Goal: Information Seeking & Learning: Learn about a topic

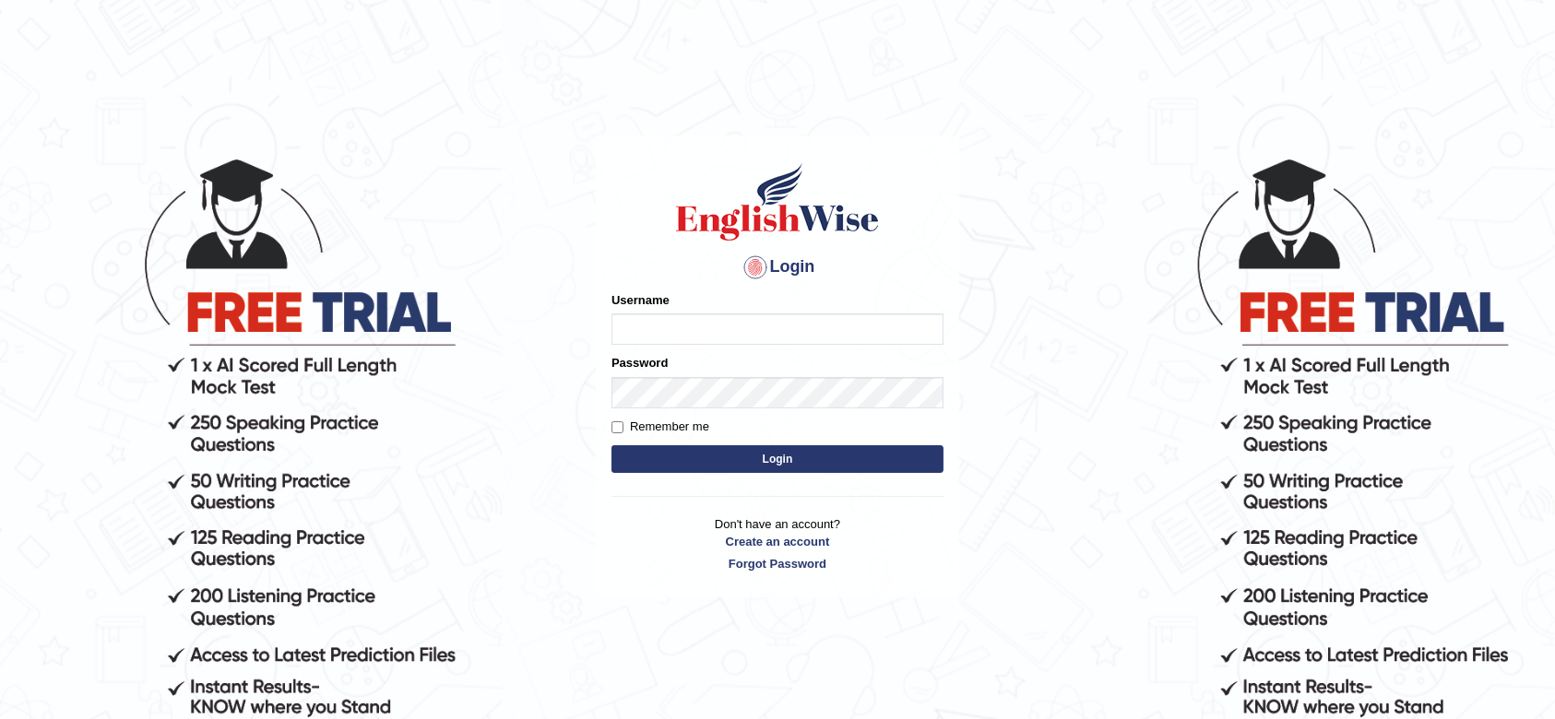
drag, startPoint x: 2257, startPoint y: 0, endPoint x: 886, endPoint y: 229, distance: 1390.1
click at [886, 229] on h1 at bounding box center [777, 201] width 332 height 83
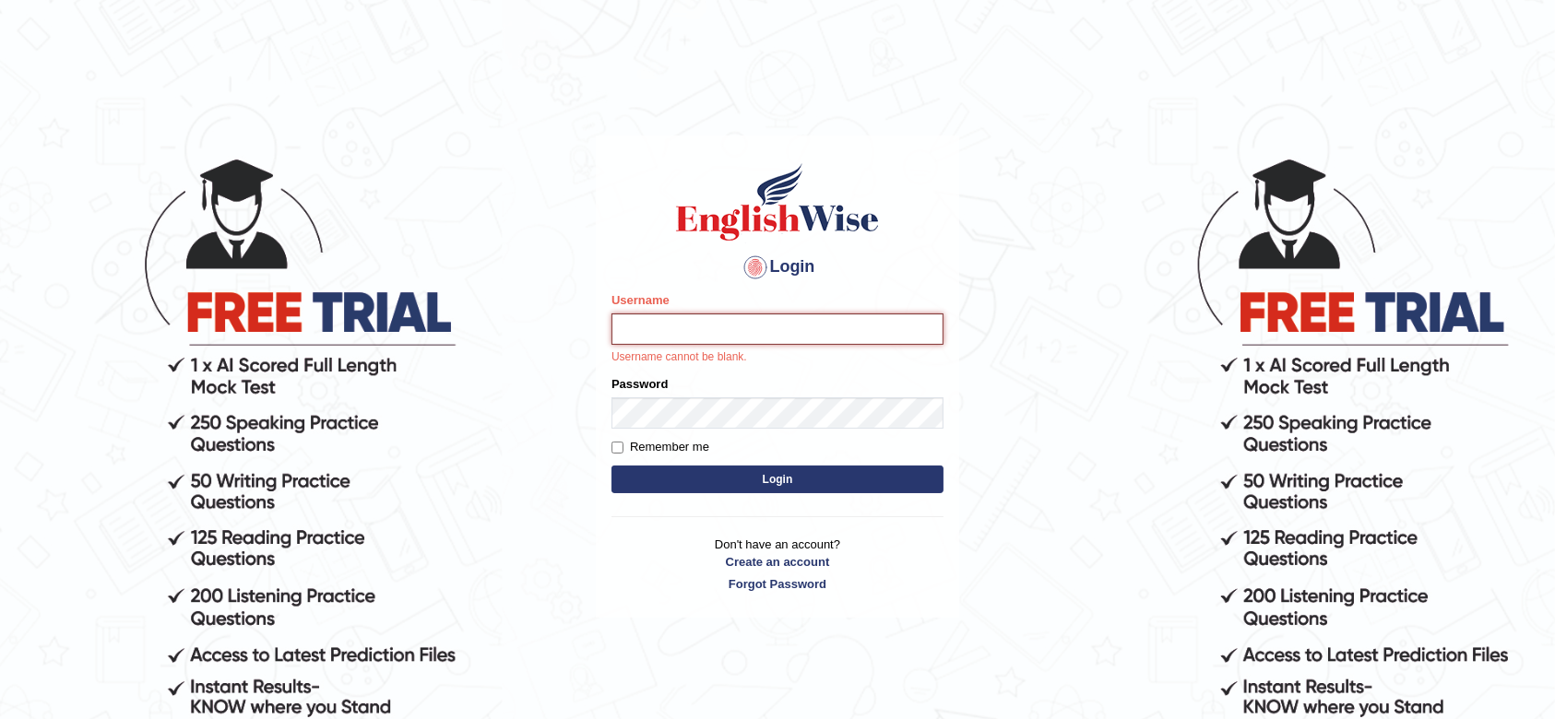
click at [799, 316] on input "Username" at bounding box center [777, 329] width 332 height 31
type input "0493064320"
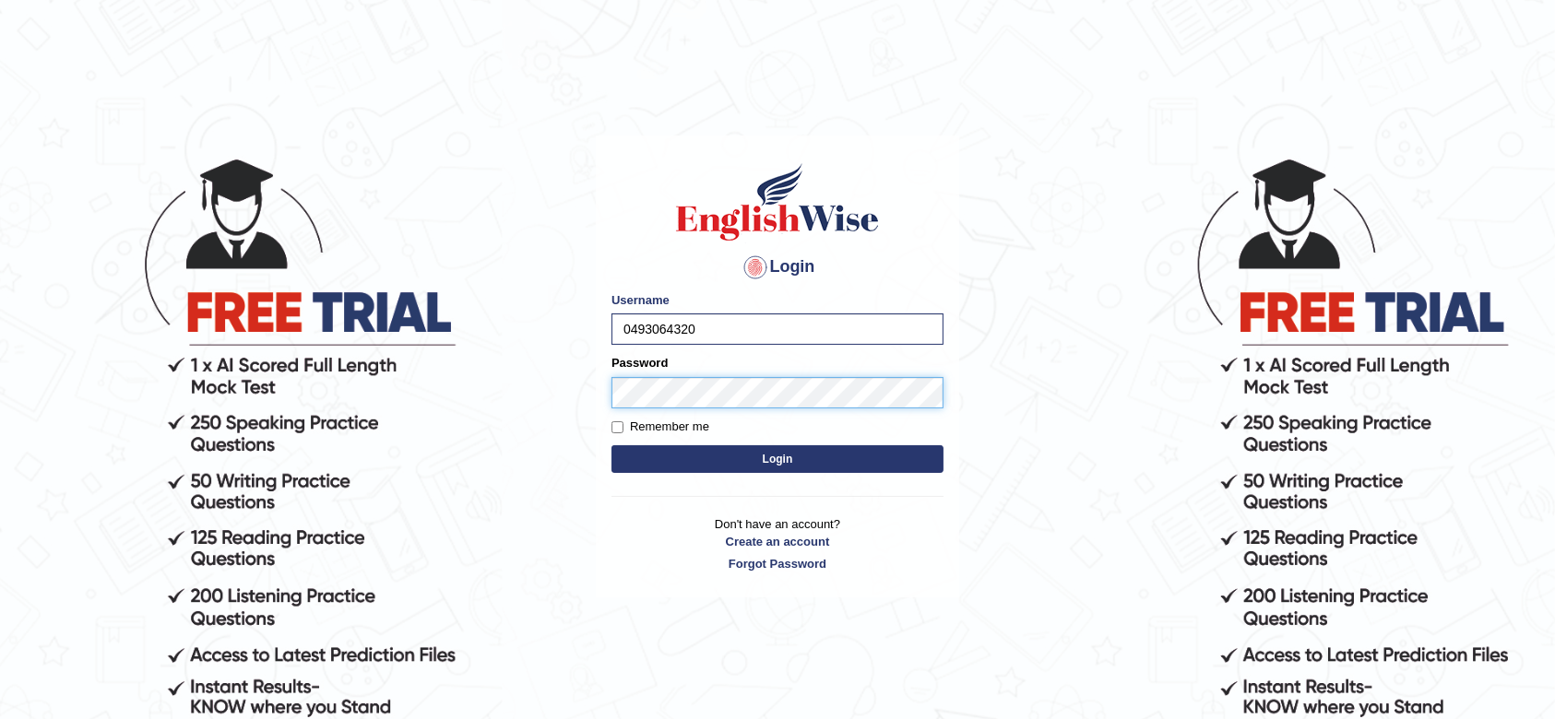
click at [611, 445] on button "Login" at bounding box center [777, 459] width 332 height 28
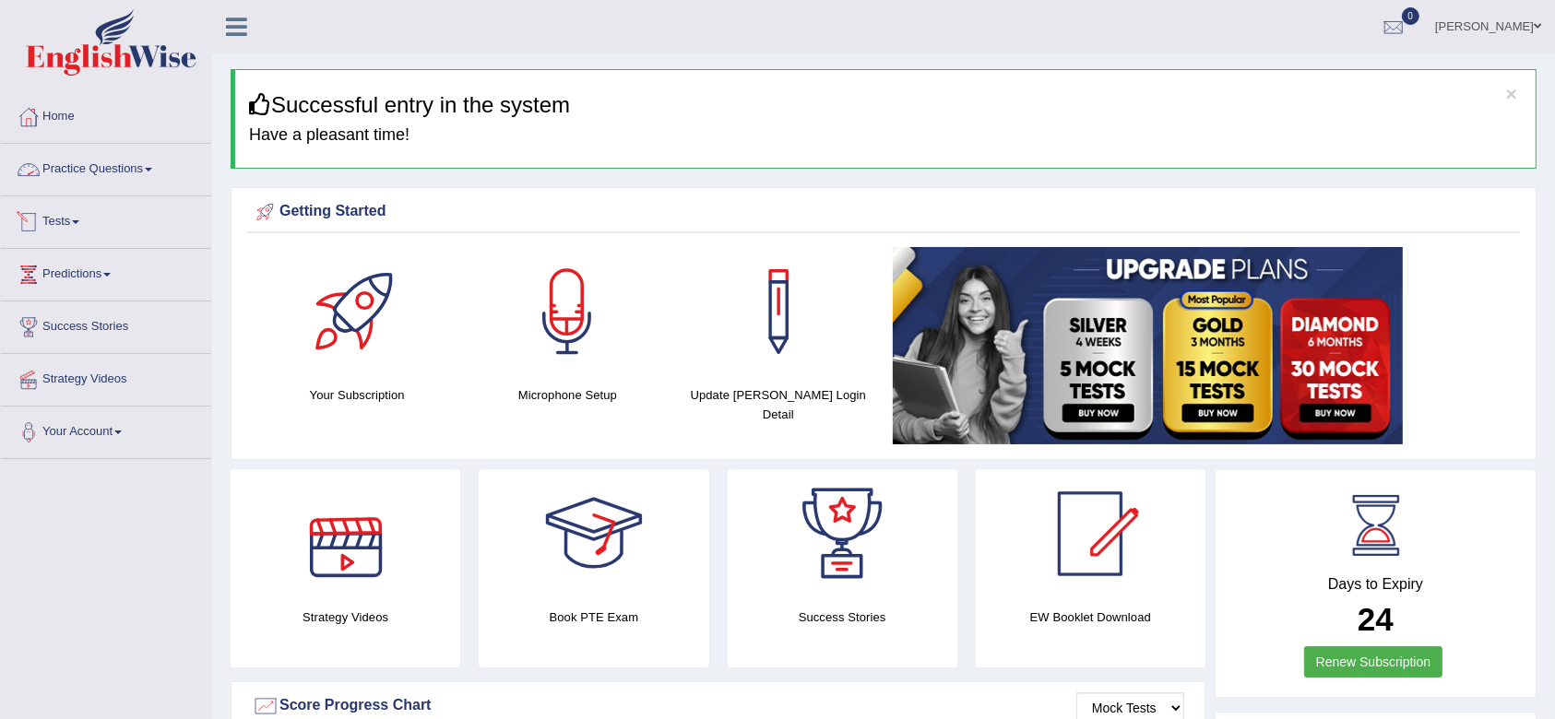
click at [99, 168] on link "Practice Questions" at bounding box center [106, 167] width 210 height 46
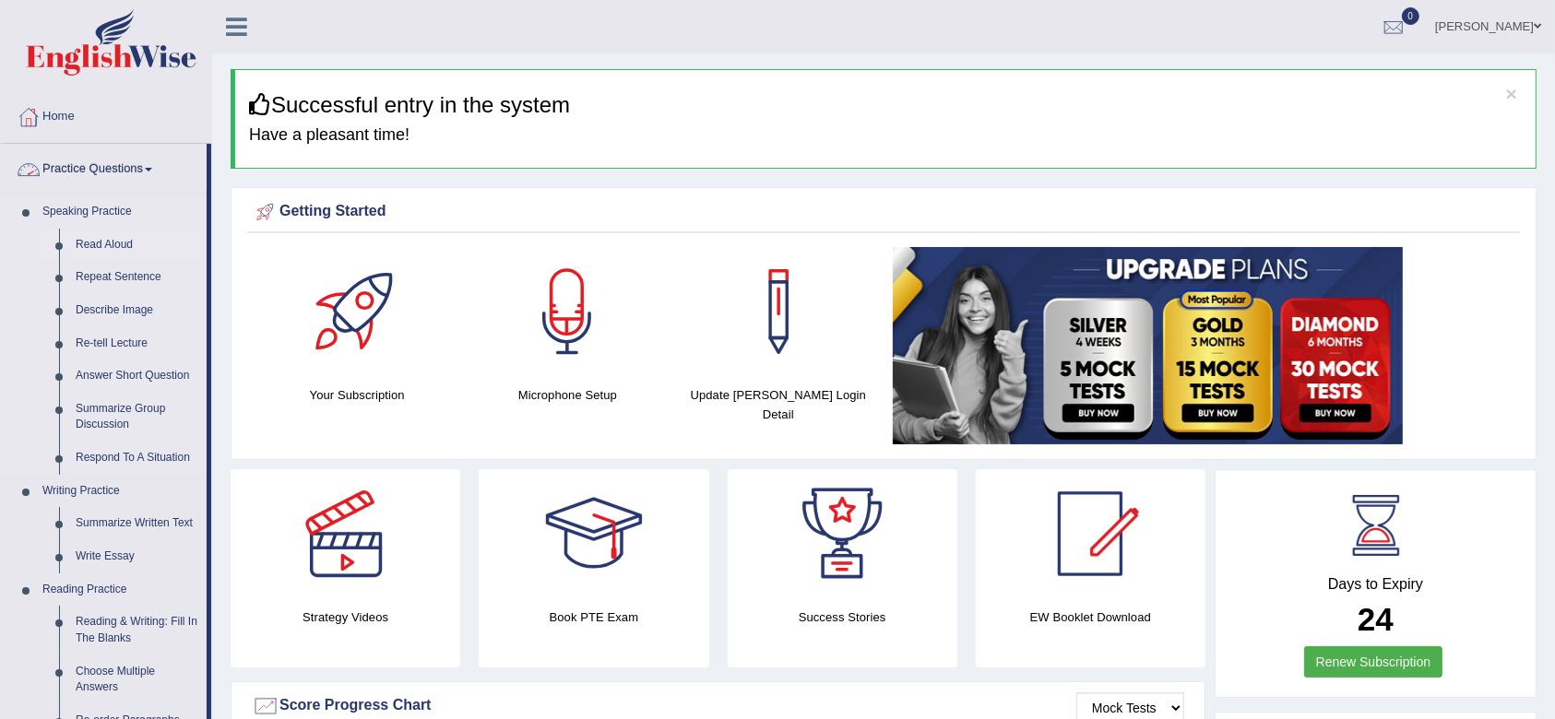
click at [98, 231] on link "Read Aloud" at bounding box center [136, 245] width 139 height 33
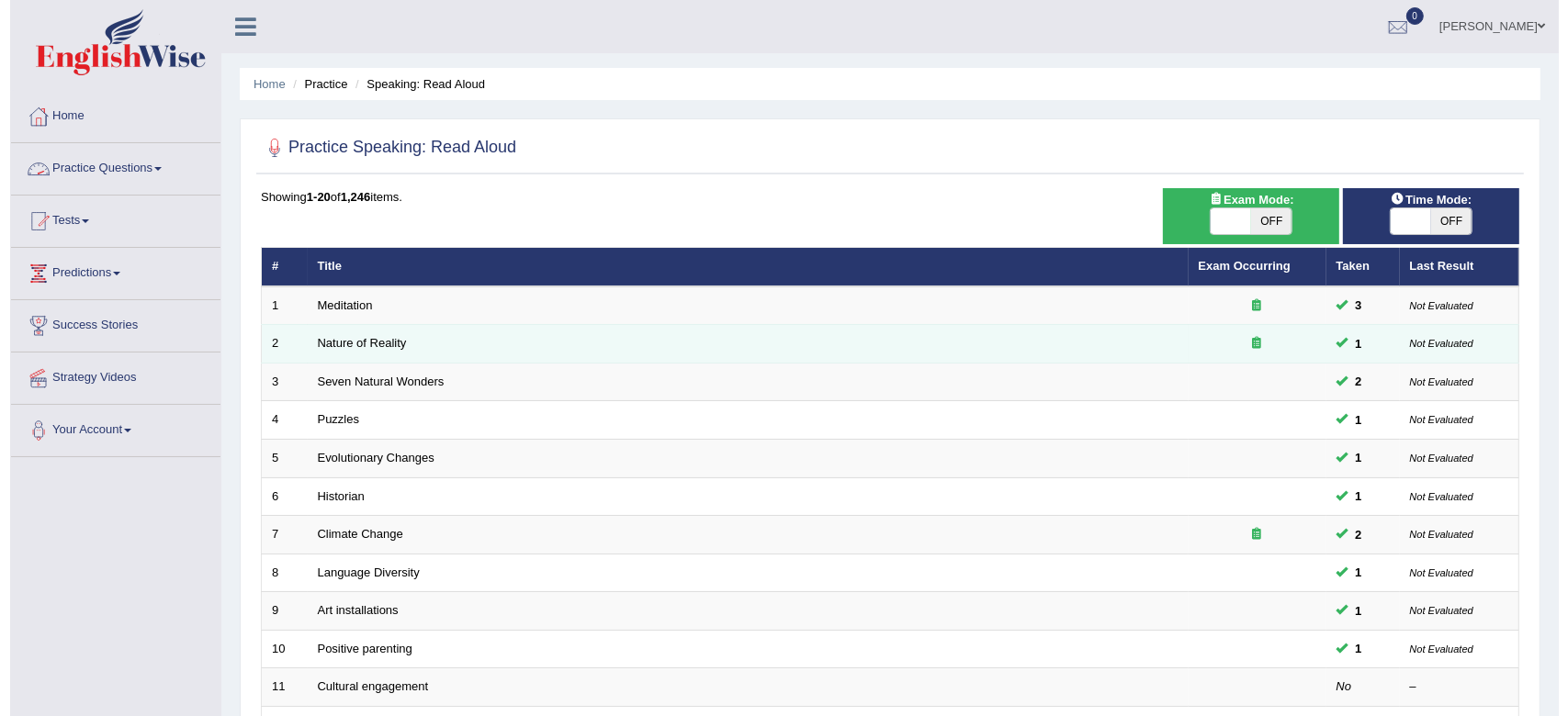
scroll to position [64, 0]
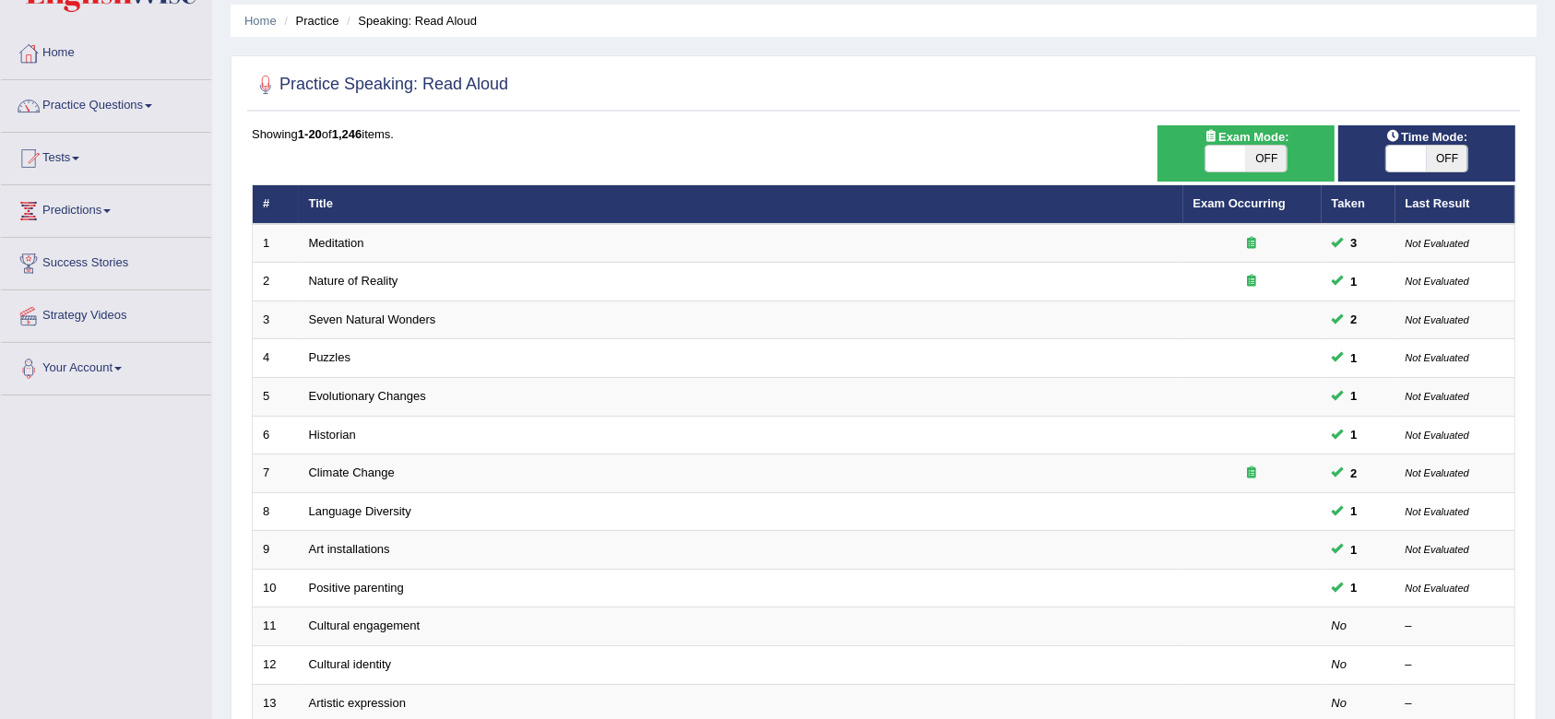
click at [1255, 151] on span "OFF" at bounding box center [1266, 159] width 41 height 26
checkbox input "true"
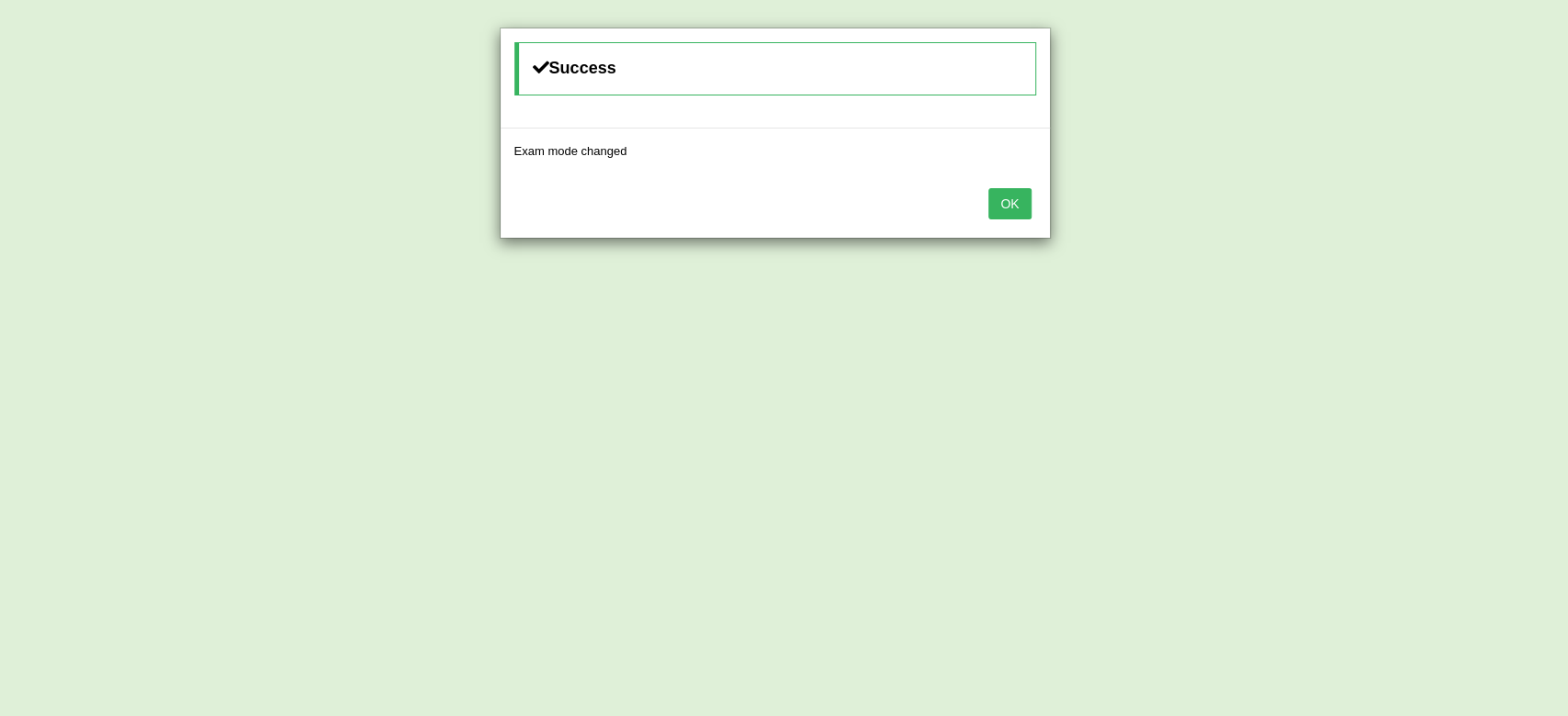
click at [1021, 193] on button "OK" at bounding box center [1009, 203] width 42 height 31
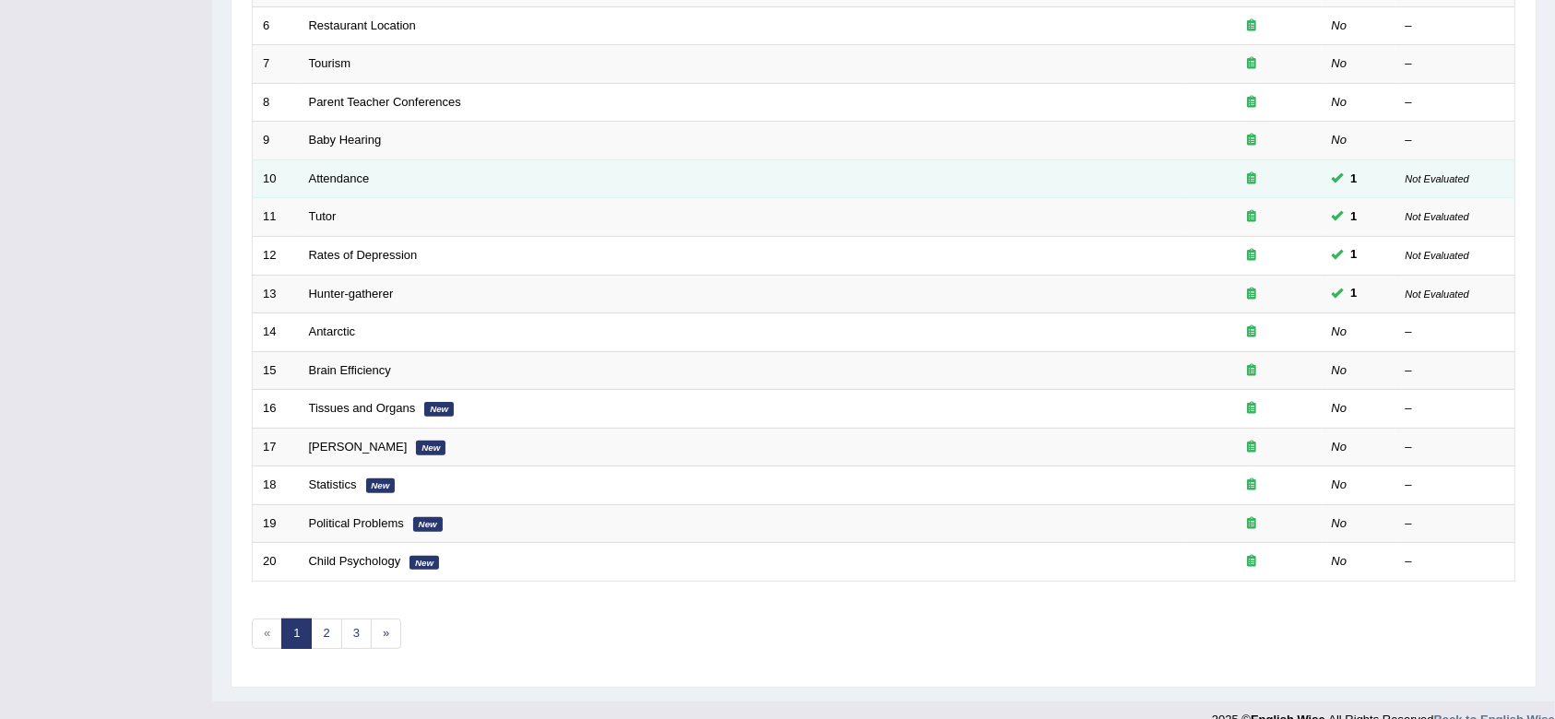
scroll to position [499, 0]
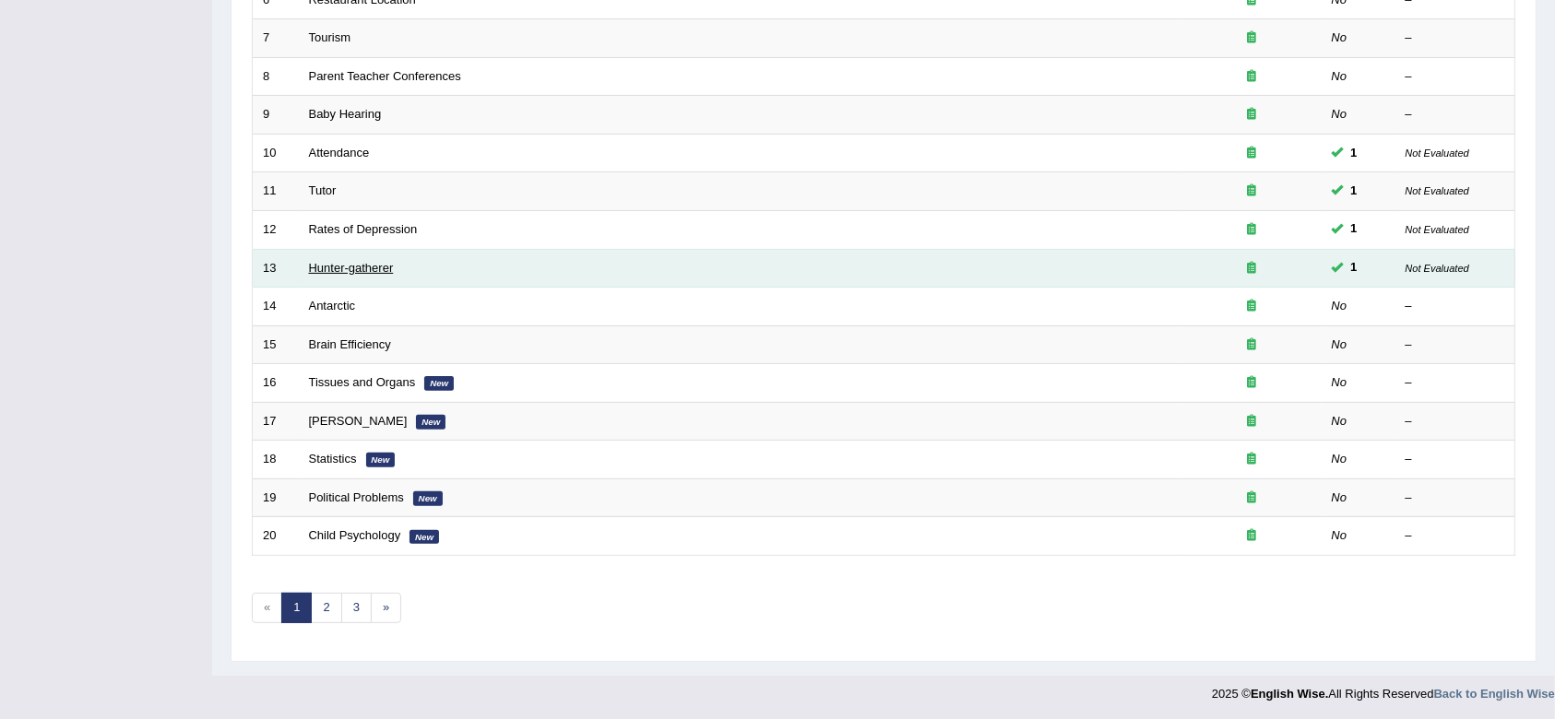
click at [373, 265] on link "Hunter-gatherer" at bounding box center [351, 268] width 85 height 14
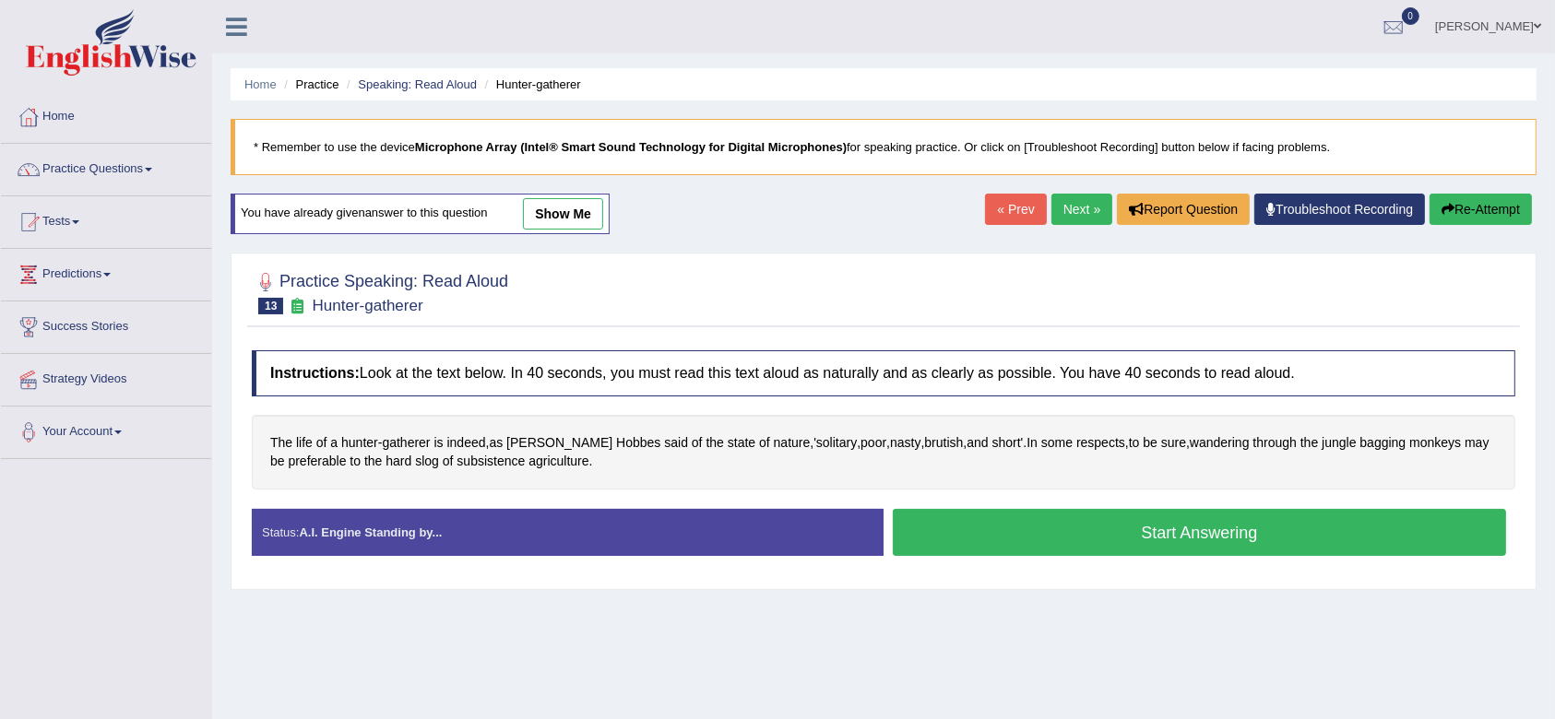
click at [1114, 542] on button "Start Answering" at bounding box center [1199, 532] width 613 height 47
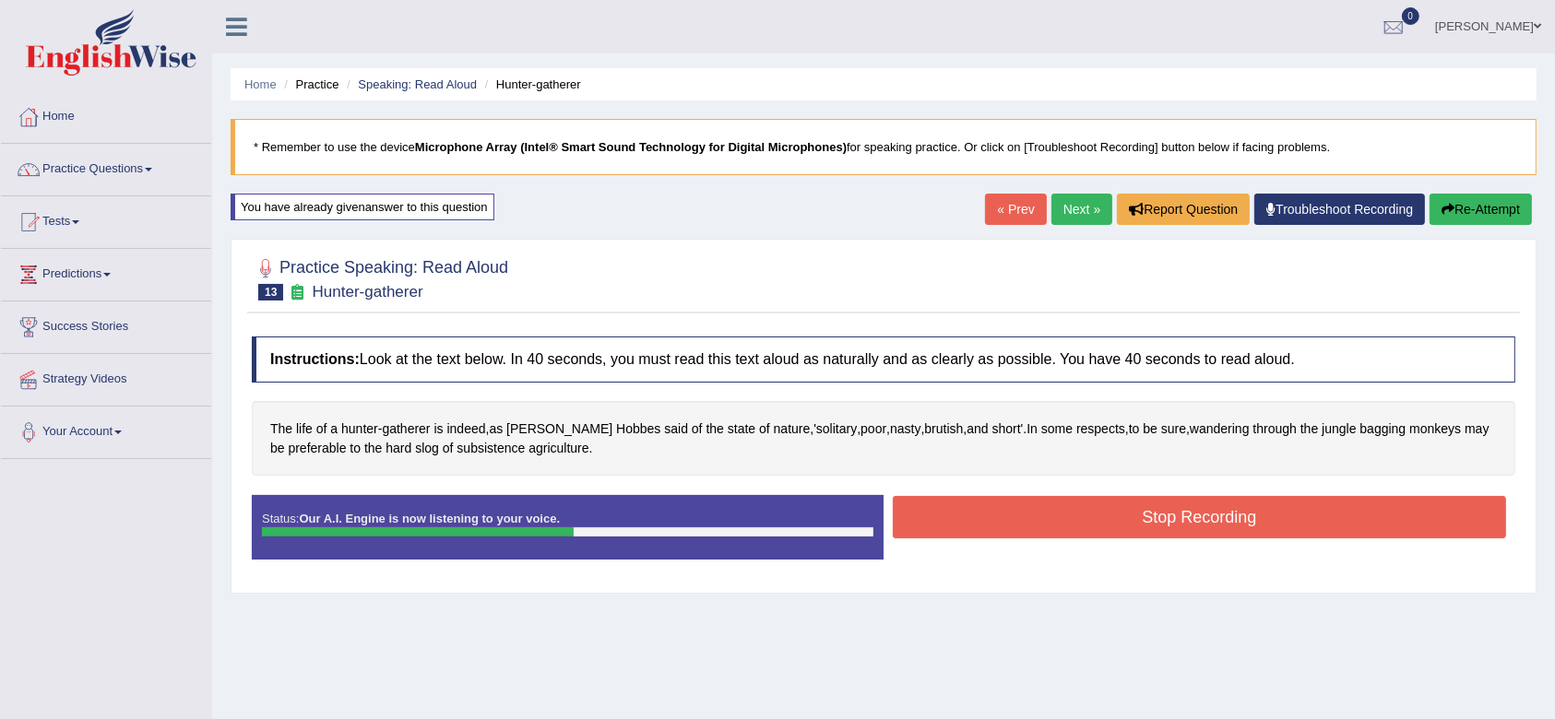
click at [1126, 534] on button "Stop Recording" at bounding box center [1199, 517] width 613 height 42
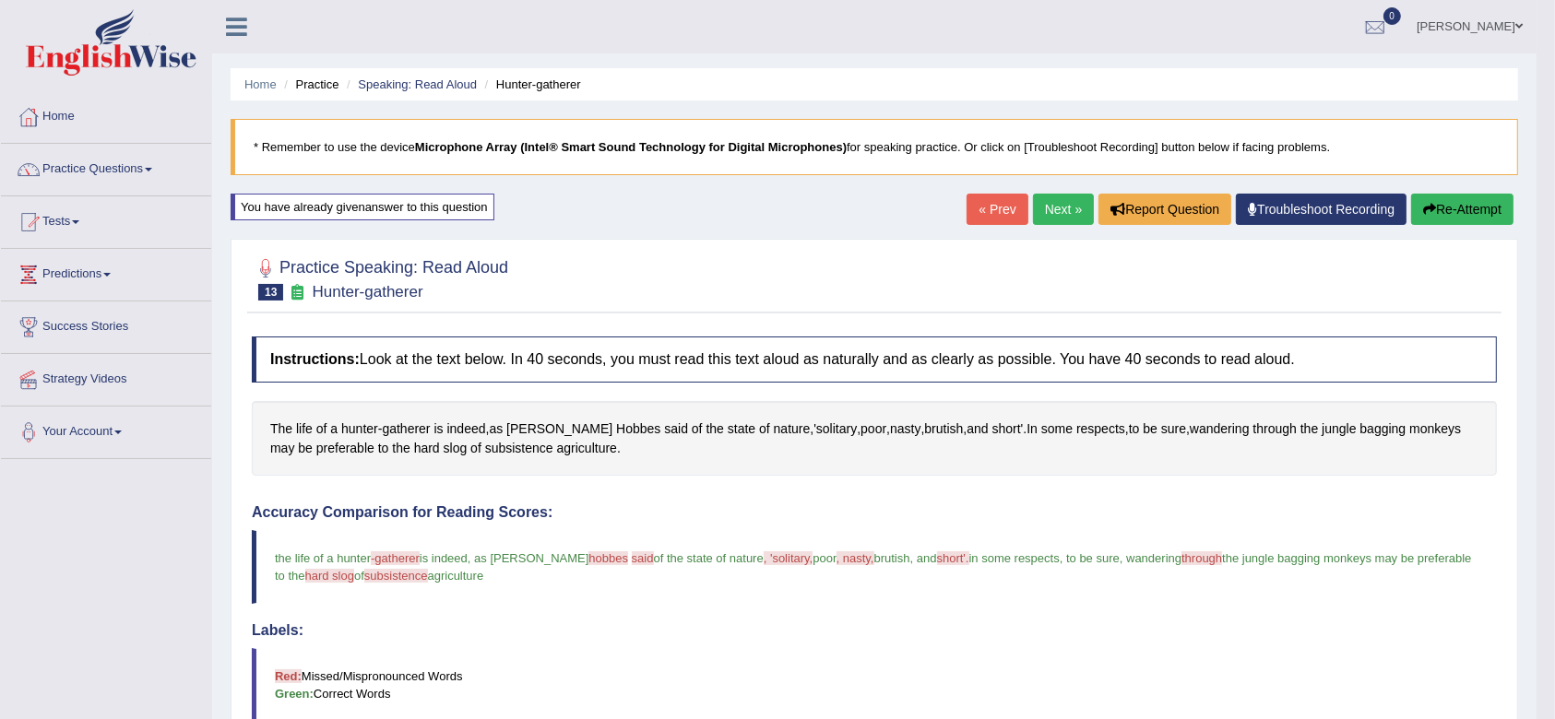
click at [1509, 213] on button "Re-Attempt" at bounding box center [1462, 209] width 102 height 31
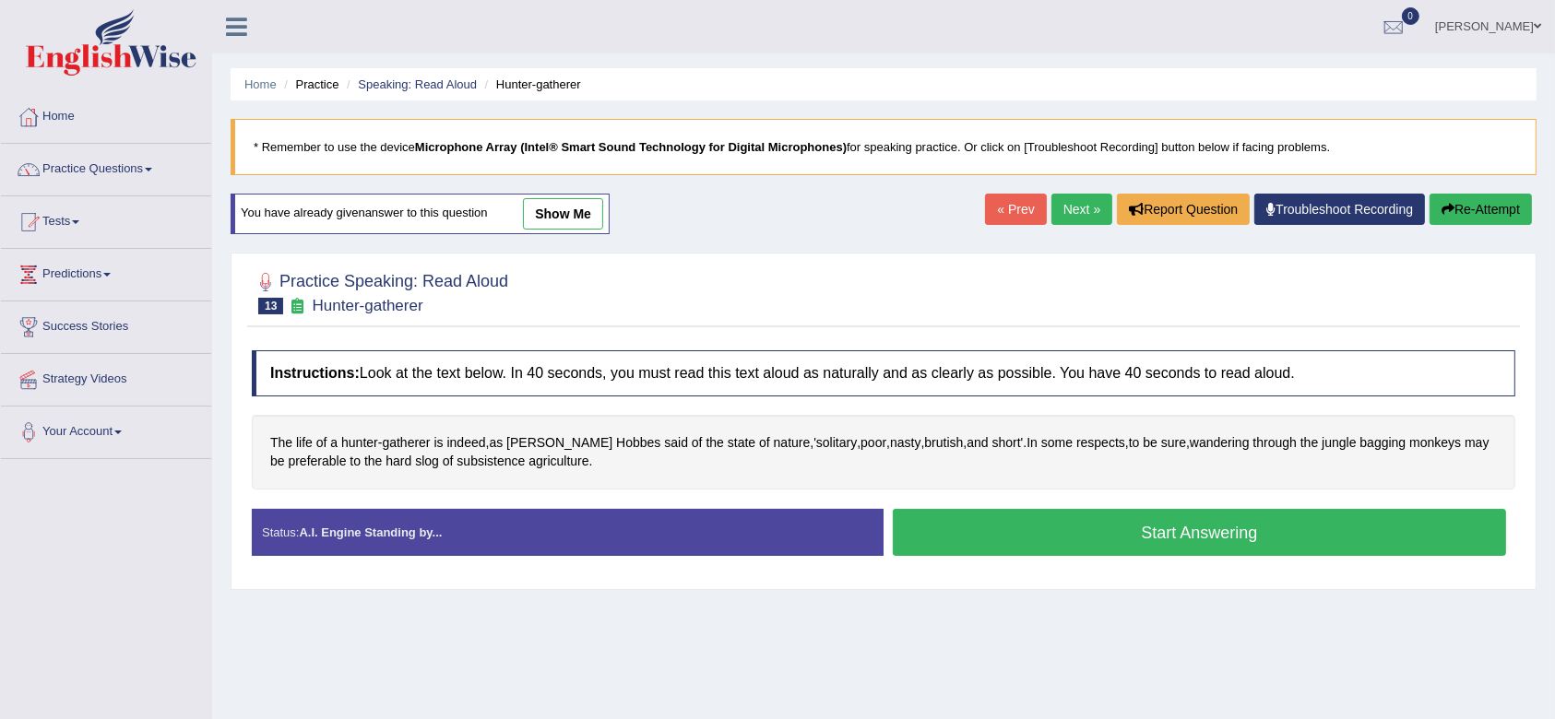
click at [1064, 542] on button "Start Answering" at bounding box center [1199, 532] width 613 height 47
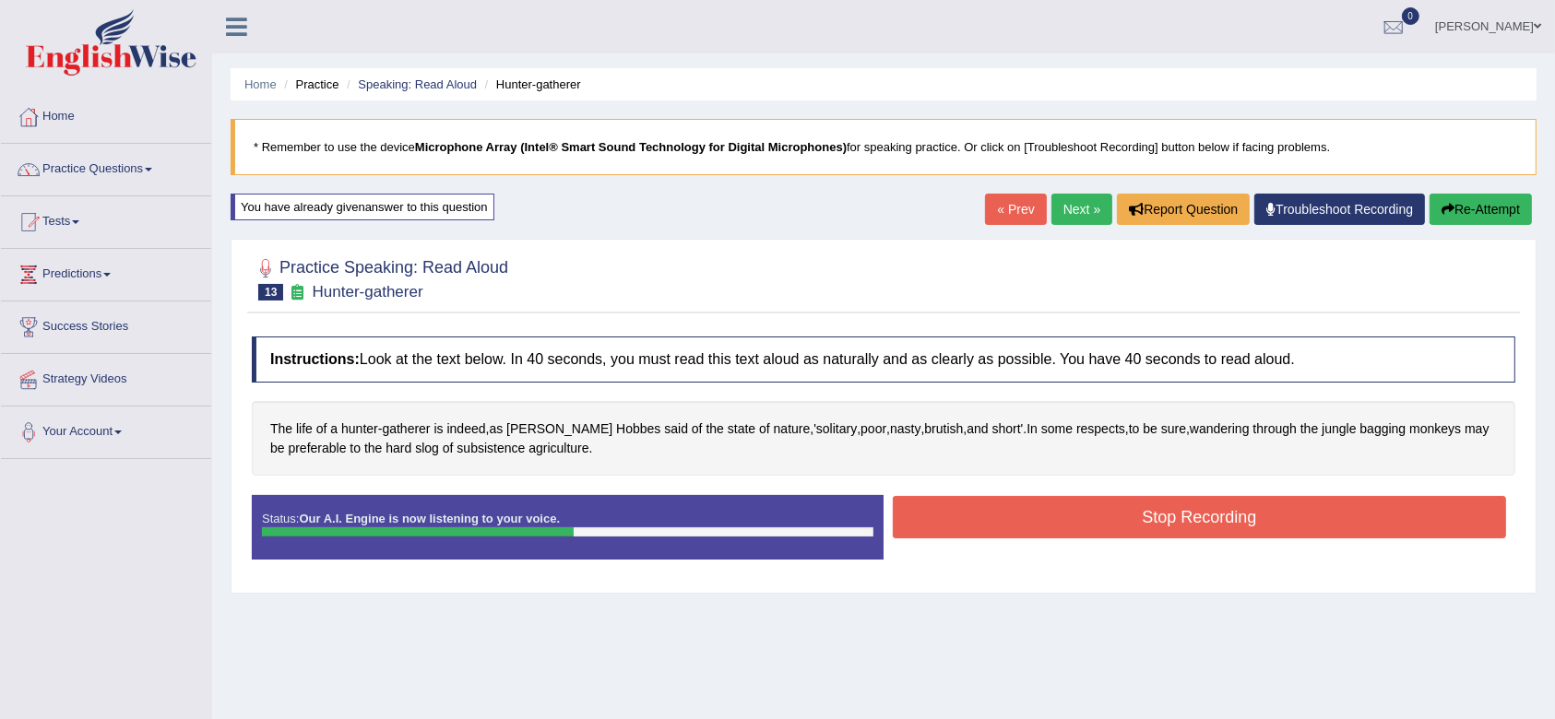
click at [1106, 525] on button "Stop Recording" at bounding box center [1199, 517] width 613 height 42
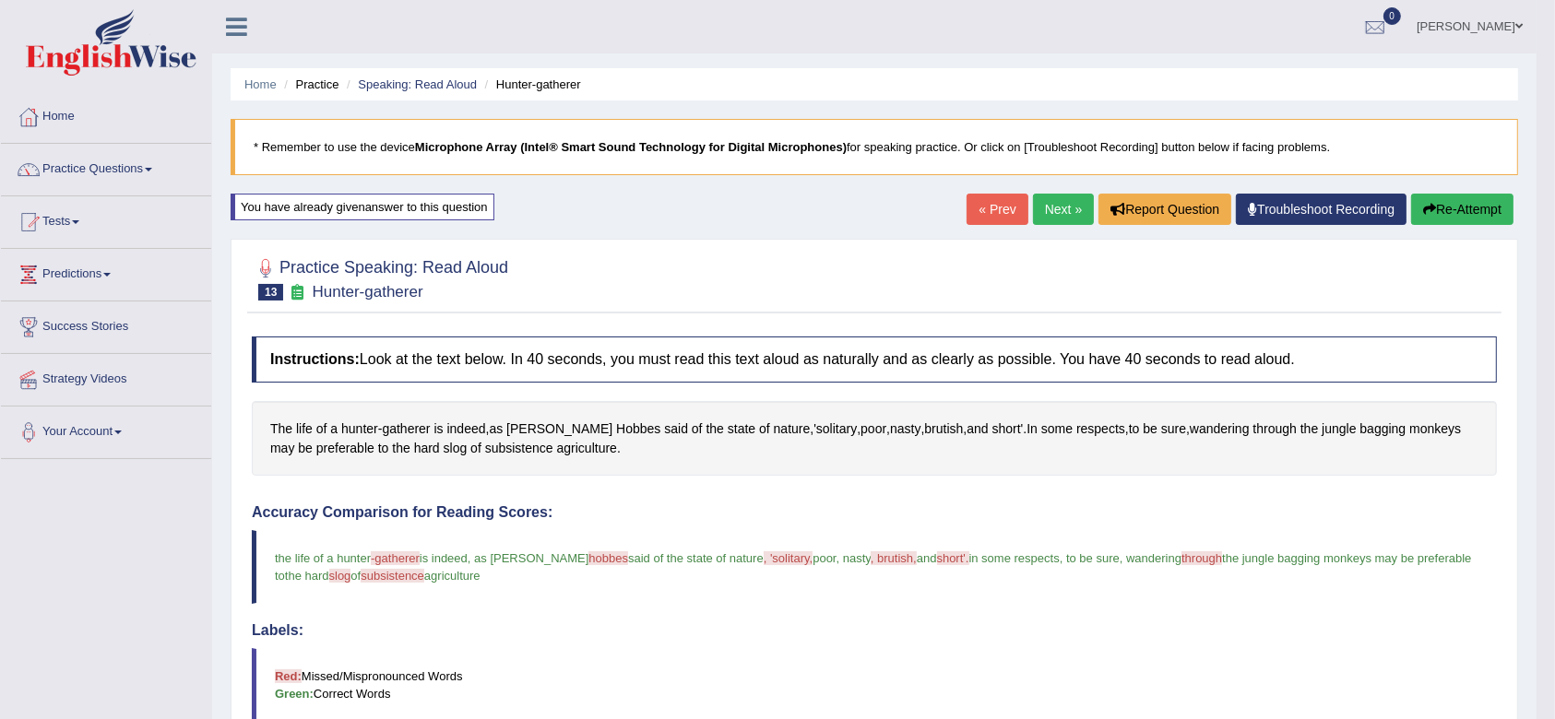
click at [1042, 195] on link "Next »" at bounding box center [1063, 209] width 61 height 31
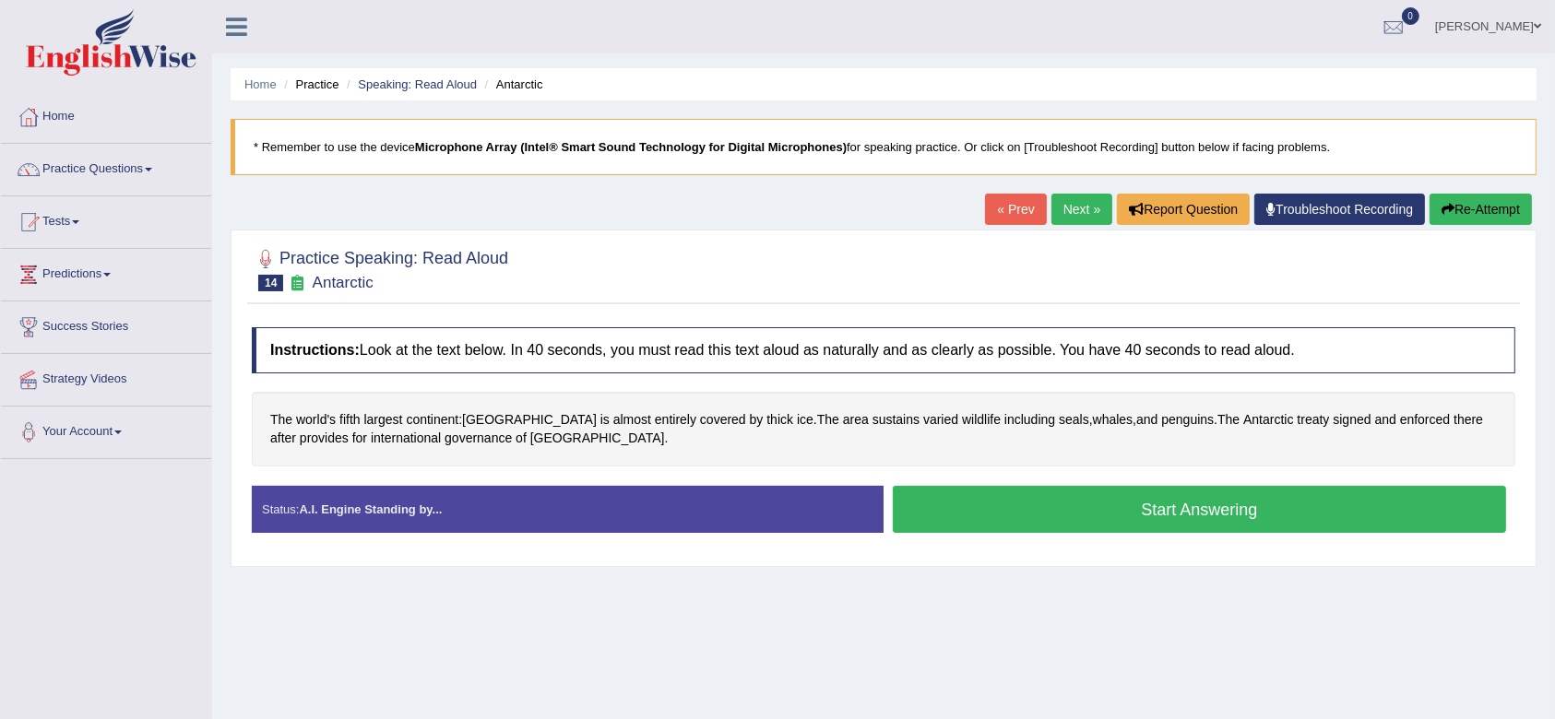
click at [1121, 551] on div "Instructions: Look at the text below. In 40 seconds, you must read this text al…" at bounding box center [883, 437] width 1272 height 239
click at [1137, 527] on button "Start Answering" at bounding box center [1199, 509] width 613 height 47
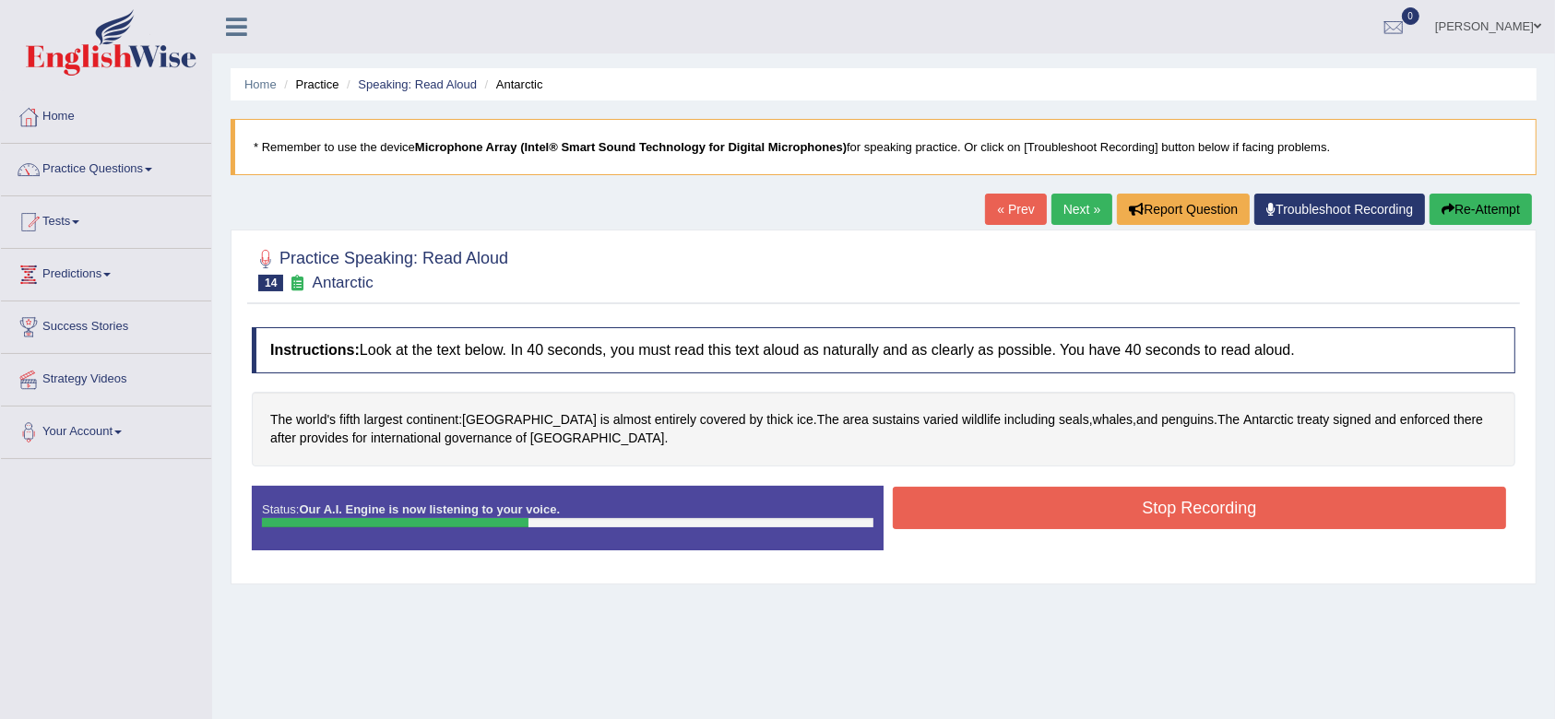
click at [1137, 527] on button "Stop Recording" at bounding box center [1199, 508] width 613 height 42
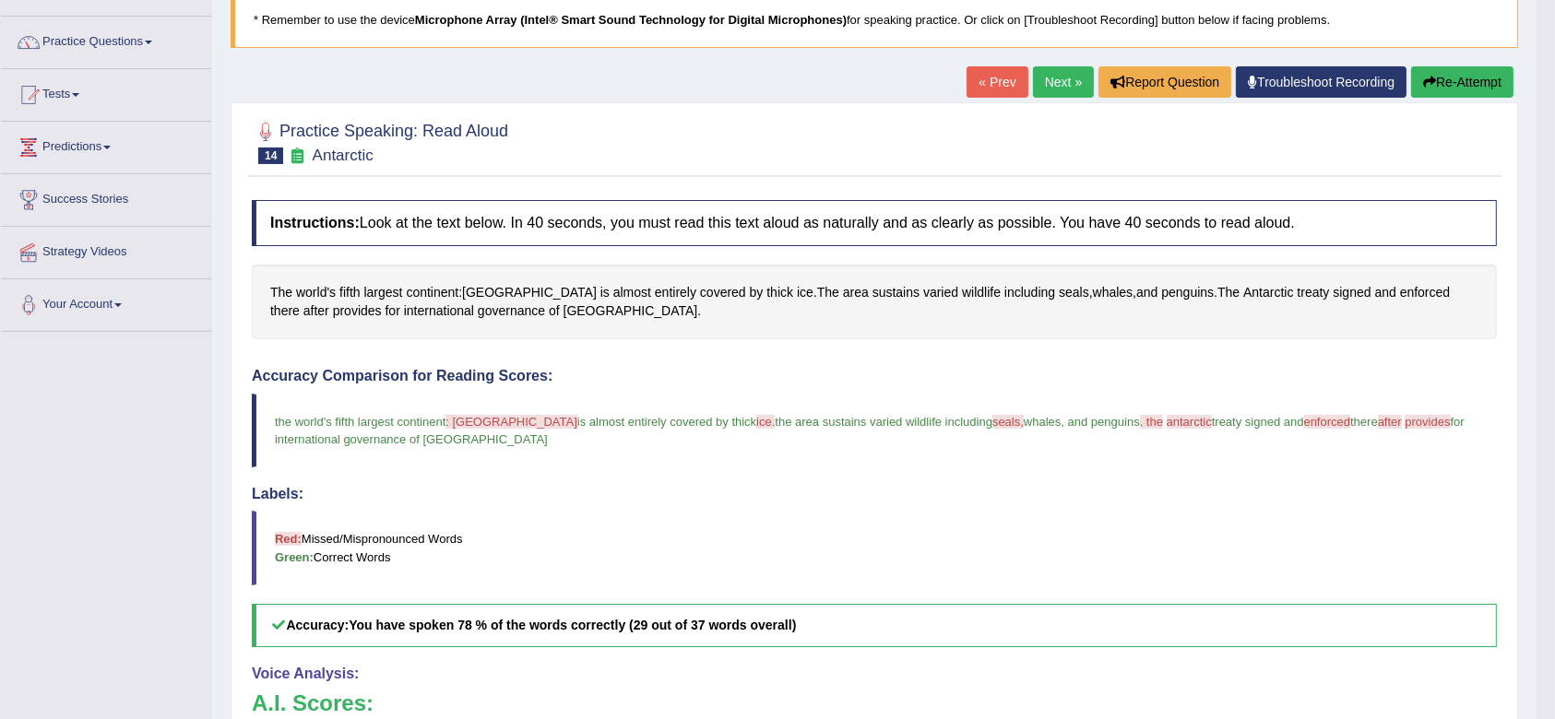
scroll to position [120, 0]
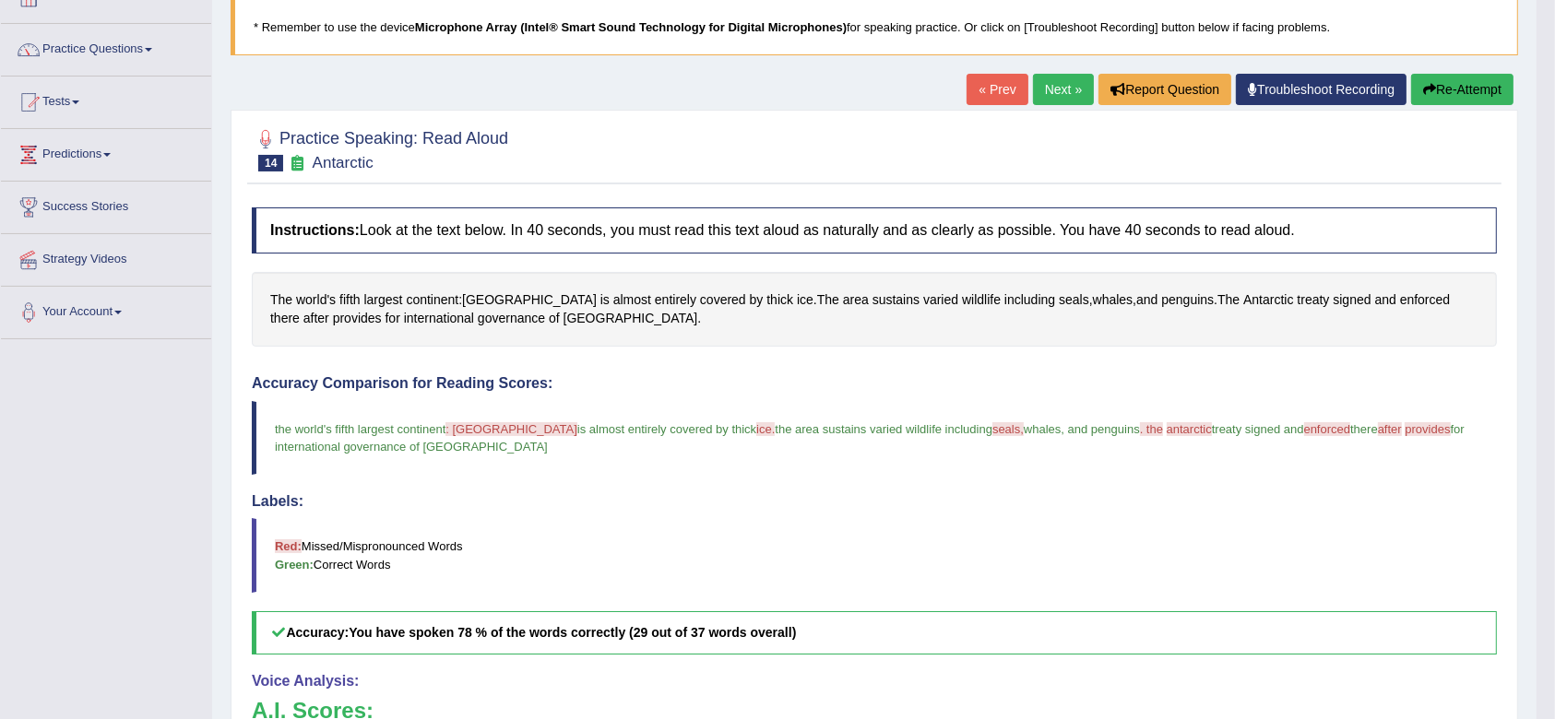
click at [1478, 99] on button "Re-Attempt" at bounding box center [1462, 89] width 102 height 31
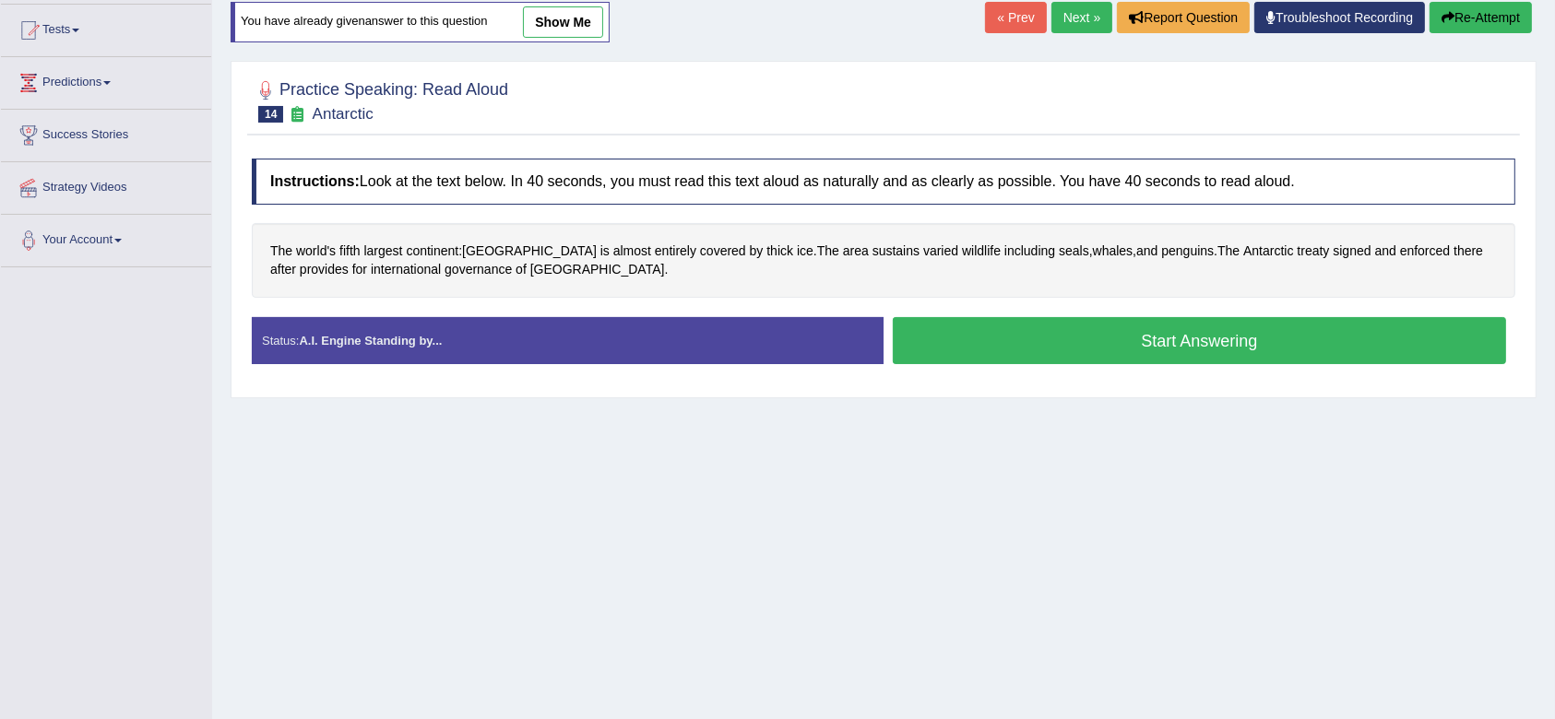
scroll to position [193, 0]
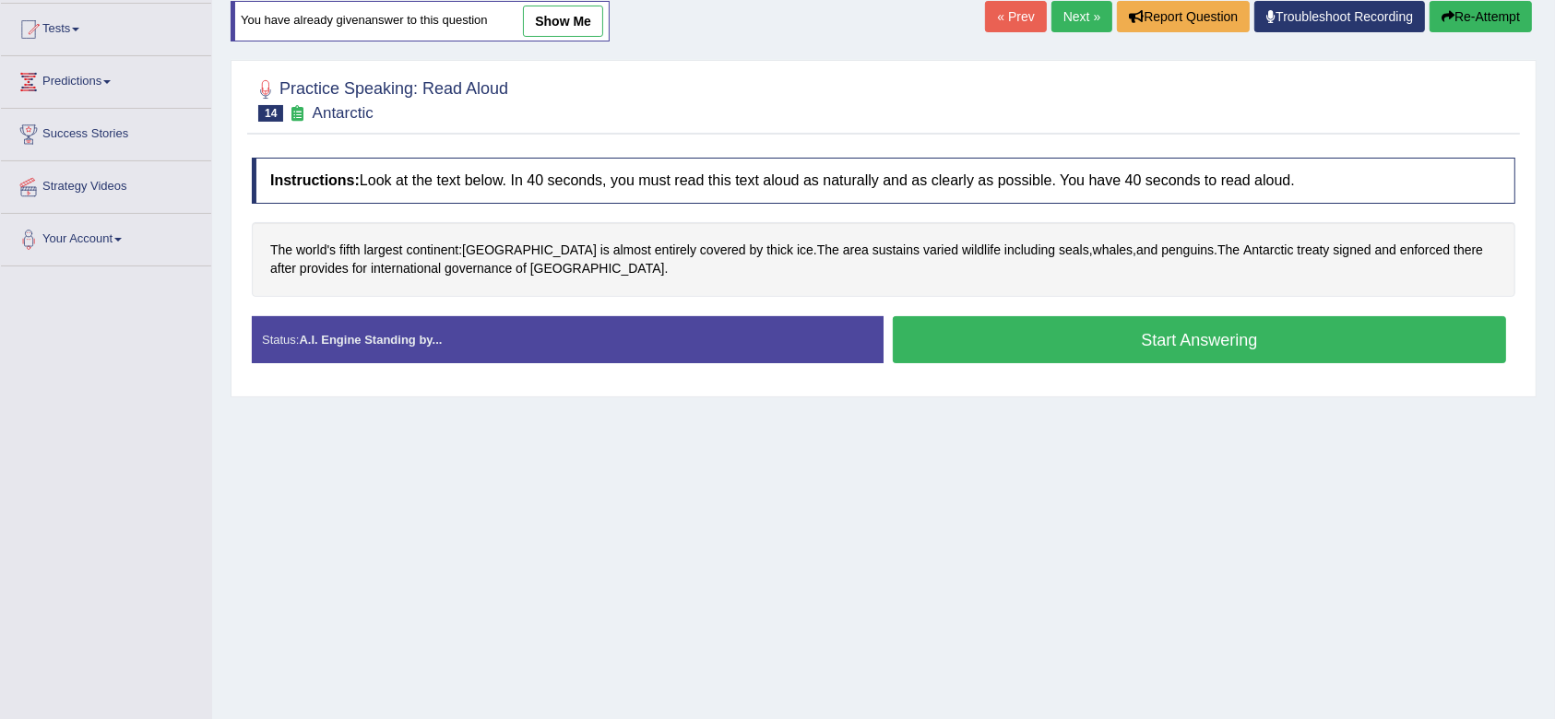
click at [1179, 337] on button "Start Answering" at bounding box center [1199, 339] width 613 height 47
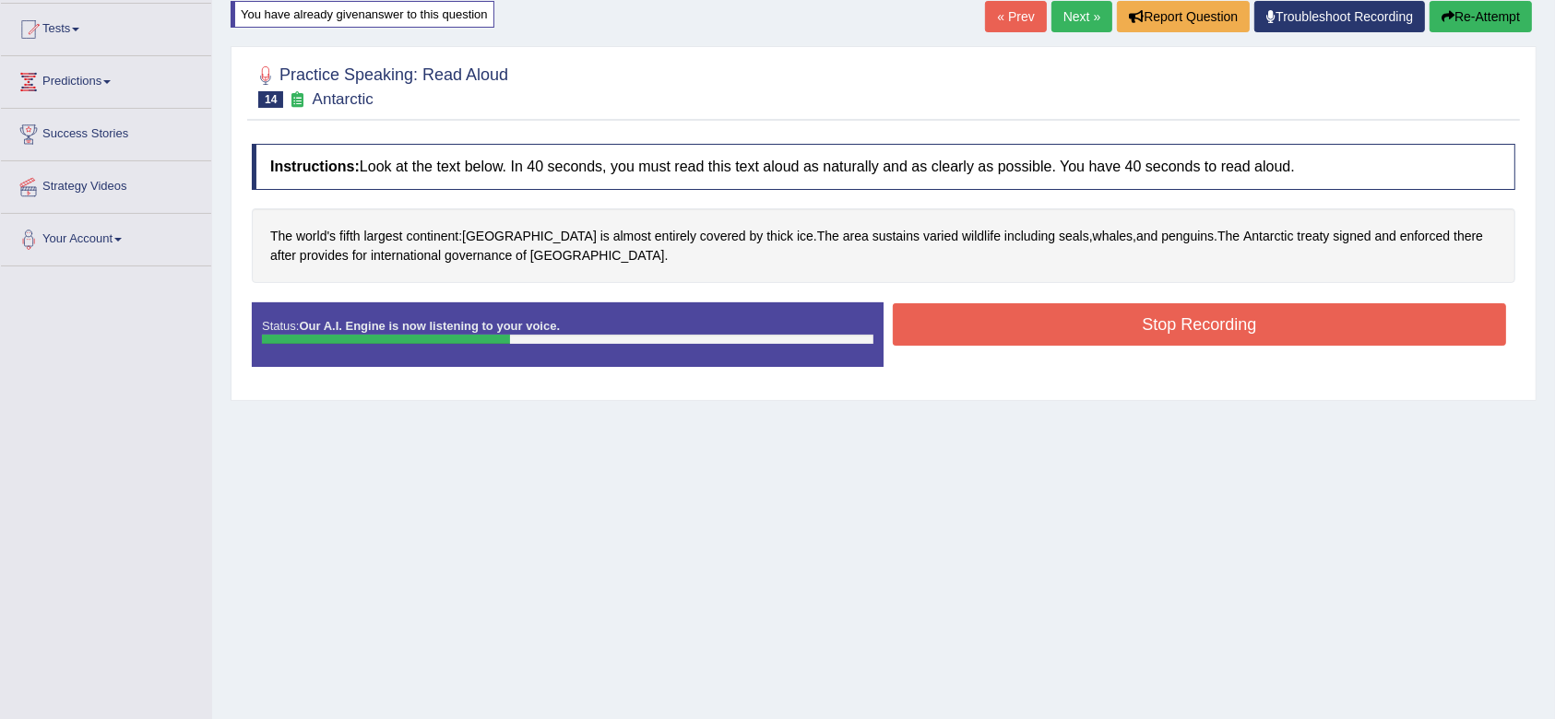
click at [1182, 332] on button "Stop Recording" at bounding box center [1199, 324] width 613 height 42
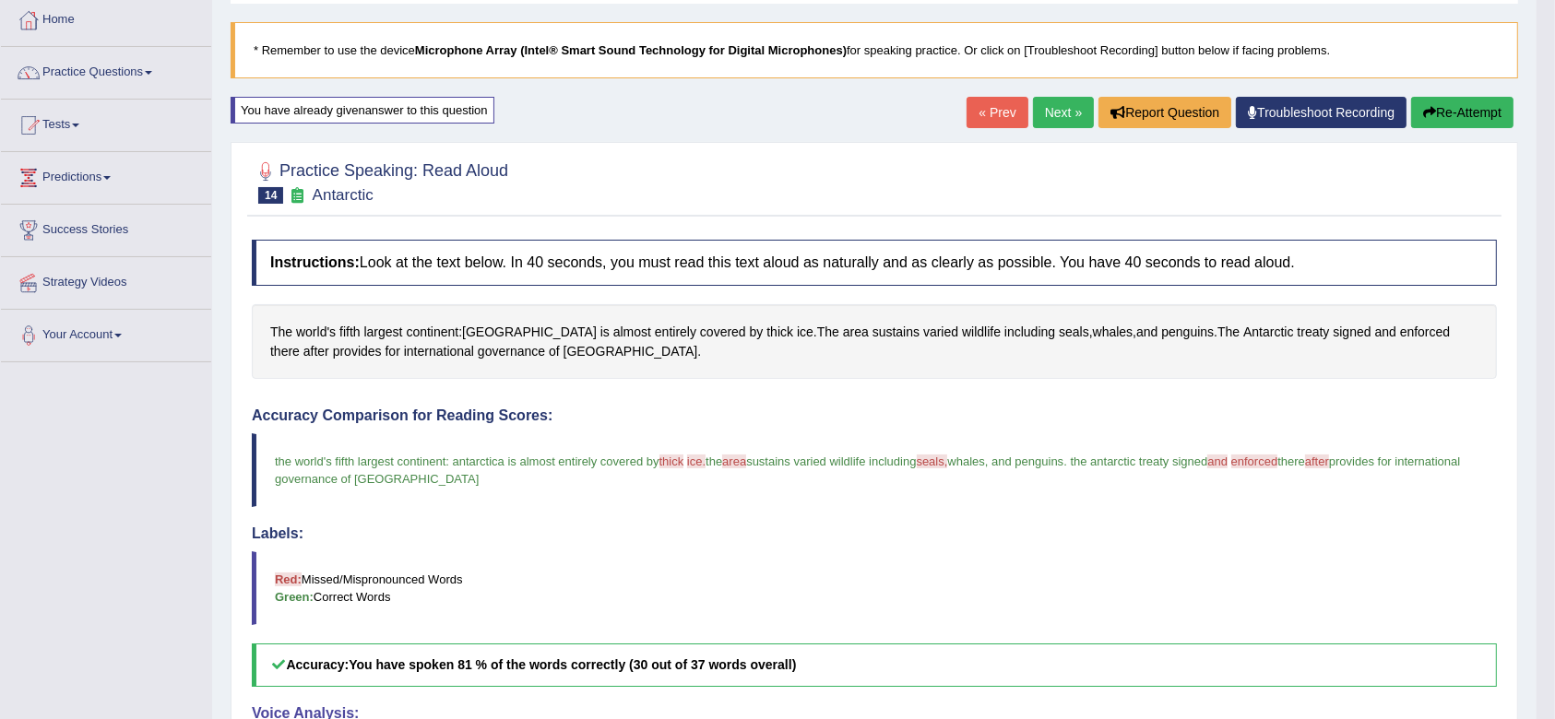
scroll to position [96, 0]
click at [1044, 117] on link "Next »" at bounding box center [1063, 113] width 61 height 31
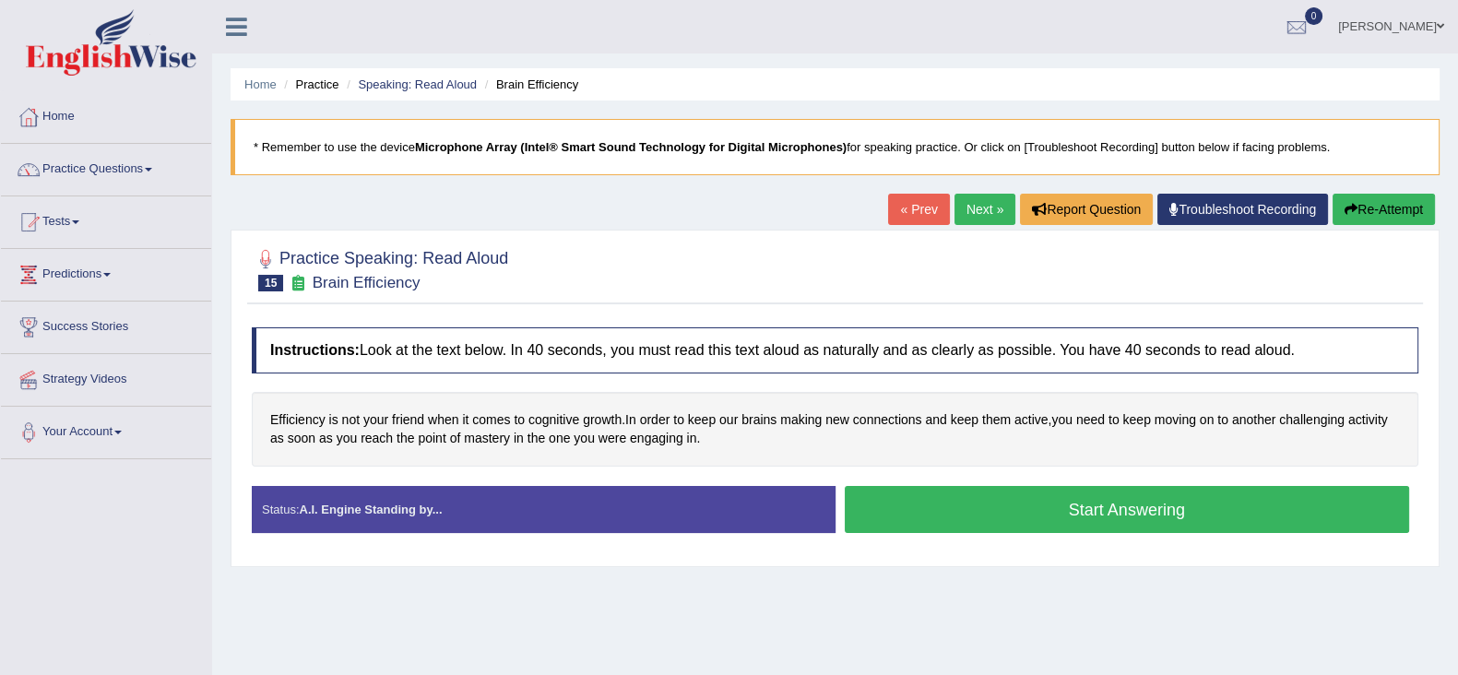
drag, startPoint x: 1382, startPoint y: 7, endPoint x: 985, endPoint y: 590, distance: 705.4
click at [985, 590] on div "Home Practice Speaking: Read Aloud Brain Efficiency * Remember to use the devic…" at bounding box center [835, 461] width 1246 height 922
click at [1024, 515] on button "Start Answering" at bounding box center [1127, 509] width 565 height 47
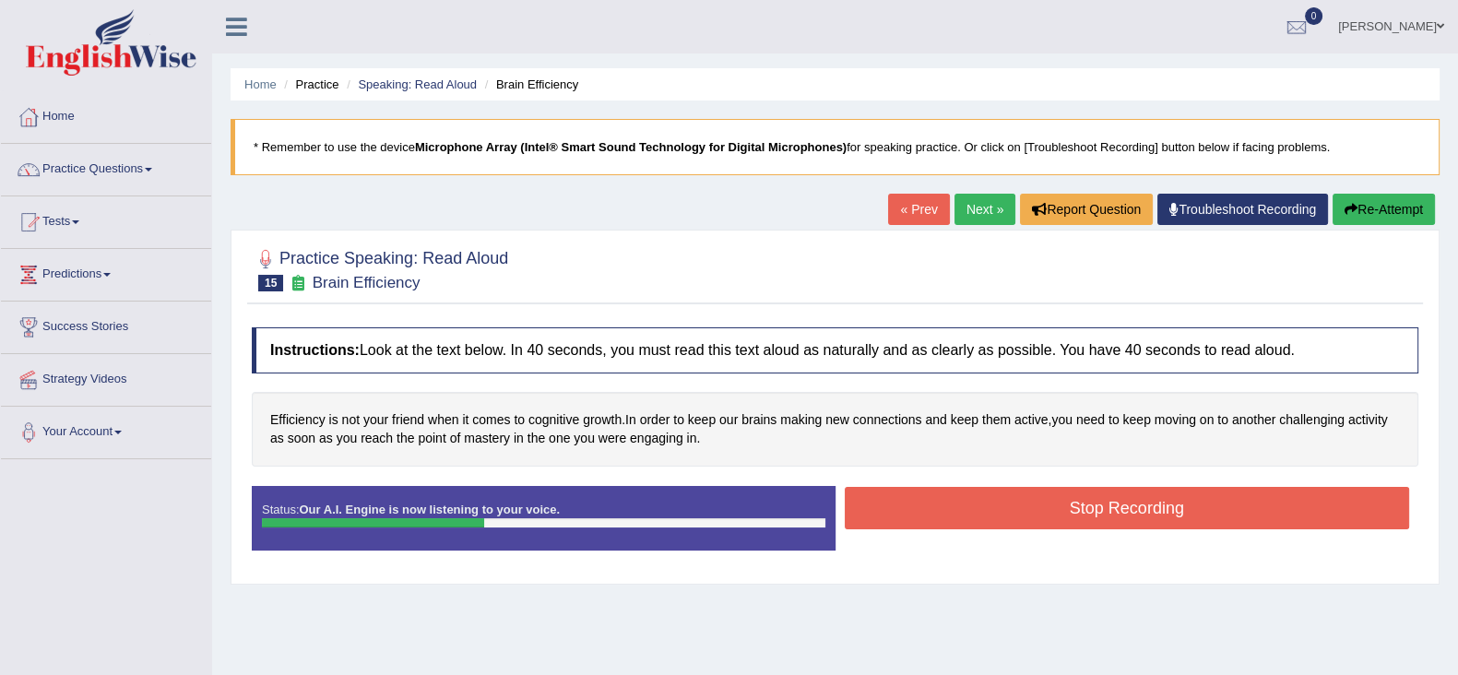
click at [1024, 515] on button "Stop Recording" at bounding box center [1127, 508] width 565 height 42
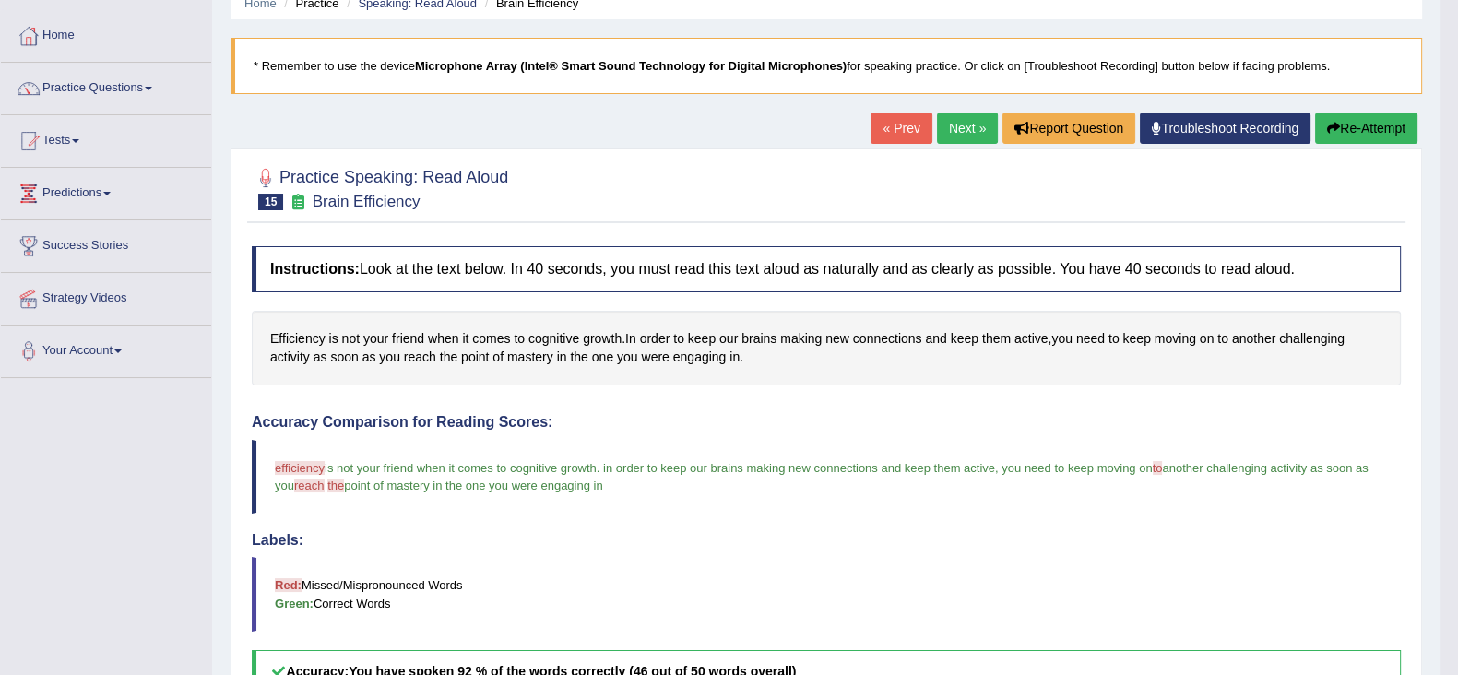
scroll to position [77, 0]
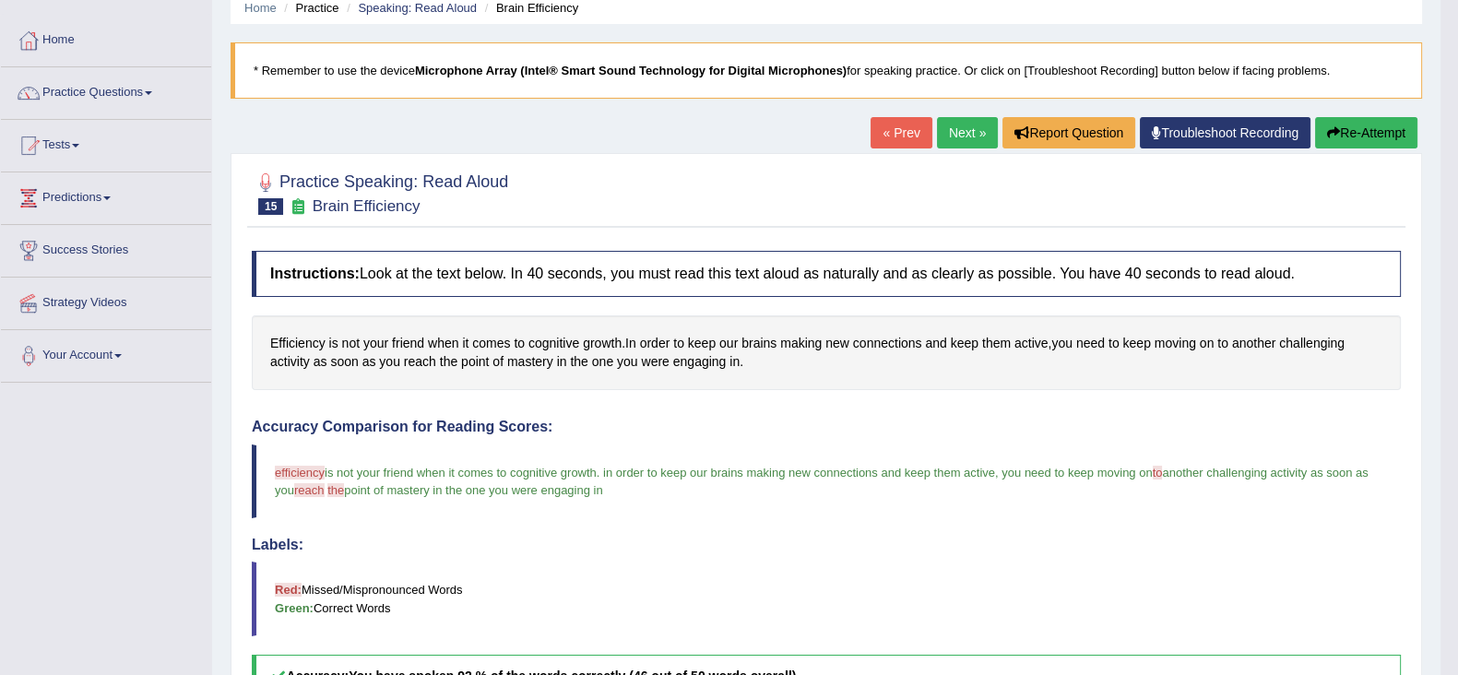
click at [938, 127] on link "Next »" at bounding box center [967, 132] width 61 height 31
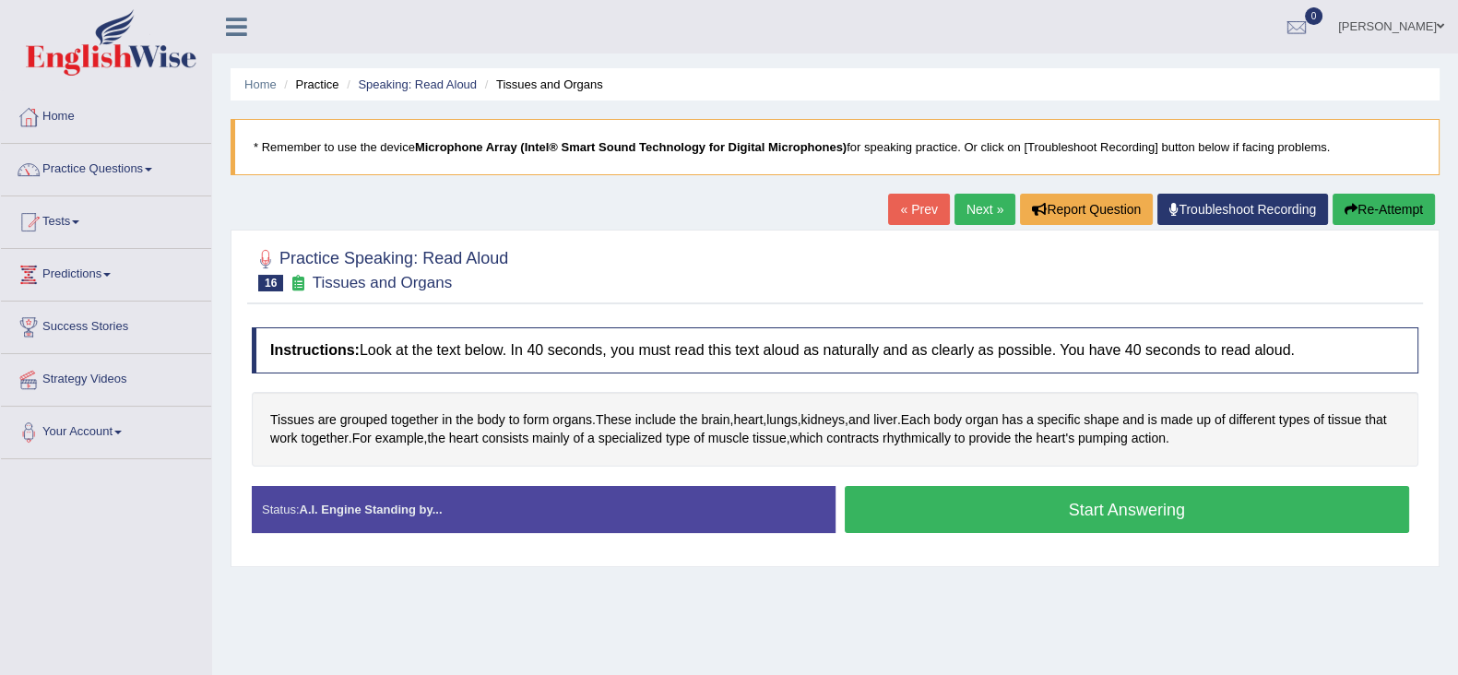
click at [910, 500] on button "Start Answering" at bounding box center [1127, 509] width 565 height 47
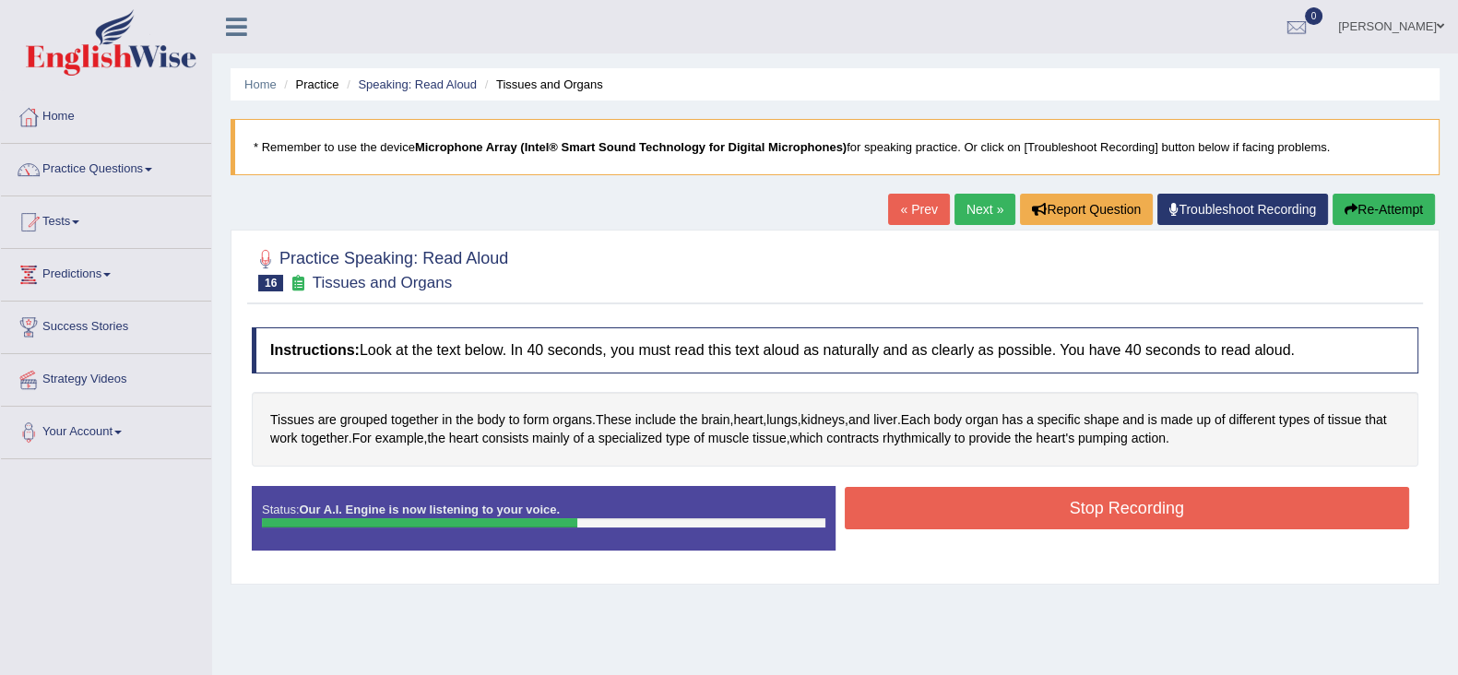
click at [910, 500] on button "Stop Recording" at bounding box center [1127, 508] width 565 height 42
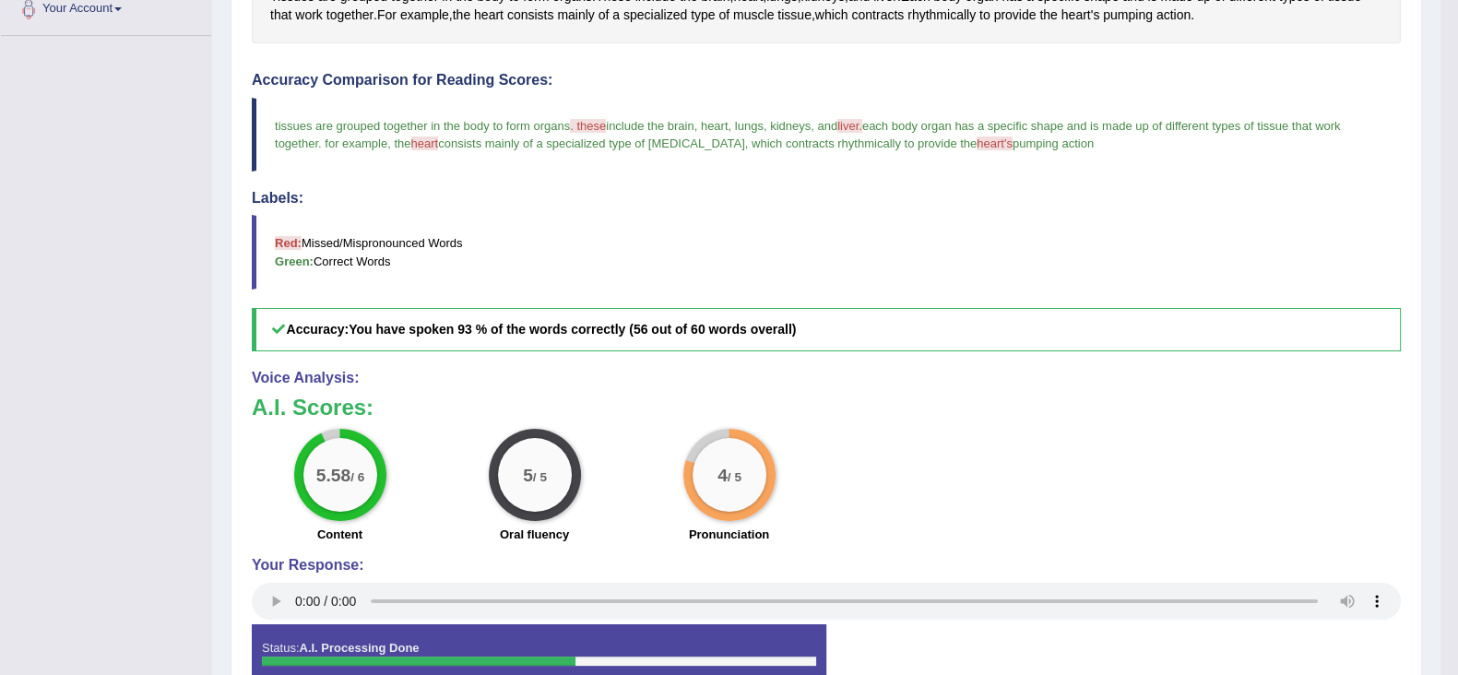
scroll to position [423, 0]
click at [1117, 408] on h3 "A.I. Scores:" at bounding box center [826, 408] width 1149 height 24
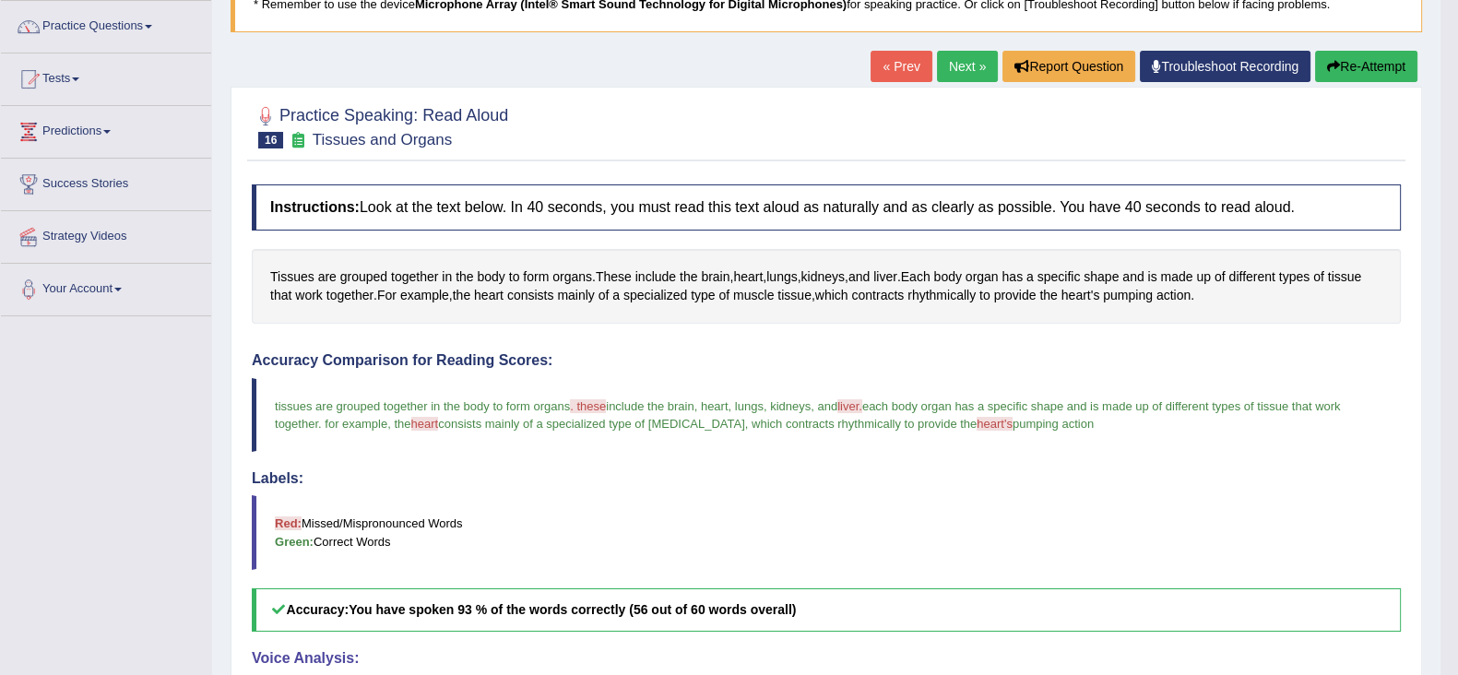
scroll to position [142, 0]
click at [960, 64] on link "Next »" at bounding box center [967, 67] width 61 height 31
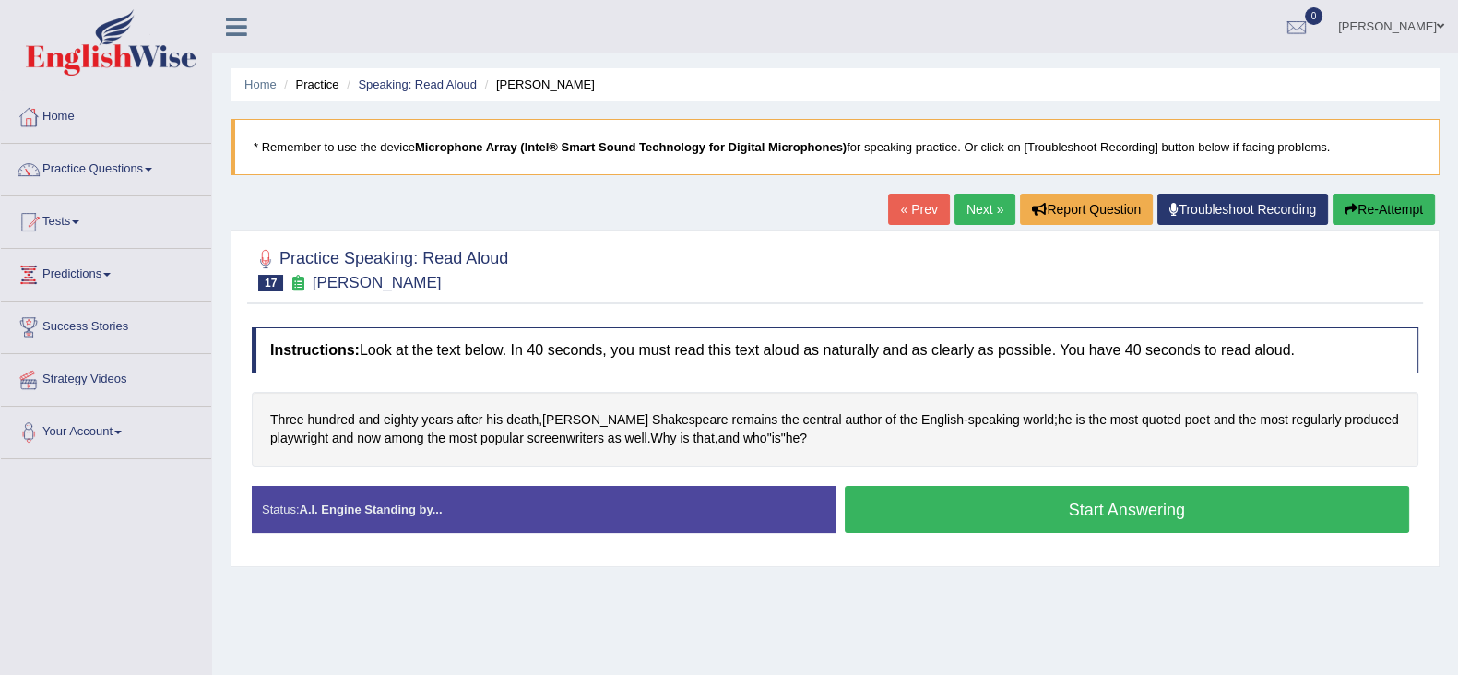
click at [905, 504] on button "Start Answering" at bounding box center [1127, 509] width 565 height 47
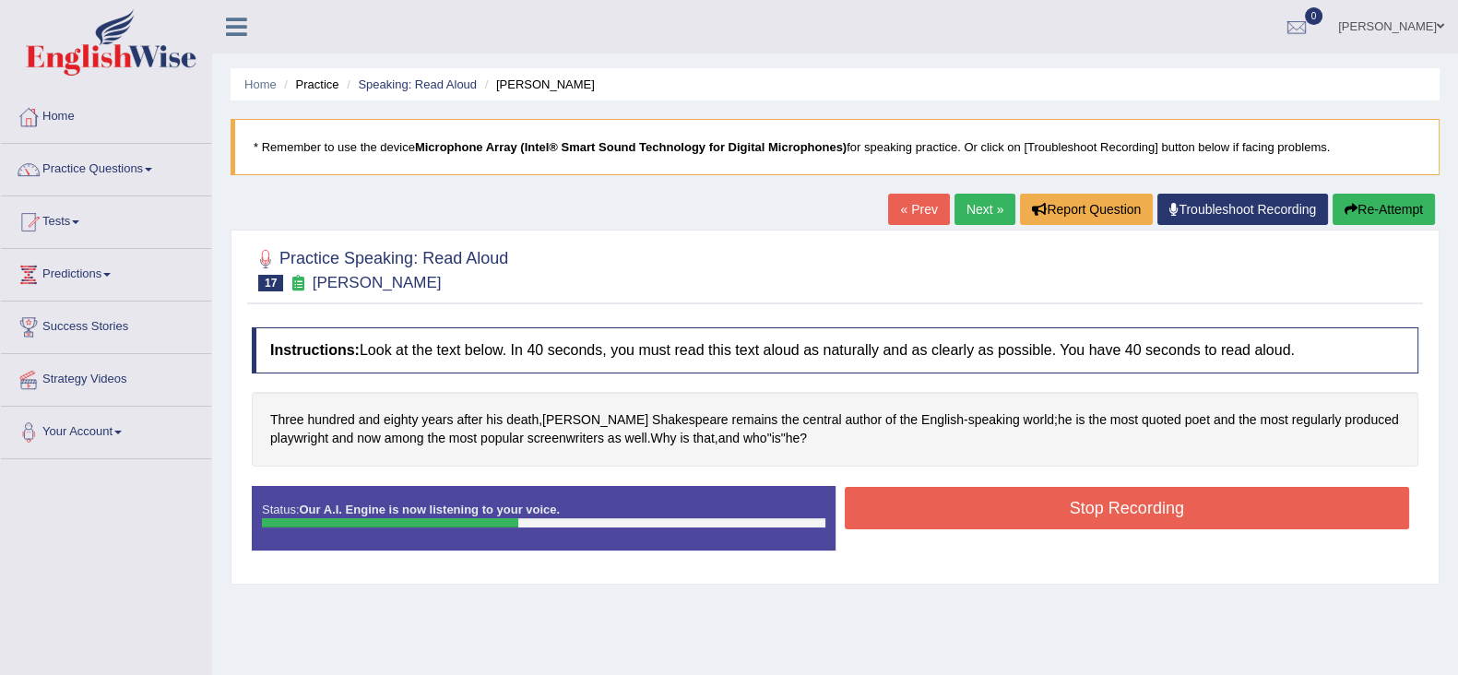
click at [905, 504] on button "Stop Recording" at bounding box center [1127, 508] width 565 height 42
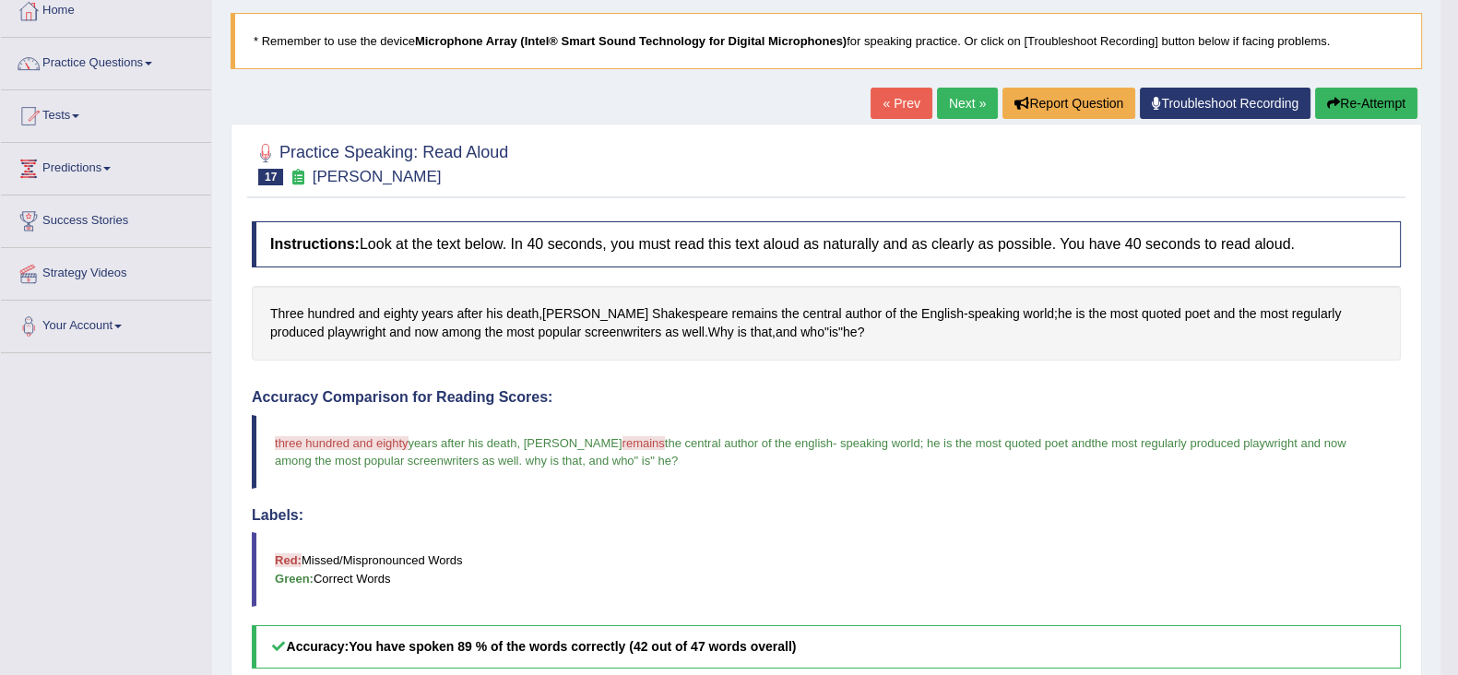
scroll to position [104, 0]
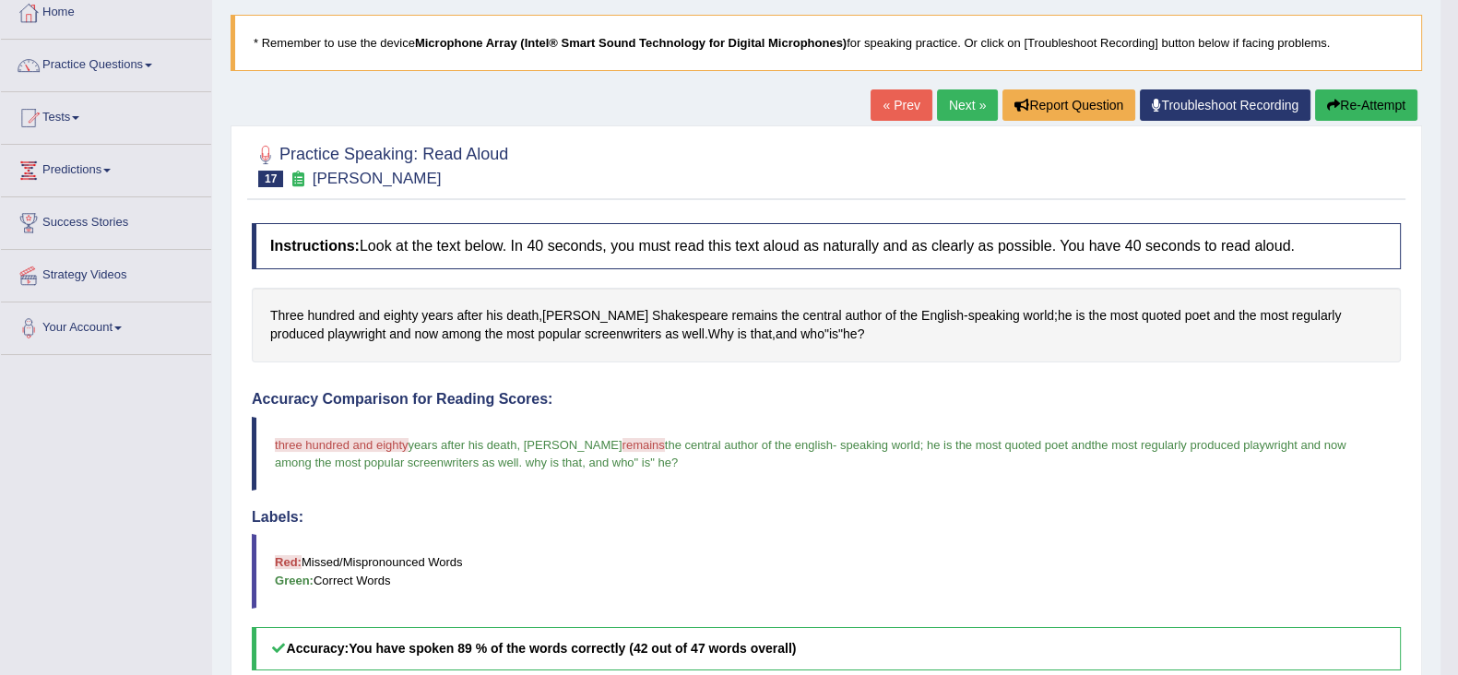
click at [964, 104] on link "Next »" at bounding box center [967, 104] width 61 height 31
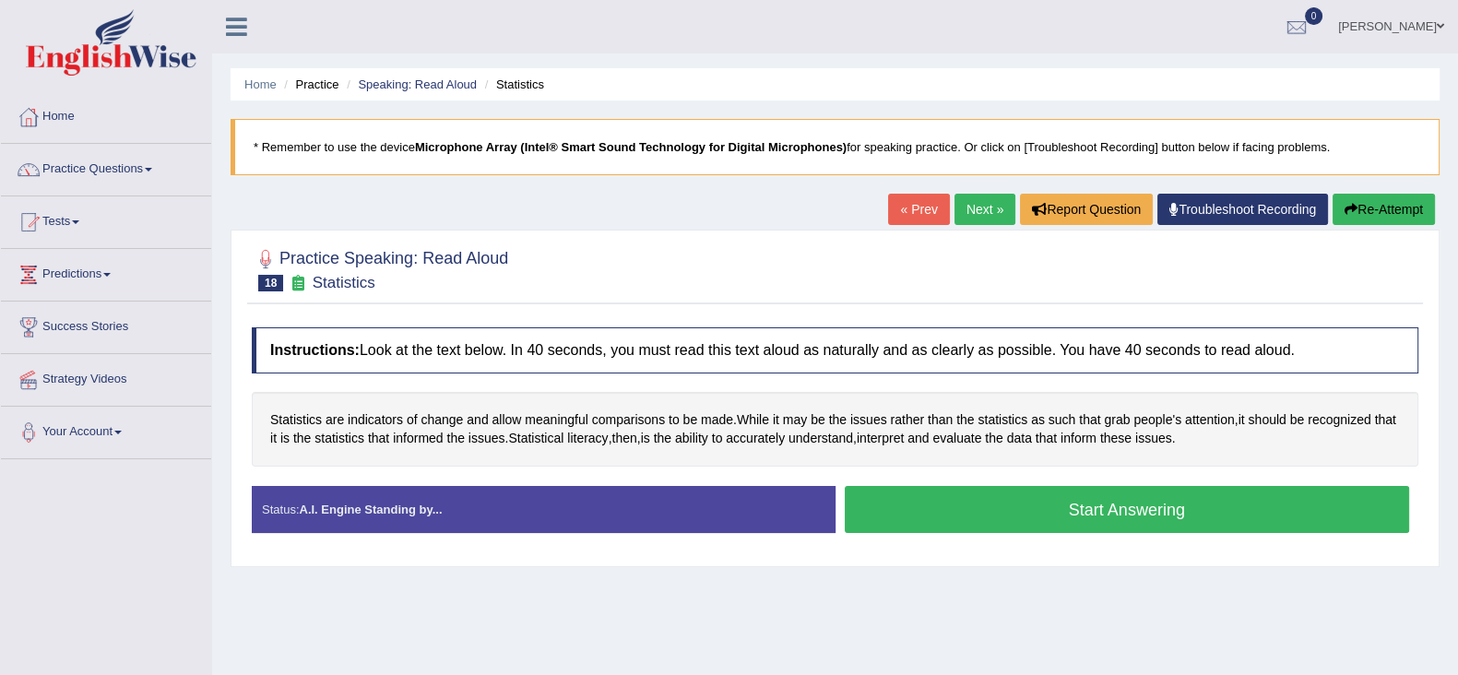
click at [985, 517] on button "Start Answering" at bounding box center [1127, 509] width 565 height 47
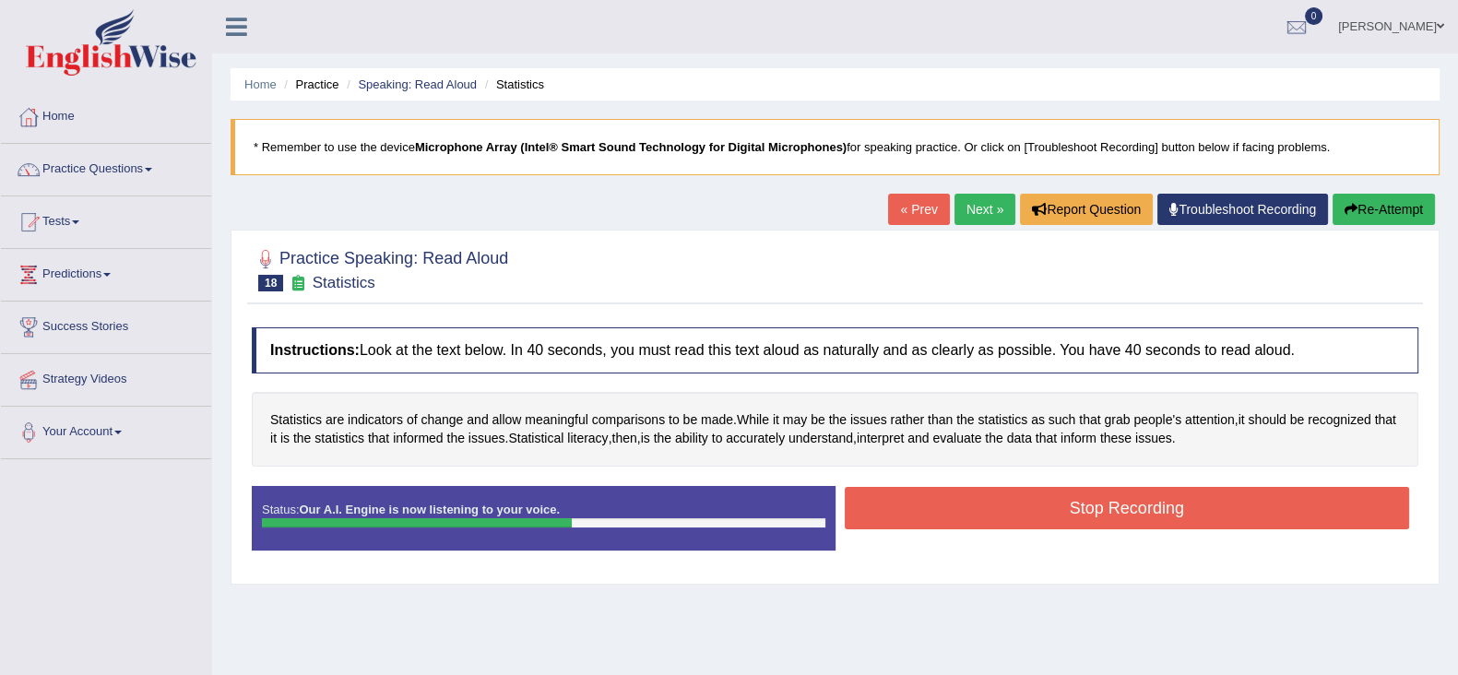
click at [985, 517] on button "Stop Recording" at bounding box center [1127, 508] width 565 height 42
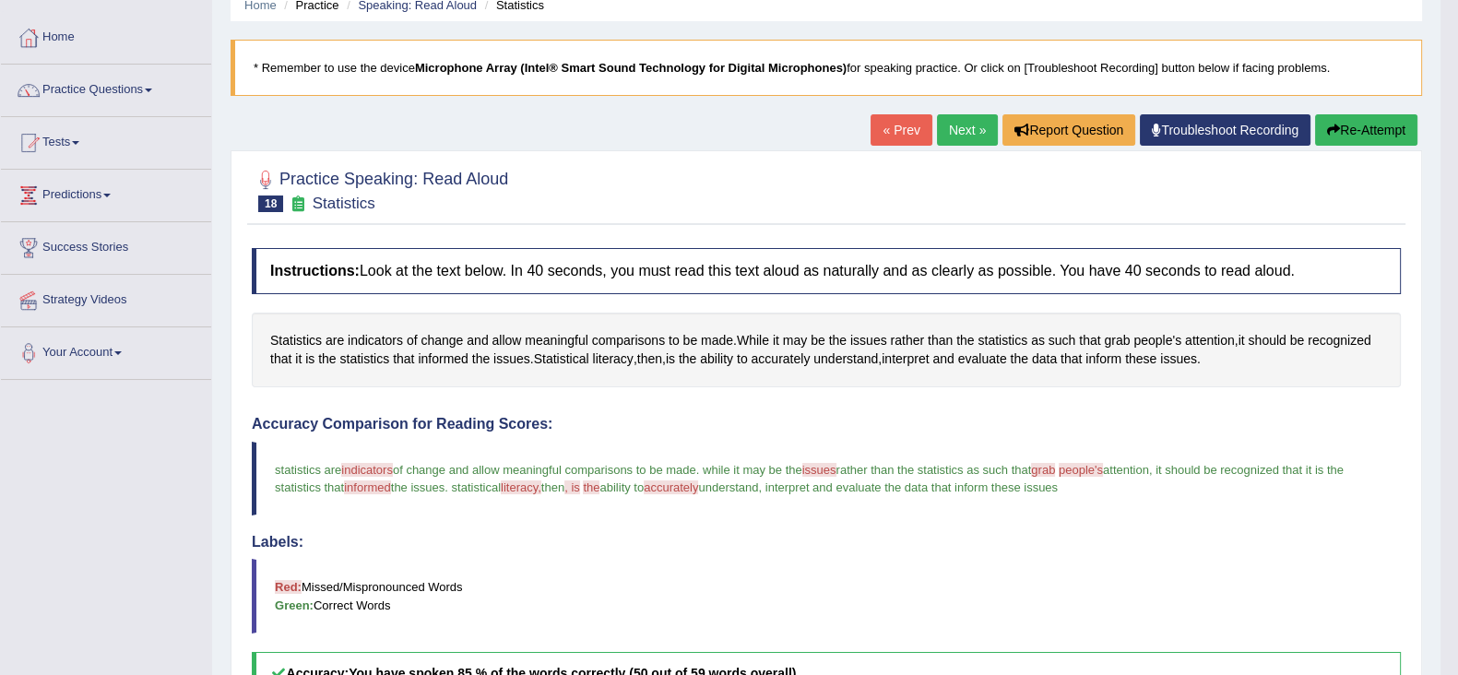
scroll to position [70, 0]
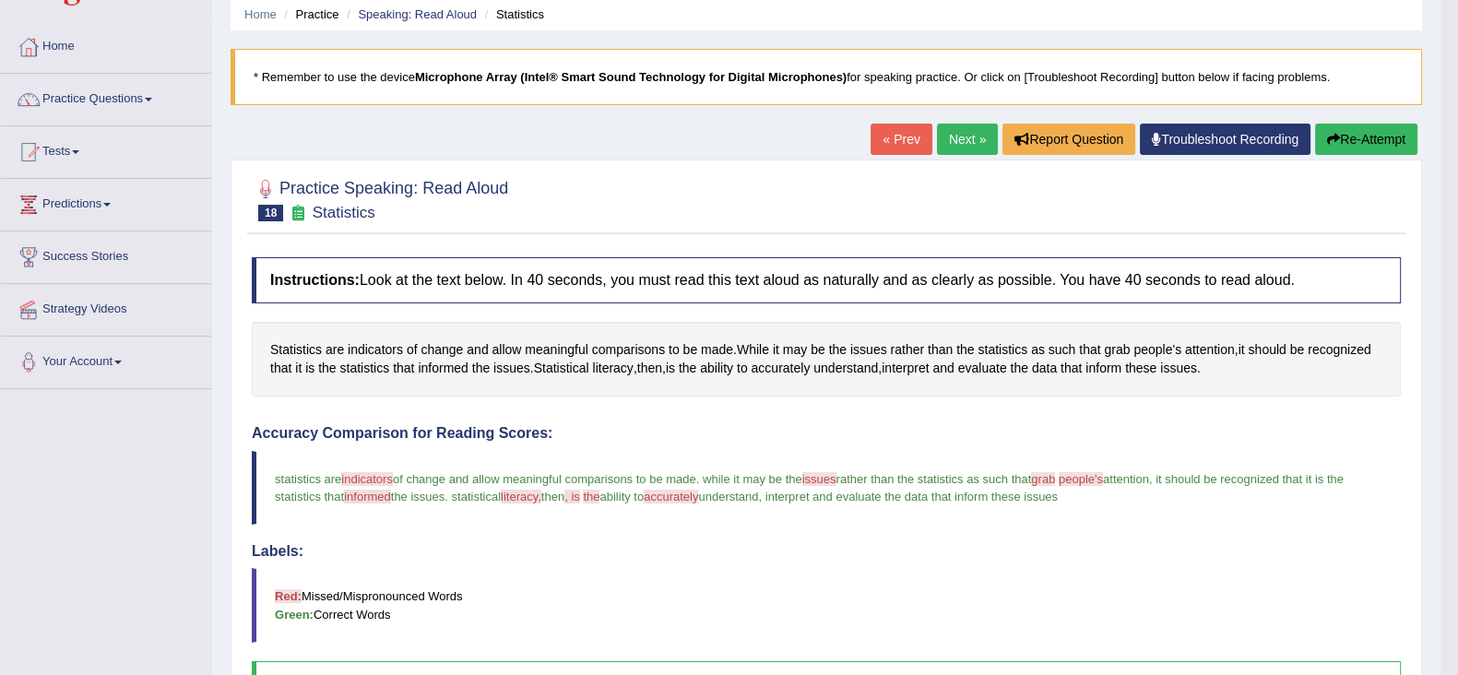
click at [1359, 131] on button "Re-Attempt" at bounding box center [1366, 139] width 102 height 31
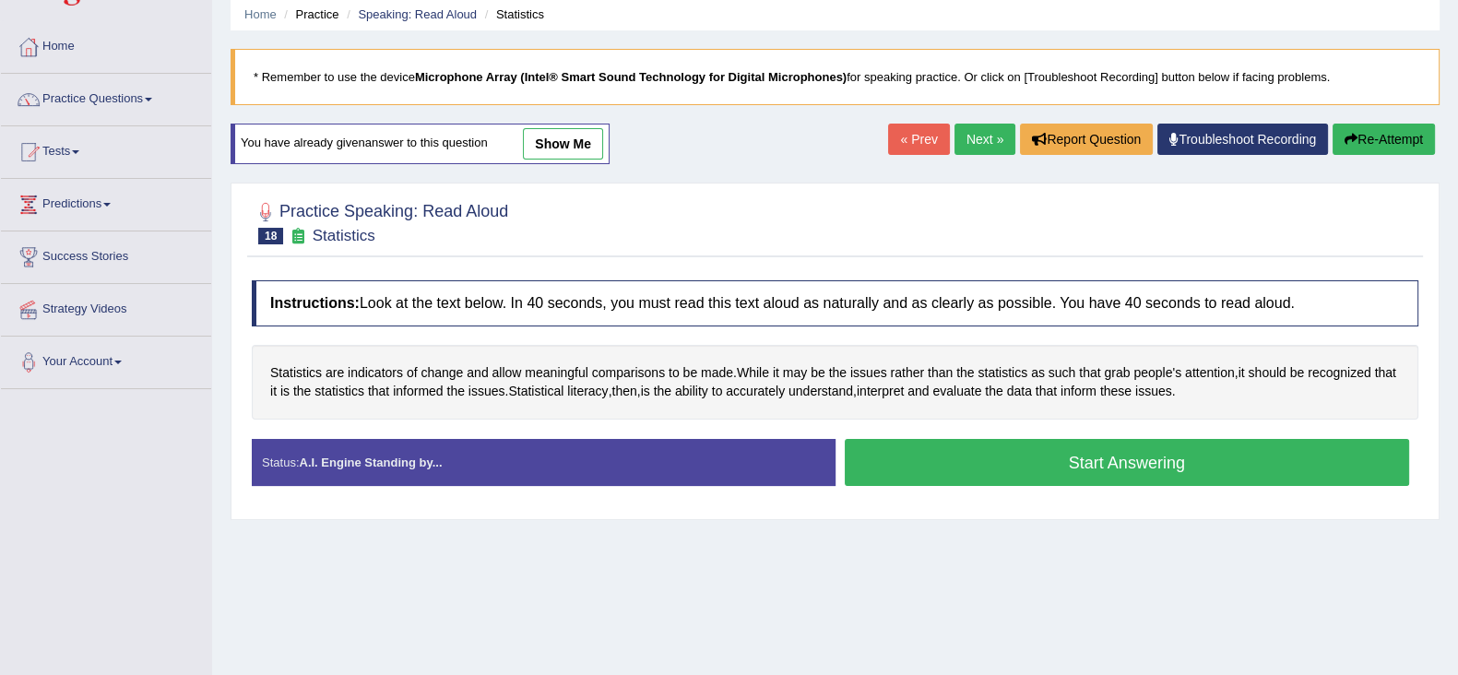
click at [1015, 444] on button "Start Answering" at bounding box center [1127, 462] width 565 height 47
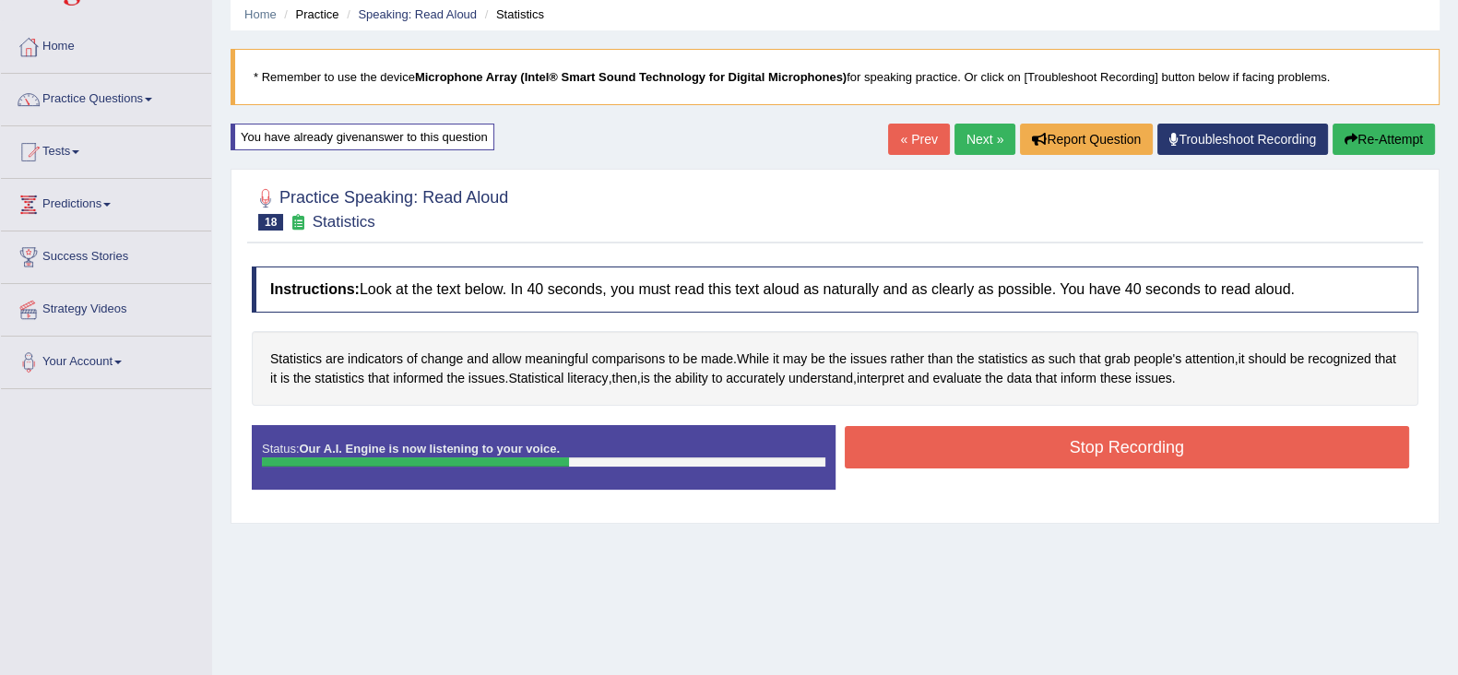
click at [1015, 444] on button "Stop Recording" at bounding box center [1127, 447] width 565 height 42
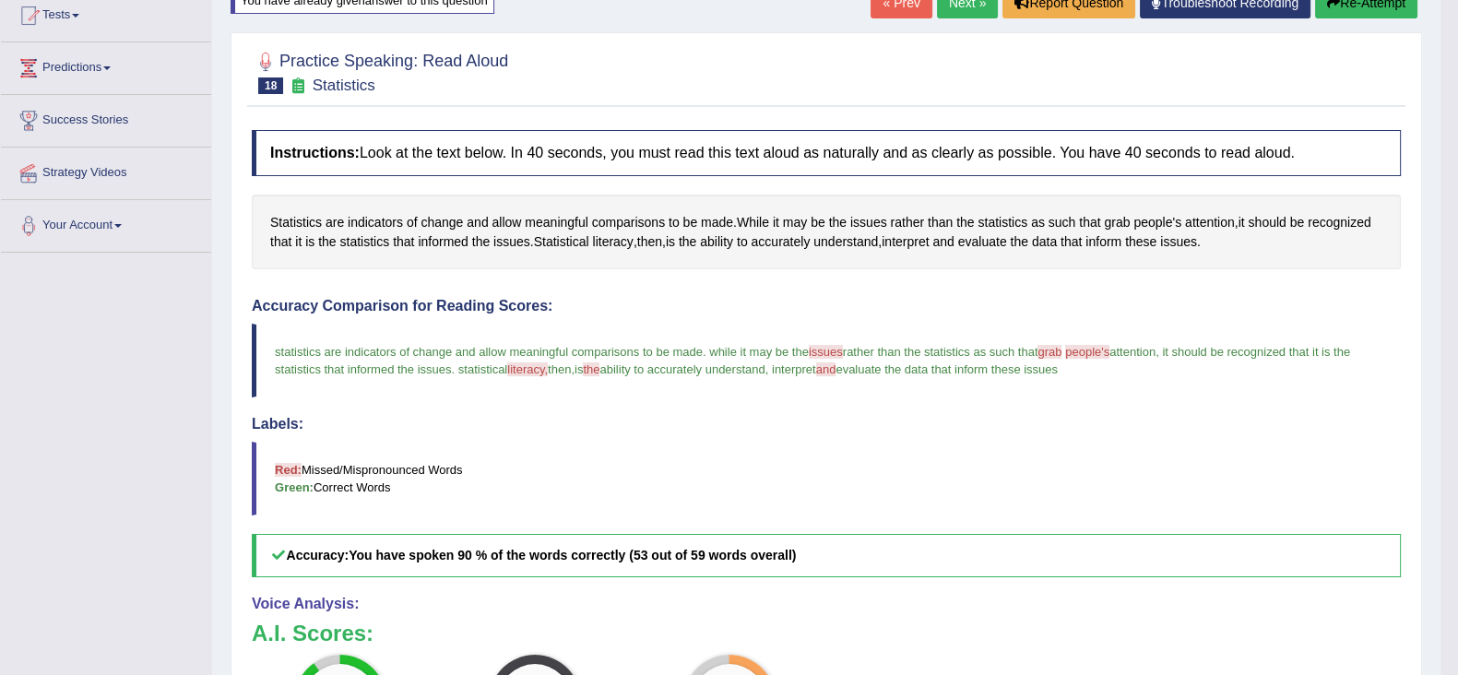
scroll to position [201, 0]
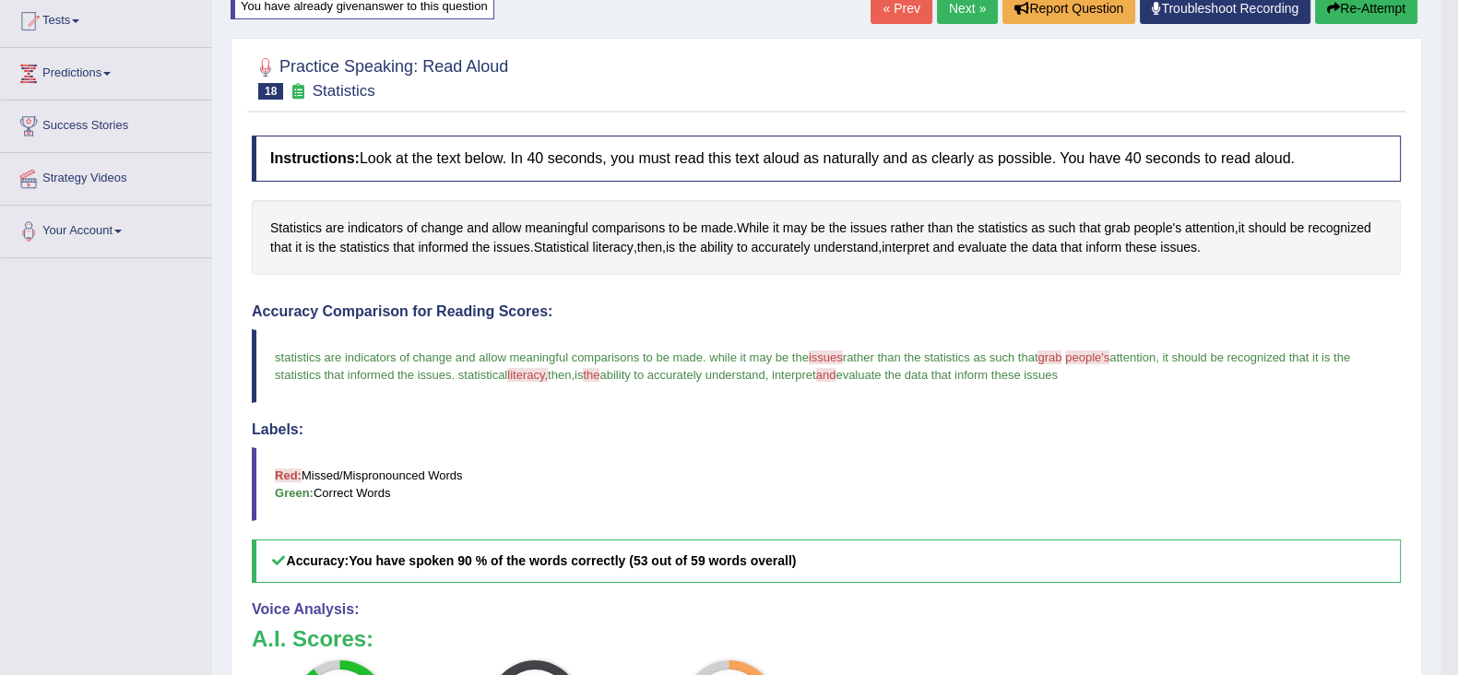
click at [956, 5] on link "Next »" at bounding box center [967, 8] width 61 height 31
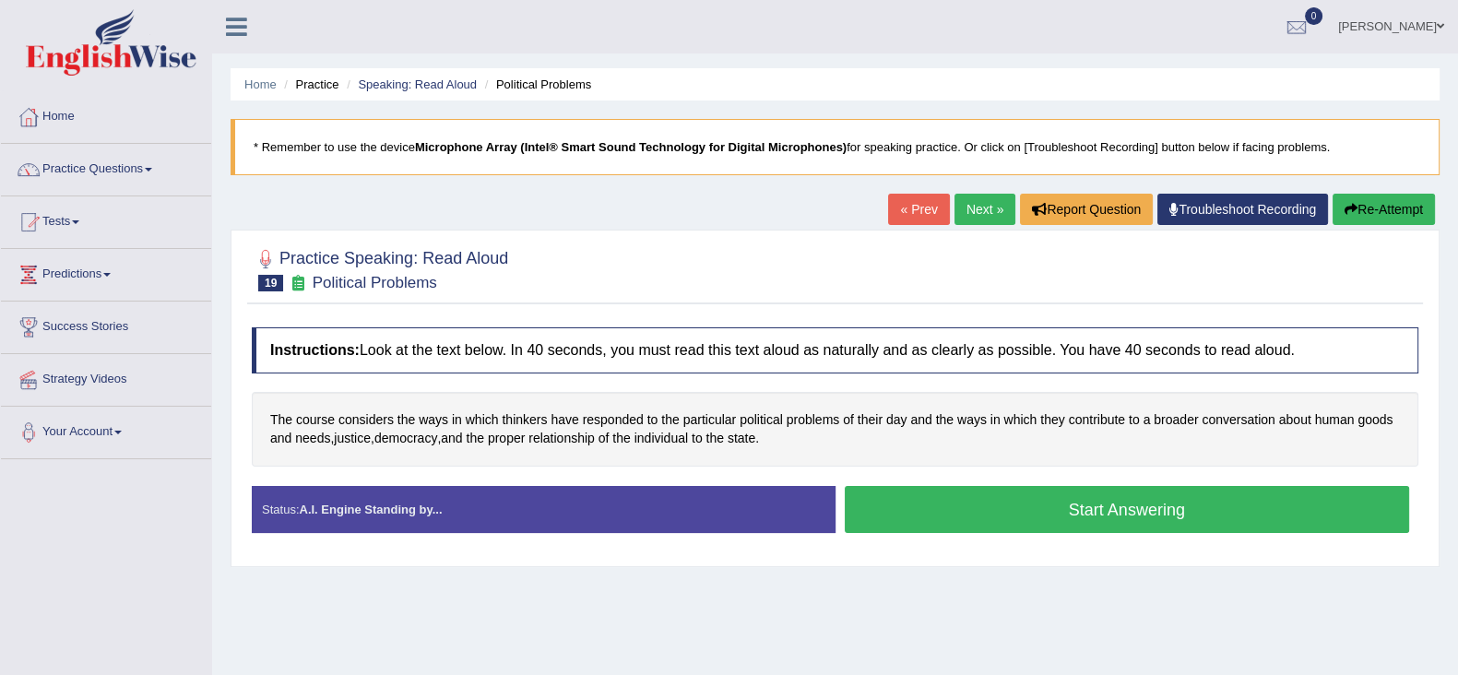
click at [977, 517] on button "Start Answering" at bounding box center [1127, 509] width 565 height 47
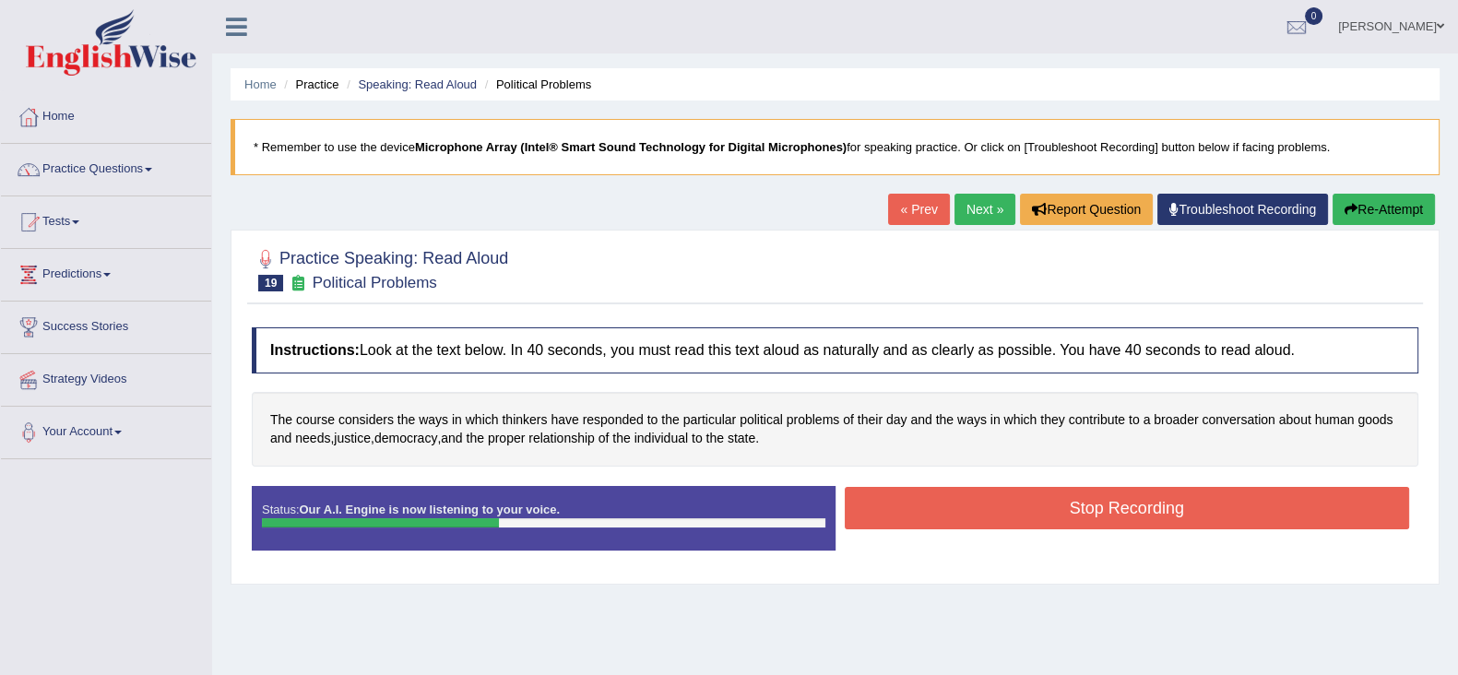
click at [977, 517] on button "Stop Recording" at bounding box center [1127, 508] width 565 height 42
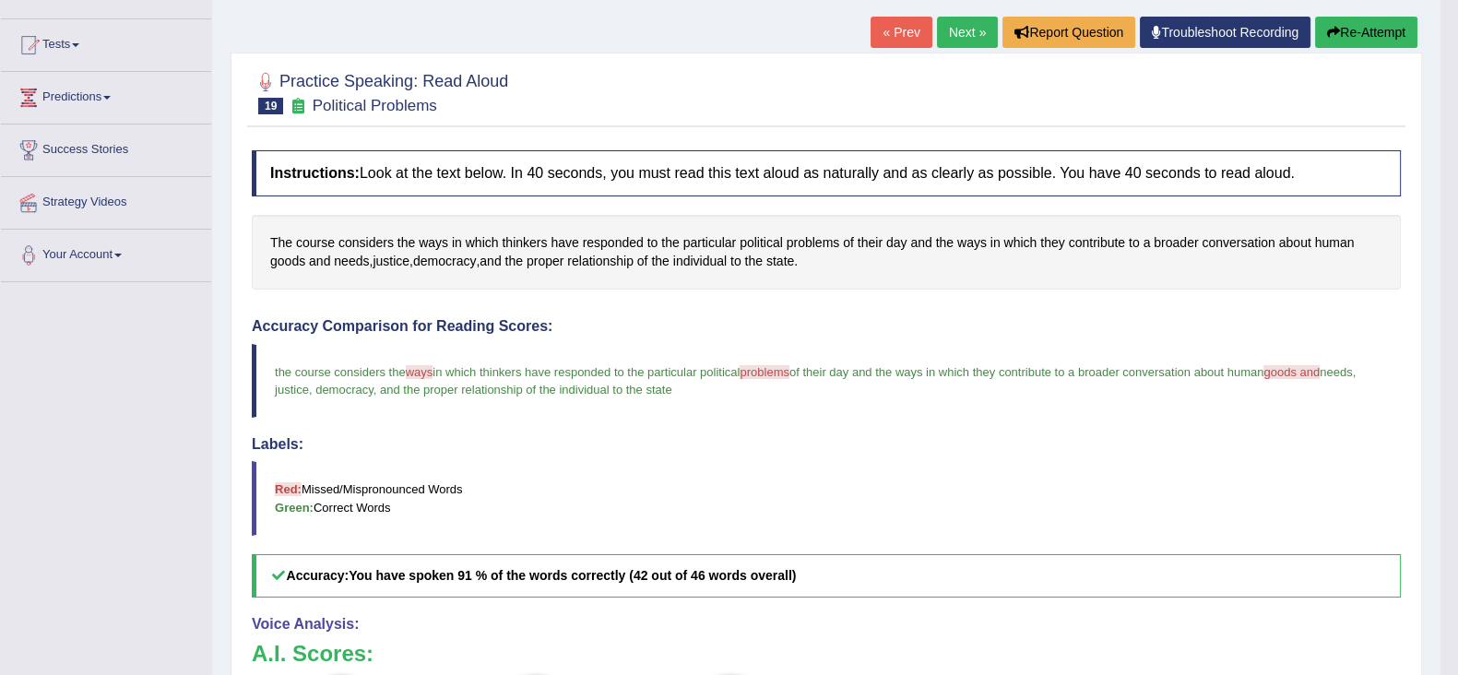
scroll to position [174, 0]
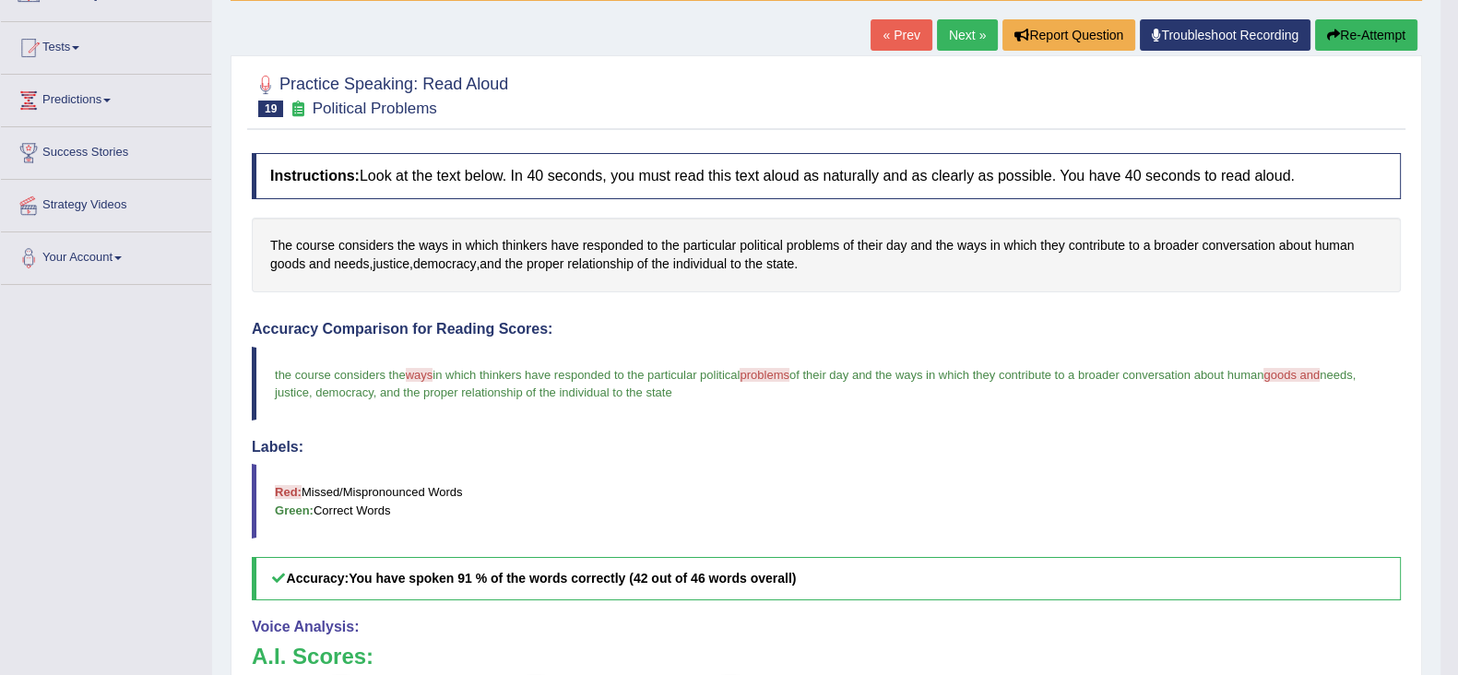
click at [959, 40] on link "Next »" at bounding box center [967, 34] width 61 height 31
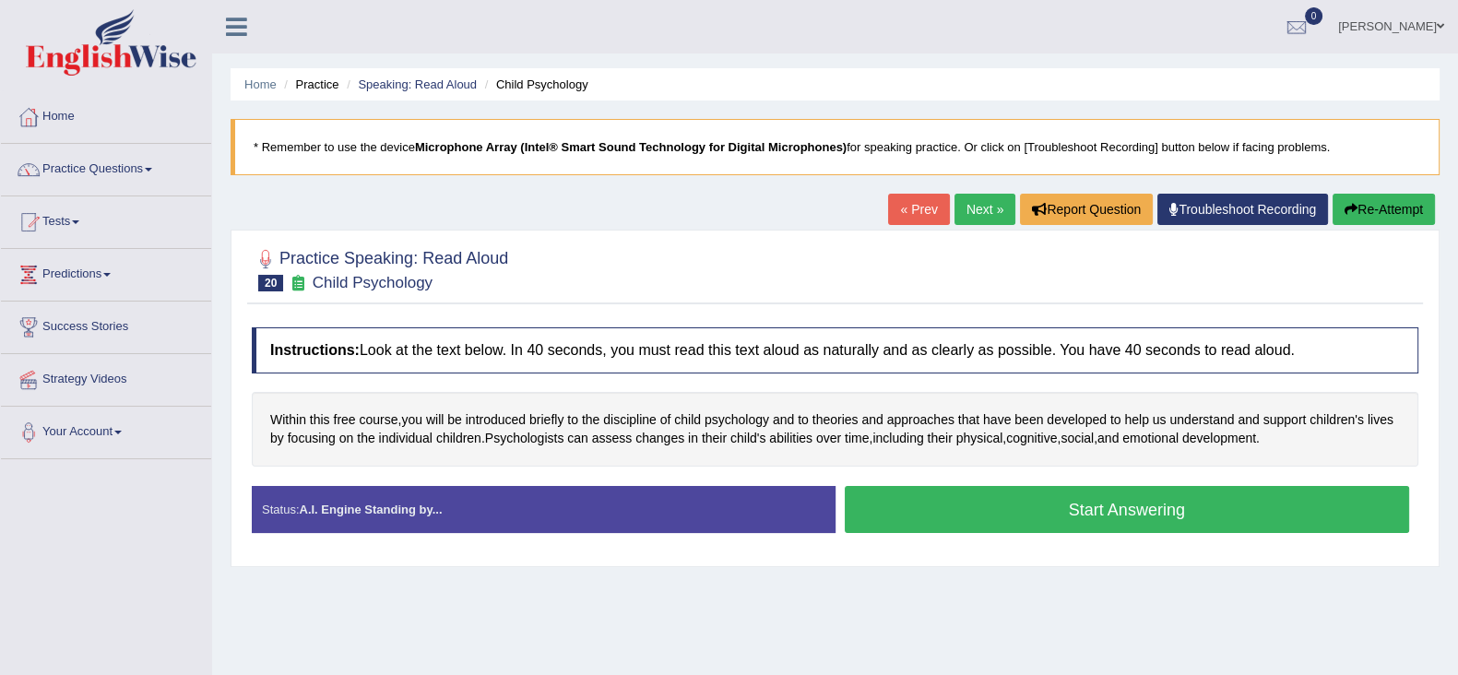
click at [907, 507] on button "Start Answering" at bounding box center [1127, 509] width 565 height 47
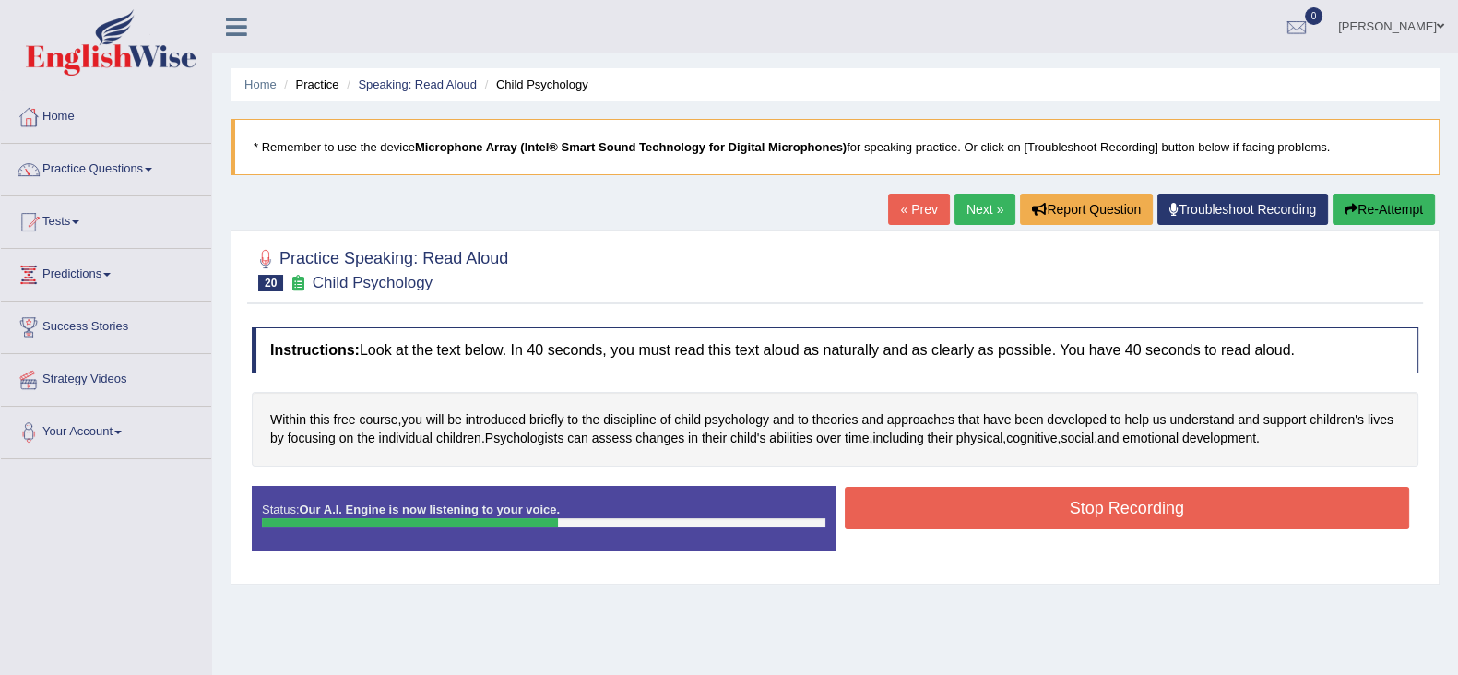
click at [907, 507] on button "Stop Recording" at bounding box center [1127, 508] width 565 height 42
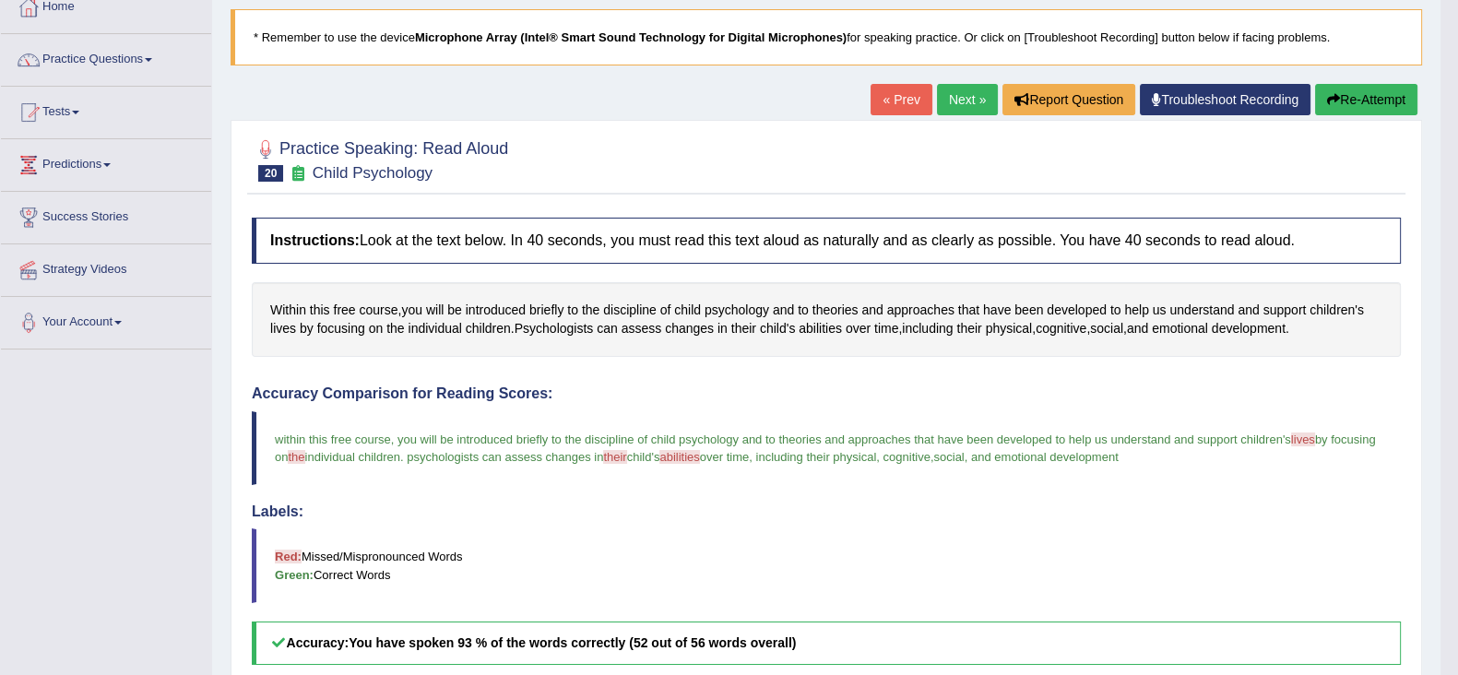
scroll to position [107, 0]
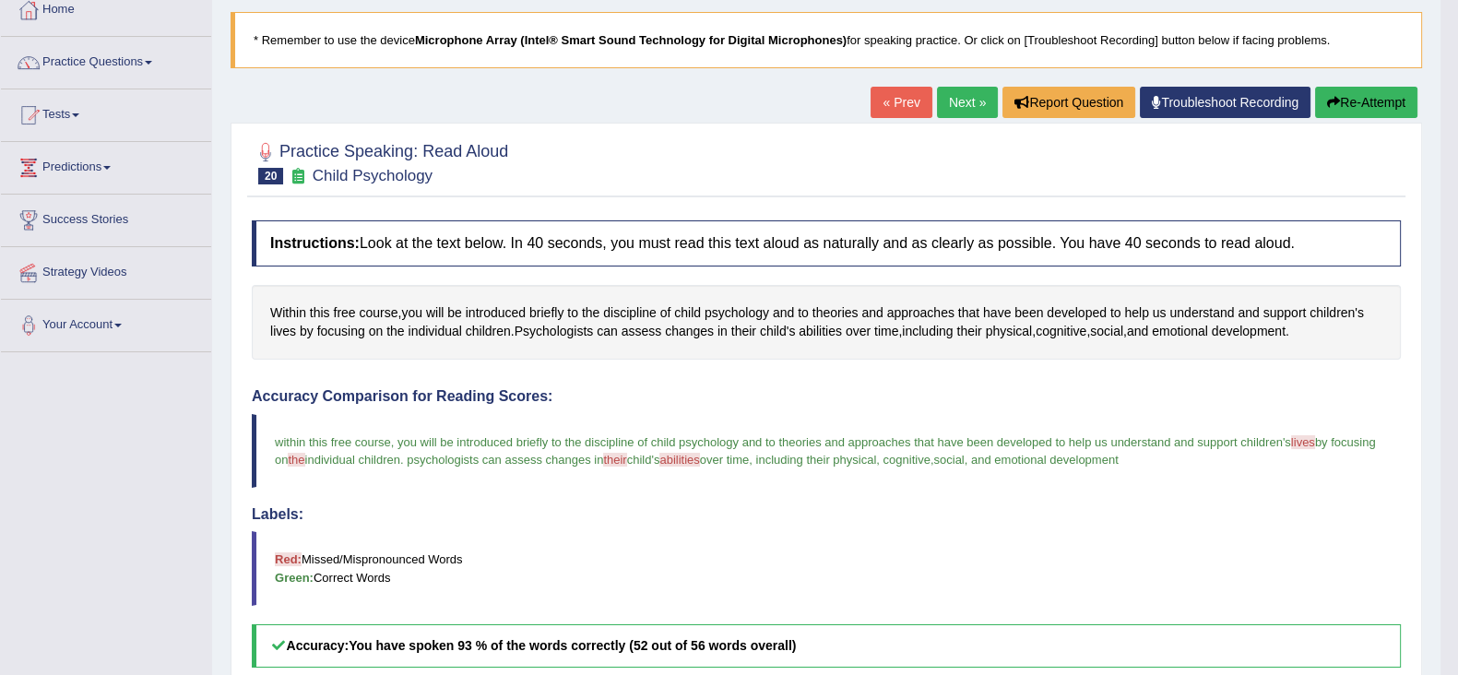
click at [963, 93] on link "Next »" at bounding box center [967, 102] width 61 height 31
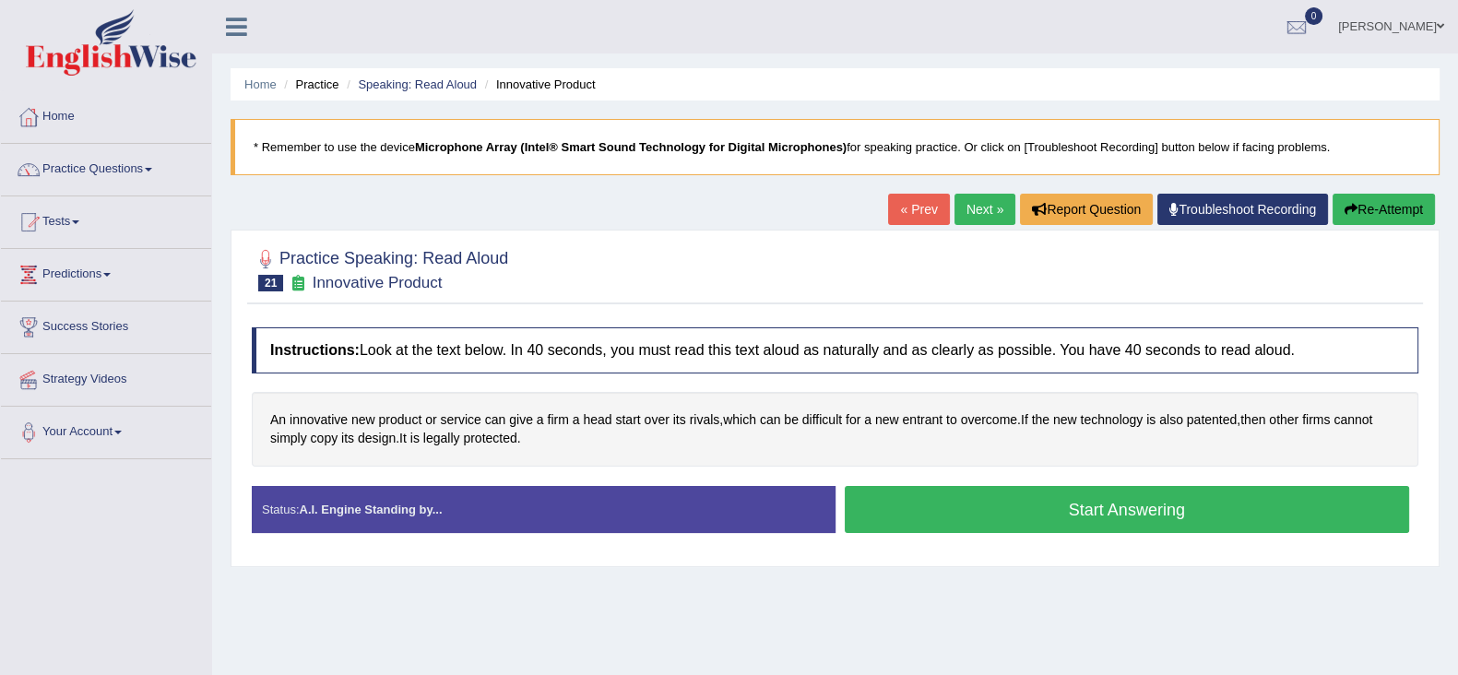
click at [950, 550] on div "Instructions: Look at the text below. In 40 seconds, you must read this text al…" at bounding box center [835, 437] width 1176 height 239
click at [964, 527] on button "Start Answering" at bounding box center [1127, 509] width 565 height 47
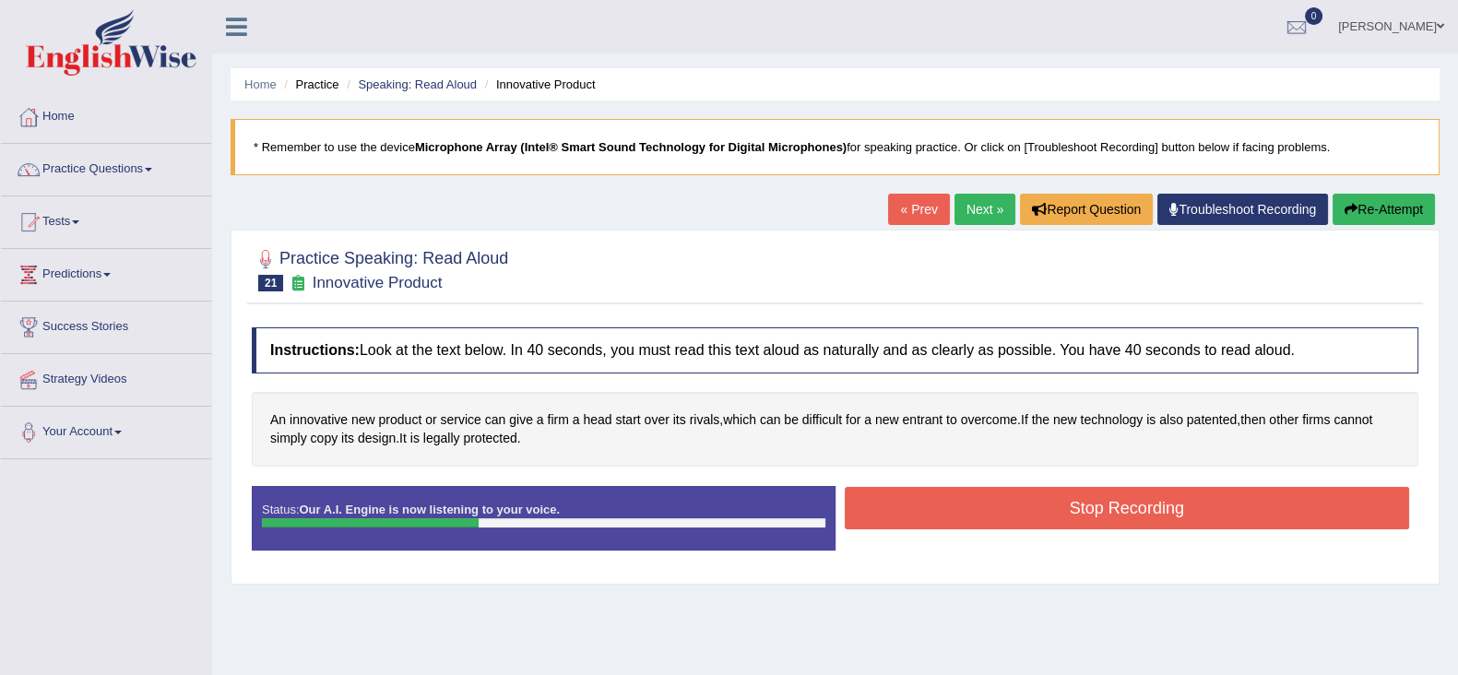
click at [964, 527] on button "Stop Recording" at bounding box center [1127, 508] width 565 height 42
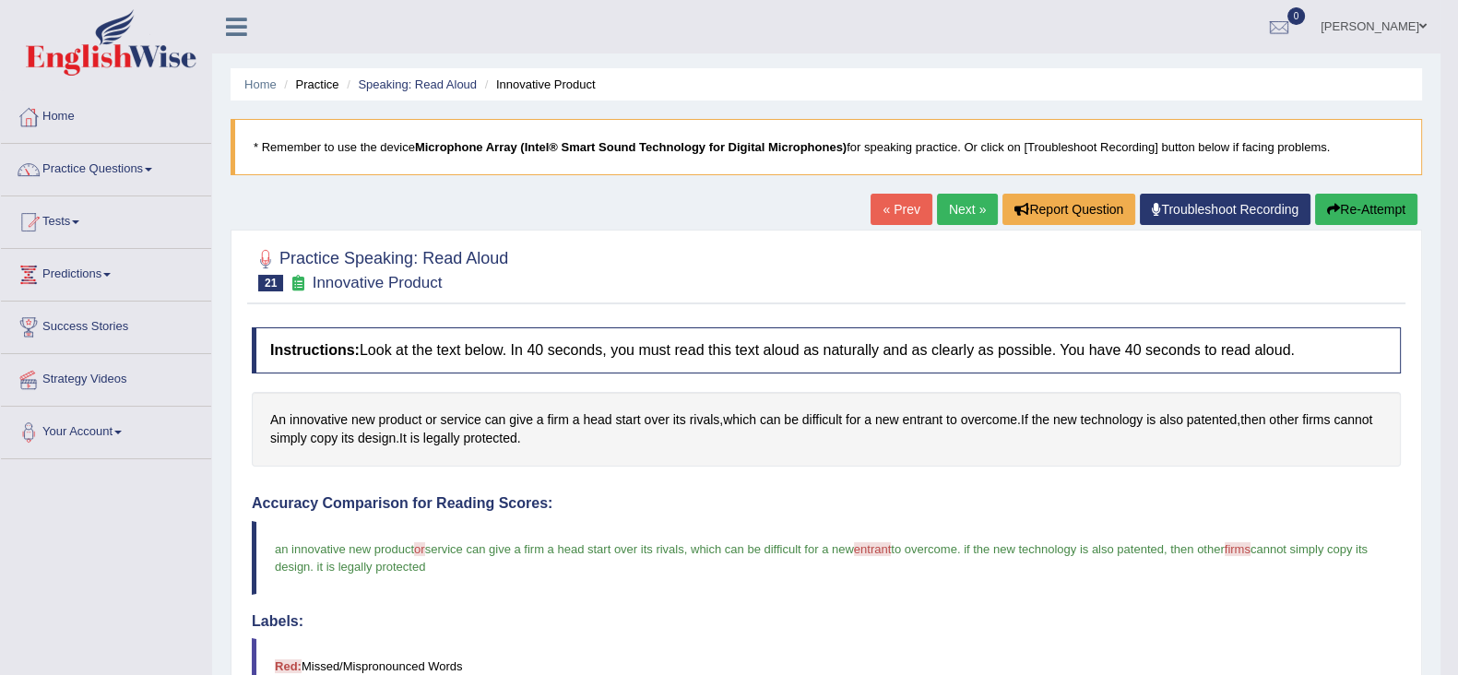
scroll to position [530, 0]
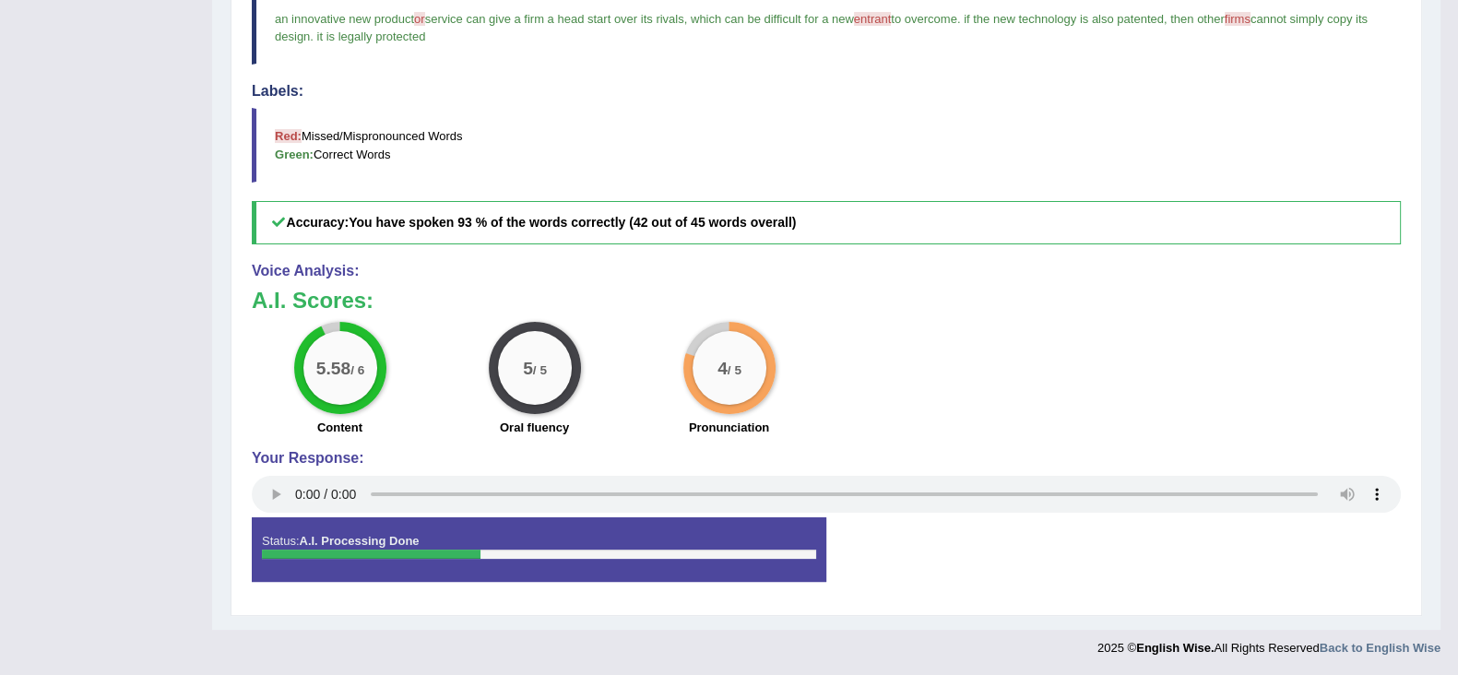
click at [423, 298] on div "Voice Analysis: A.I. Scores: 5.58 / 6 Content 5 / 5 Oral fluency 4 / 5 Pronunci…" at bounding box center [826, 390] width 1149 height 254
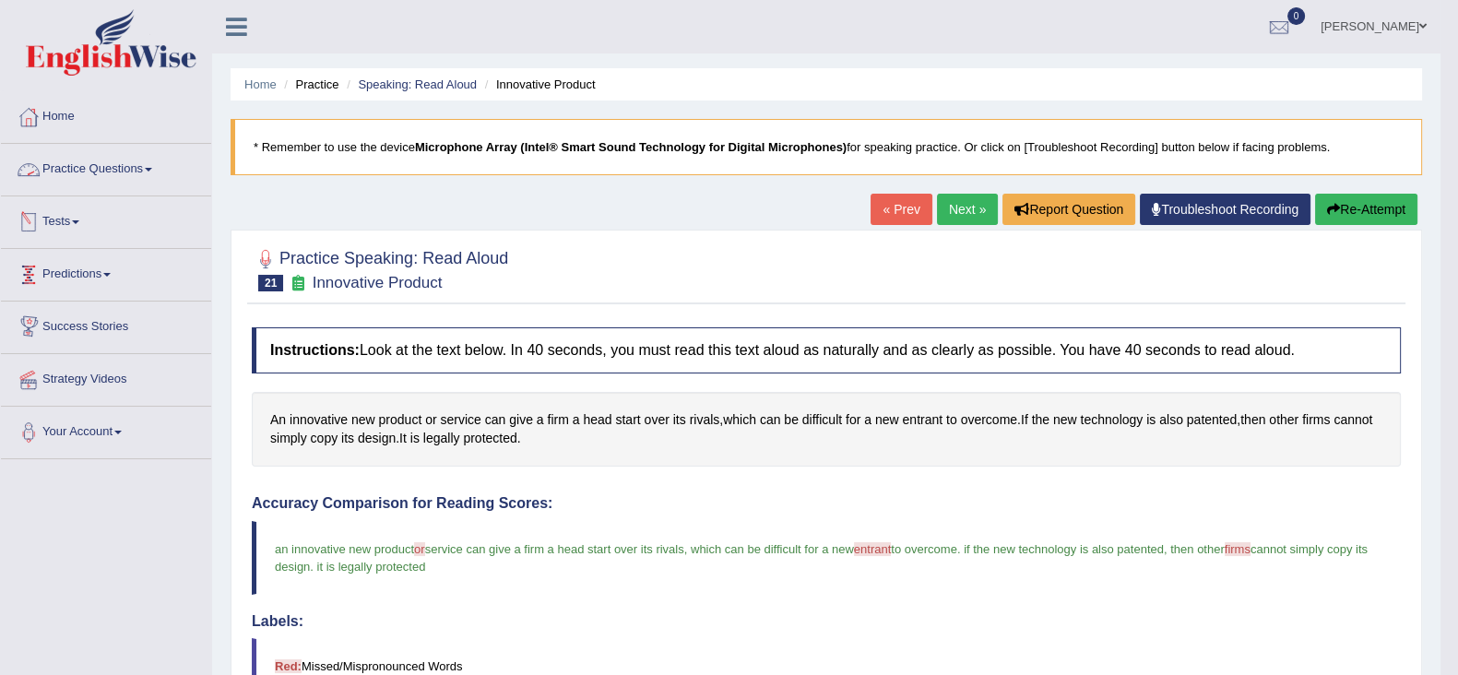
click at [115, 167] on link "Practice Questions" at bounding box center [106, 167] width 210 height 46
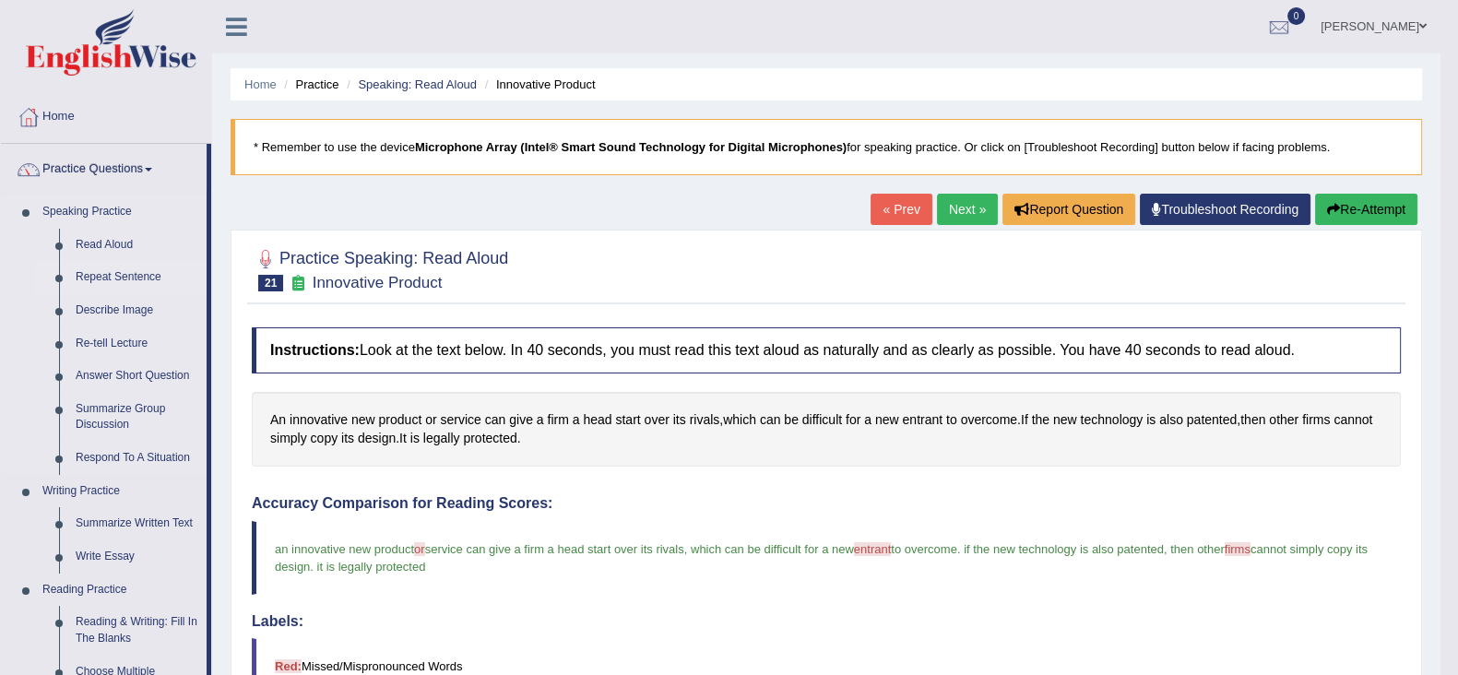
click at [105, 271] on link "Repeat Sentence" at bounding box center [136, 277] width 139 height 33
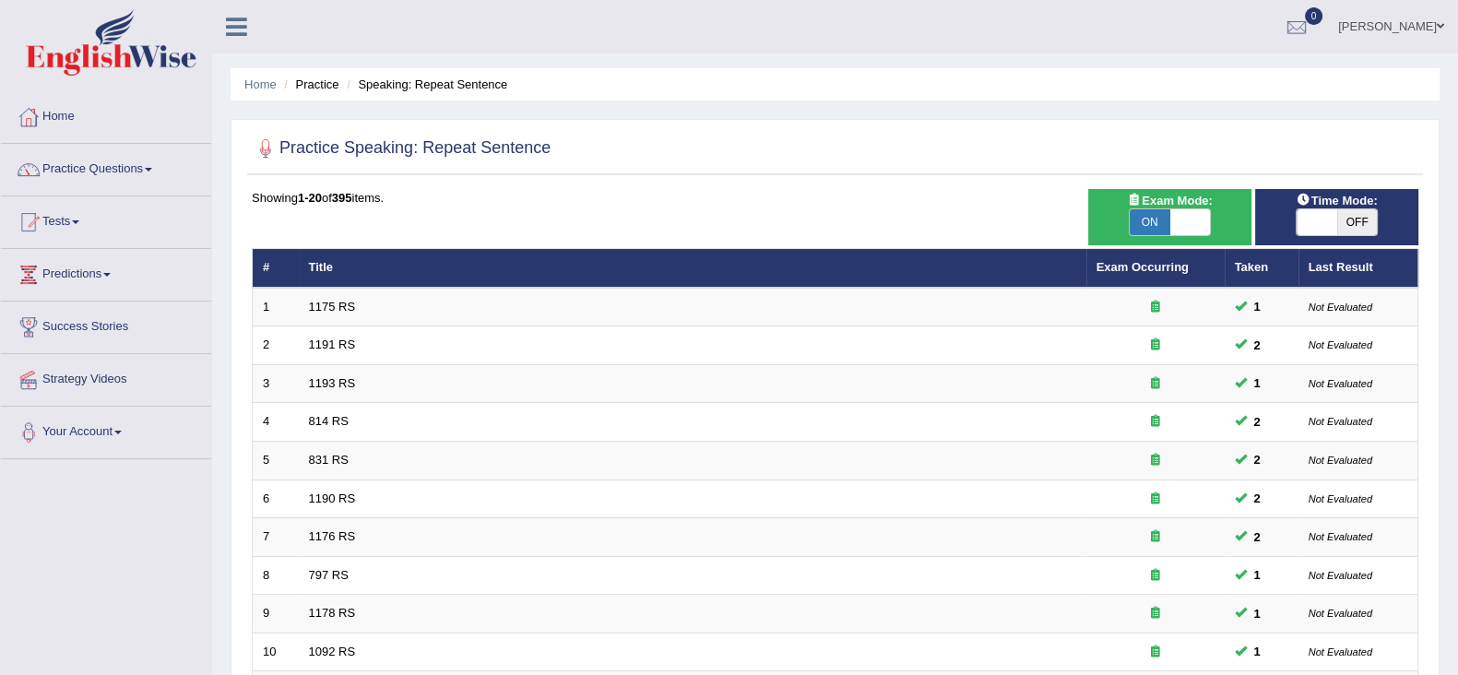
click at [1004, 167] on div at bounding box center [835, 149] width 1166 height 38
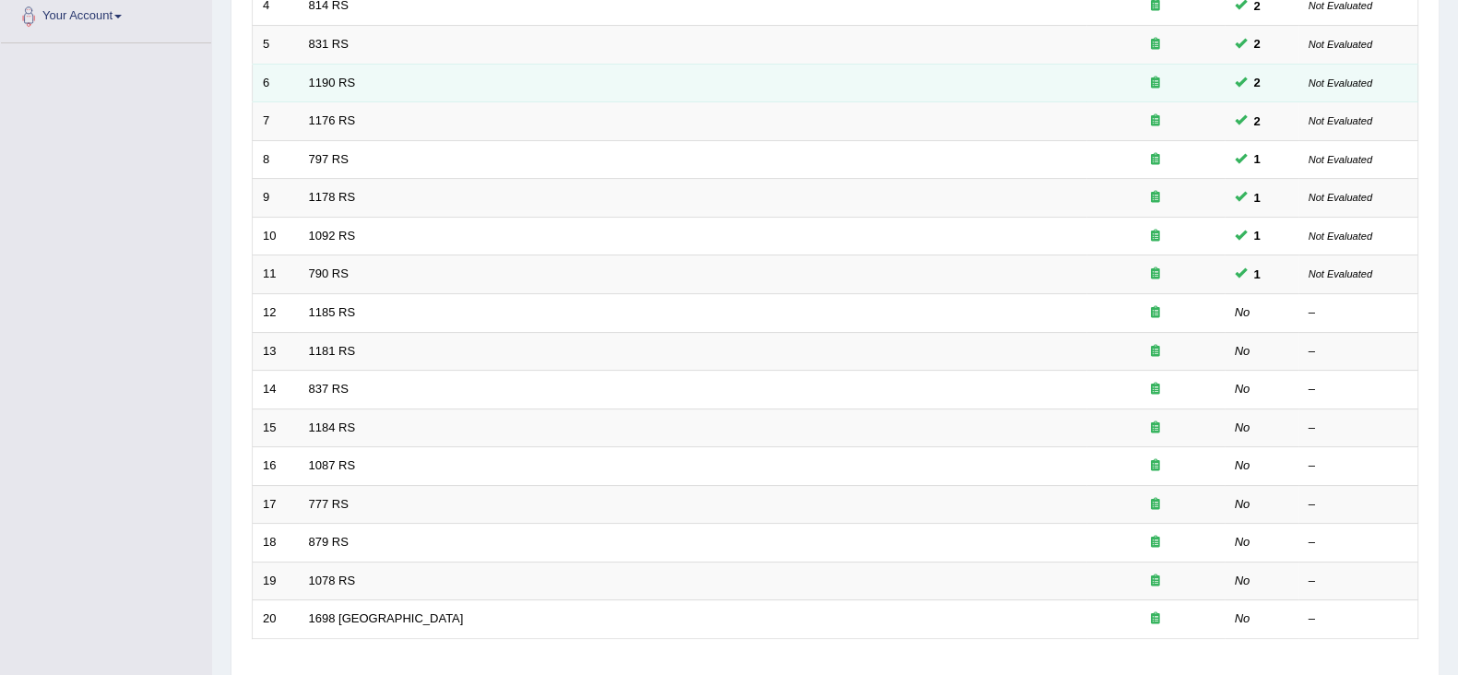
scroll to position [417, 0]
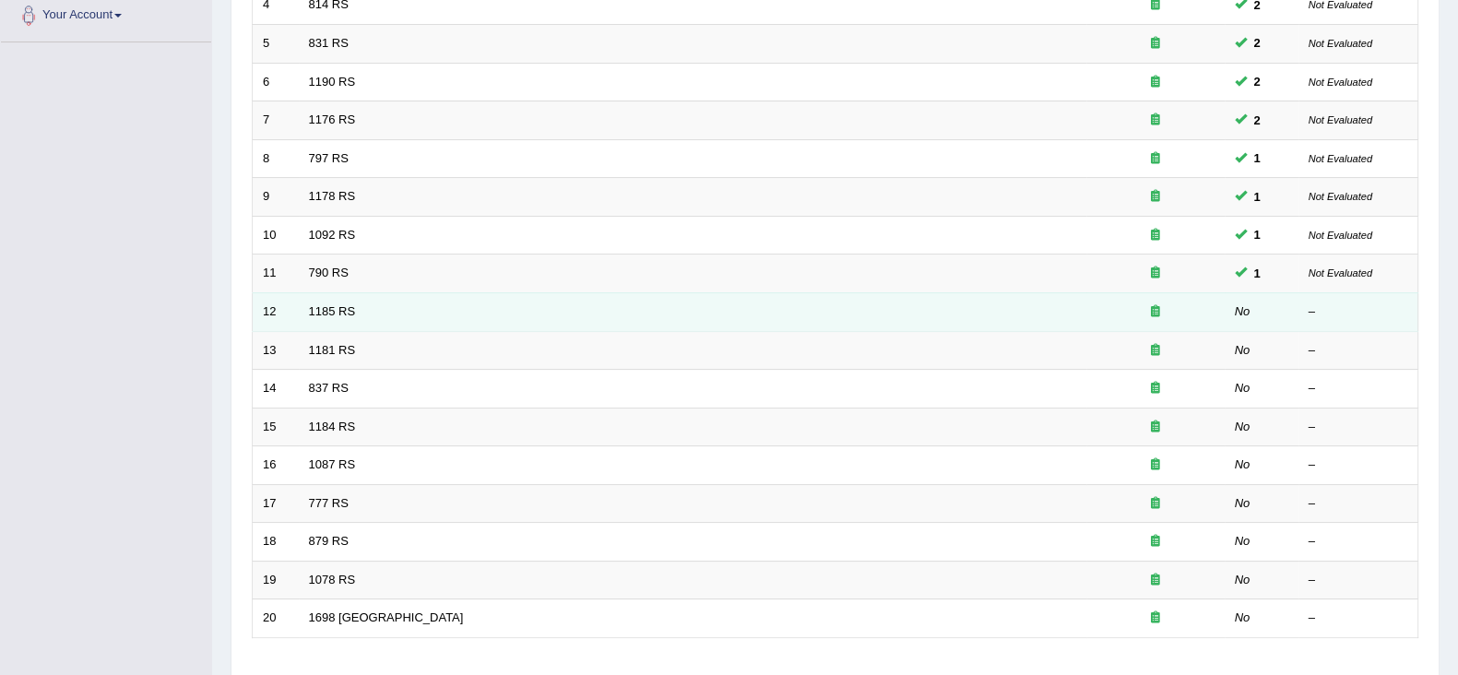
click at [319, 297] on td "1185 RS" at bounding box center [692, 311] width 787 height 39
click at [324, 309] on link "1185 RS" at bounding box center [332, 311] width 47 height 14
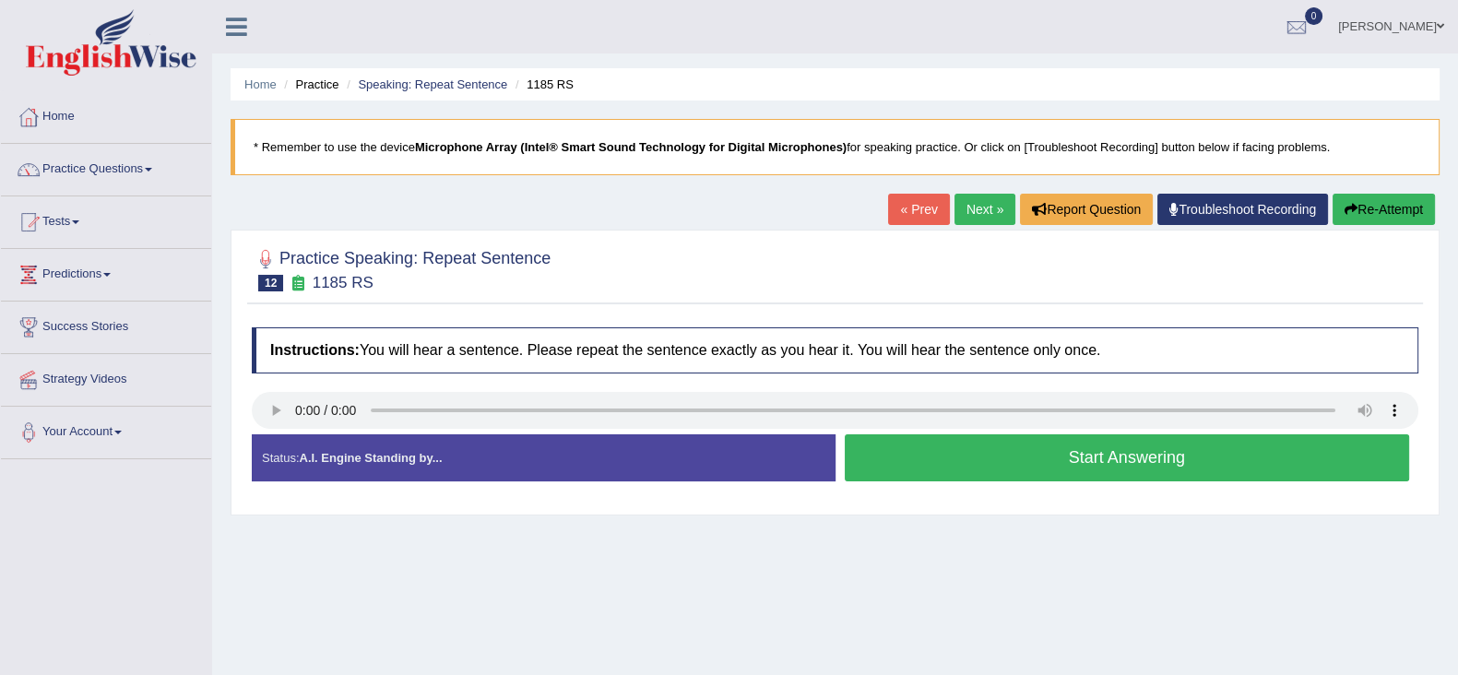
click at [941, 460] on button "Start Answering" at bounding box center [1127, 457] width 565 height 47
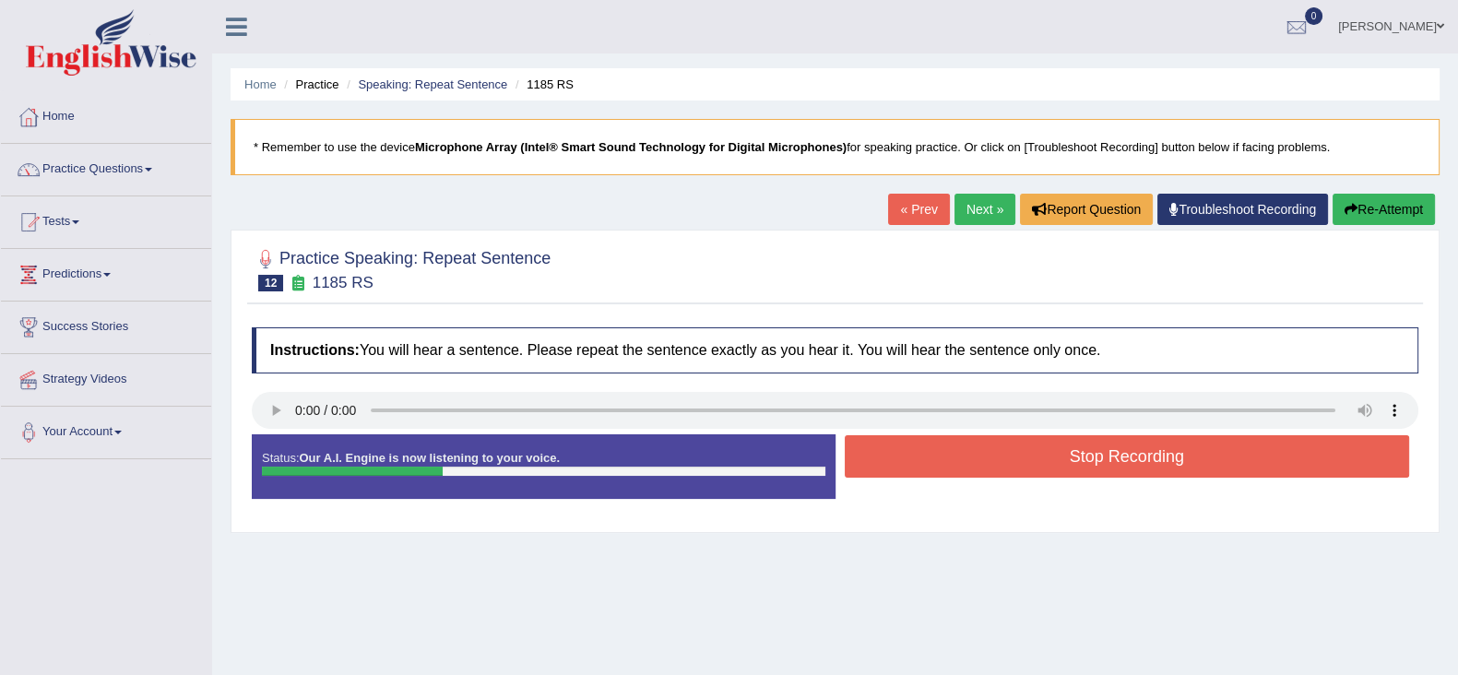
click at [941, 460] on button "Stop Recording" at bounding box center [1127, 456] width 565 height 42
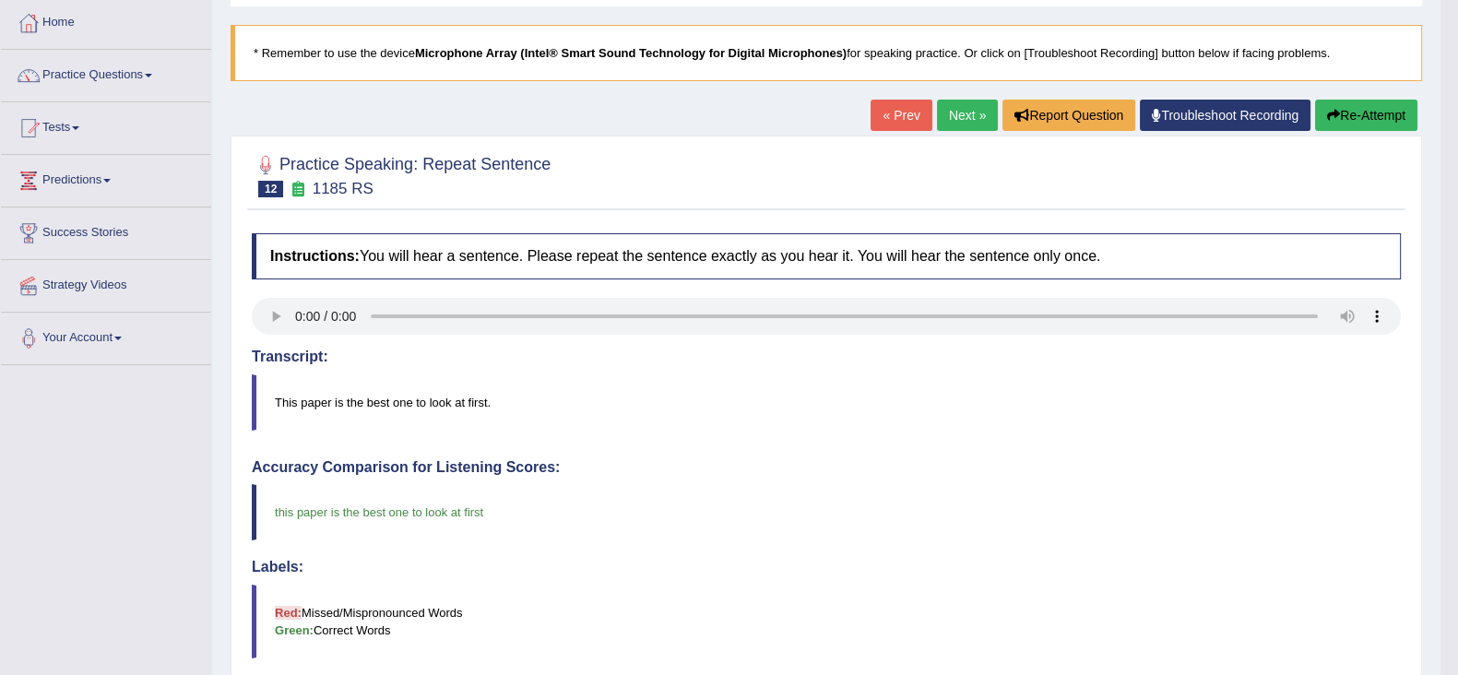
scroll to position [89, 0]
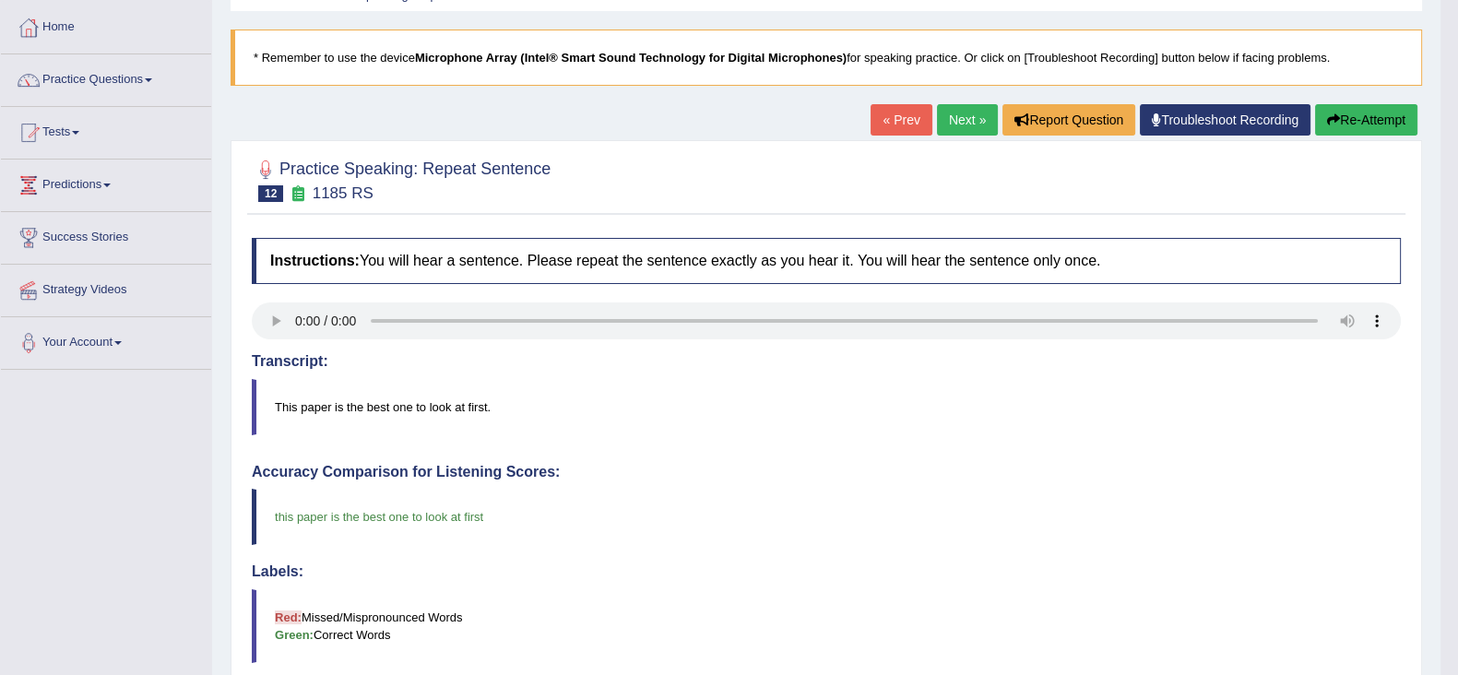
click at [971, 118] on link "Next »" at bounding box center [967, 119] width 61 height 31
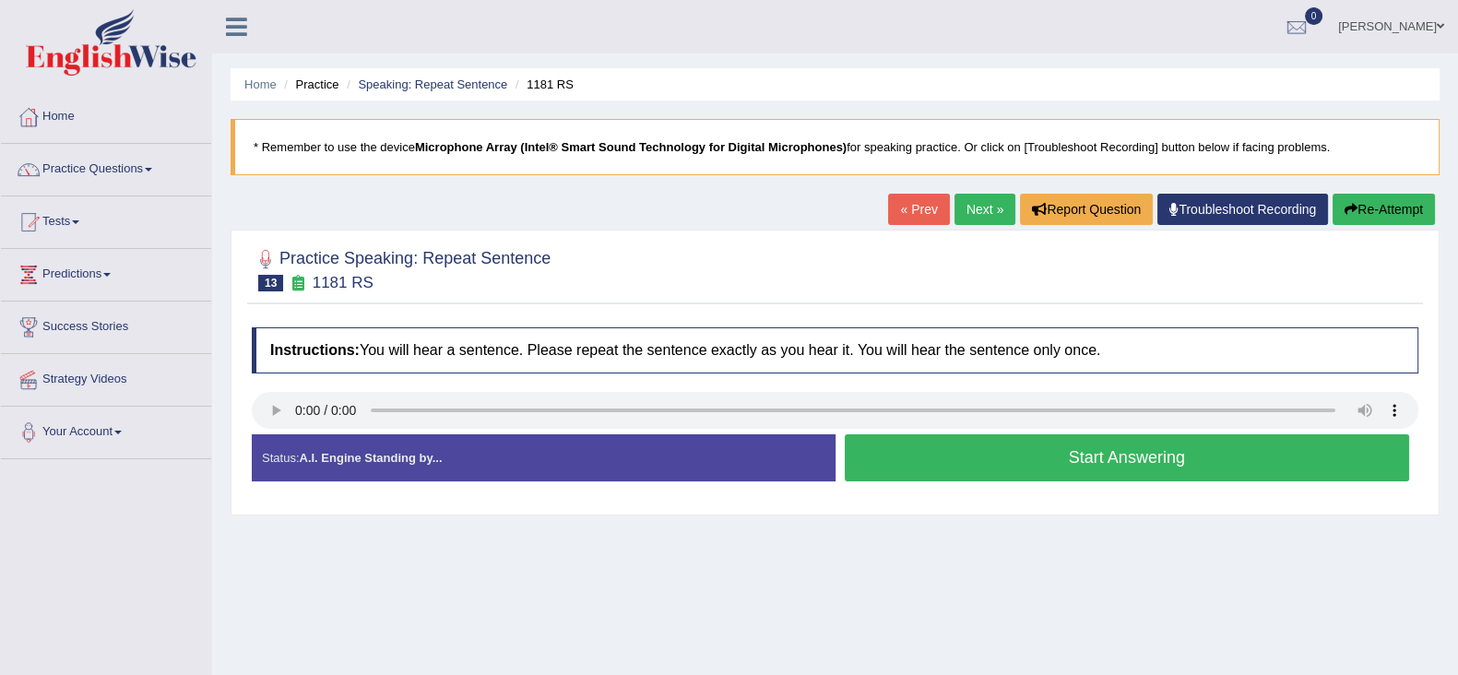
click at [1036, 444] on button "Start Answering" at bounding box center [1127, 457] width 565 height 47
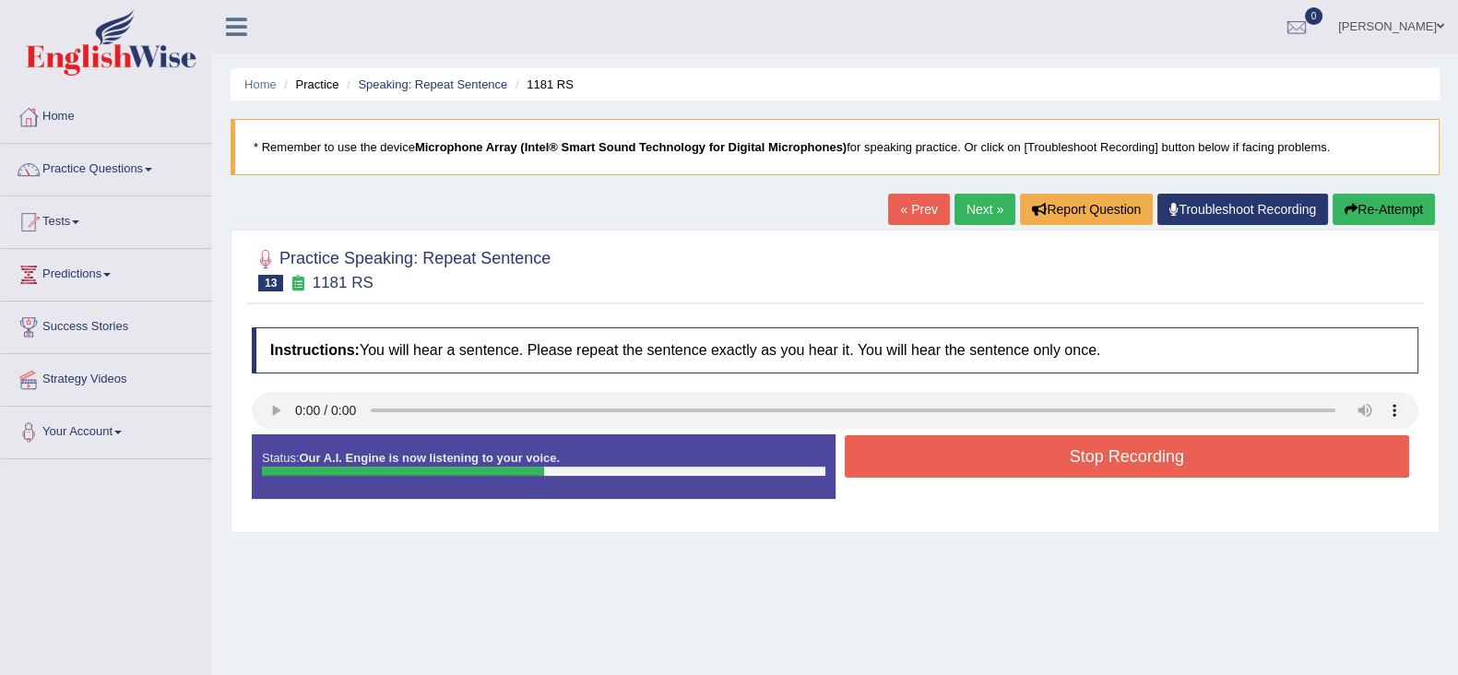
click at [1036, 444] on button "Stop Recording" at bounding box center [1127, 456] width 565 height 42
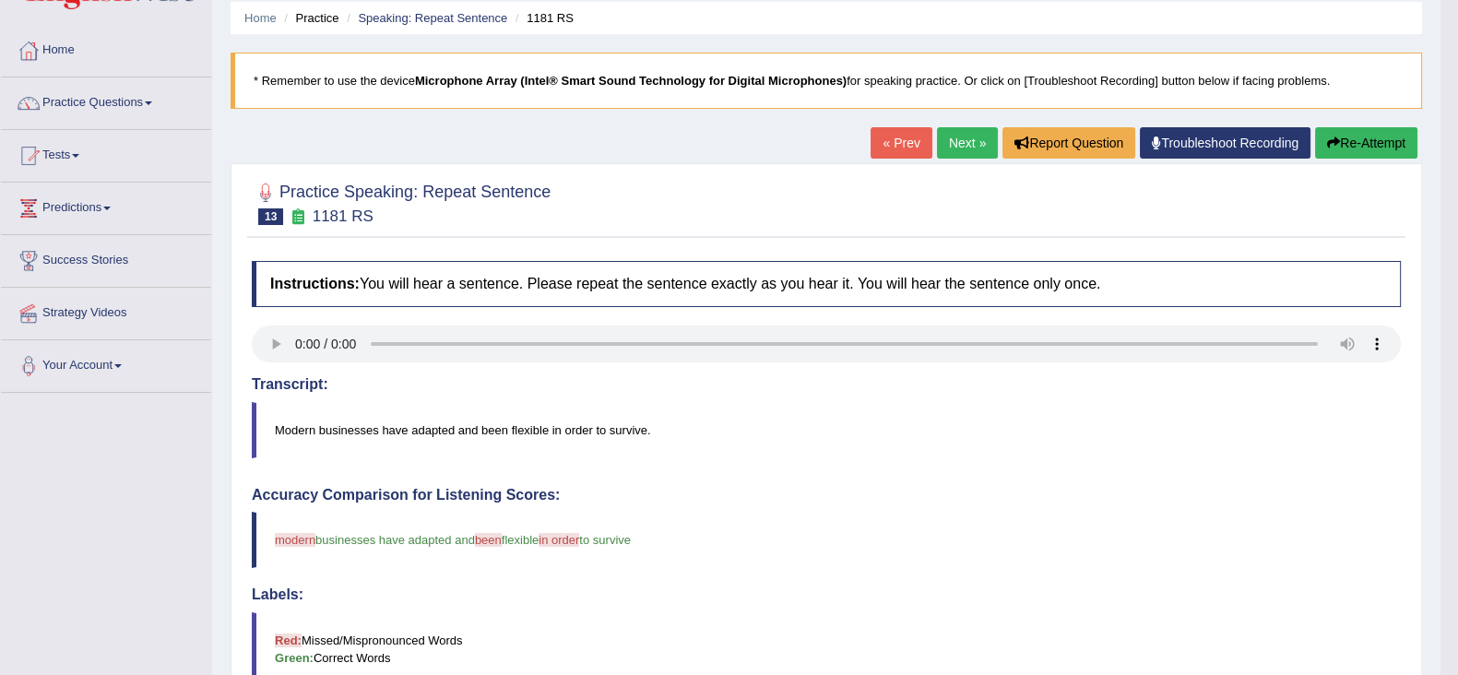
scroll to position [37, 0]
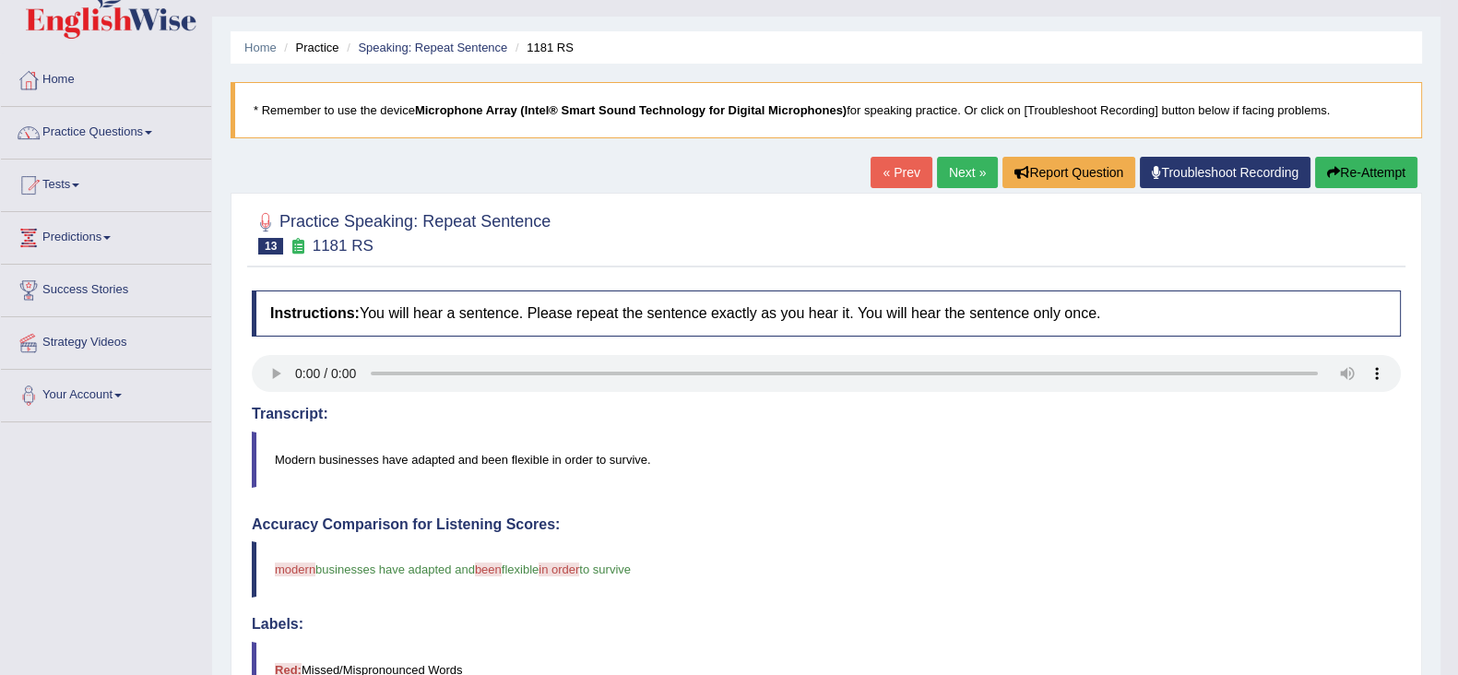
click at [953, 167] on link "Next »" at bounding box center [967, 172] width 61 height 31
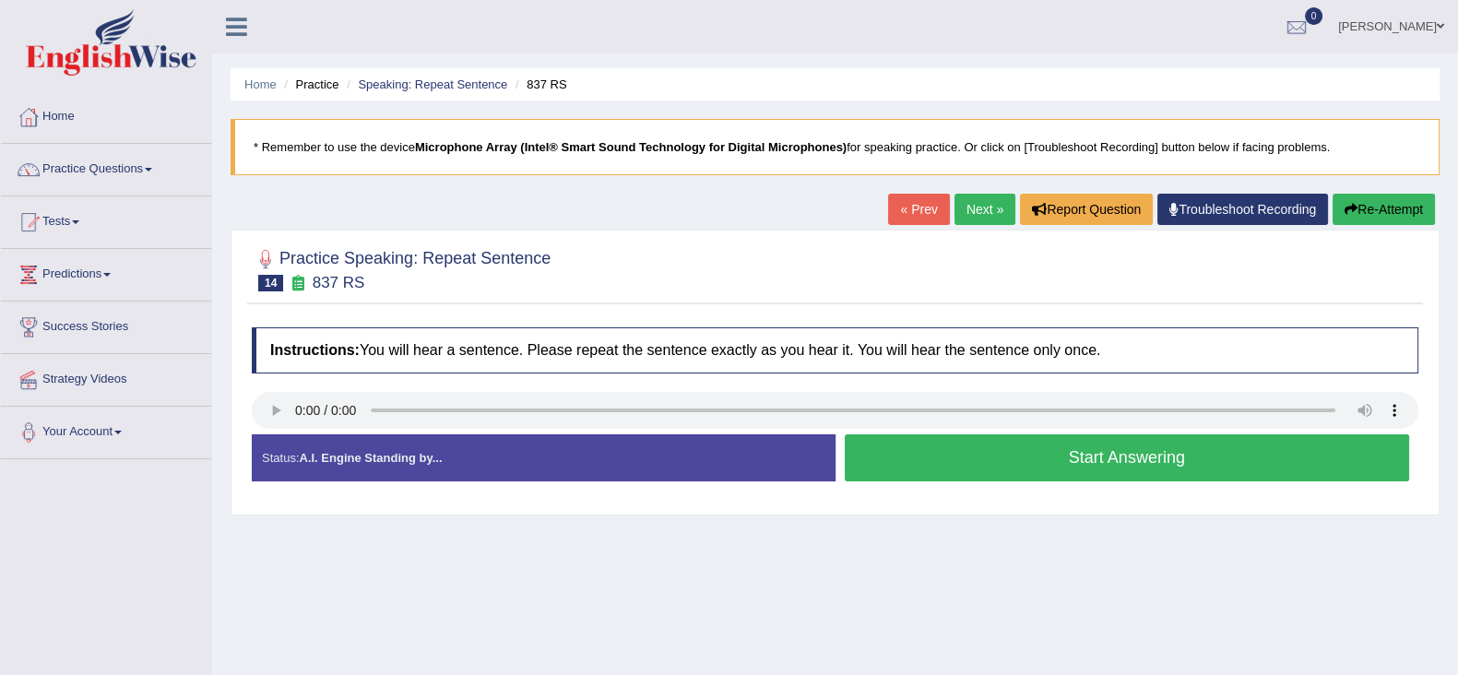
click at [983, 468] on button "Start Answering" at bounding box center [1127, 457] width 565 height 47
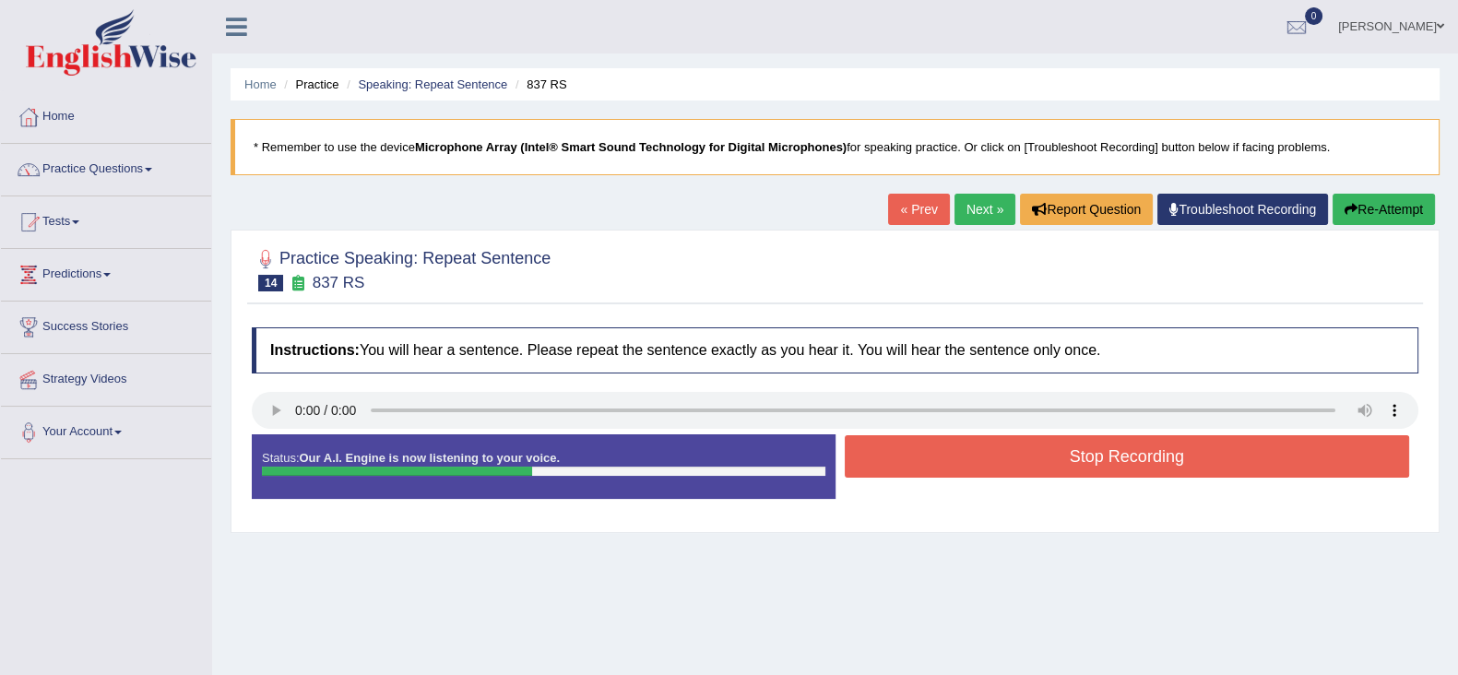
click at [983, 468] on button "Stop Recording" at bounding box center [1127, 456] width 565 height 42
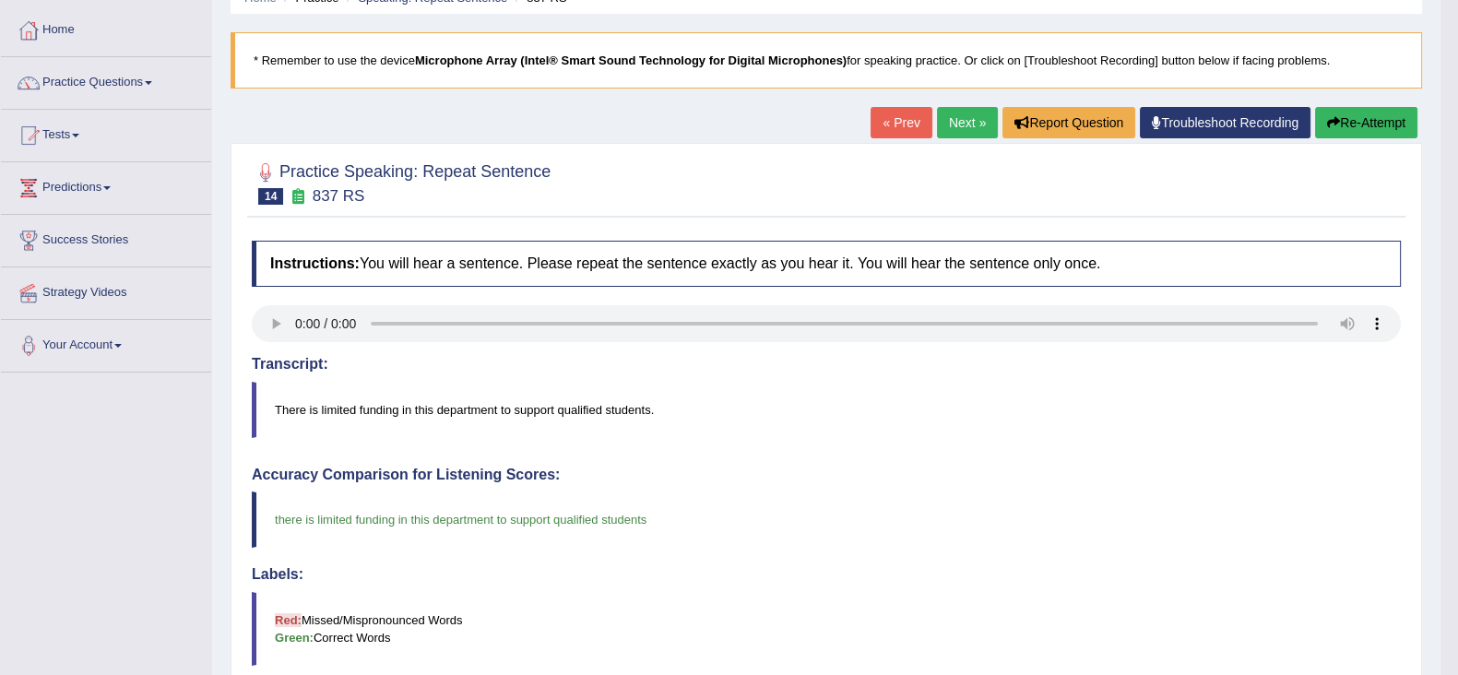
scroll to position [82, 0]
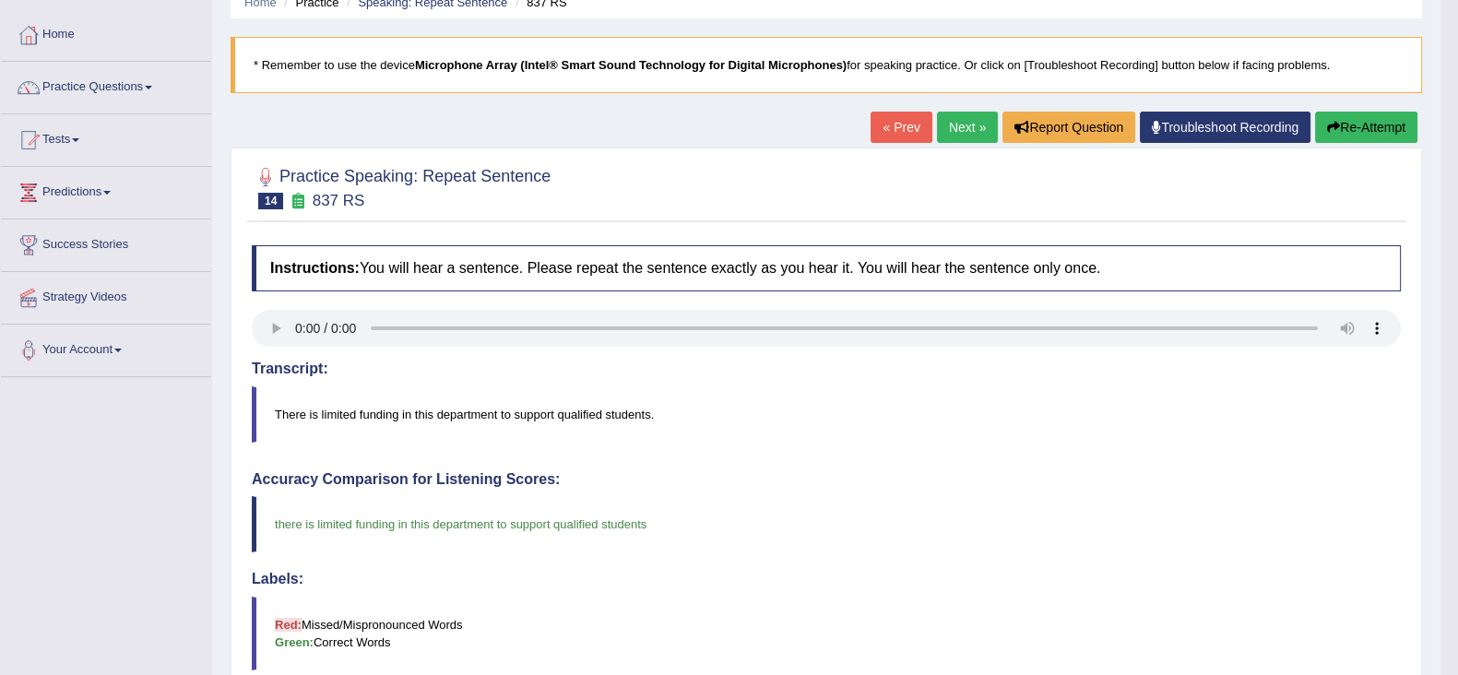
click at [966, 128] on link "Next »" at bounding box center [967, 127] width 61 height 31
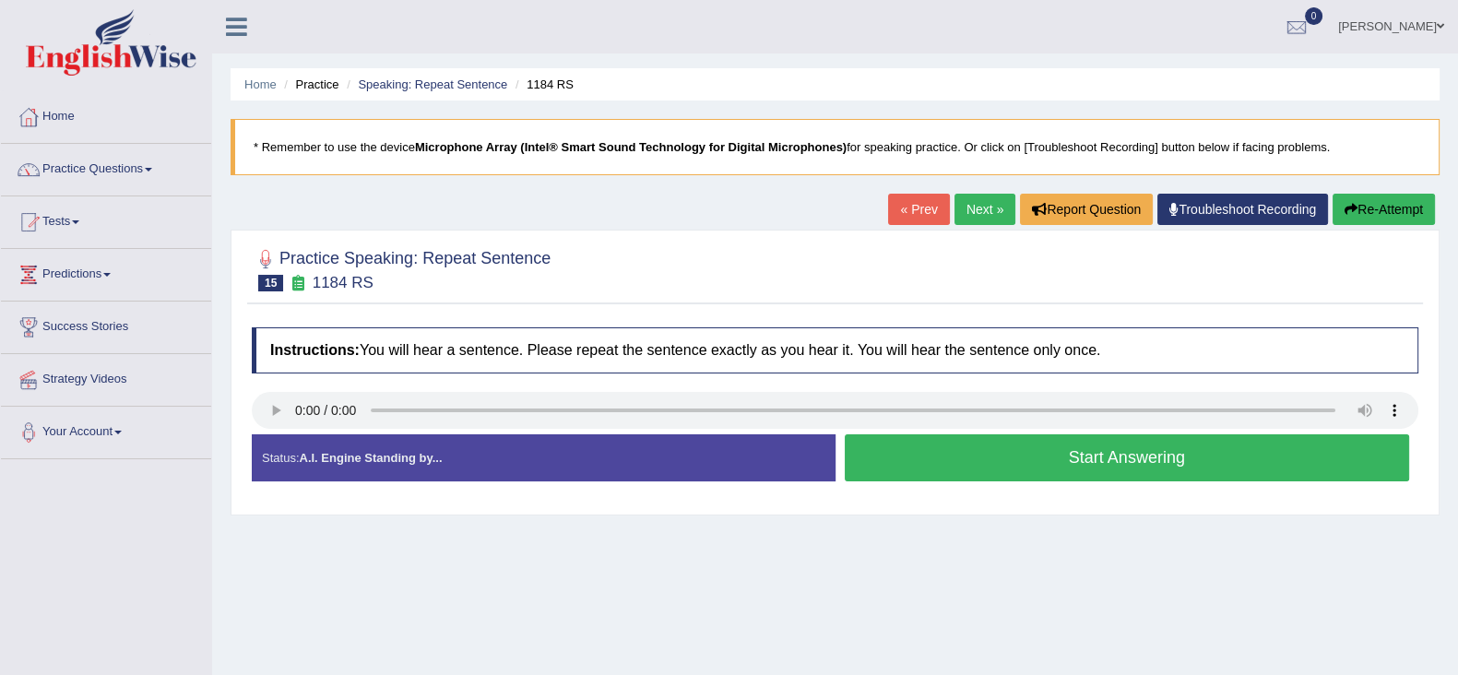
click at [893, 444] on button "Start Answering" at bounding box center [1127, 457] width 565 height 47
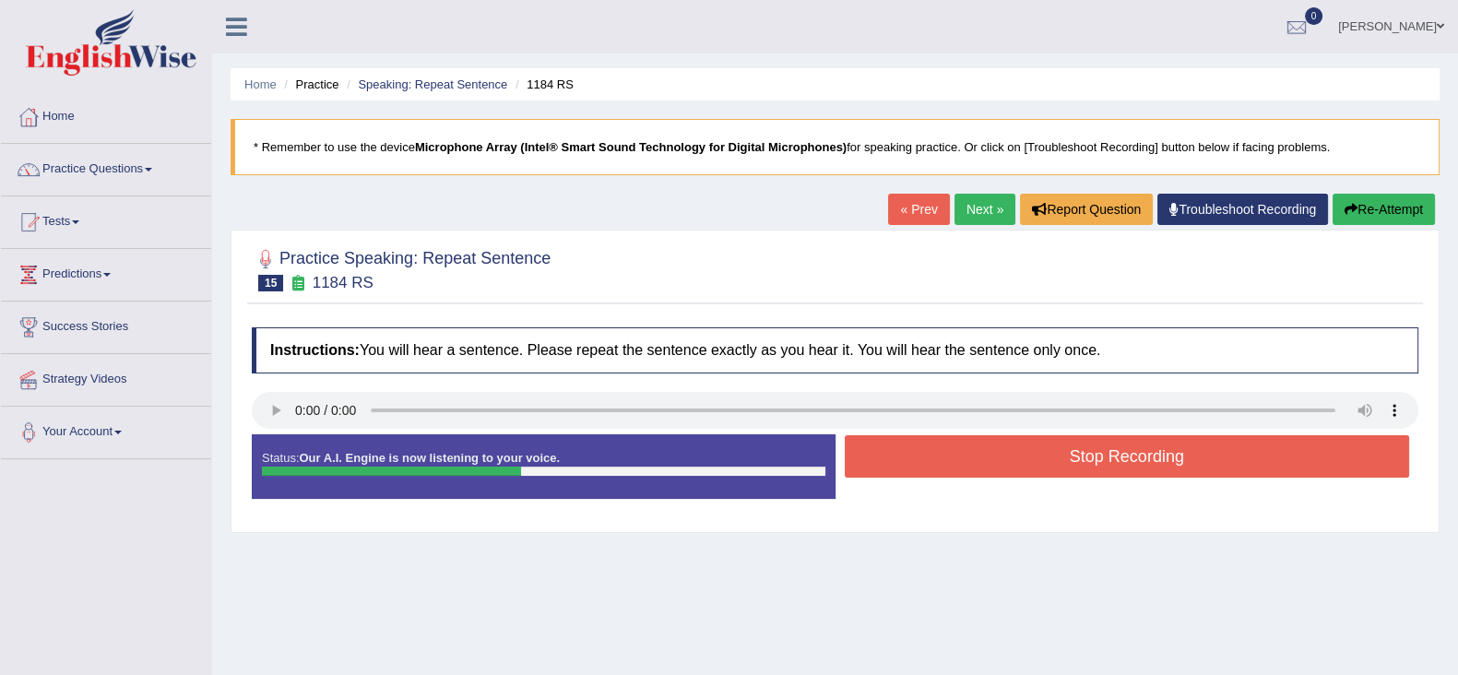
click at [893, 444] on button "Stop Recording" at bounding box center [1127, 456] width 565 height 42
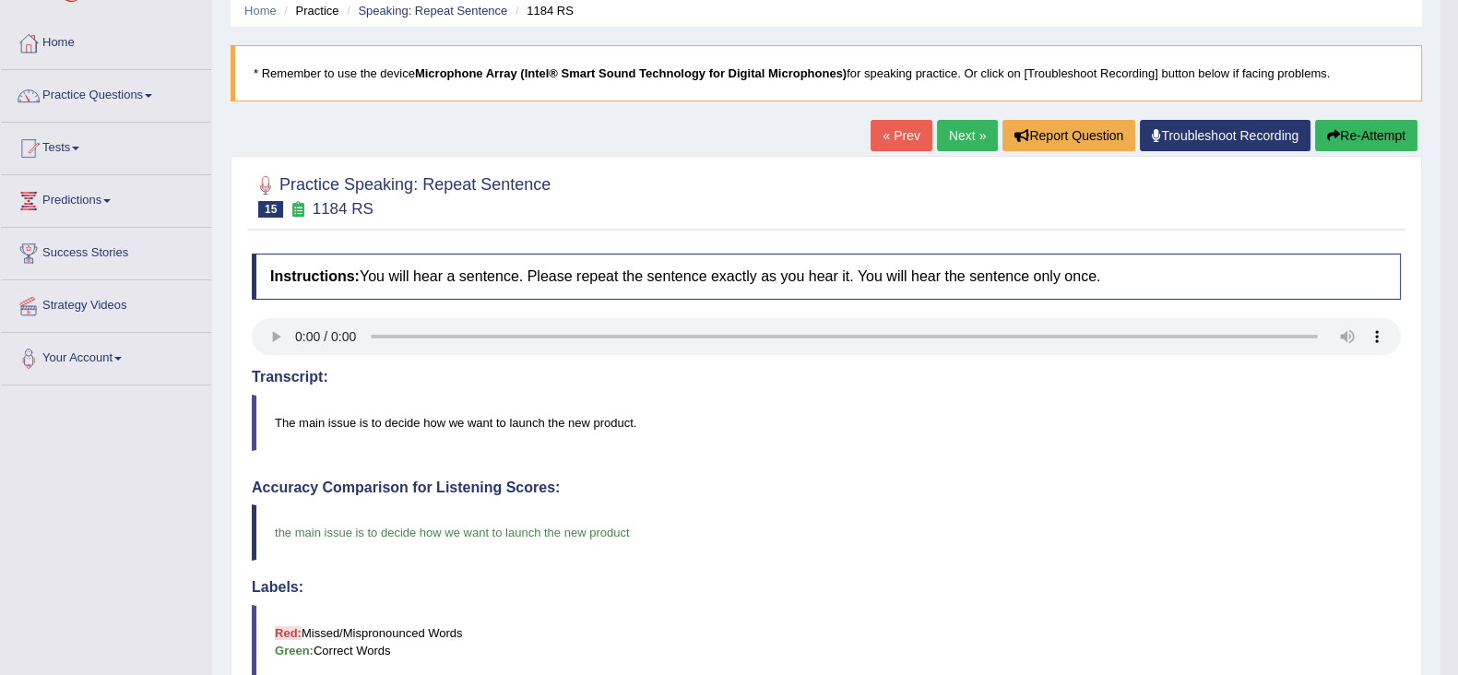
scroll to position [71, 0]
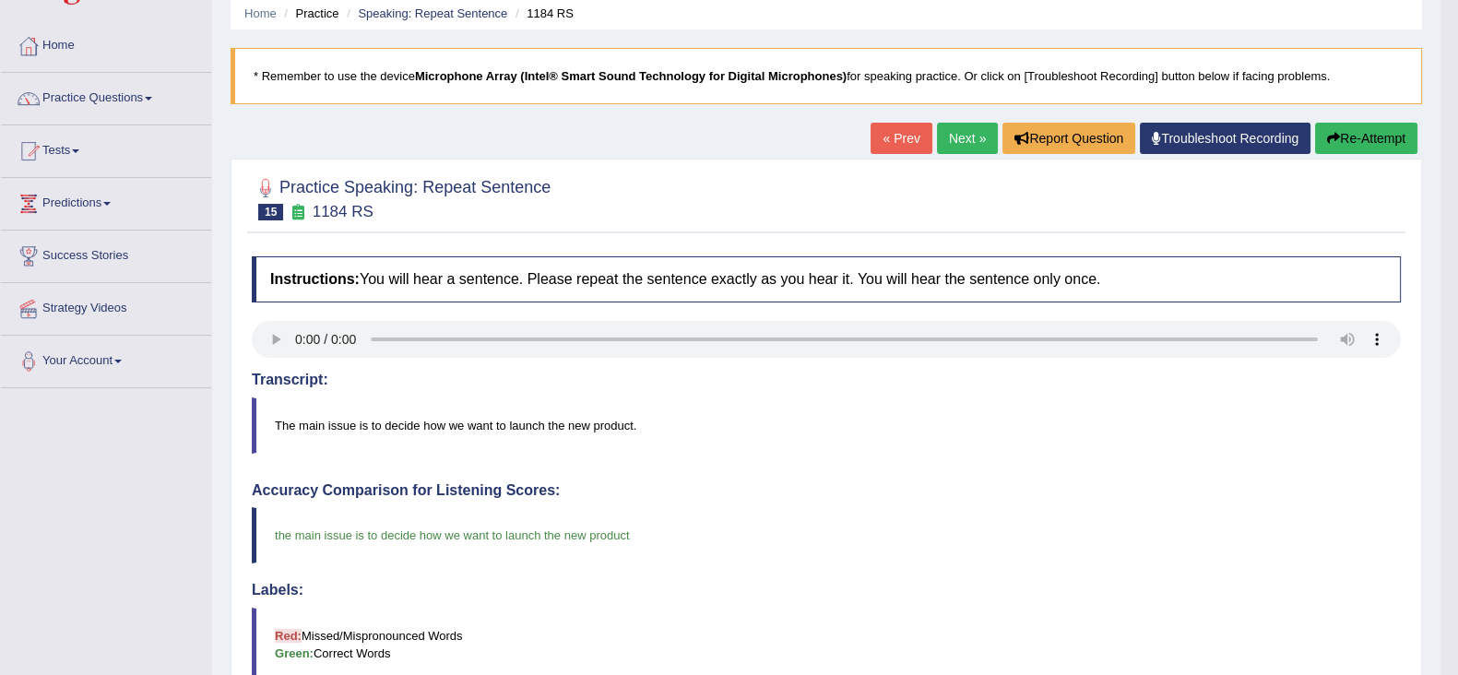
click at [968, 138] on link "Next »" at bounding box center [967, 138] width 61 height 31
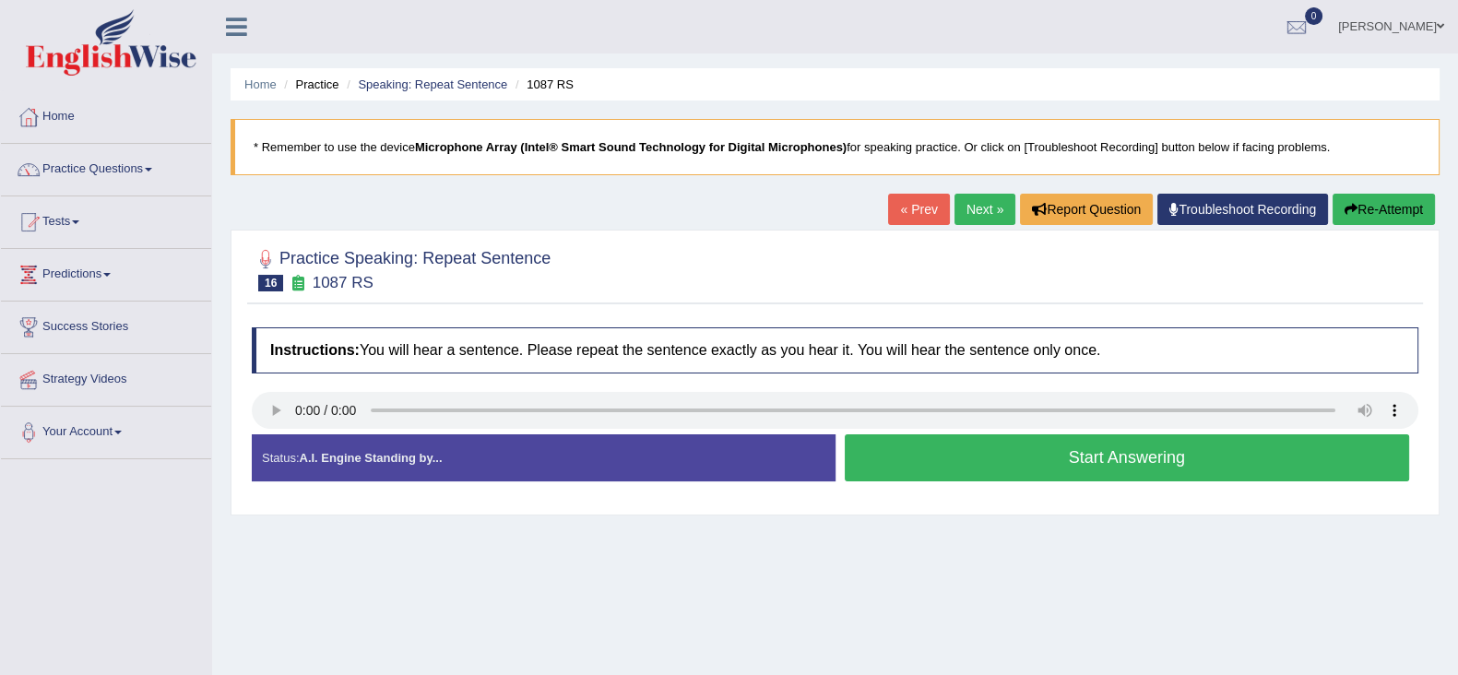
click at [977, 461] on button "Start Answering" at bounding box center [1127, 457] width 565 height 47
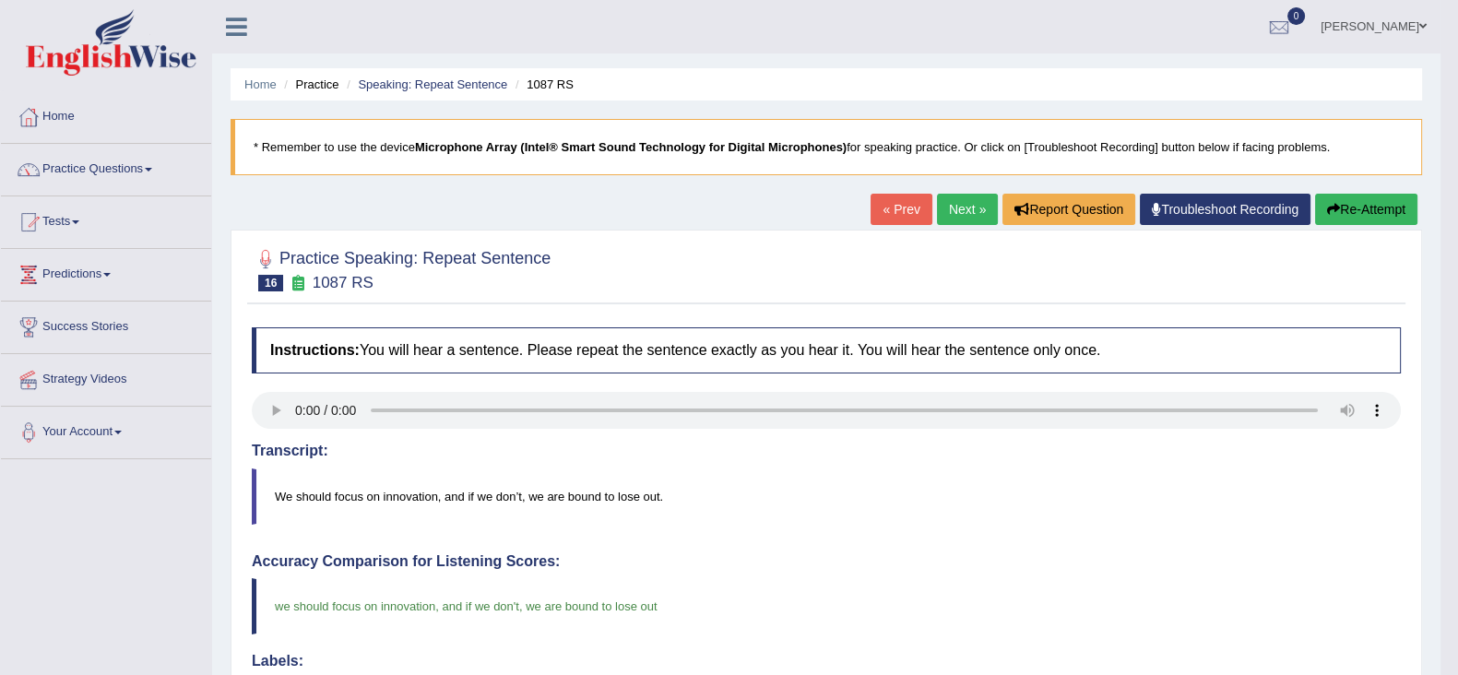
click at [939, 215] on link "Next »" at bounding box center [967, 209] width 61 height 31
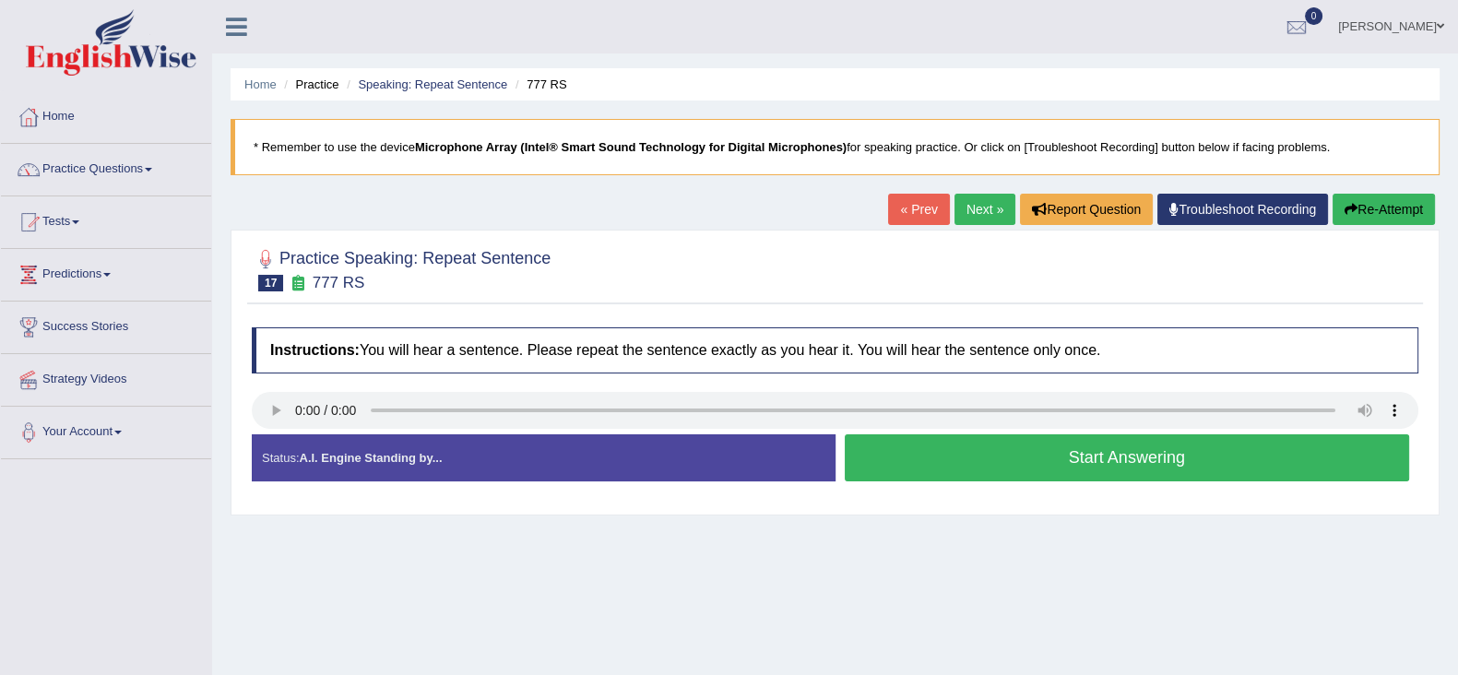
click at [975, 199] on link "Next »" at bounding box center [984, 209] width 61 height 31
click at [964, 465] on button "Start Answering" at bounding box center [1127, 457] width 565 height 47
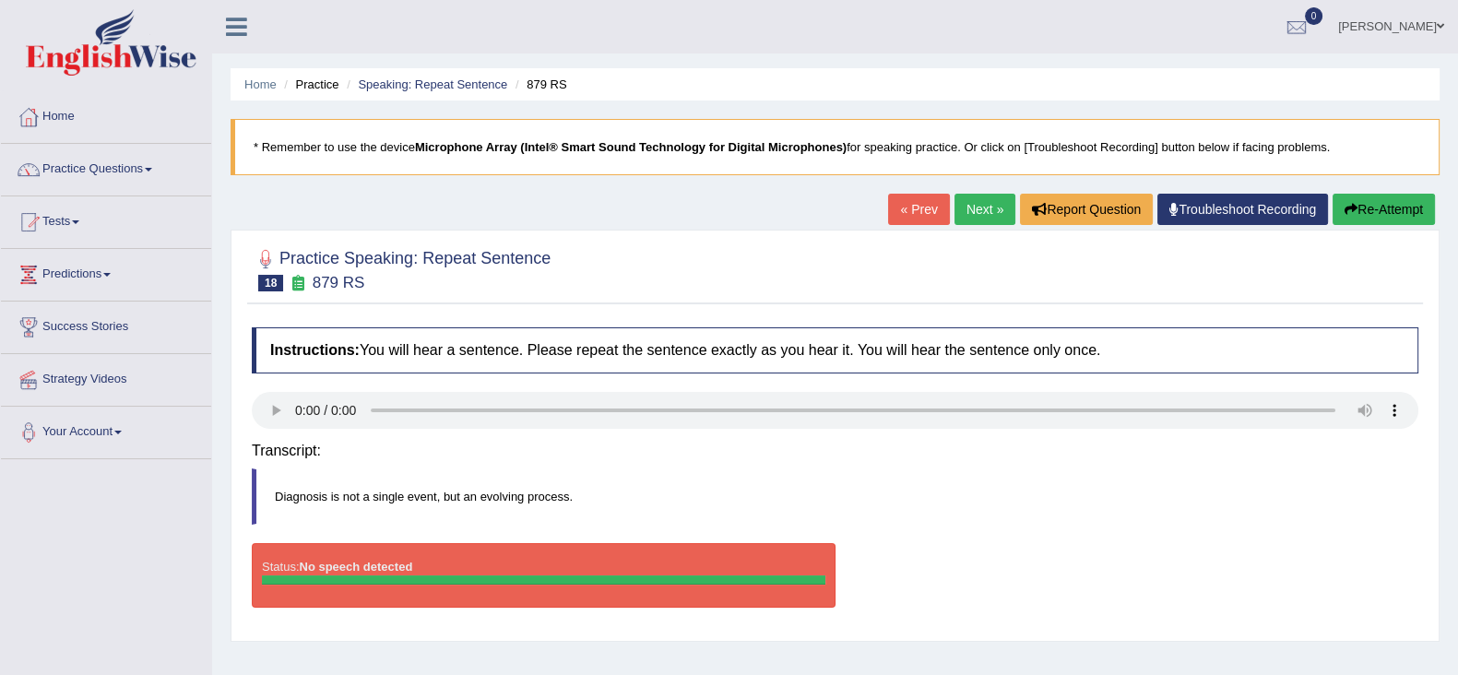
click at [977, 202] on link "Next »" at bounding box center [984, 209] width 61 height 31
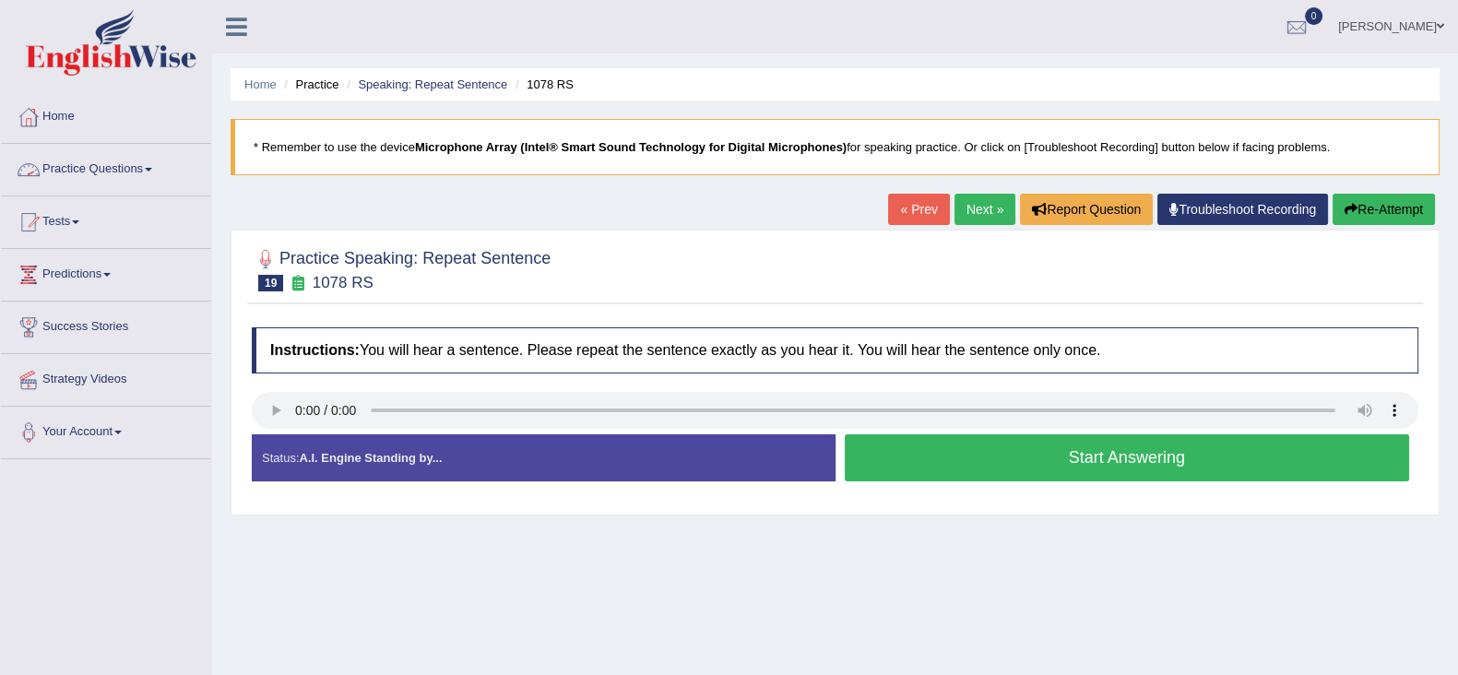
click at [88, 172] on link "Practice Questions" at bounding box center [106, 167] width 210 height 46
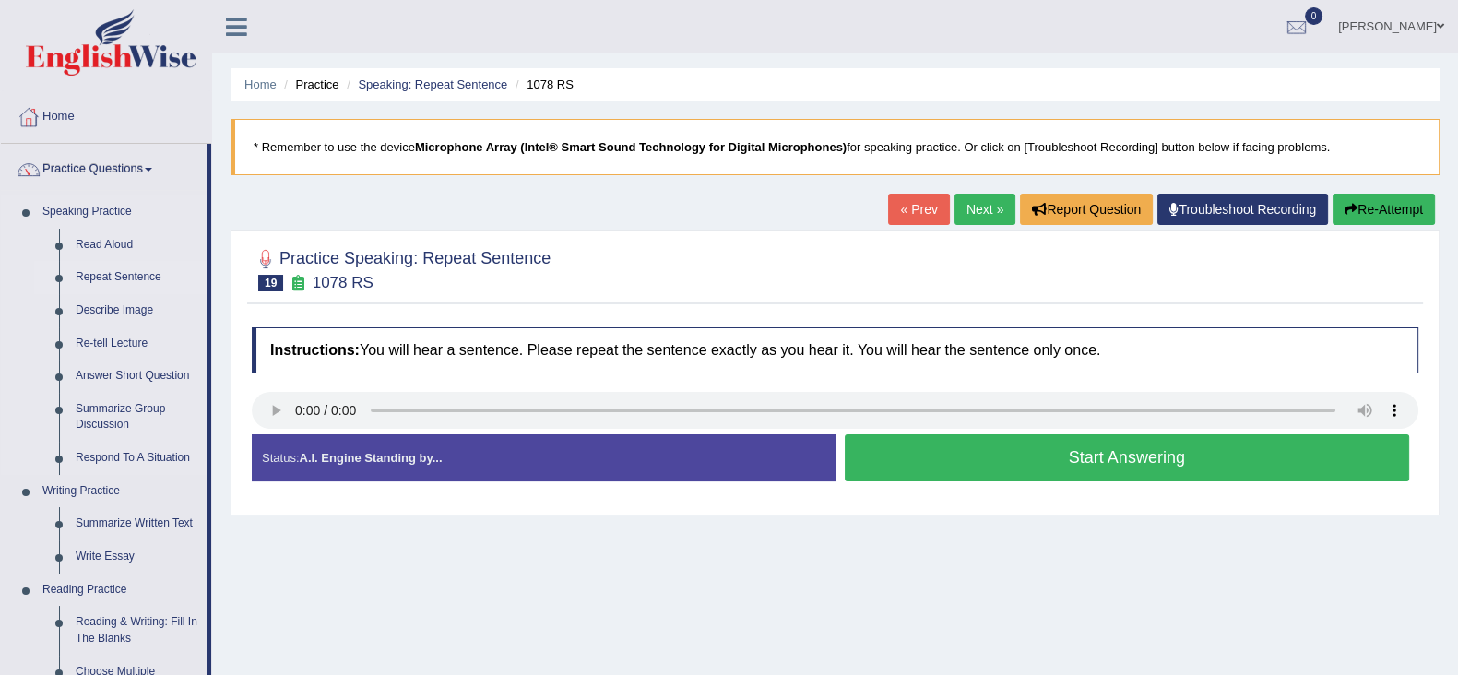
click at [108, 279] on link "Repeat Sentence" at bounding box center [136, 277] width 139 height 33
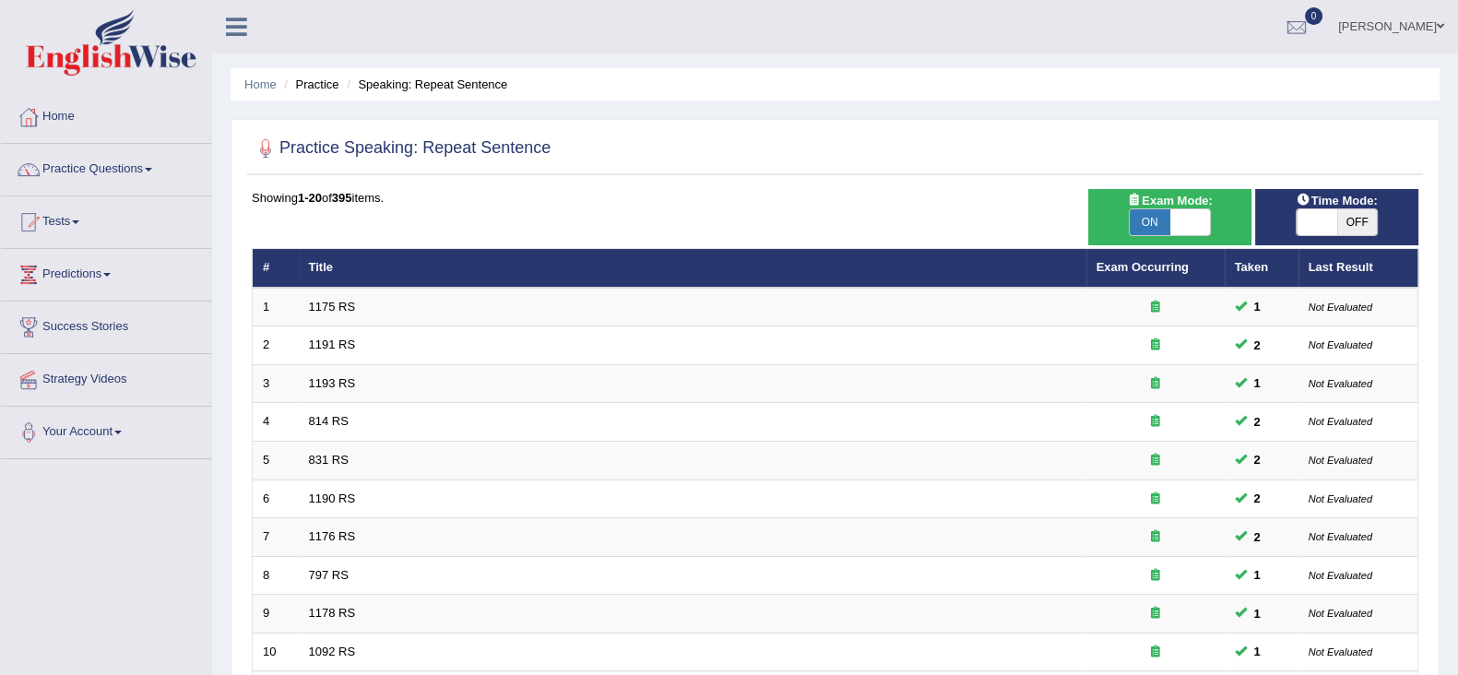
click at [1358, 224] on span "OFF" at bounding box center [1357, 222] width 41 height 26
checkbox input "true"
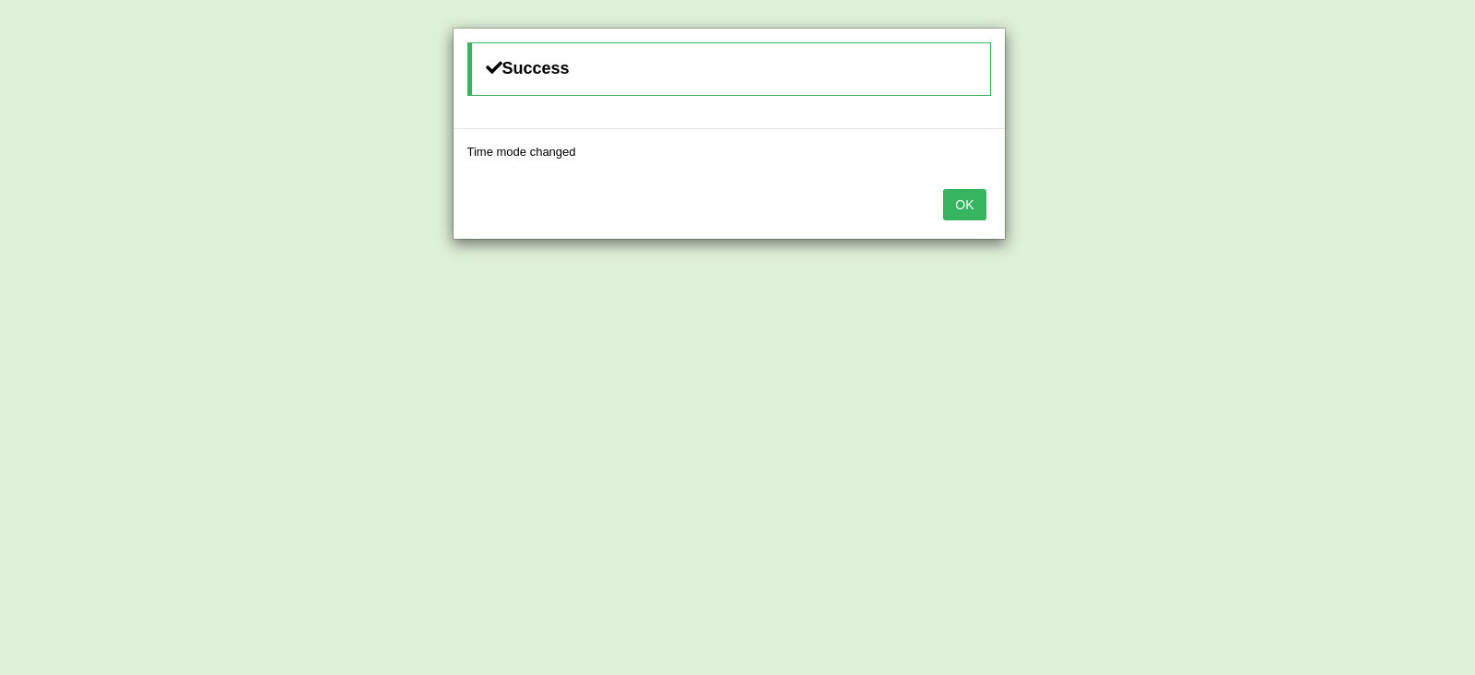
click at [957, 208] on button "OK" at bounding box center [964, 204] width 42 height 31
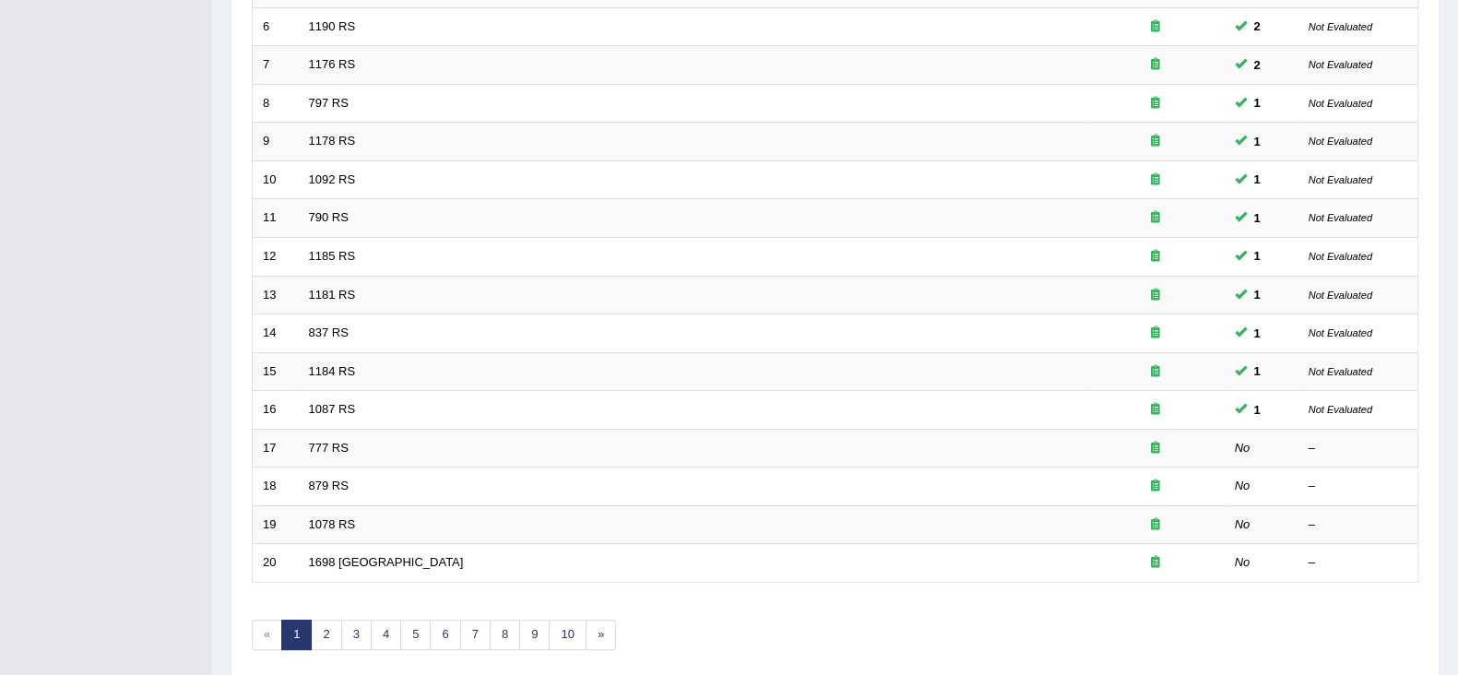
scroll to position [541, 0]
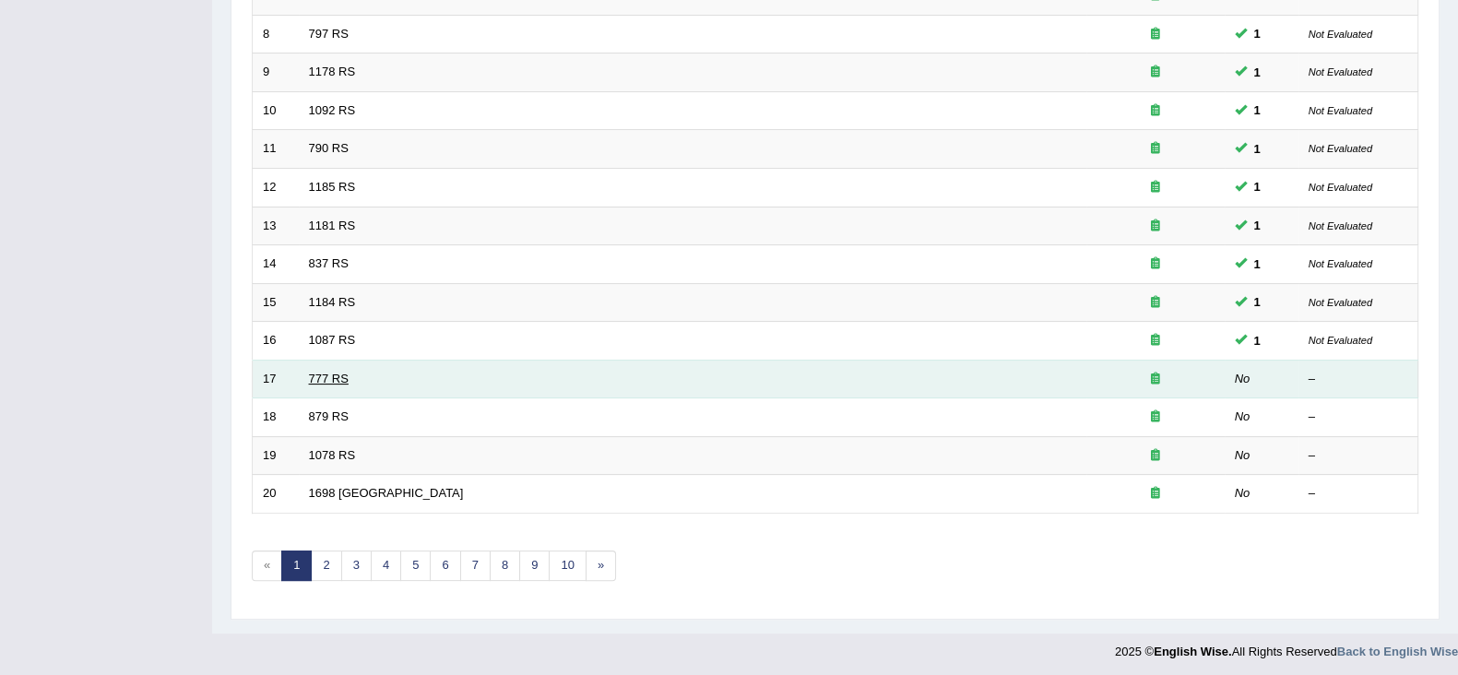
click at [323, 374] on link "777 RS" at bounding box center [329, 379] width 40 height 14
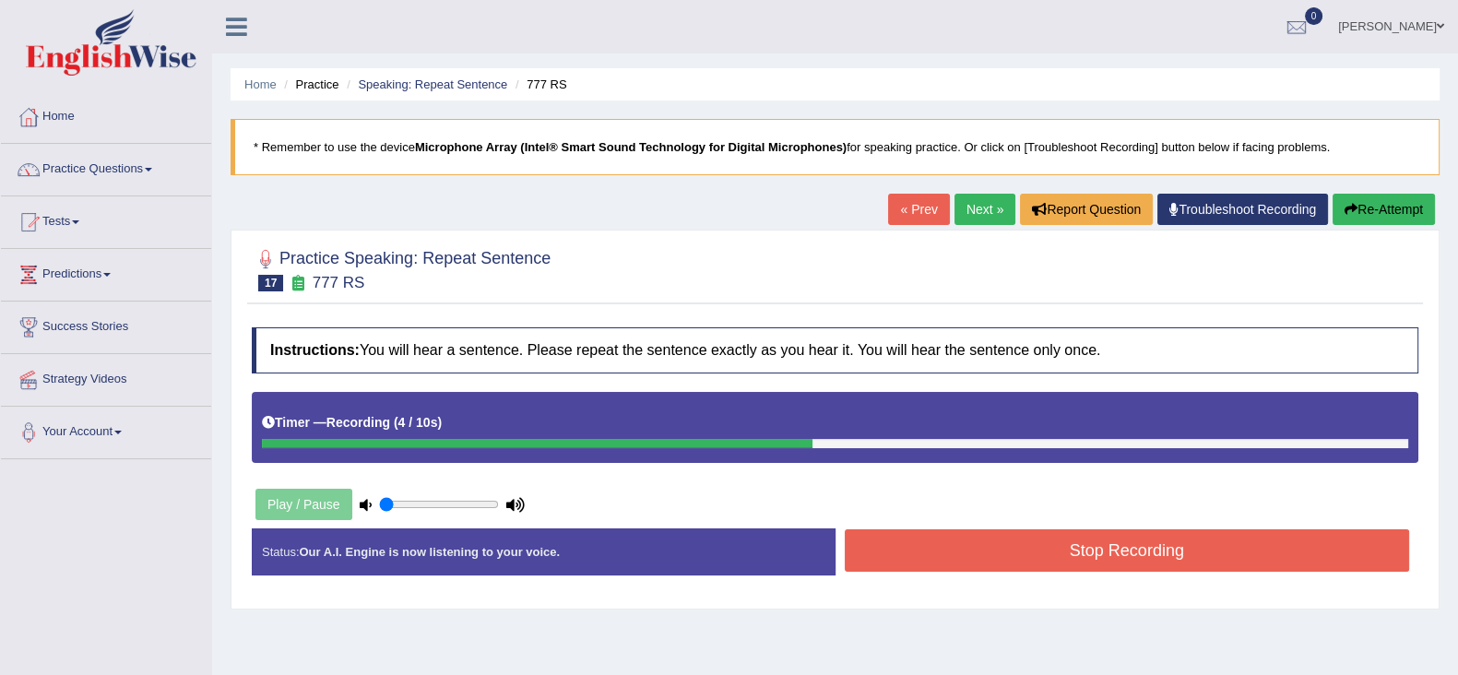
click at [943, 573] on div "Stop Recording" at bounding box center [1127, 552] width 584 height 47
click at [945, 557] on button "Stop Recording" at bounding box center [1127, 550] width 565 height 42
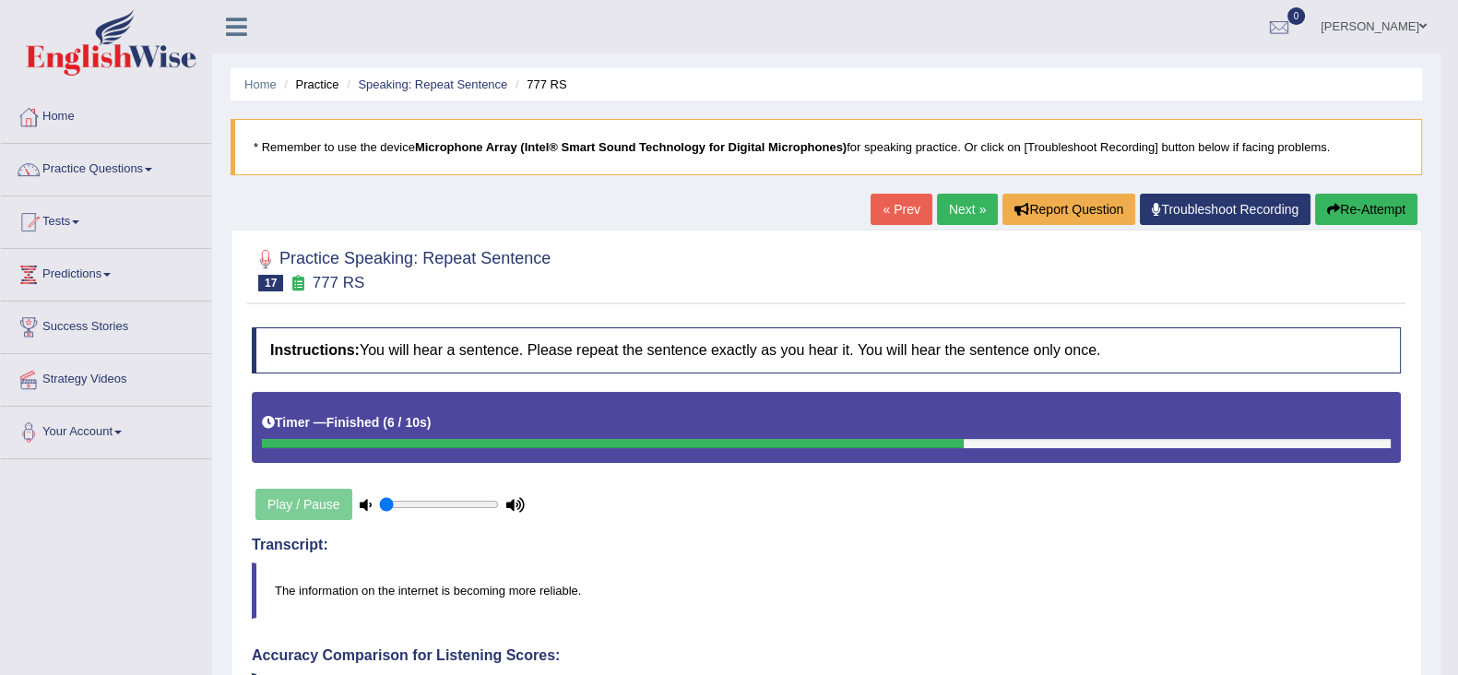
click at [968, 198] on link "Next »" at bounding box center [967, 209] width 61 height 31
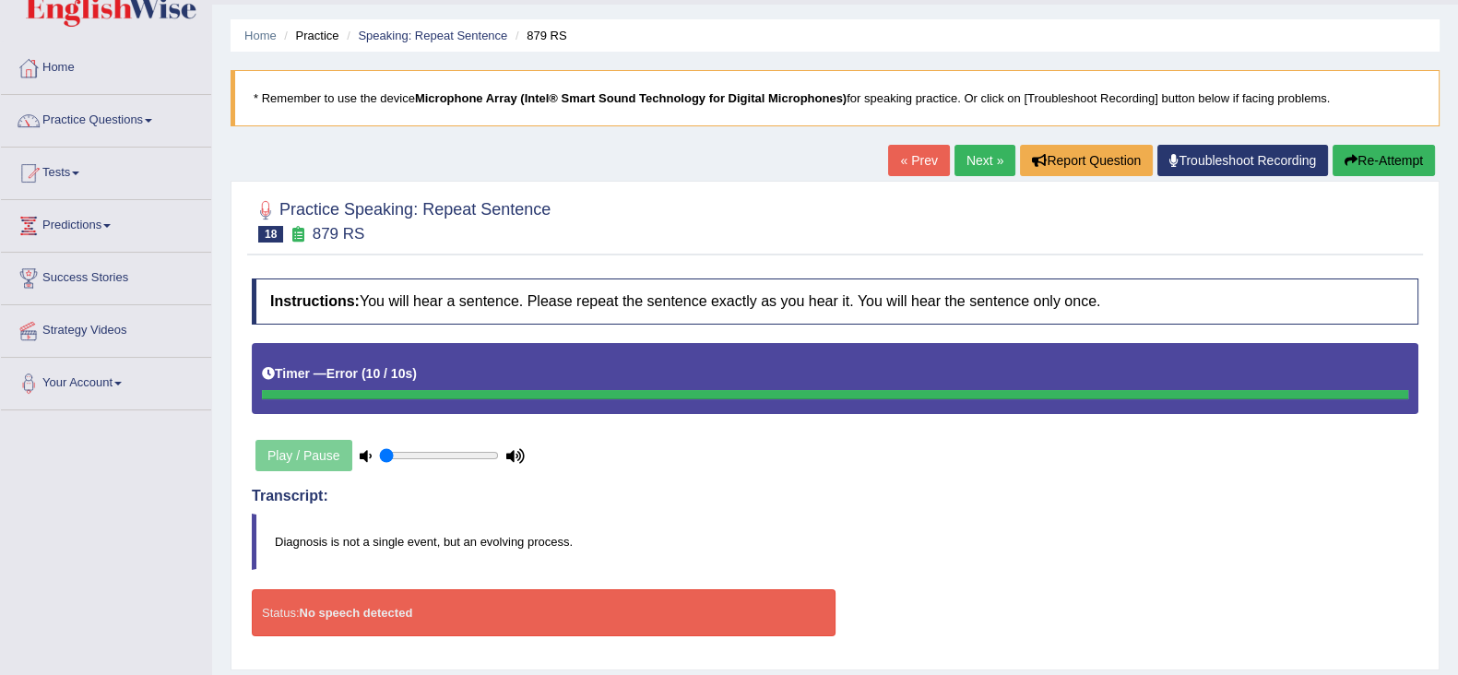
scroll to position [46, 0]
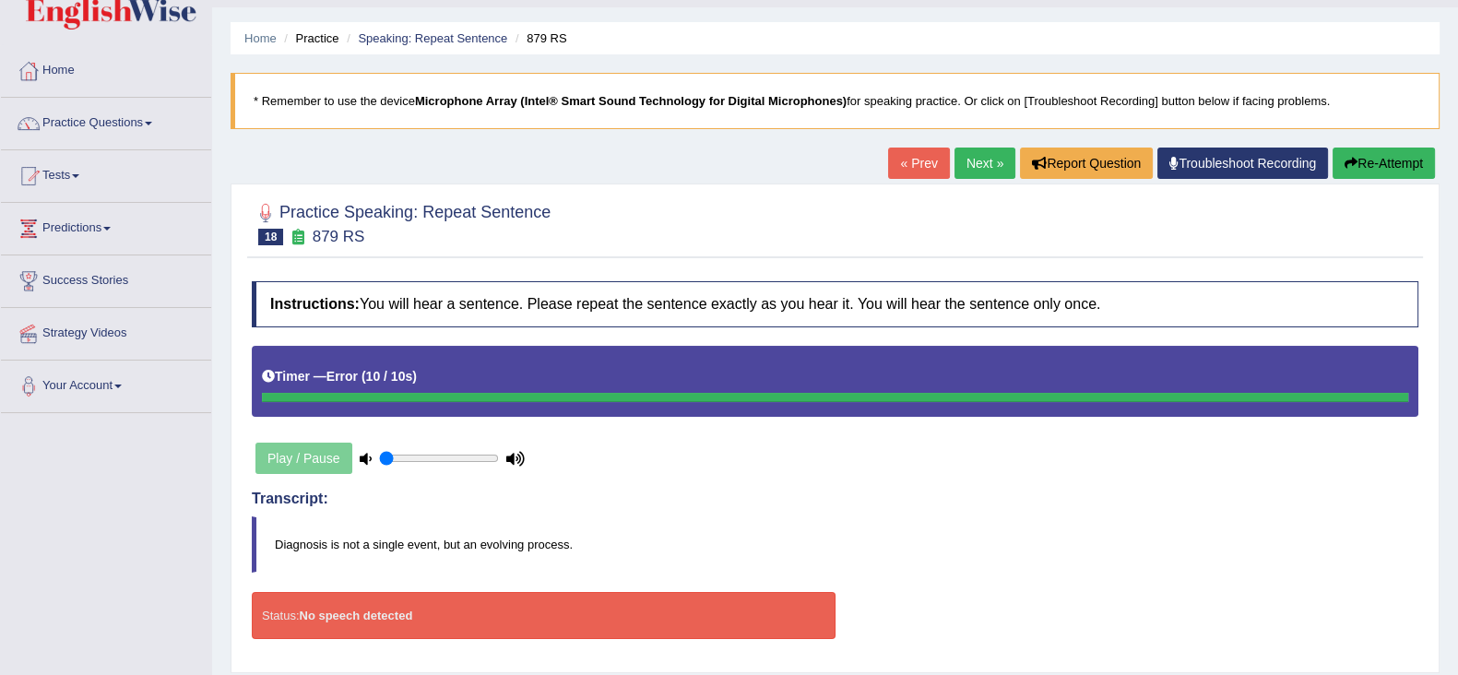
click at [973, 160] on link "Next »" at bounding box center [984, 163] width 61 height 31
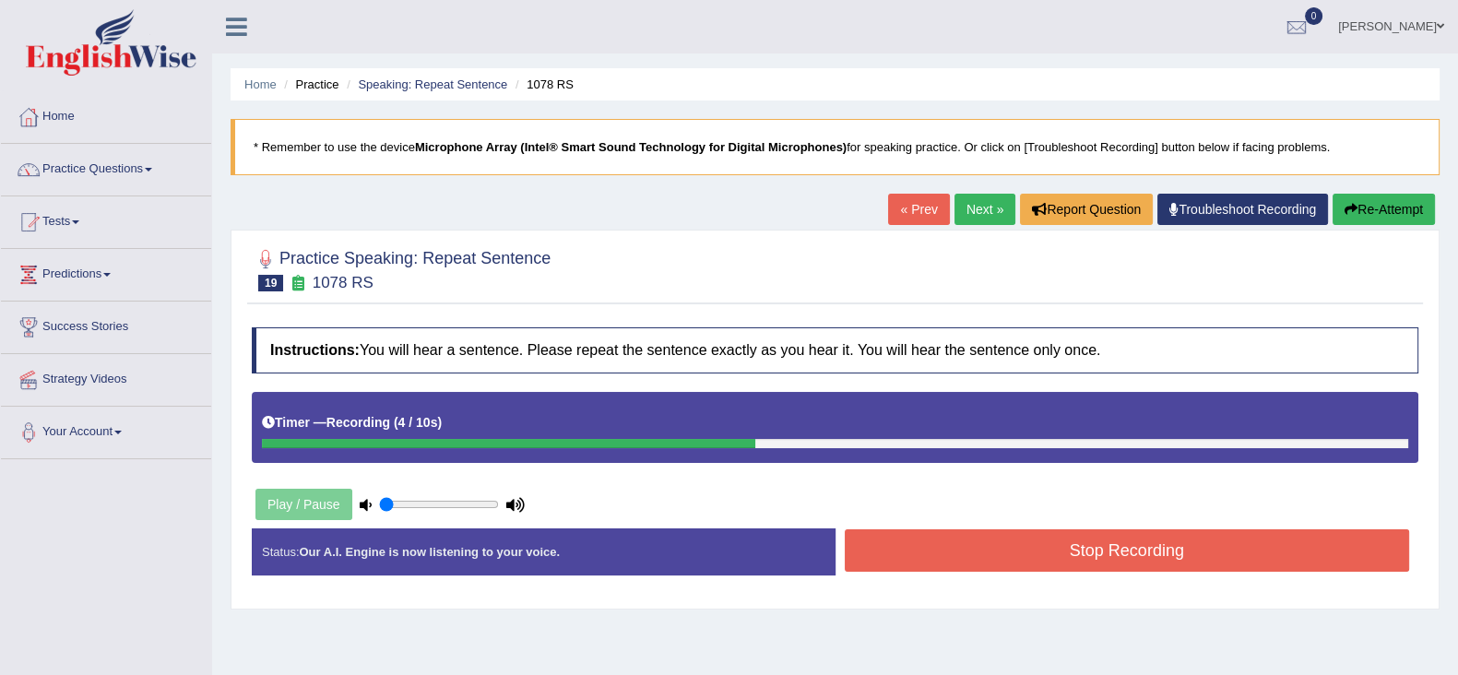
click at [894, 533] on button "Stop Recording" at bounding box center [1127, 550] width 565 height 42
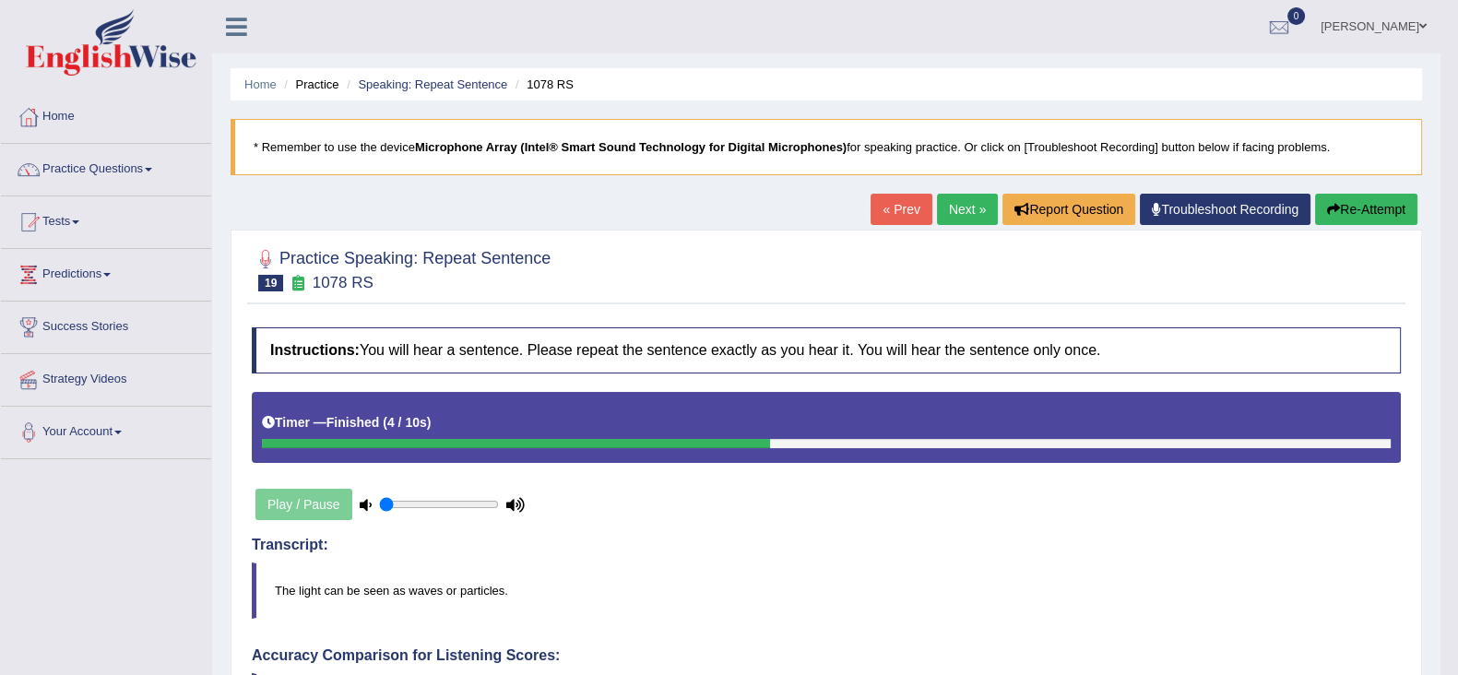
click at [952, 214] on link "Next »" at bounding box center [967, 209] width 61 height 31
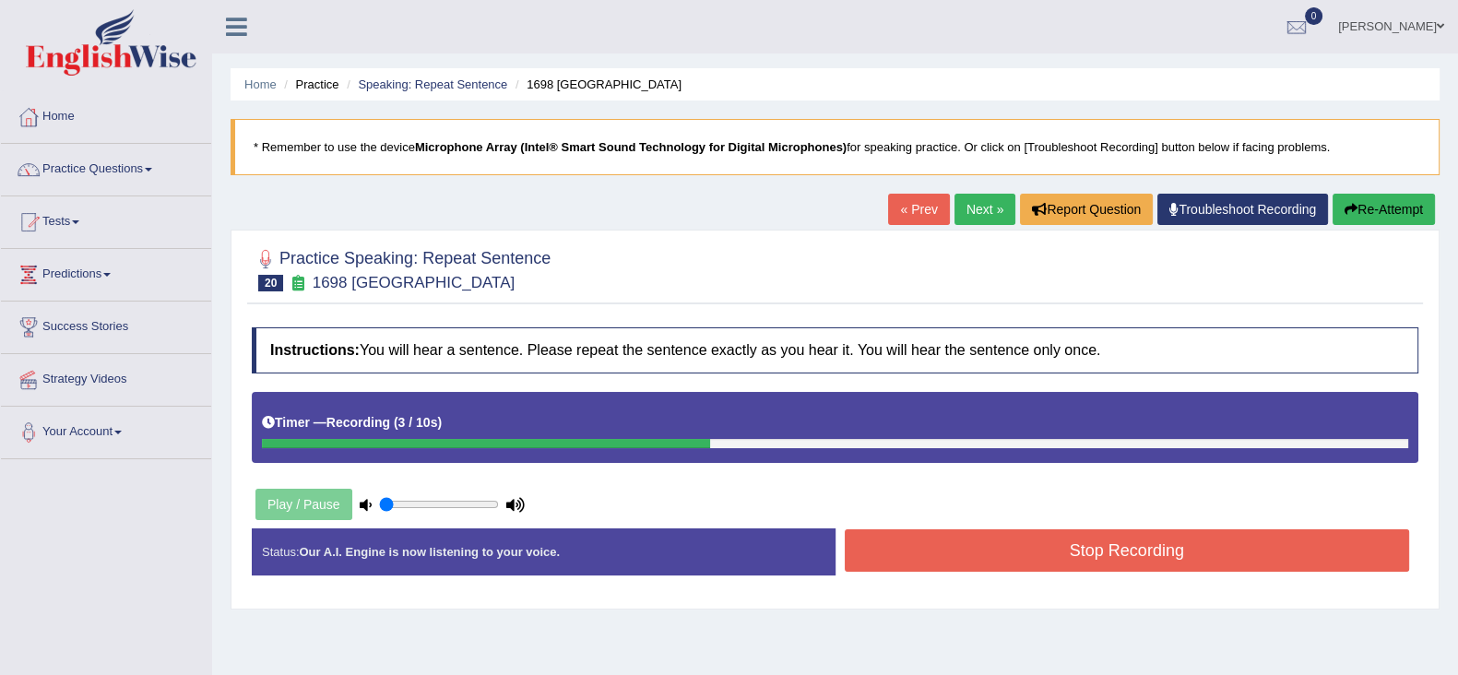
click at [935, 550] on button "Stop Recording" at bounding box center [1127, 550] width 565 height 42
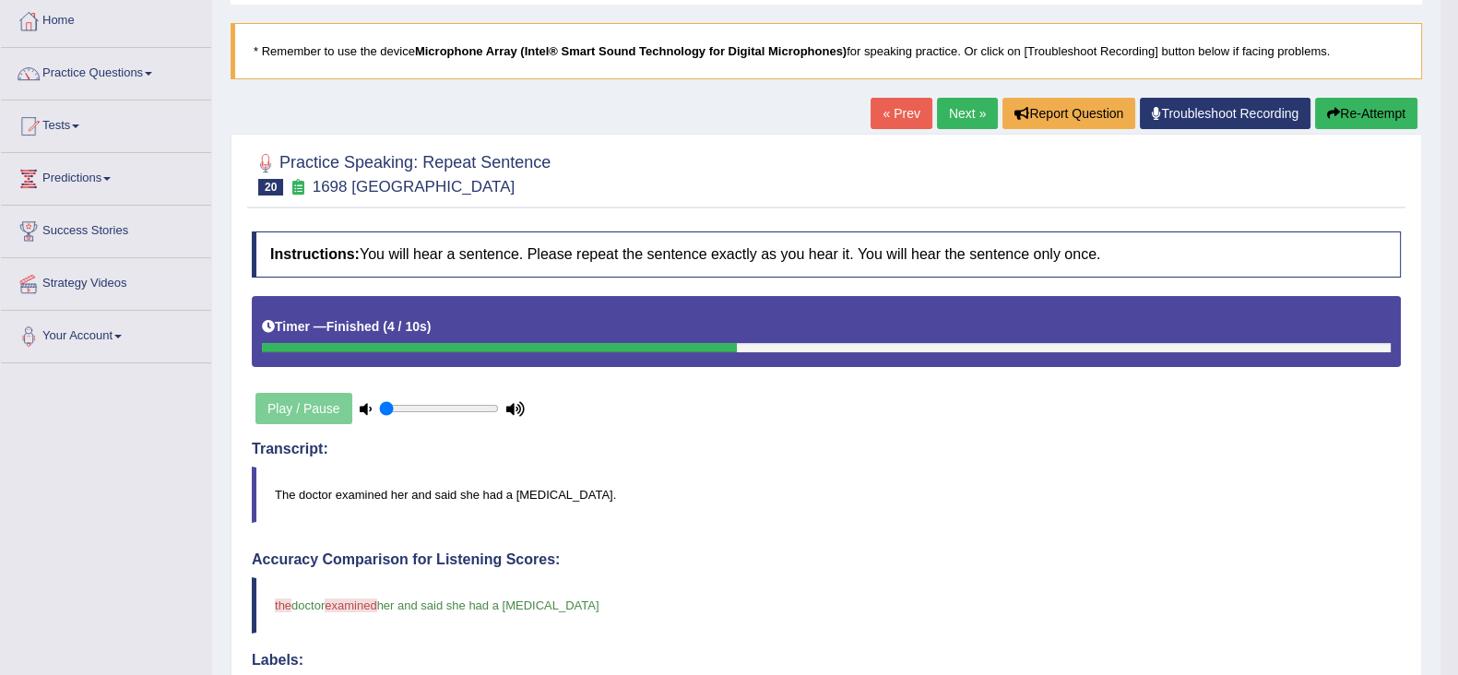
scroll to position [89, 0]
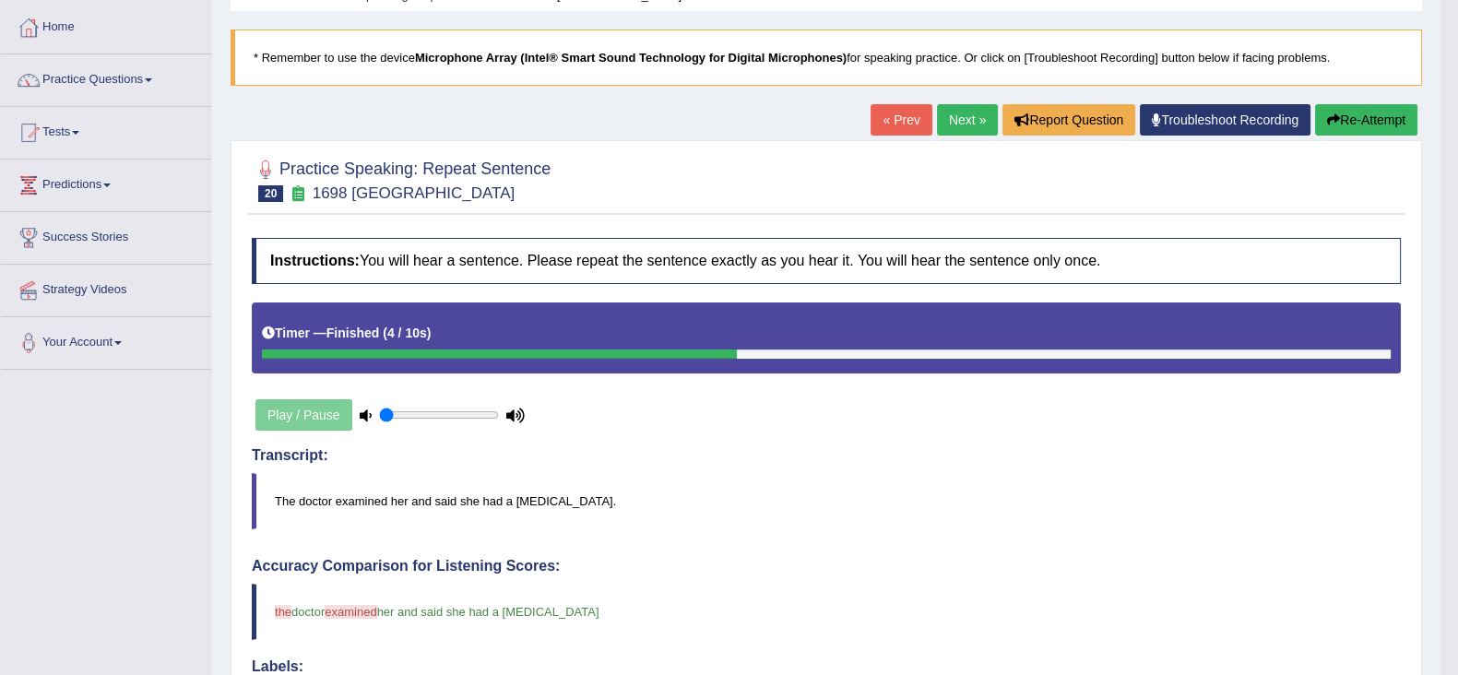
click at [961, 116] on link "Next »" at bounding box center [967, 119] width 61 height 31
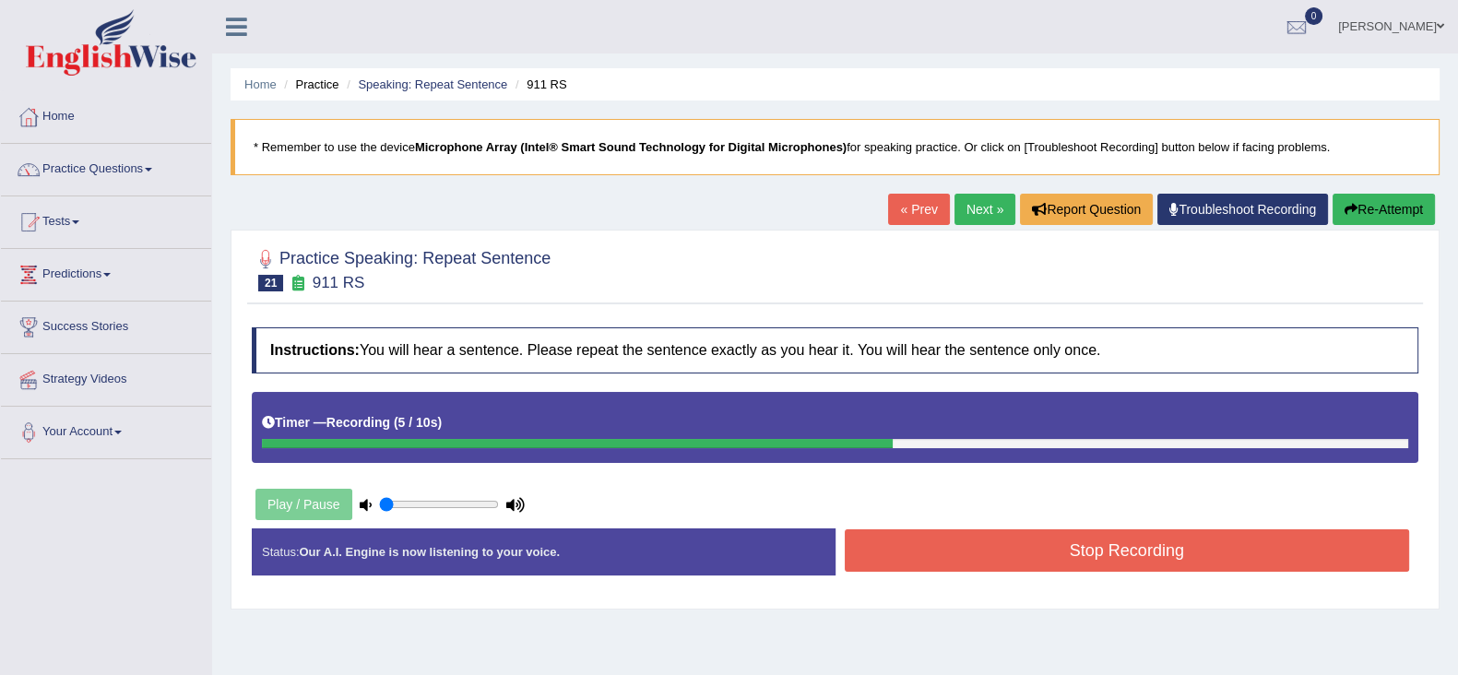
click at [870, 555] on button "Stop Recording" at bounding box center [1127, 550] width 565 height 42
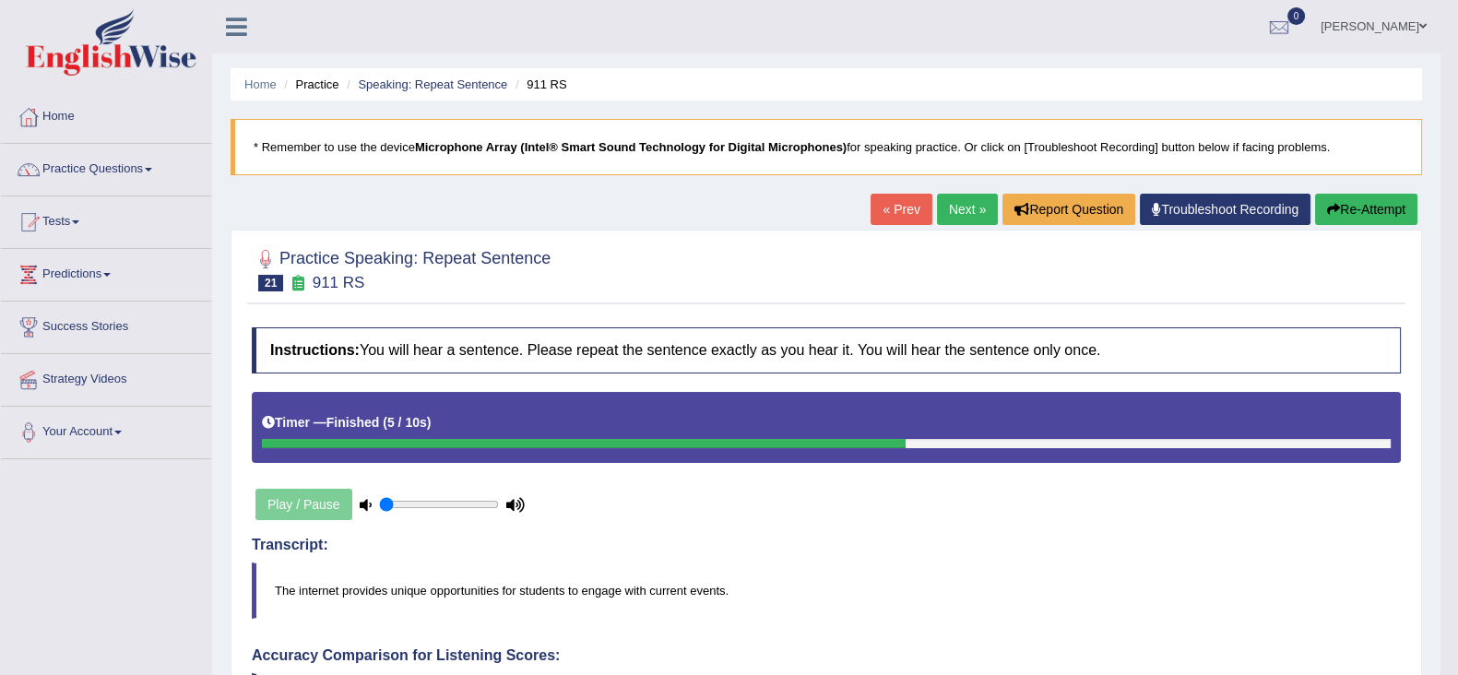
click at [977, 206] on link "Next »" at bounding box center [967, 209] width 61 height 31
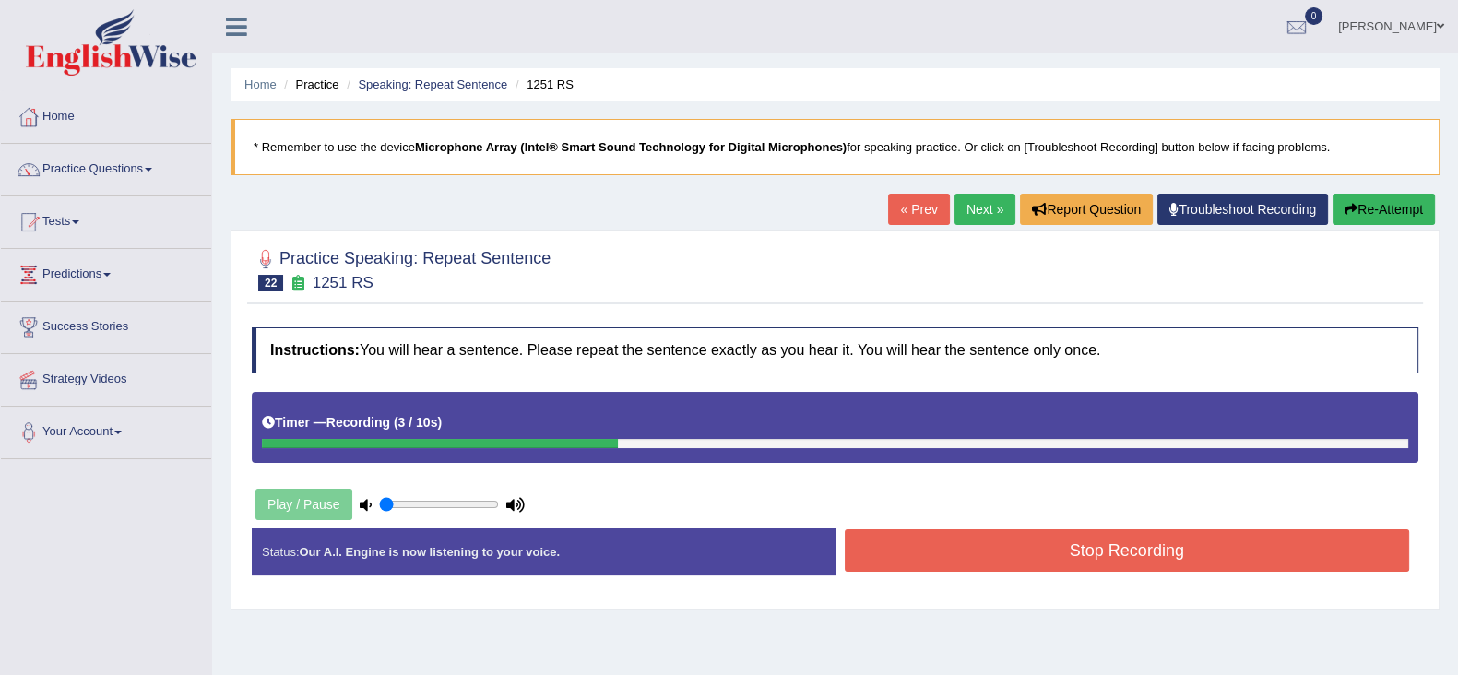
click at [859, 543] on button "Stop Recording" at bounding box center [1127, 550] width 565 height 42
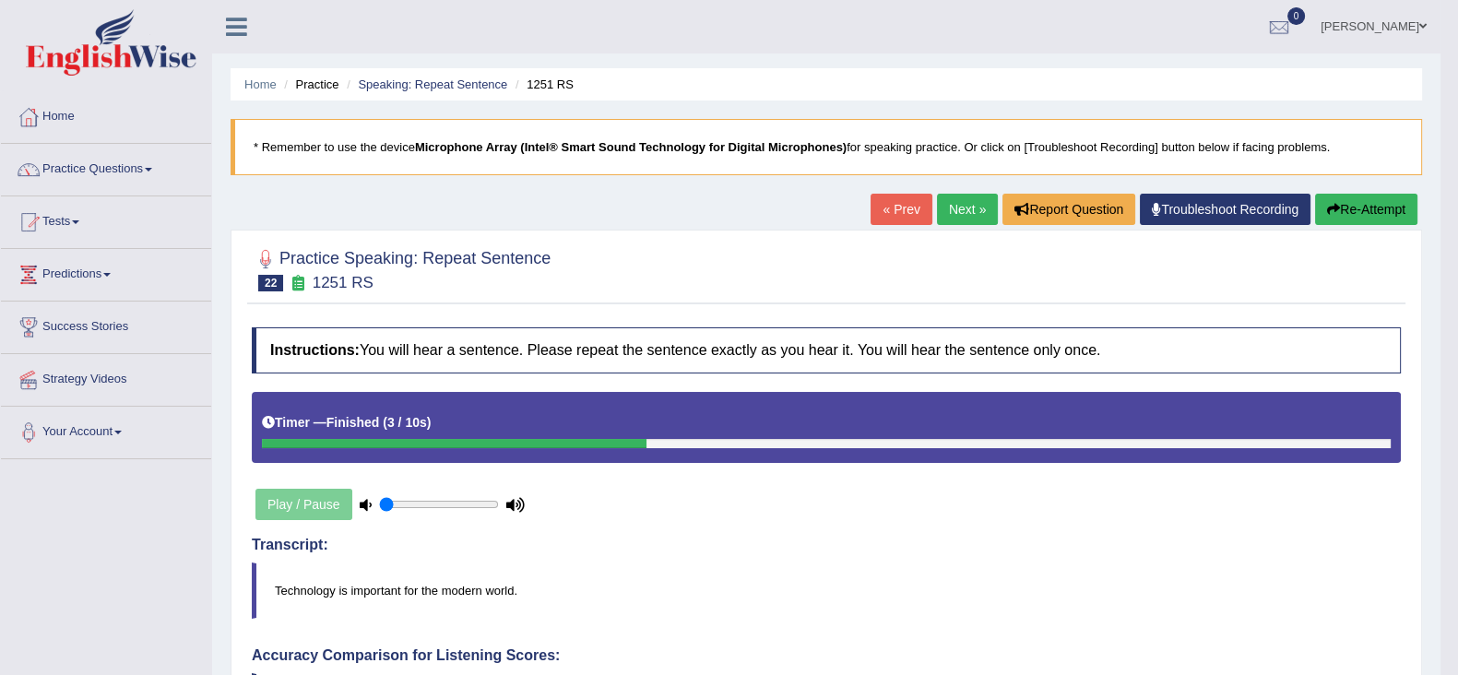
click at [963, 199] on link "Next »" at bounding box center [967, 209] width 61 height 31
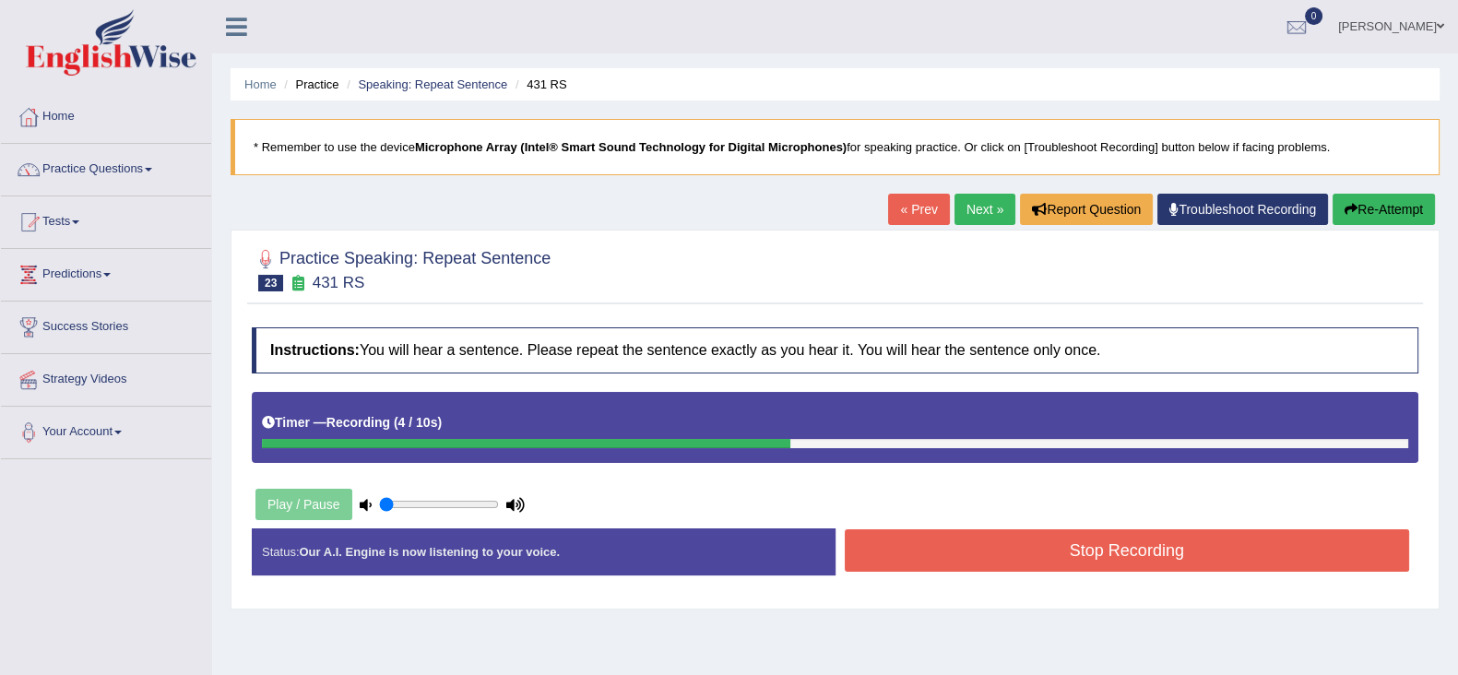
click at [1007, 562] on button "Stop Recording" at bounding box center [1127, 550] width 565 height 42
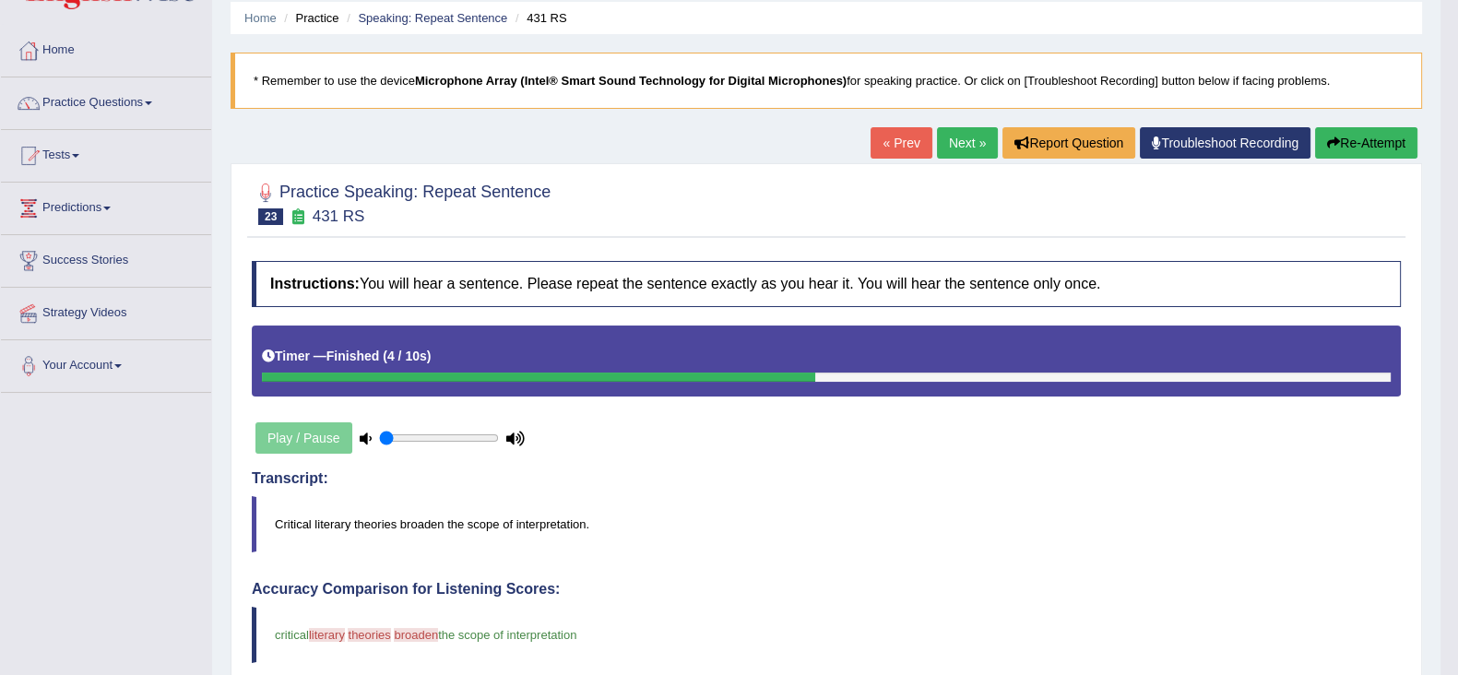
scroll to position [65, 0]
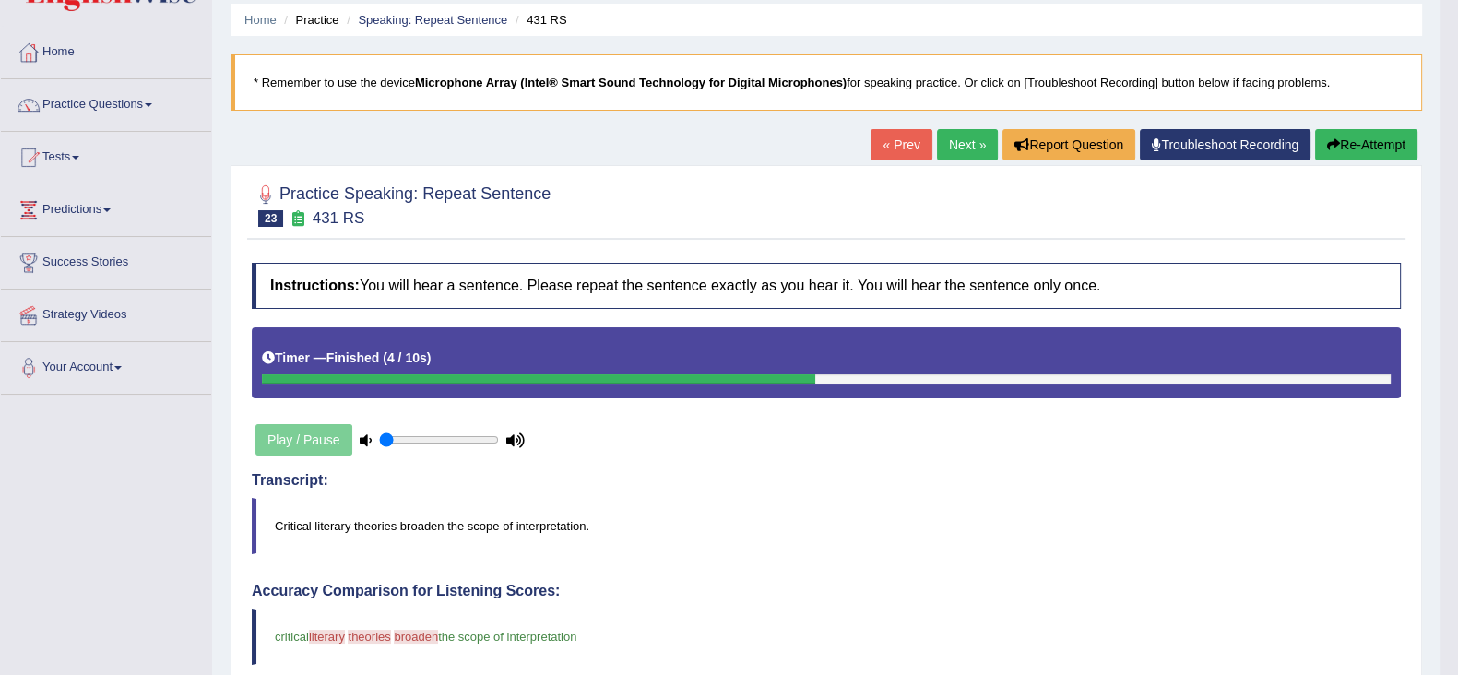
click at [958, 145] on link "Next »" at bounding box center [967, 144] width 61 height 31
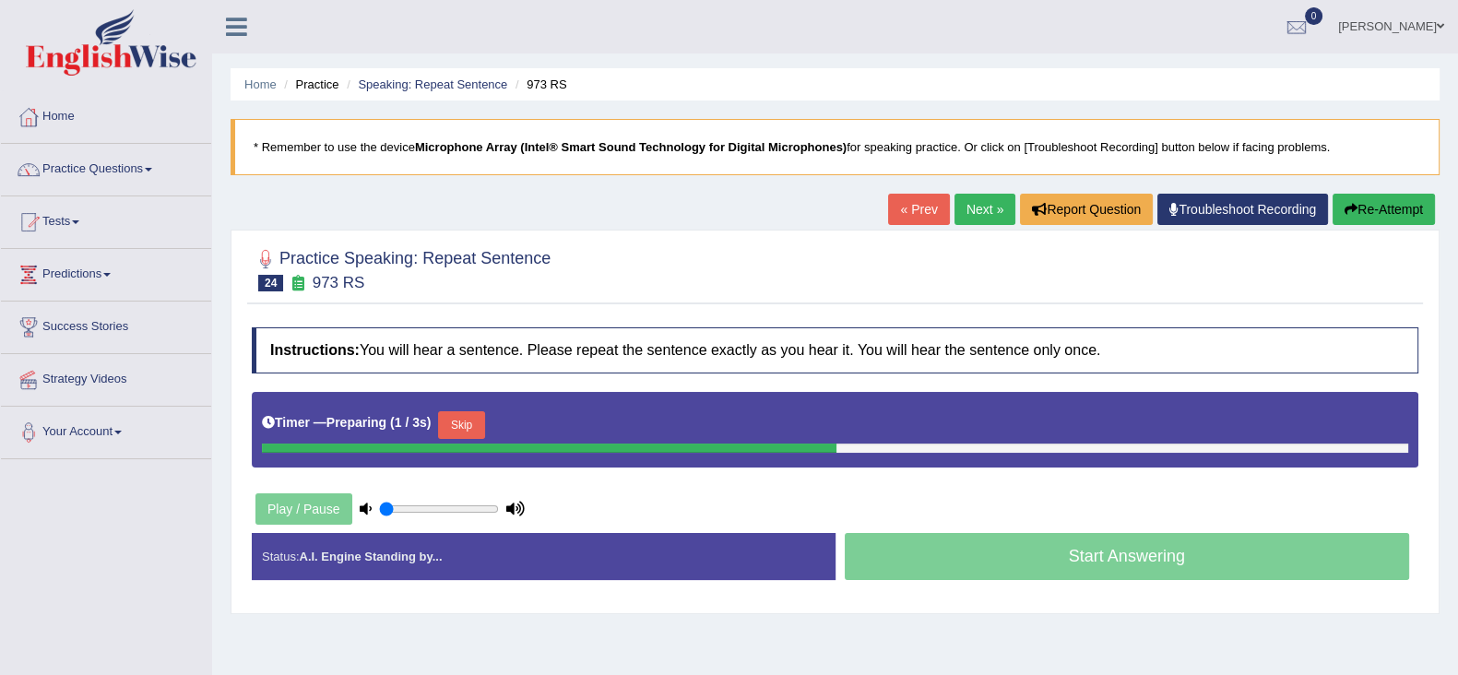
click at [484, 421] on button "Skip" at bounding box center [461, 425] width 46 height 28
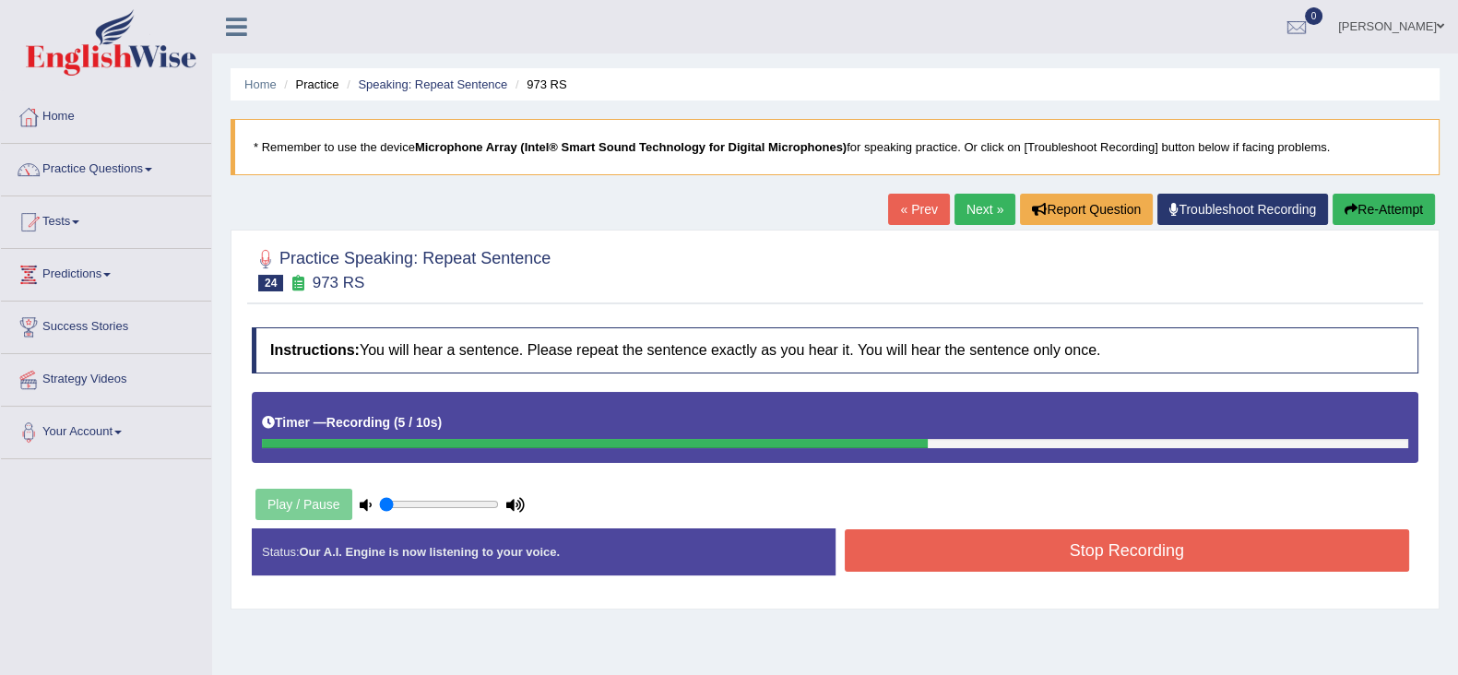
click at [965, 574] on div "Stop Recording" at bounding box center [1127, 552] width 584 height 47
click at [957, 545] on button "Stop Recording" at bounding box center [1127, 550] width 565 height 42
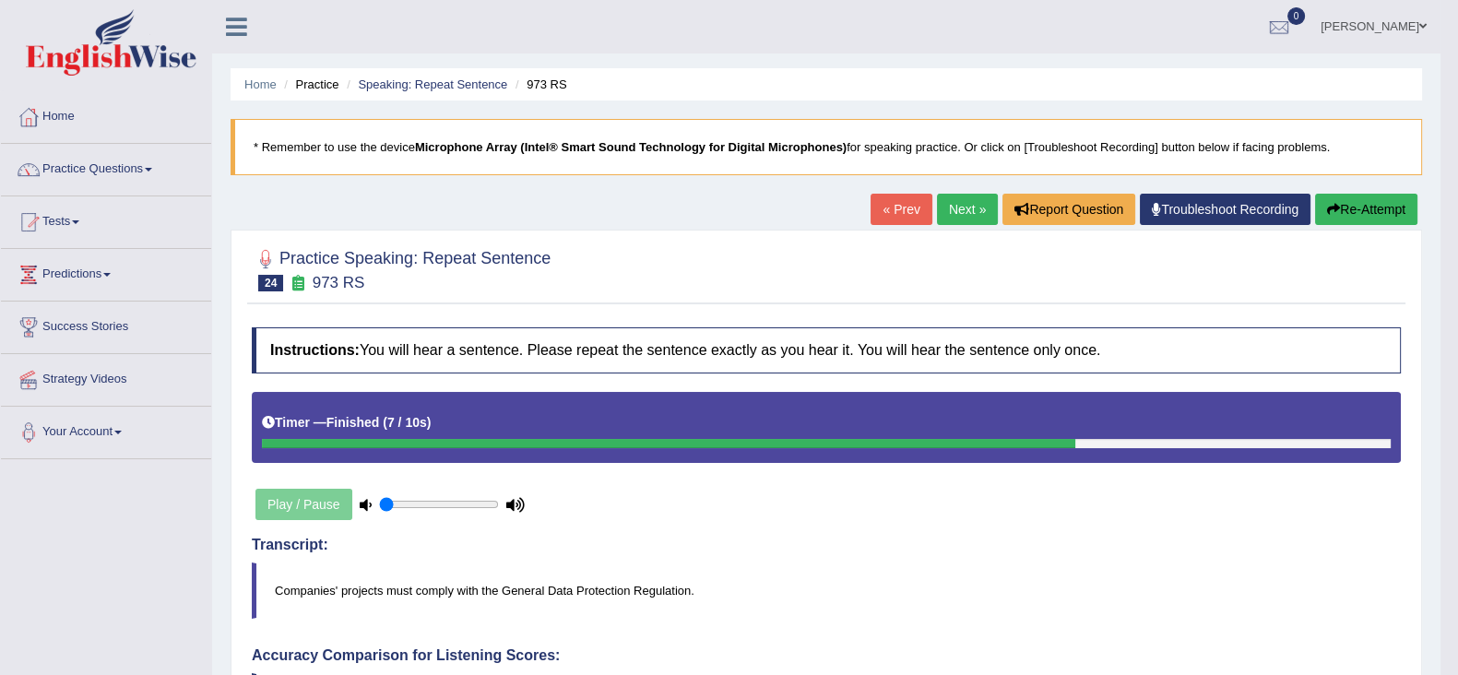
click at [967, 214] on link "Next »" at bounding box center [967, 209] width 61 height 31
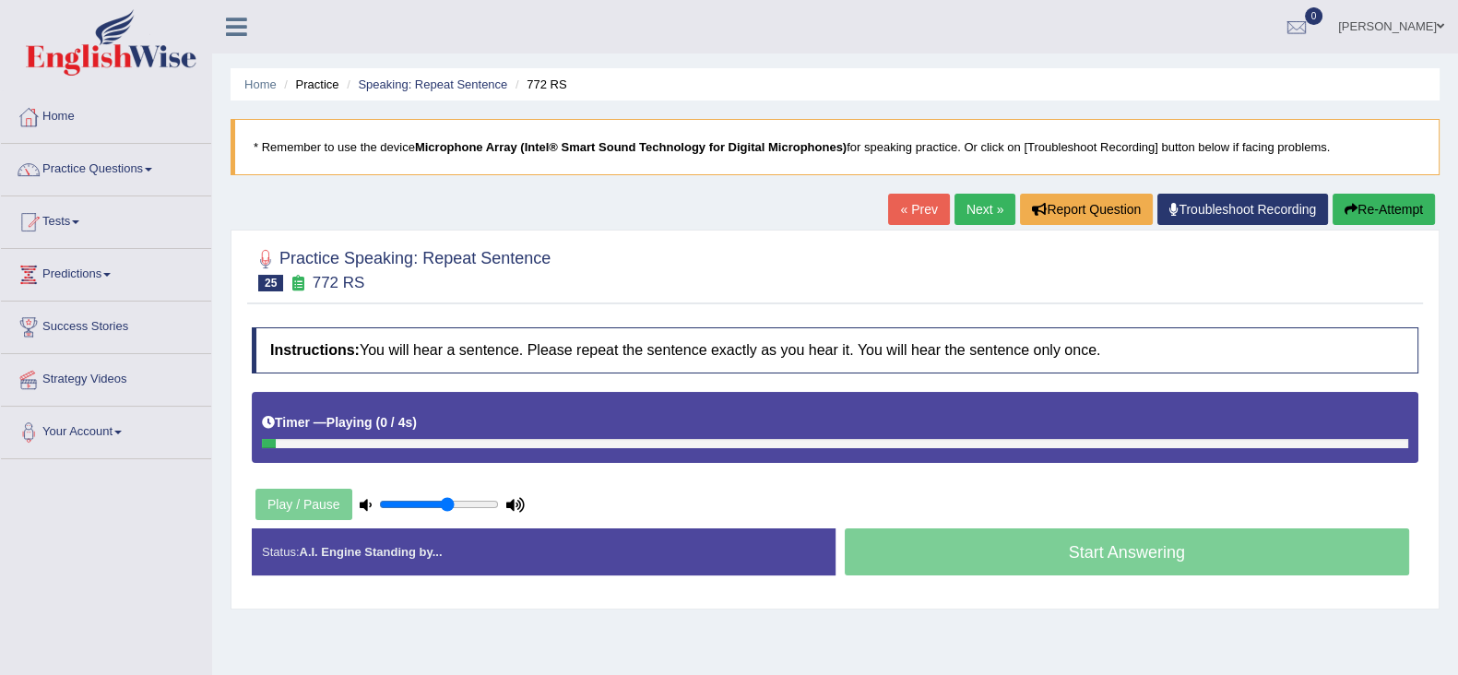
drag, startPoint x: 412, startPoint y: 503, endPoint x: 448, endPoint y: 503, distance: 36.0
type input "0.6"
click at [448, 503] on input "range" at bounding box center [439, 504] width 120 height 15
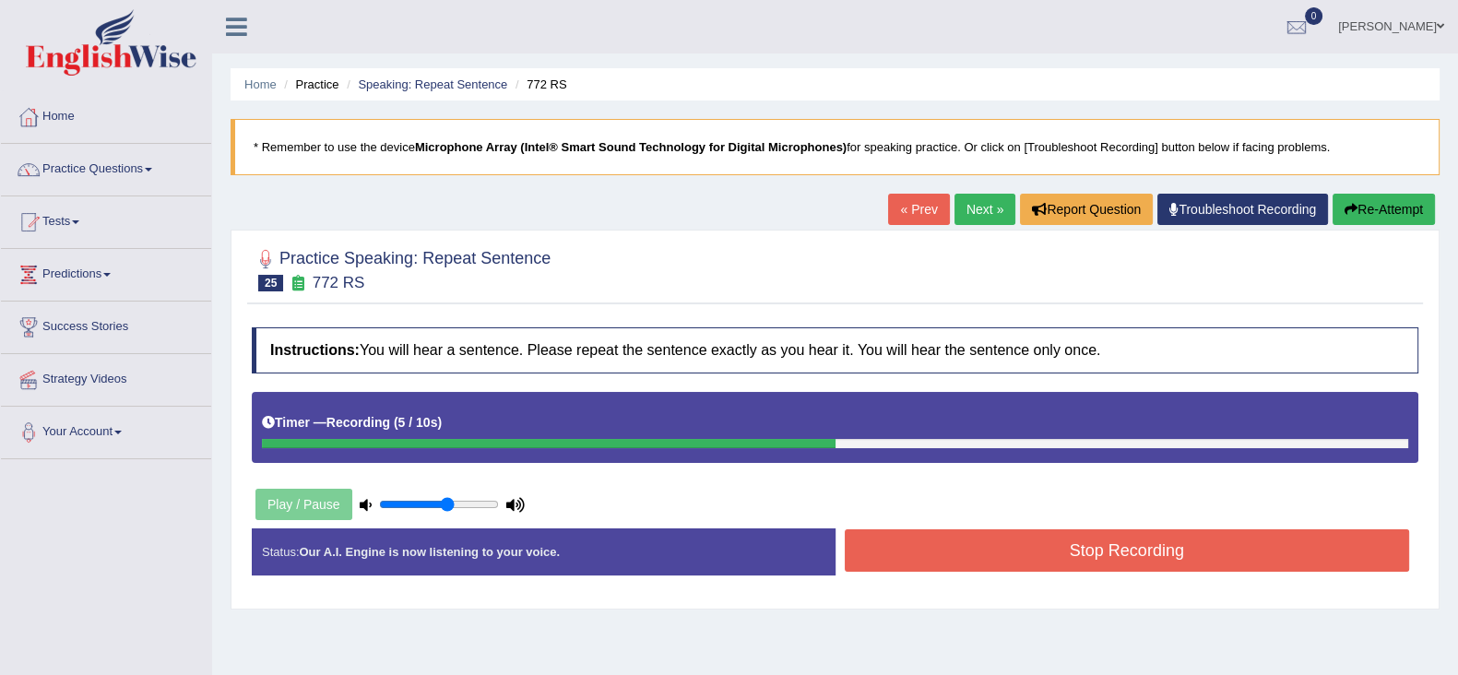
click at [1120, 541] on button "Stop Recording" at bounding box center [1127, 550] width 565 height 42
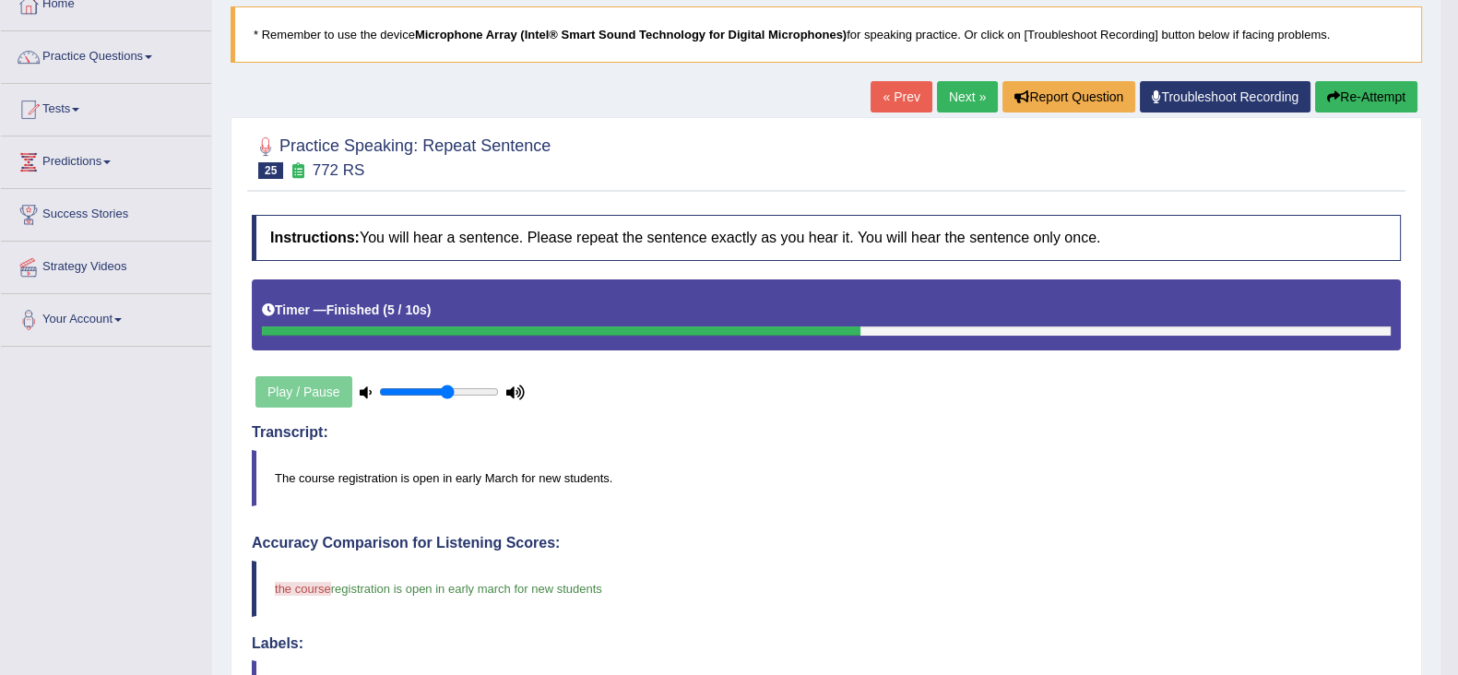
scroll to position [112, 0]
click at [953, 101] on link "Next »" at bounding box center [967, 97] width 61 height 31
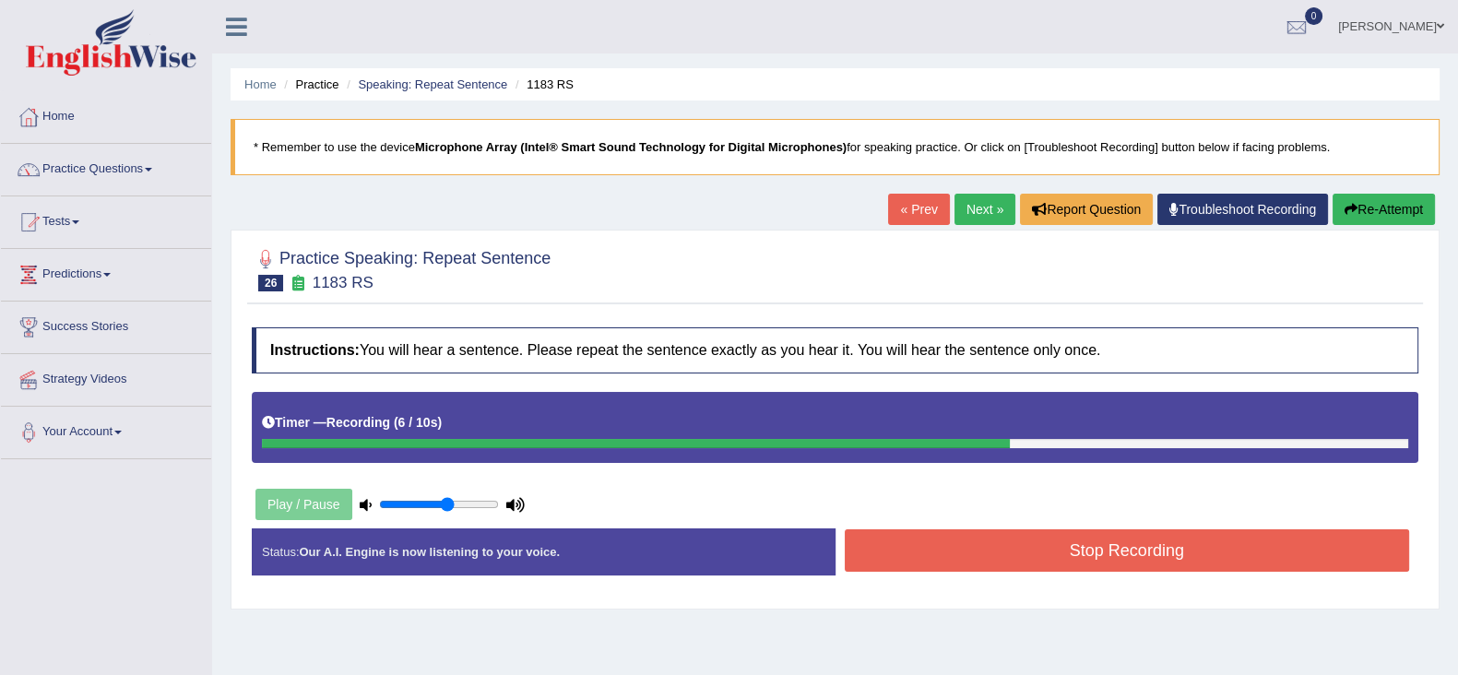
click at [1125, 550] on button "Stop Recording" at bounding box center [1127, 550] width 565 height 42
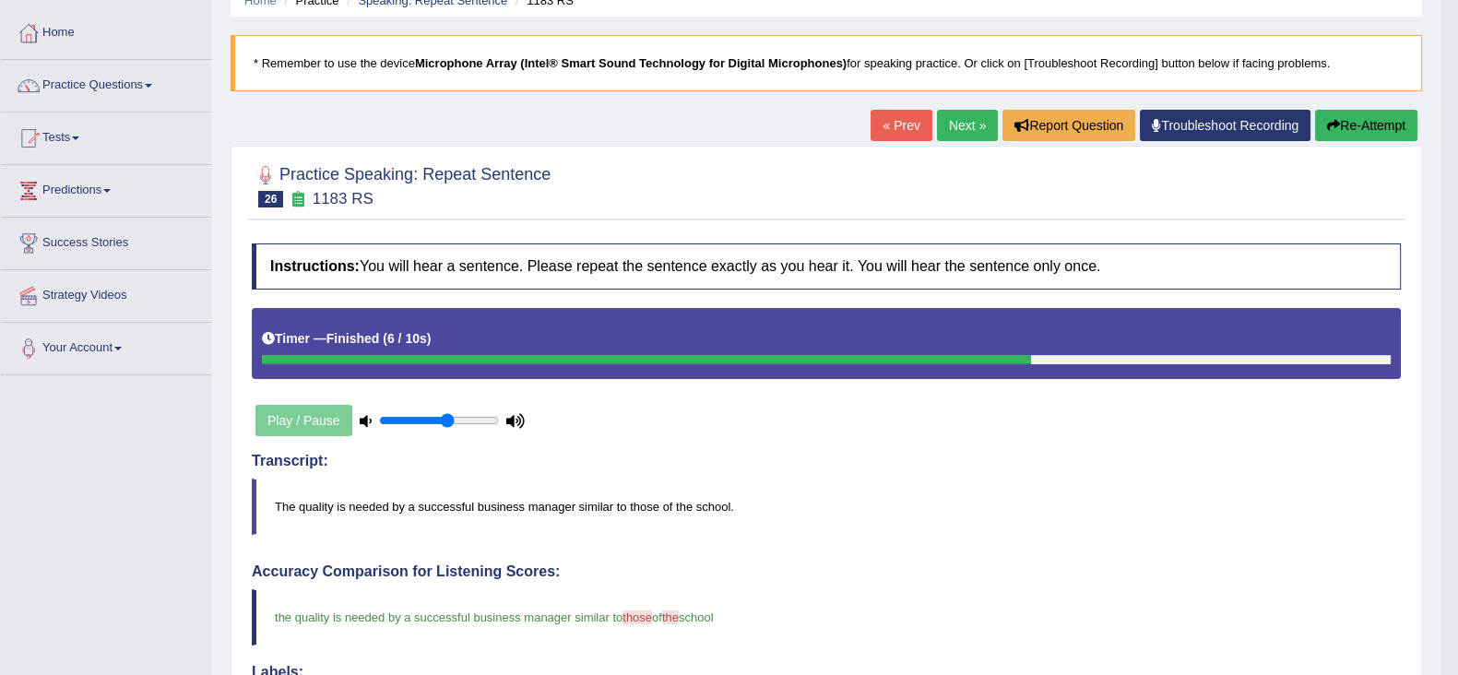
scroll to position [80, 0]
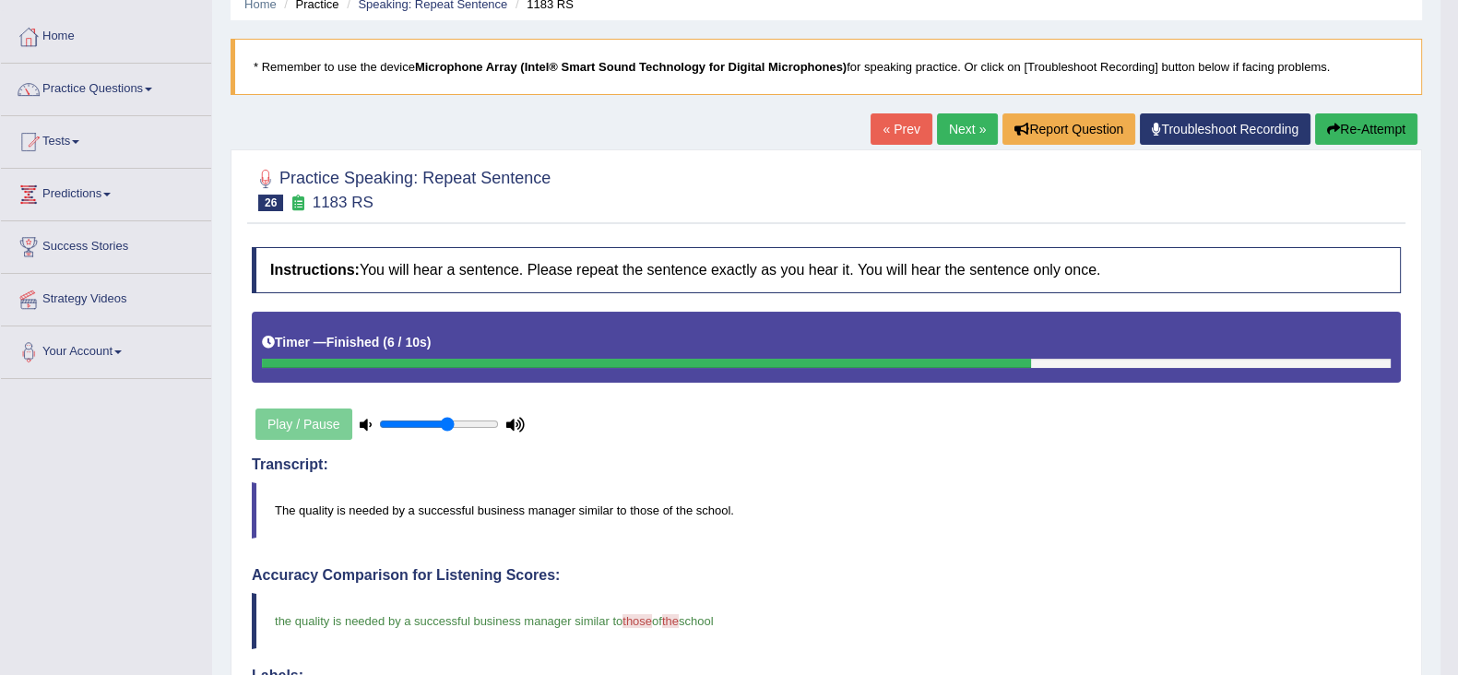
click at [959, 133] on link "Next »" at bounding box center [967, 128] width 61 height 31
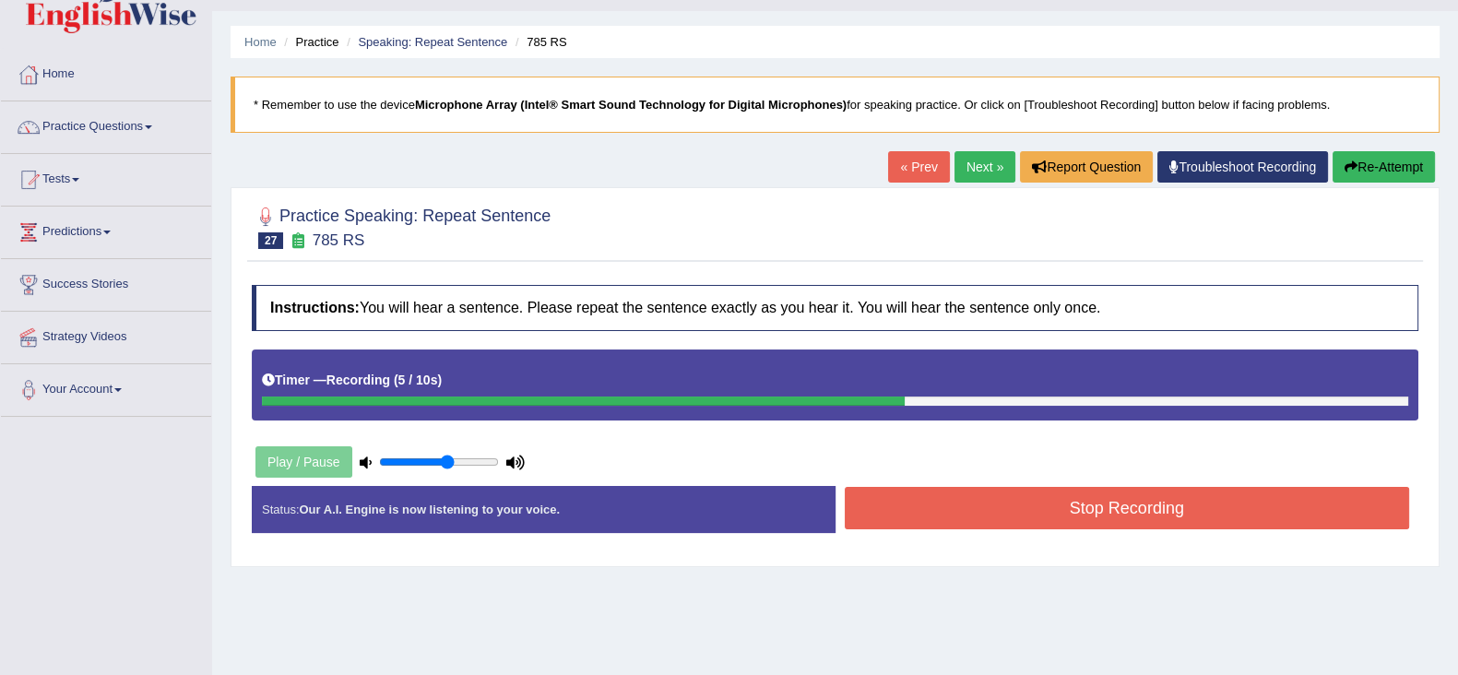
click at [1098, 503] on button "Stop Recording" at bounding box center [1127, 508] width 565 height 42
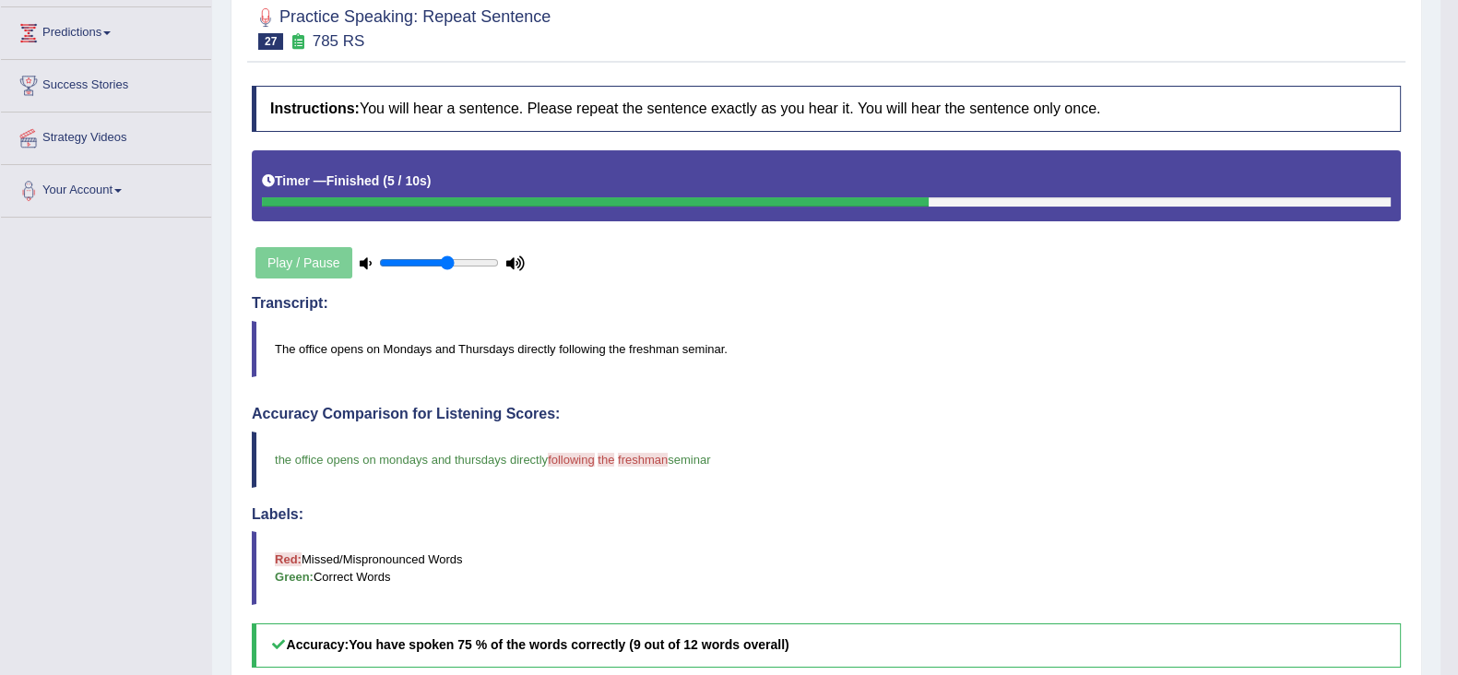
scroll to position [9, 0]
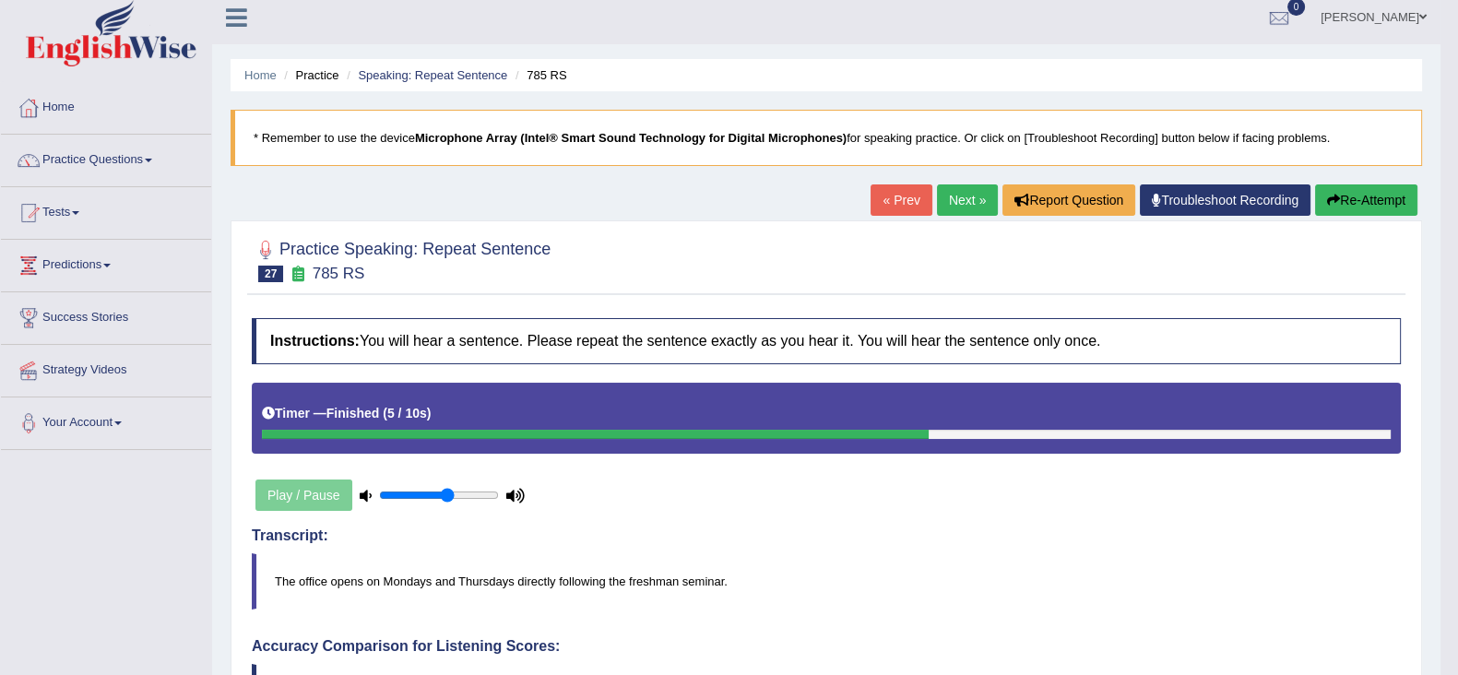
click at [966, 192] on link "Next »" at bounding box center [967, 199] width 61 height 31
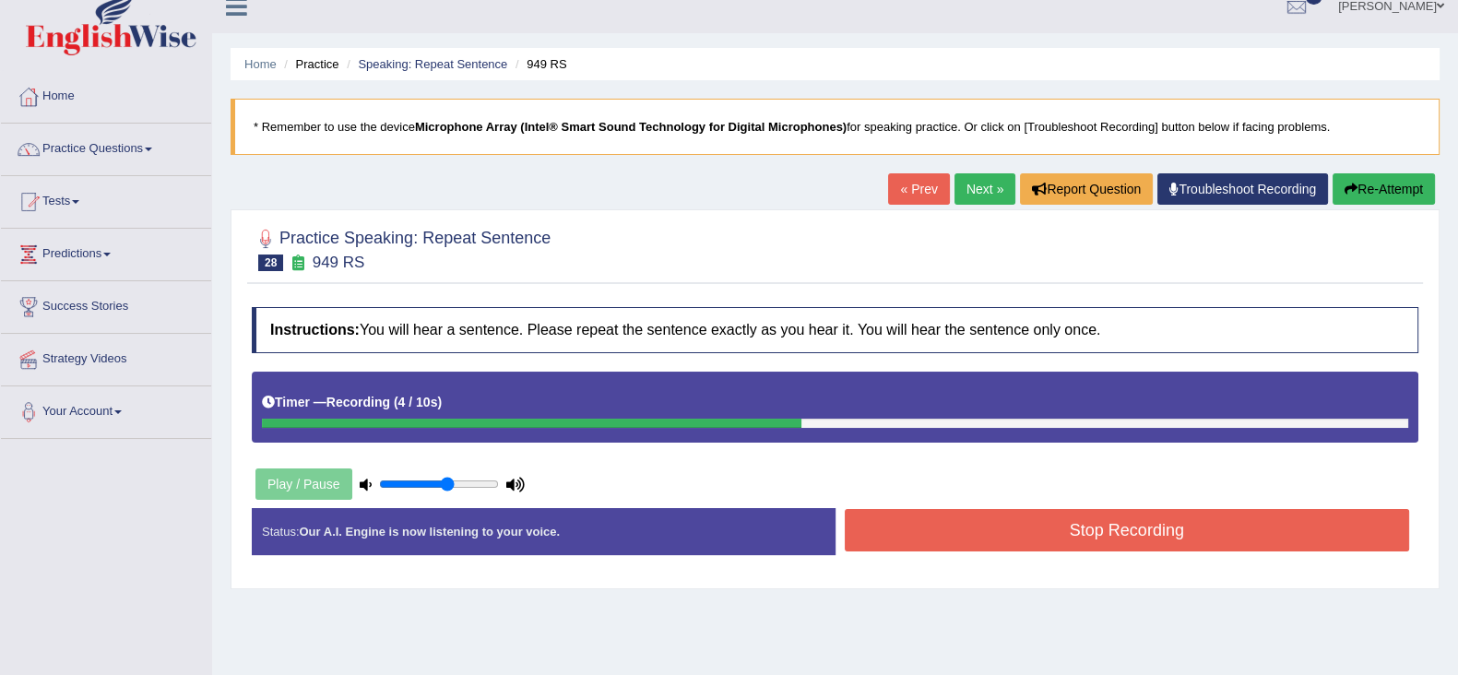
click at [1180, 535] on button "Stop Recording" at bounding box center [1127, 530] width 565 height 42
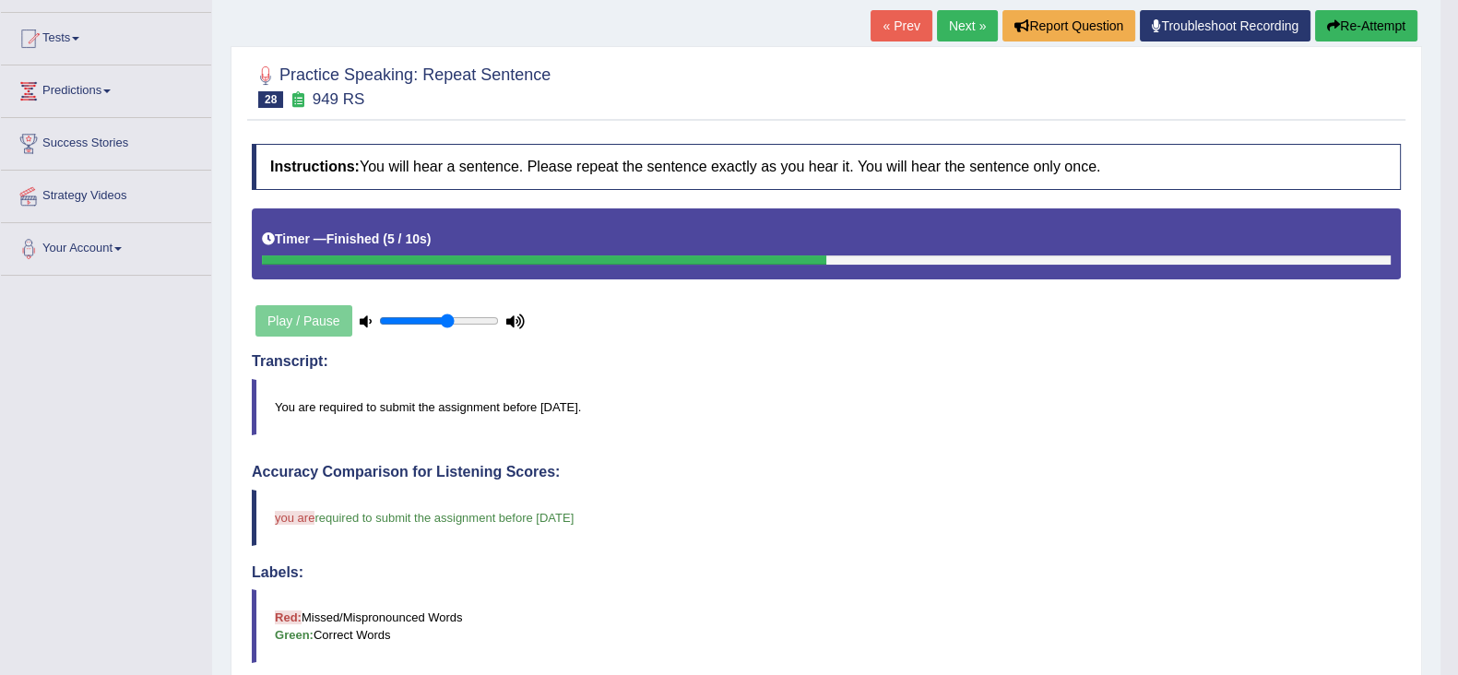
scroll to position [143, 0]
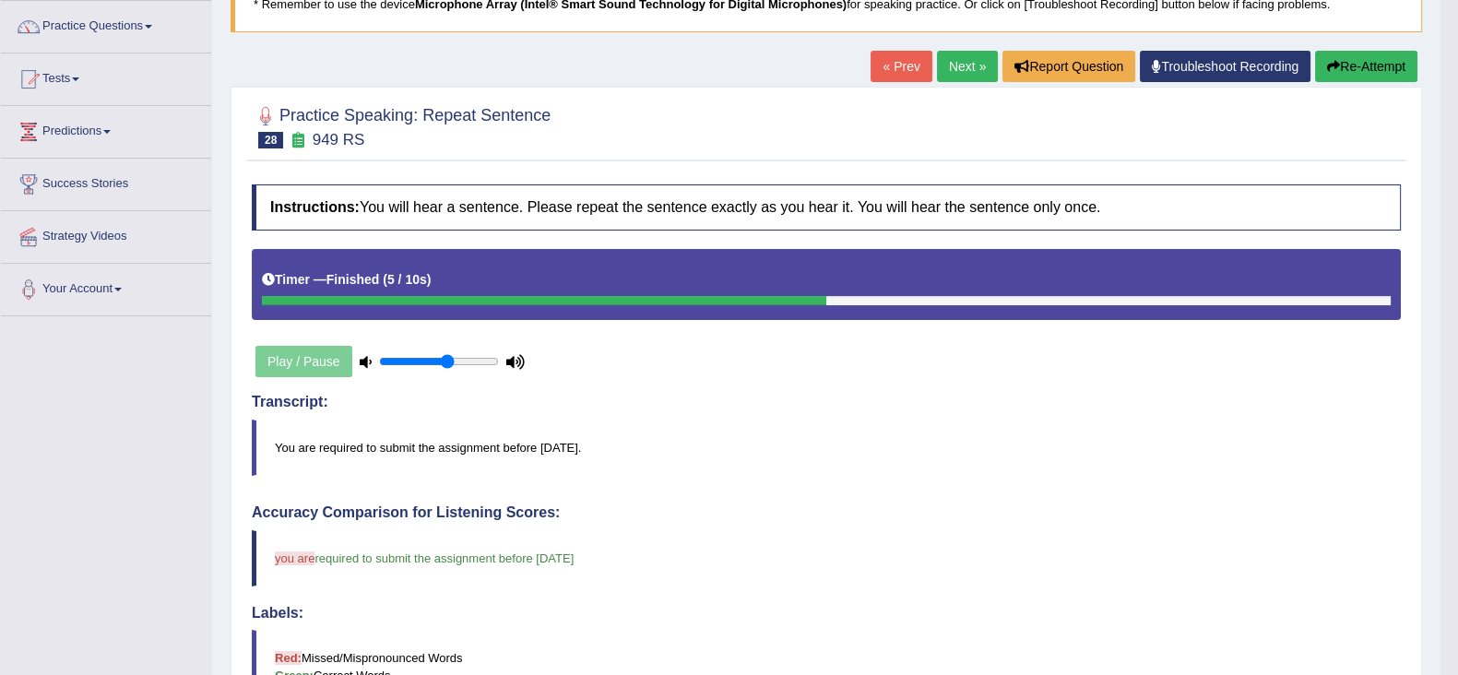
click at [959, 65] on link "Next »" at bounding box center [967, 66] width 61 height 31
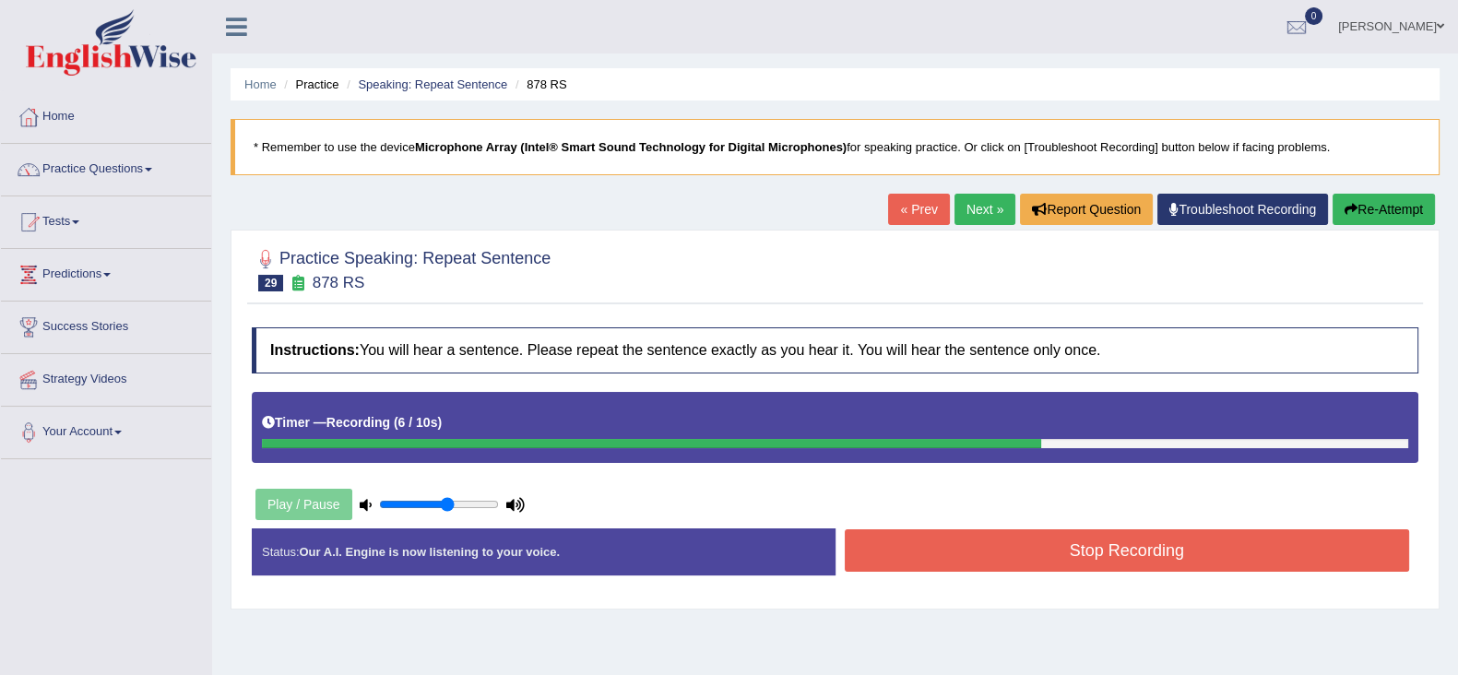
click at [984, 541] on button "Stop Recording" at bounding box center [1127, 550] width 565 height 42
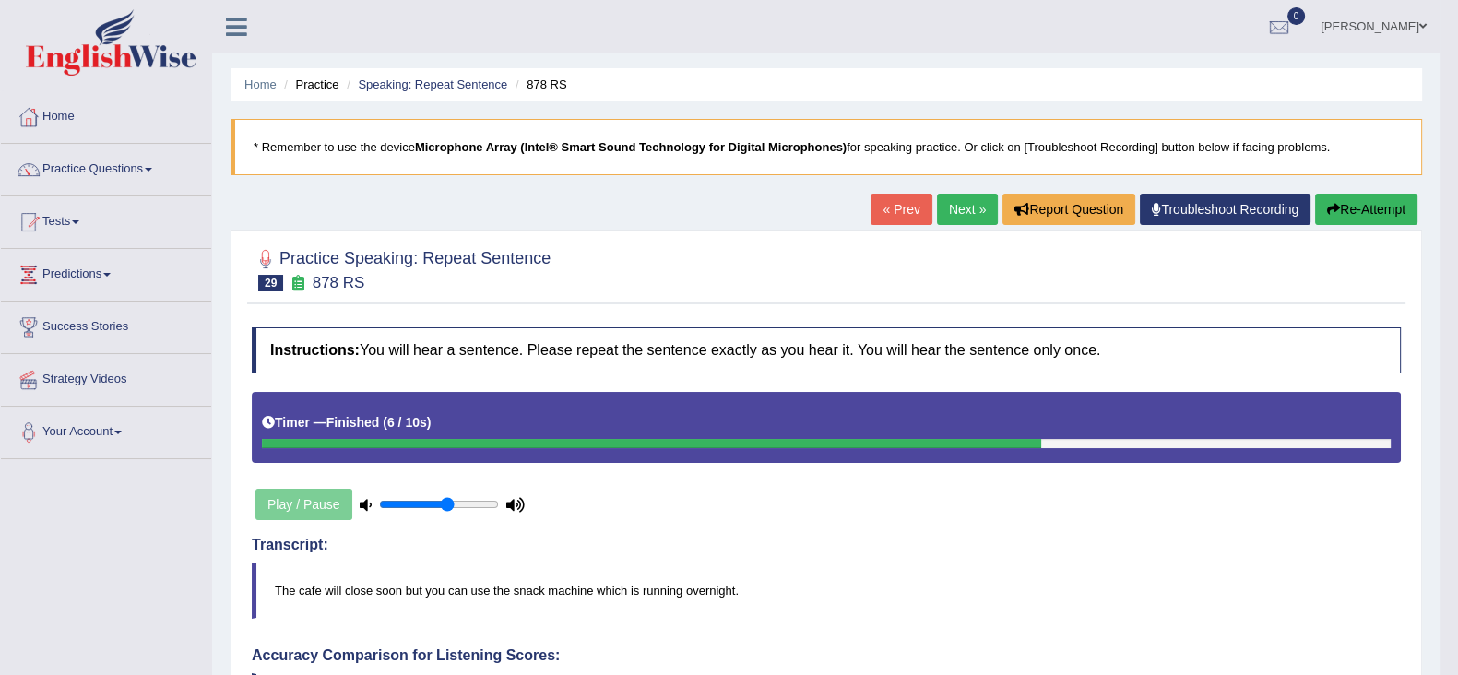
click at [957, 211] on link "Next »" at bounding box center [967, 209] width 61 height 31
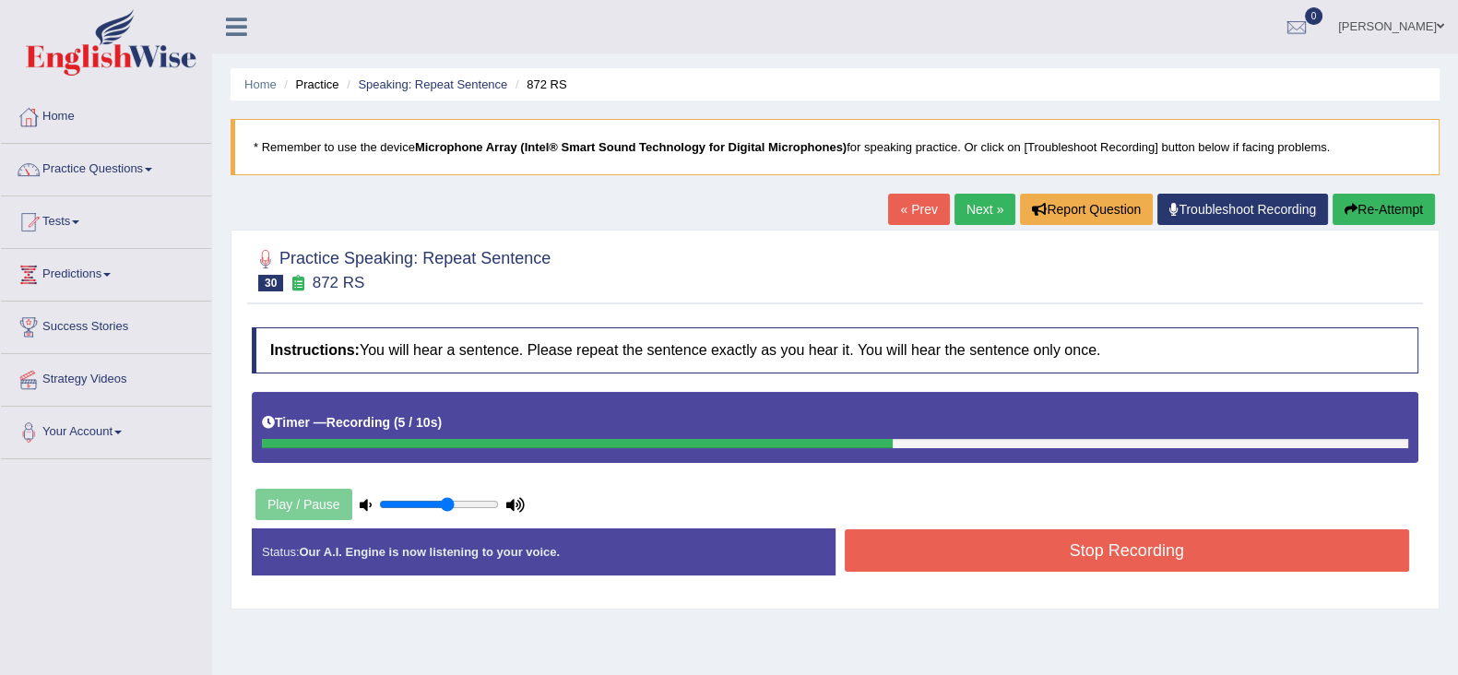
click at [1090, 550] on button "Stop Recording" at bounding box center [1127, 550] width 565 height 42
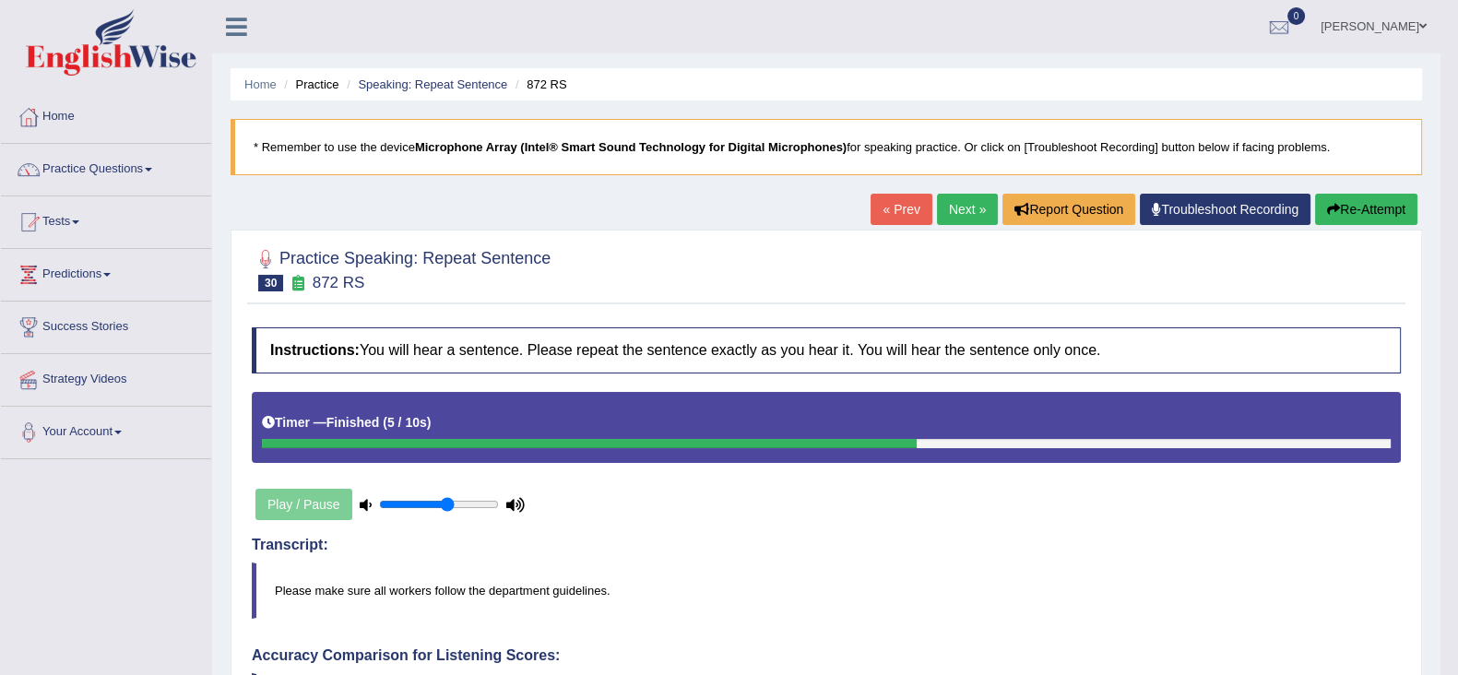
click at [960, 213] on link "Next »" at bounding box center [967, 209] width 61 height 31
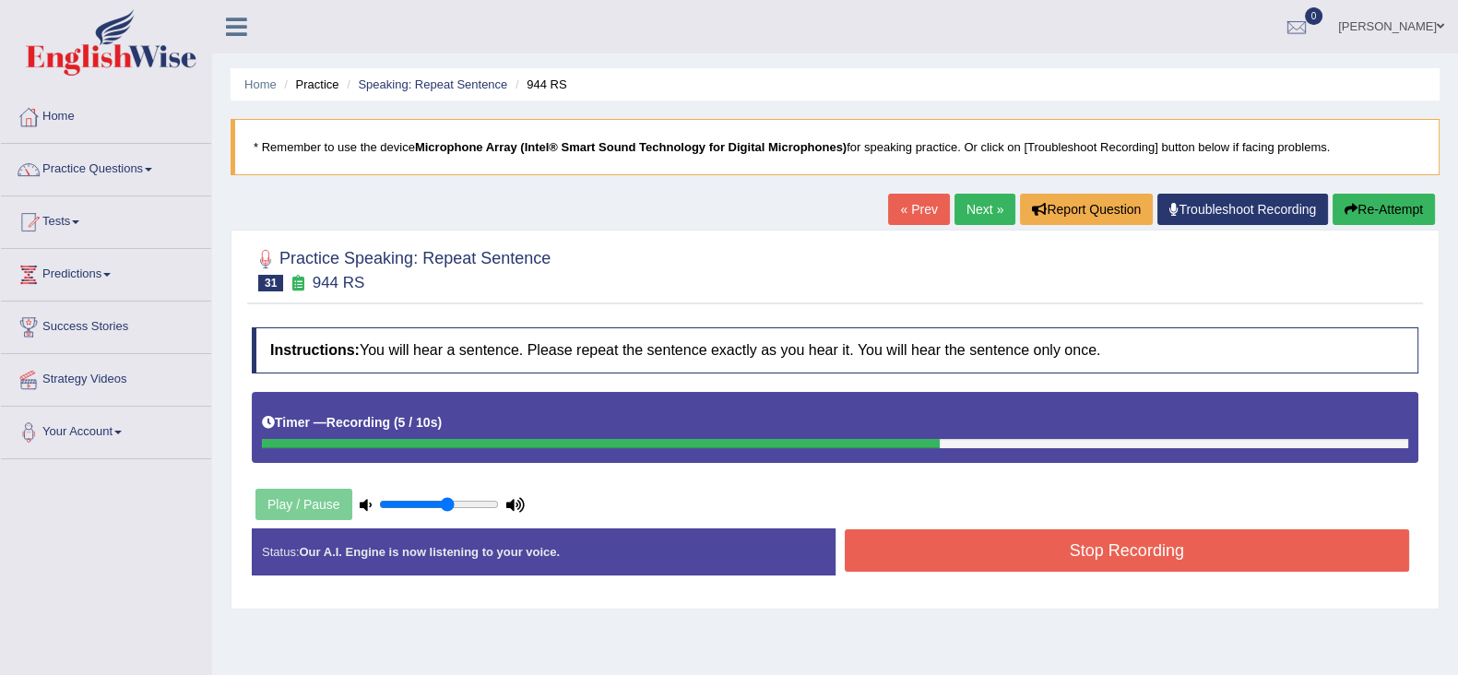
click at [954, 547] on button "Stop Recording" at bounding box center [1127, 550] width 565 height 42
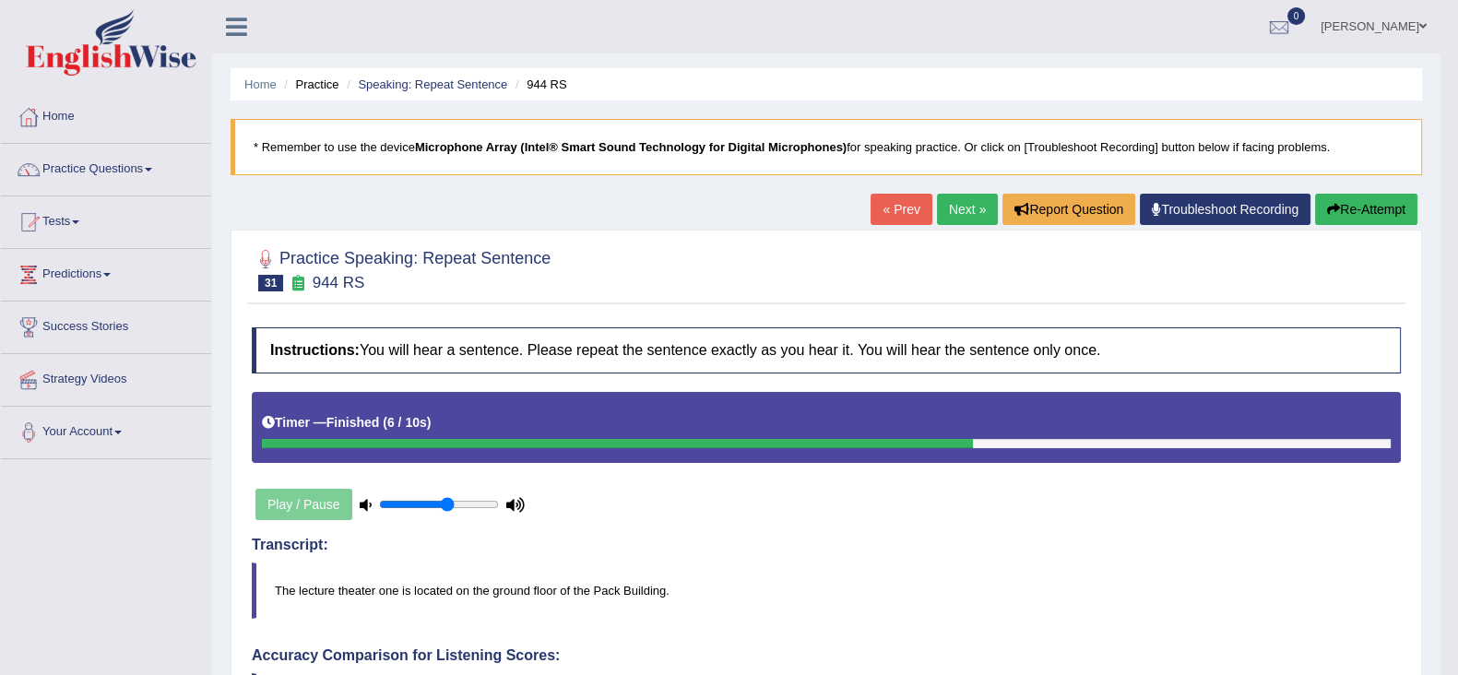
click at [963, 219] on link "Next »" at bounding box center [967, 209] width 61 height 31
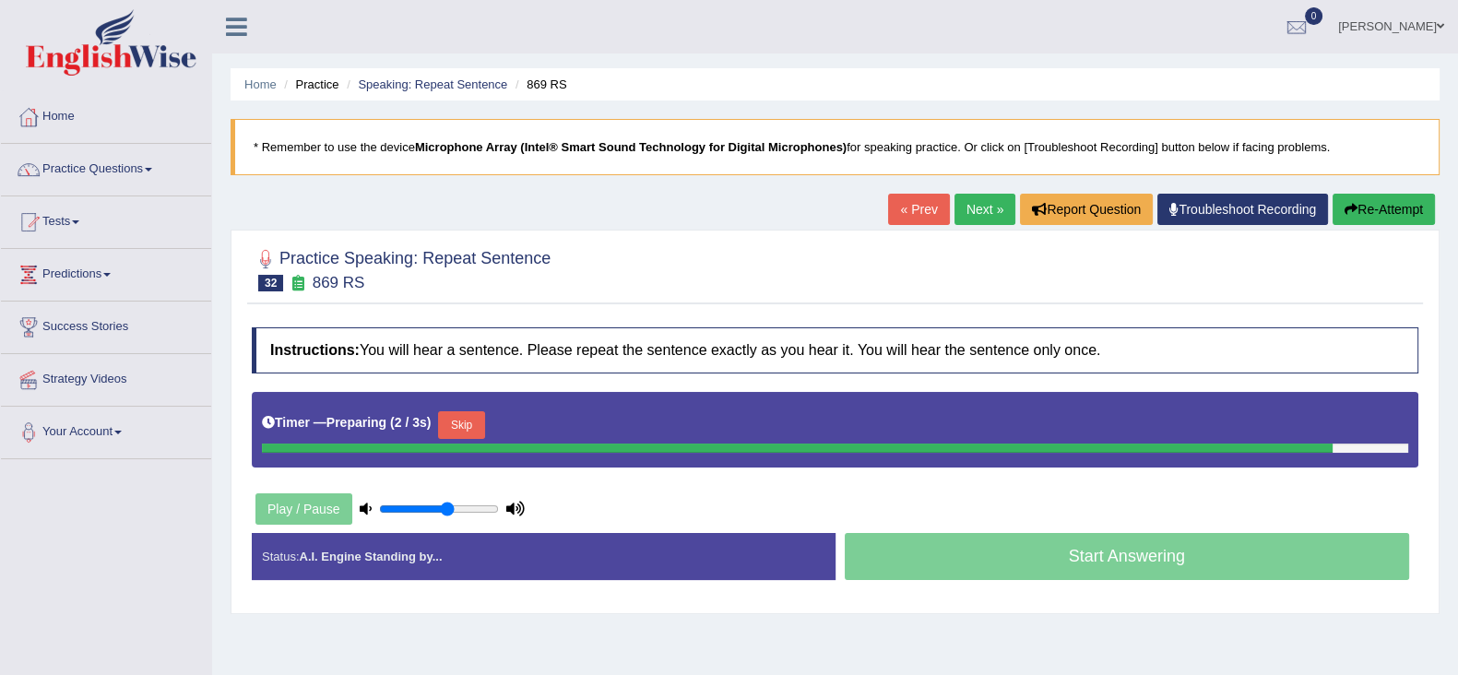
click at [470, 418] on div "Timer — Preparing ( 2 / 3s ) Skip" at bounding box center [835, 425] width 1146 height 37
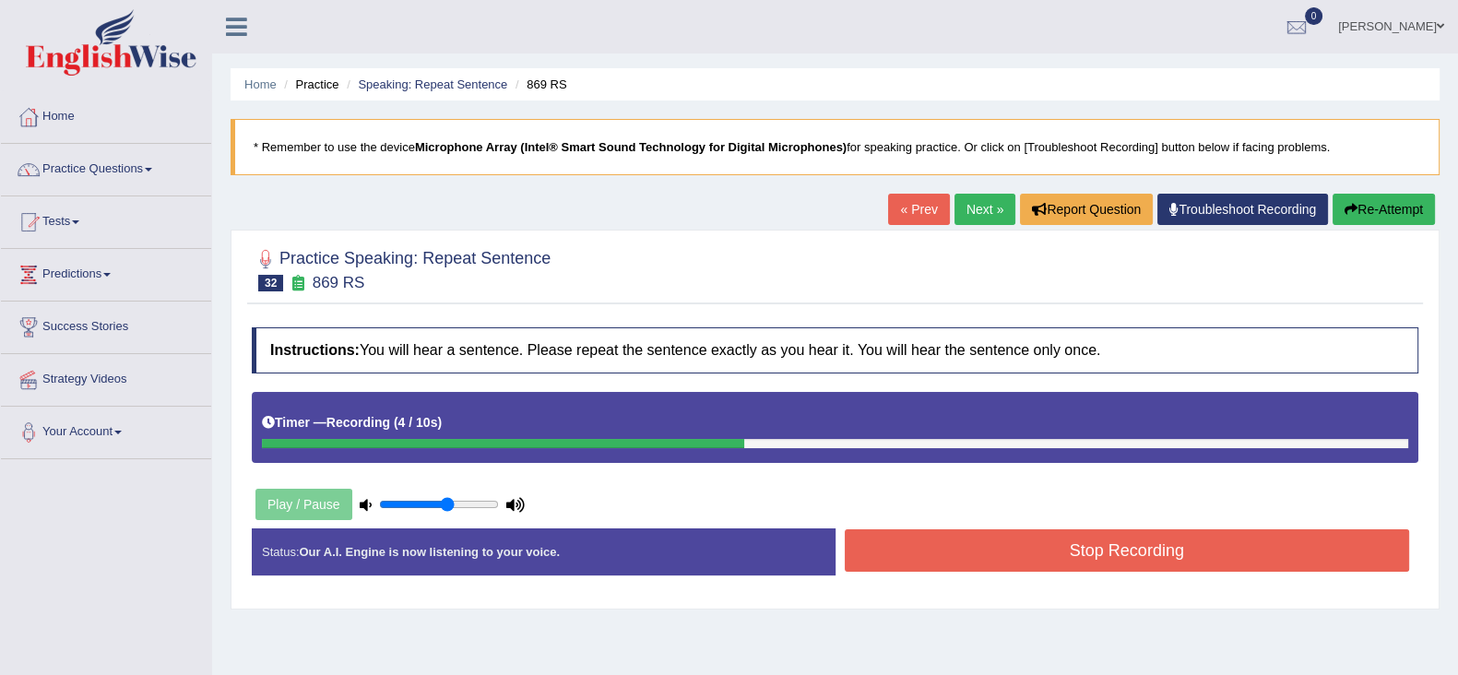
click at [907, 564] on button "Stop Recording" at bounding box center [1127, 550] width 565 height 42
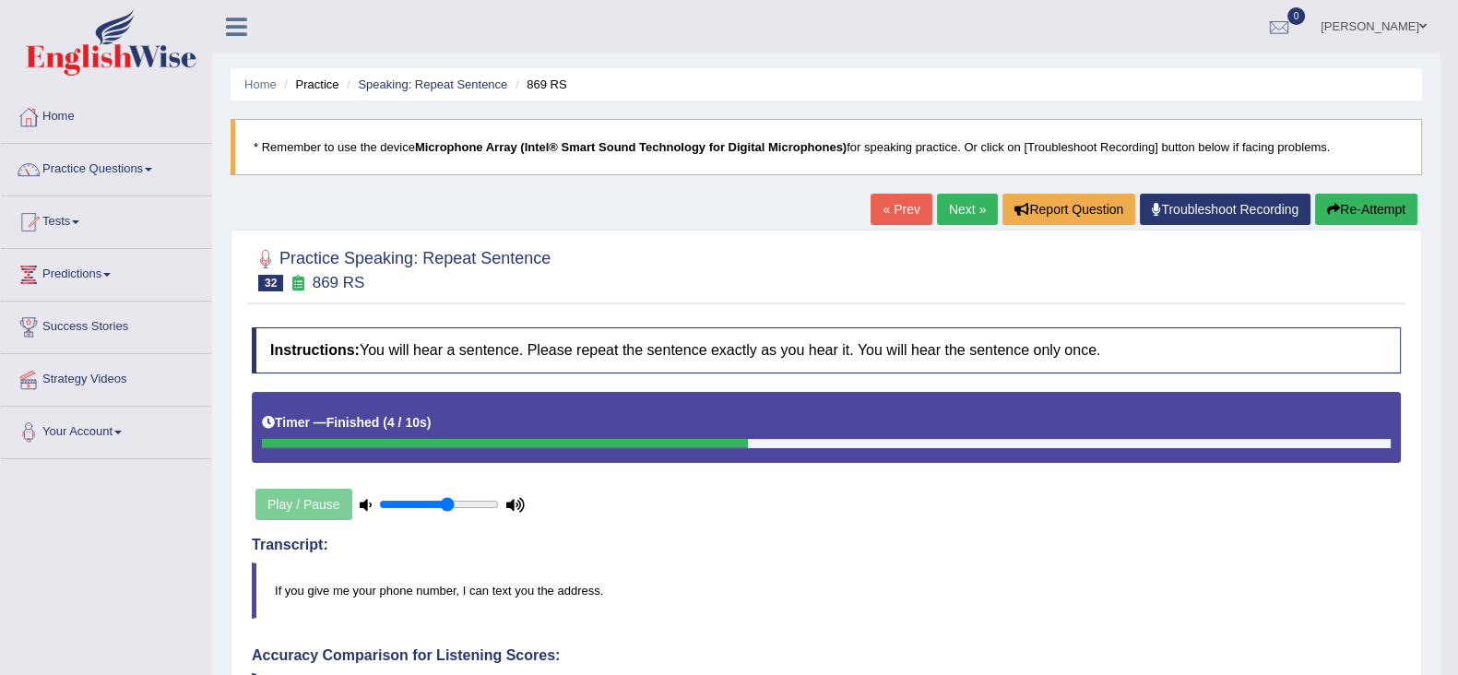
click at [972, 205] on link "Next »" at bounding box center [967, 209] width 61 height 31
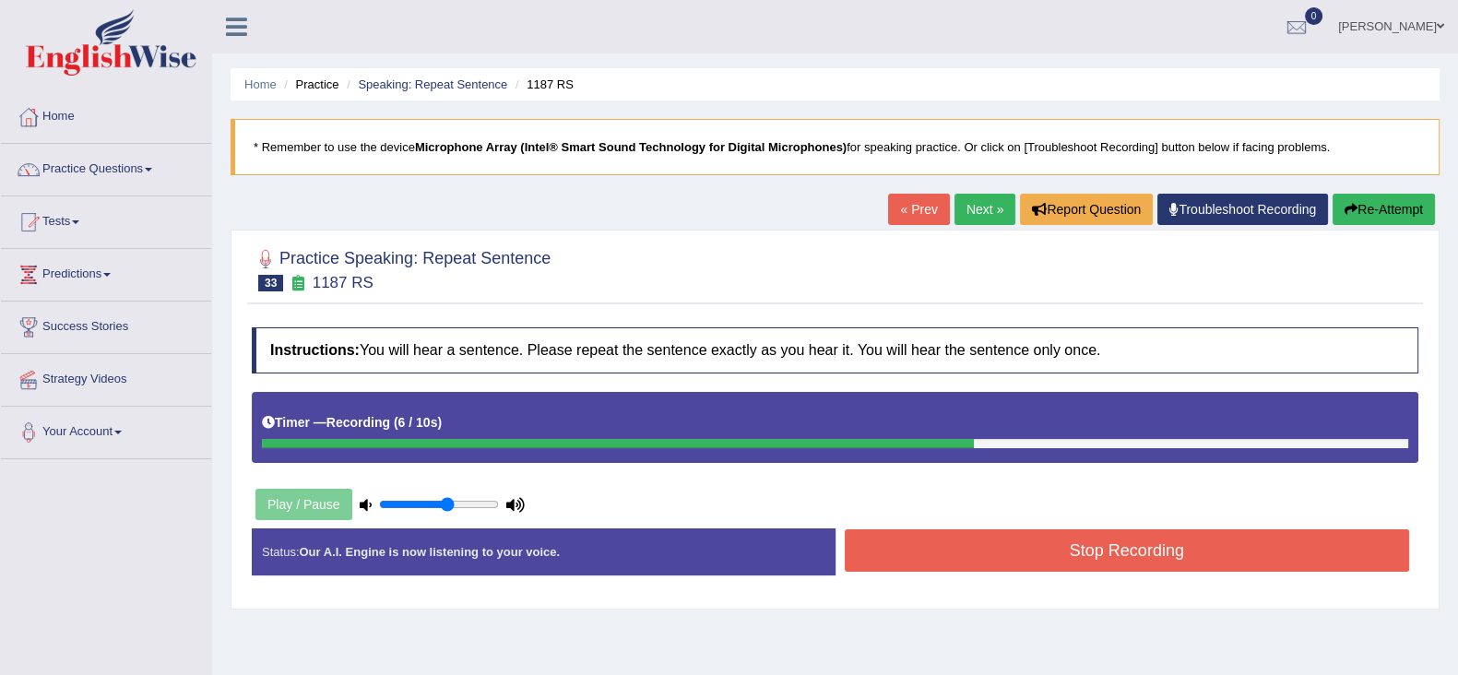
click at [1147, 546] on button "Stop Recording" at bounding box center [1127, 550] width 565 height 42
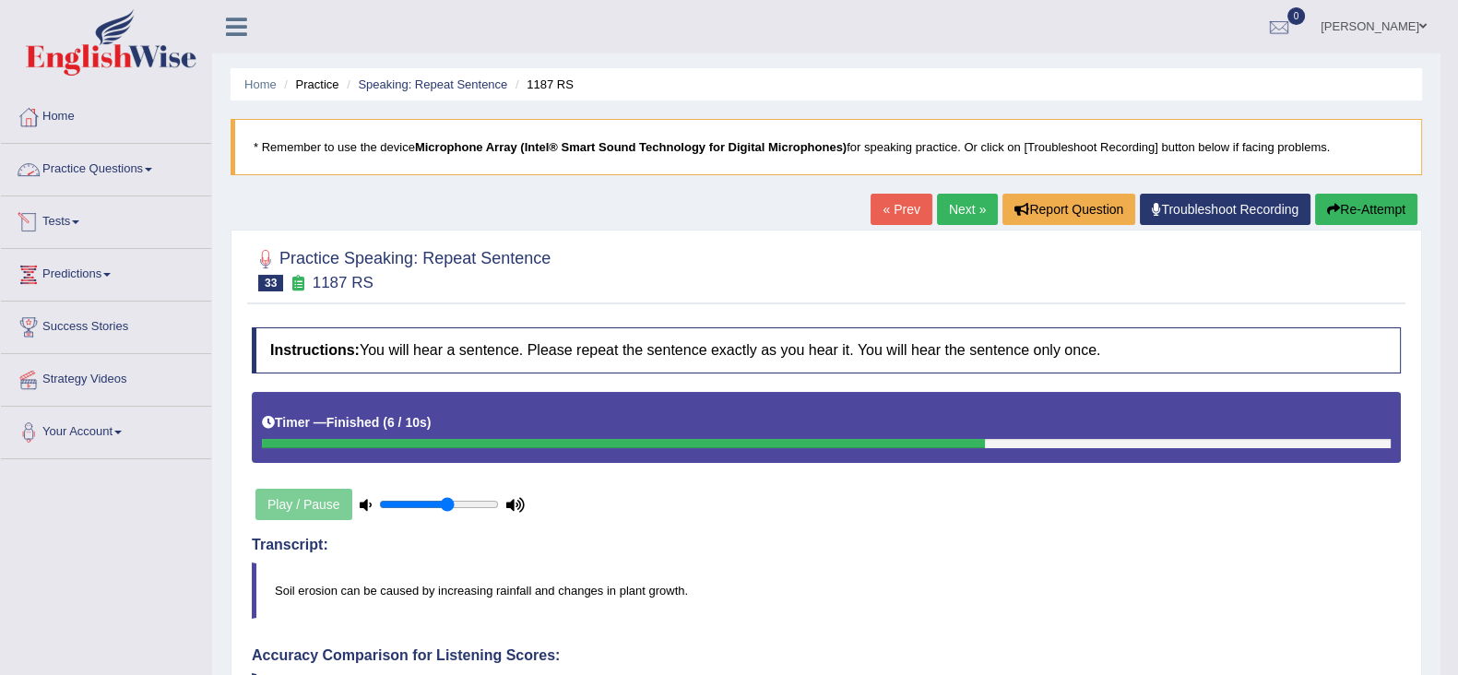
click at [41, 173] on div at bounding box center [29, 170] width 28 height 28
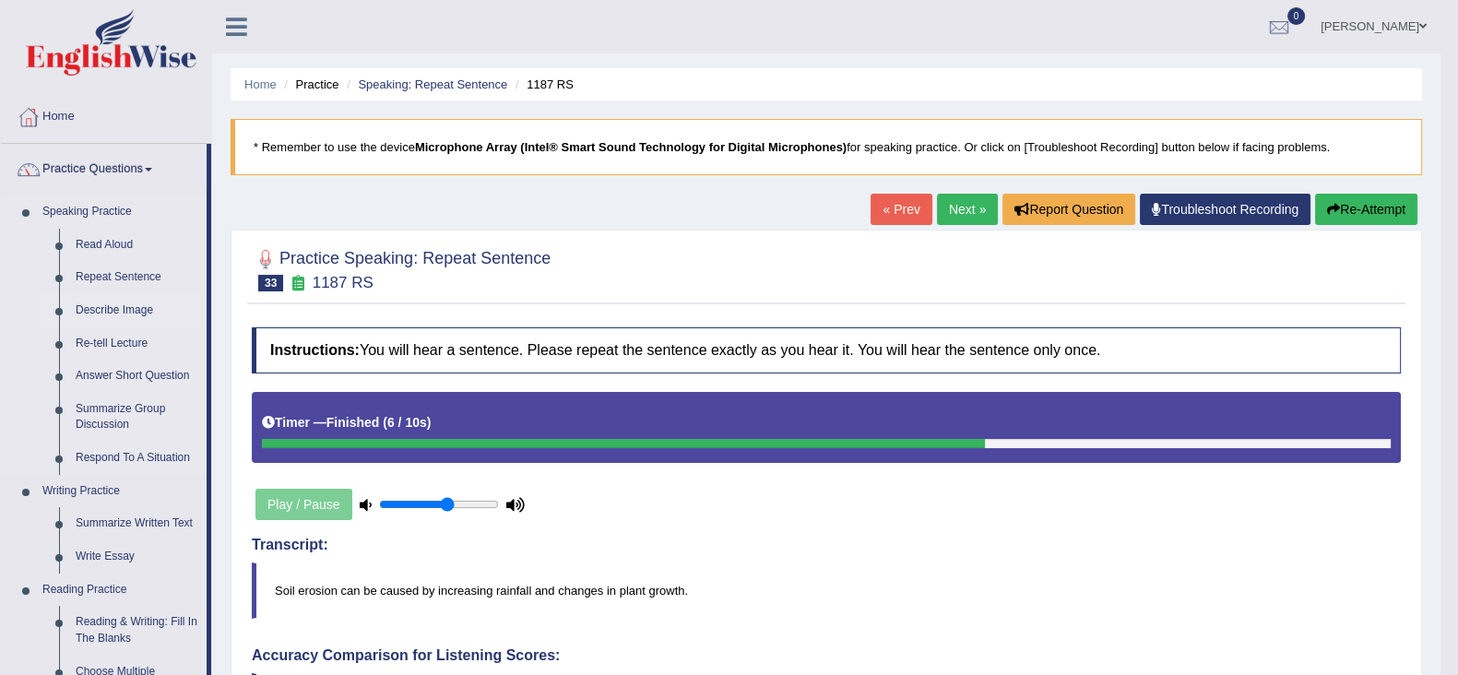
click at [124, 302] on link "Describe Image" at bounding box center [136, 310] width 139 height 33
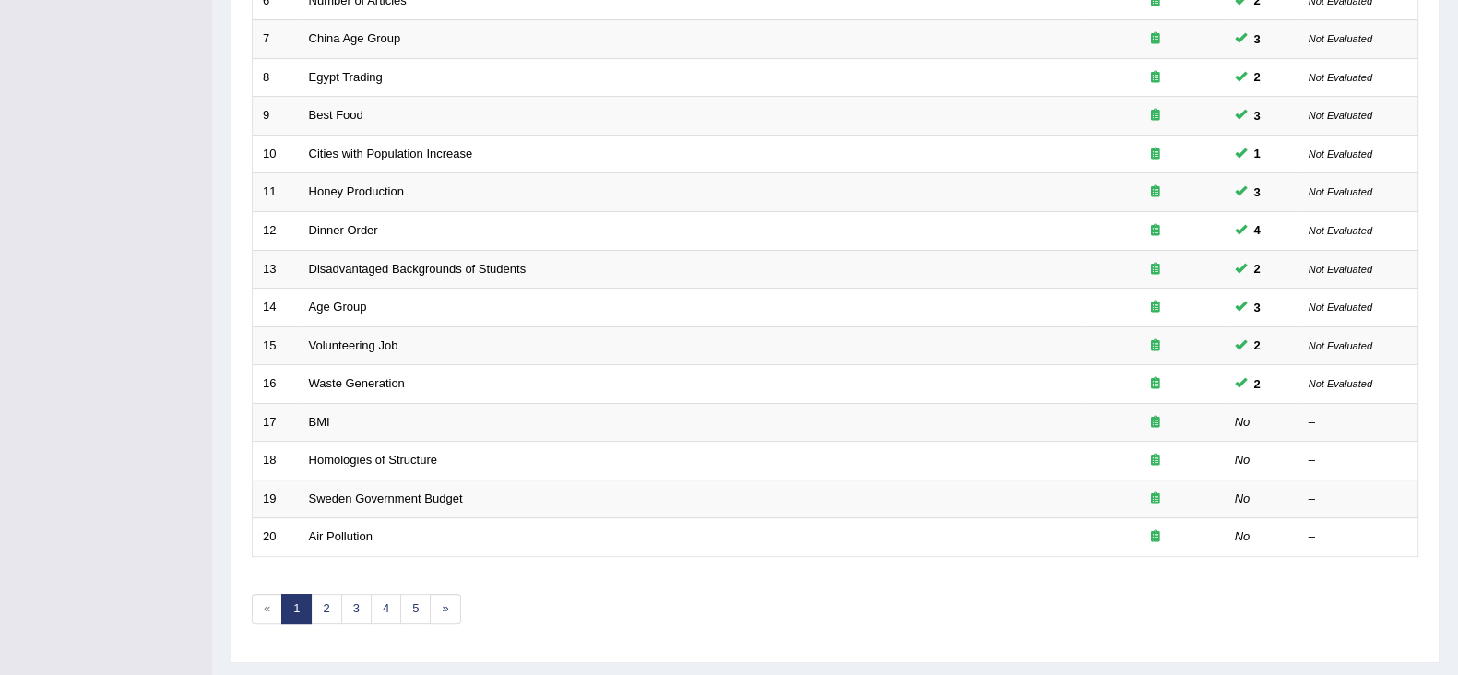
scroll to position [499, 0]
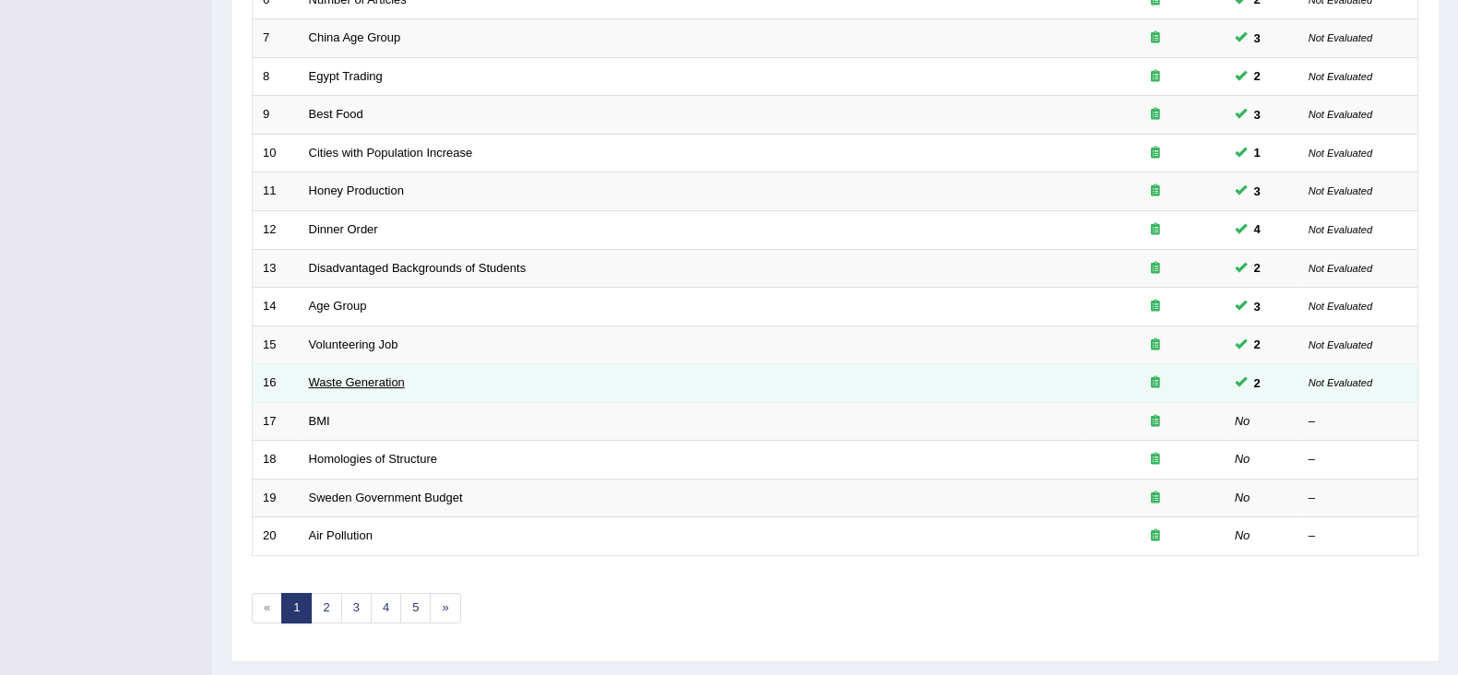
click at [375, 380] on link "Waste Generation" at bounding box center [357, 382] width 96 height 14
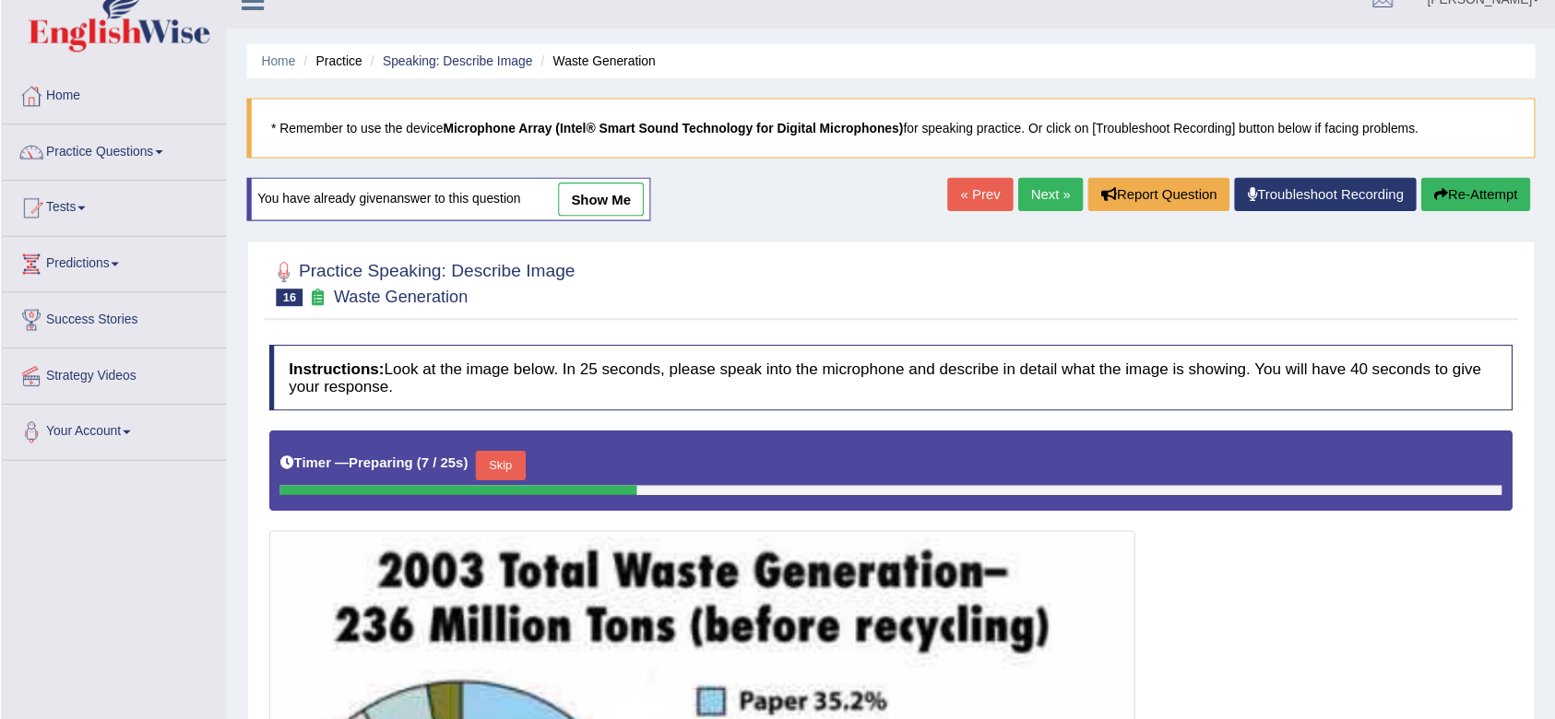
scroll to position [27, 0]
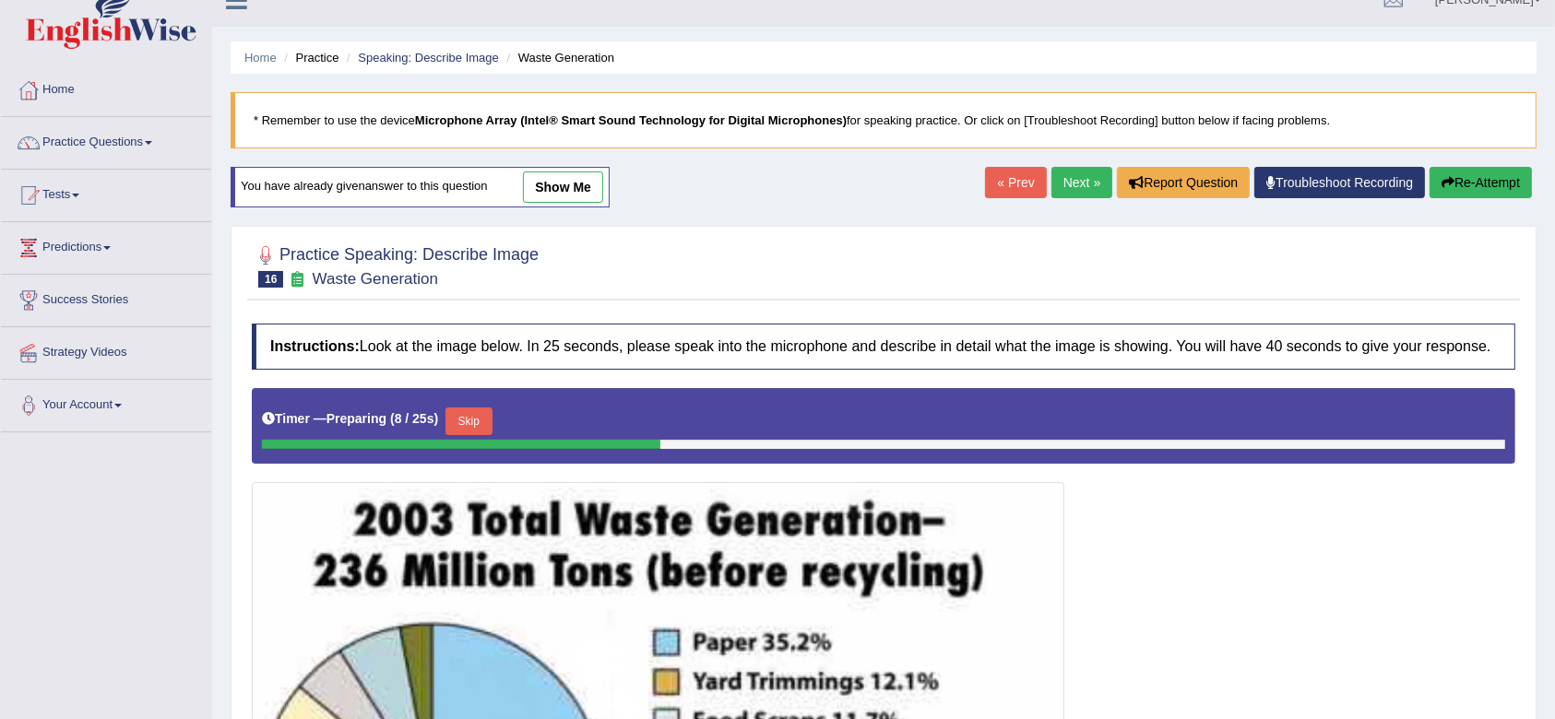
drag, startPoint x: 1125, startPoint y: 1, endPoint x: 1109, endPoint y: 579, distance: 578.4
click at [1109, 579] on div at bounding box center [883, 689] width 1263 height 603
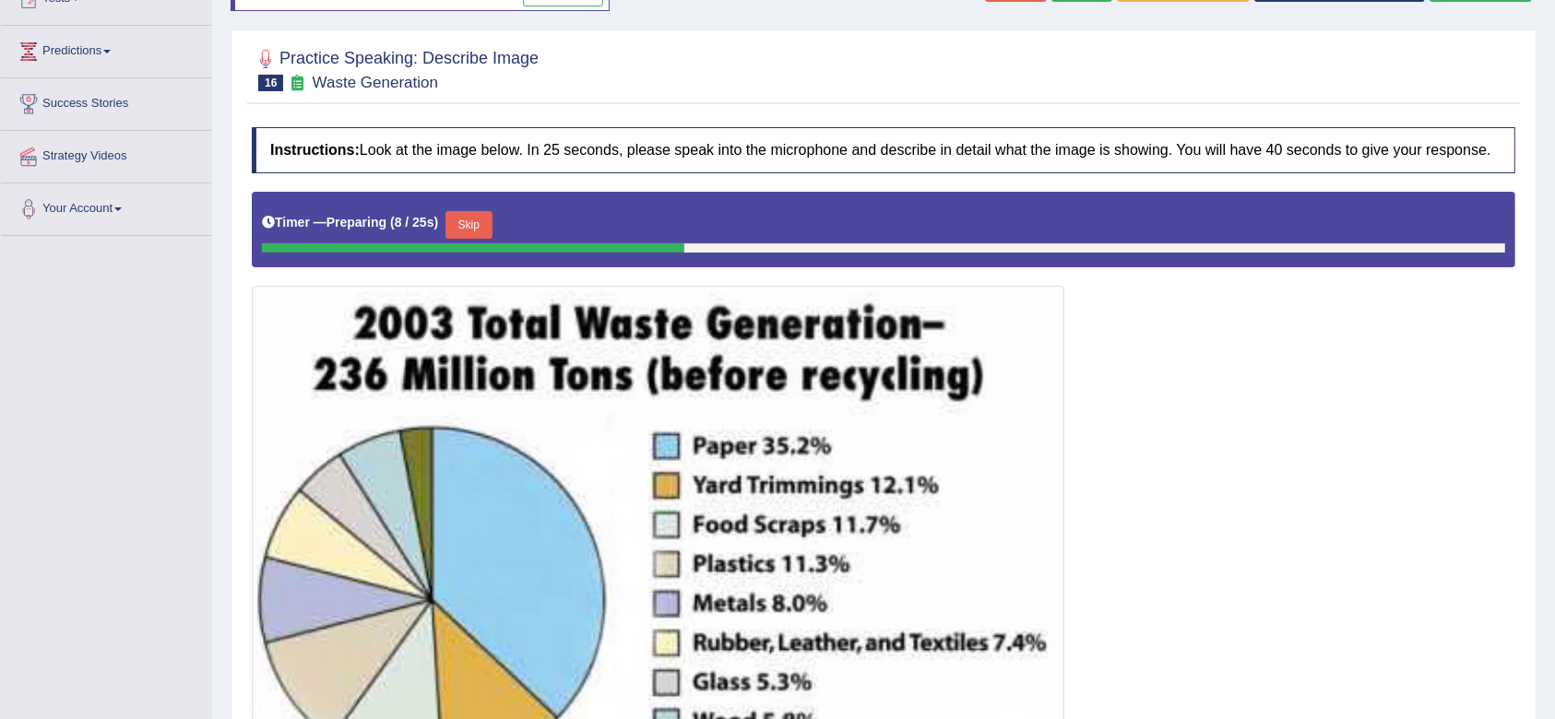
scroll to position [274, 0]
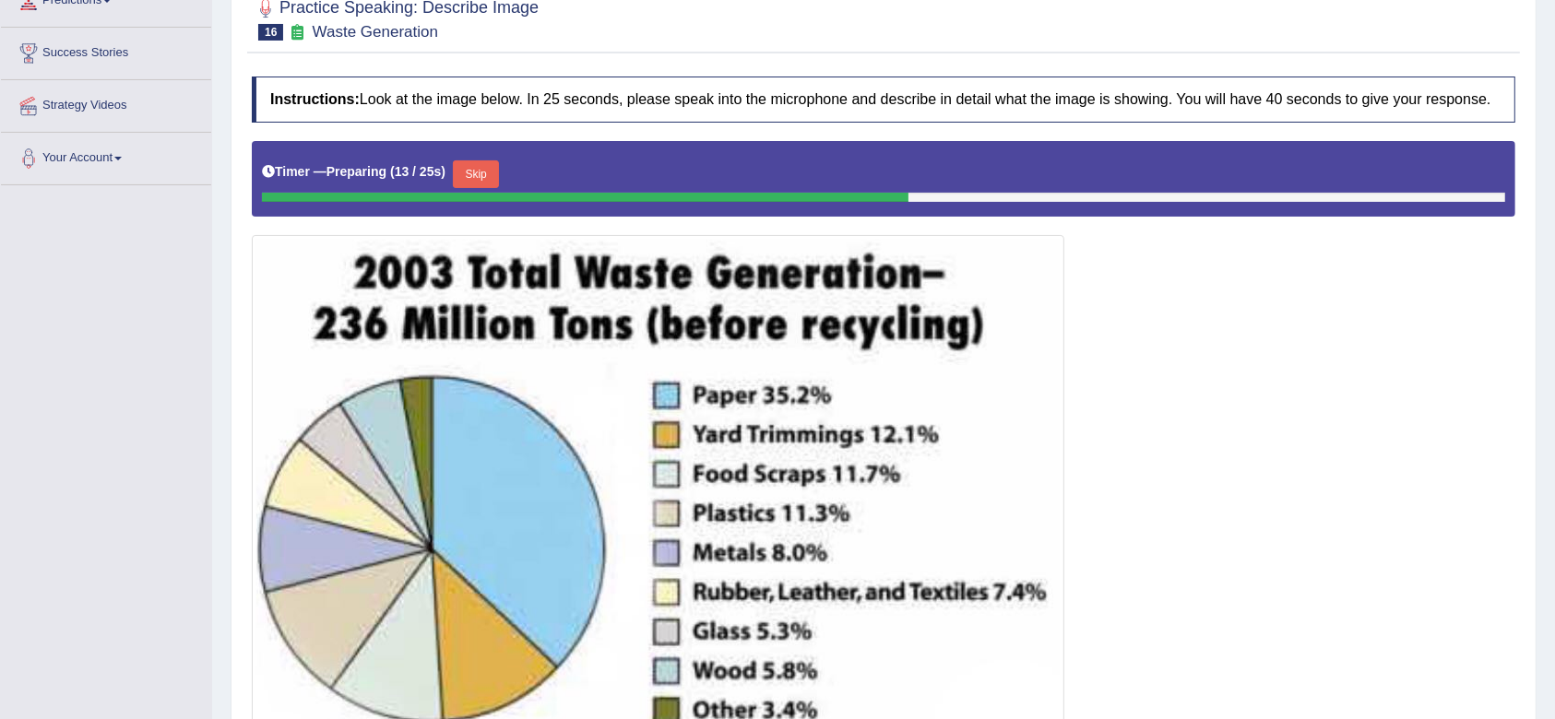
click at [472, 163] on button "Skip" at bounding box center [476, 174] width 46 height 28
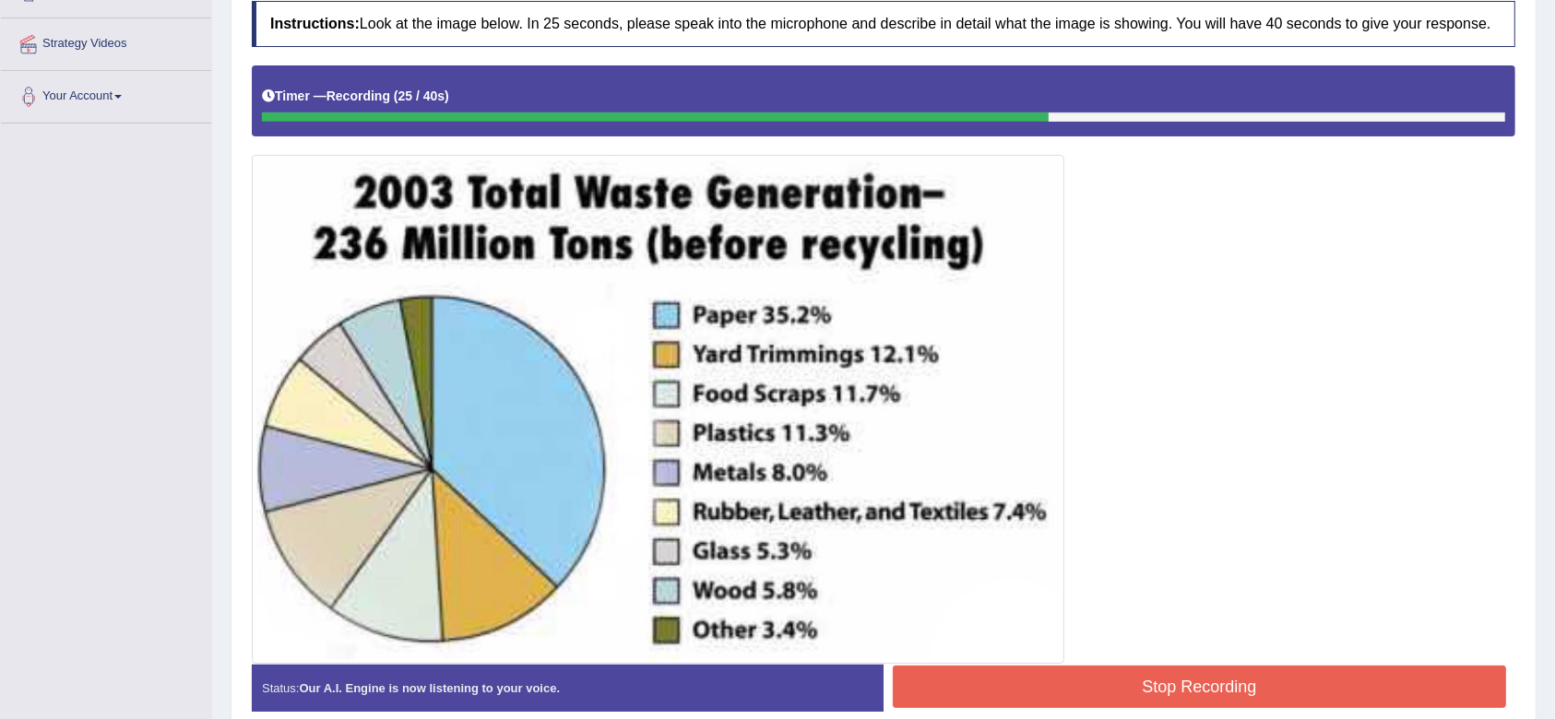
scroll to position [337, 0]
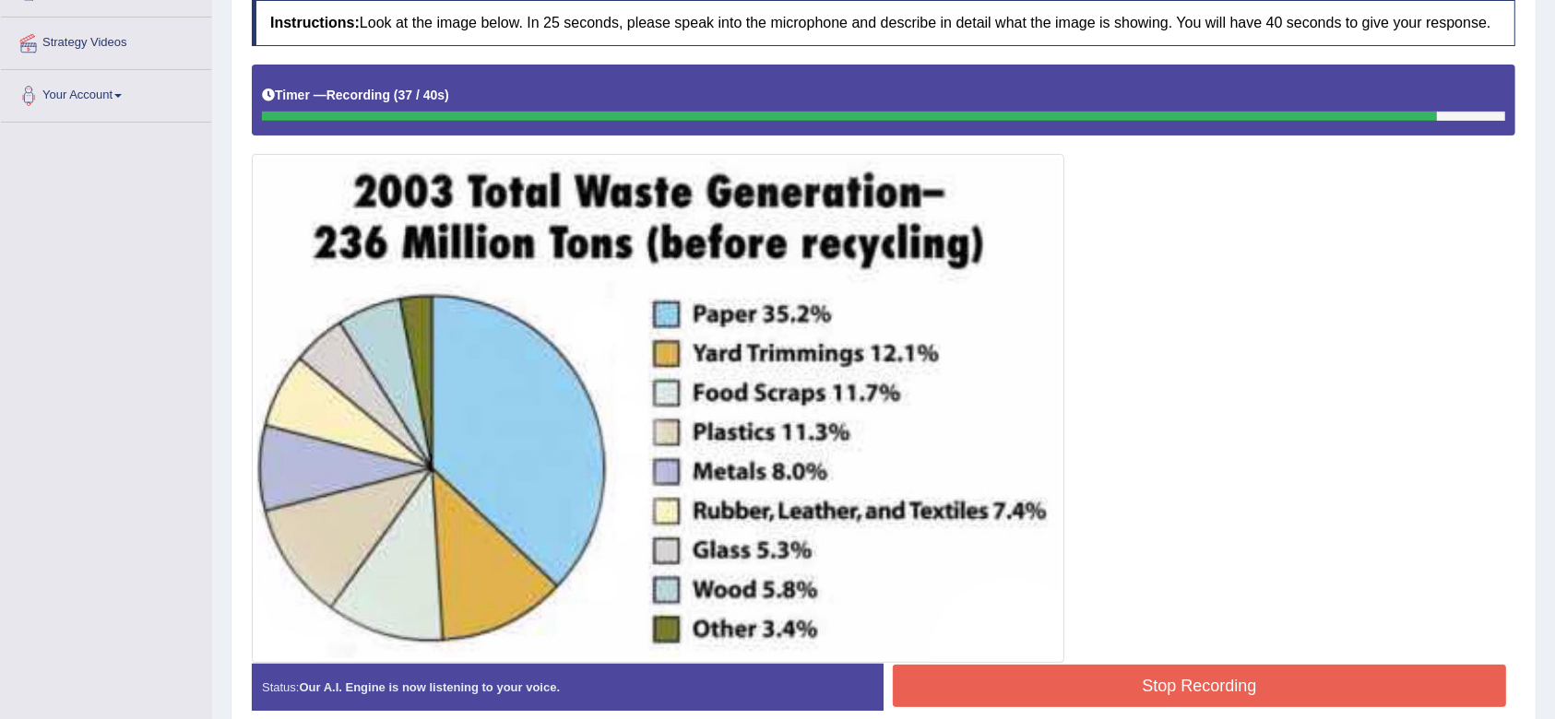
click at [948, 669] on button "Stop Recording" at bounding box center [1199, 686] width 613 height 42
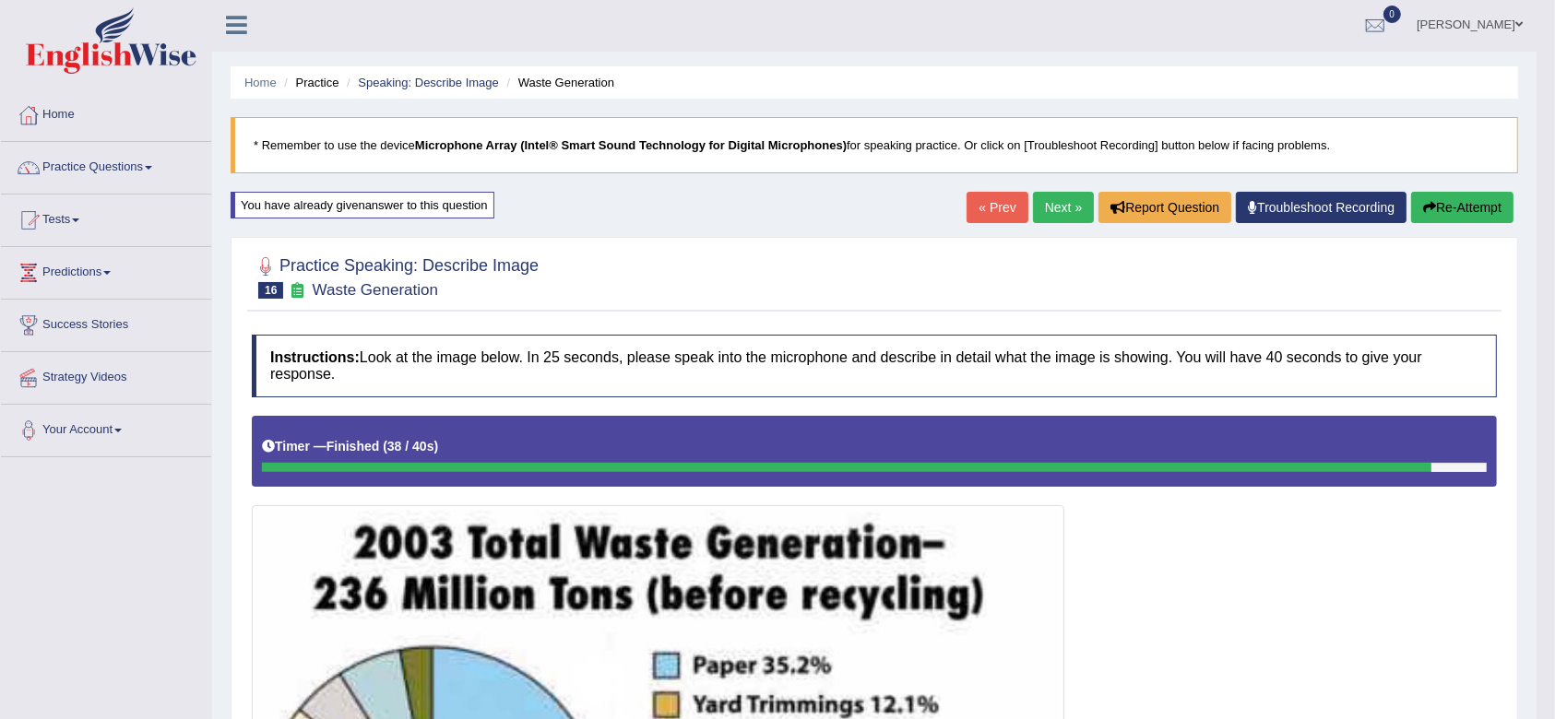
scroll to position [0, 0]
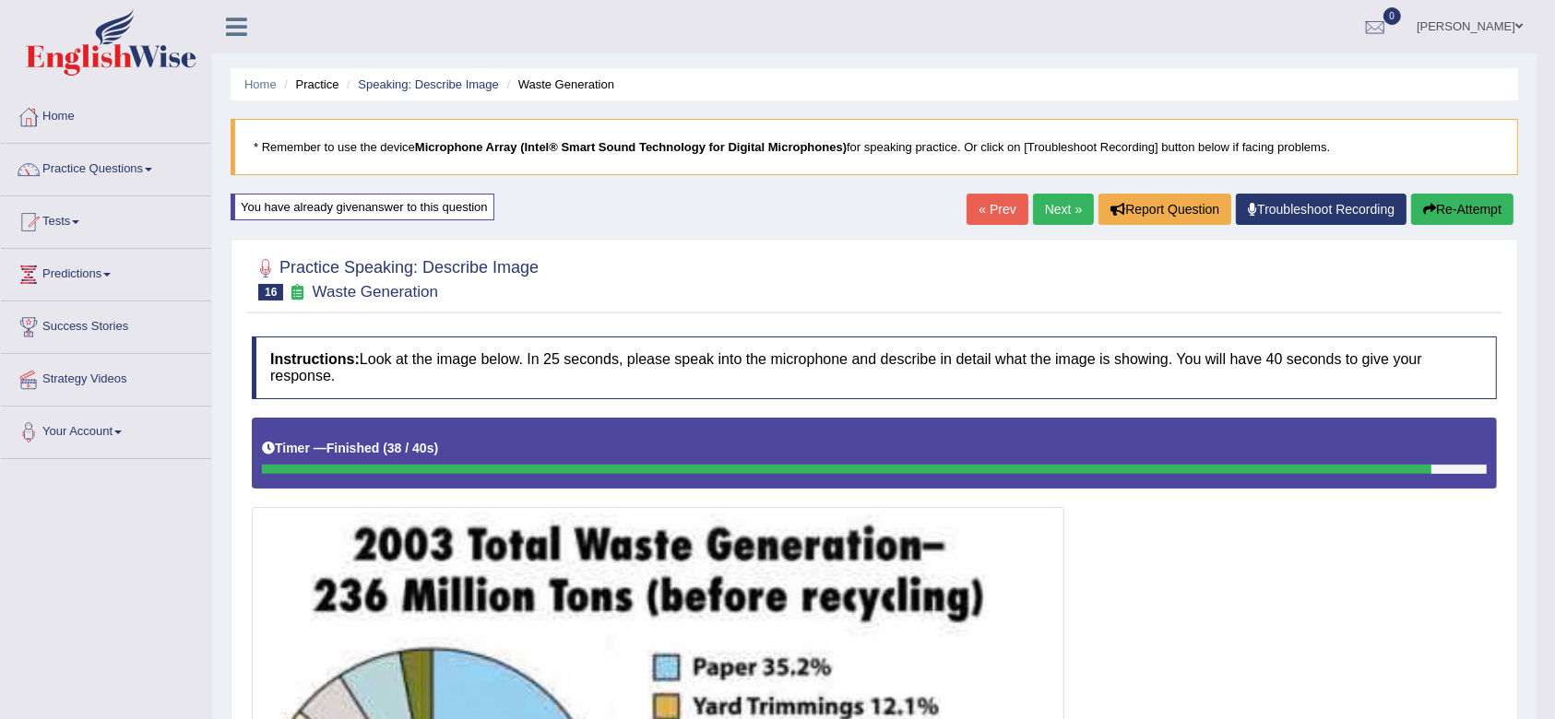
click at [1457, 212] on button "Re-Attempt" at bounding box center [1462, 209] width 102 height 31
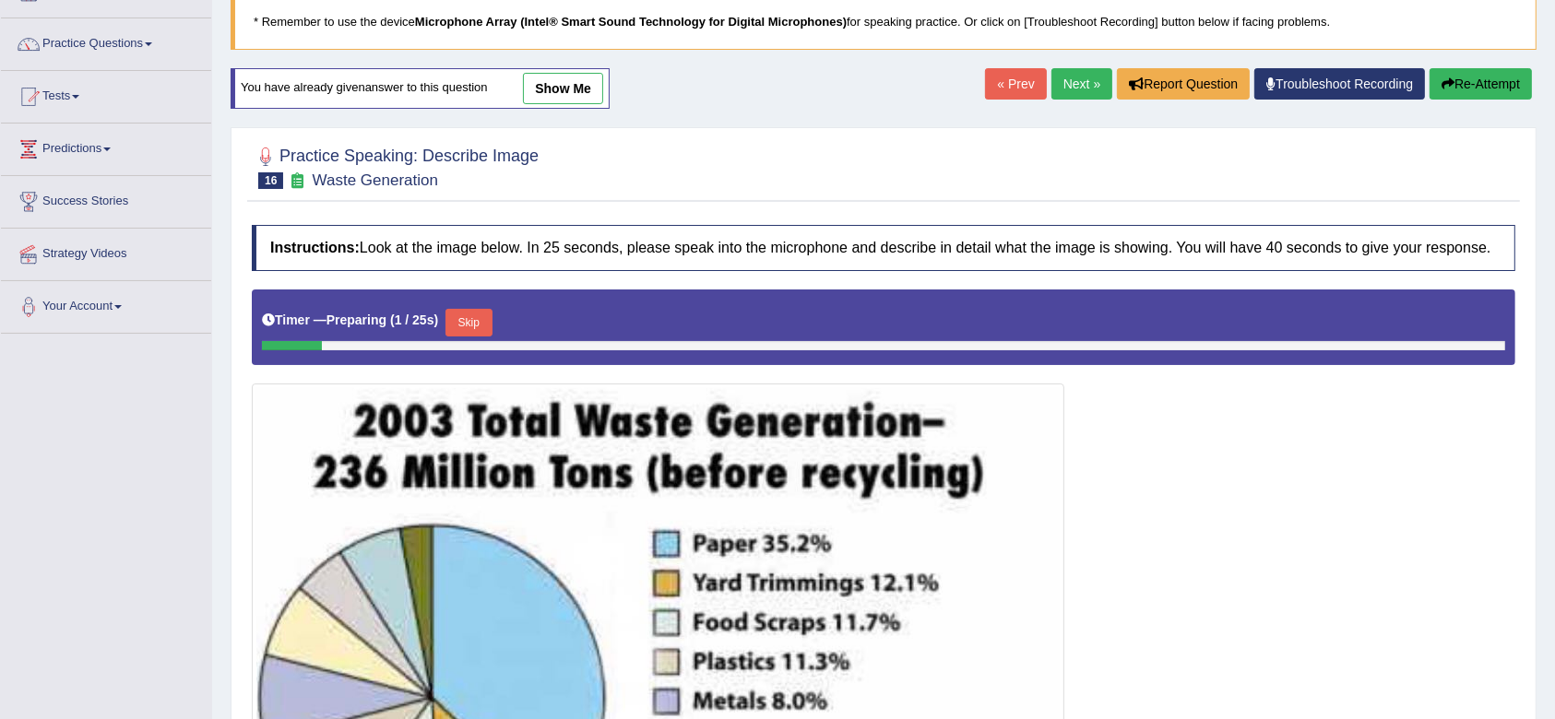
scroll to position [262, 0]
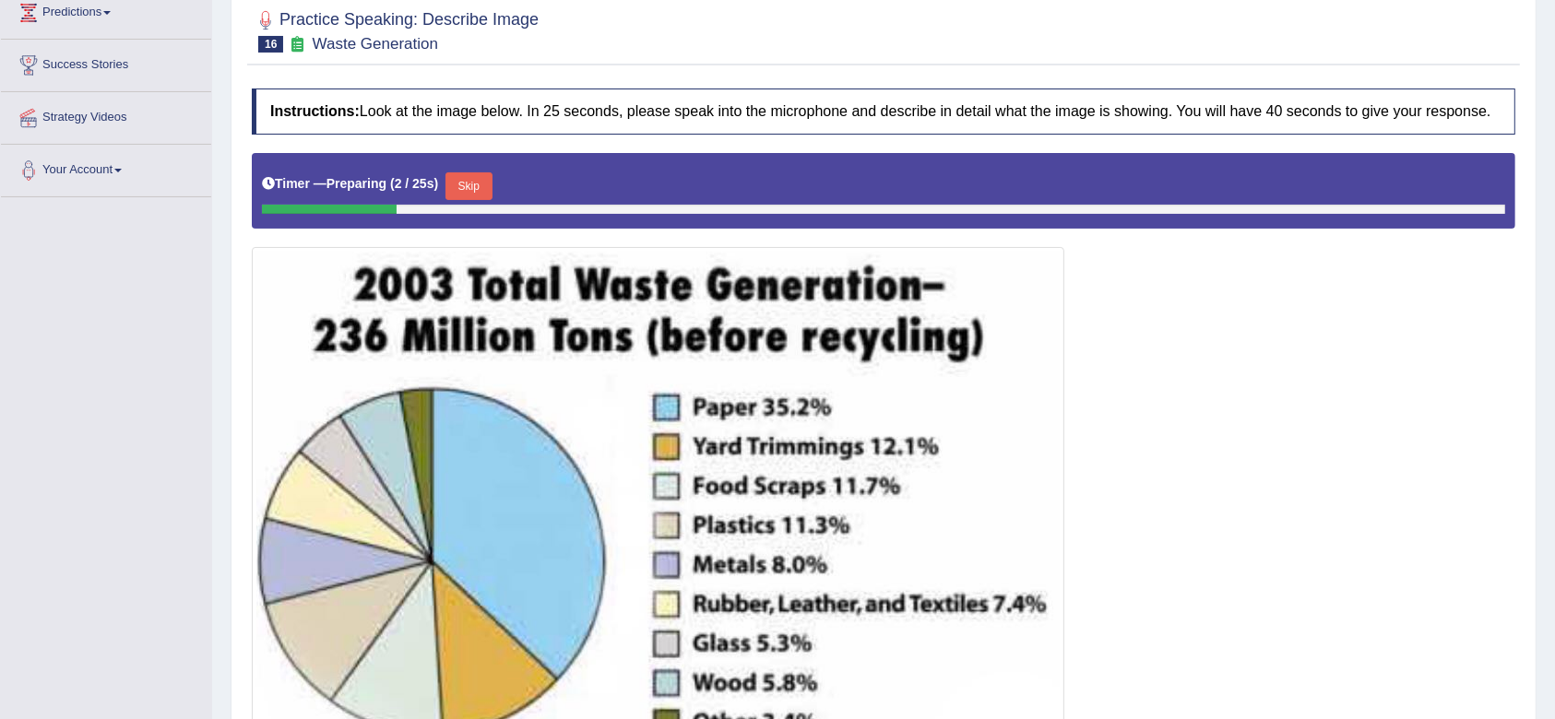
click at [487, 189] on button "Skip" at bounding box center [468, 186] width 46 height 28
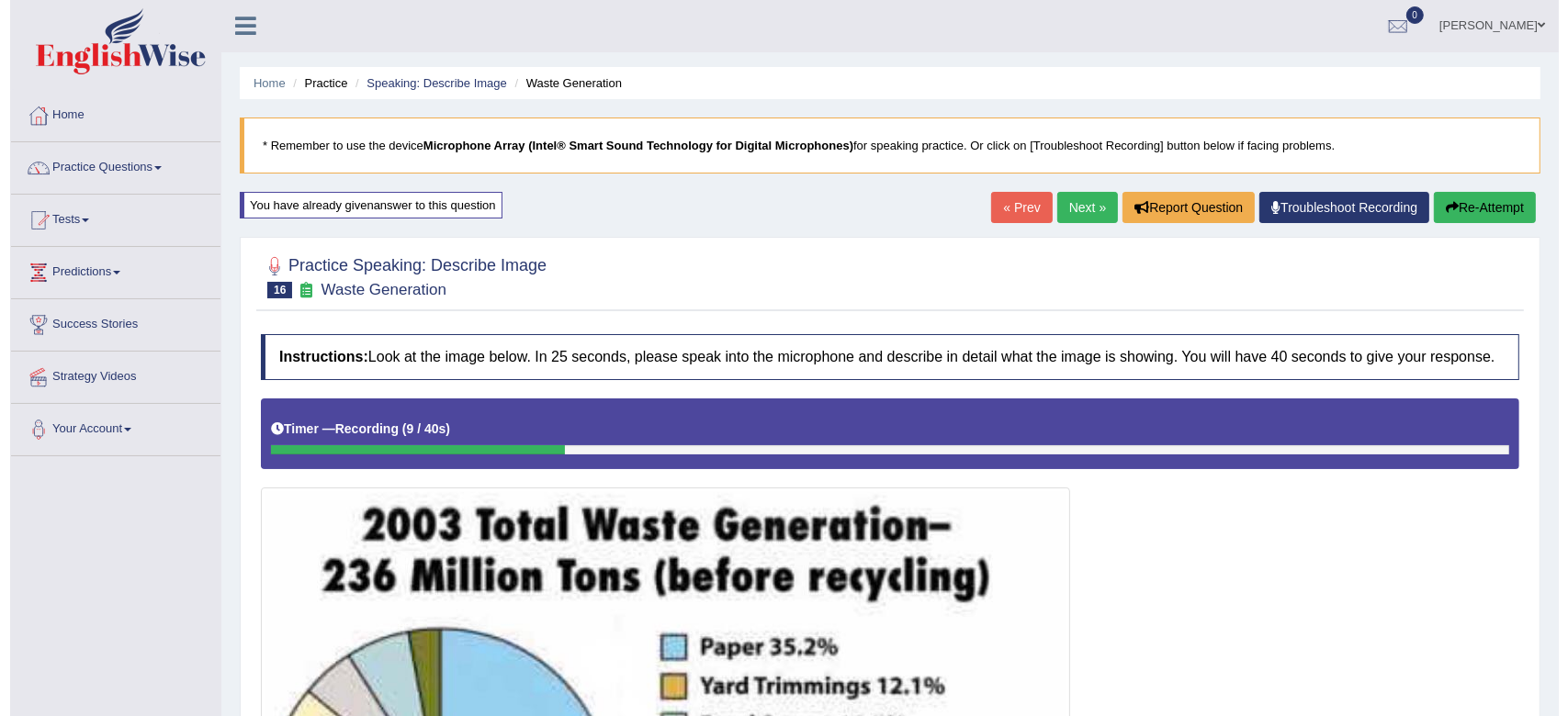
scroll to position [419, 0]
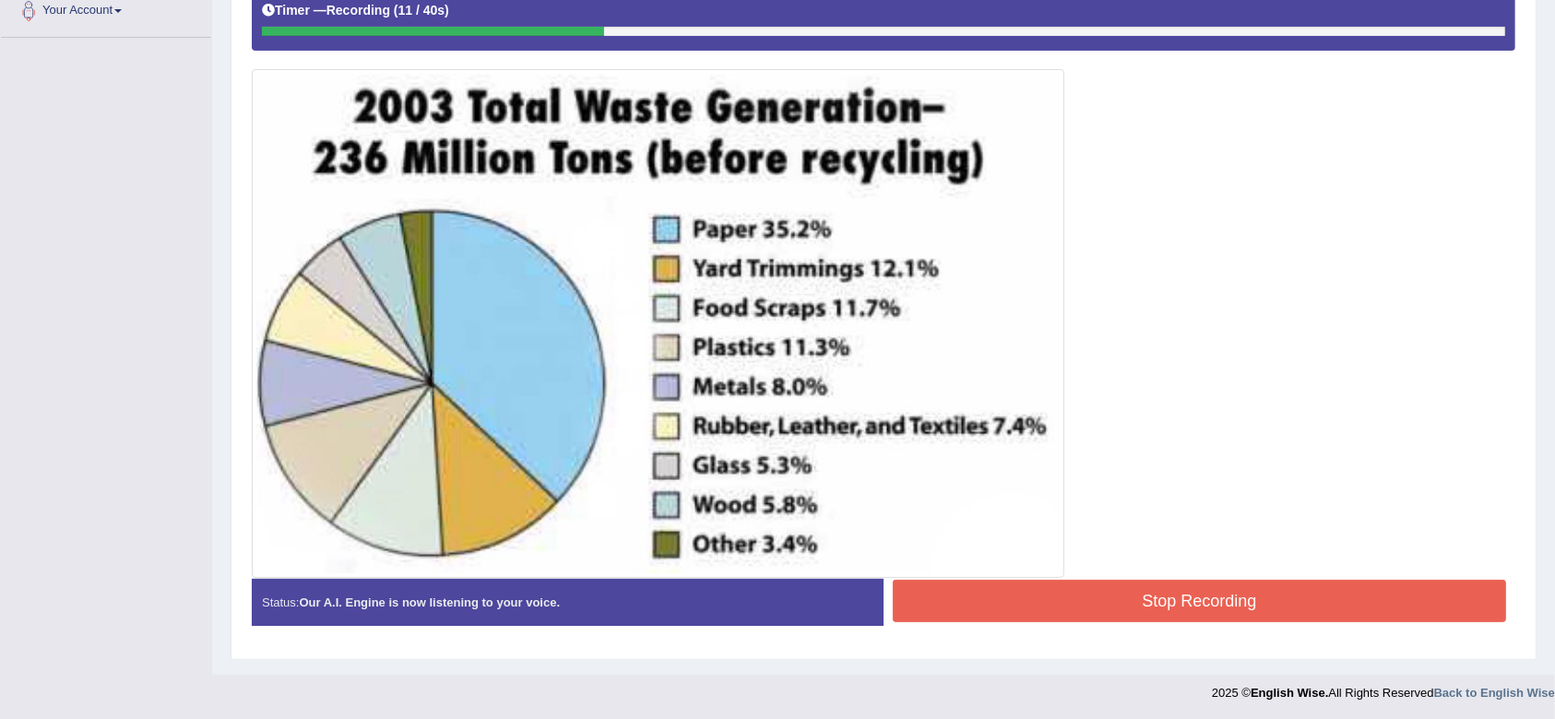
click at [1144, 596] on button "Stop Recording" at bounding box center [1199, 601] width 613 height 42
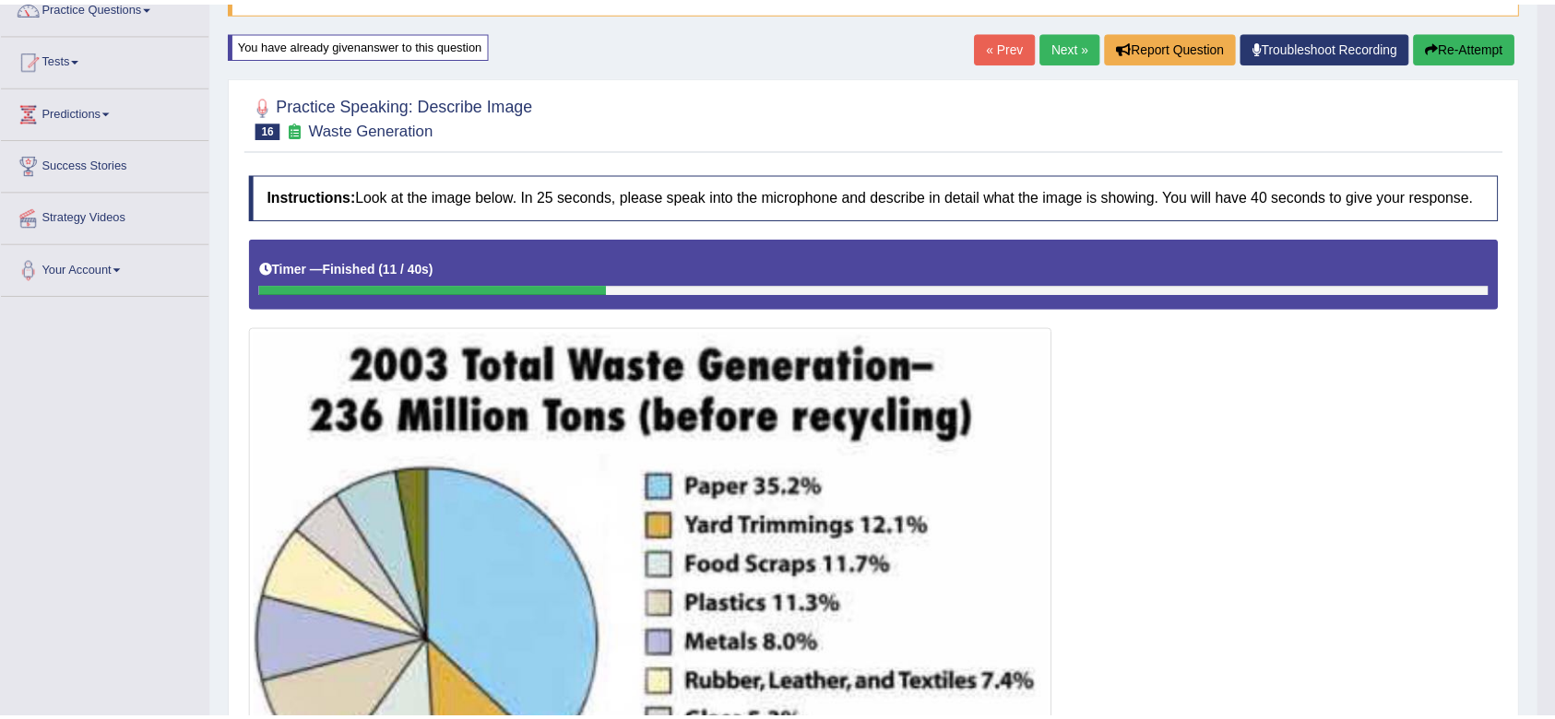
scroll to position [162, 0]
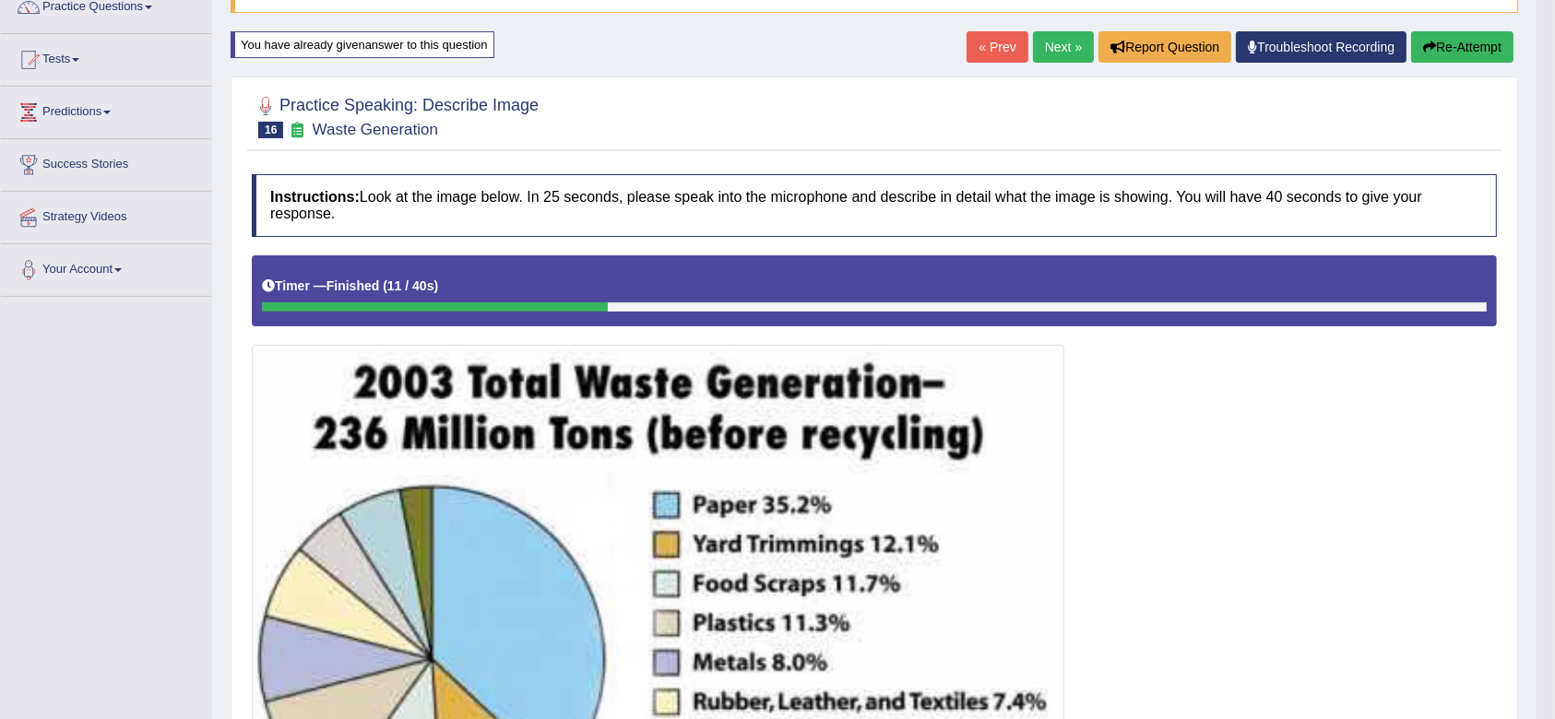
click at [1459, 37] on button "Re-Attempt" at bounding box center [1462, 46] width 102 height 31
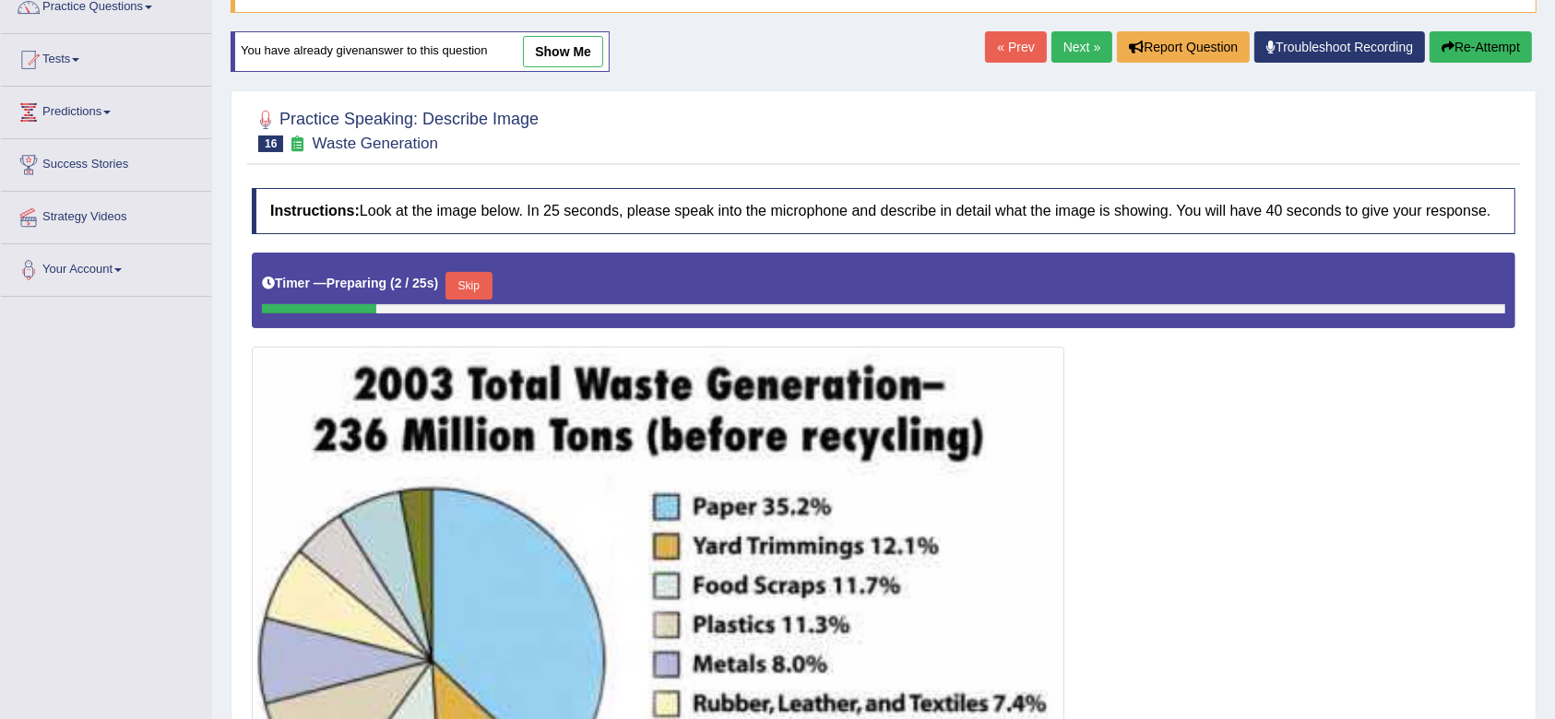
click at [469, 278] on button "Skip" at bounding box center [468, 286] width 46 height 28
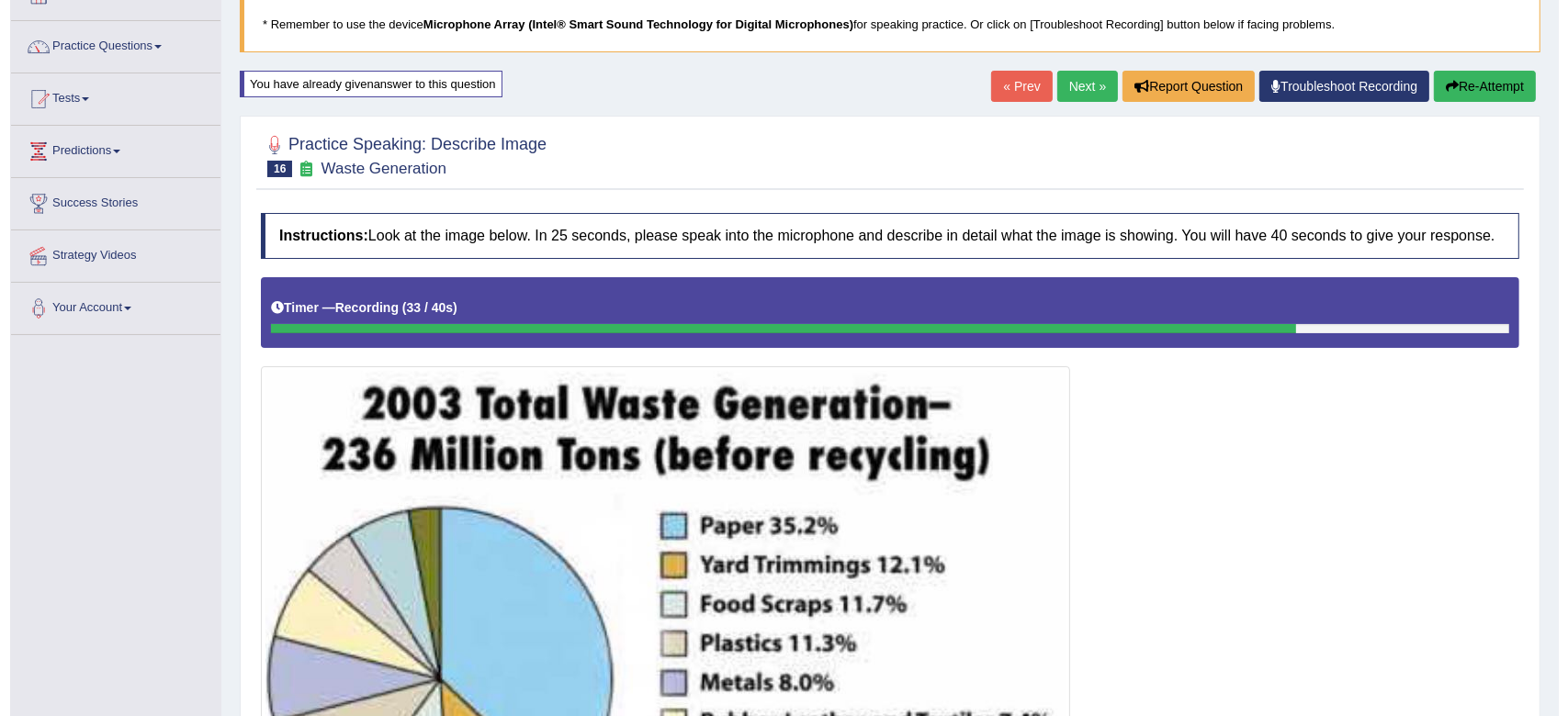
scroll to position [419, 0]
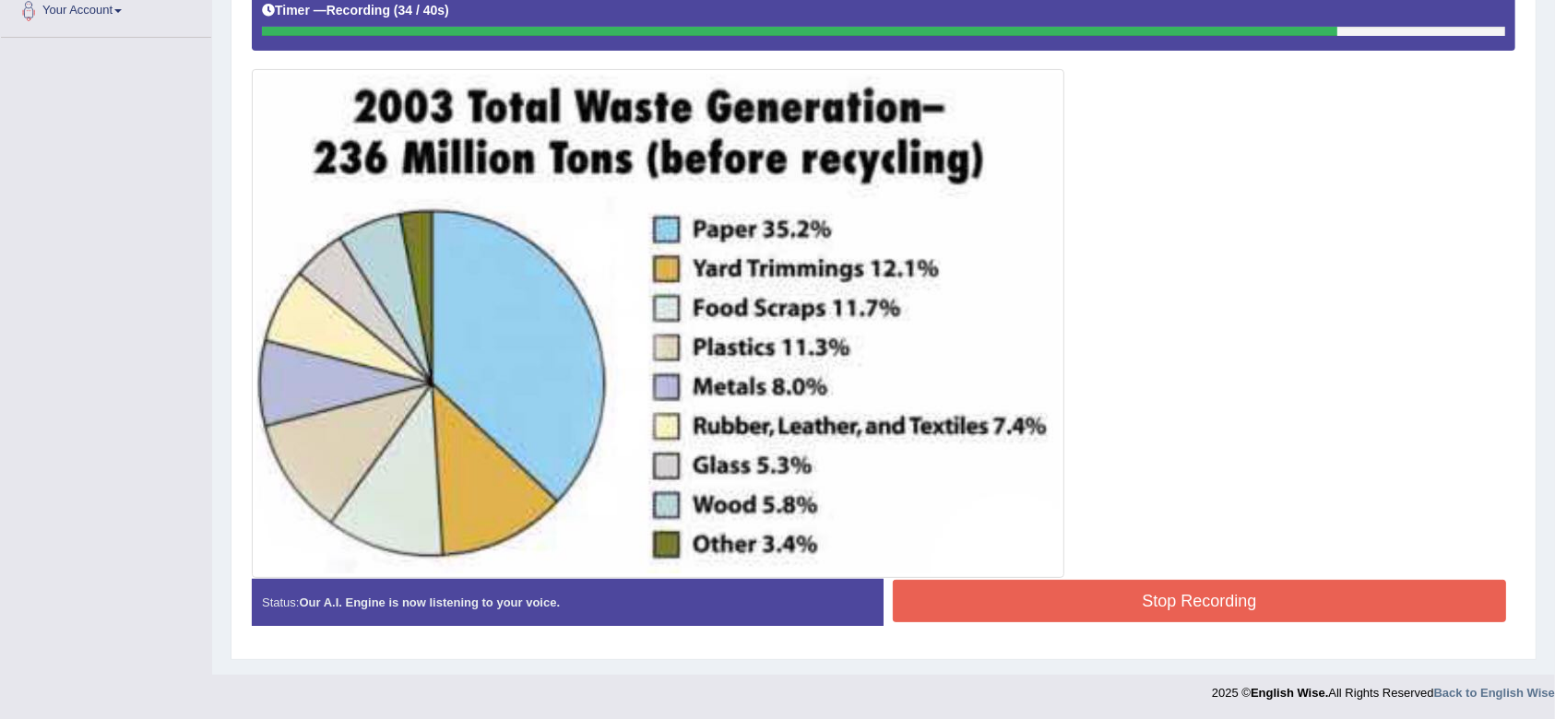
click at [1264, 610] on button "Stop Recording" at bounding box center [1199, 601] width 613 height 42
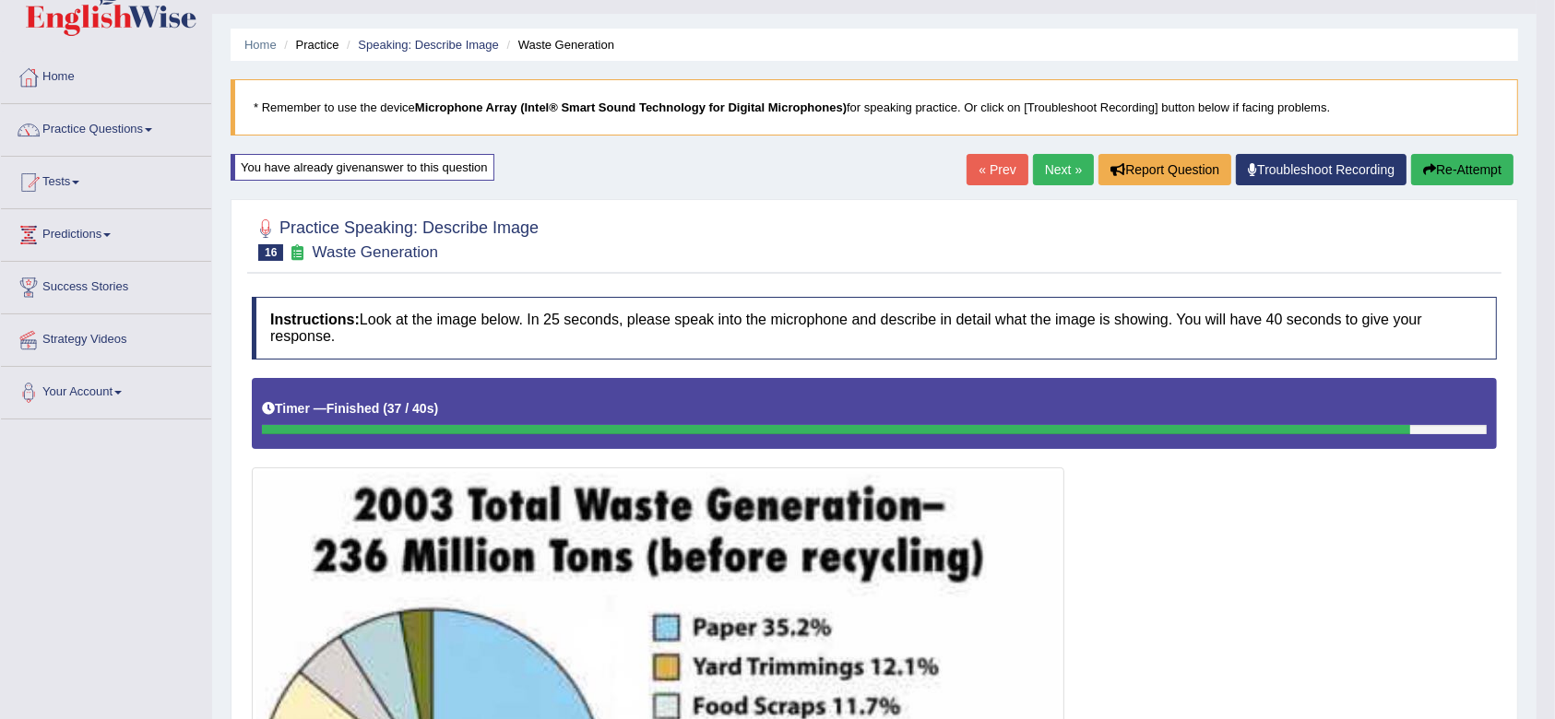
scroll to position [38, 0]
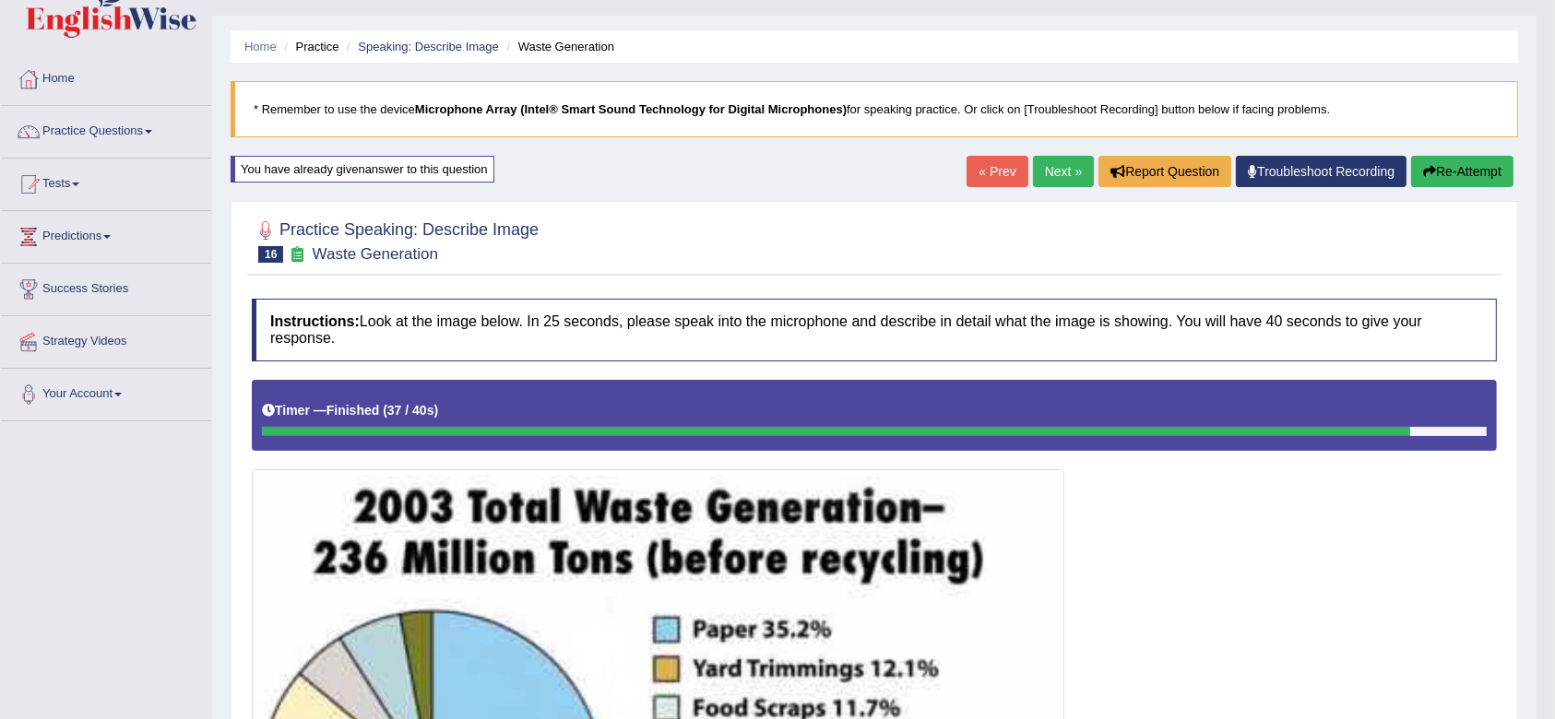
click at [1052, 160] on link "Next »" at bounding box center [1063, 171] width 61 height 31
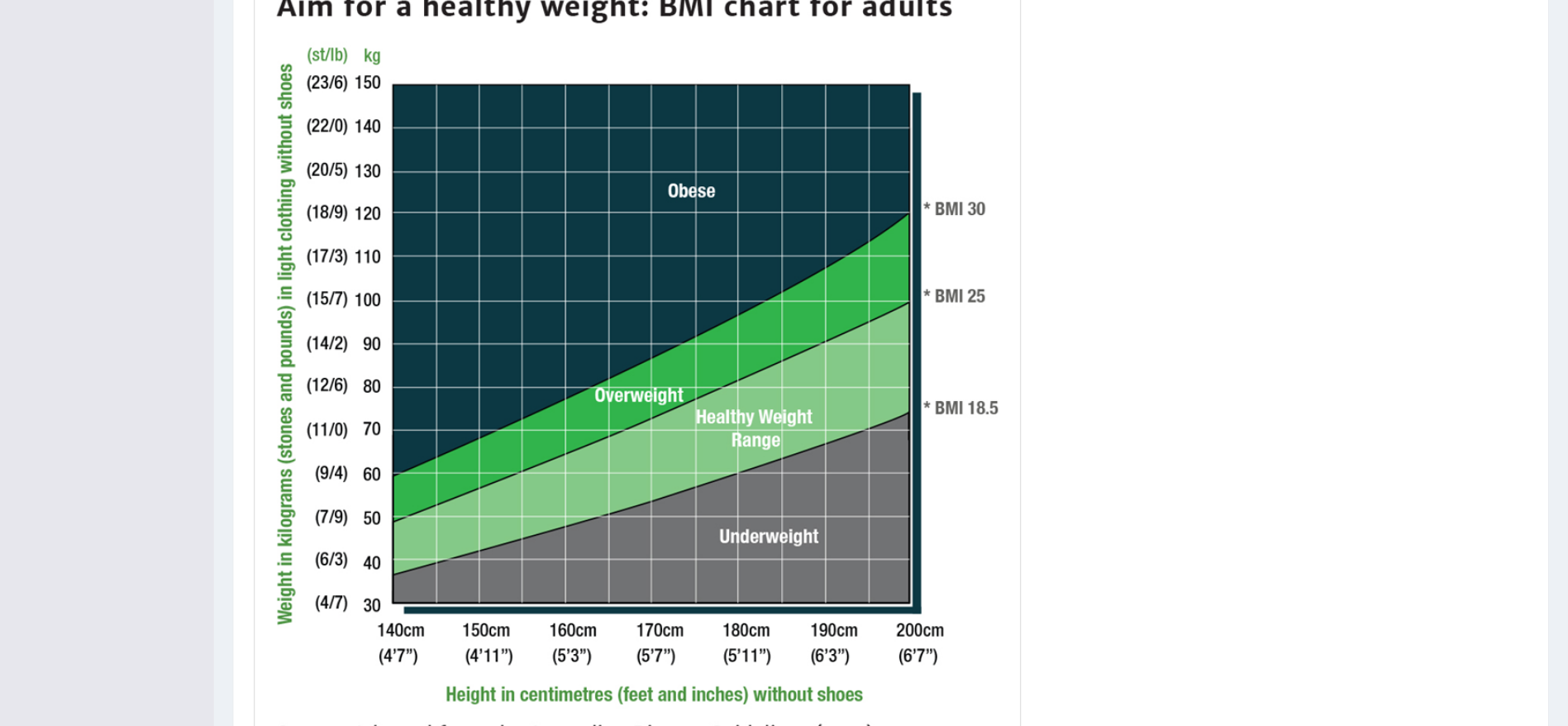
scroll to position [458, 0]
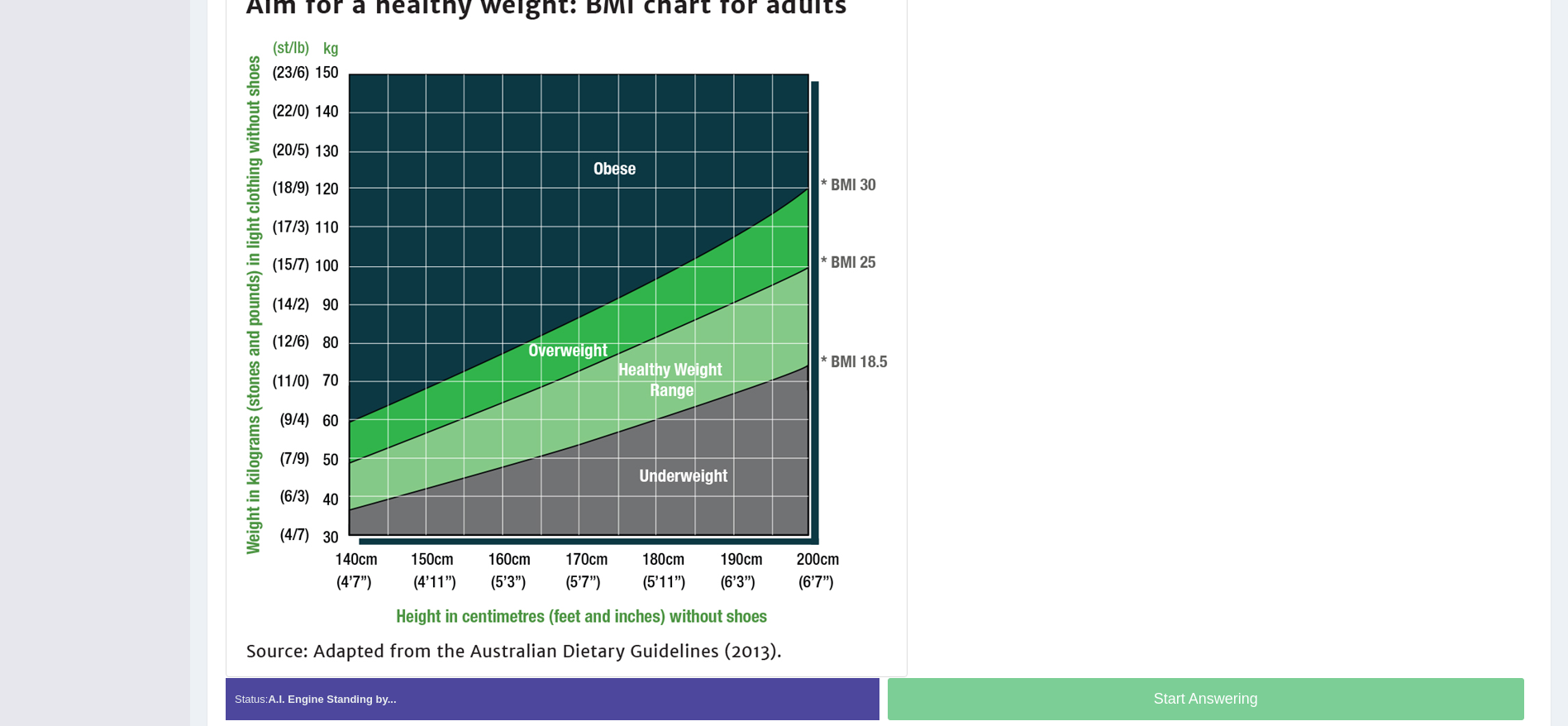
drag, startPoint x: 1300, startPoint y: 0, endPoint x: 1128, endPoint y: 451, distance: 482.7
click at [1128, 451] on div at bounding box center [879, 285] width 1307 height 783
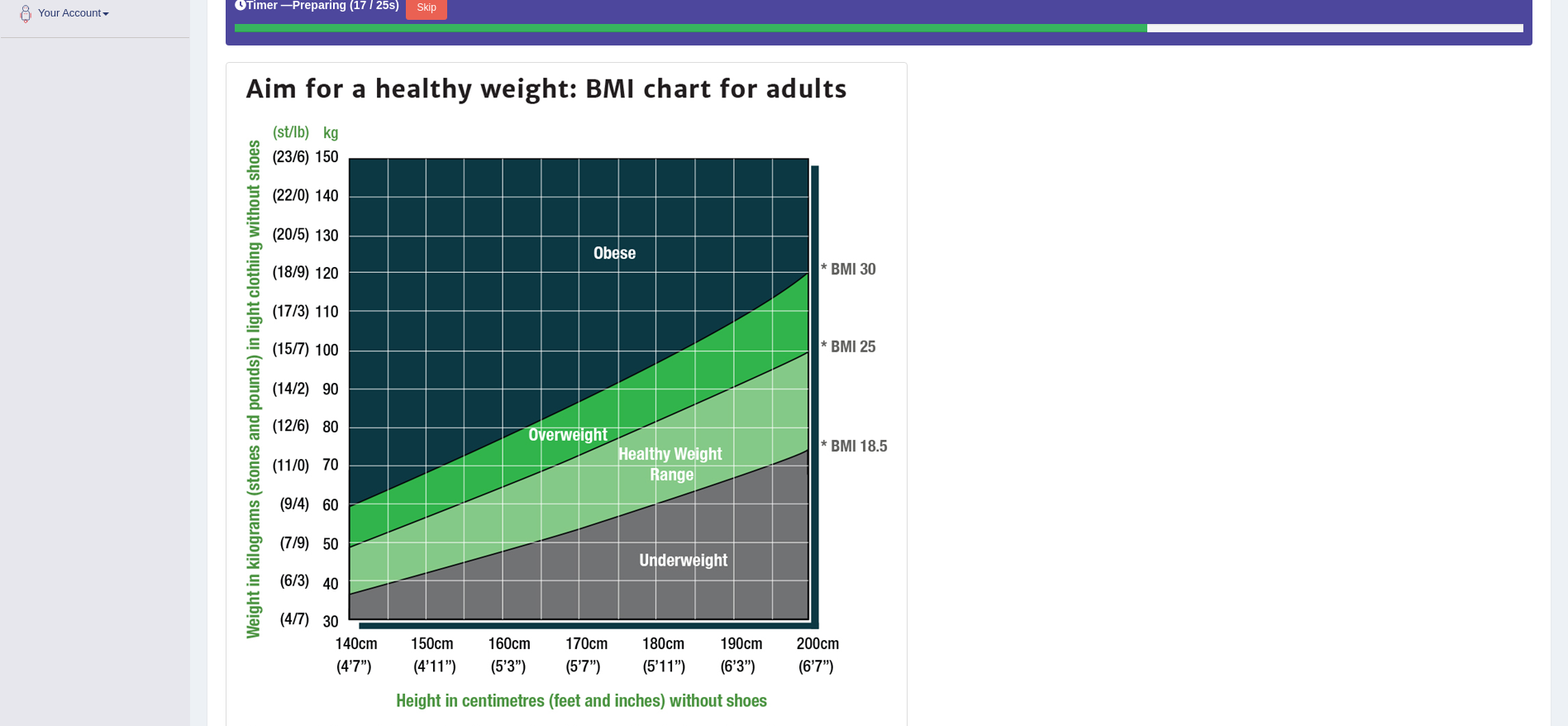
scroll to position [367, 0]
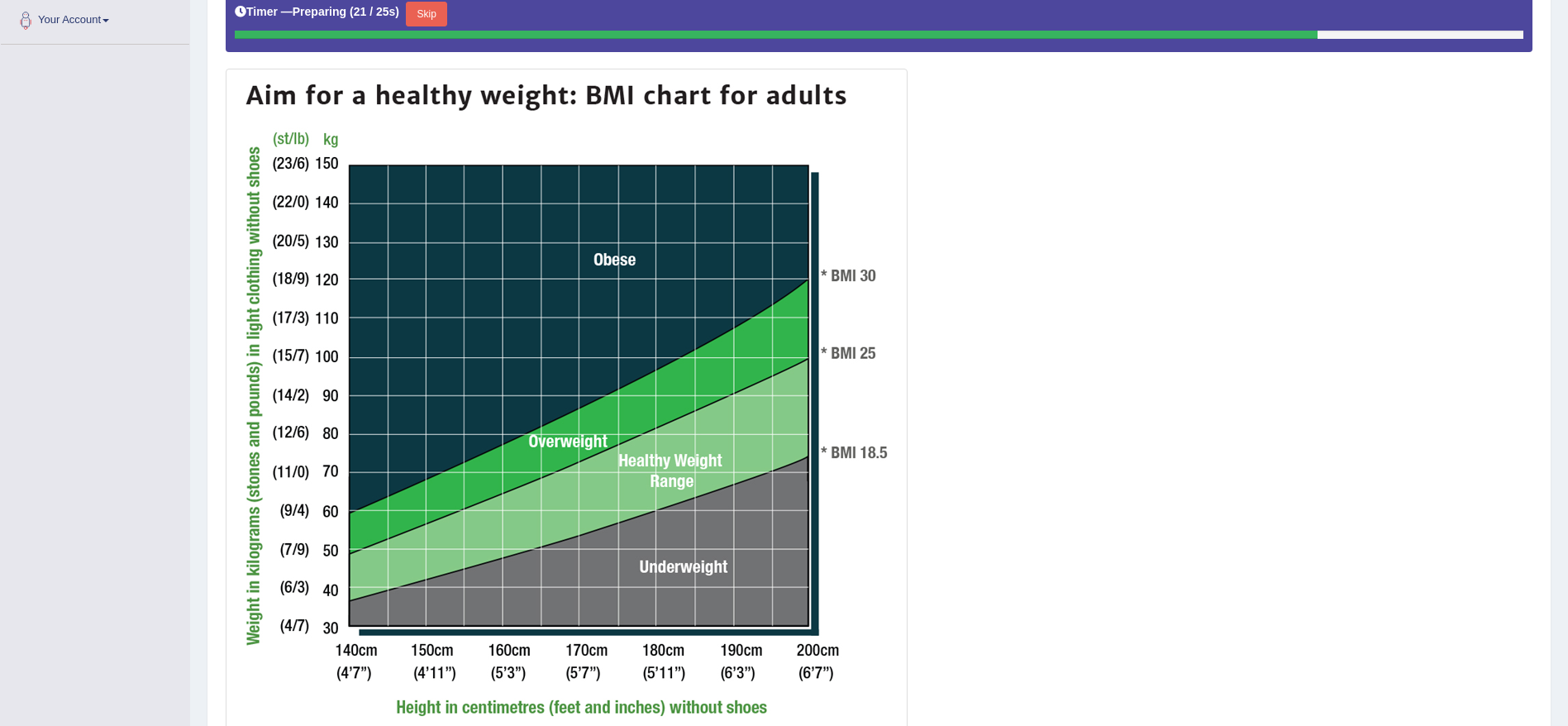
click at [438, 18] on button "Skip" at bounding box center [427, 14] width 41 height 25
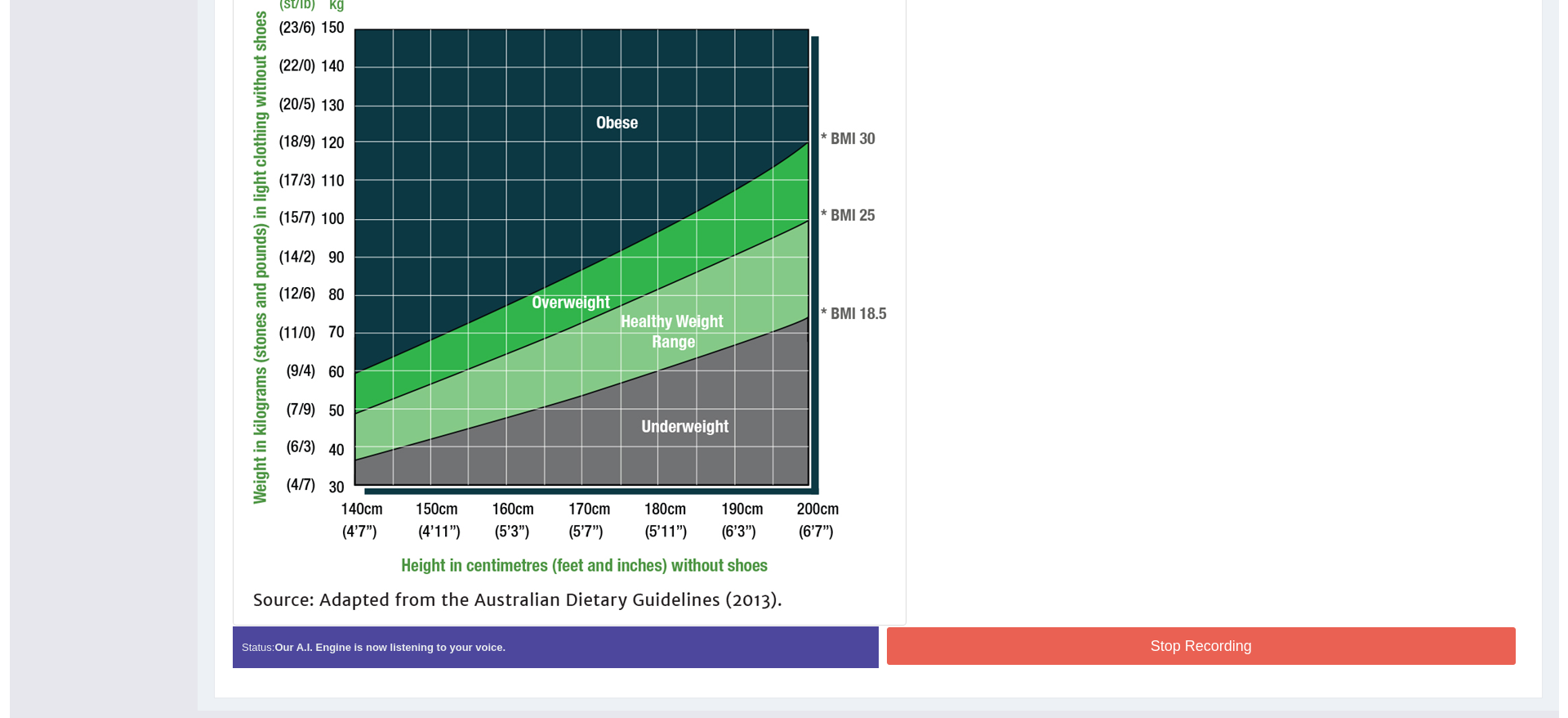
scroll to position [496, 0]
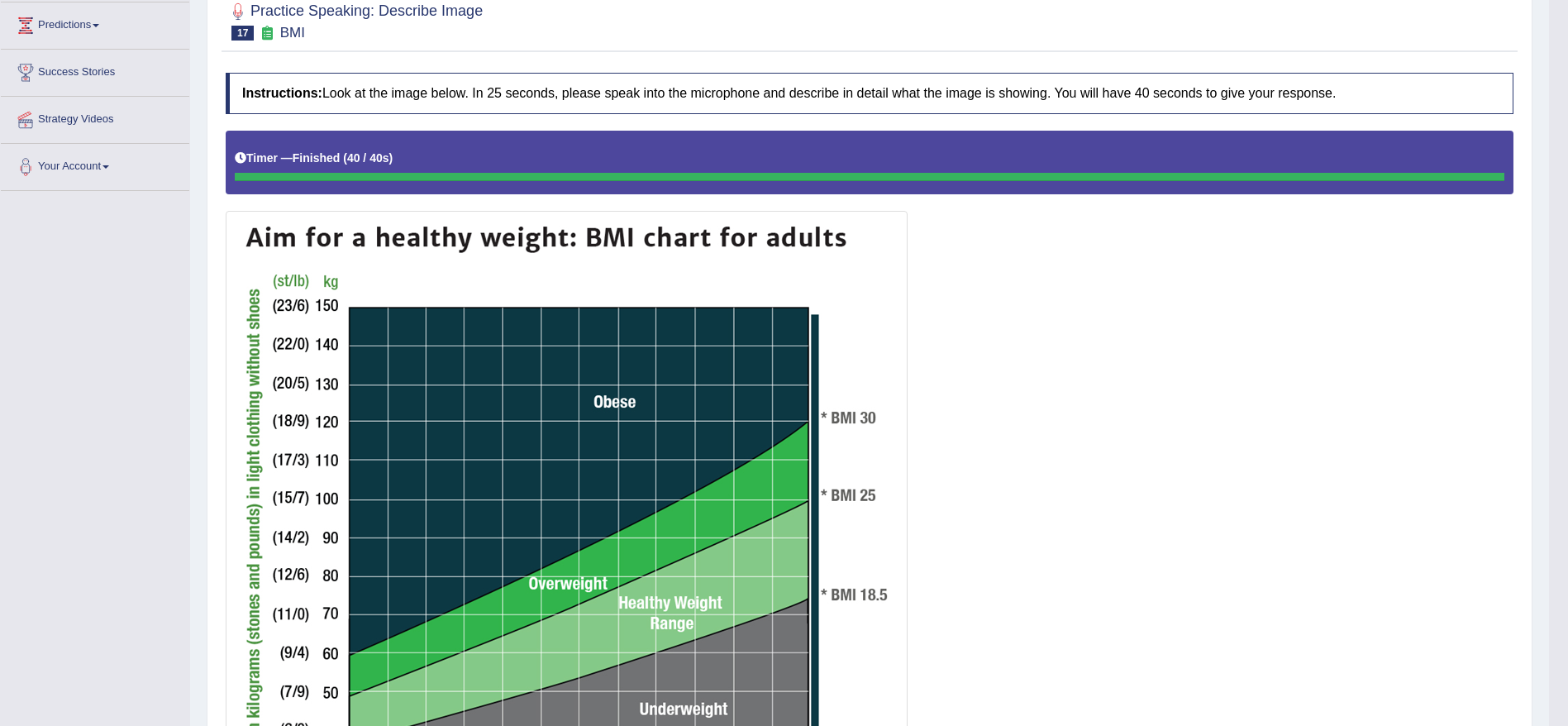
scroll to position [181, 0]
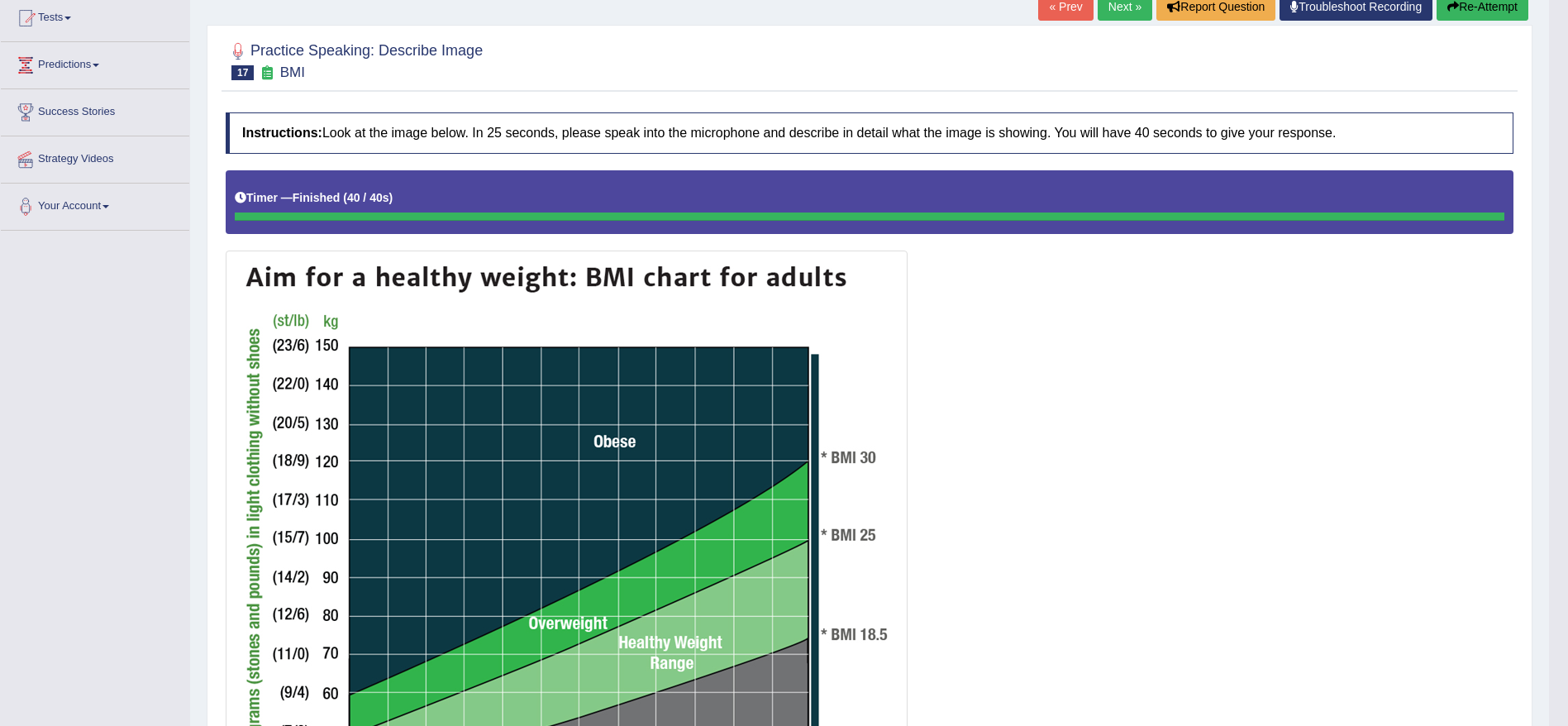
click at [1393, 4] on button "Re-Attempt" at bounding box center [1483, 6] width 91 height 28
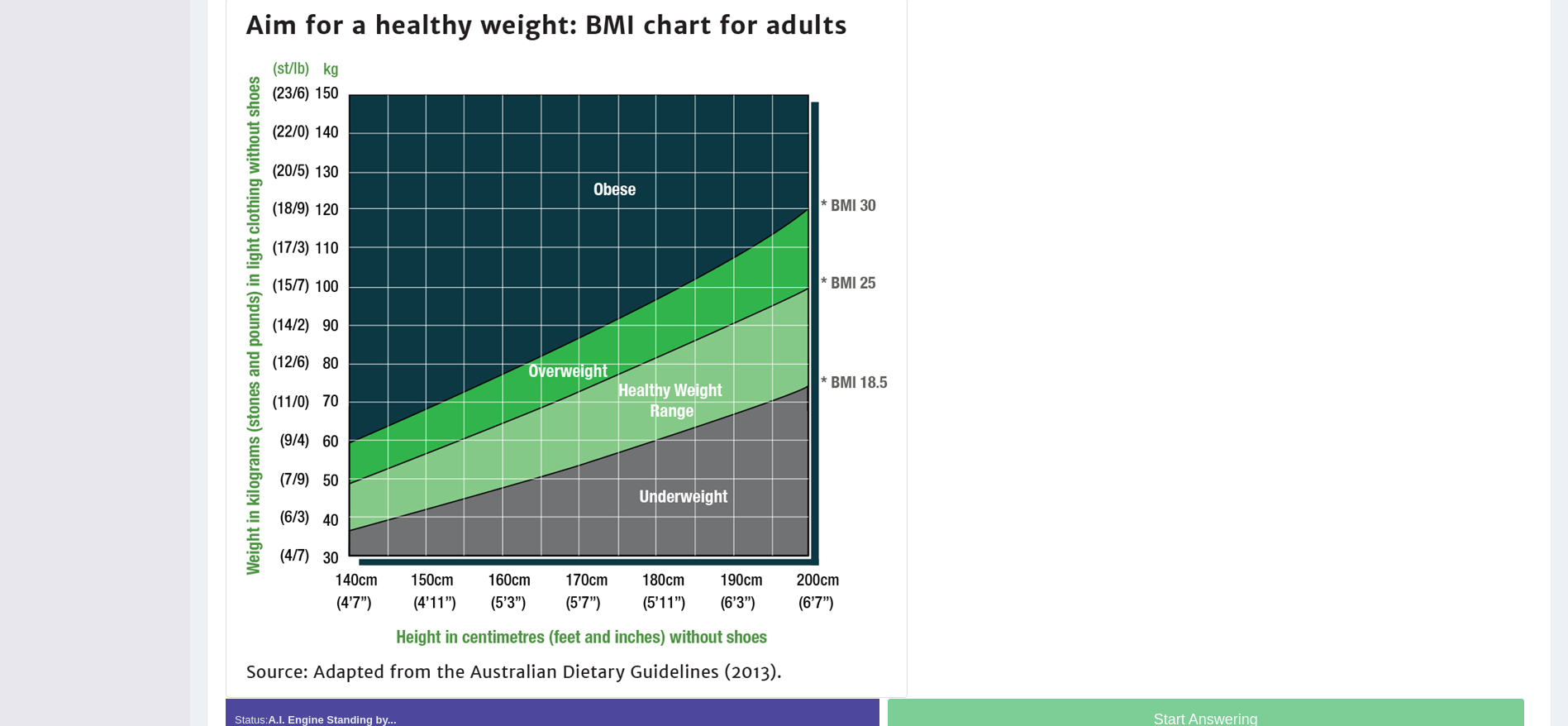
scroll to position [309, 0]
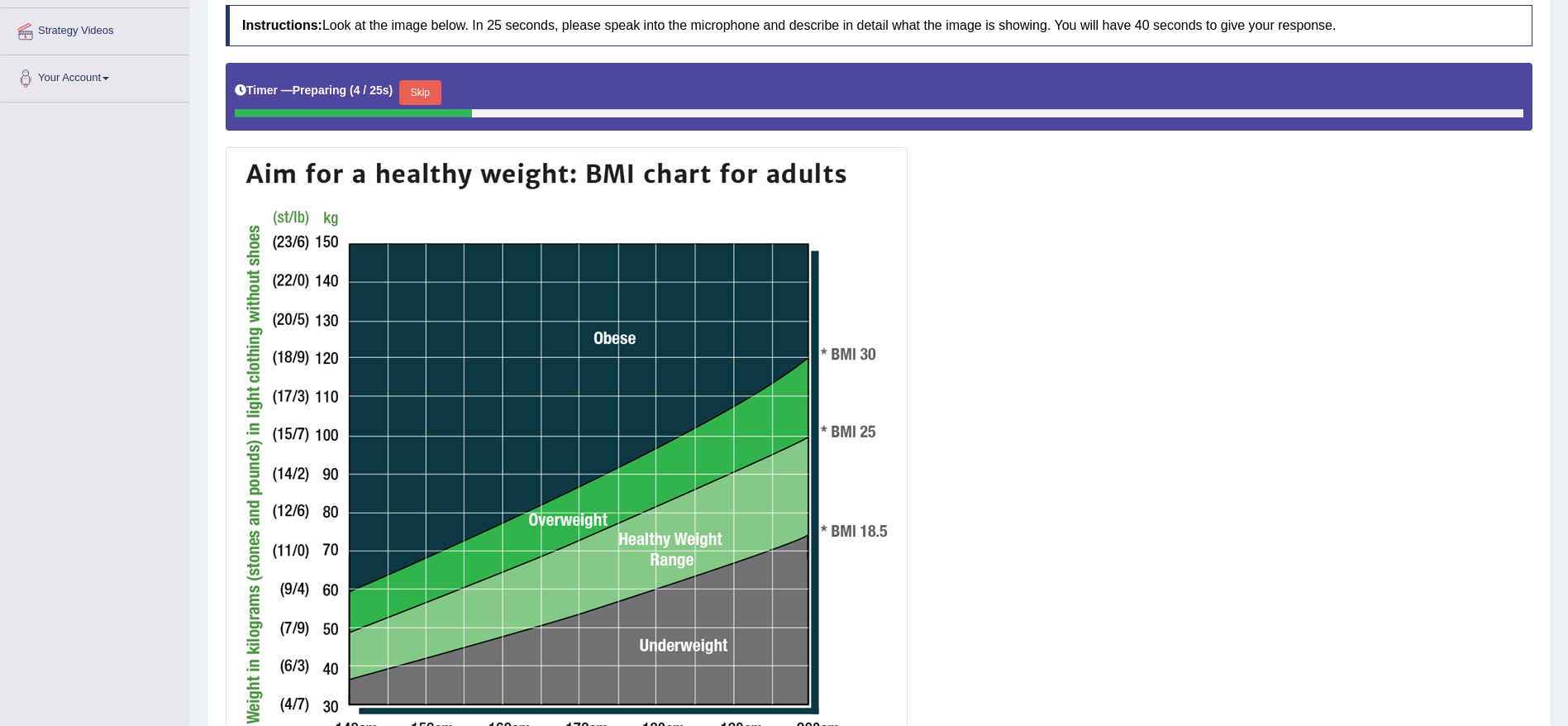
click at [431, 99] on button "Skip" at bounding box center [420, 92] width 41 height 25
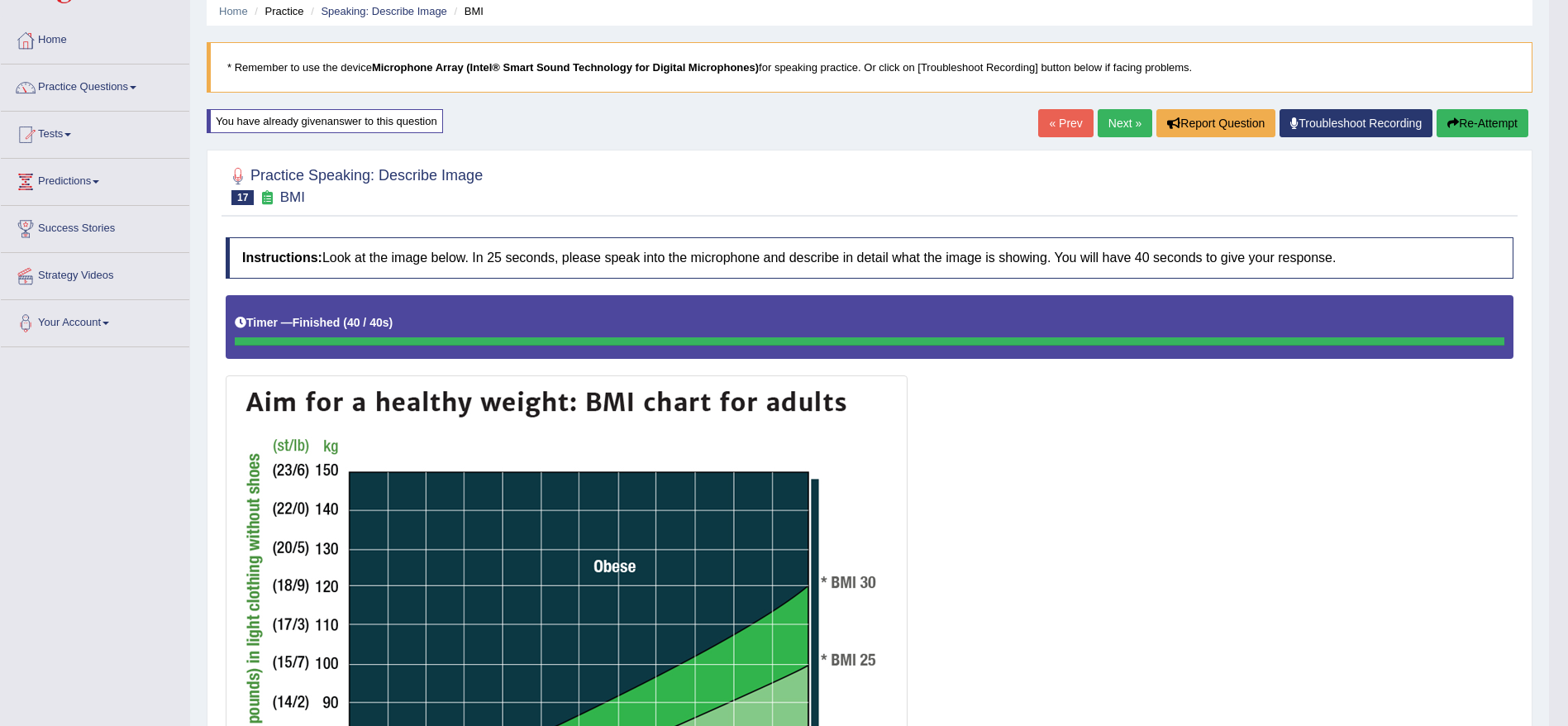
scroll to position [64, 0]
click at [1119, 118] on link "Next »" at bounding box center [1125, 124] width 55 height 28
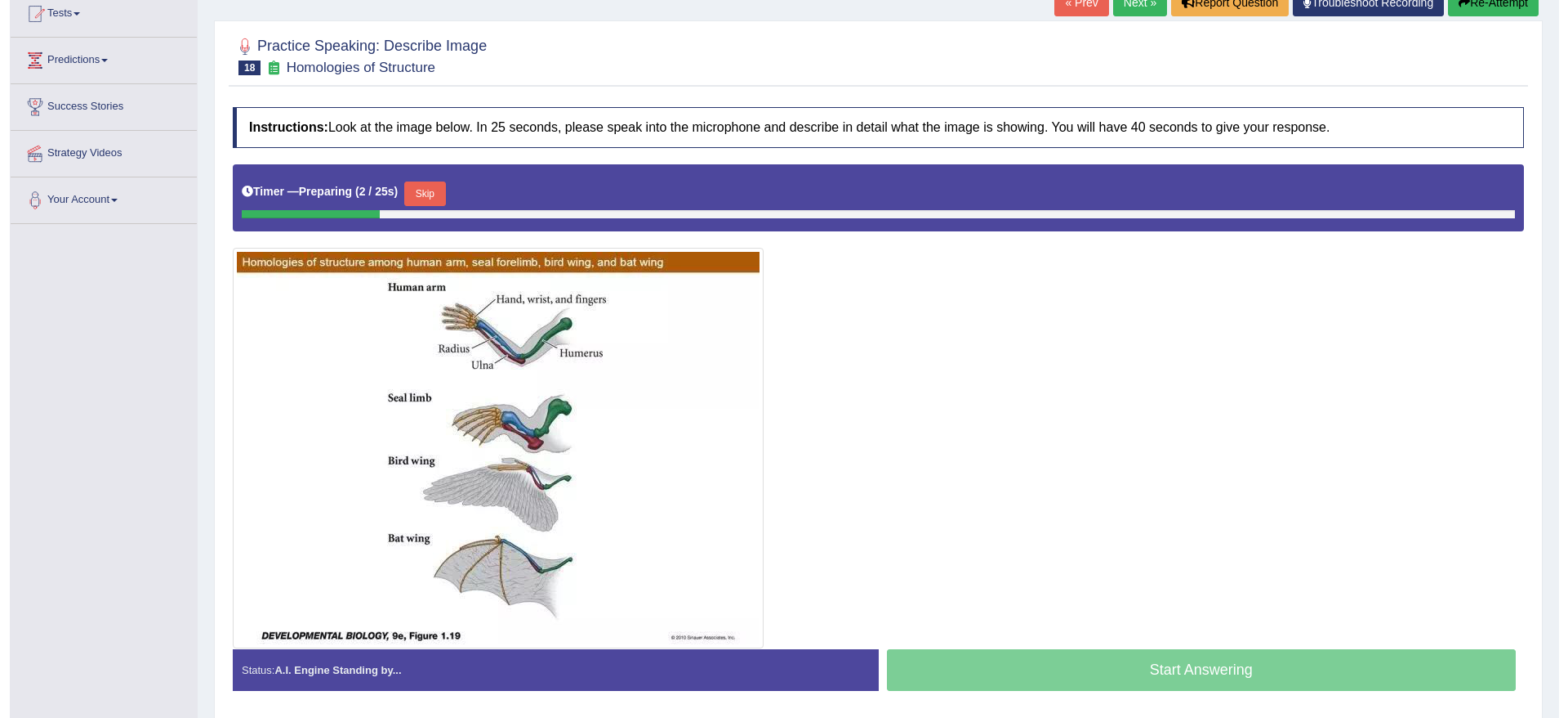
scroll to position [183, 0]
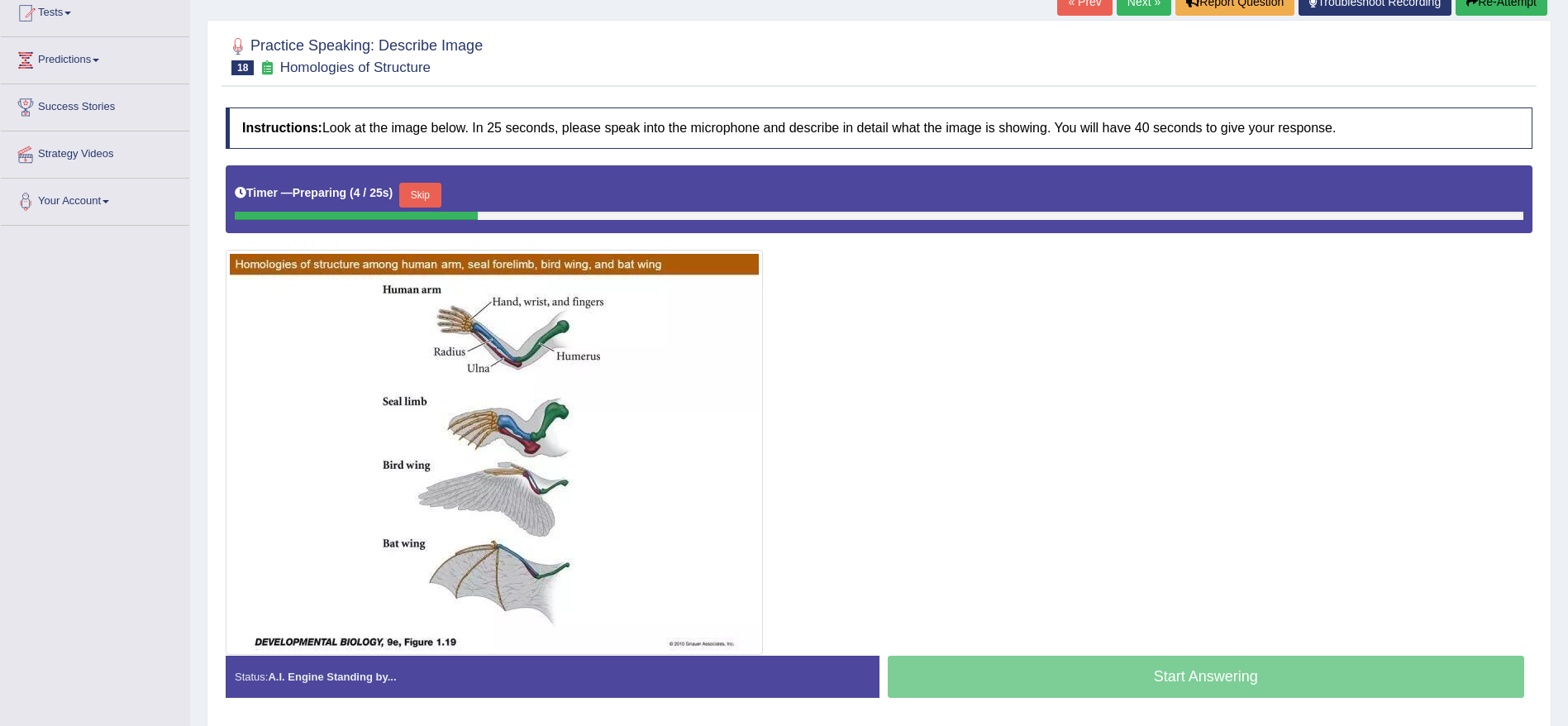
click at [428, 200] on button "Skip" at bounding box center [420, 195] width 41 height 25
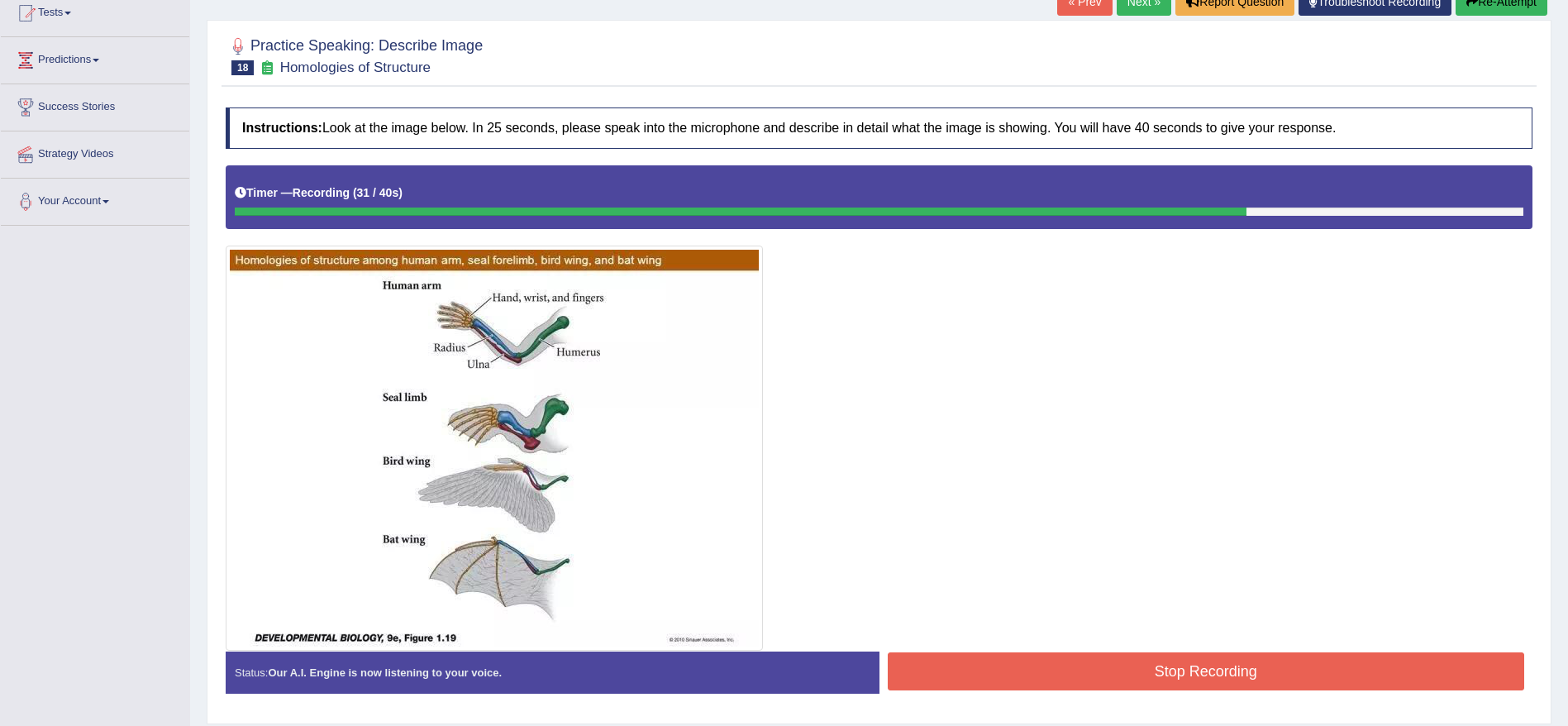
click at [1161, 676] on button "Stop Recording" at bounding box center [1206, 671] width 637 height 38
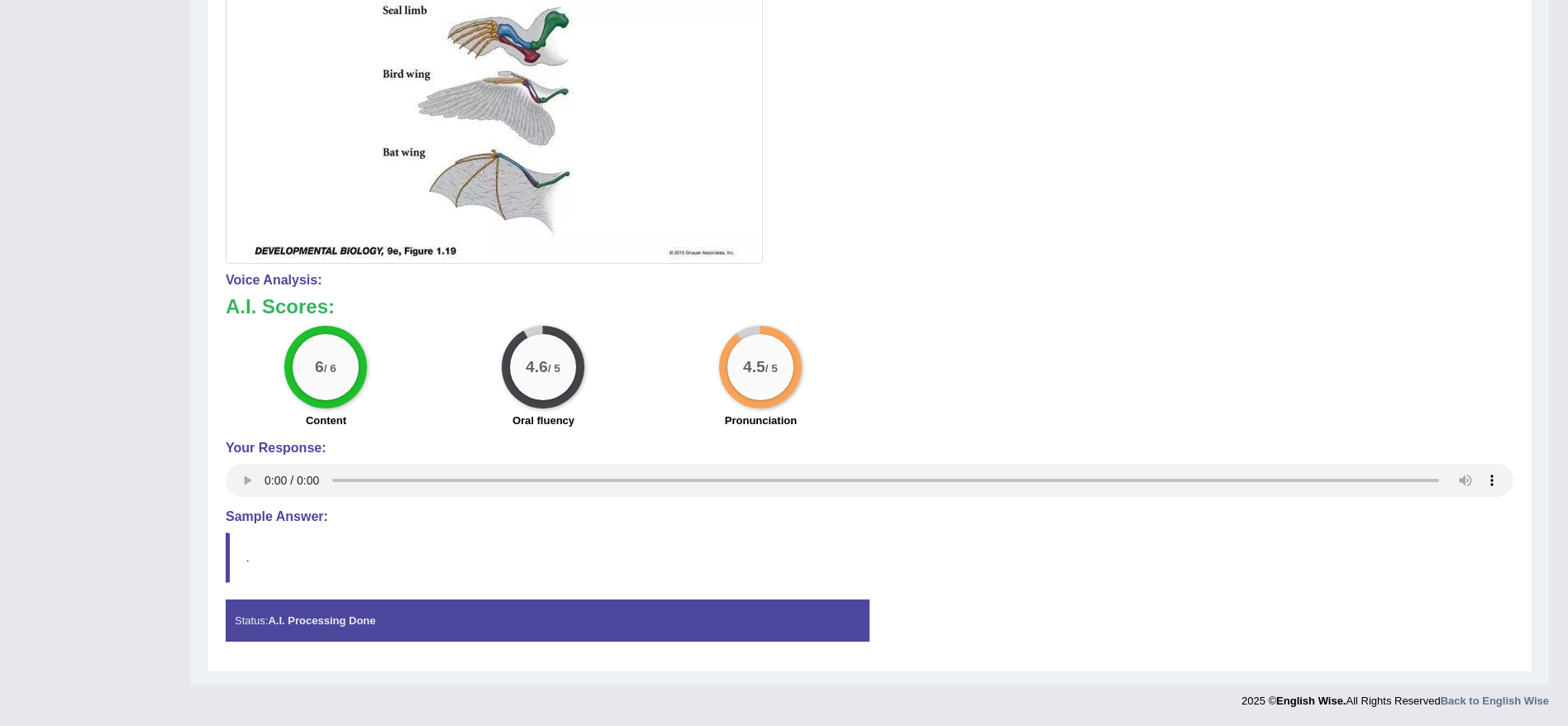
scroll to position [0, 0]
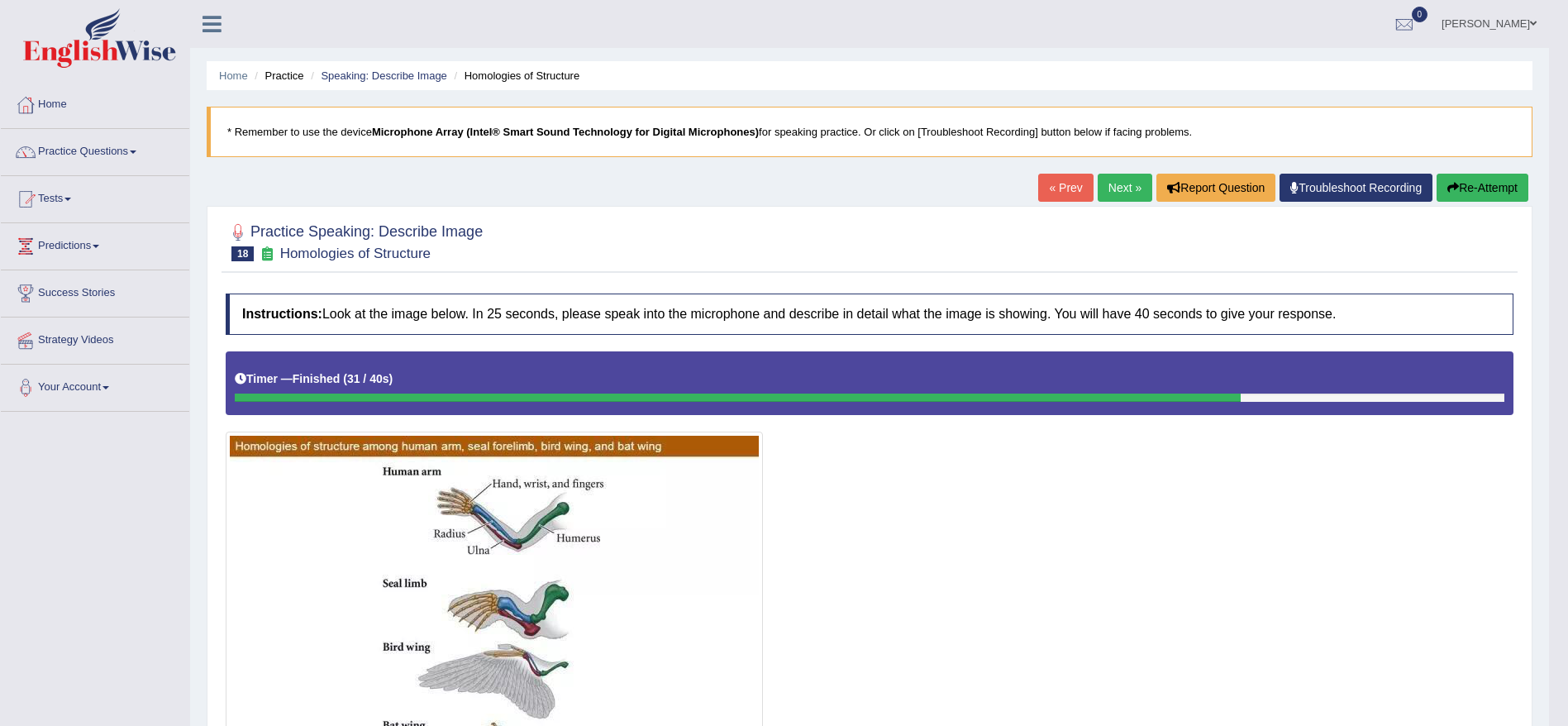
click at [1478, 189] on button "Re-Attempt" at bounding box center [1483, 187] width 91 height 28
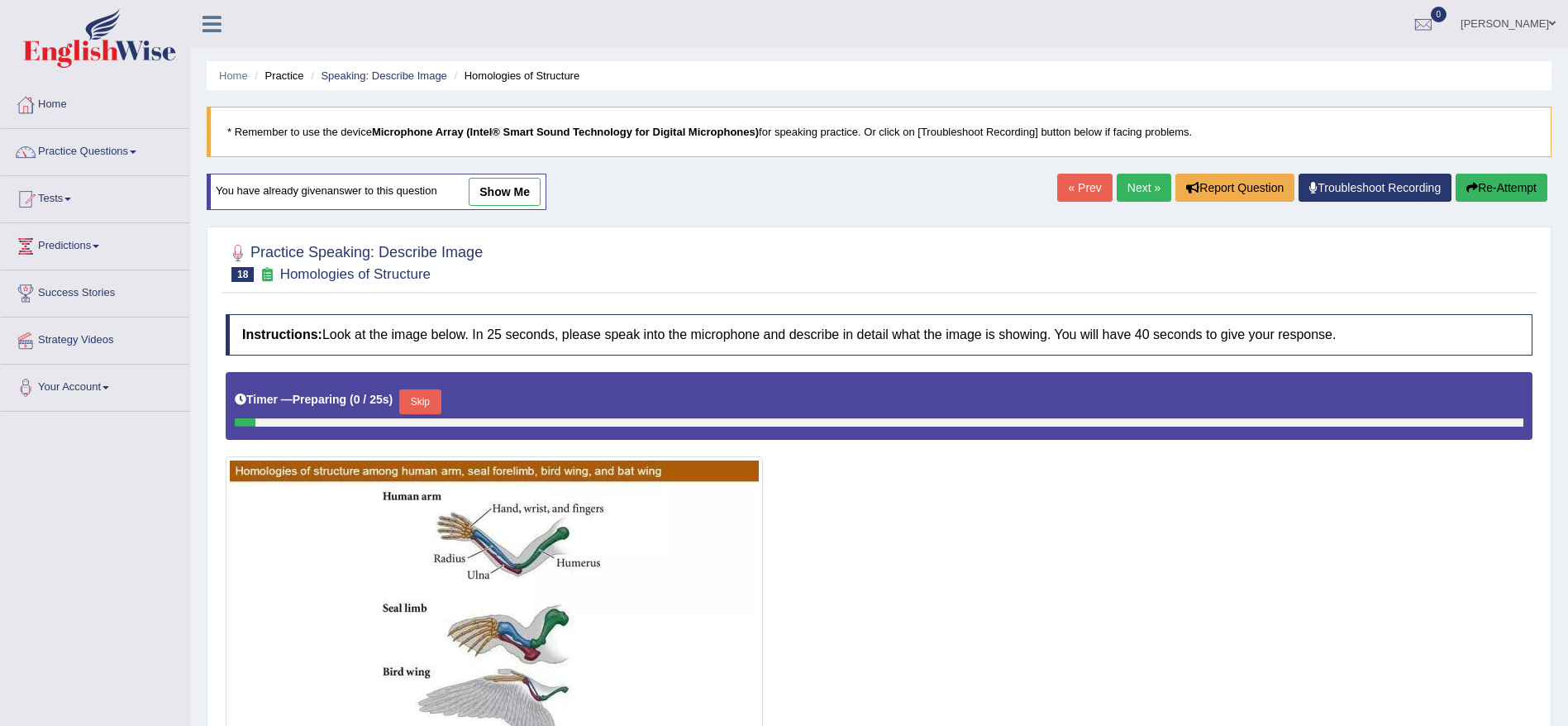
scroll to position [263, 0]
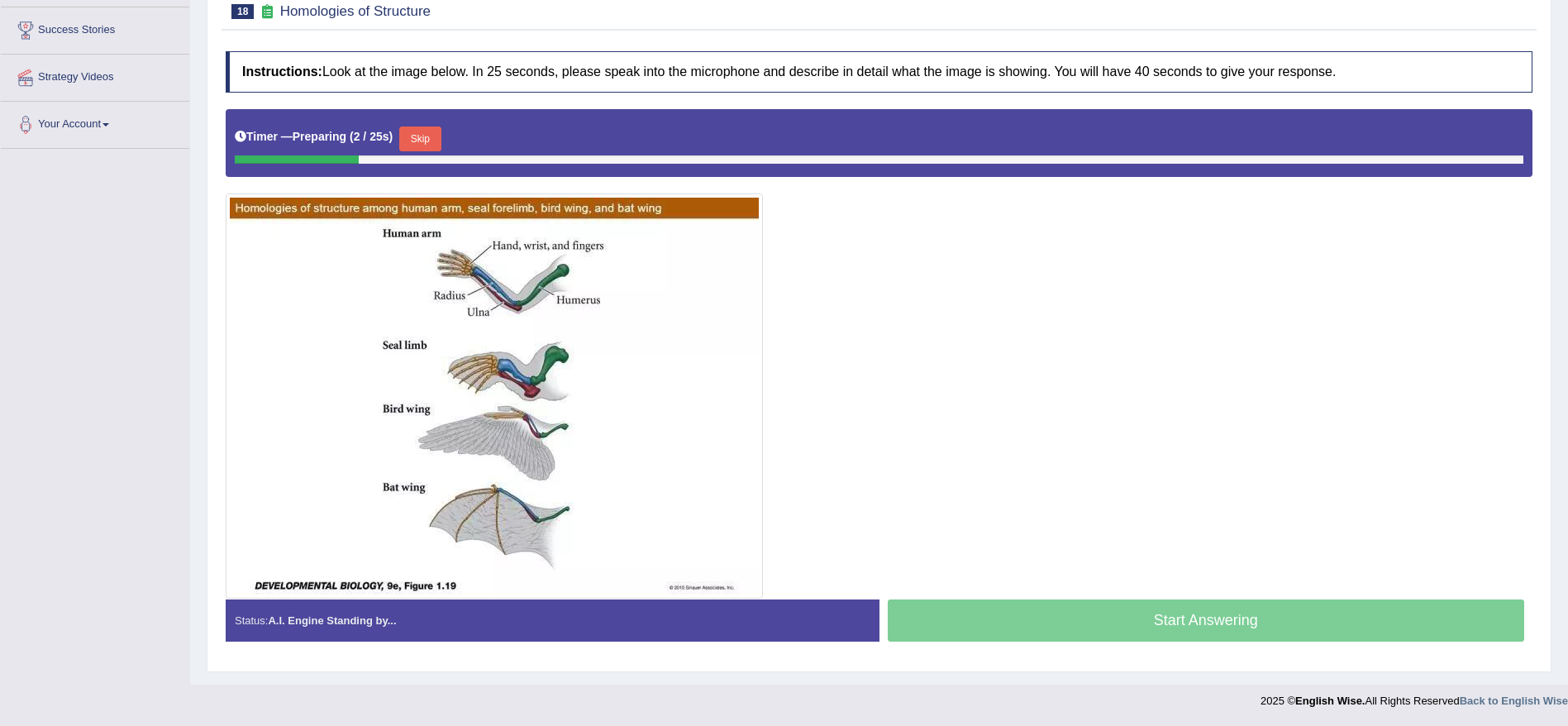
click at [435, 141] on button "Skip" at bounding box center [420, 139] width 41 height 25
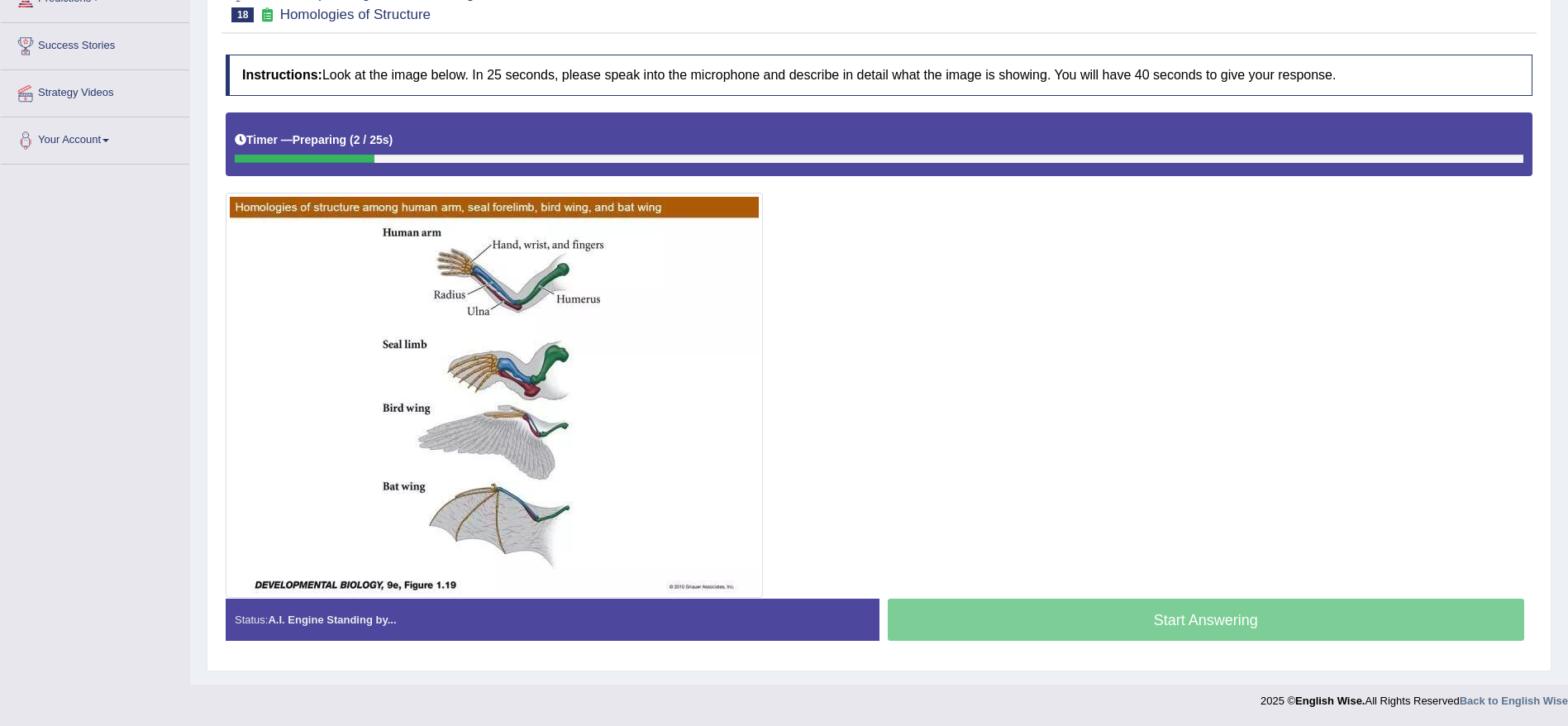
scroll to position [247, 0]
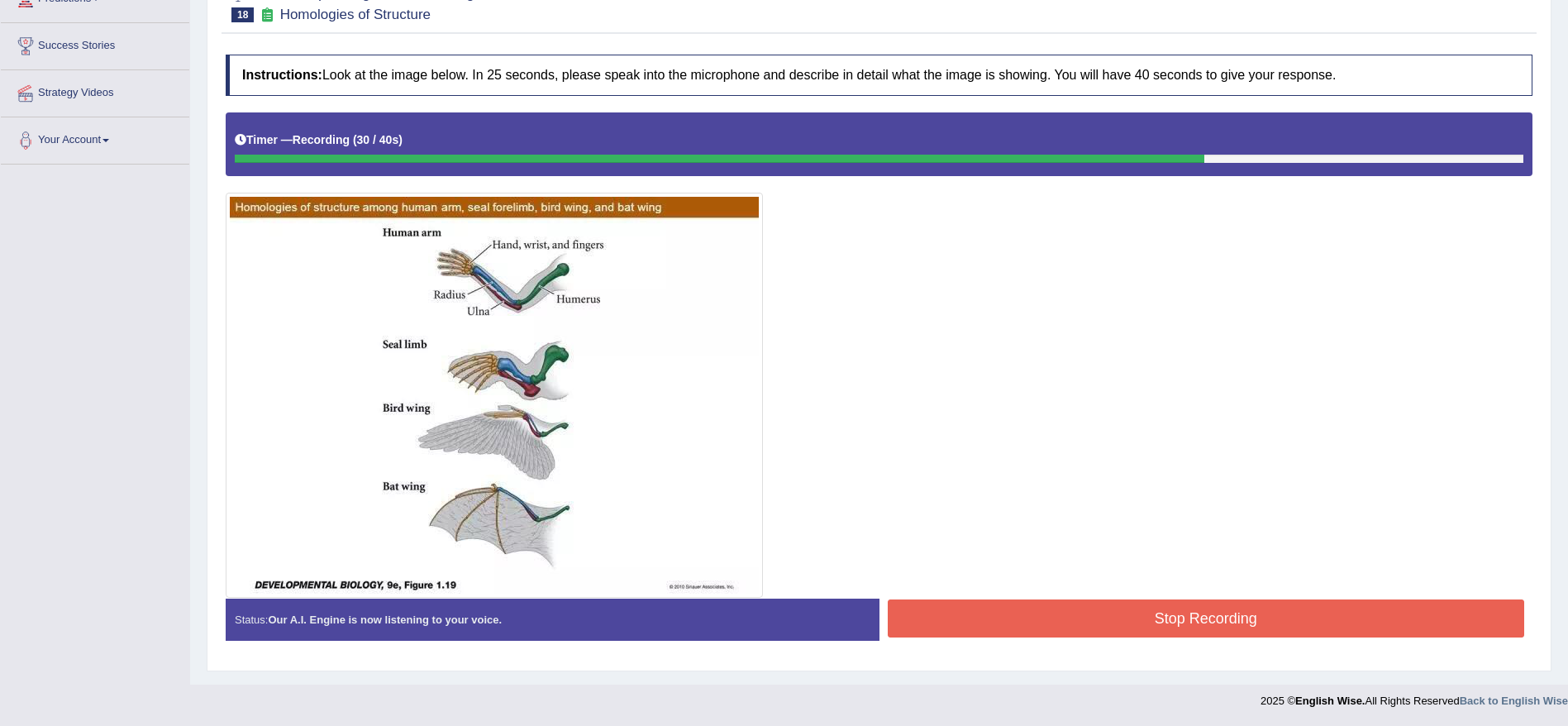
click at [1082, 613] on button "Stop Recording" at bounding box center [1206, 618] width 637 height 38
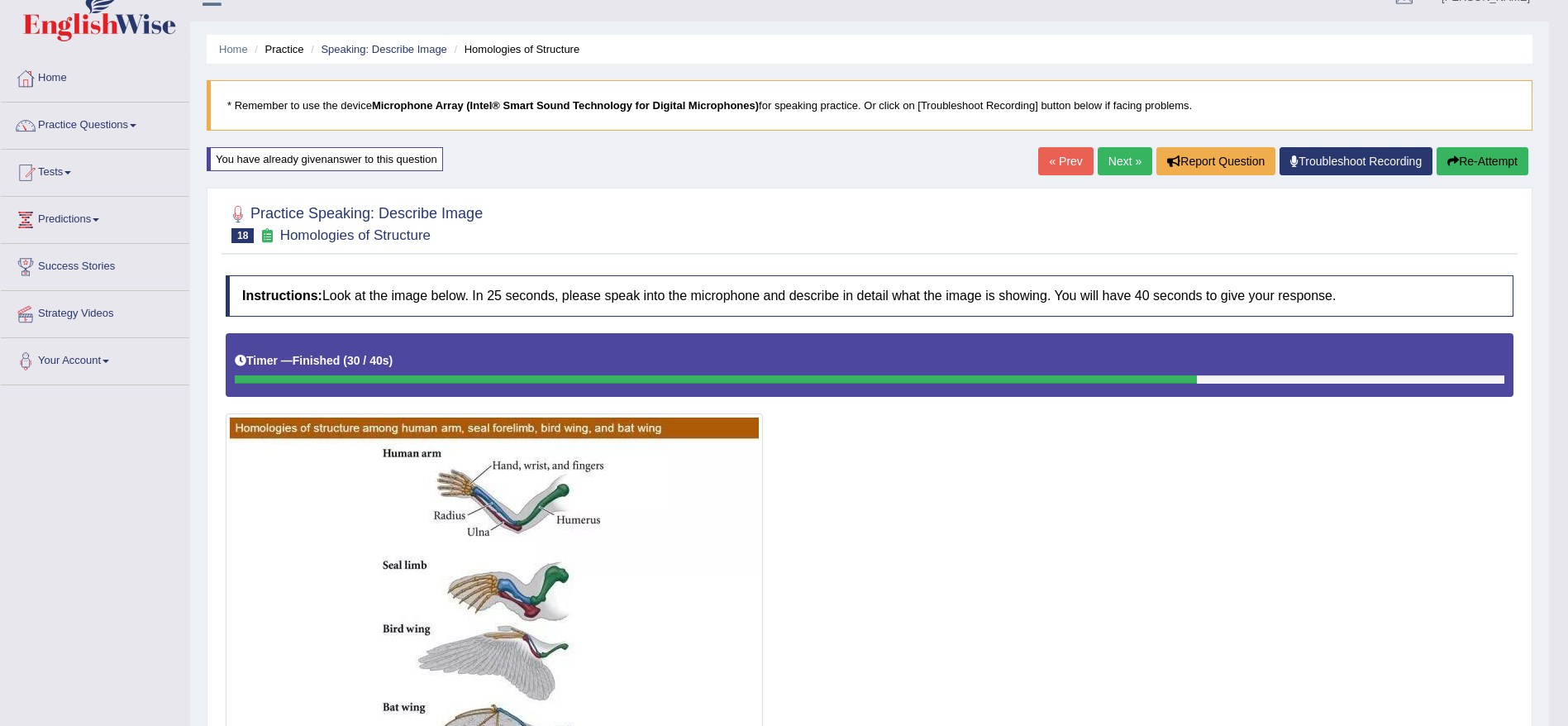
scroll to position [24, 0]
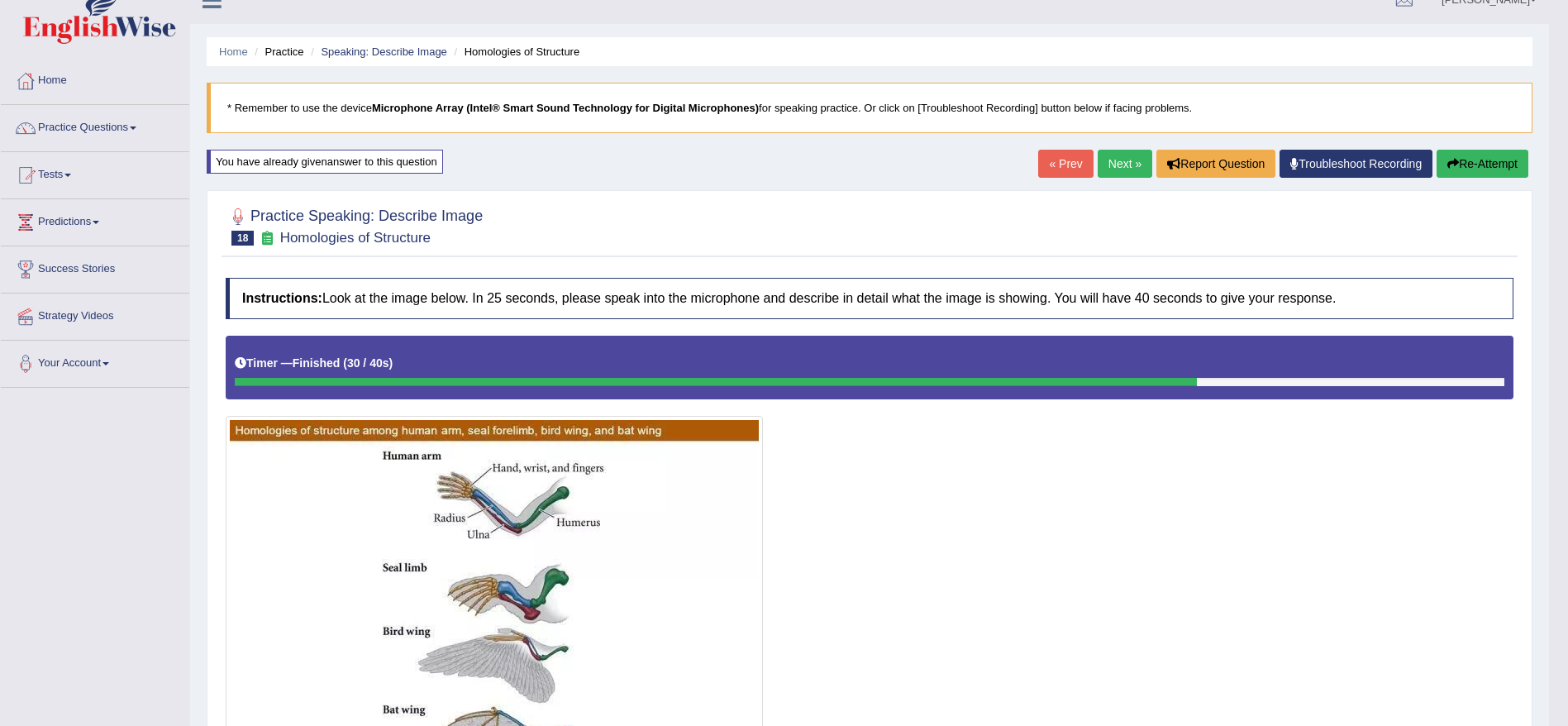
click at [1109, 158] on link "Next »" at bounding box center [1125, 163] width 55 height 28
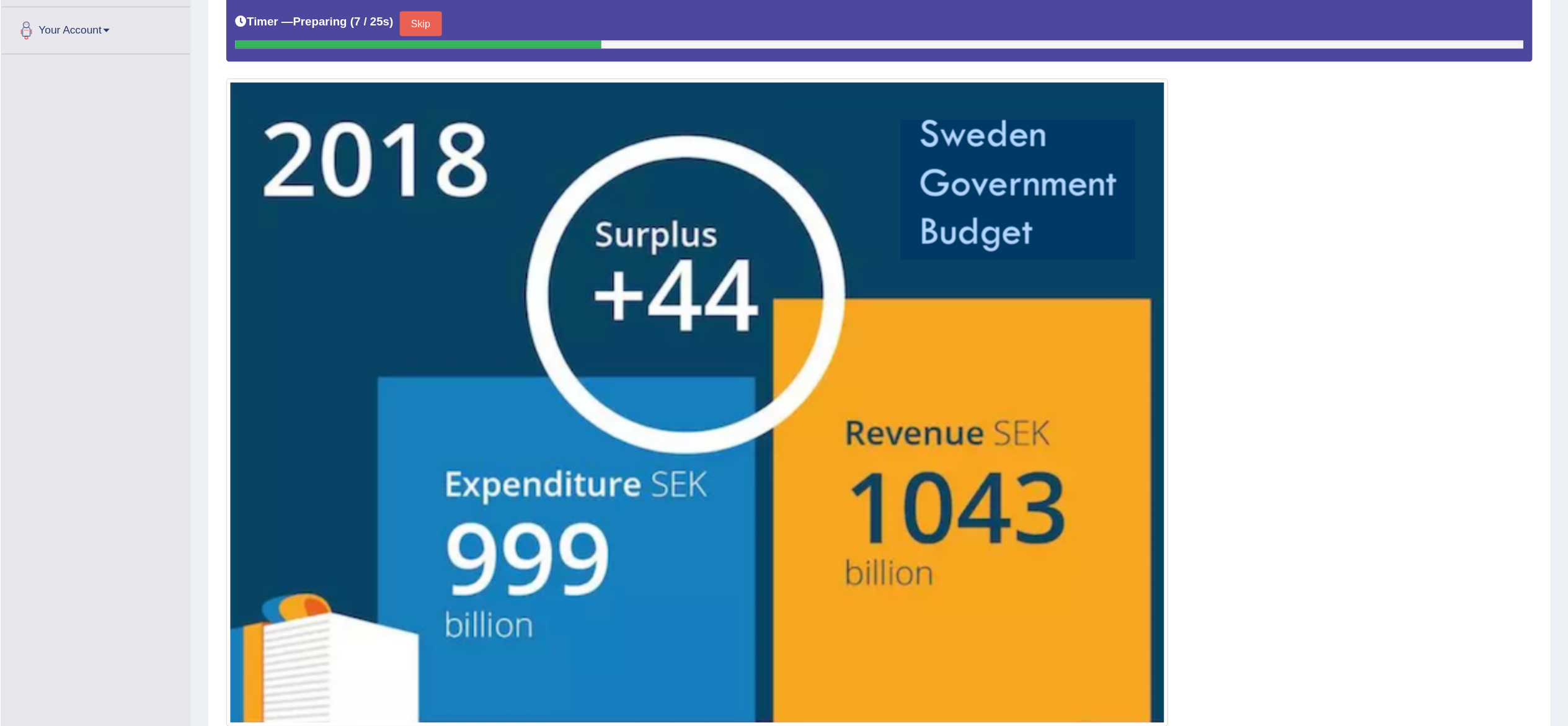
scroll to position [186, 0]
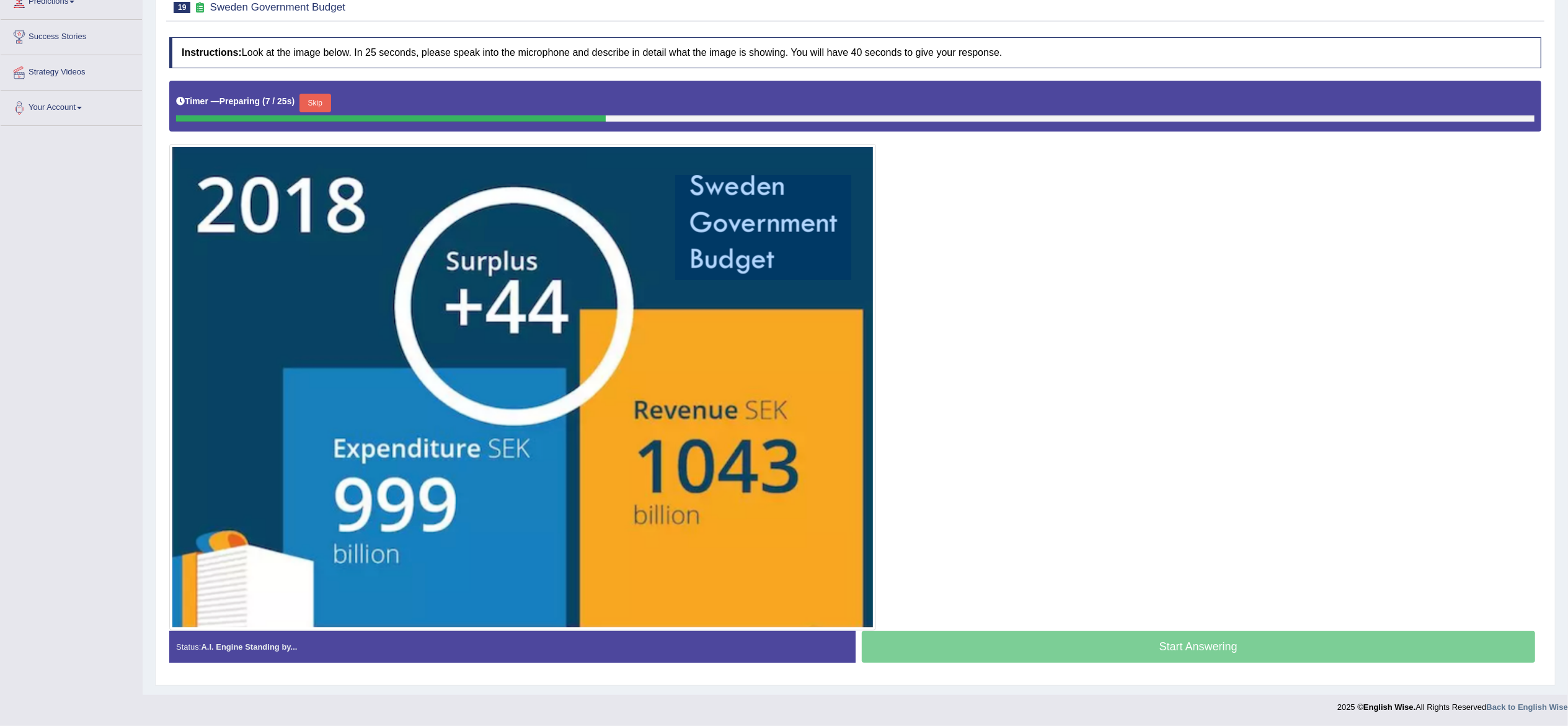
drag, startPoint x: 1175, startPoint y: 0, endPoint x: 1082, endPoint y: 394, distance: 404.8
click at [1082, 394] on div at bounding box center [855, 355] width 1372 height 550
click at [328, 100] on button "Skip" at bounding box center [315, 103] width 31 height 19
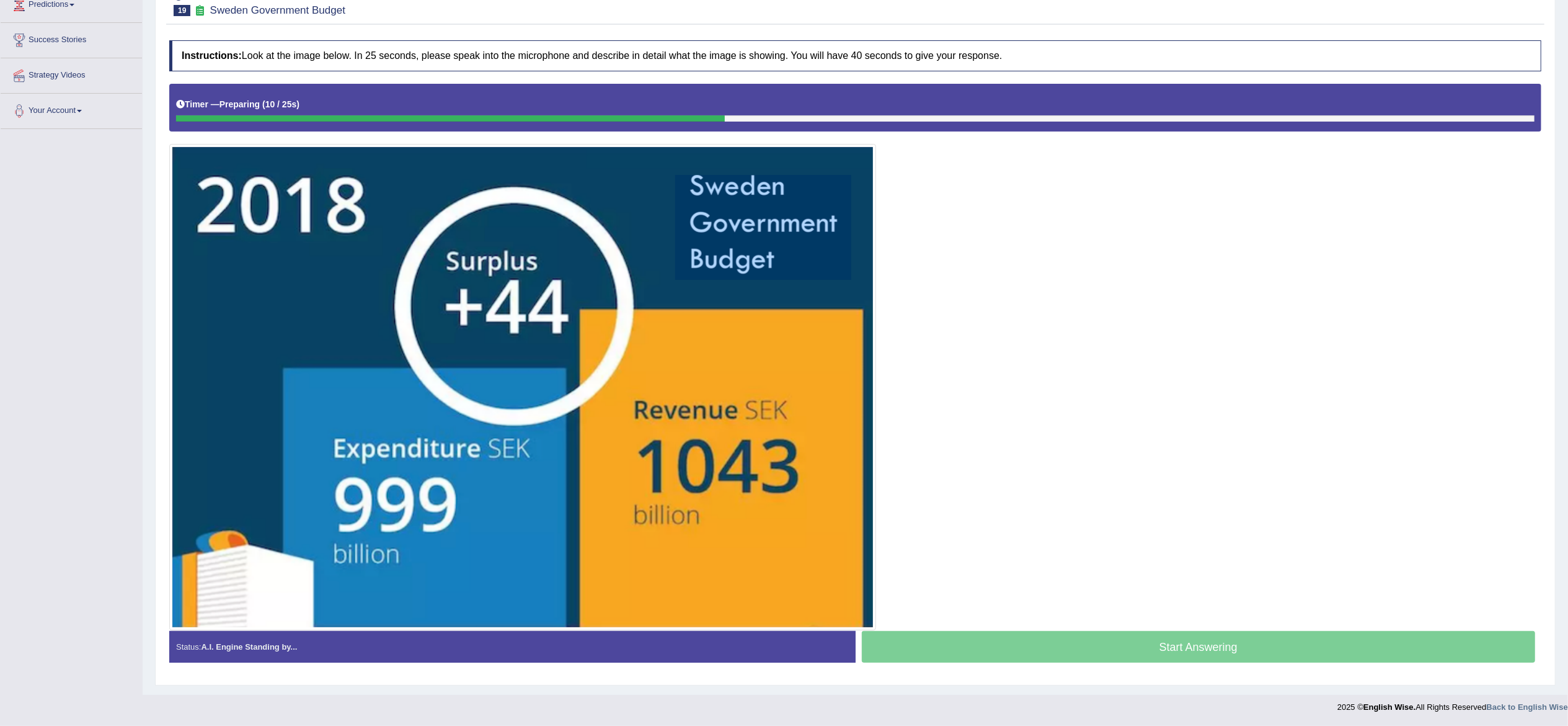
scroll to position [182, 0]
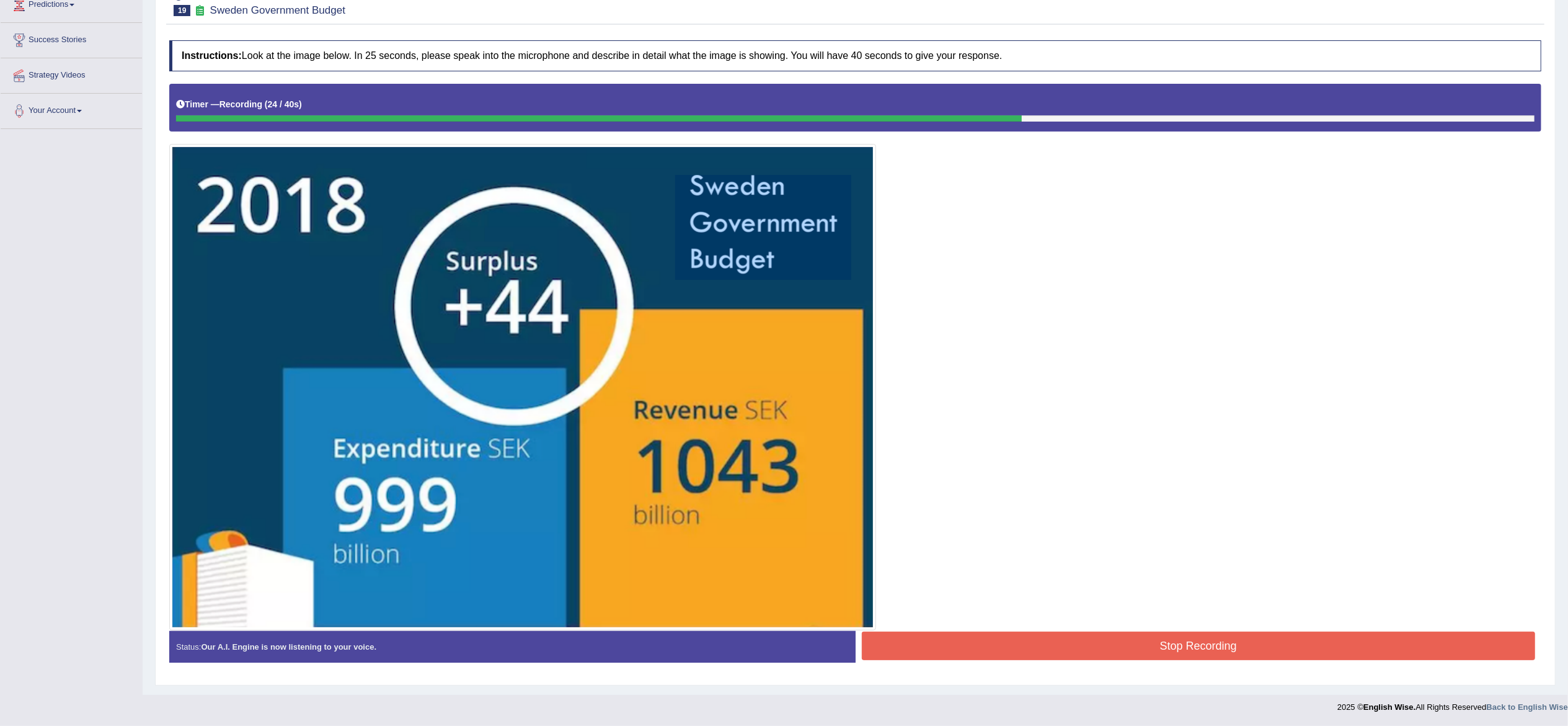
click at [1053, 544] on button "Stop Recording" at bounding box center [1199, 646] width 674 height 28
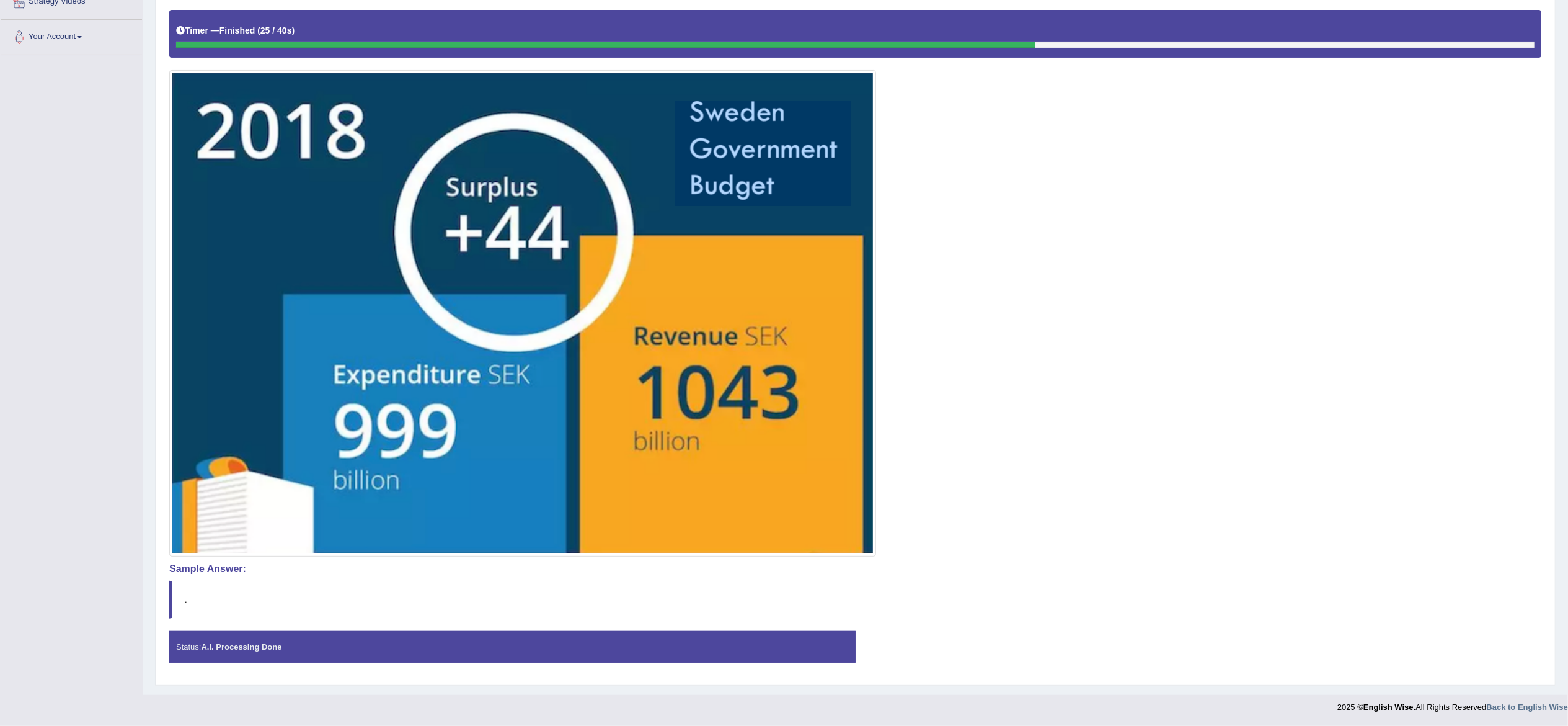
scroll to position [0, 0]
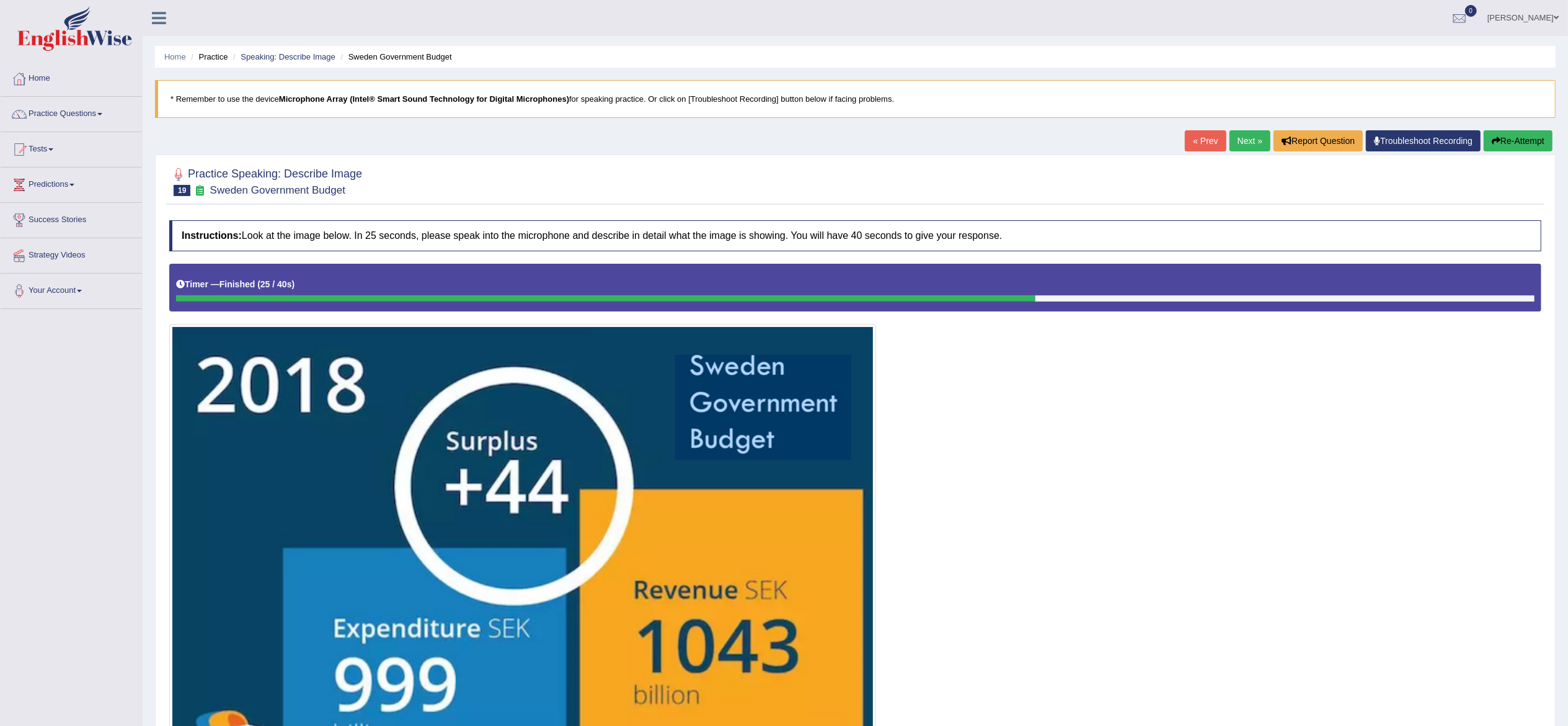
click at [1175, 143] on button "Re-Attempt" at bounding box center [1518, 141] width 69 height 21
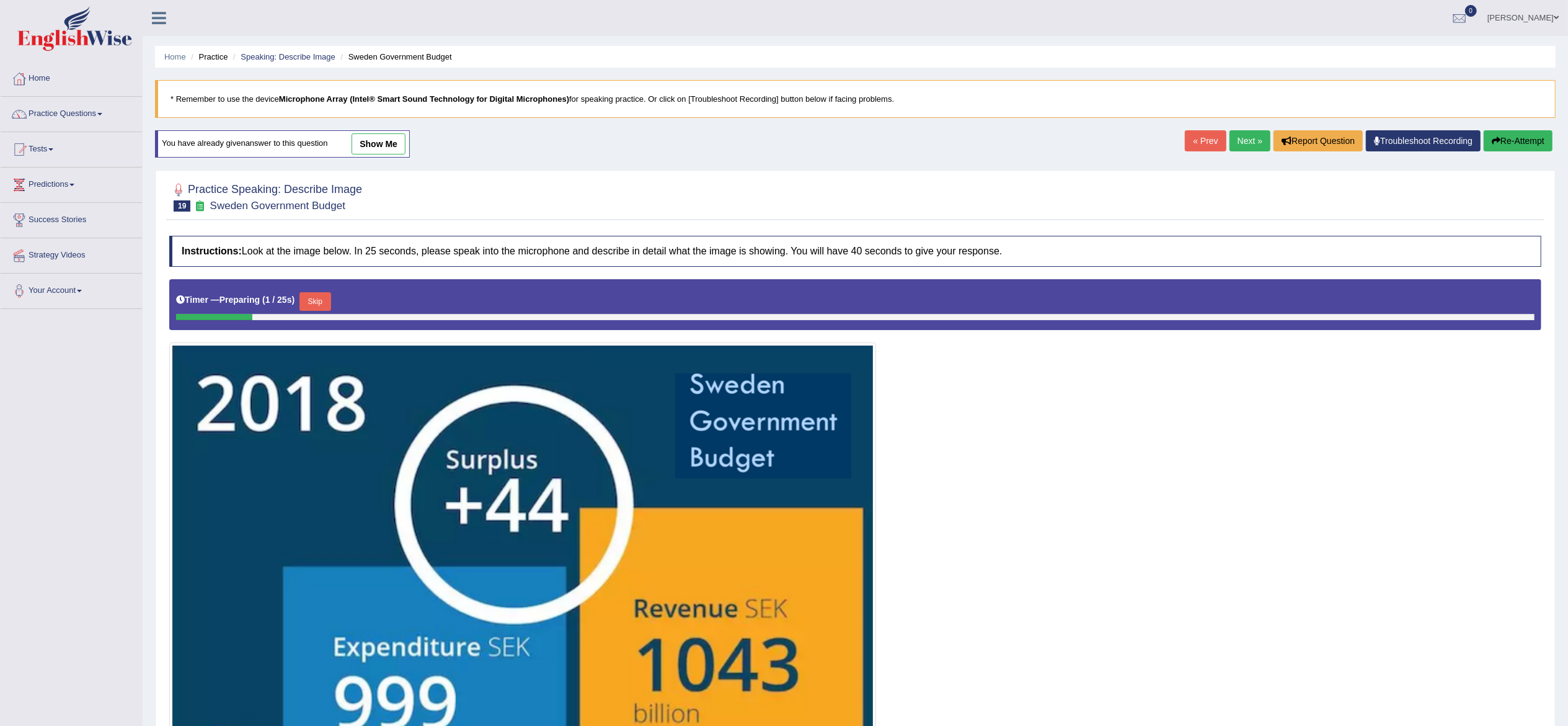
click at [323, 307] on button "Skip" at bounding box center [315, 301] width 31 height 19
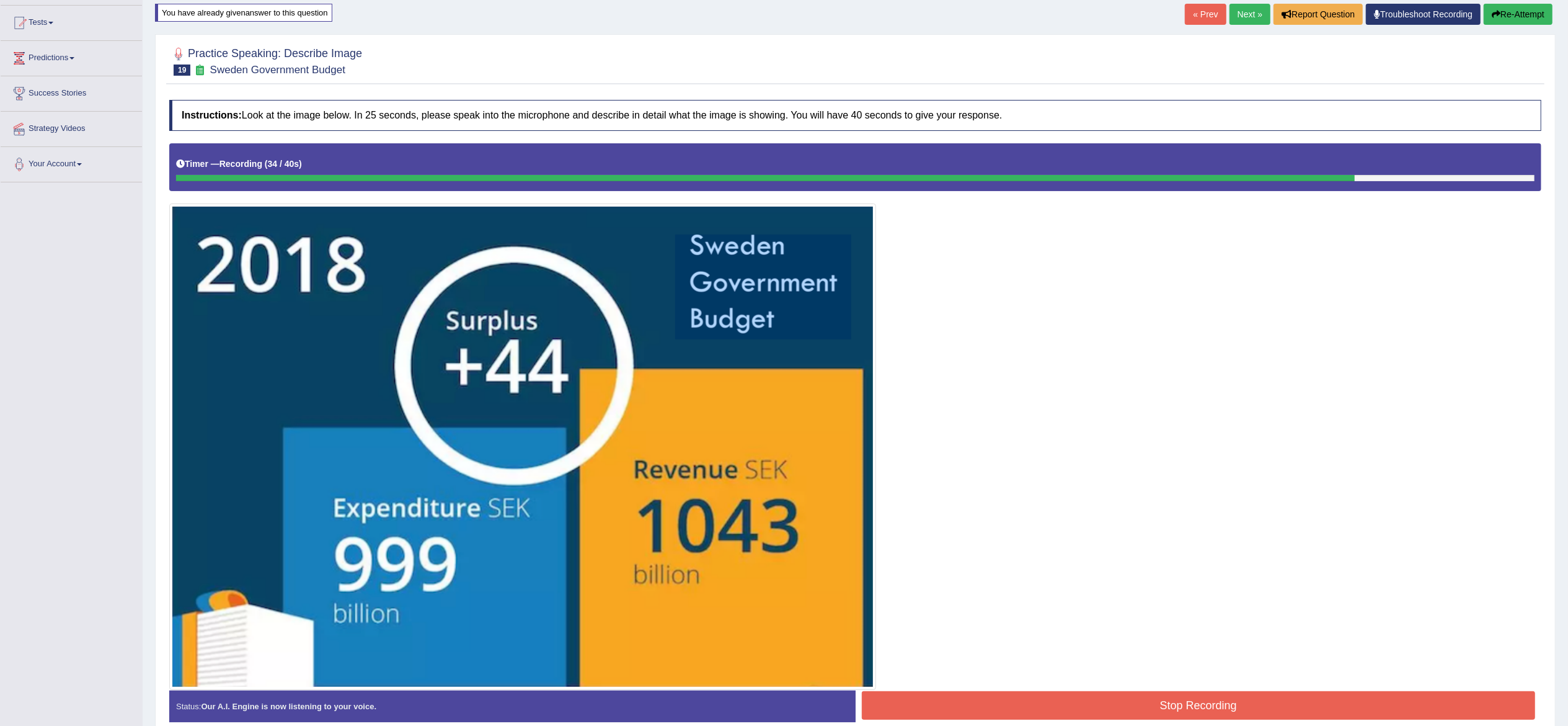
scroll to position [189, 0]
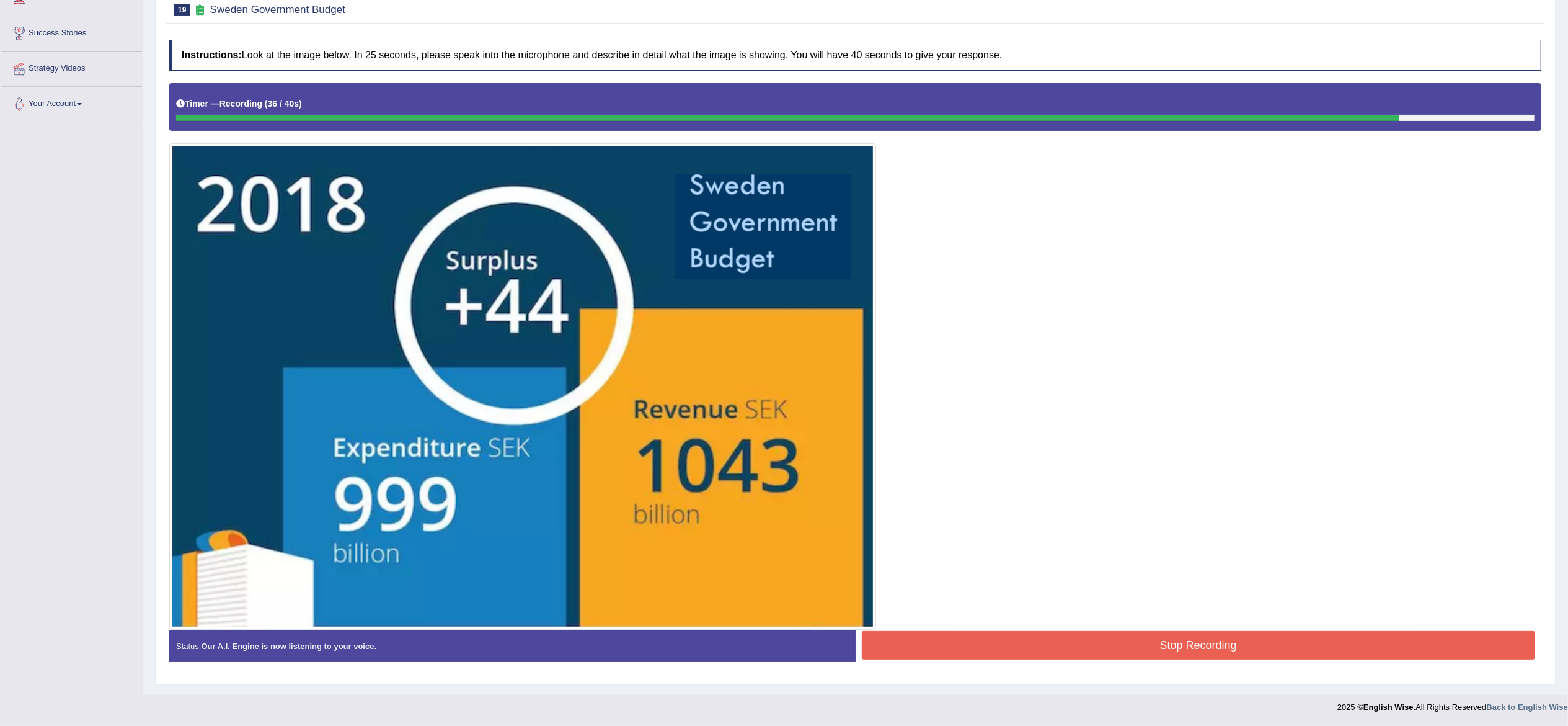
click at [1191, 645] on button "Stop Recording" at bounding box center [1199, 645] width 674 height 28
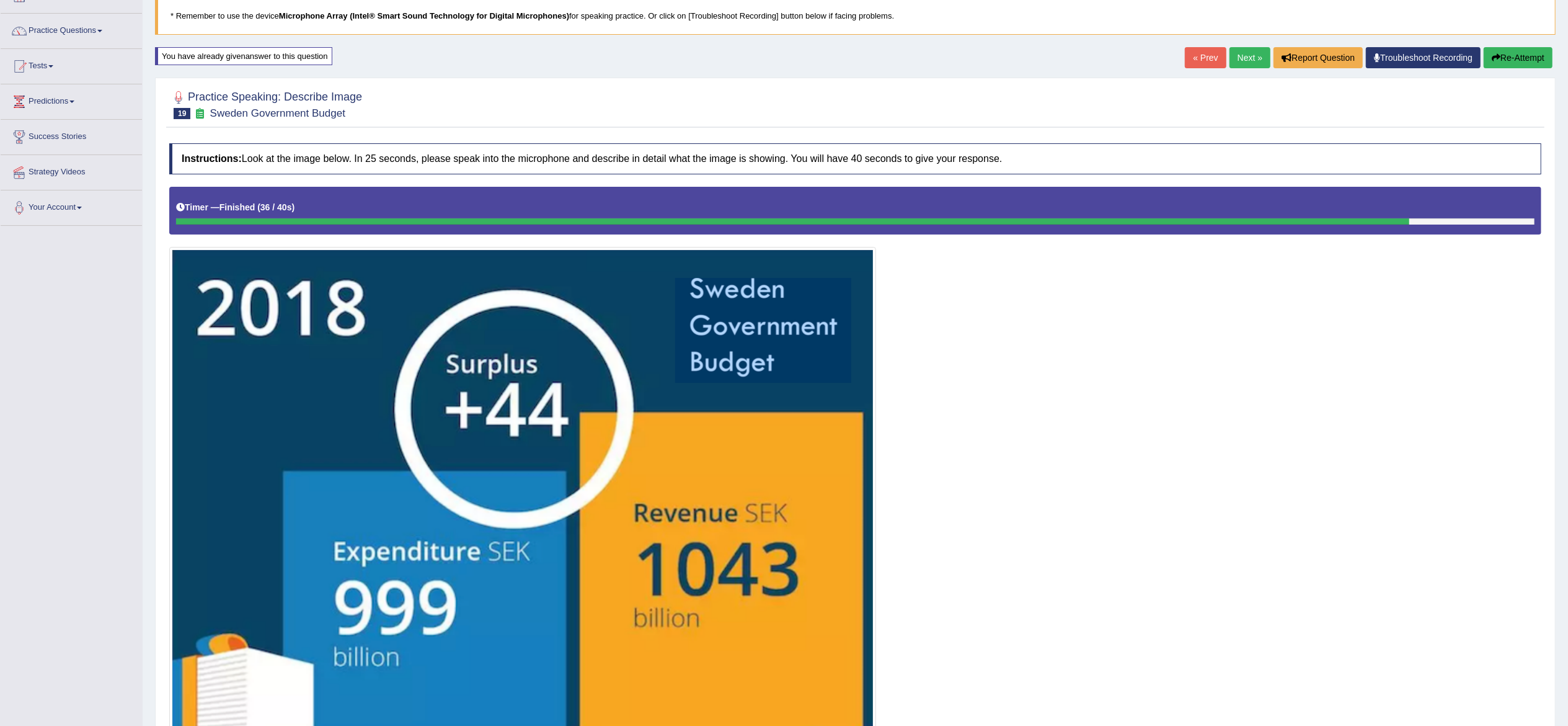
scroll to position [0, 0]
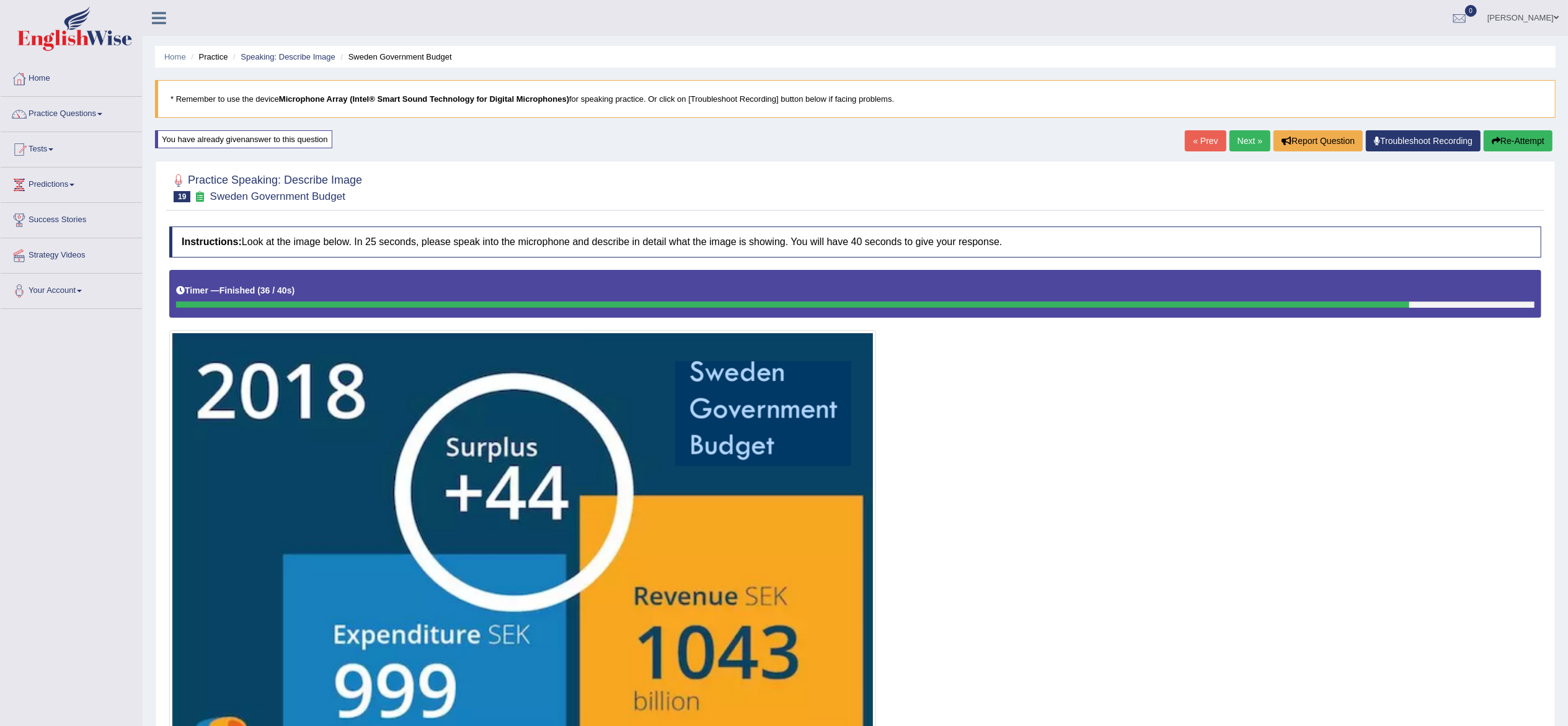
click at [1232, 141] on link "Next »" at bounding box center [1250, 141] width 41 height 21
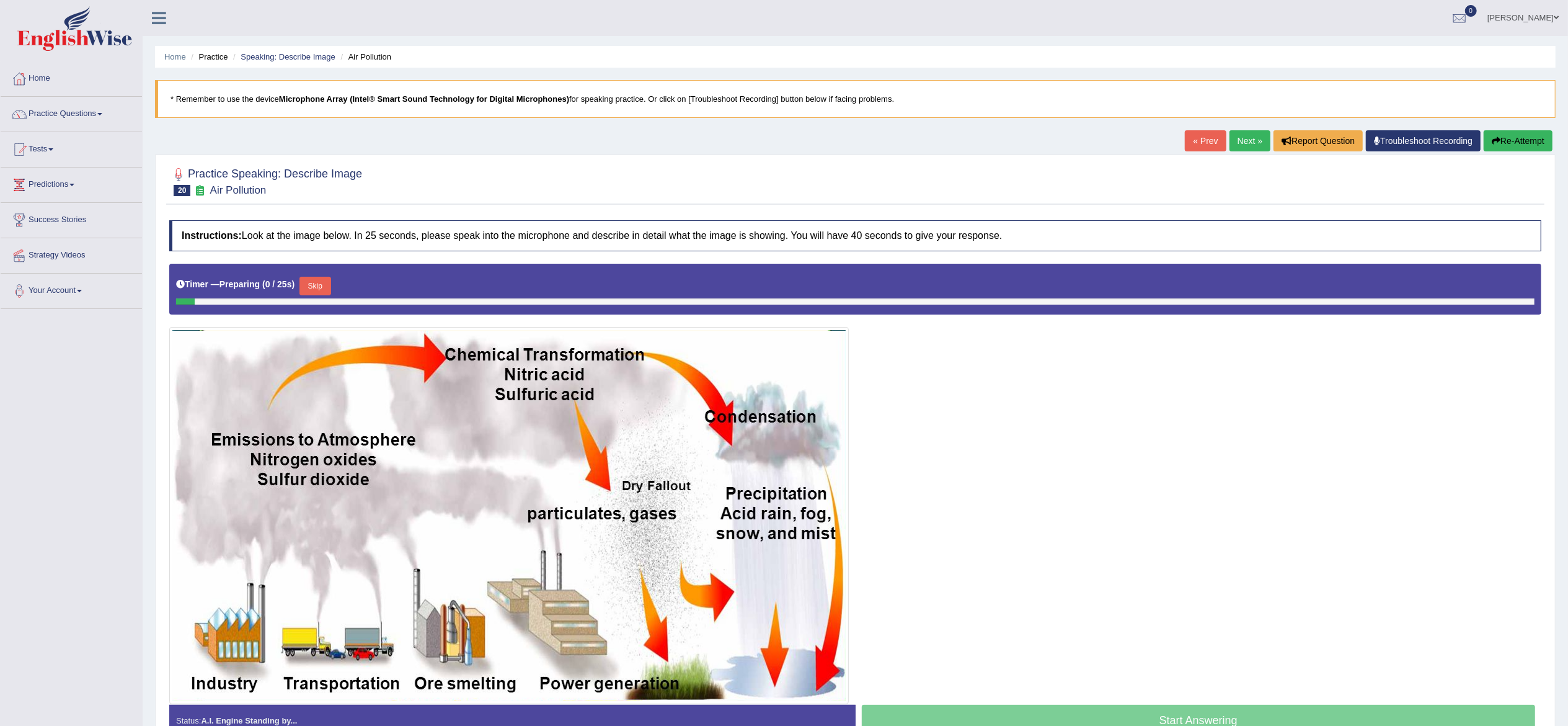
scroll to position [77, 0]
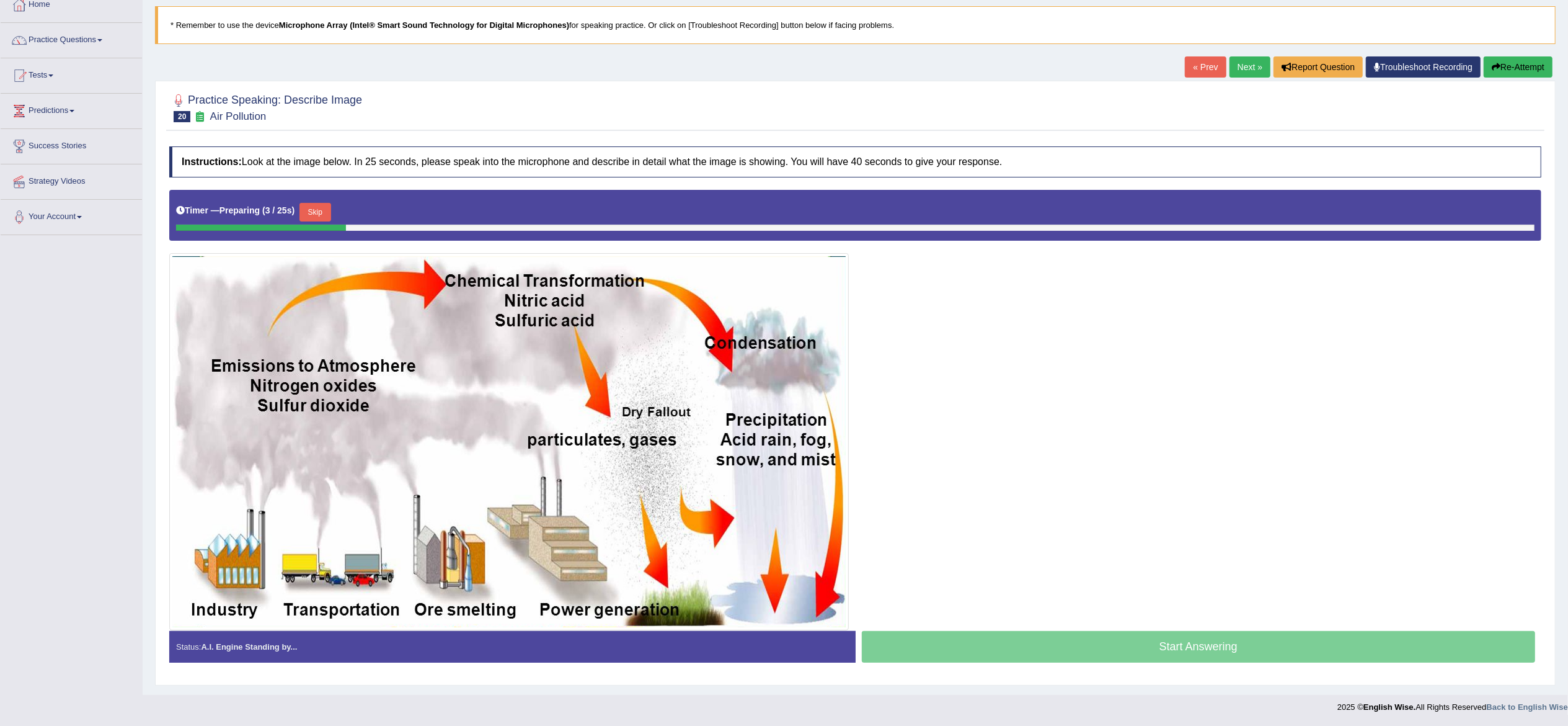
click at [326, 218] on button "Skip" at bounding box center [315, 213] width 31 height 19
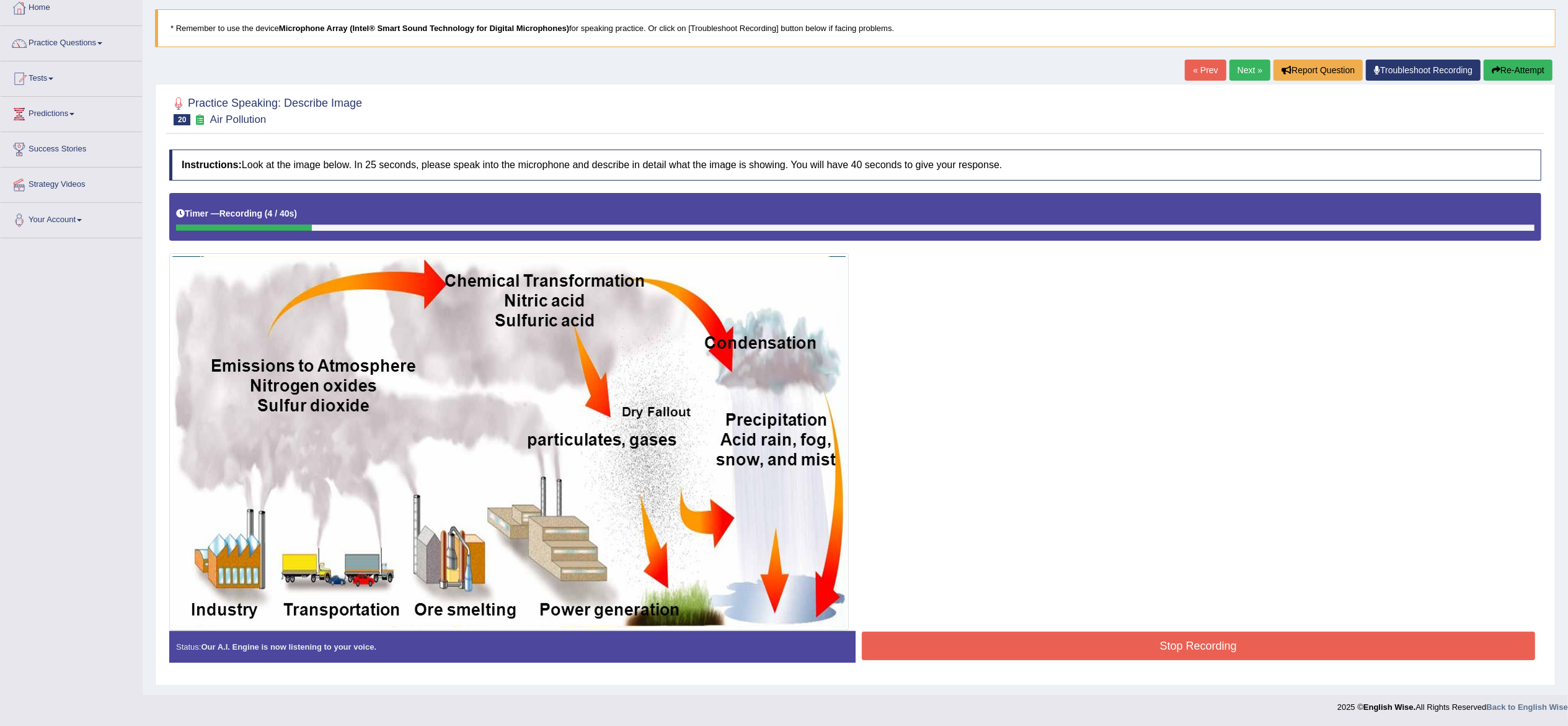
click at [1031, 655] on button "Stop Recording" at bounding box center [1199, 646] width 674 height 28
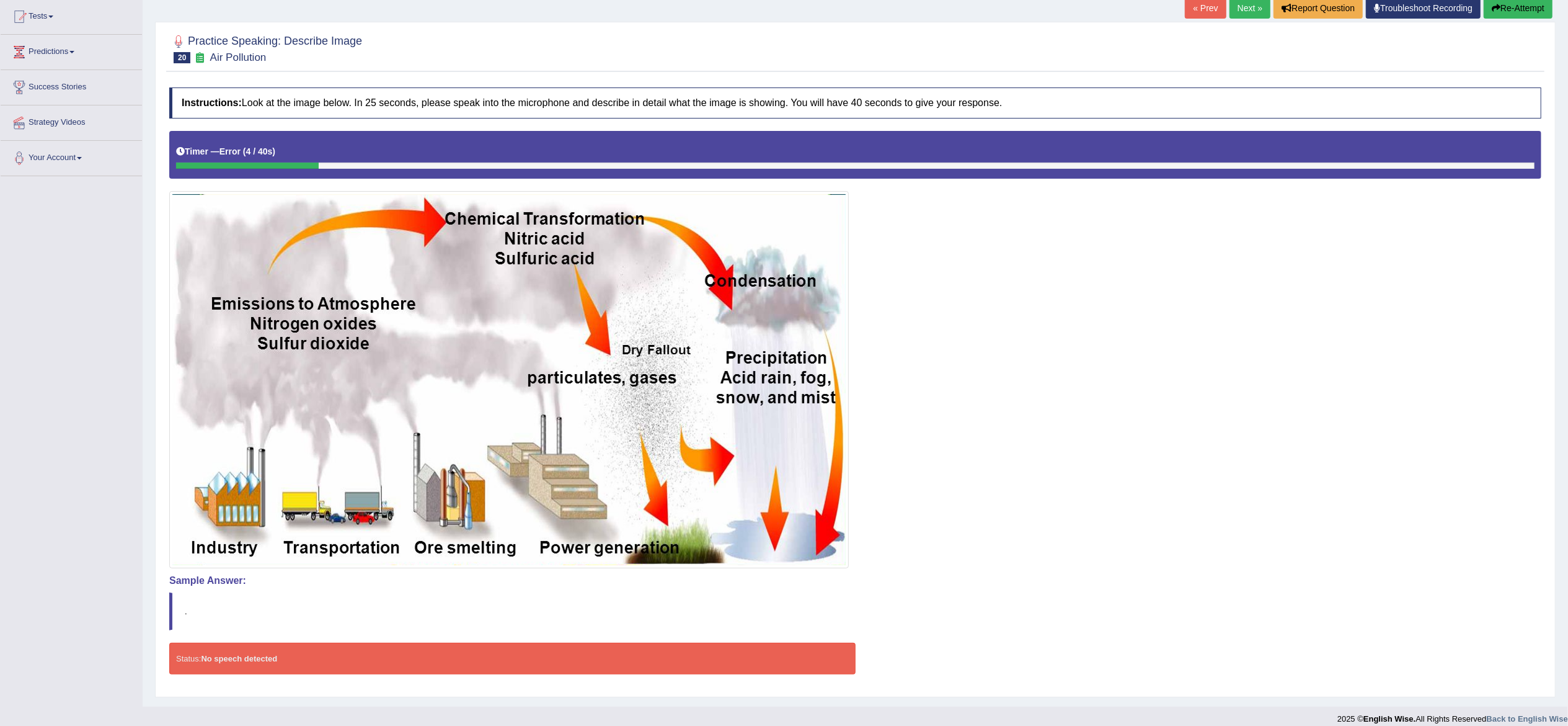
scroll to position [135, 0]
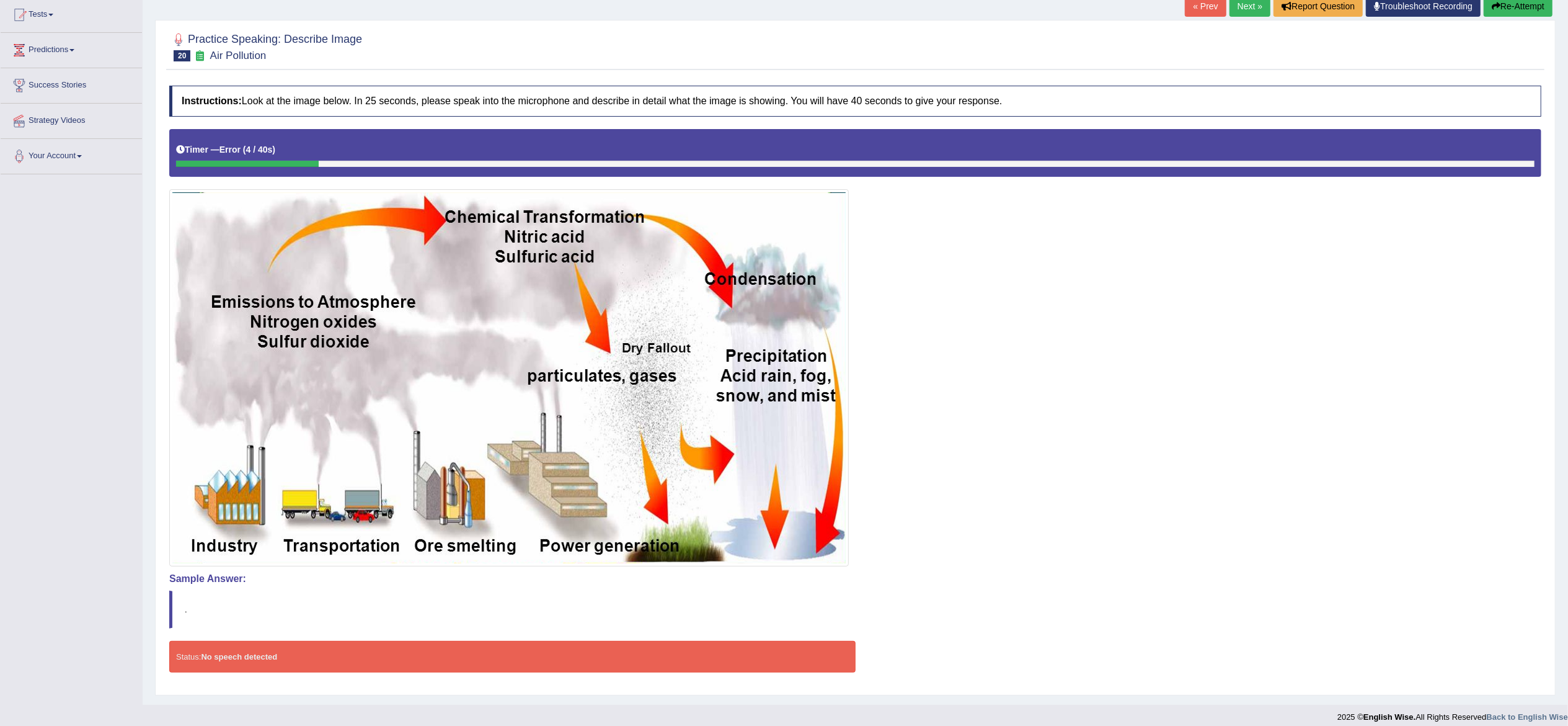
click at [1508, 3] on button "Re-Attempt" at bounding box center [1518, 6] width 69 height 21
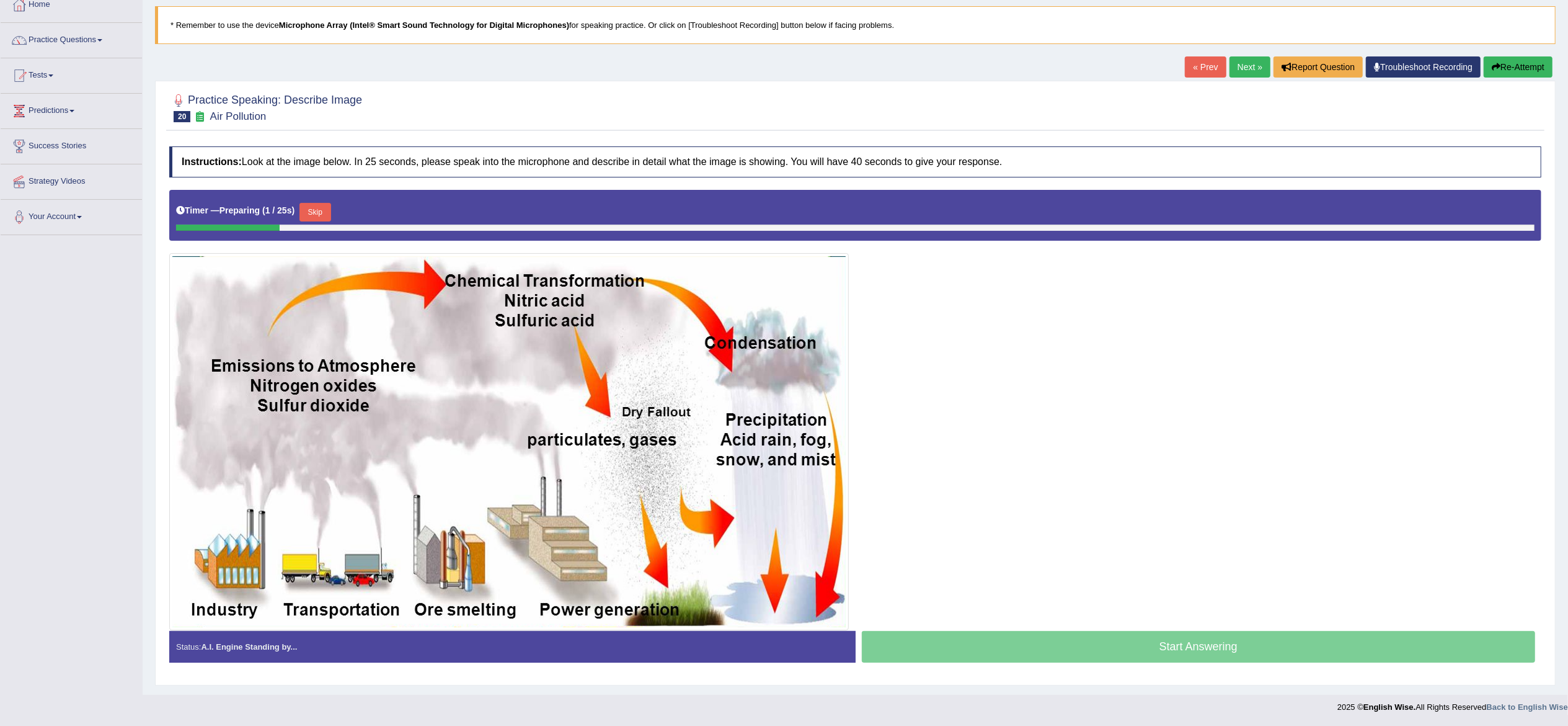
click at [1053, 645] on div "Start Answering" at bounding box center [1198, 649] width 687 height 35
click at [321, 203] on button "Skip" at bounding box center [315, 213] width 31 height 19
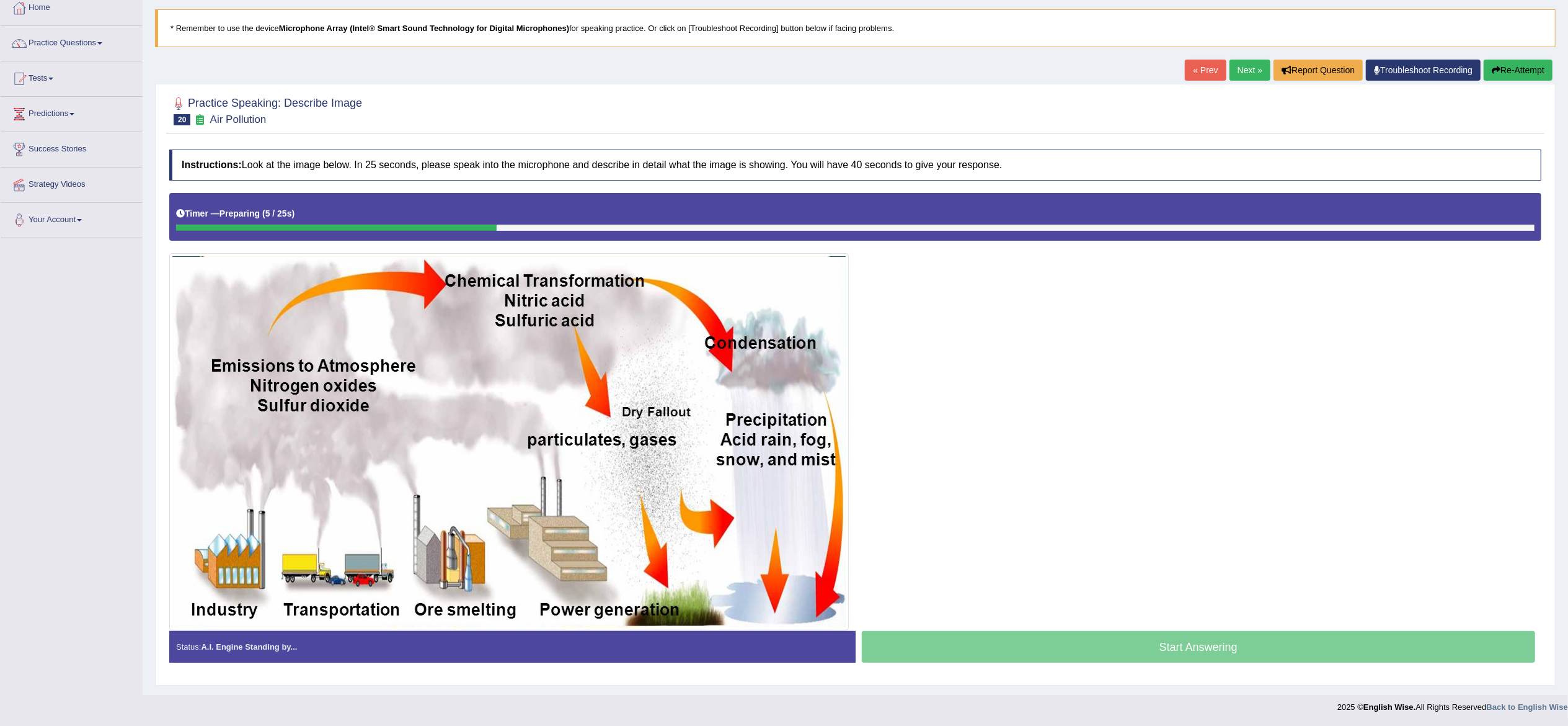
scroll to position [73, 0]
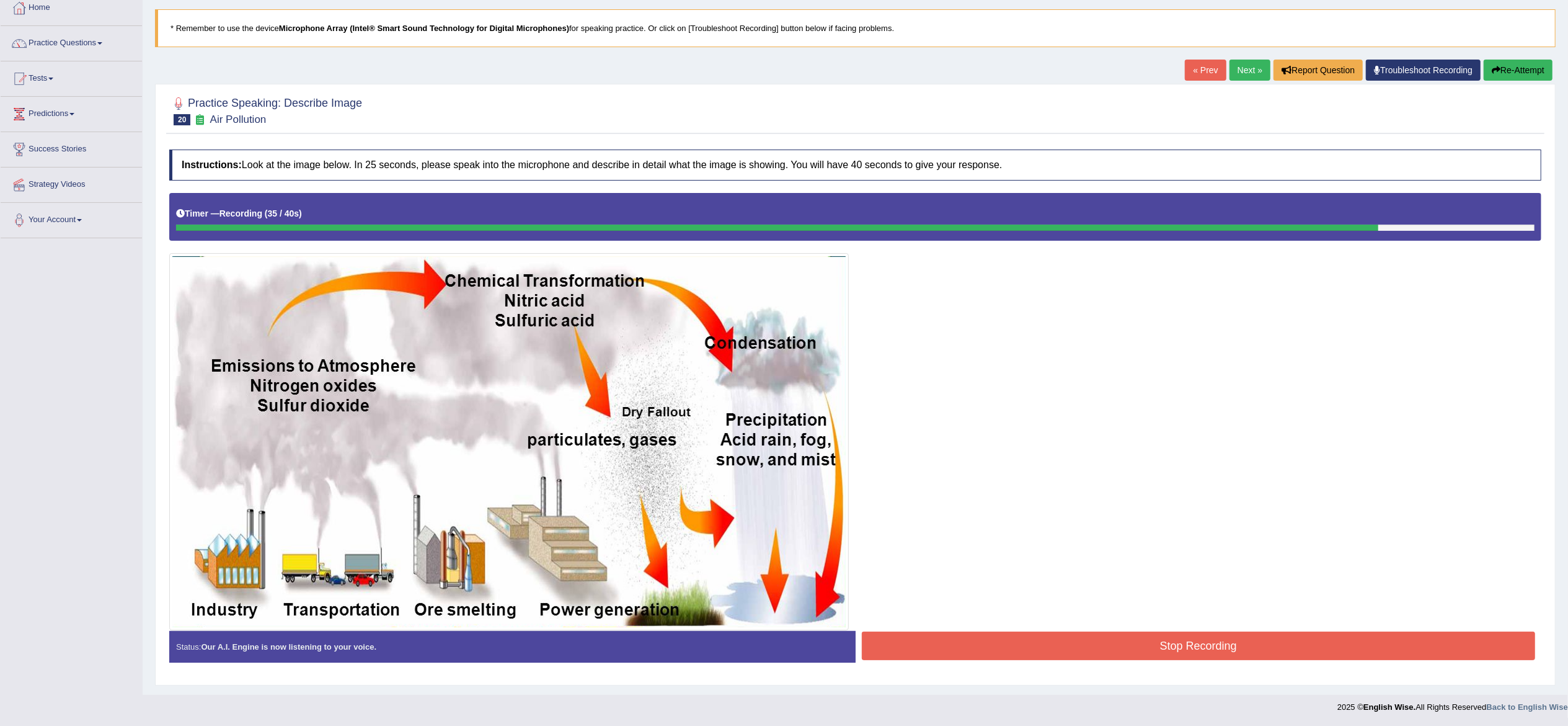
click at [1002, 647] on button "Stop Recording" at bounding box center [1199, 646] width 674 height 28
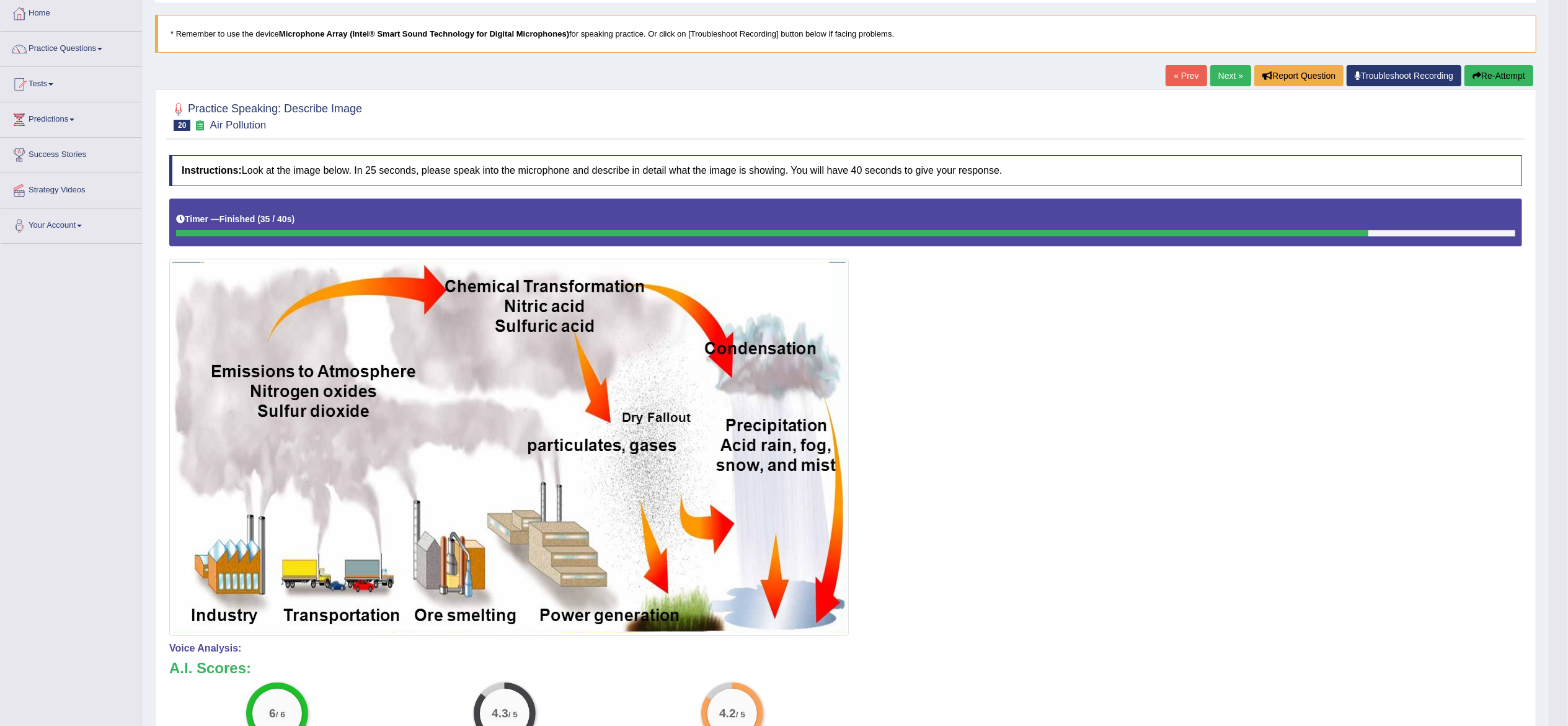
scroll to position [63, 0]
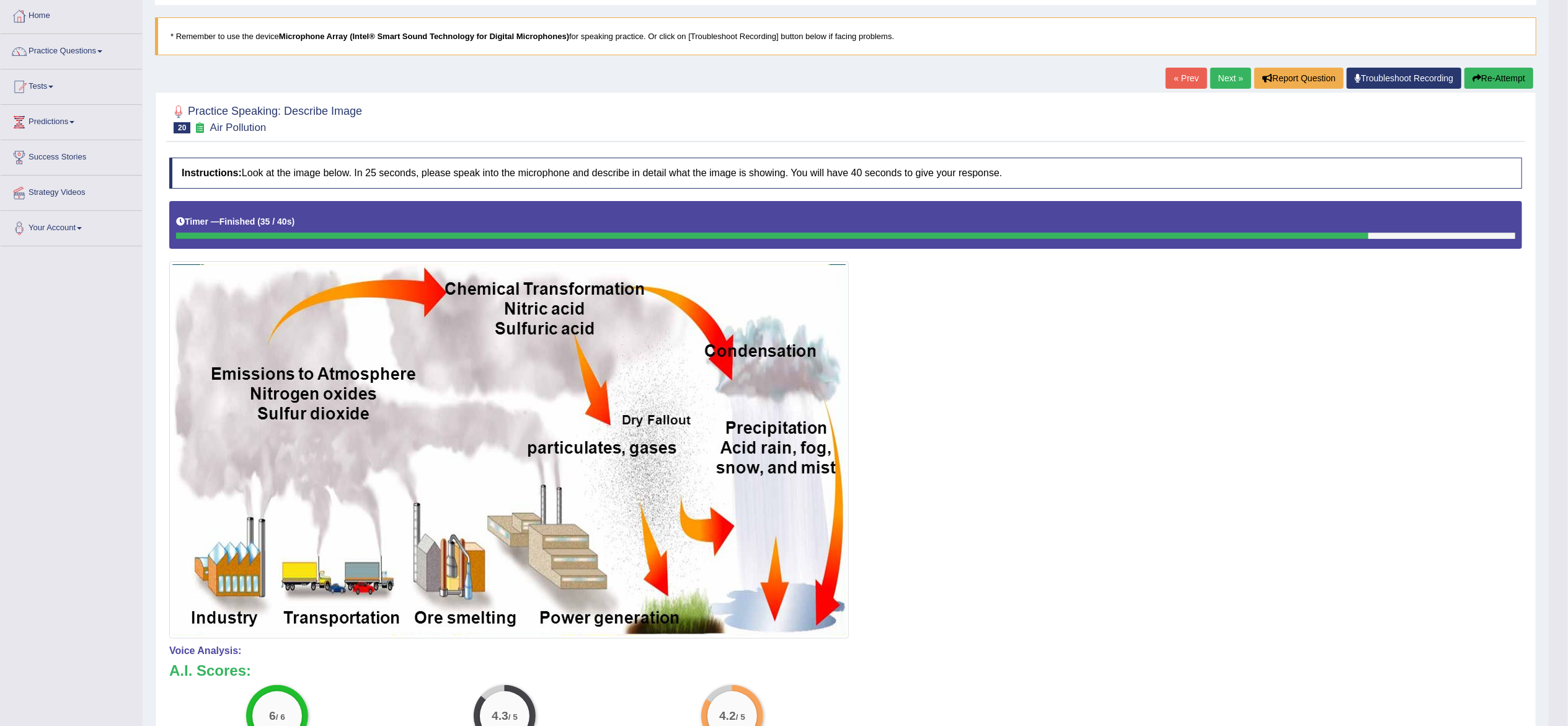
click at [1504, 77] on button "Re-Attempt" at bounding box center [1499, 78] width 69 height 21
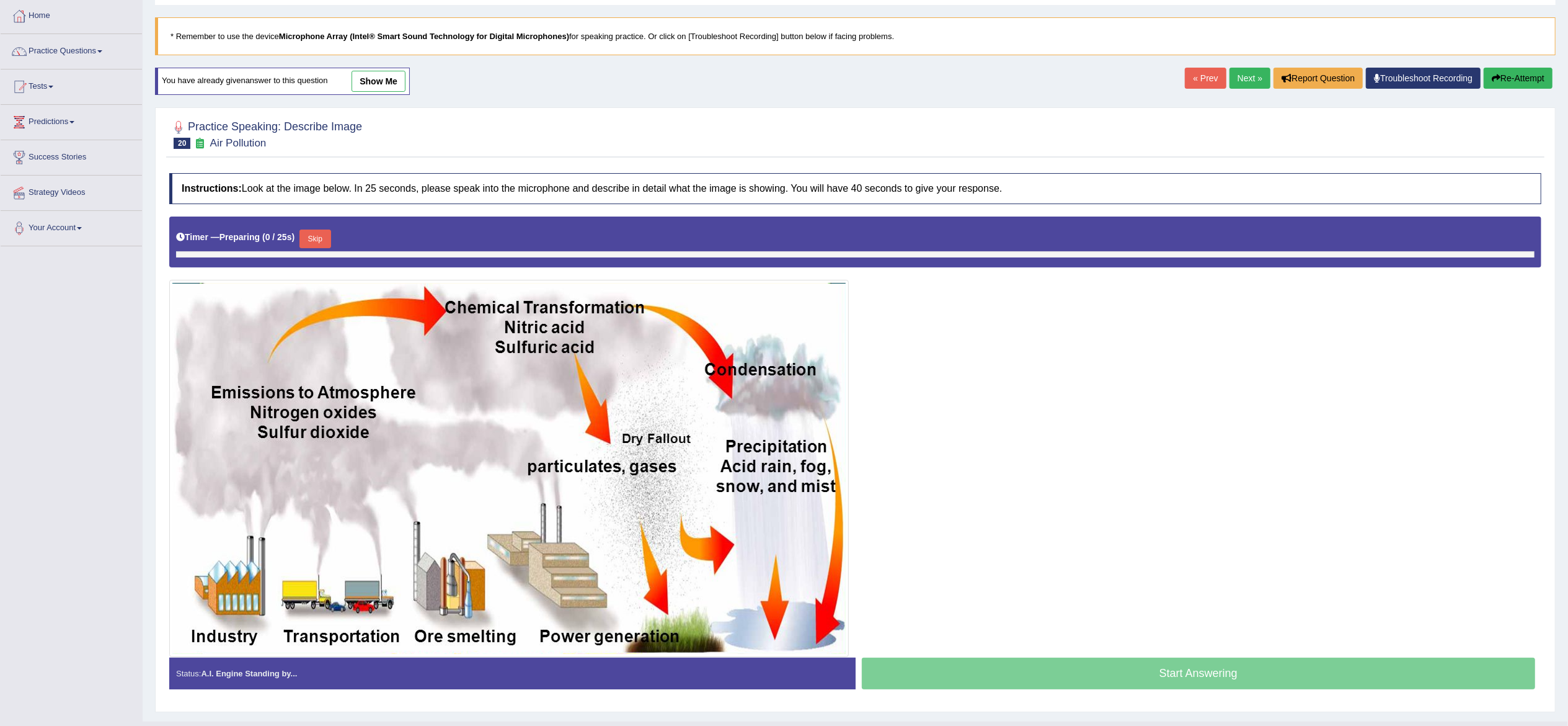
scroll to position [63, 0]
click at [317, 237] on button "Skip" at bounding box center [315, 239] width 31 height 19
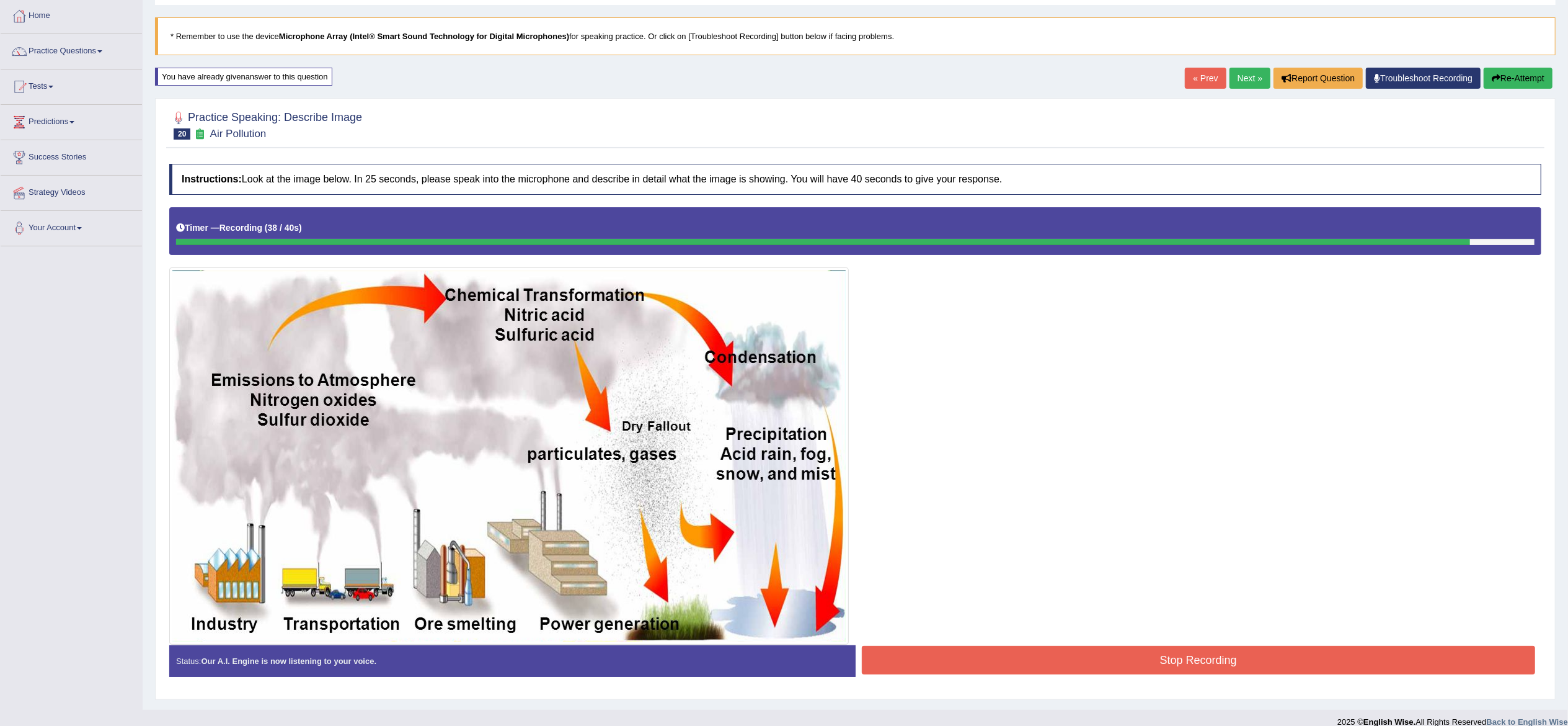
click at [1198, 662] on button "Stop Recording" at bounding box center [1199, 660] width 674 height 28
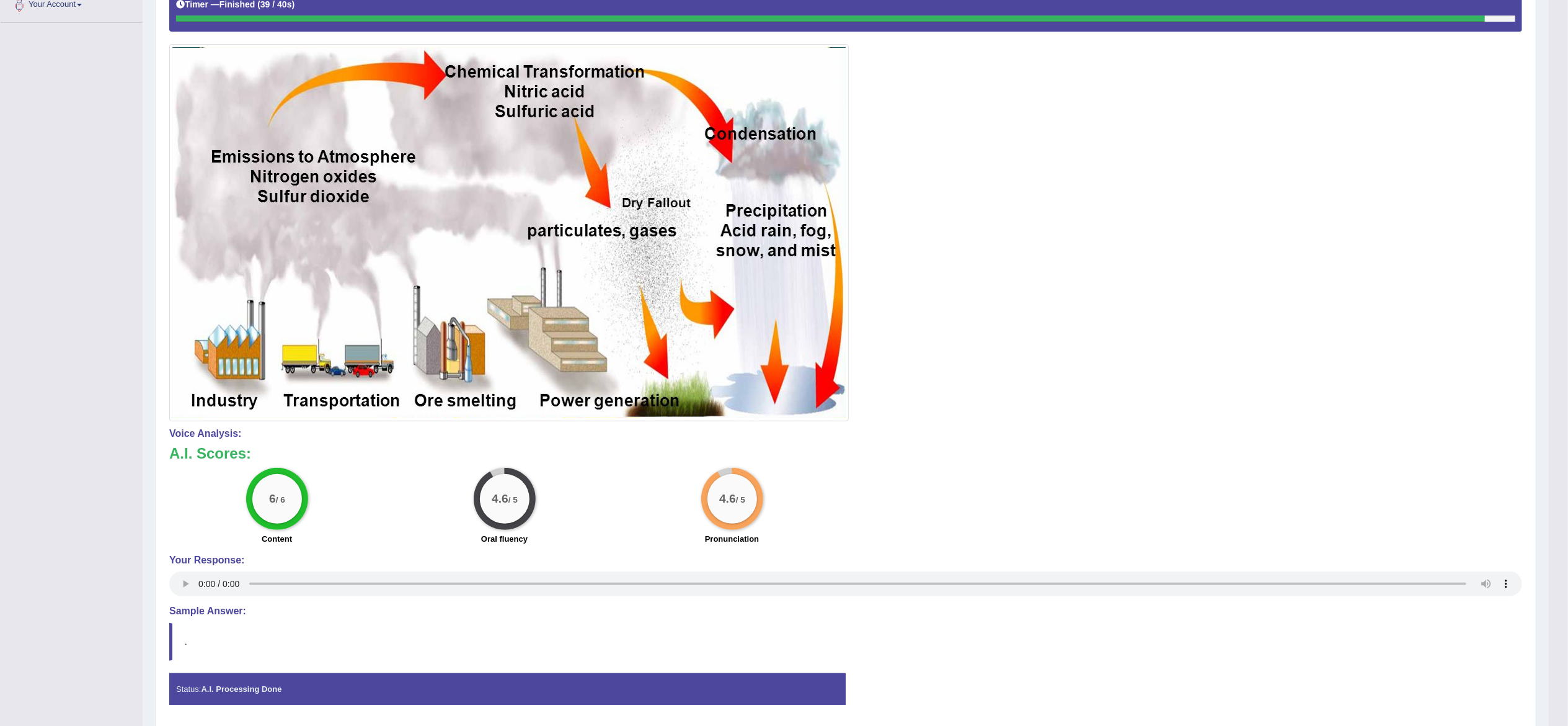
scroll to position [0, 0]
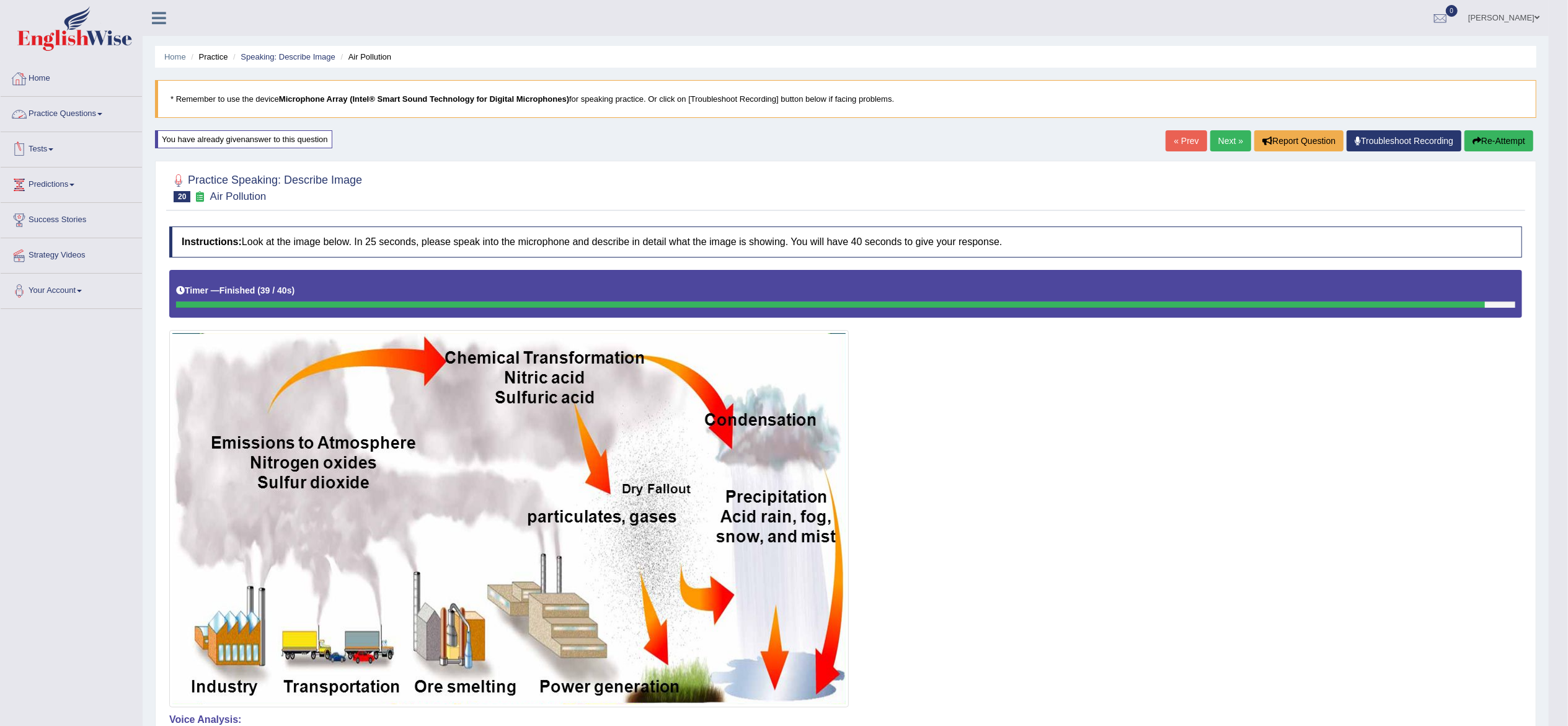
click at [54, 118] on link "Practice Questions" at bounding box center [71, 112] width 141 height 31
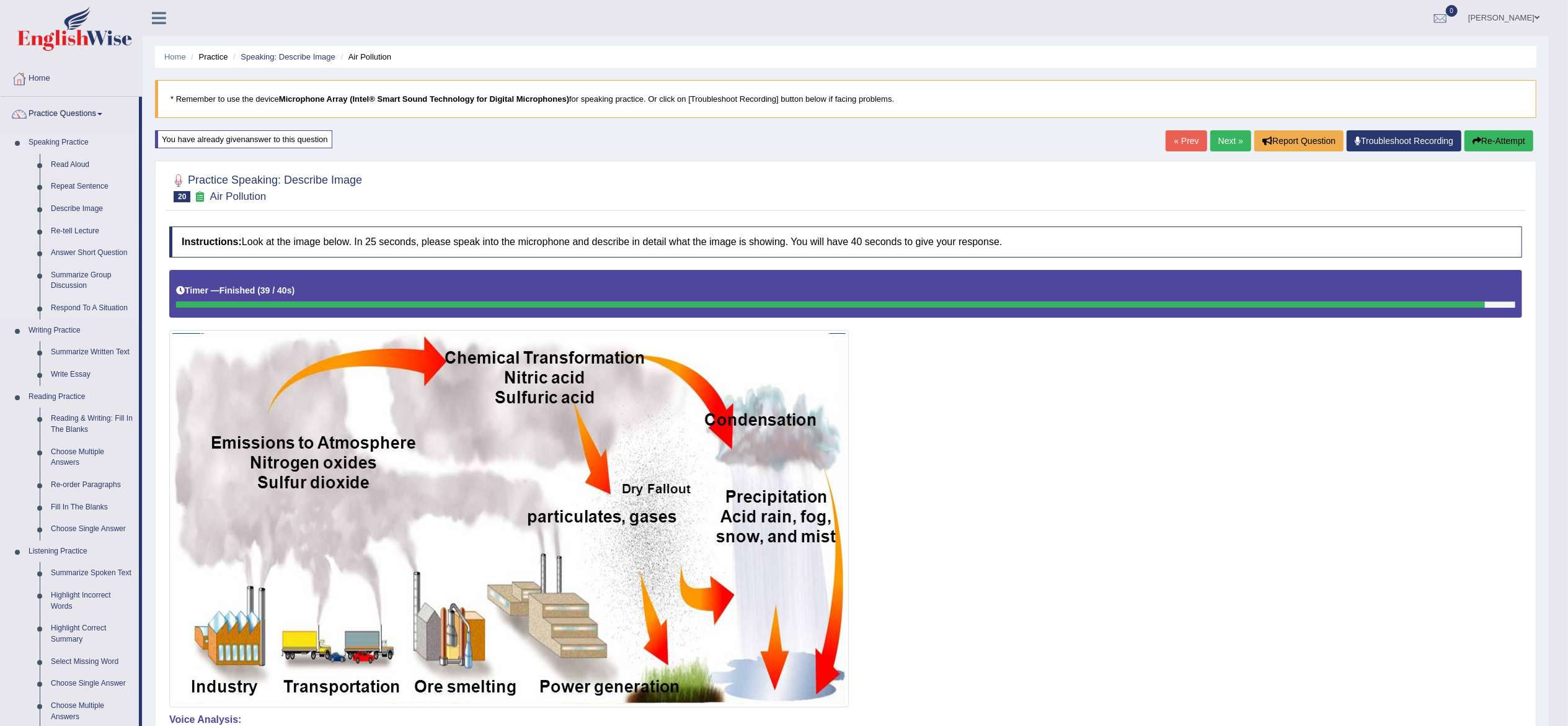
click at [68, 232] on link "Re-tell Lecture" at bounding box center [91, 231] width 93 height 22
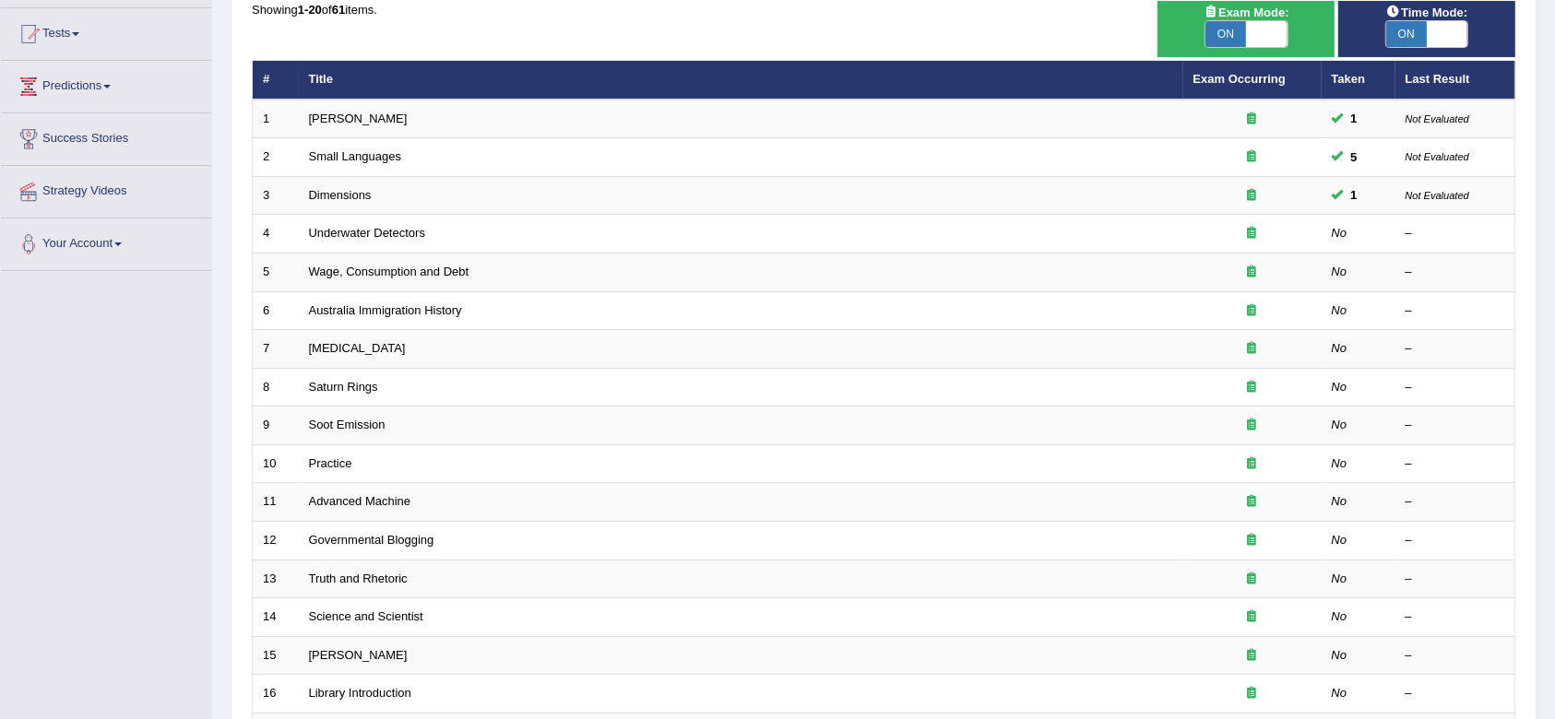
scroll to position [191, 0]
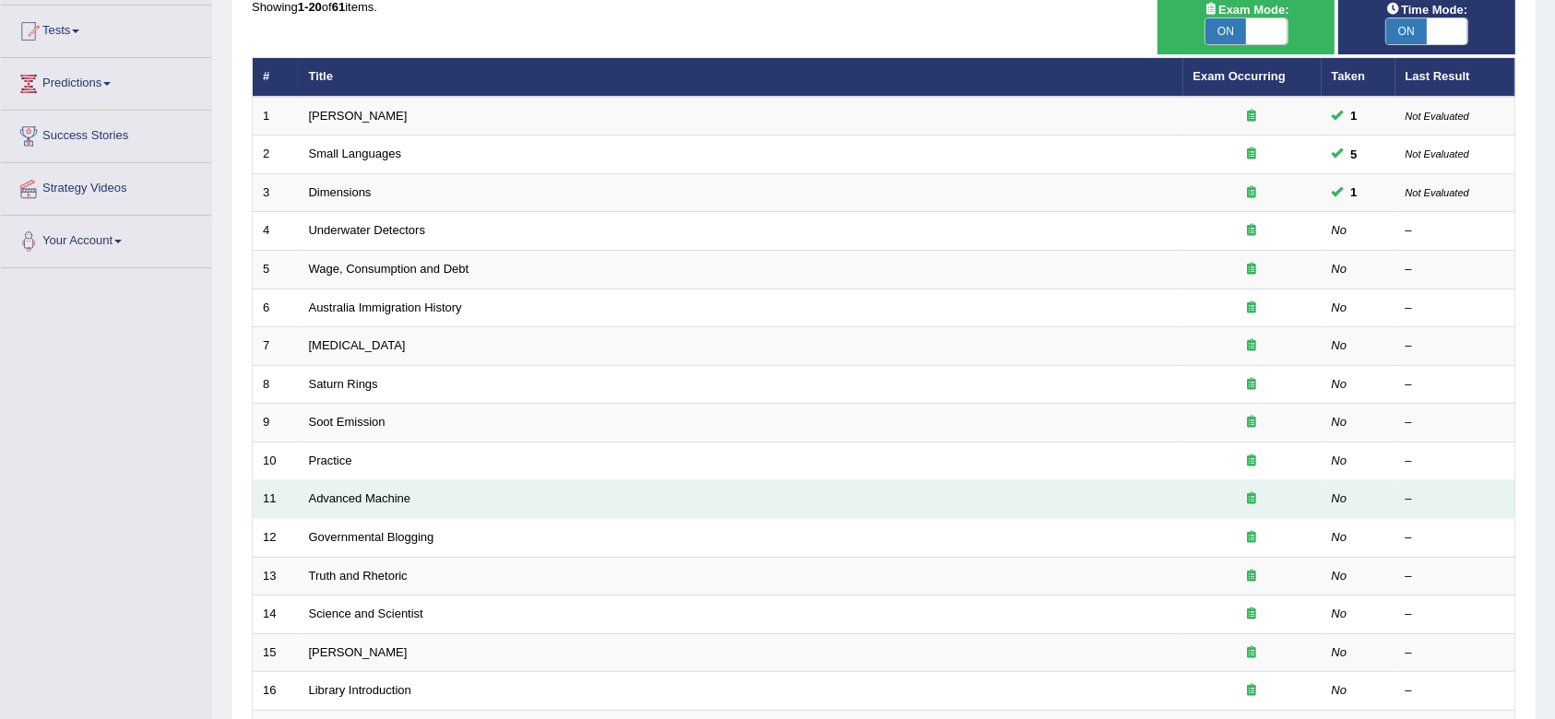
drag, startPoint x: 1587, startPoint y: 0, endPoint x: 1048, endPoint y: 503, distance: 737.2
click at [1048, 503] on td "Advanced Machine" at bounding box center [741, 499] width 884 height 39
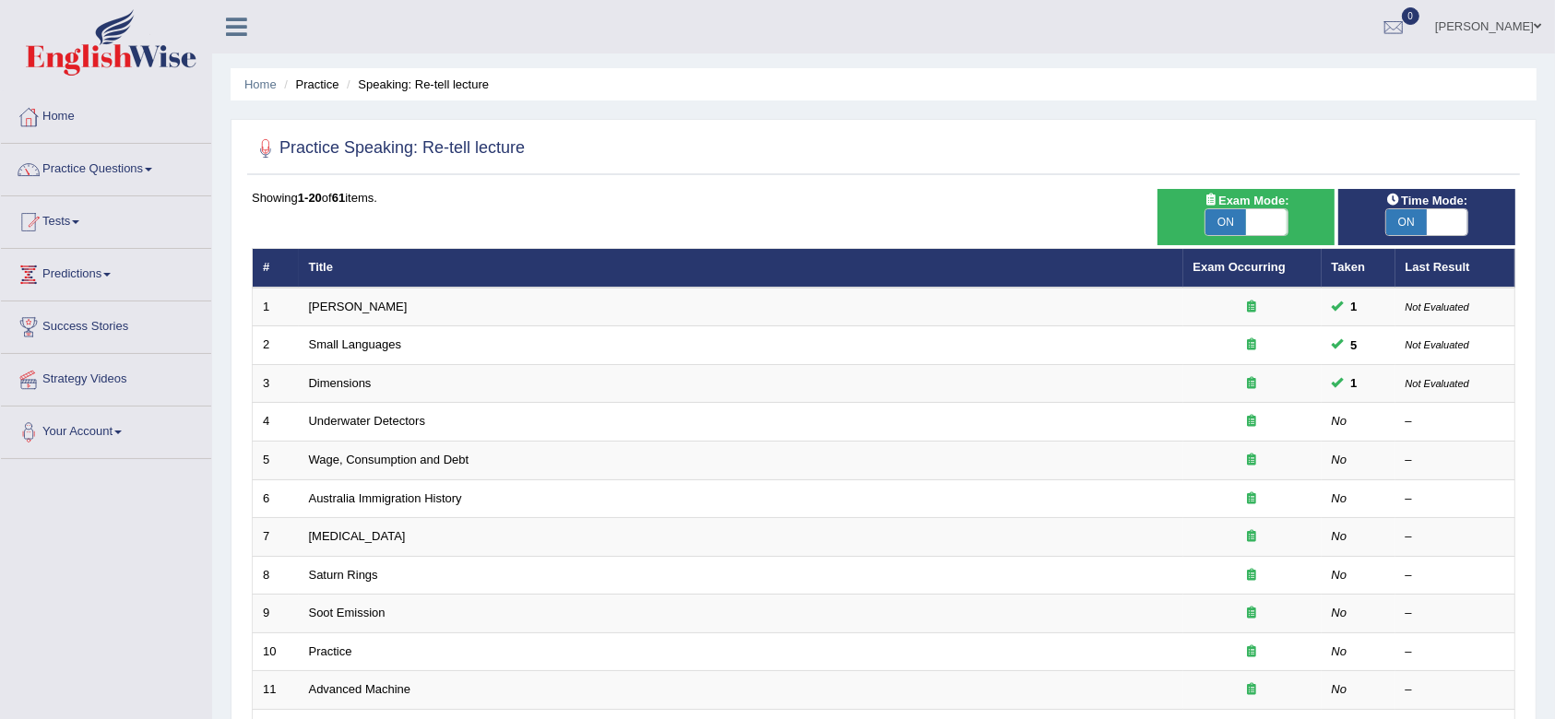
scroll to position [1, 0]
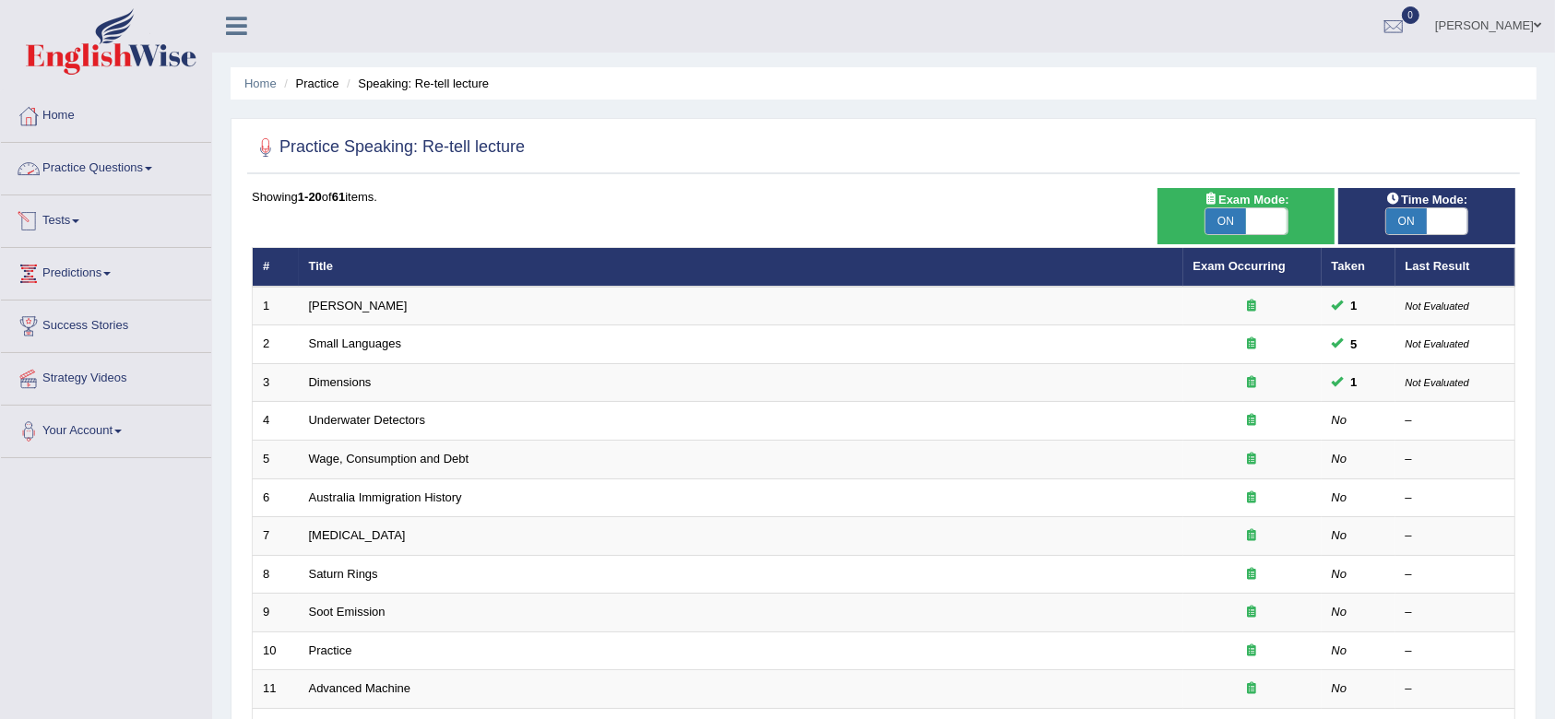
click at [62, 170] on link "Practice Questions" at bounding box center [106, 166] width 210 height 46
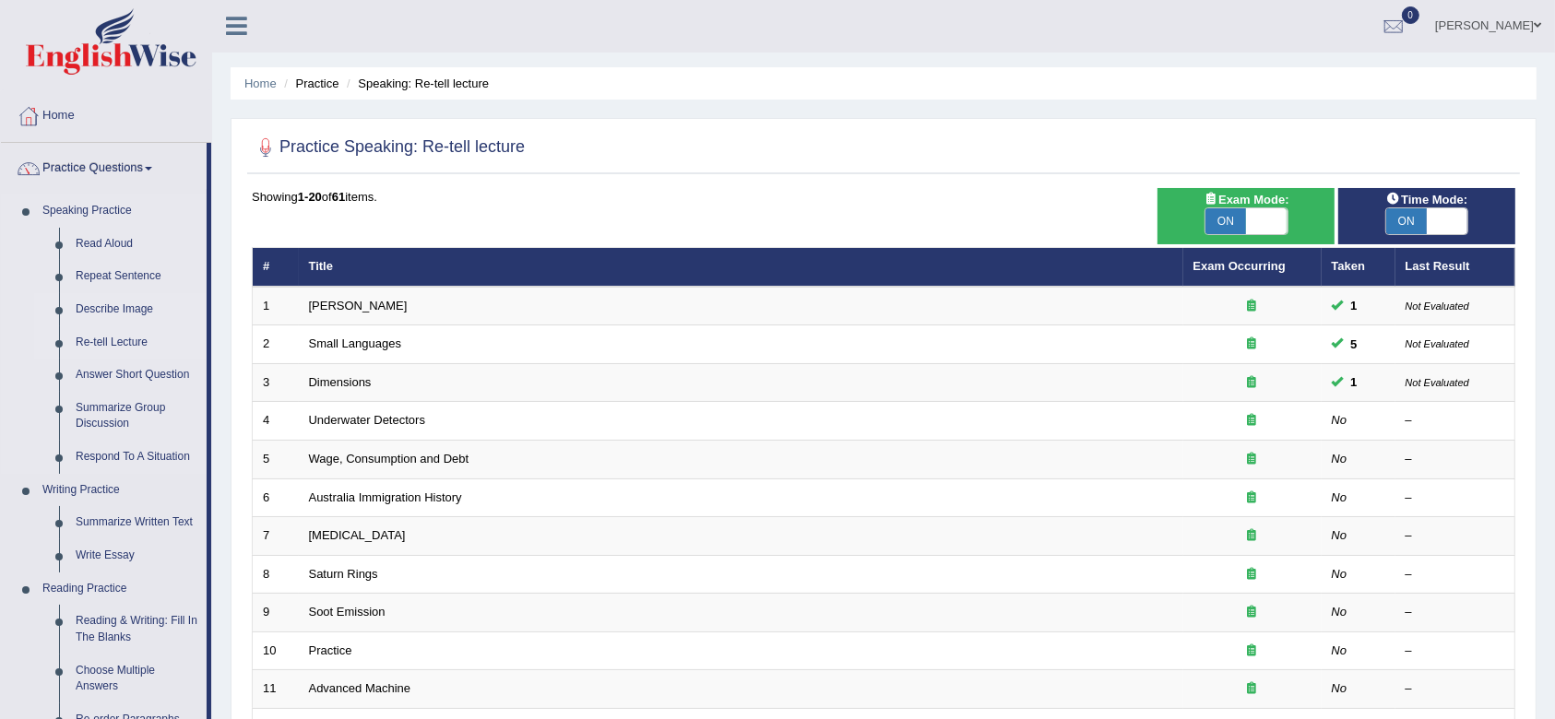
click at [115, 299] on link "Describe Image" at bounding box center [136, 309] width 139 height 33
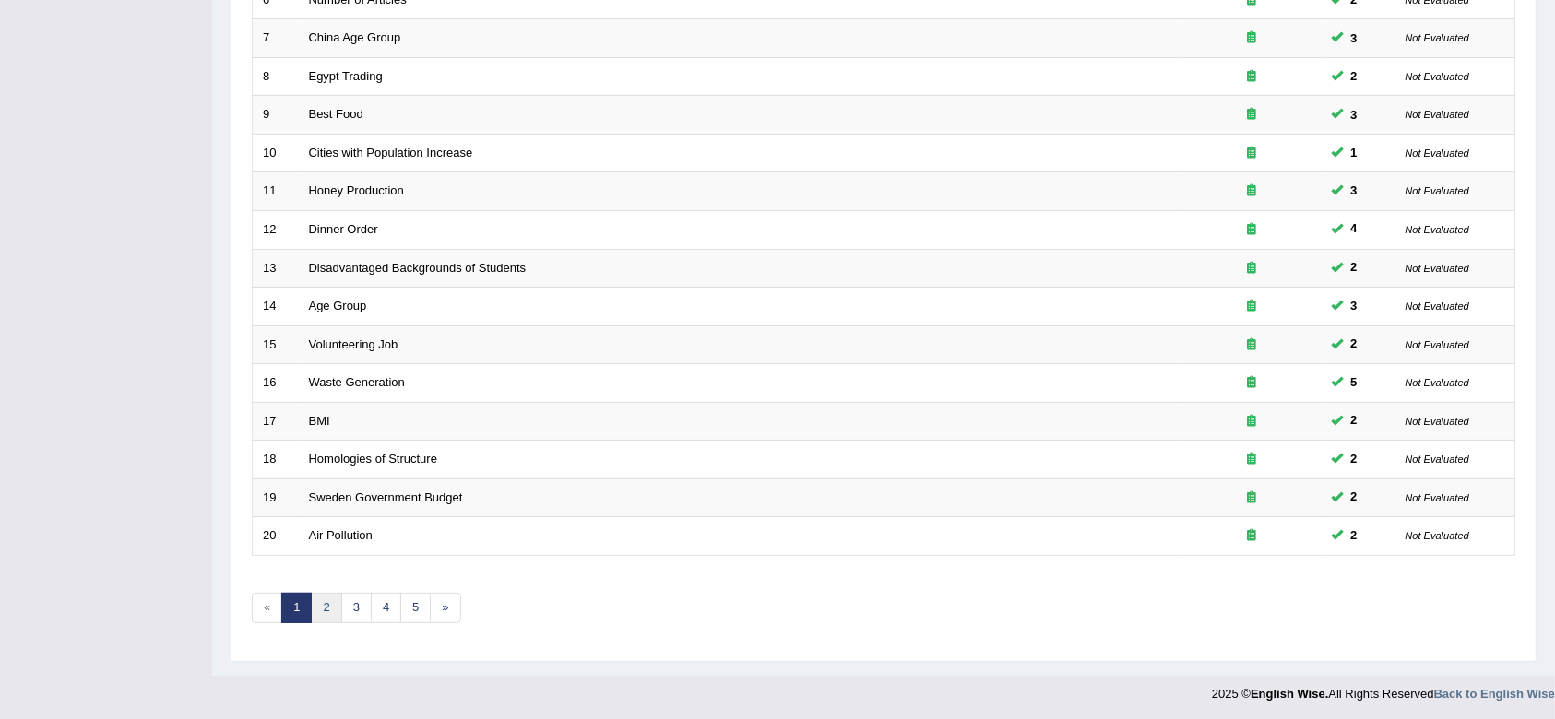
click at [337, 617] on link "2" at bounding box center [326, 608] width 30 height 30
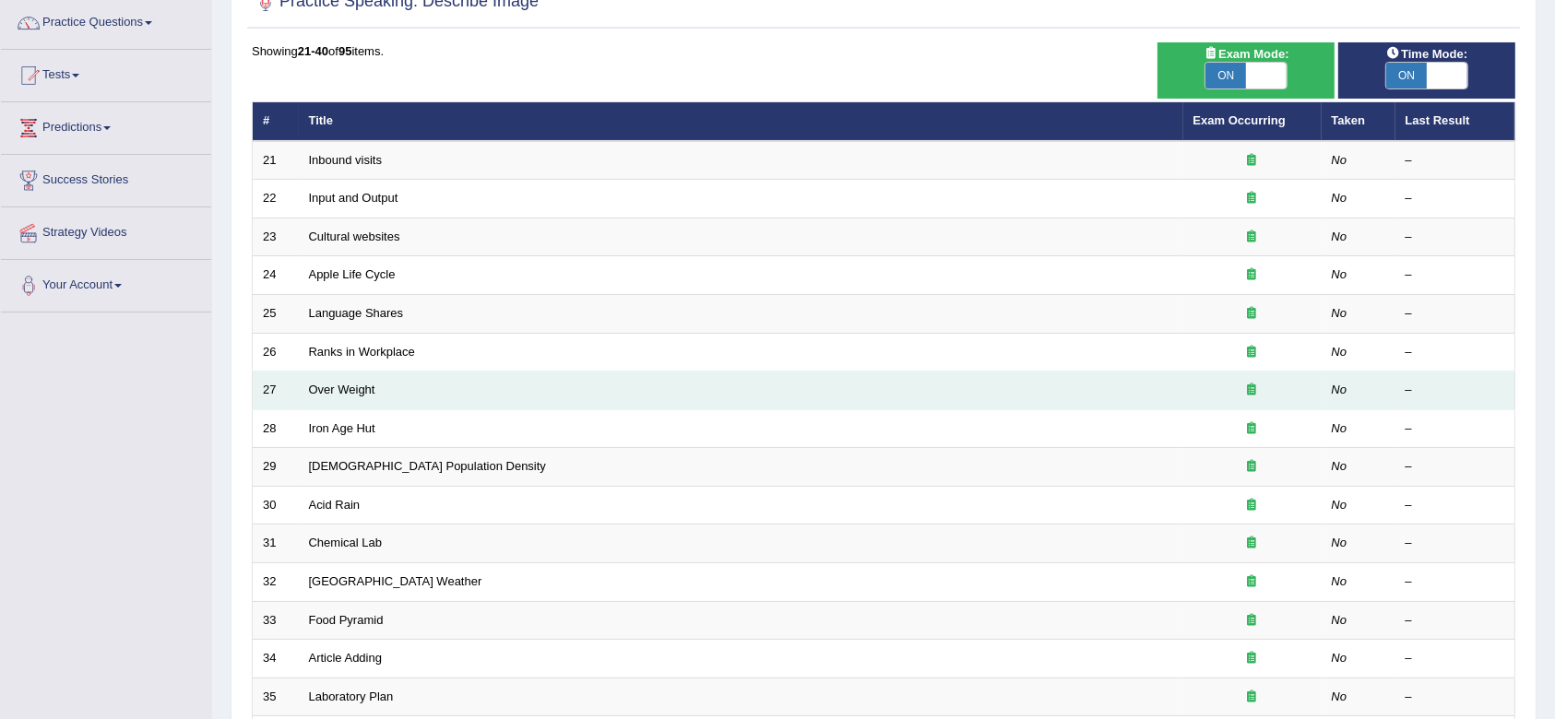
scroll to position [145, 0]
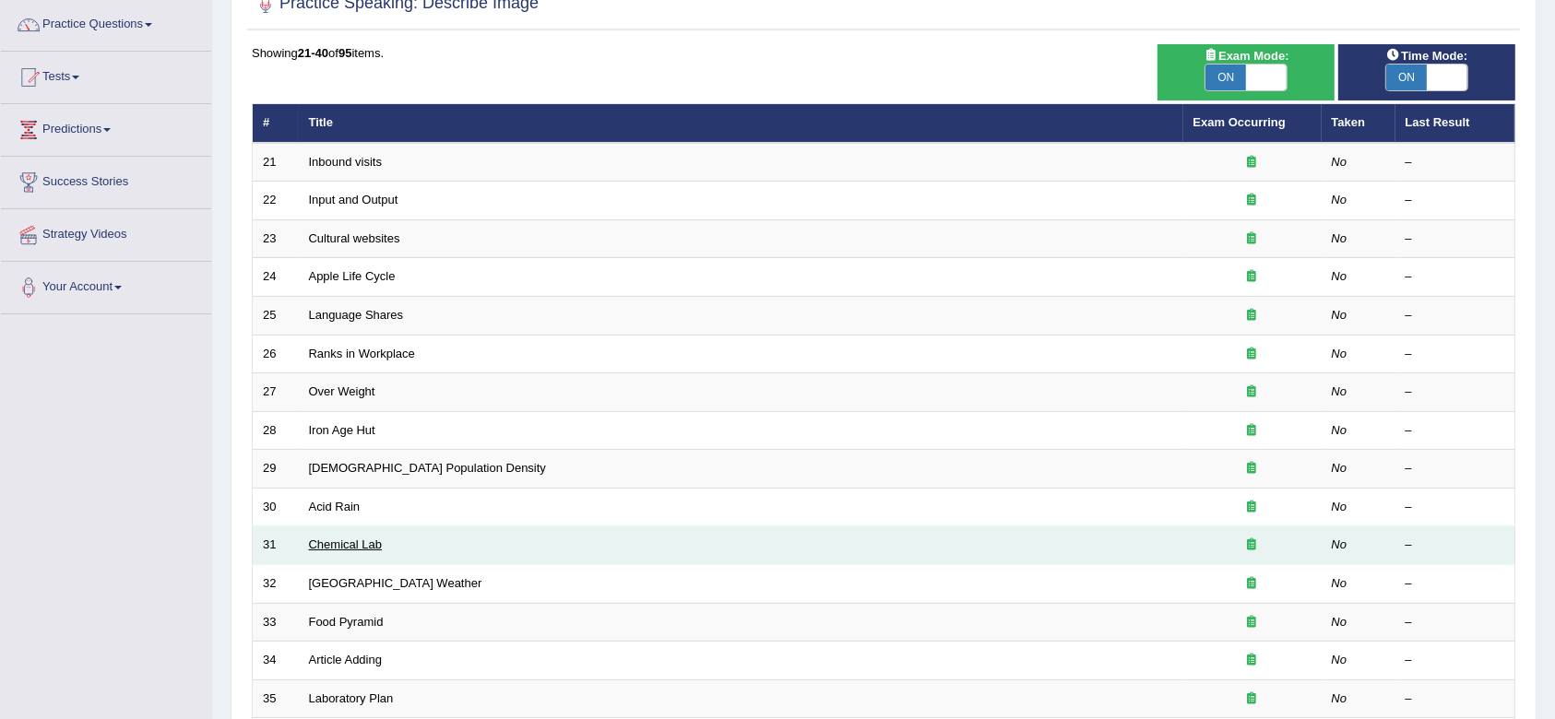
click at [338, 538] on link "Chemical Lab" at bounding box center [346, 545] width 74 height 14
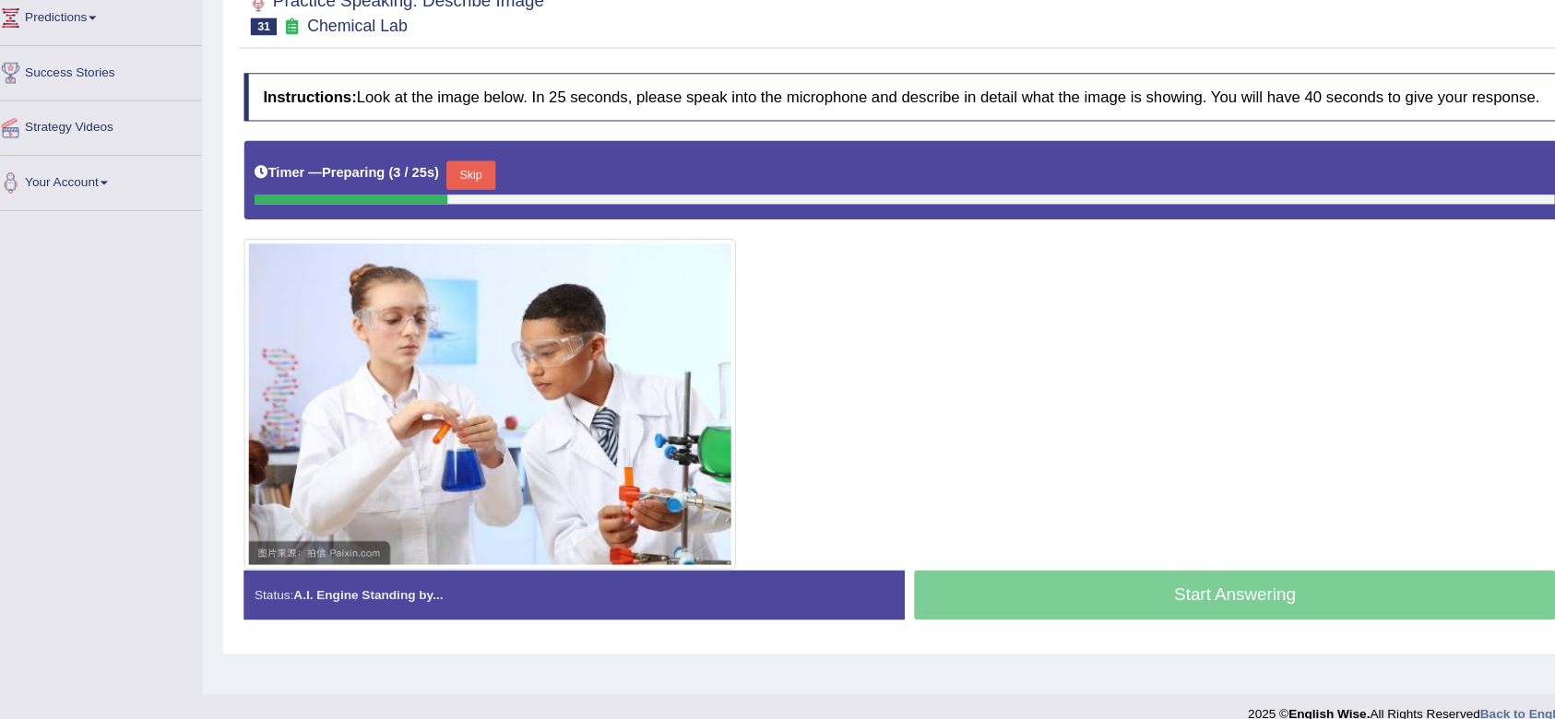
scroll to position [239, 0]
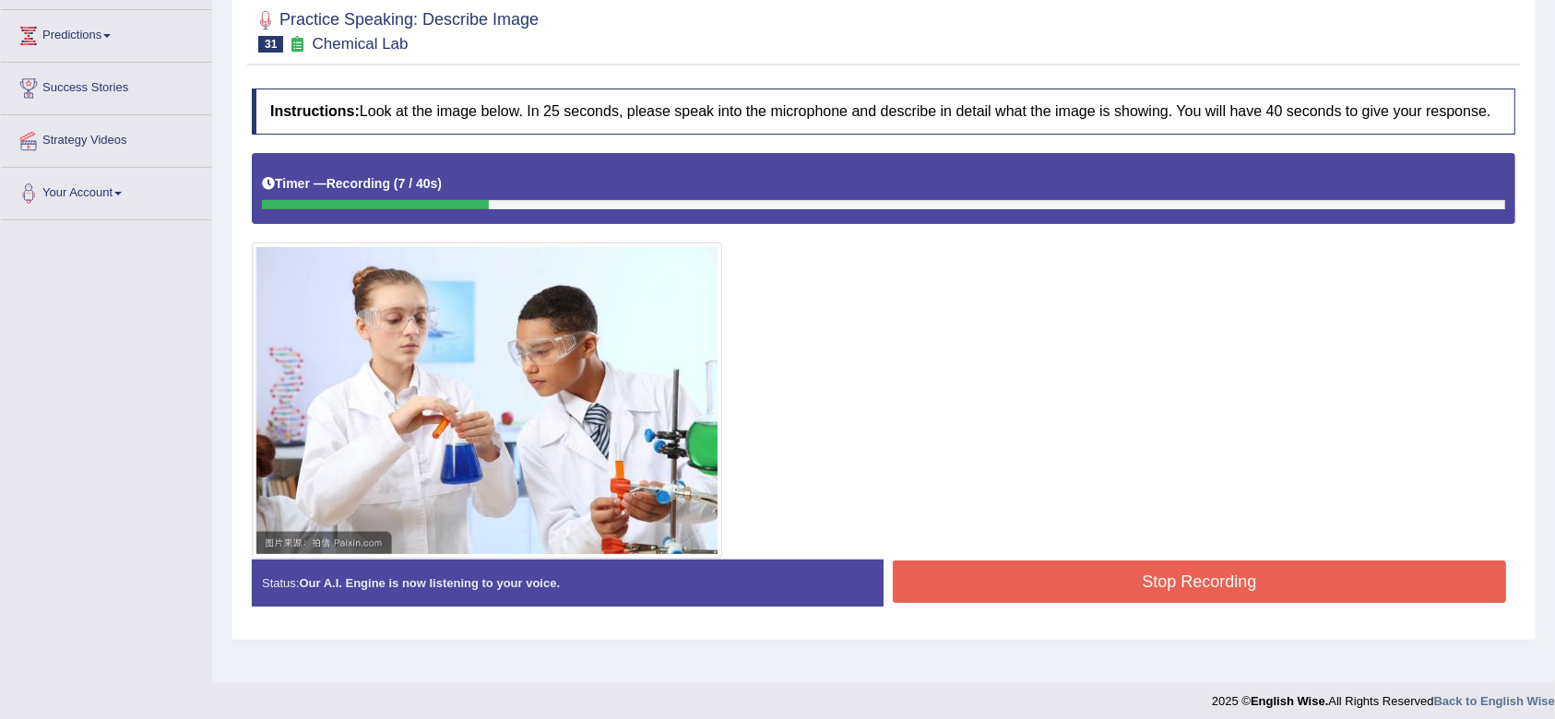
click at [1017, 594] on button "Stop Recording" at bounding box center [1199, 582] width 613 height 42
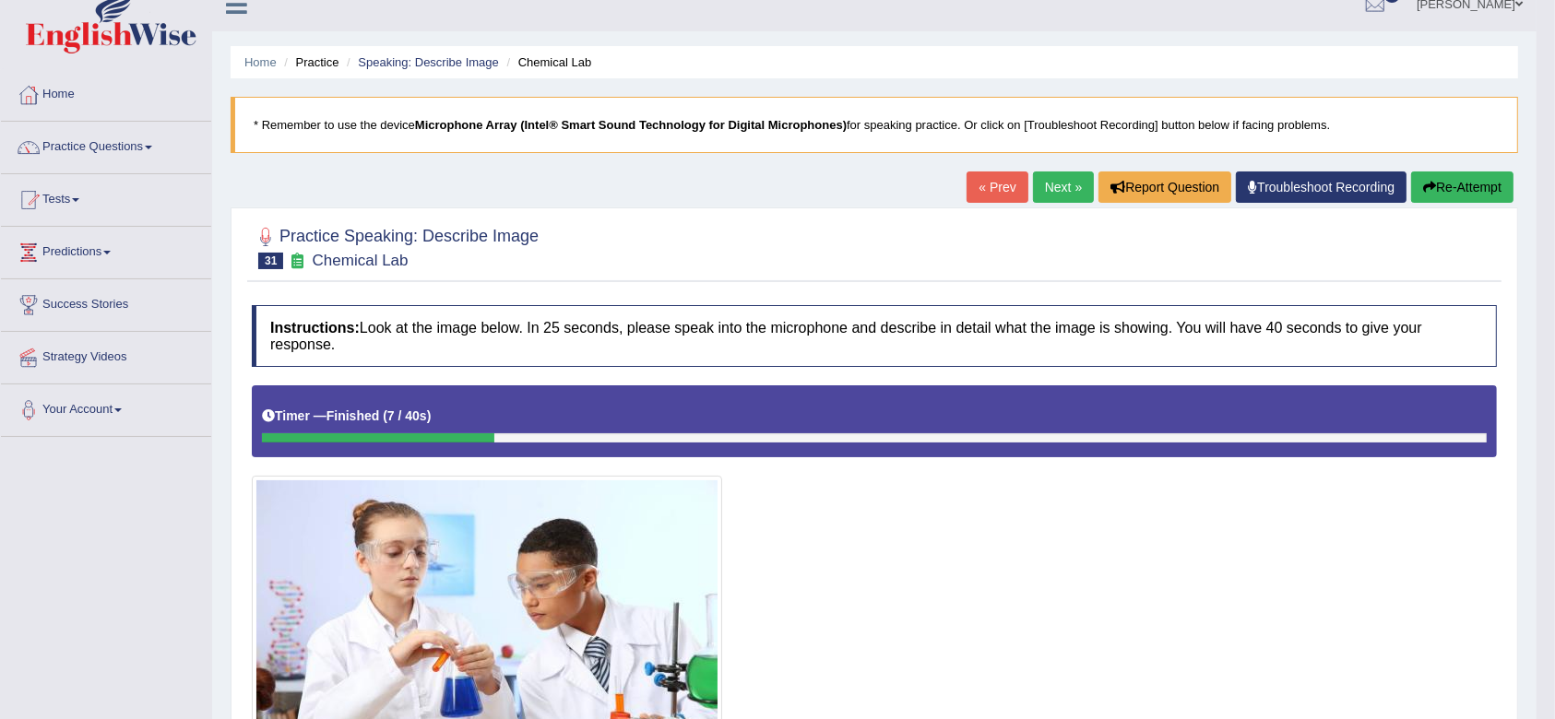
scroll to position [25, 0]
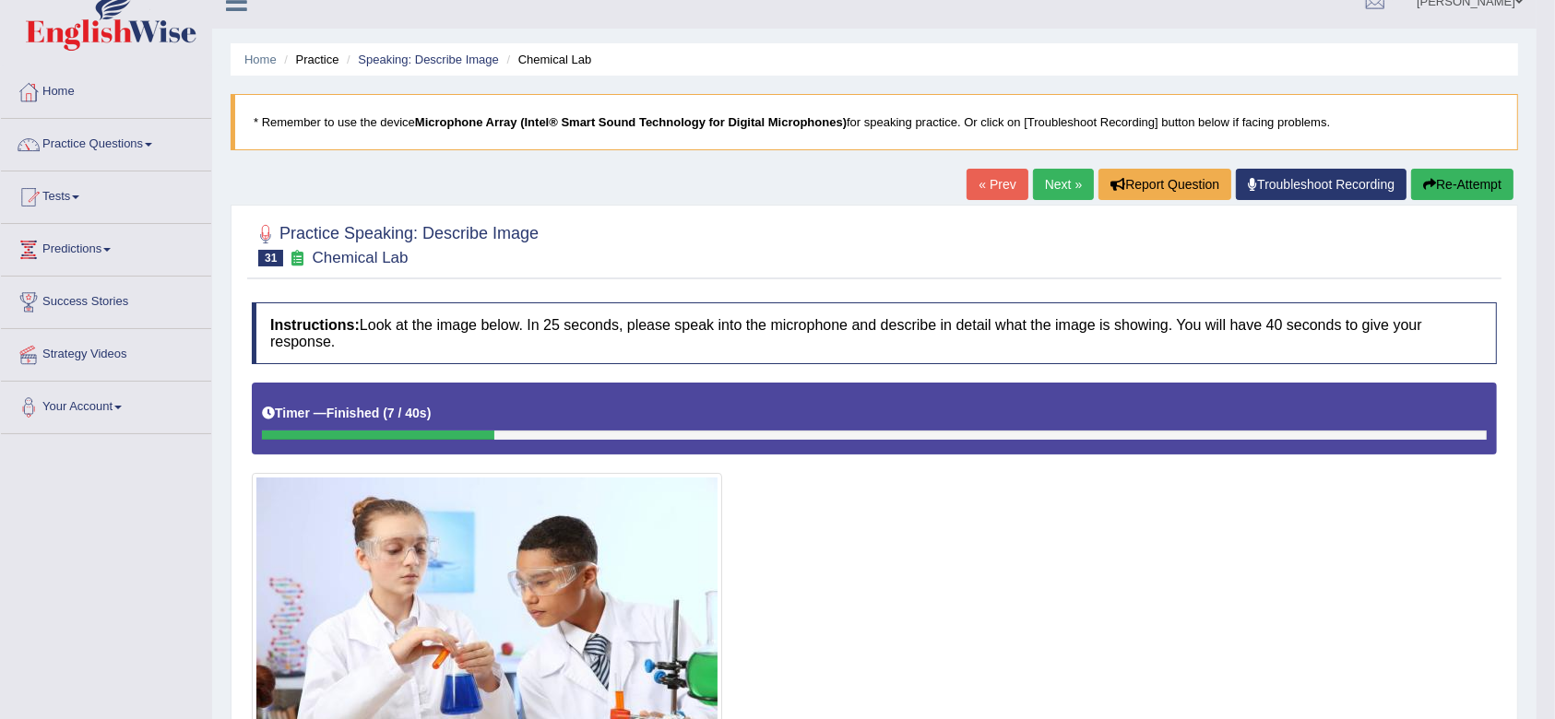
click at [1469, 178] on button "Re-Attempt" at bounding box center [1462, 184] width 102 height 31
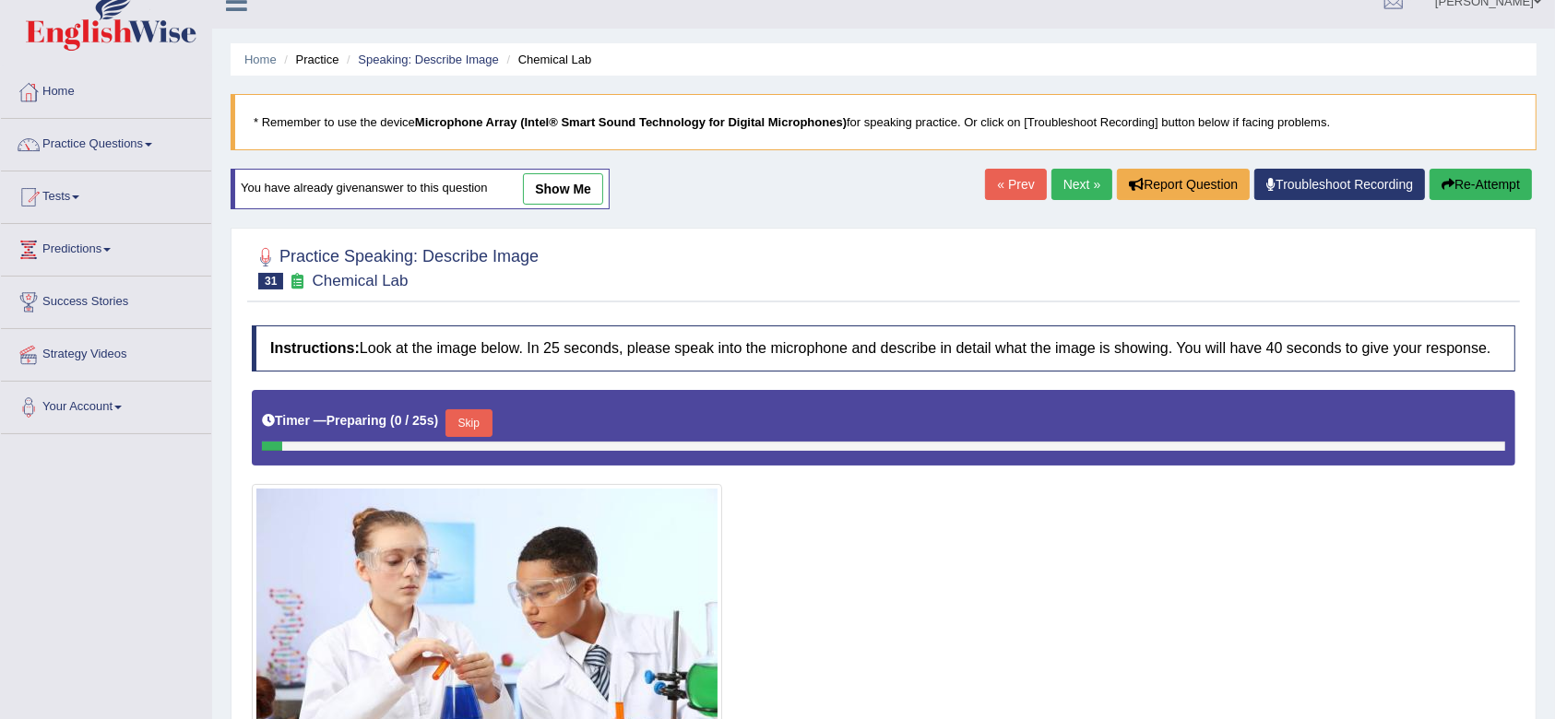
scroll to position [192, 0]
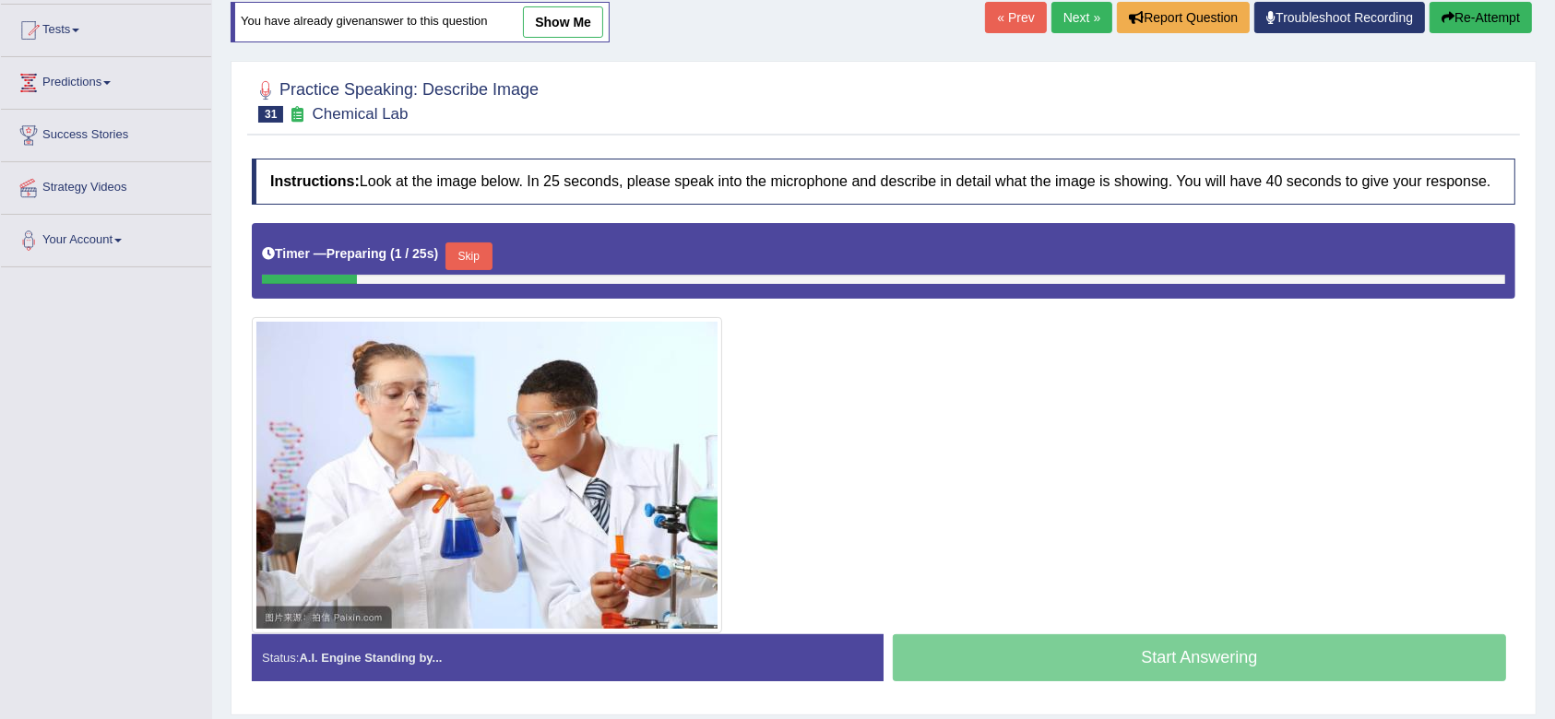
click at [476, 246] on button "Skip" at bounding box center [468, 257] width 46 height 28
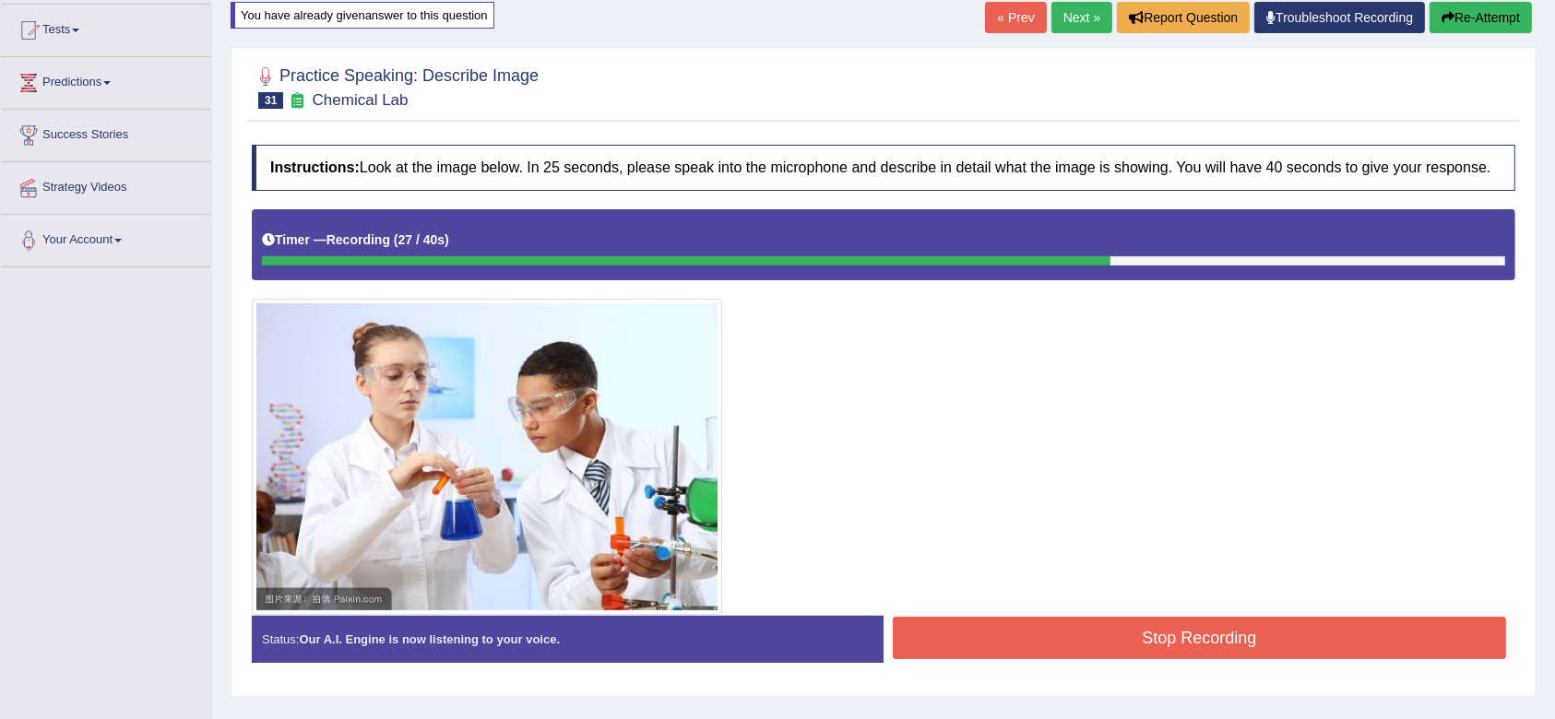
click at [1005, 650] on button "Stop Recording" at bounding box center [1199, 638] width 613 height 42
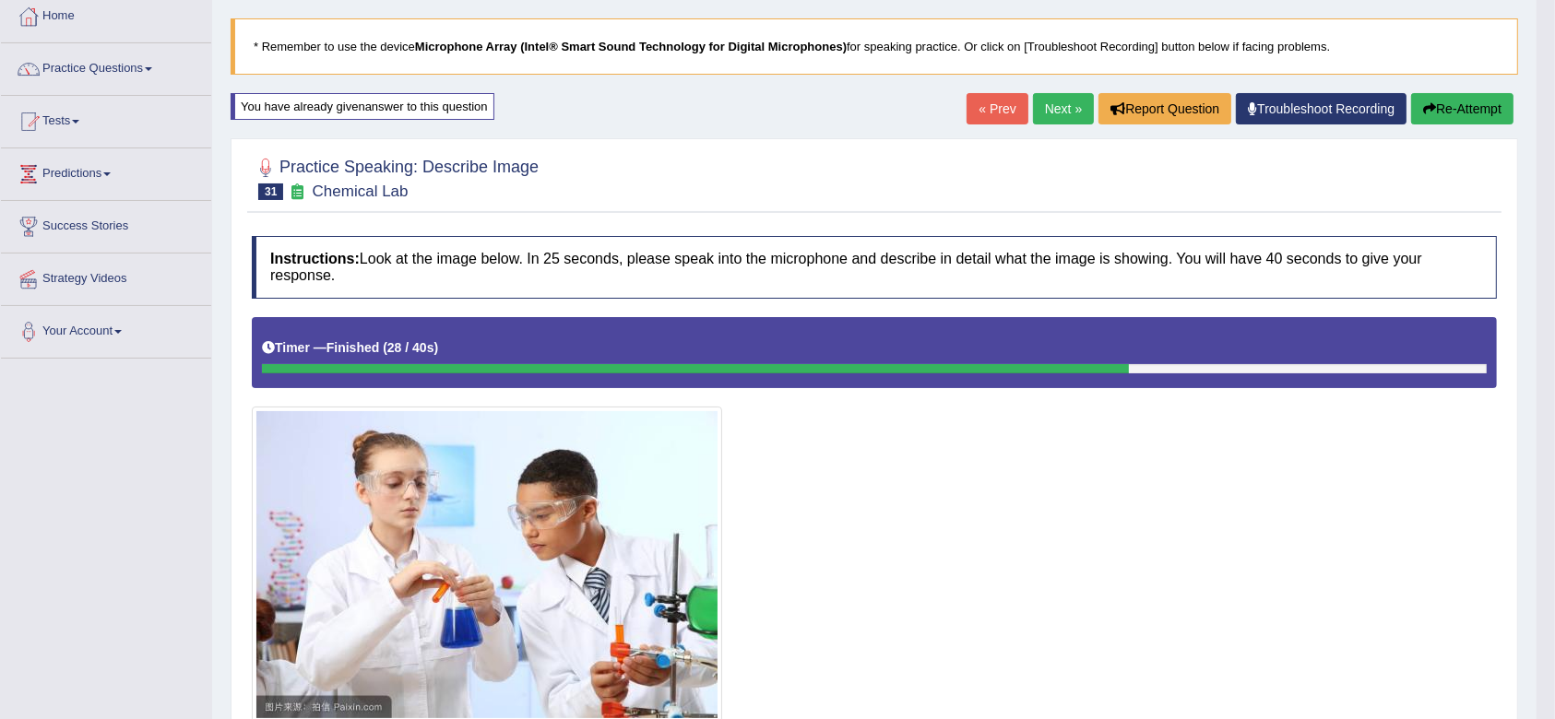
scroll to position [35, 0]
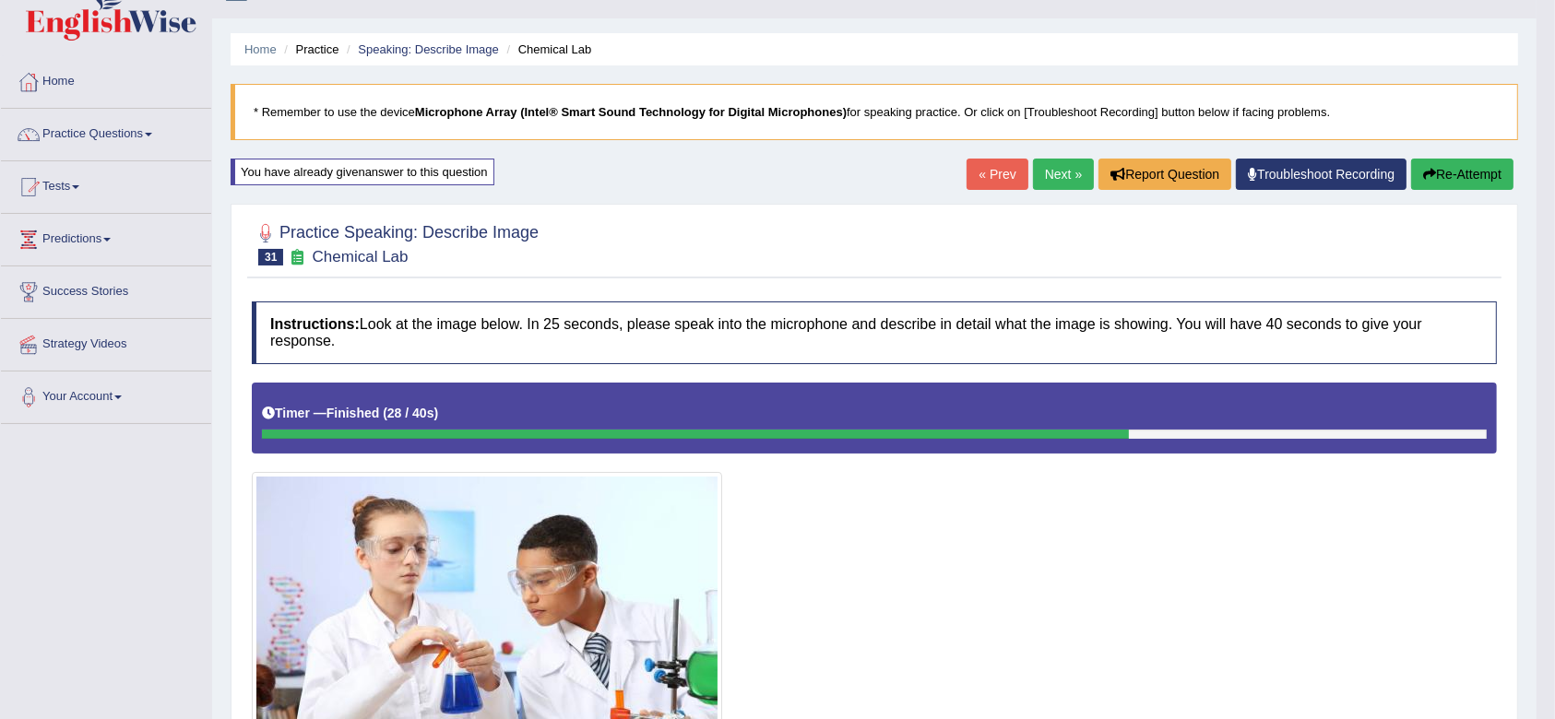
click at [1050, 172] on link "Next »" at bounding box center [1063, 174] width 61 height 31
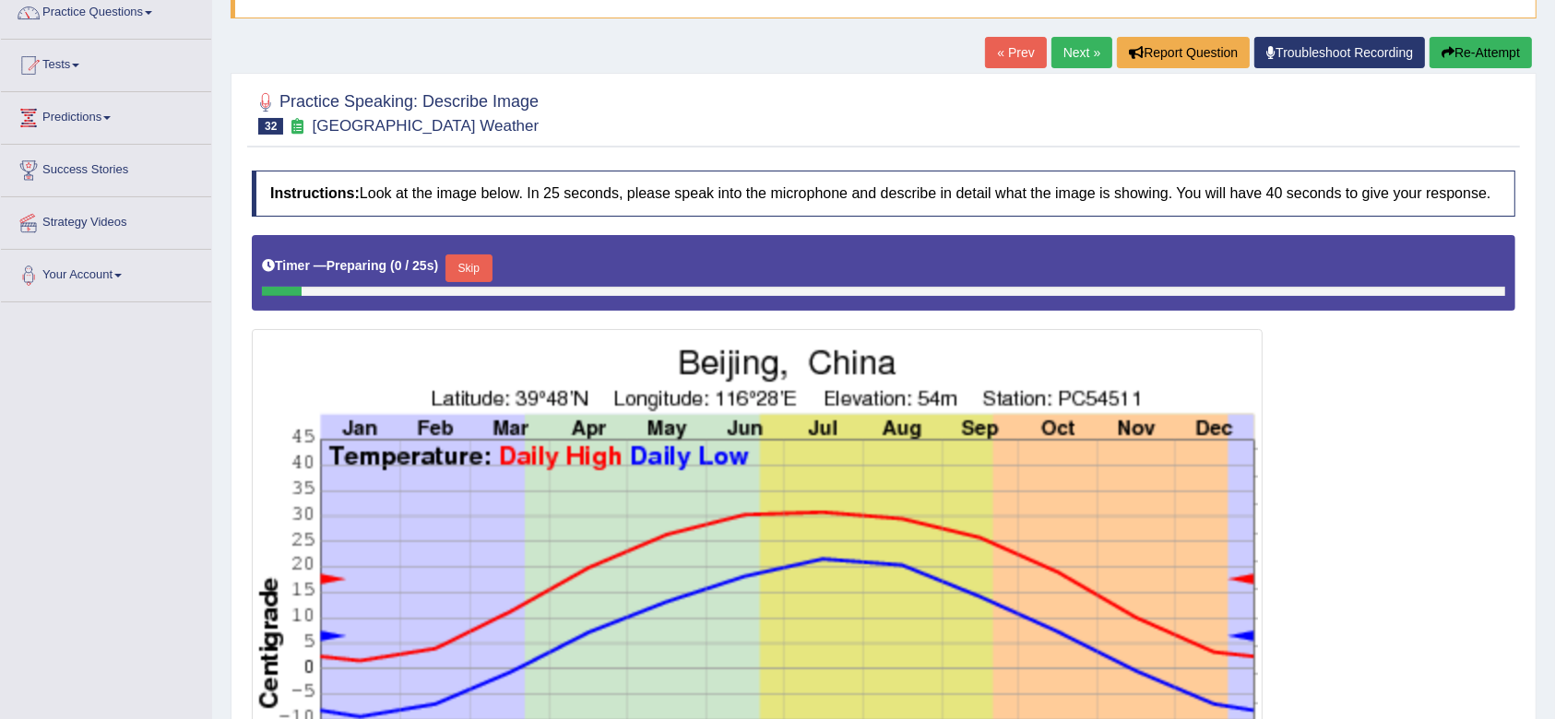
scroll to position [159, 0]
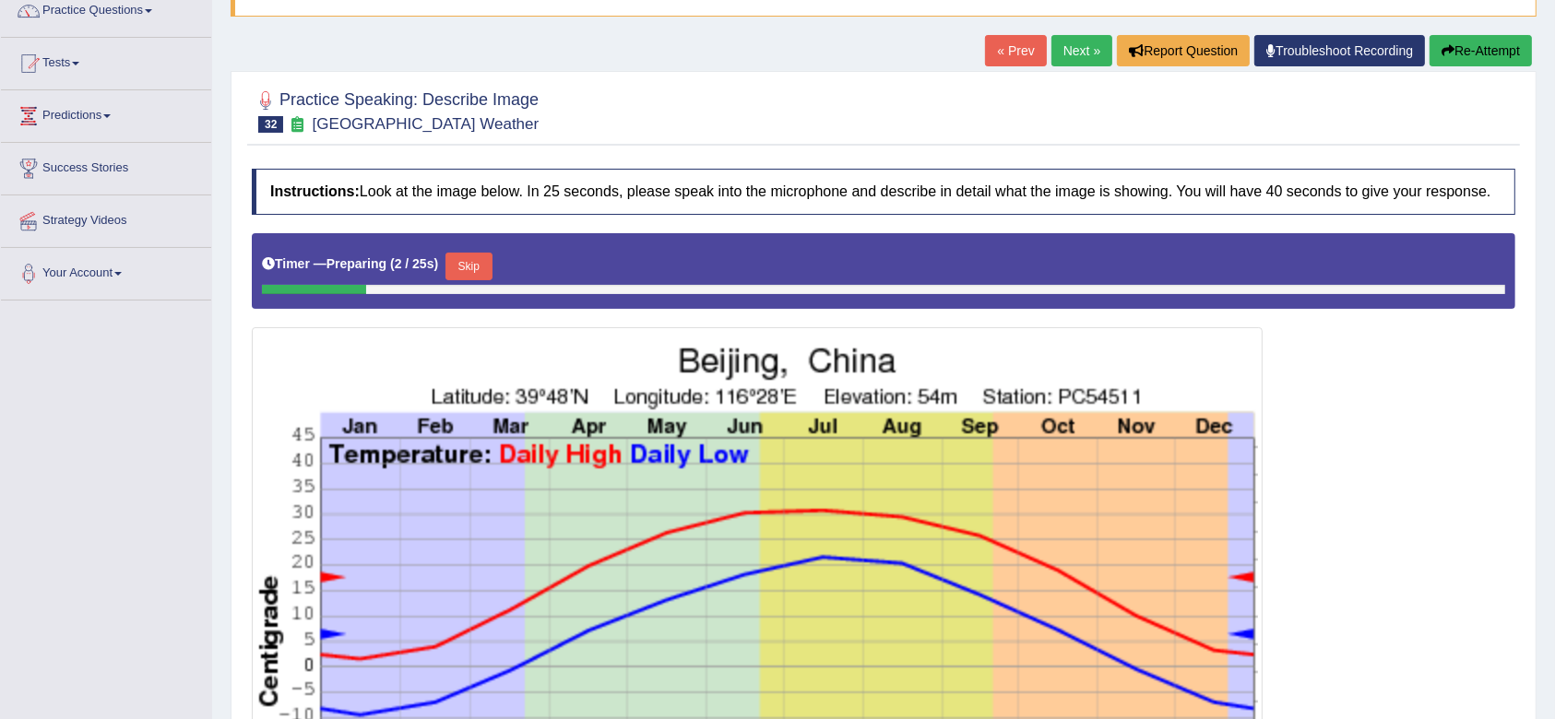
click at [1072, 59] on link "Next »" at bounding box center [1081, 50] width 61 height 31
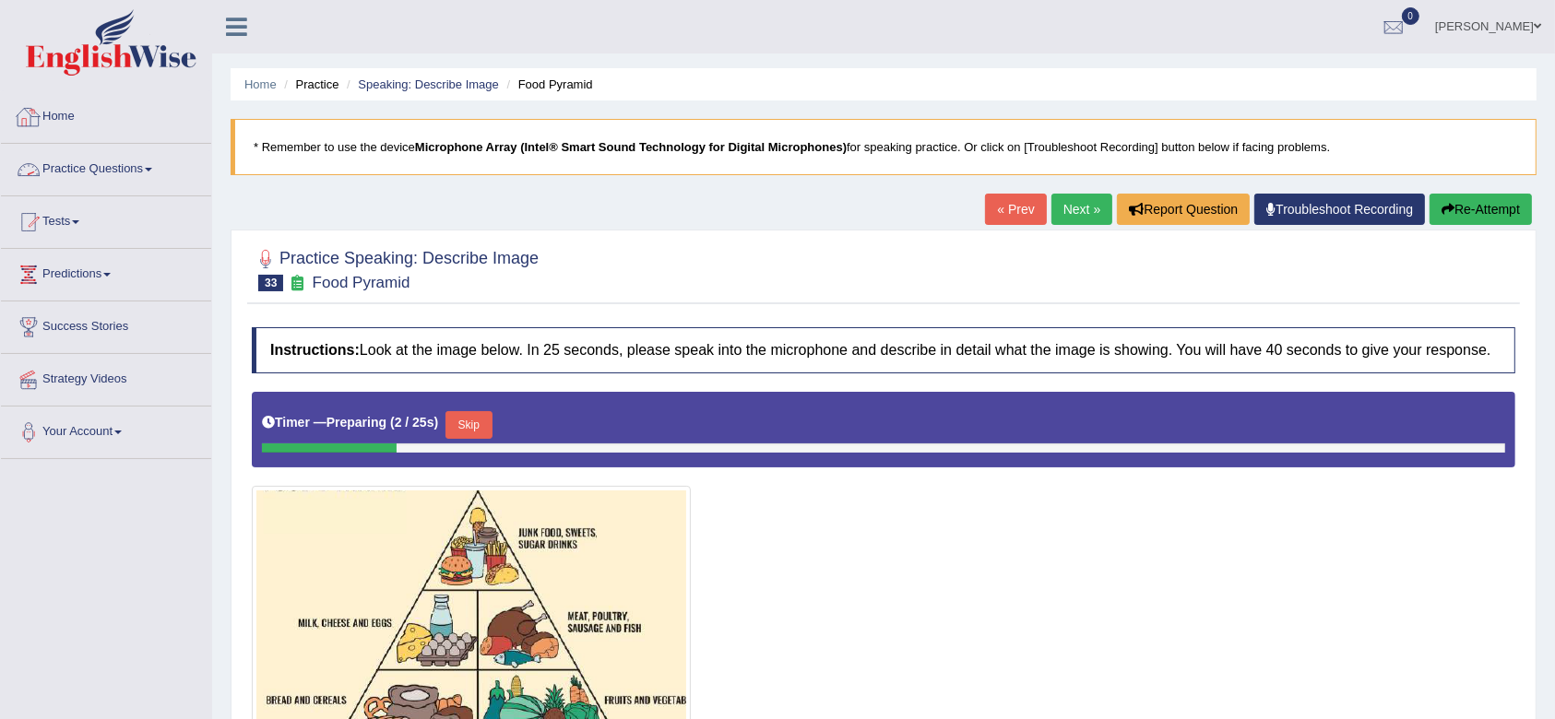
click at [74, 170] on link "Practice Questions" at bounding box center [106, 167] width 210 height 46
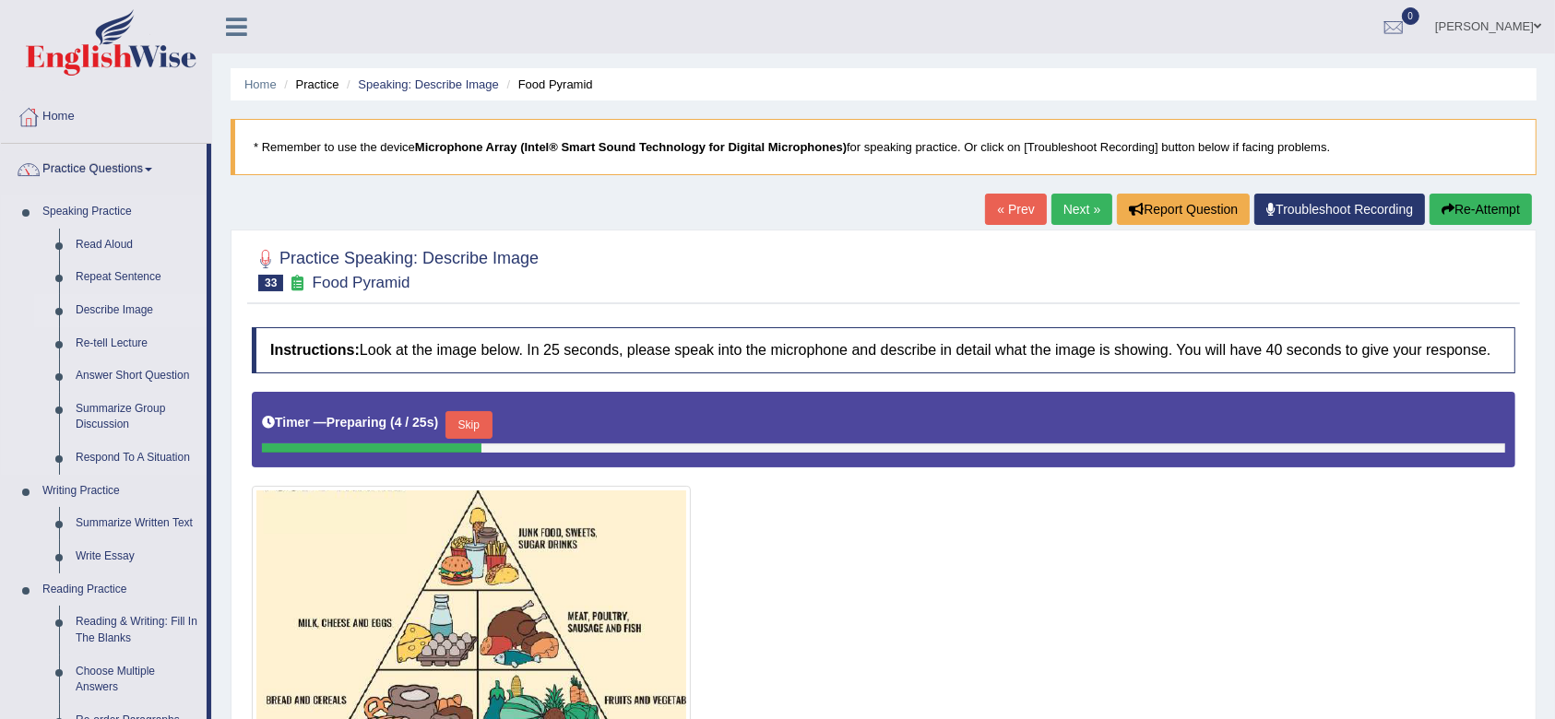
click at [93, 309] on link "Describe Image" at bounding box center [136, 310] width 139 height 33
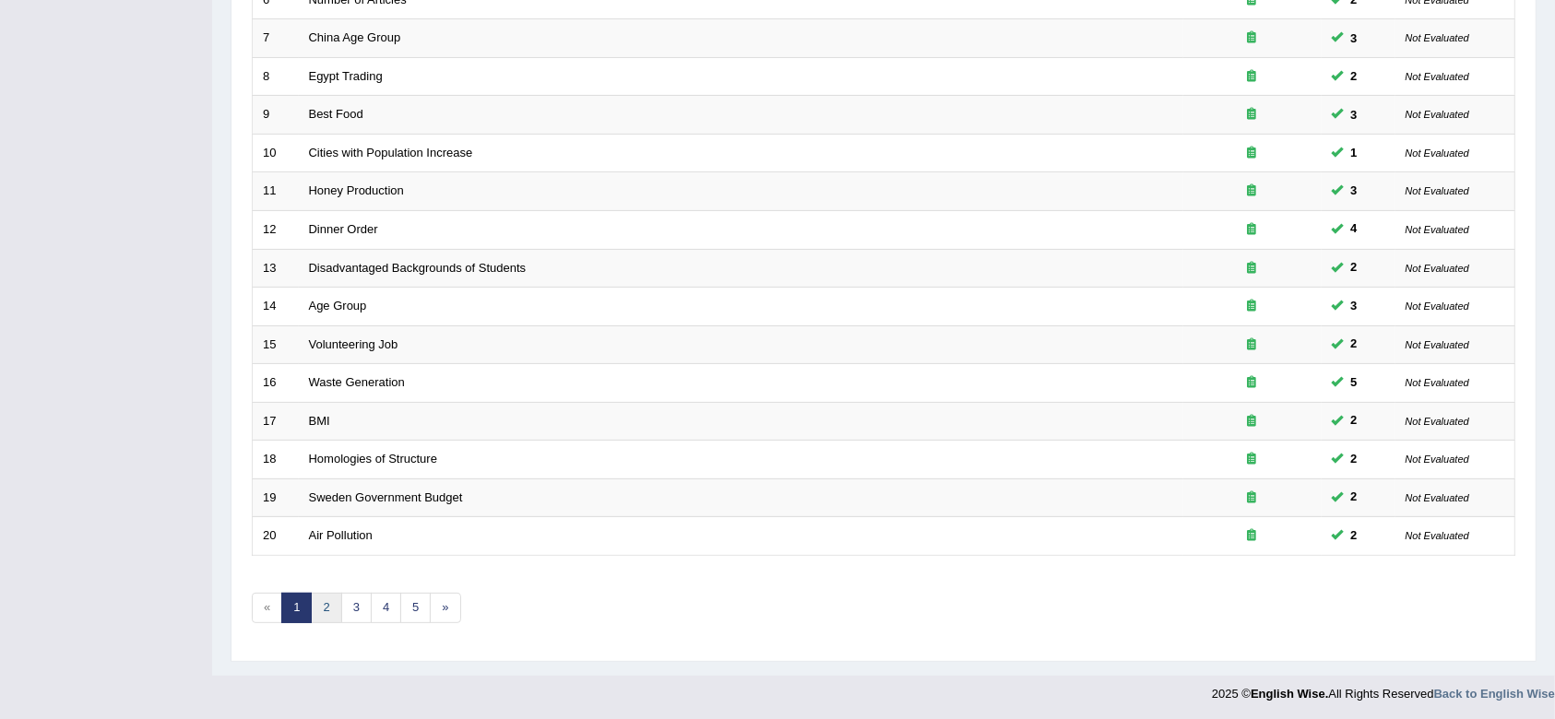
click at [330, 601] on link "2" at bounding box center [326, 608] width 30 height 30
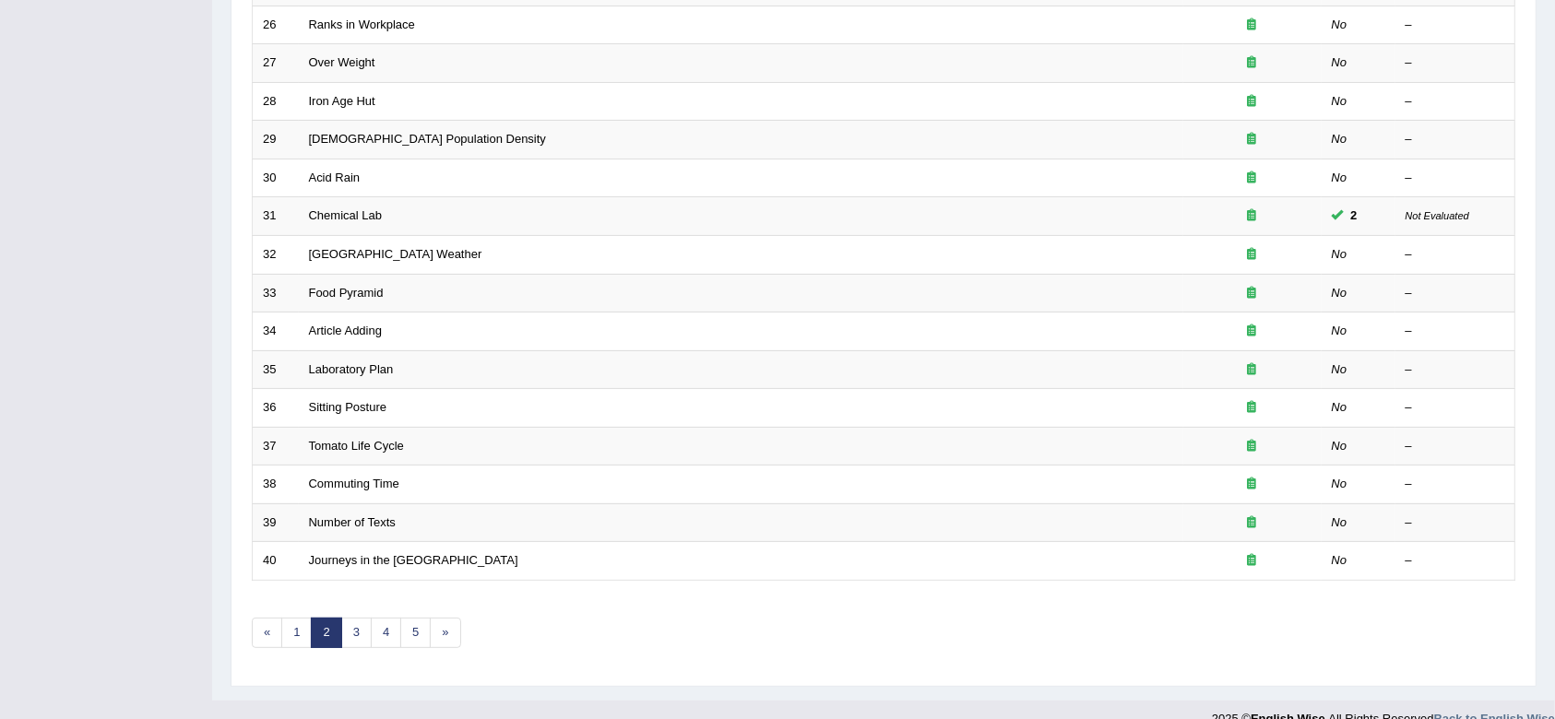
scroll to position [476, 0]
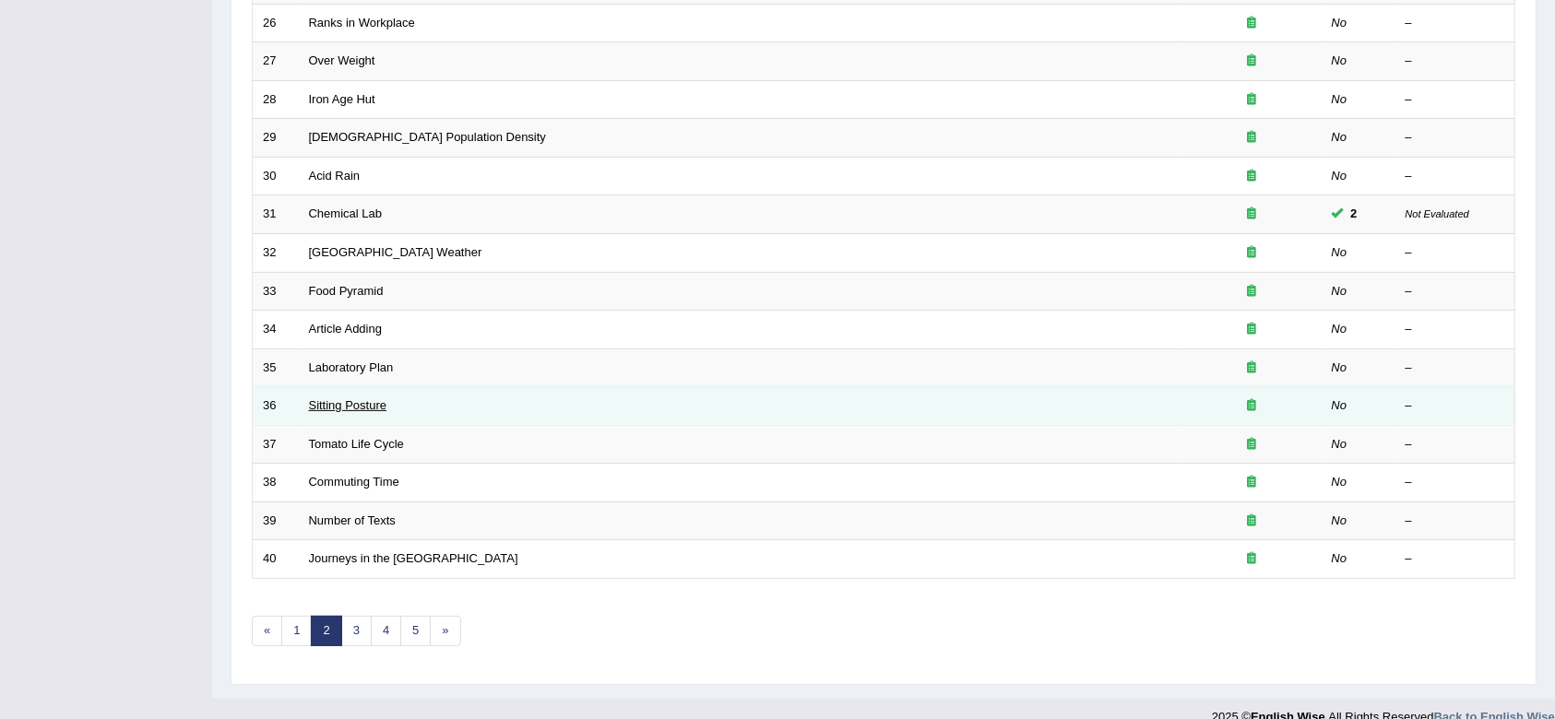
click at [348, 408] on link "Sitting Posture" at bounding box center [348, 405] width 78 height 14
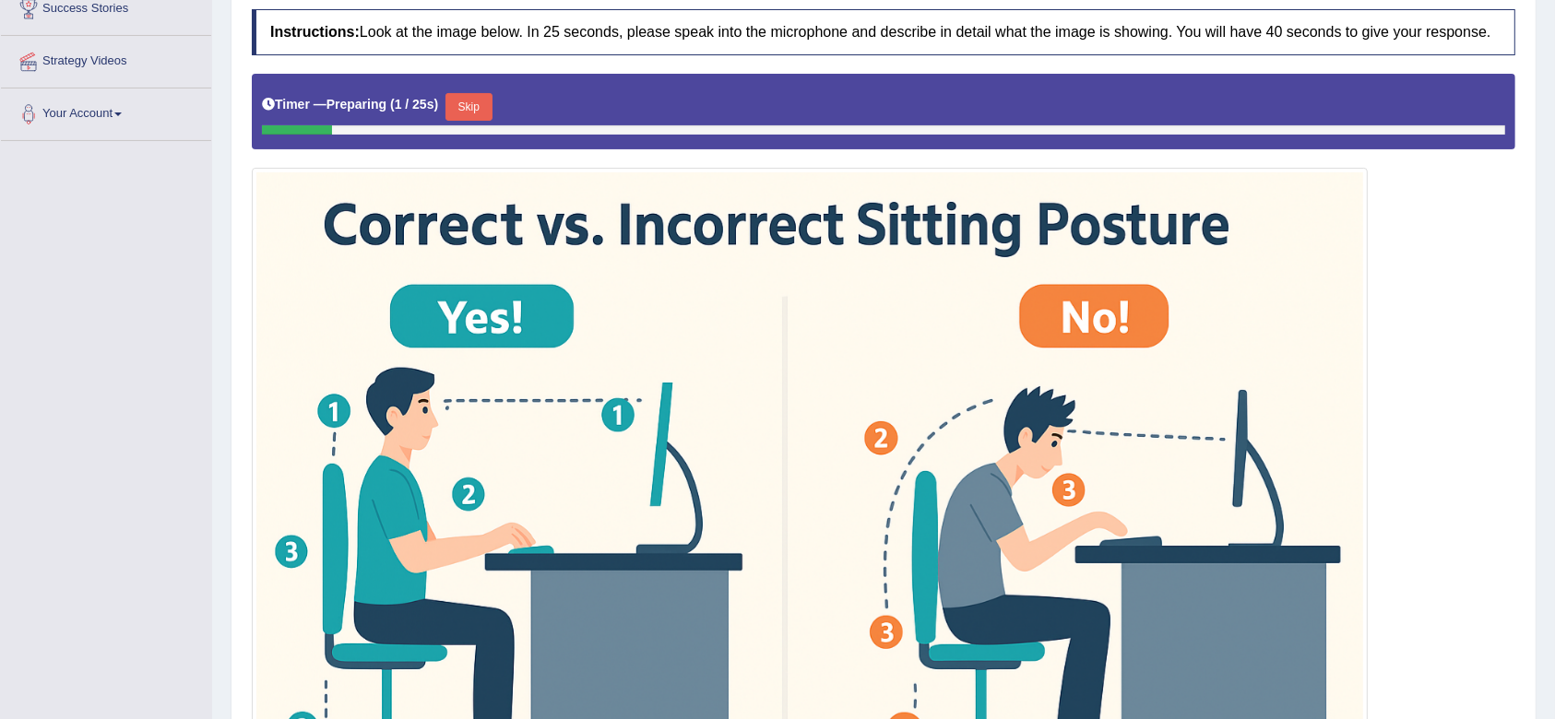
scroll to position [361, 0]
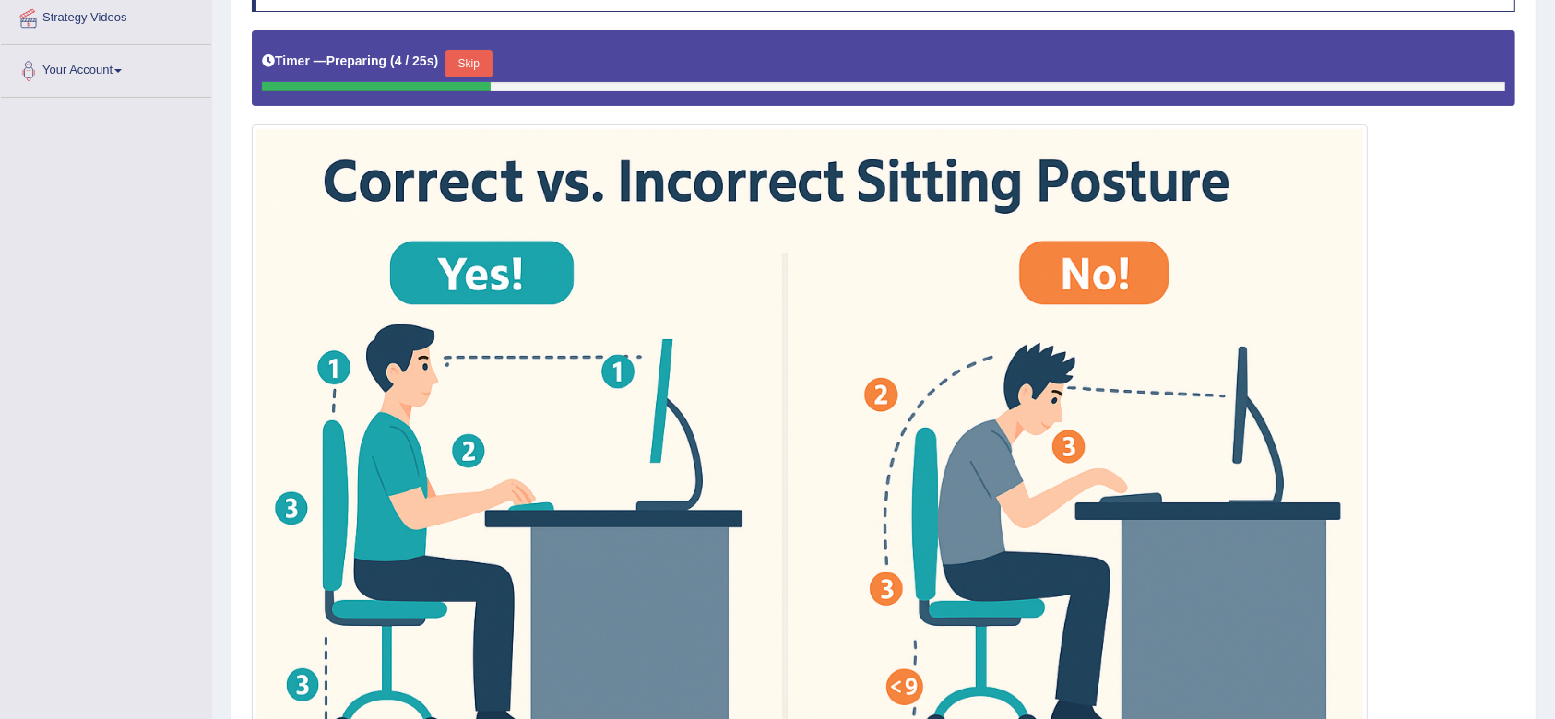
click at [477, 59] on button "Skip" at bounding box center [468, 64] width 46 height 28
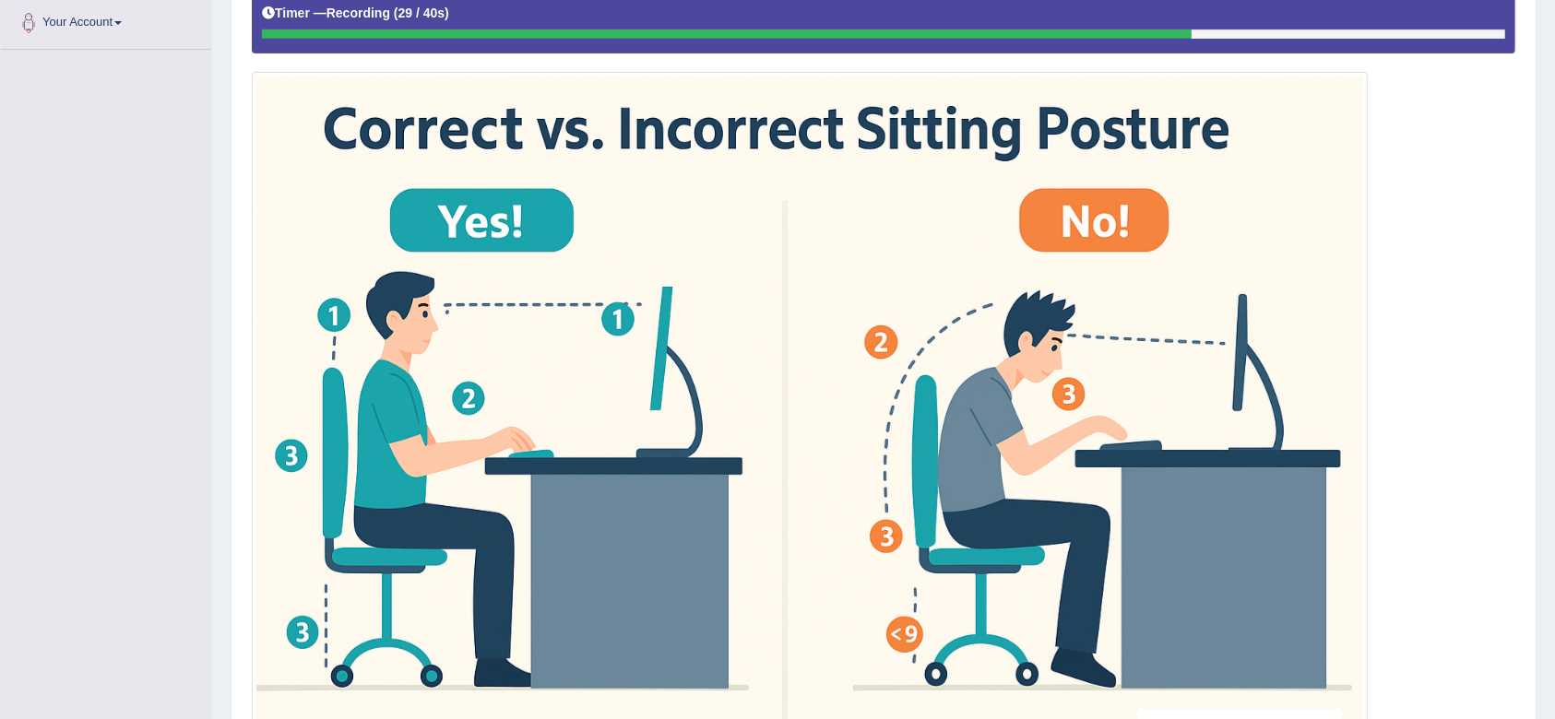
scroll to position [642, 0]
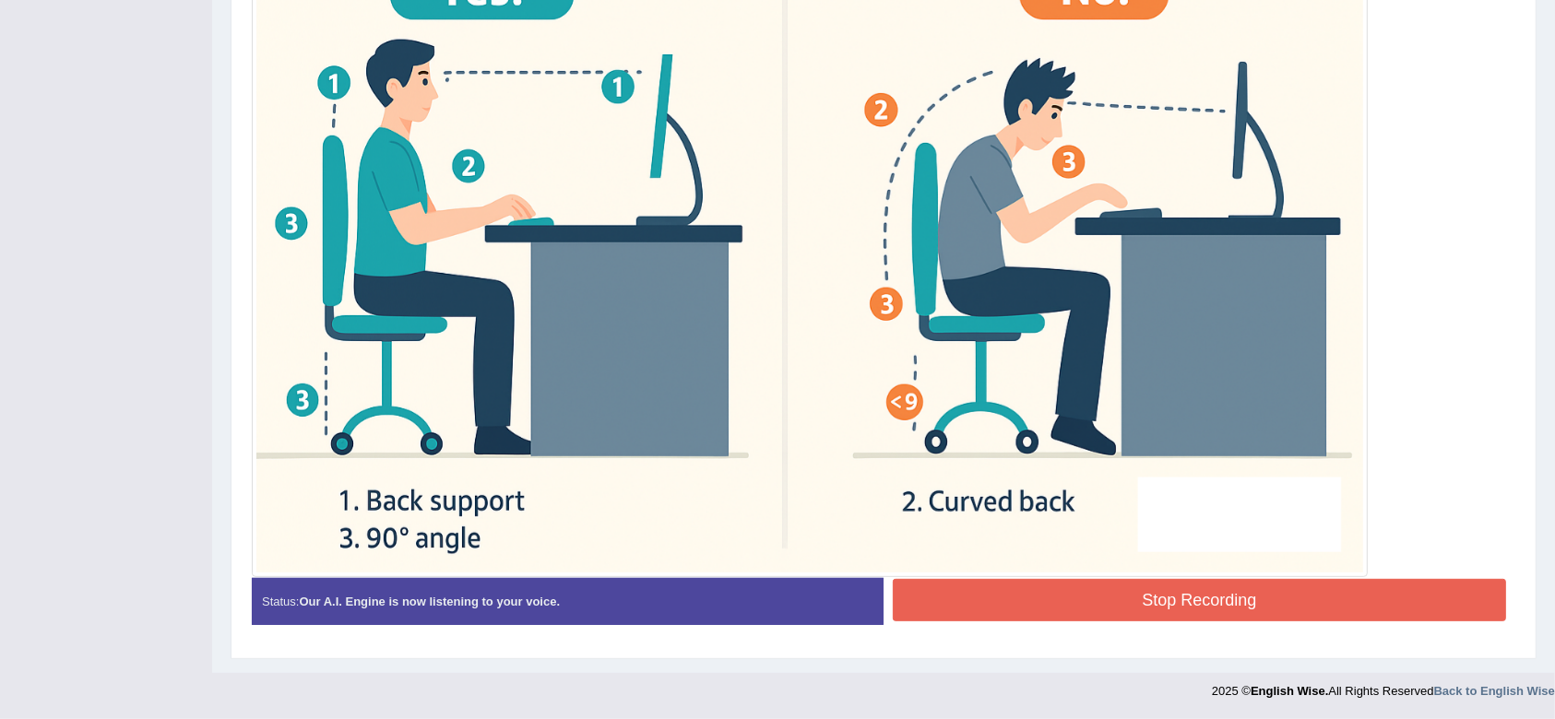
click at [974, 595] on button "Stop Recording" at bounding box center [1199, 600] width 613 height 42
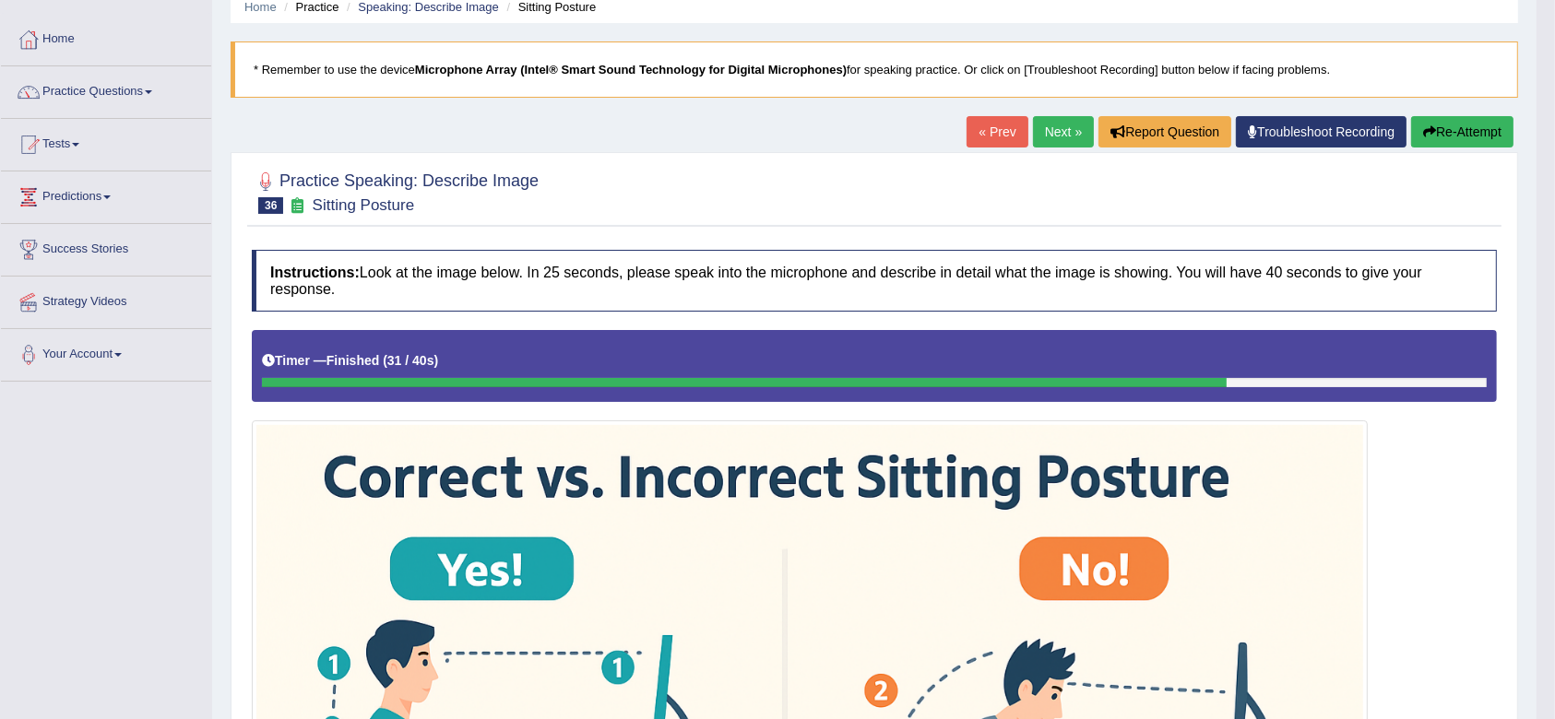
scroll to position [0, 0]
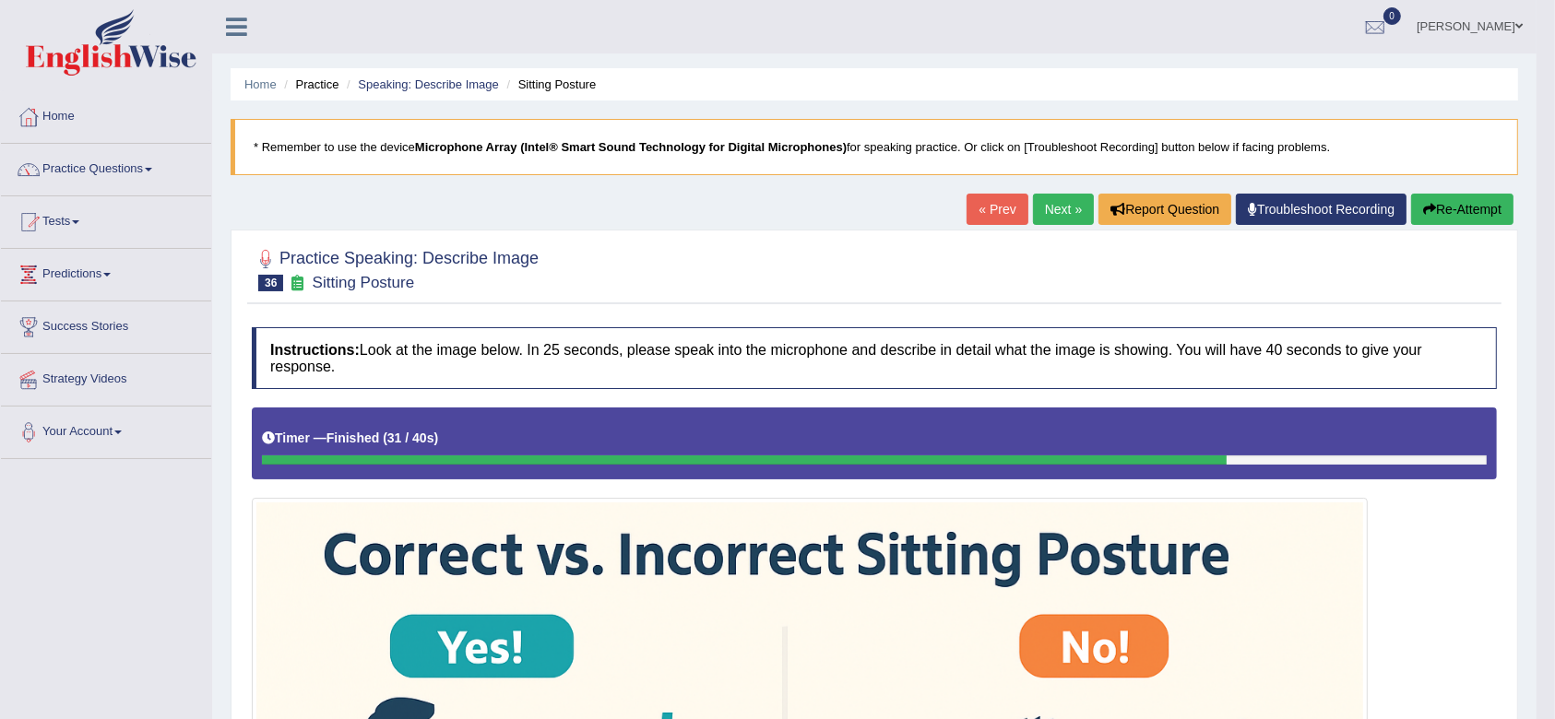
click at [1483, 203] on button "Re-Attempt" at bounding box center [1462, 209] width 102 height 31
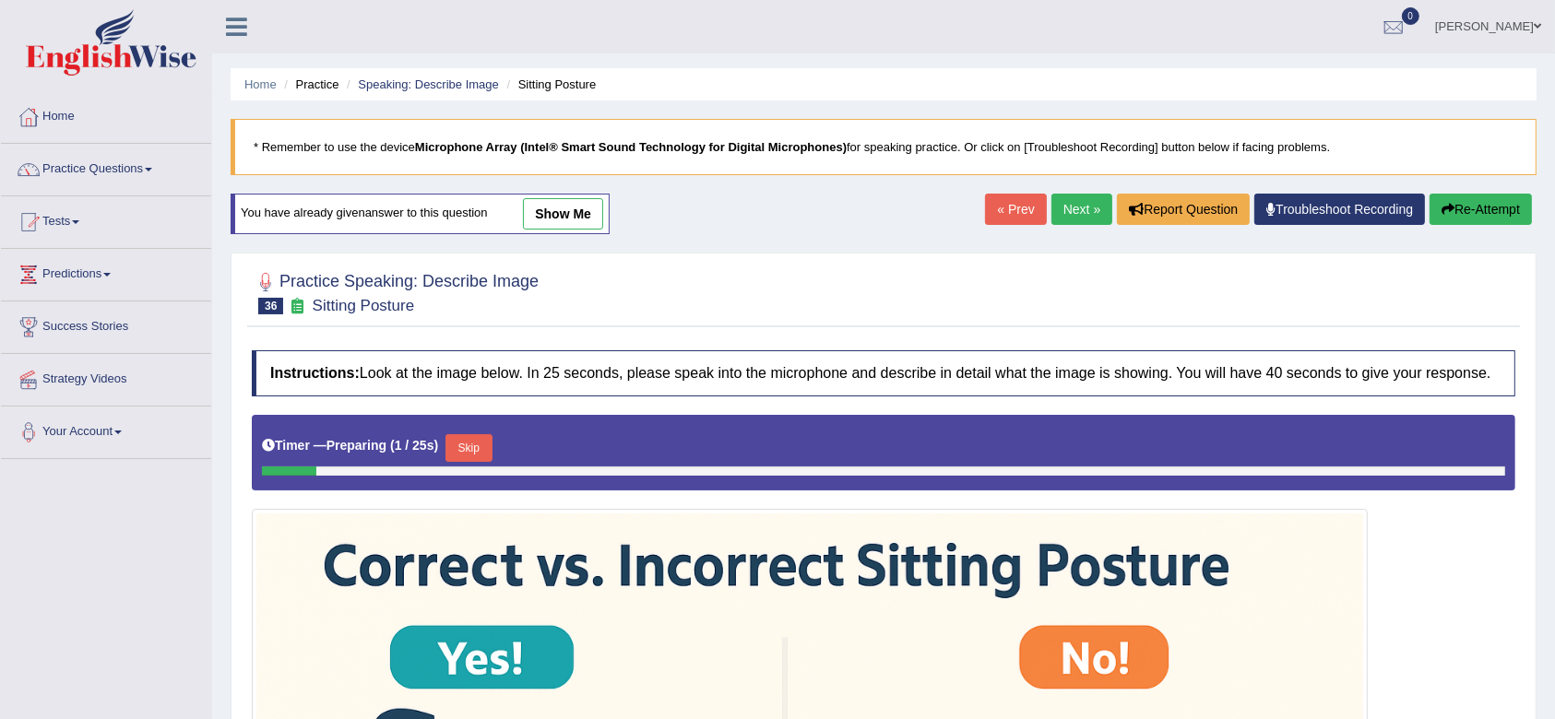
click at [479, 450] on button "Skip" at bounding box center [468, 448] width 46 height 28
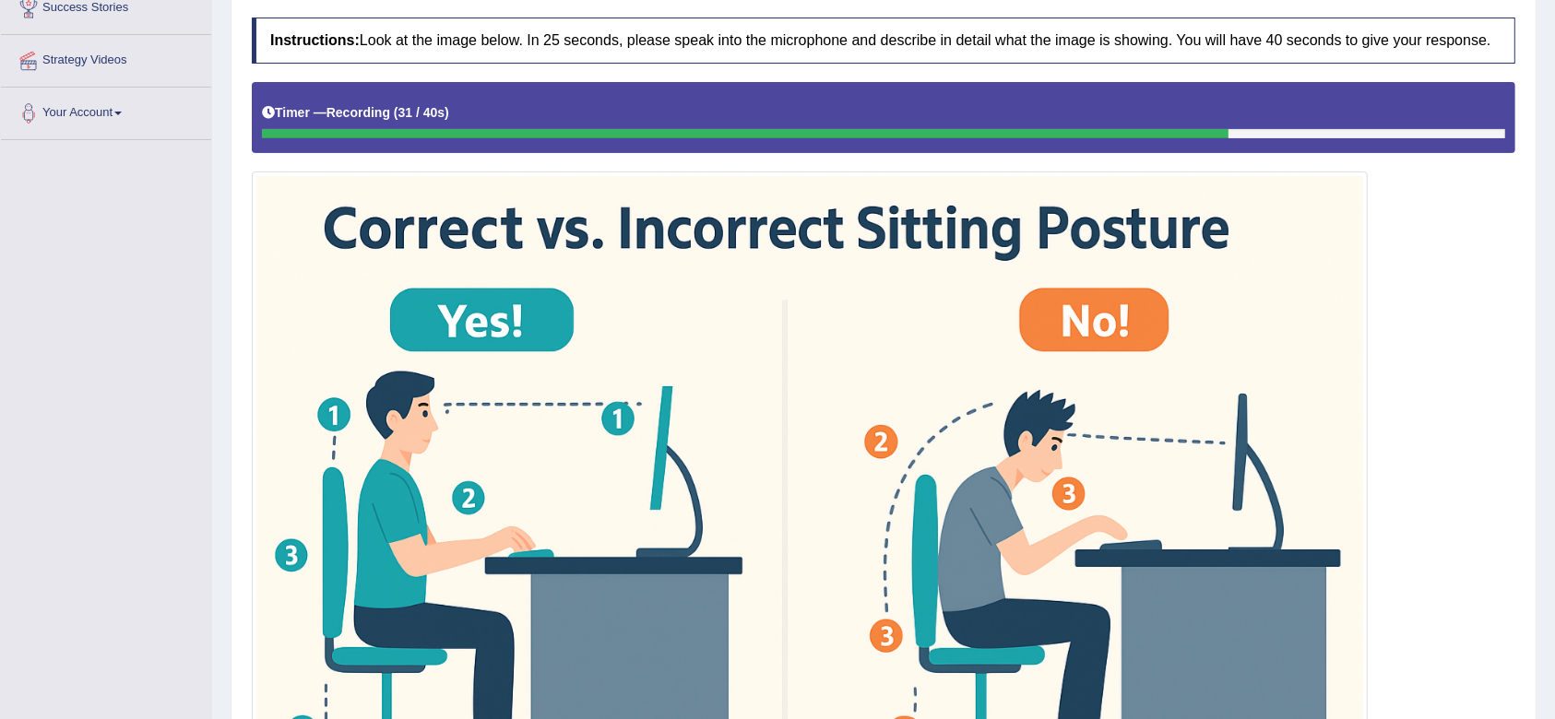
scroll to position [650, 0]
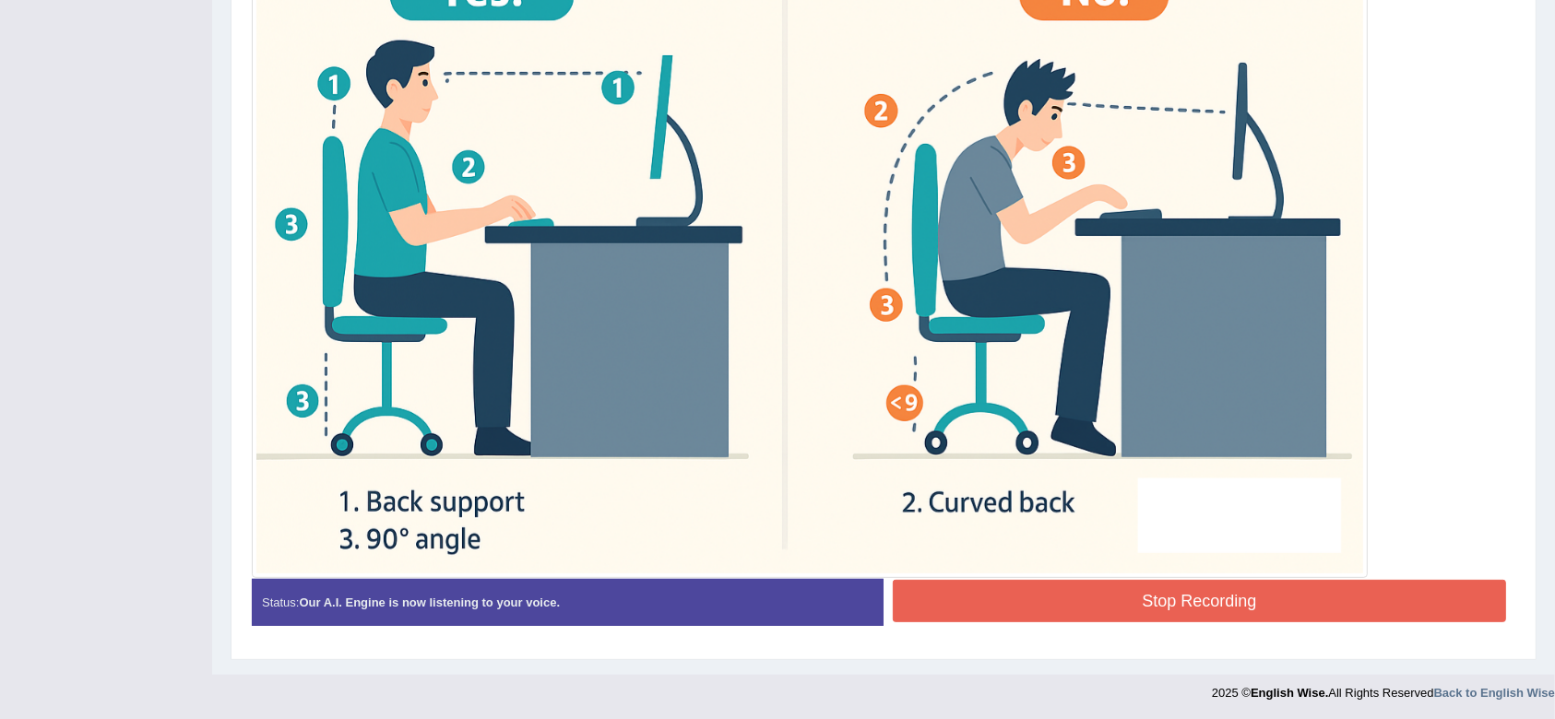
click at [1238, 594] on button "Stop Recording" at bounding box center [1199, 601] width 613 height 42
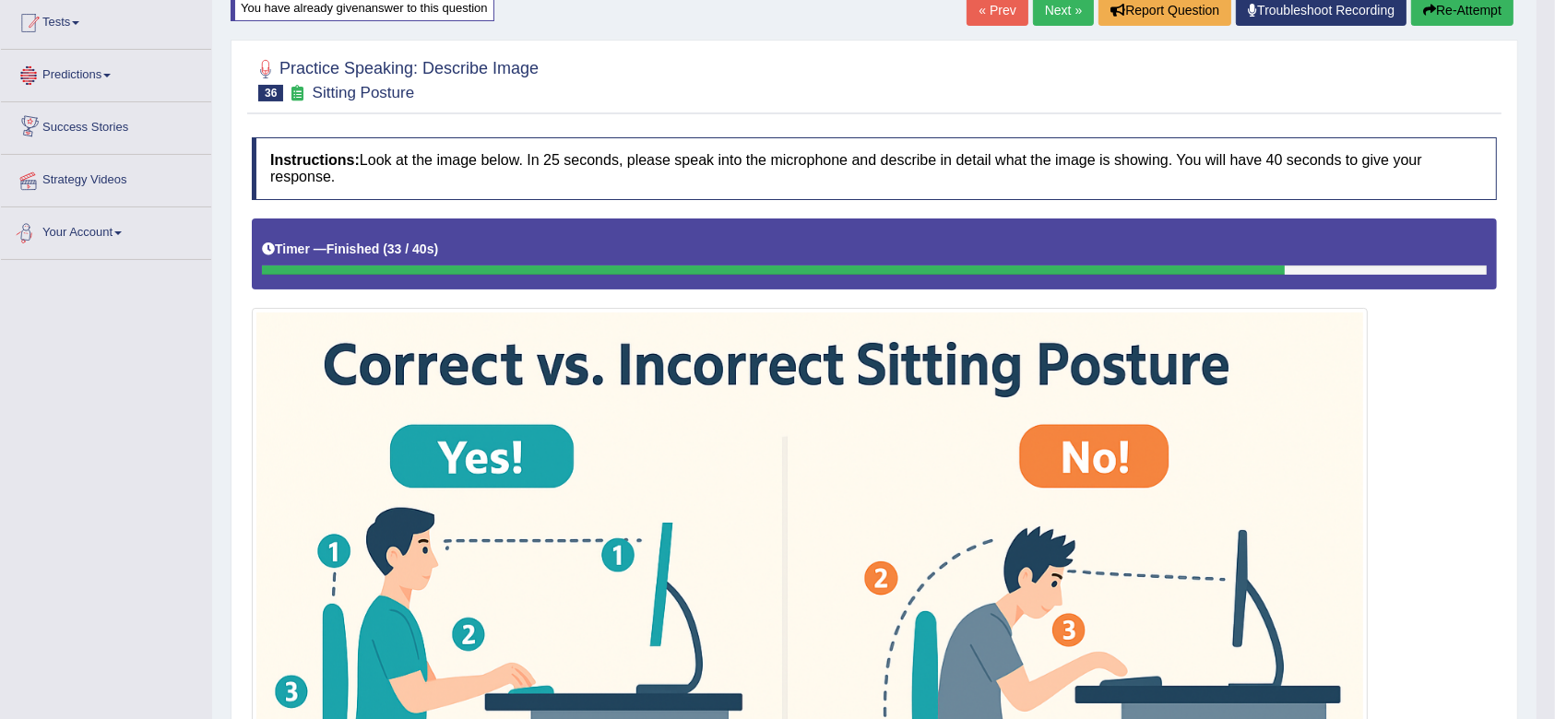
scroll to position [99, 0]
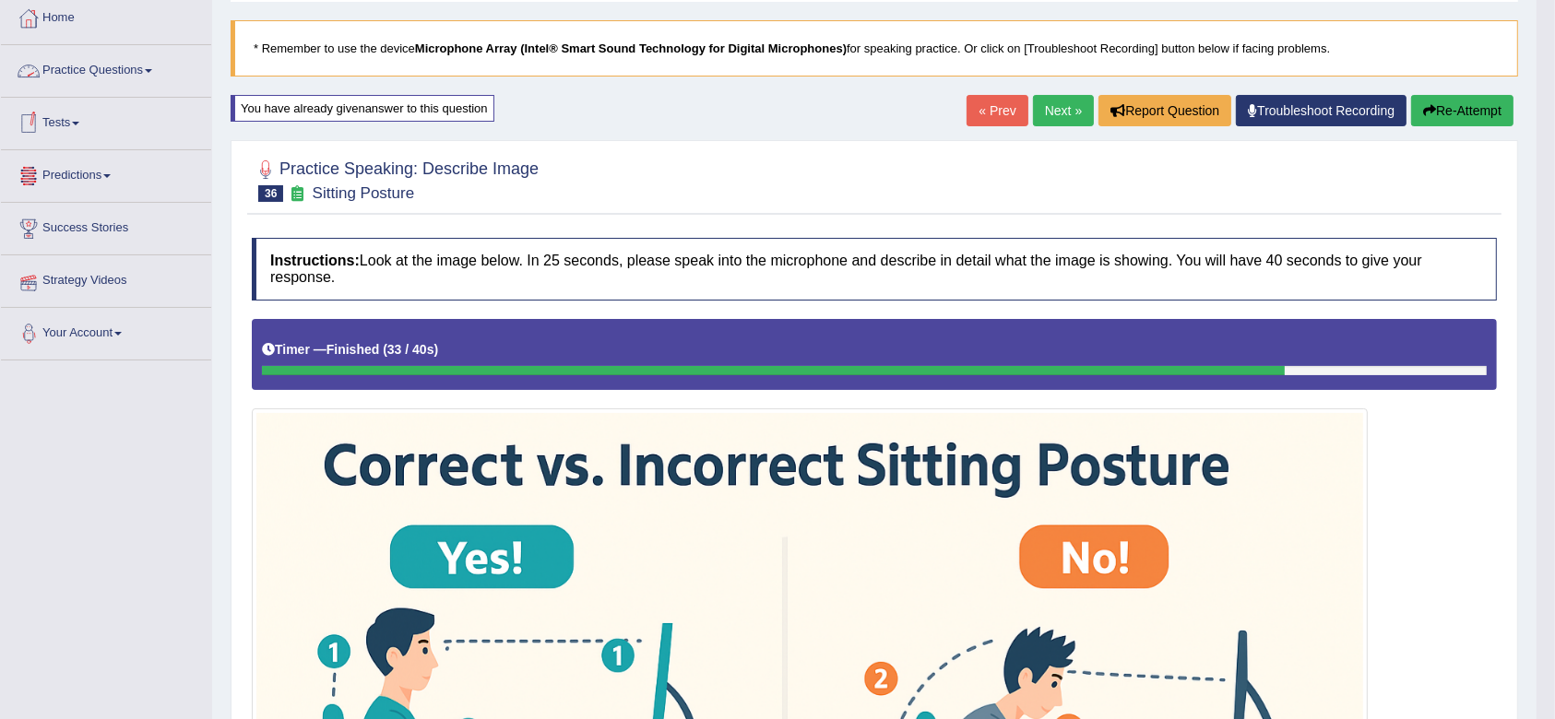
click at [81, 62] on link "Practice Questions" at bounding box center [106, 68] width 210 height 46
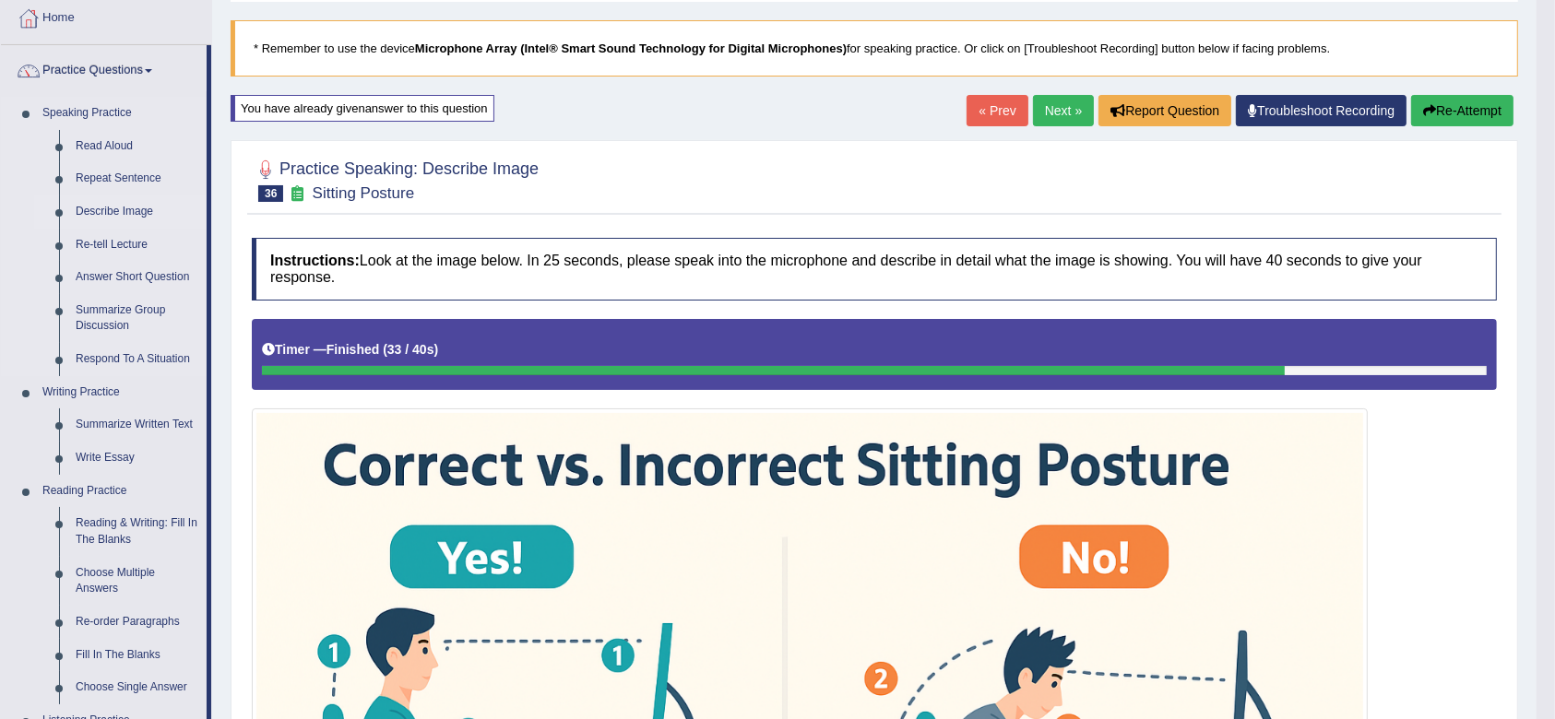
click at [117, 202] on link "Describe Image" at bounding box center [136, 211] width 139 height 33
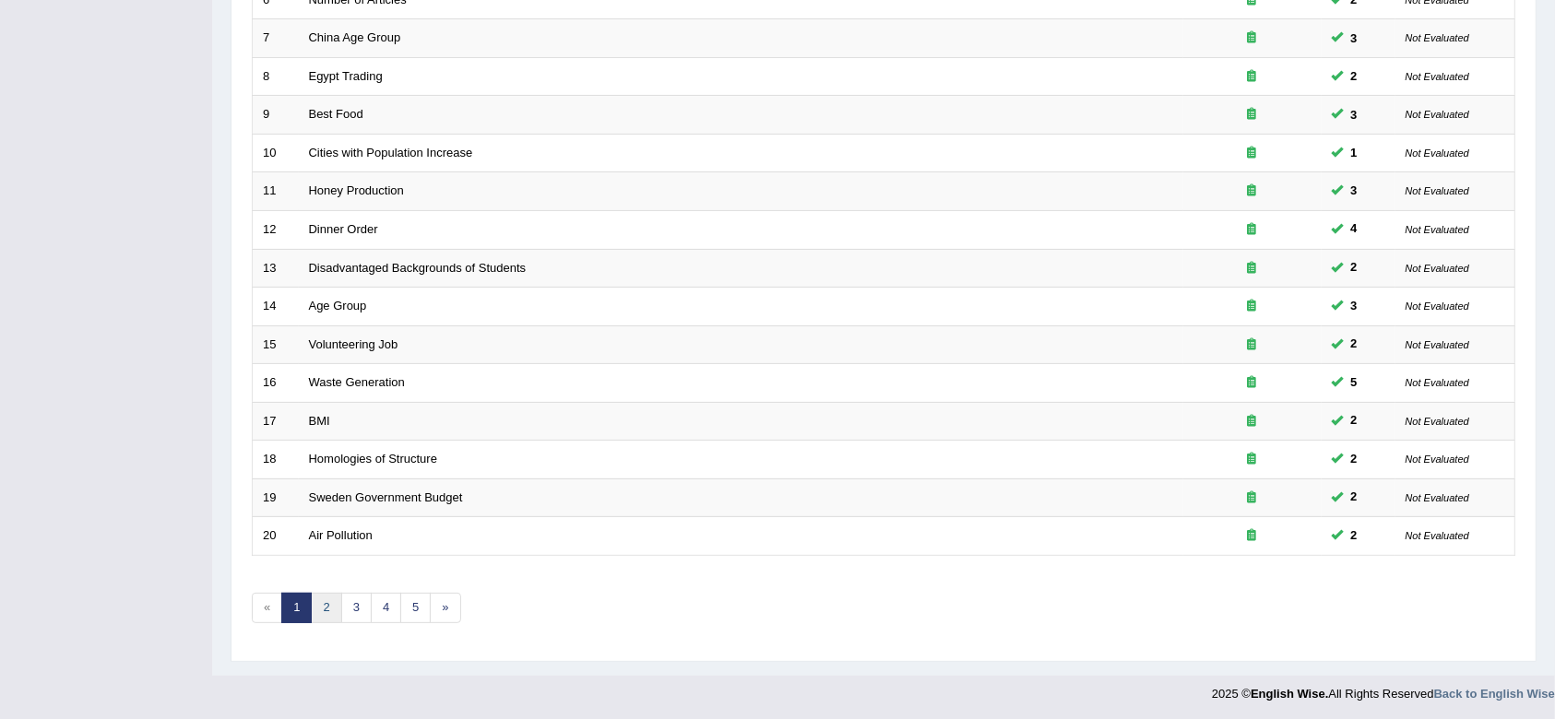
click at [327, 610] on link "2" at bounding box center [326, 608] width 30 height 30
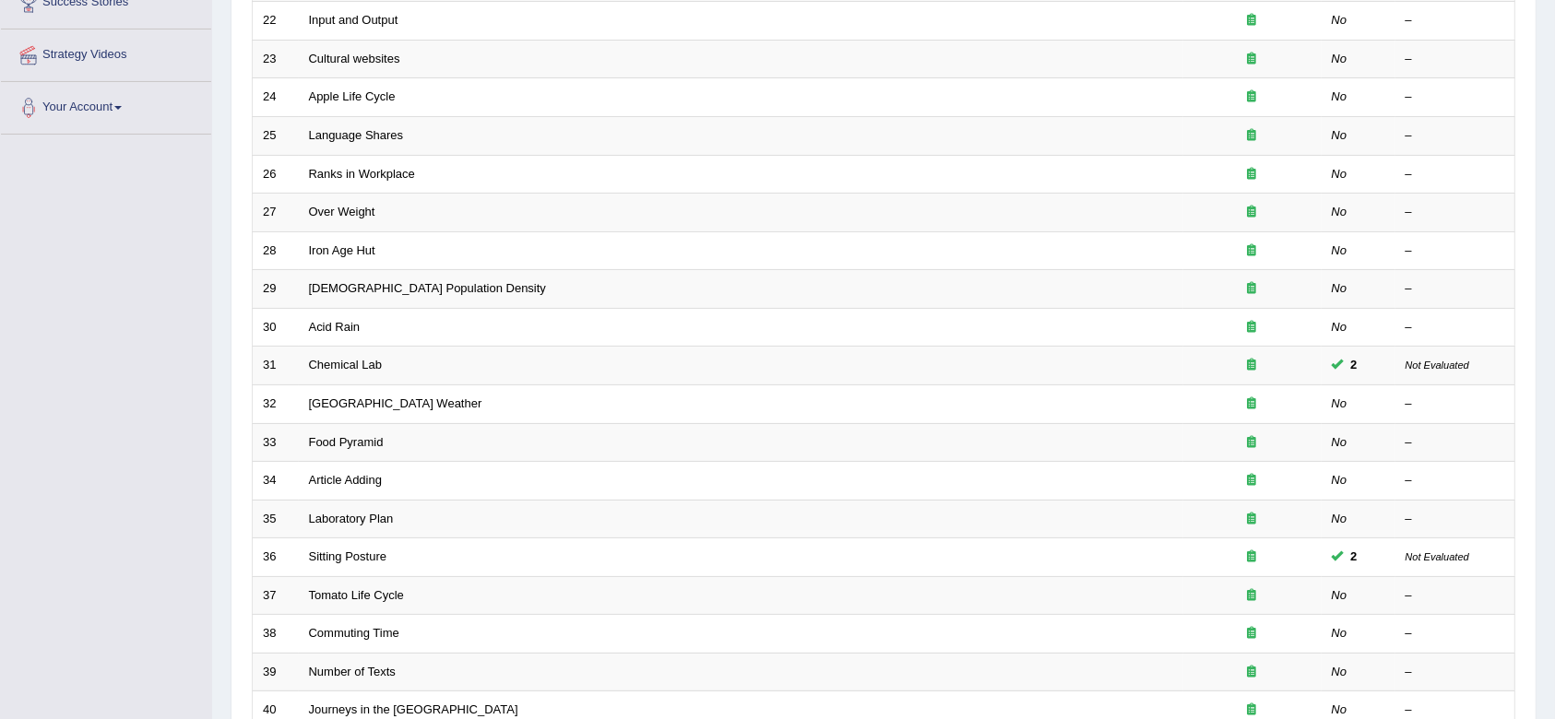
scroll to position [499, 0]
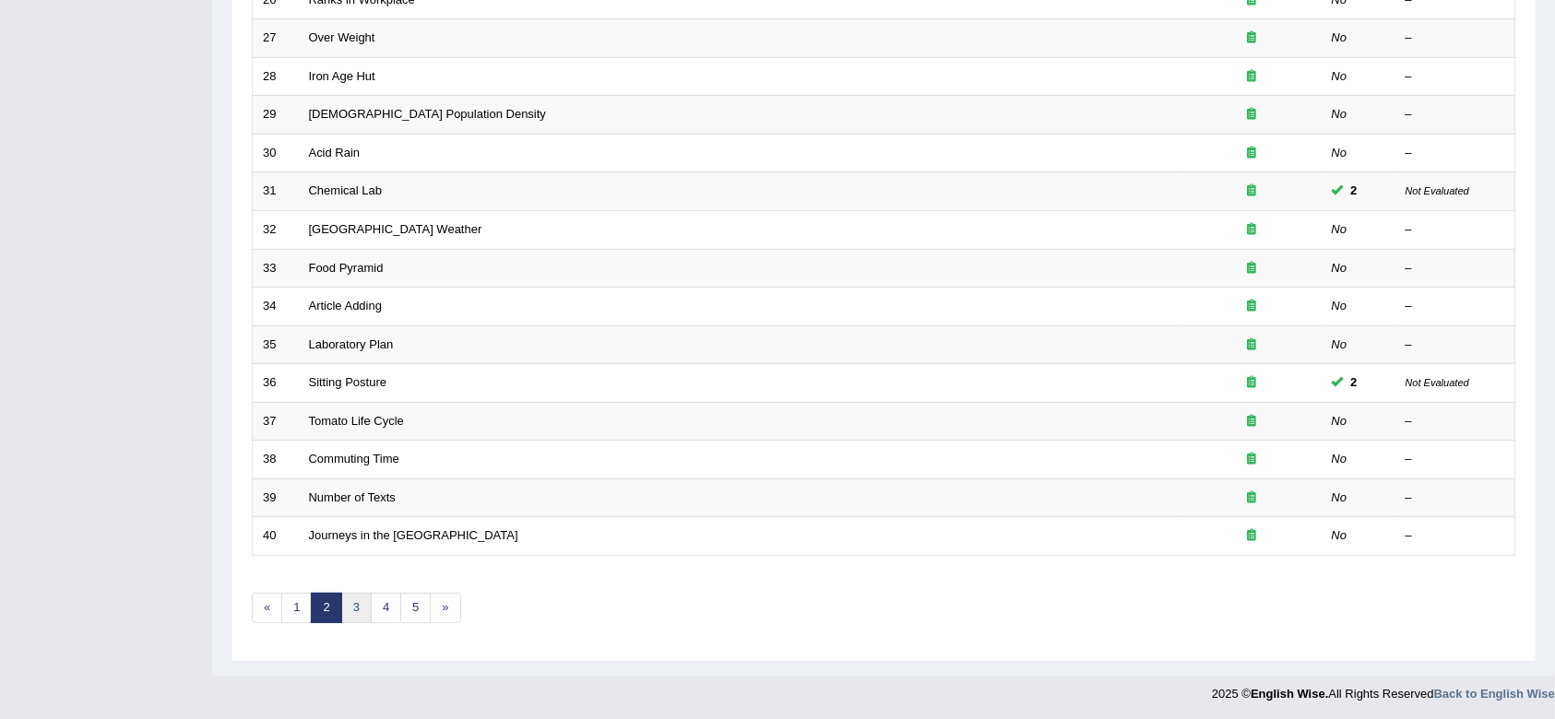
click at [354, 599] on link "3" at bounding box center [356, 608] width 30 height 30
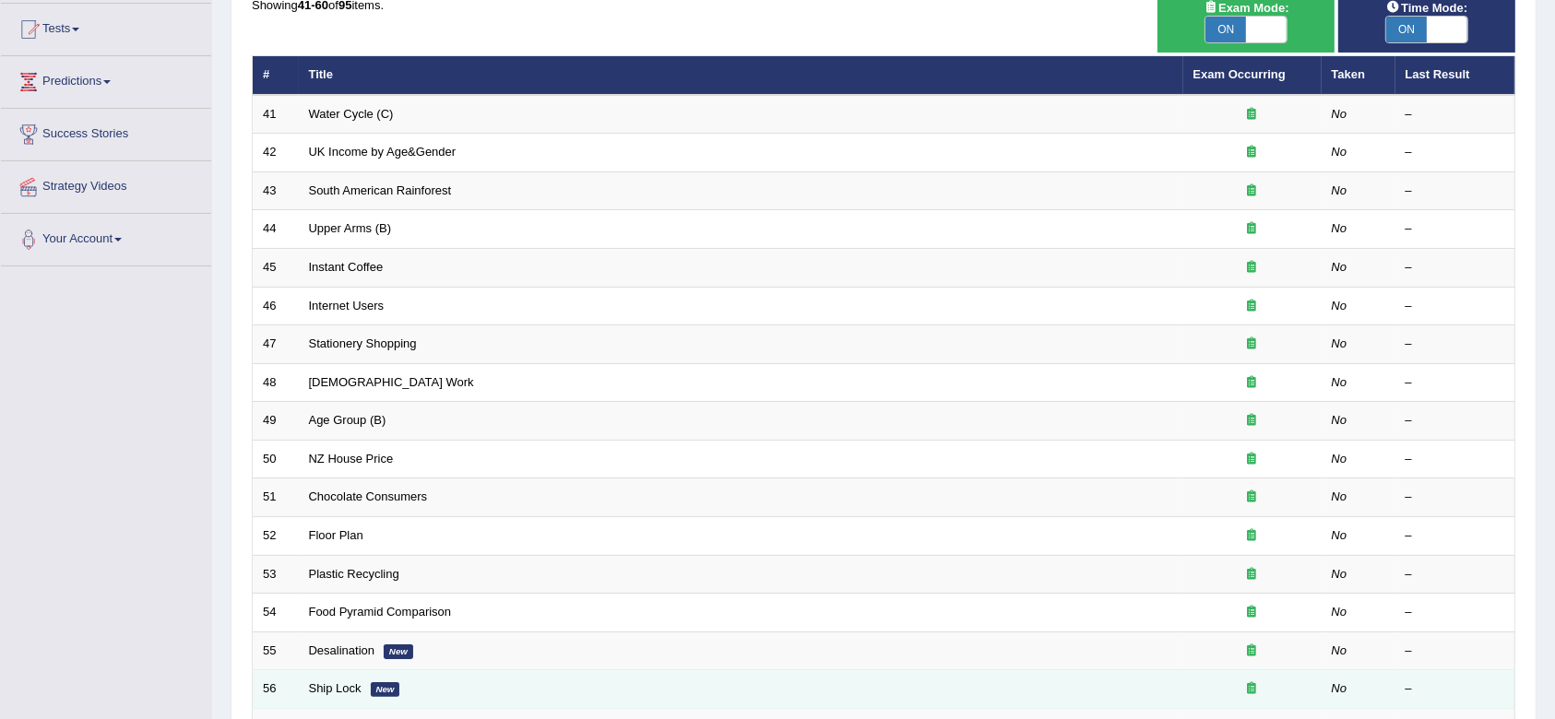
scroll to position [204, 0]
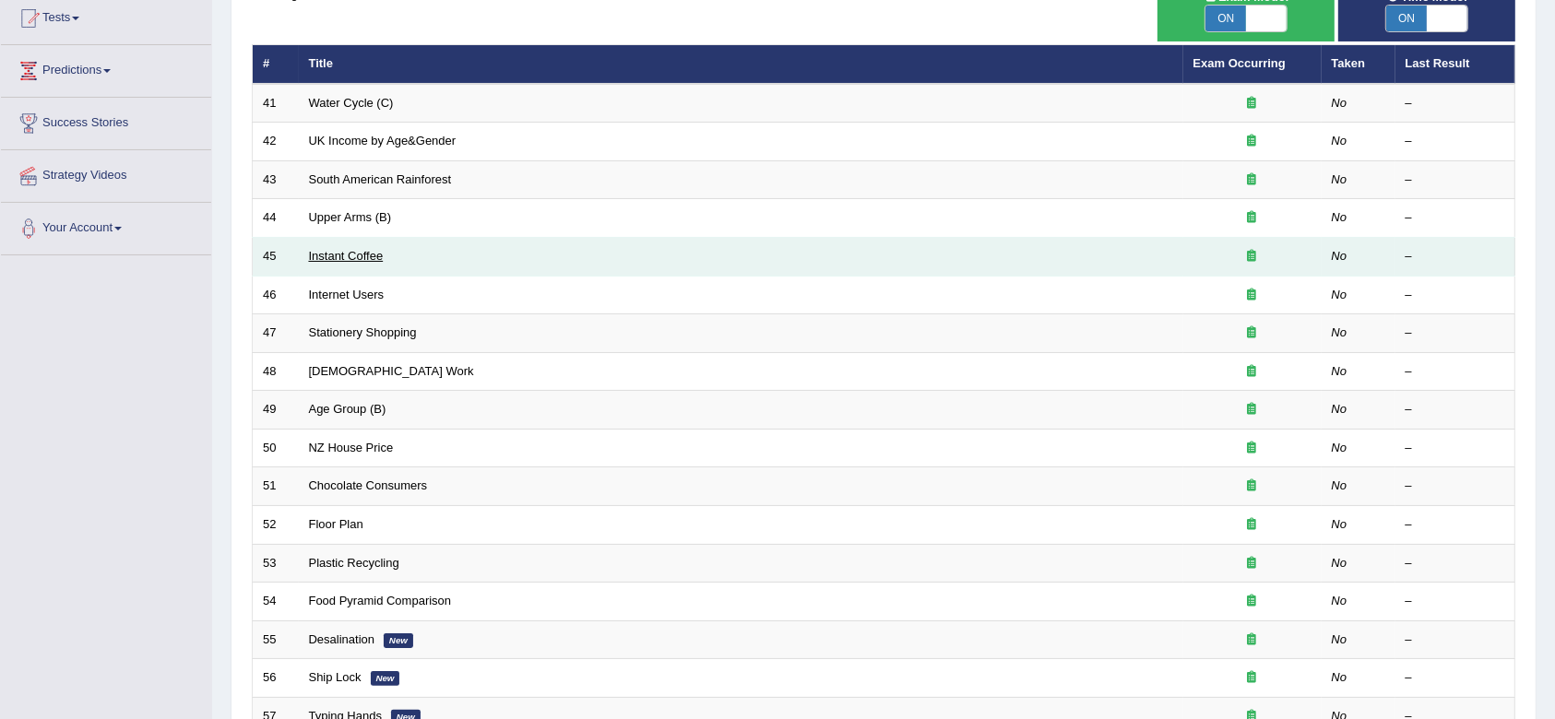
click at [331, 258] on link "Instant Coffee" at bounding box center [346, 256] width 75 height 14
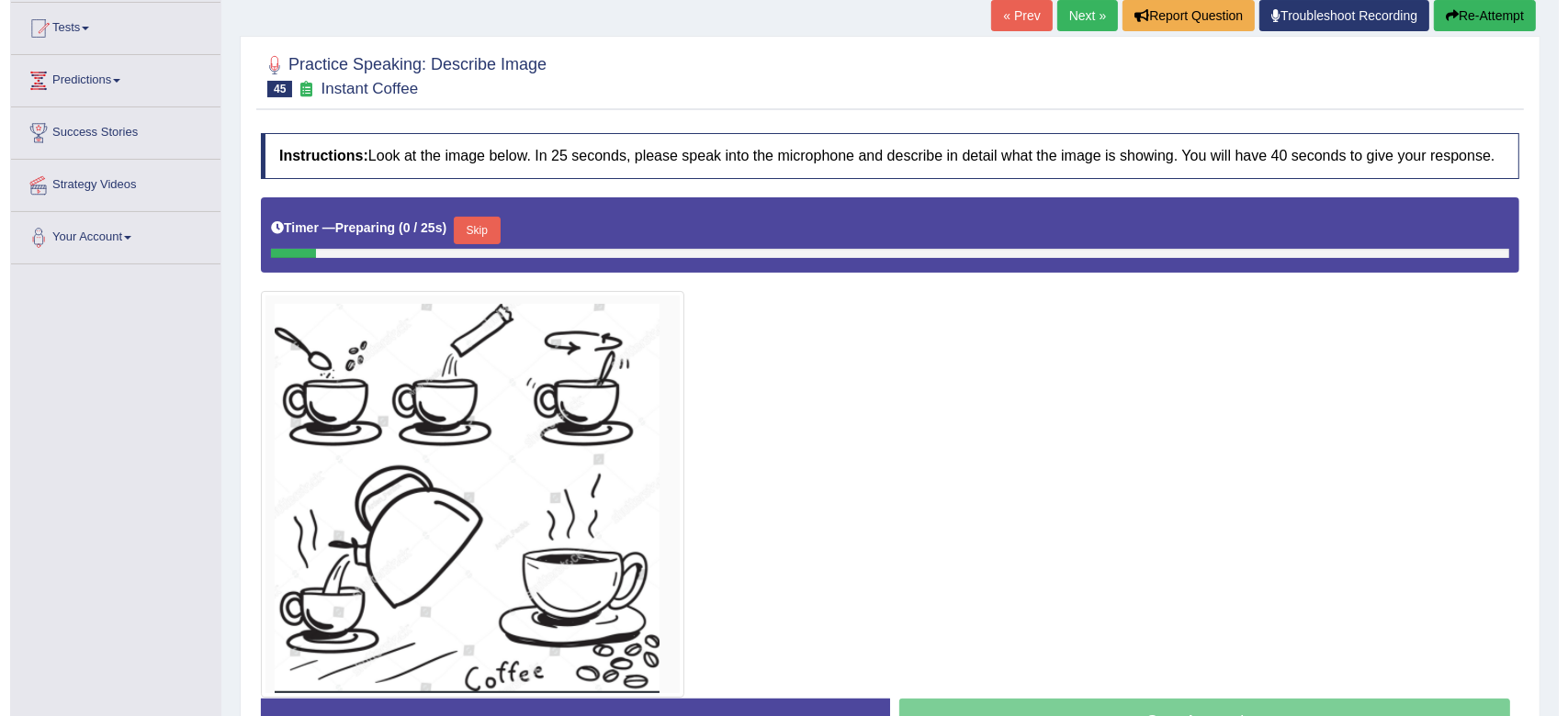
scroll to position [210, 0]
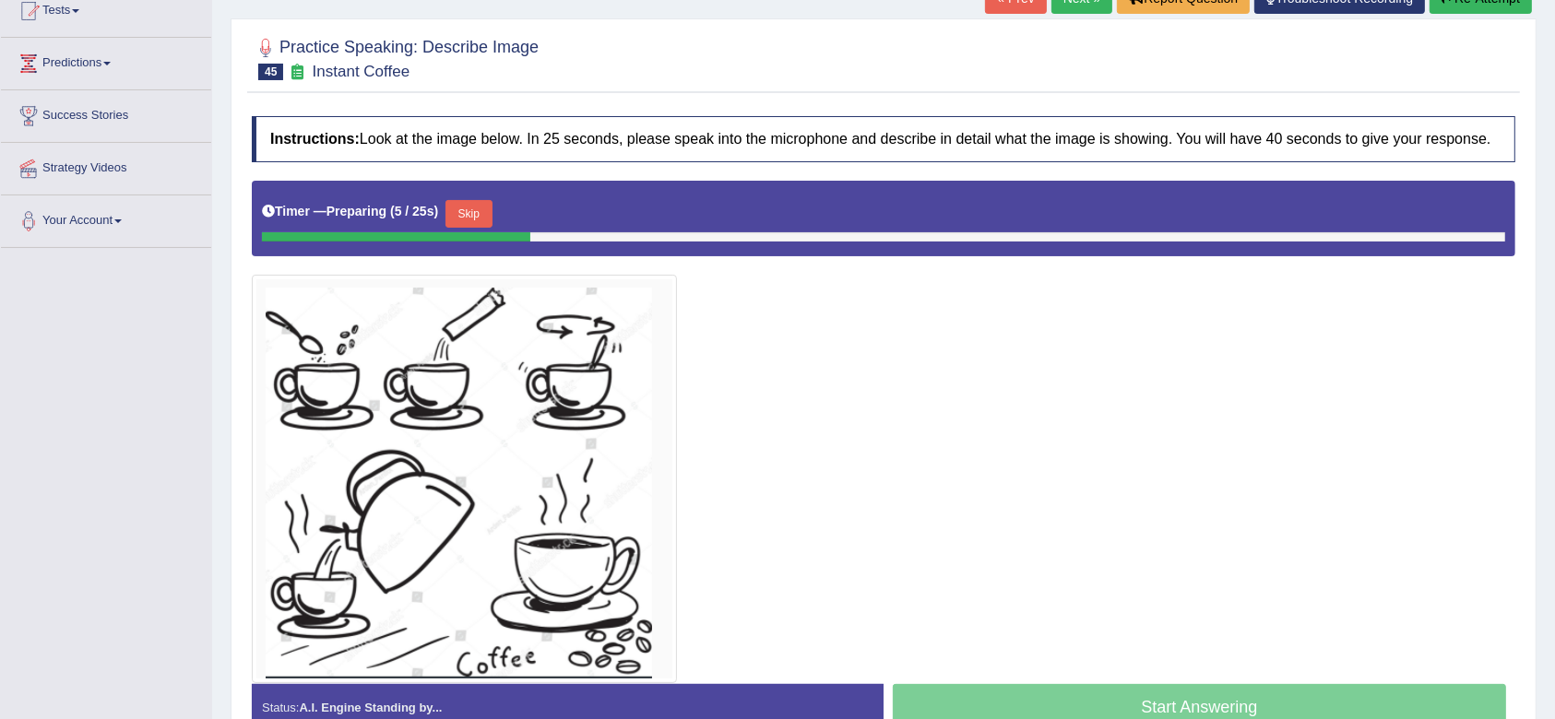
click at [470, 210] on button "Skip" at bounding box center [468, 214] width 46 height 28
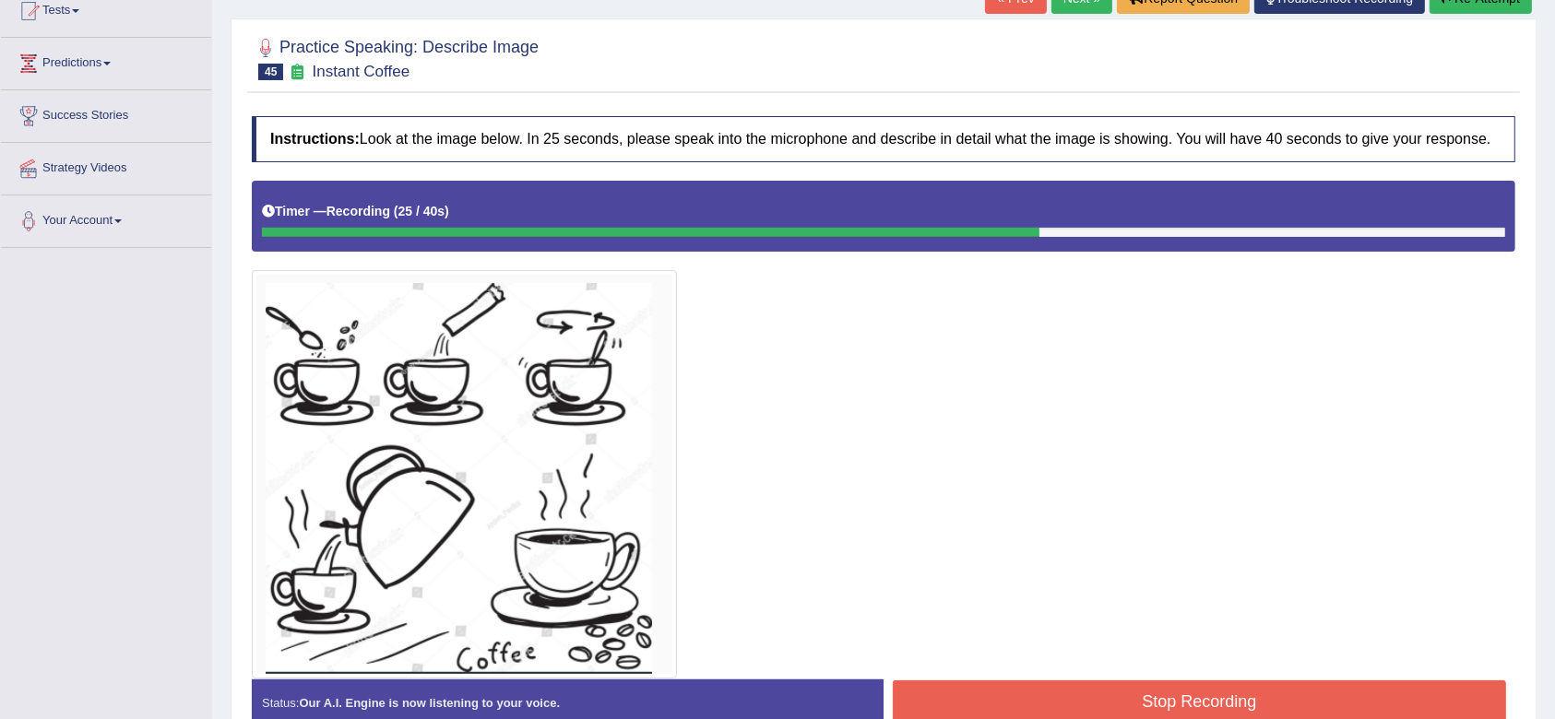
drag, startPoint x: 1000, startPoint y: 431, endPoint x: 929, endPoint y: 693, distance: 272.5
click at [929, 693] on div "Instructions: Look at the image below. In 25 seconds, please speak into the mic…" at bounding box center [883, 429] width 1272 height 644
click at [929, 693] on button "Stop Recording" at bounding box center [1199, 702] width 613 height 42
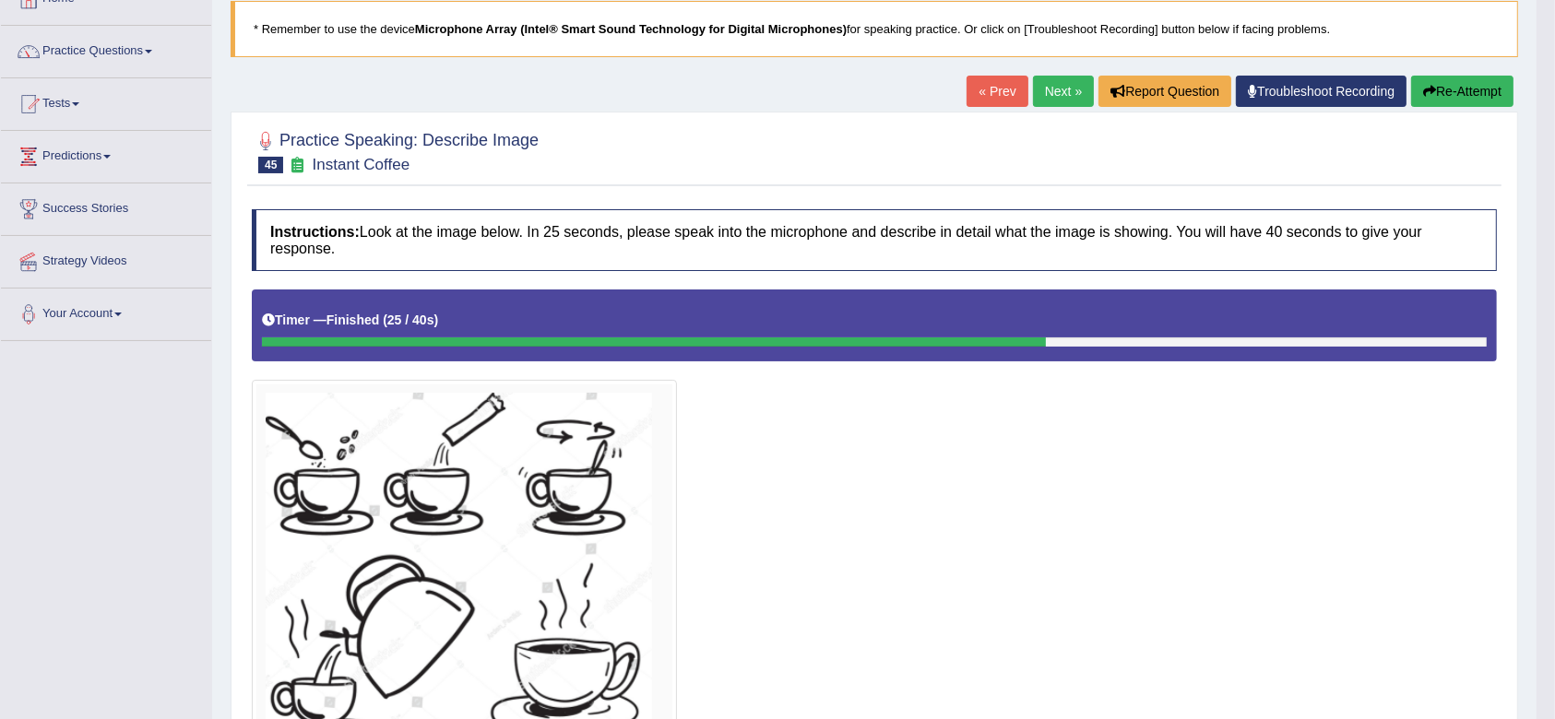
scroll to position [112, 0]
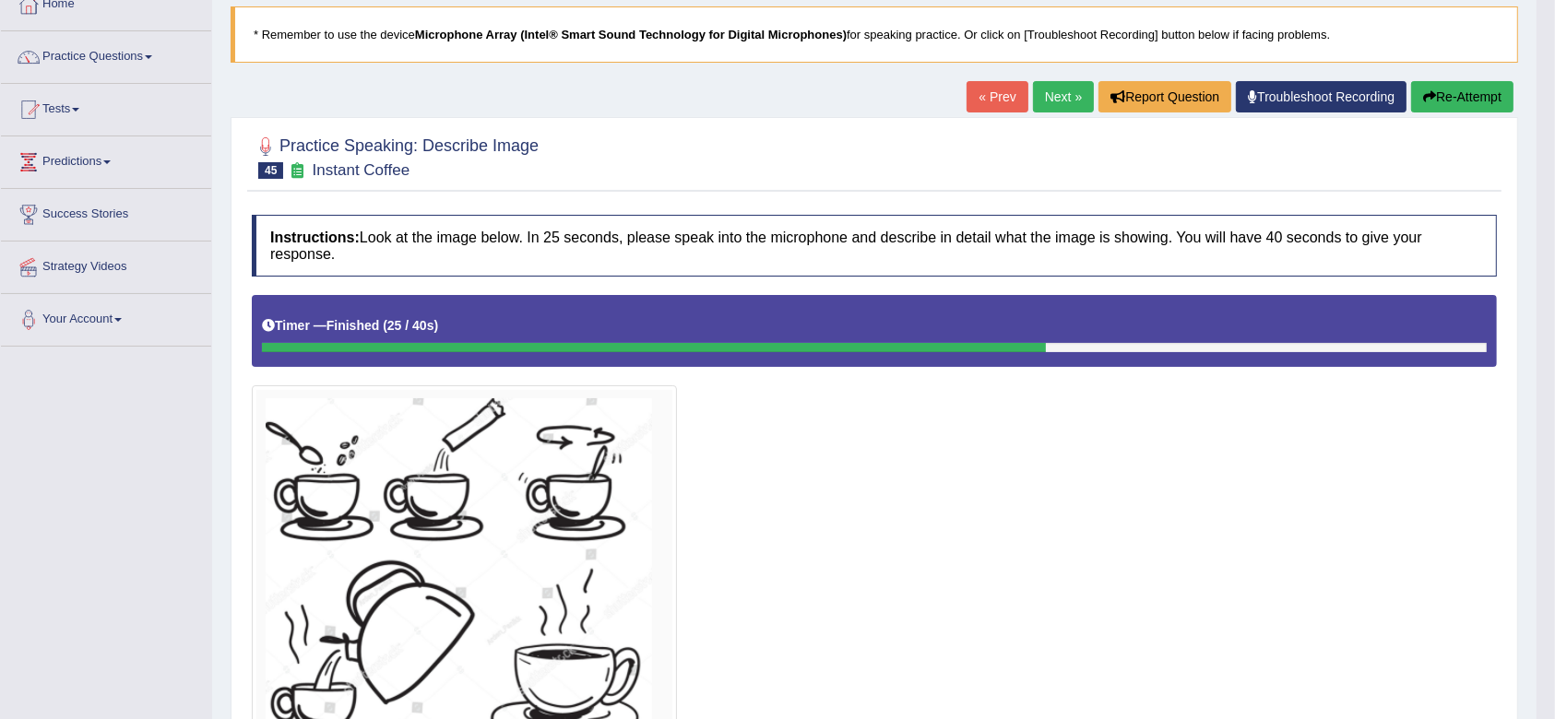
click at [1473, 81] on button "Re-Attempt" at bounding box center [1462, 96] width 102 height 31
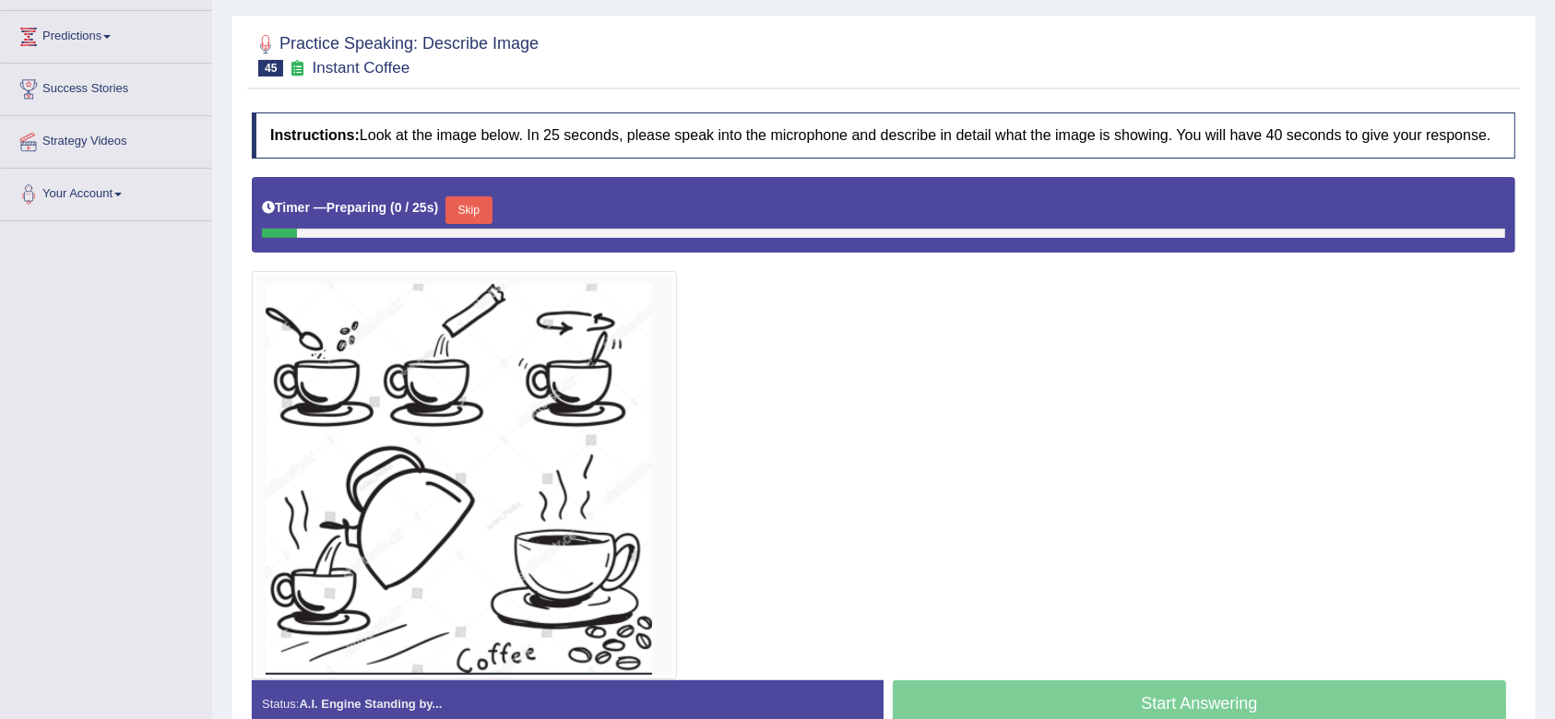
scroll to position [240, 0]
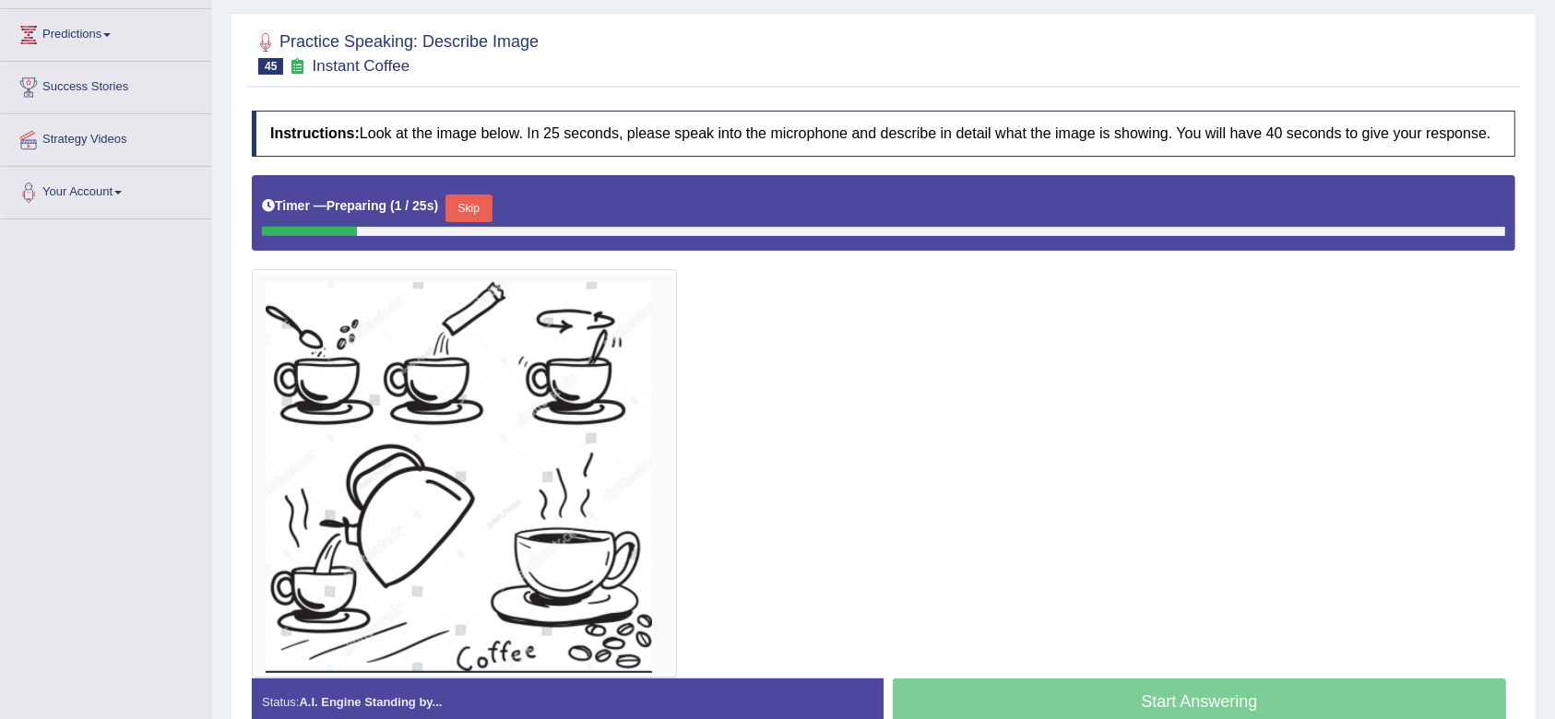
click at [473, 210] on button "Skip" at bounding box center [468, 209] width 46 height 28
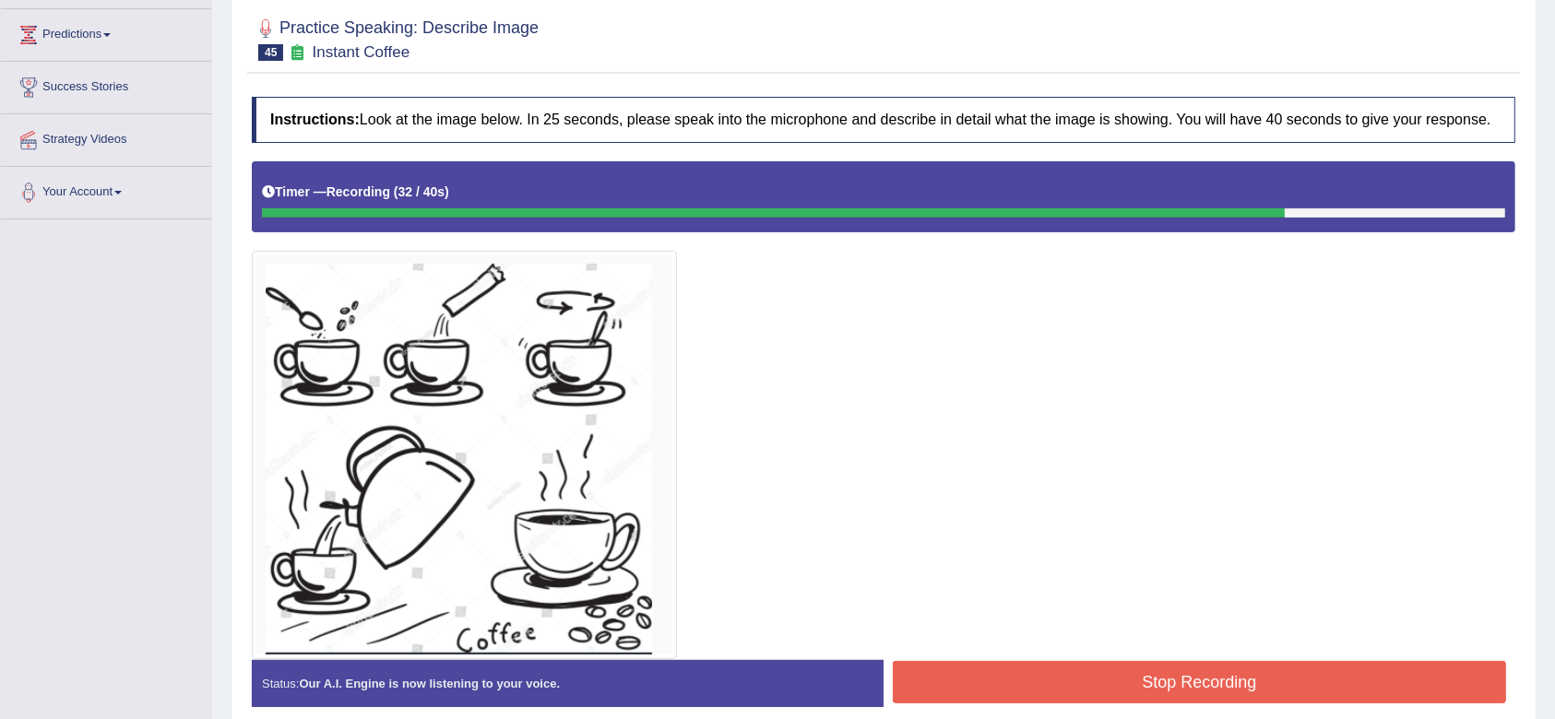
click at [996, 670] on button "Stop Recording" at bounding box center [1199, 682] width 613 height 42
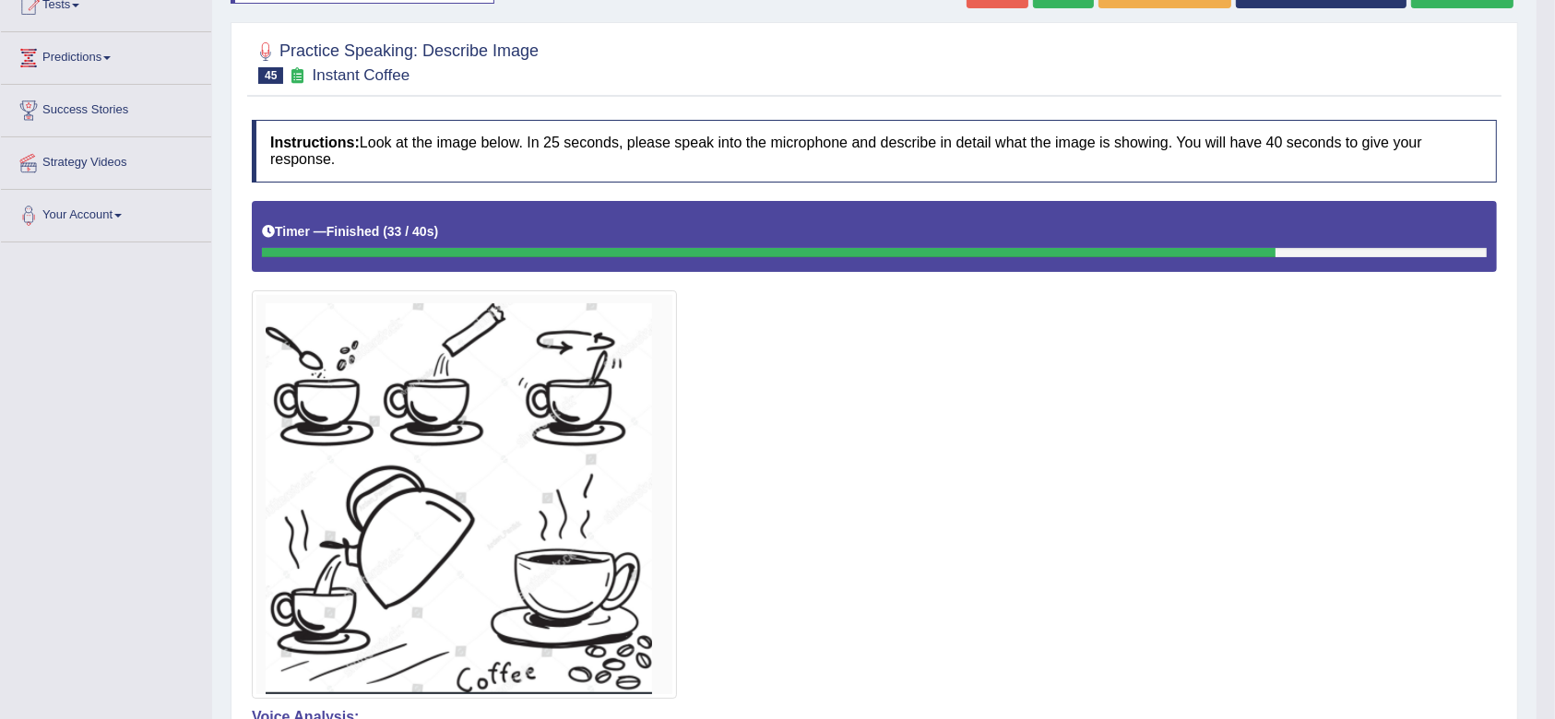
scroll to position [197, 0]
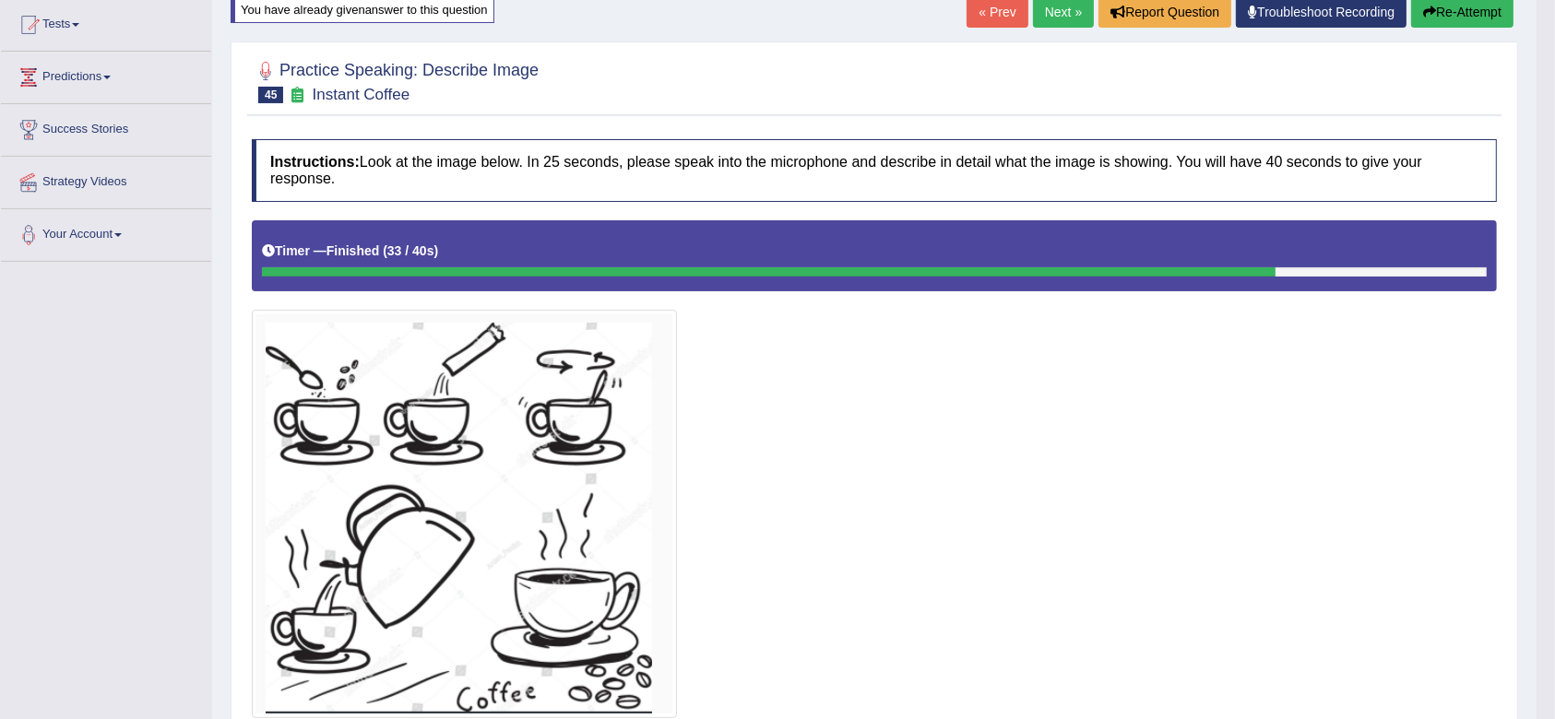
click at [1055, 6] on link "Next »" at bounding box center [1063, 11] width 61 height 31
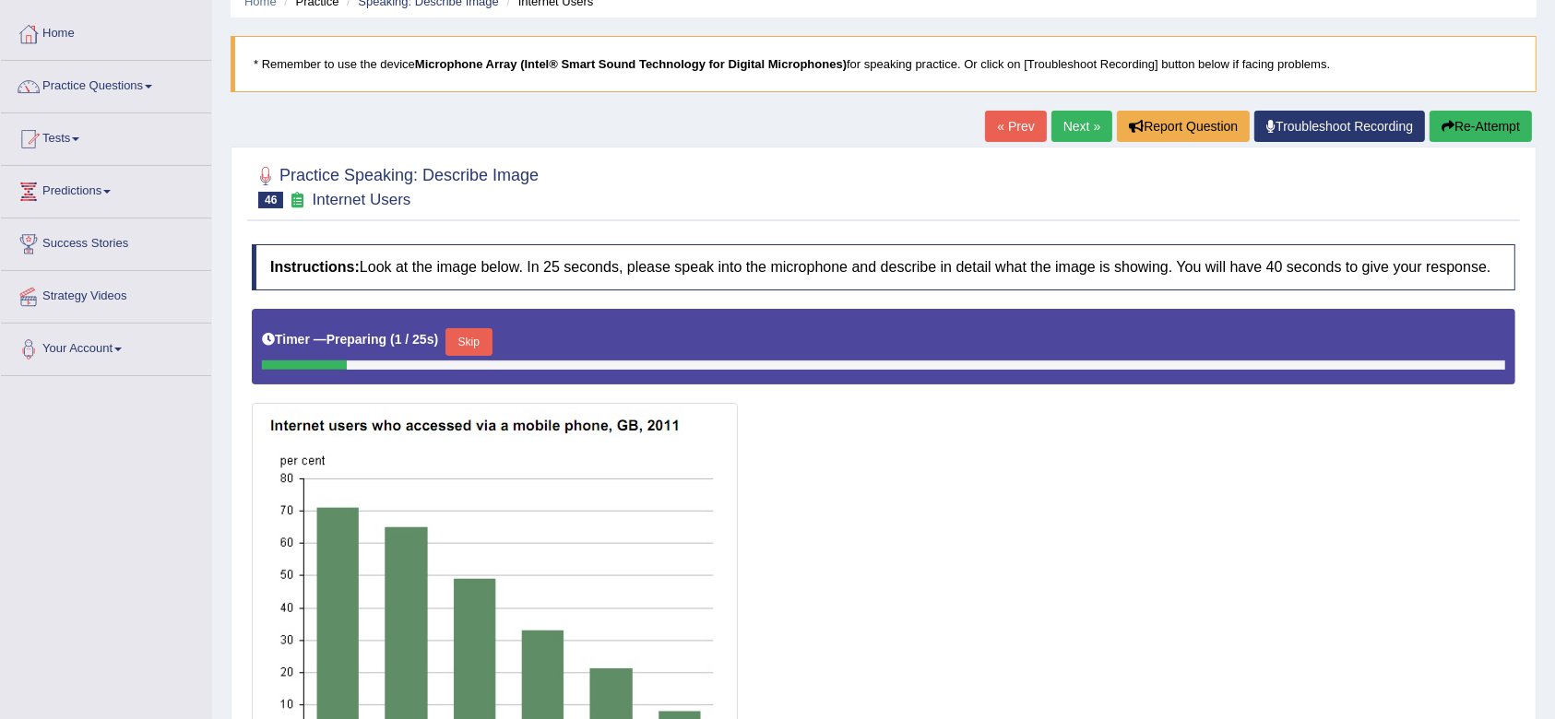
click at [1074, 124] on link "Next »" at bounding box center [1081, 126] width 61 height 31
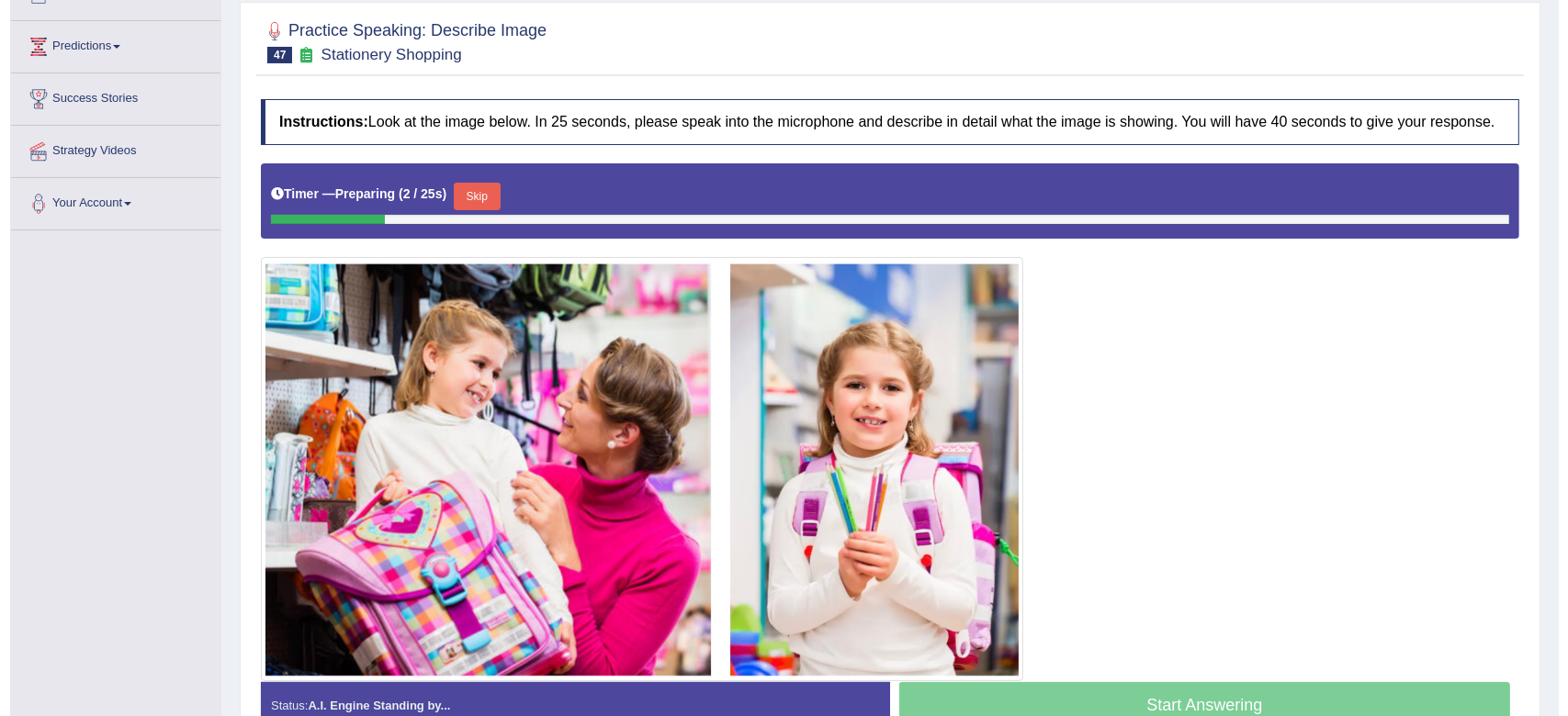
scroll to position [228, 0]
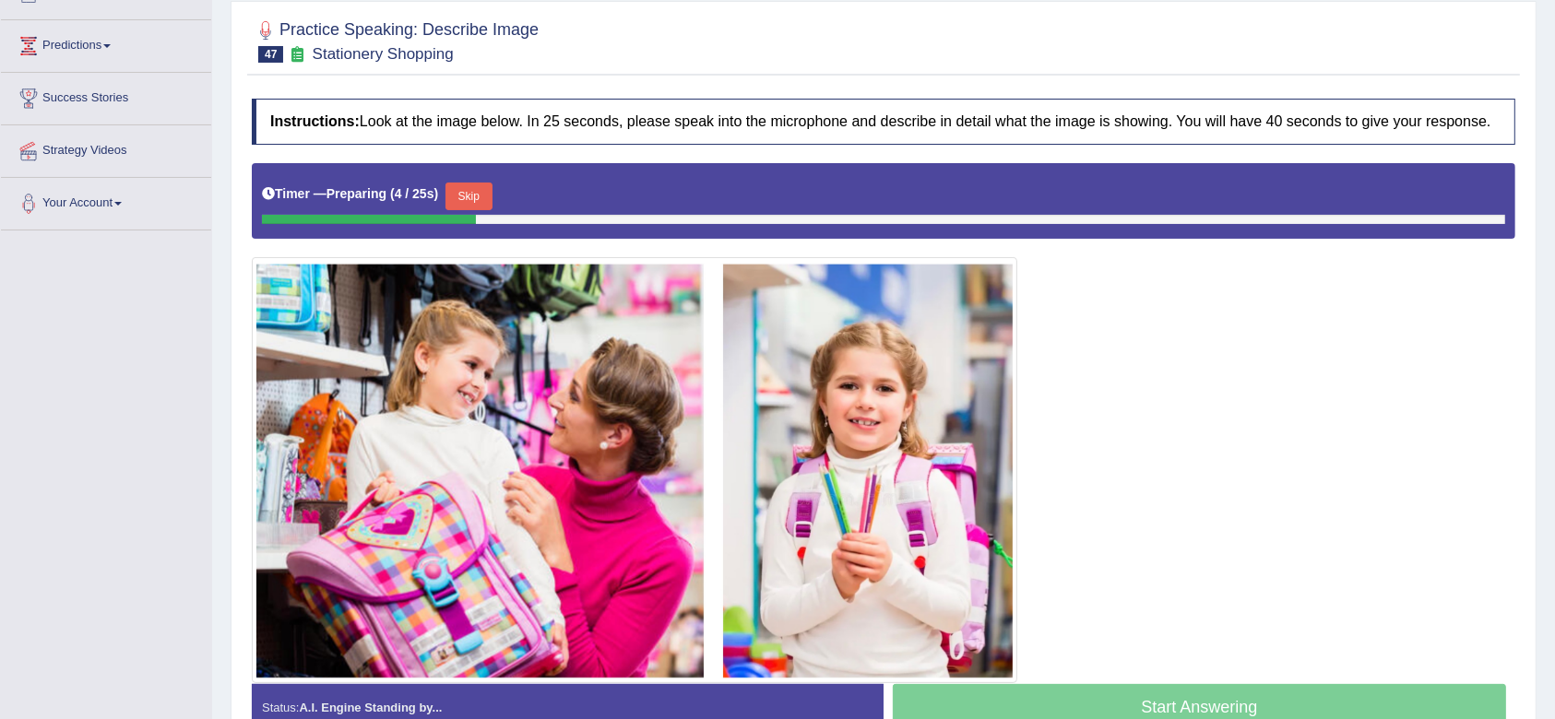
click at [468, 196] on button "Skip" at bounding box center [468, 197] width 46 height 28
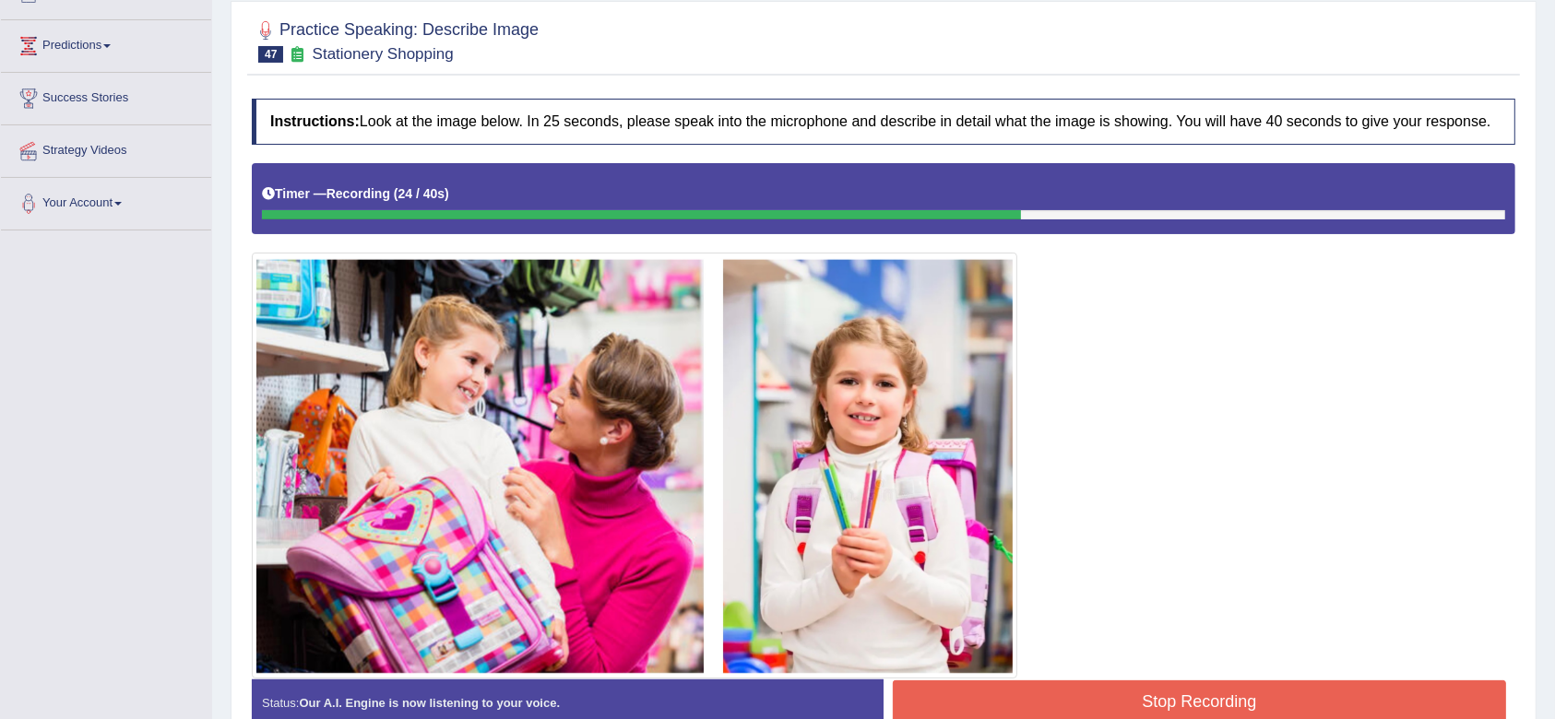
click at [976, 687] on button "Stop Recording" at bounding box center [1199, 702] width 613 height 42
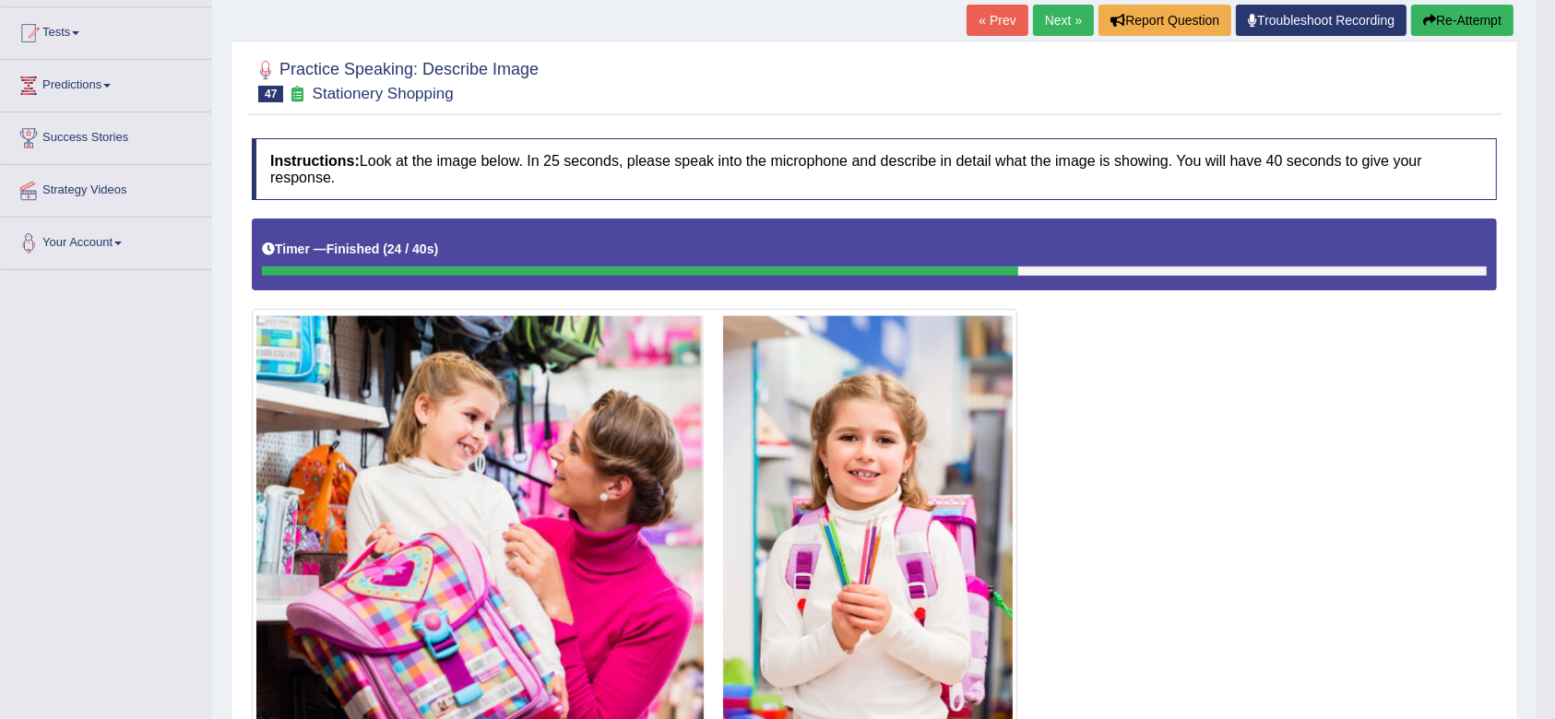
scroll to position [188, 0]
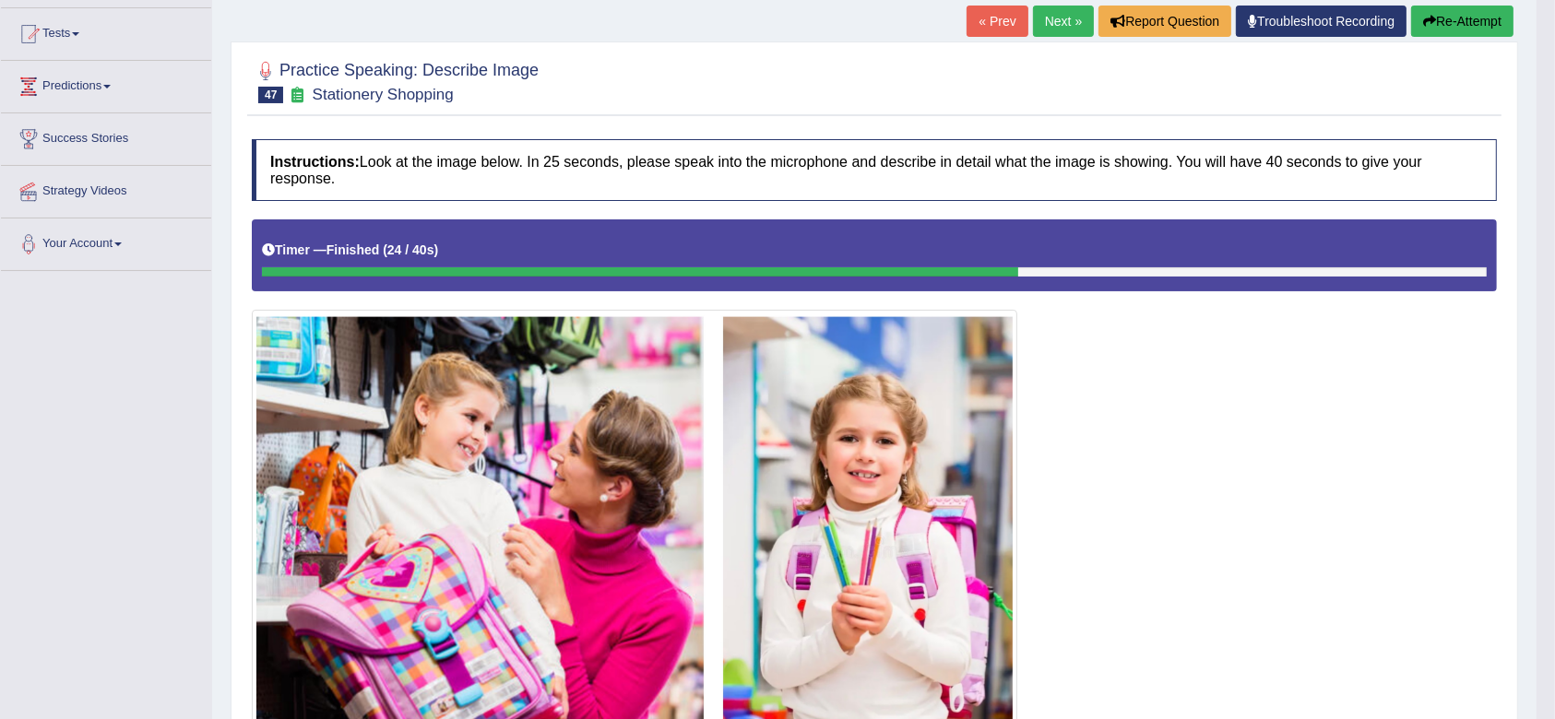
click at [1438, 26] on button "Re-Attempt" at bounding box center [1462, 21] width 102 height 31
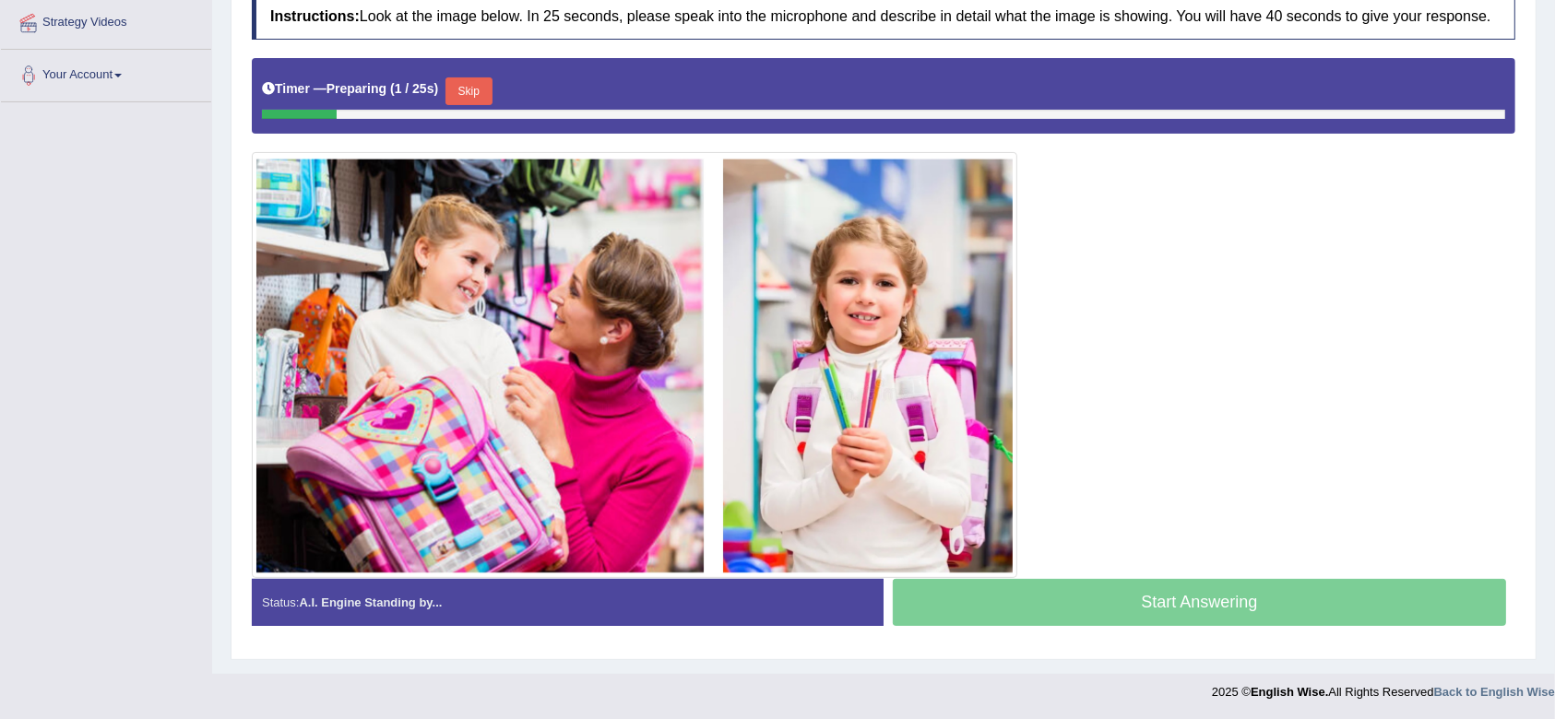
click at [487, 82] on button "Skip" at bounding box center [468, 91] width 46 height 28
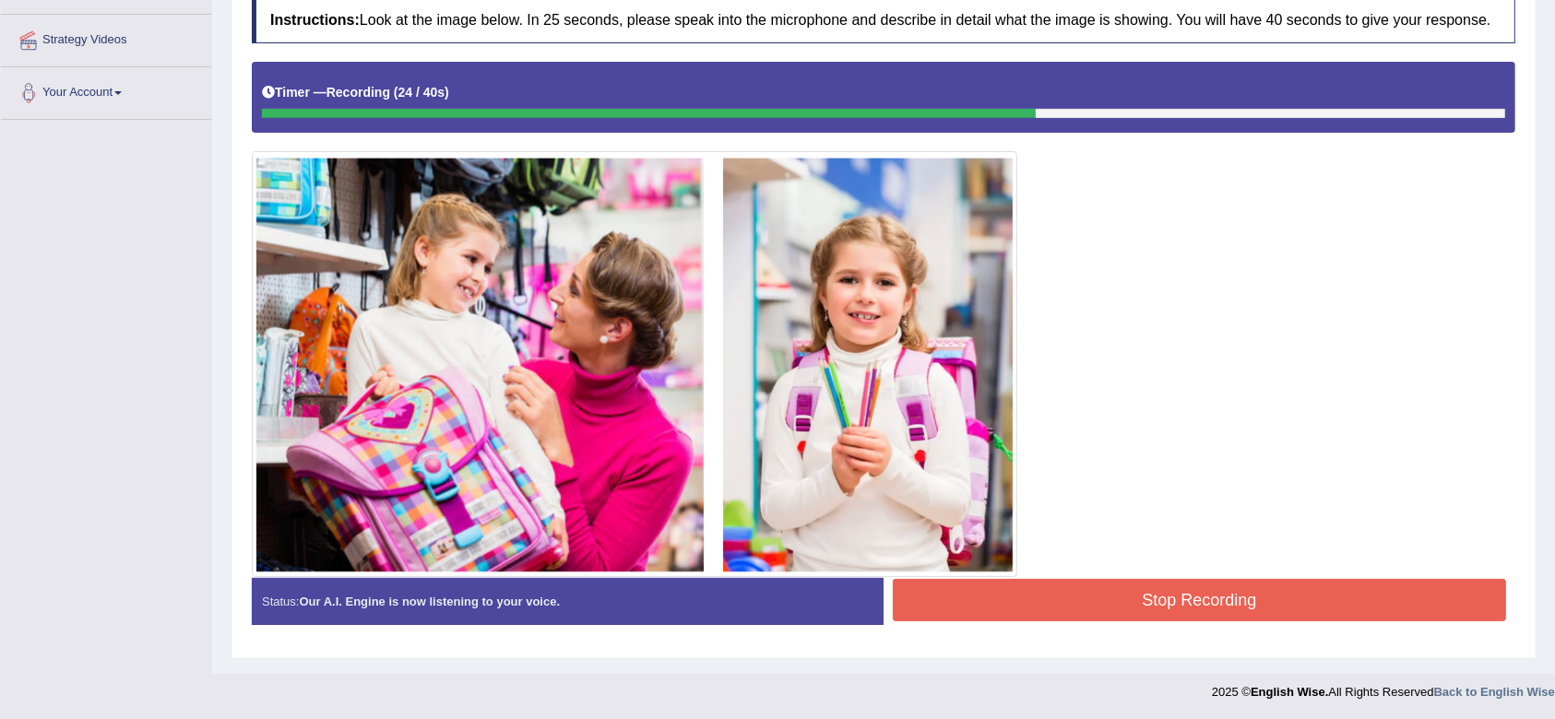
click at [1122, 590] on button "Stop Recording" at bounding box center [1199, 600] width 613 height 42
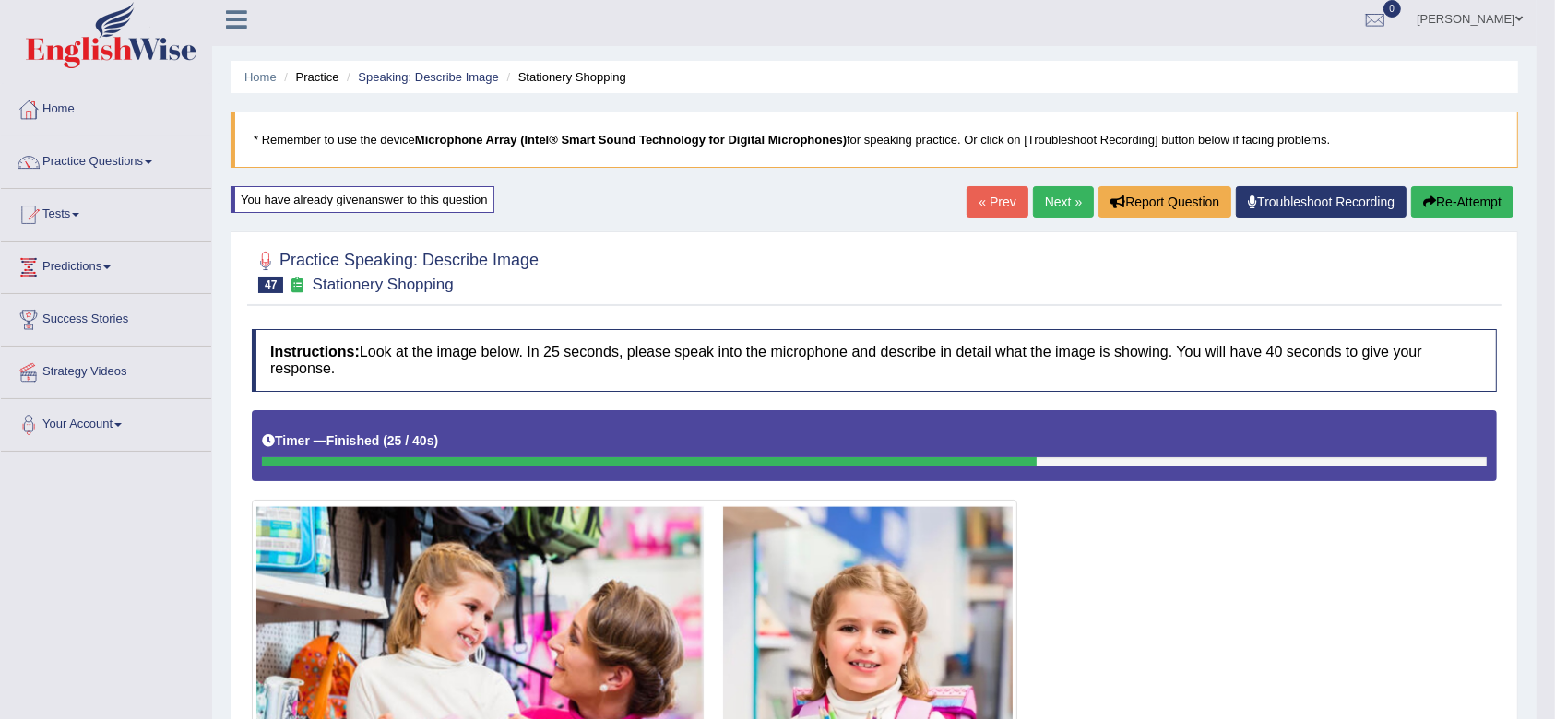
scroll to position [0, 0]
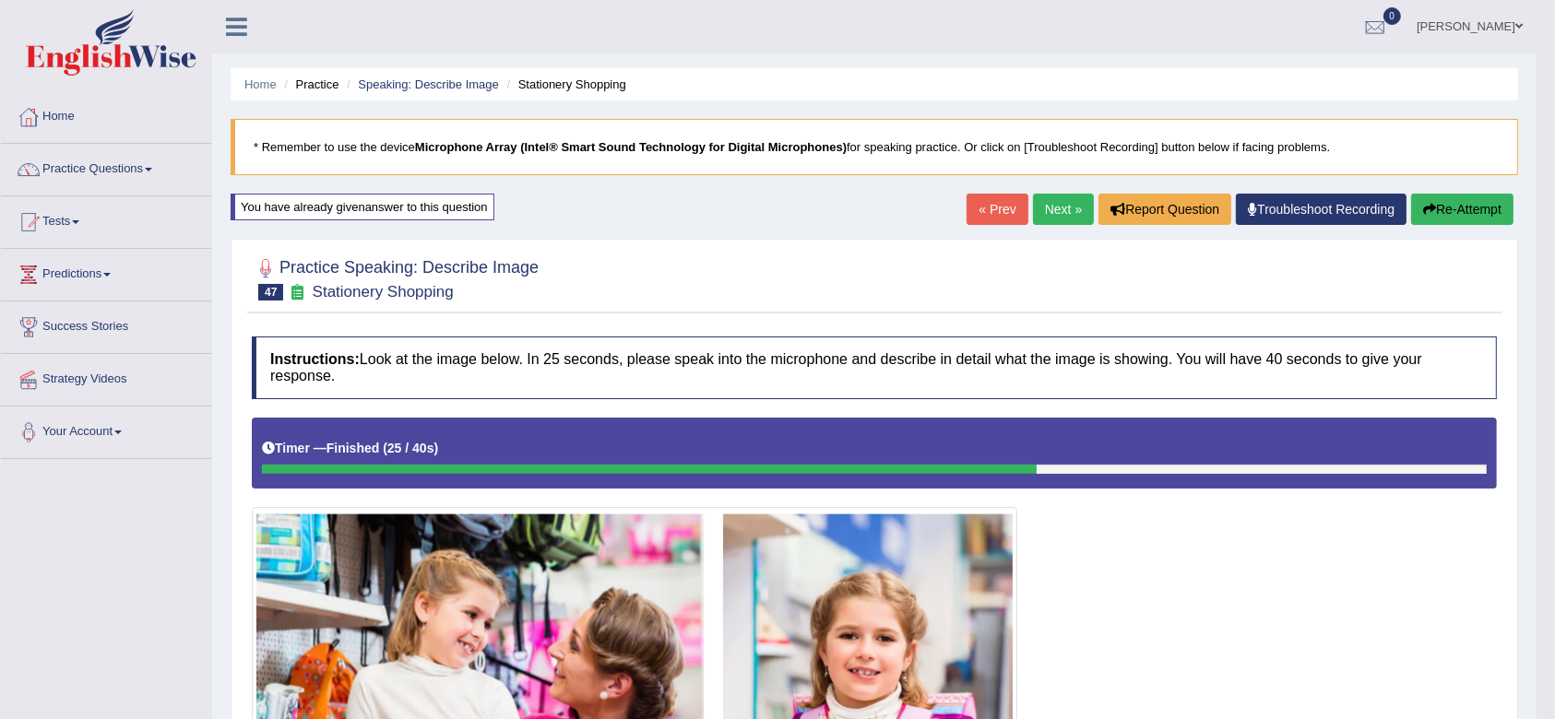
click at [1065, 198] on link "Next »" at bounding box center [1063, 209] width 61 height 31
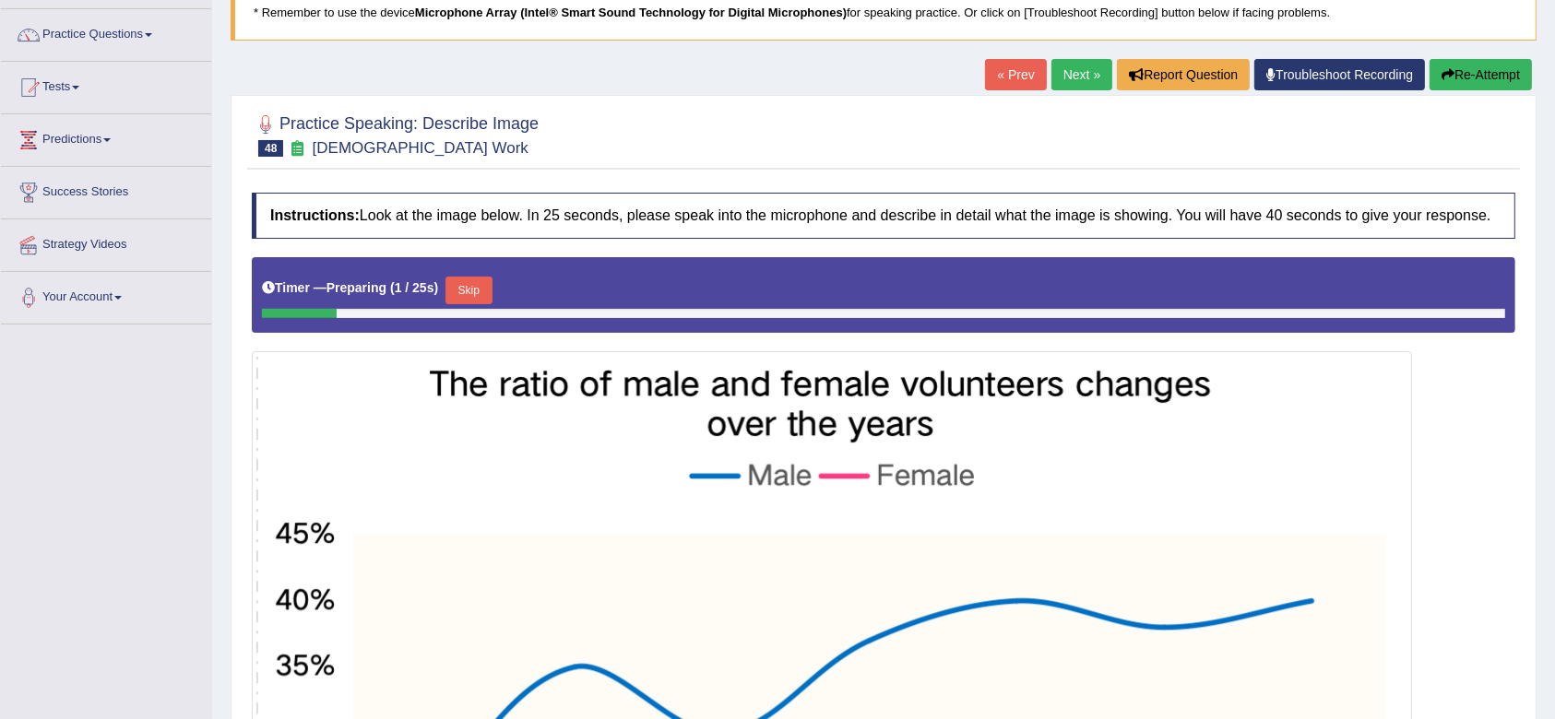
scroll to position [134, 0]
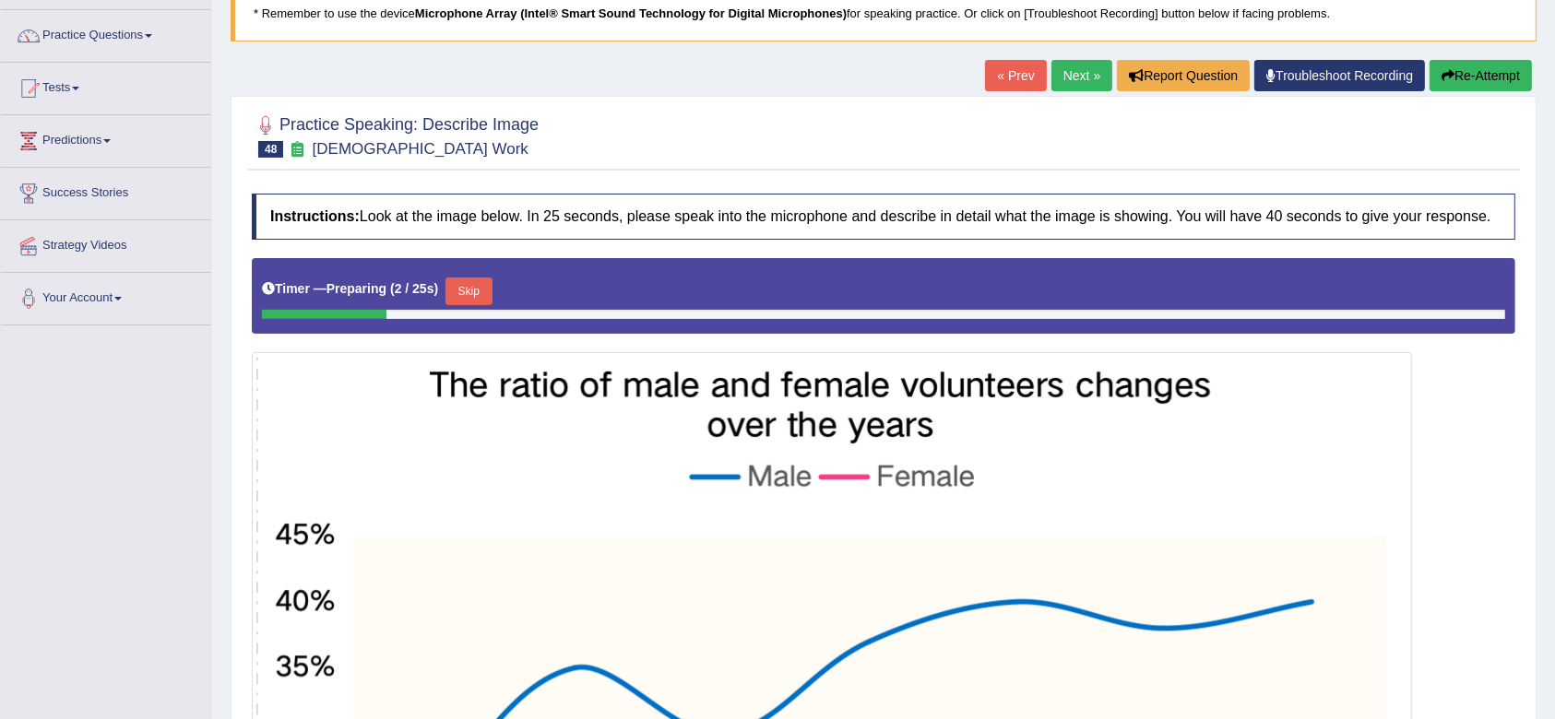
click at [1083, 65] on link "Next »" at bounding box center [1081, 75] width 61 height 31
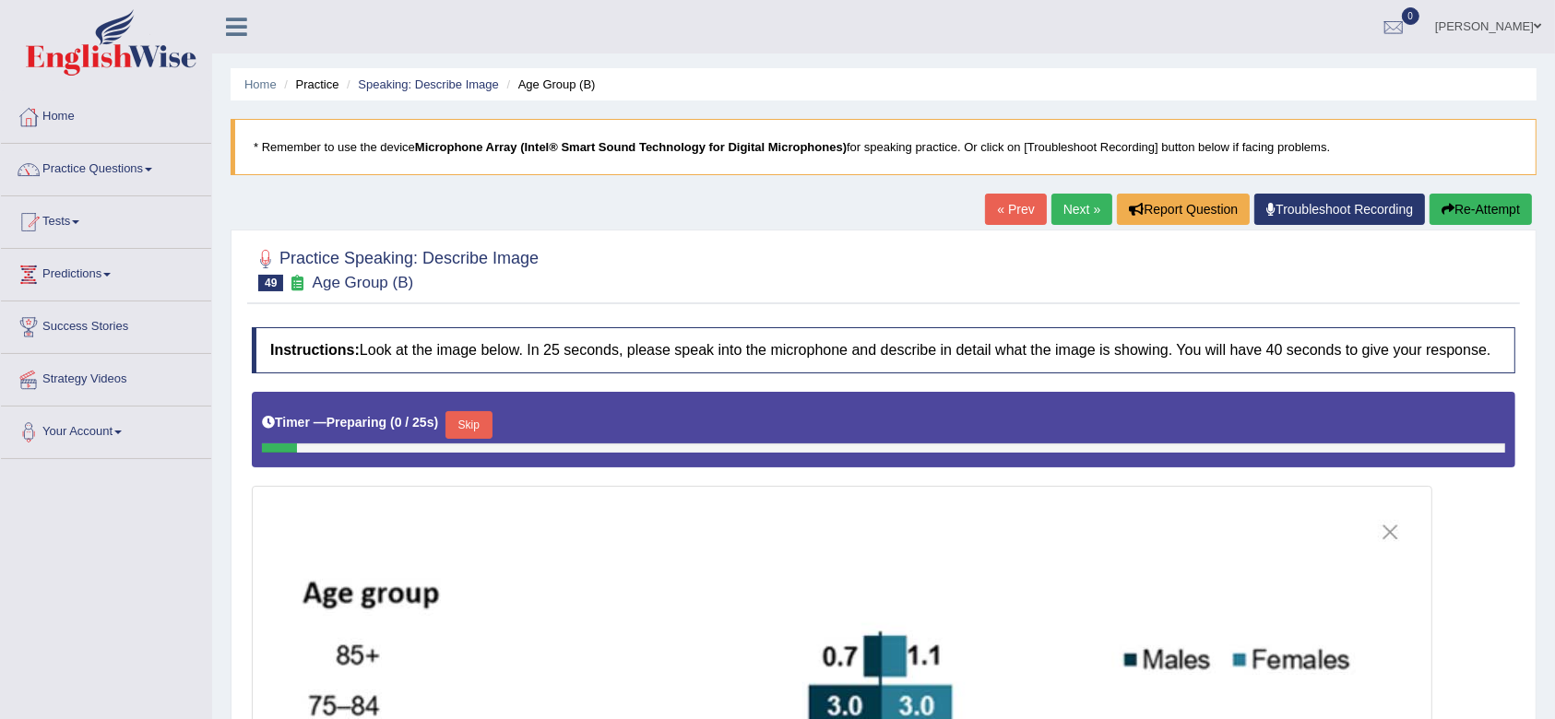
scroll to position [96, 0]
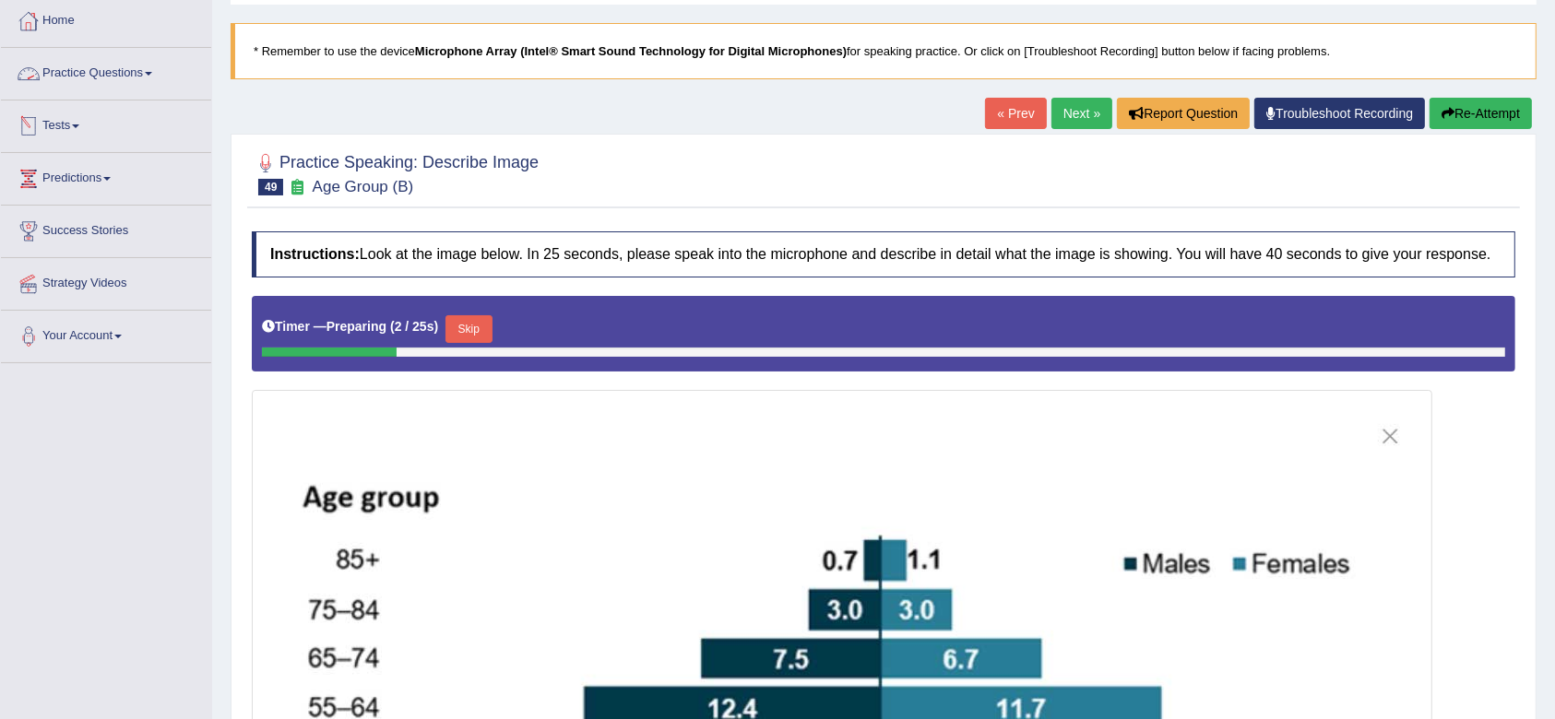
click at [80, 94] on li "Practice Questions Speaking Practice Read Aloud Repeat Sentence Describe Image …" at bounding box center [106, 74] width 210 height 53
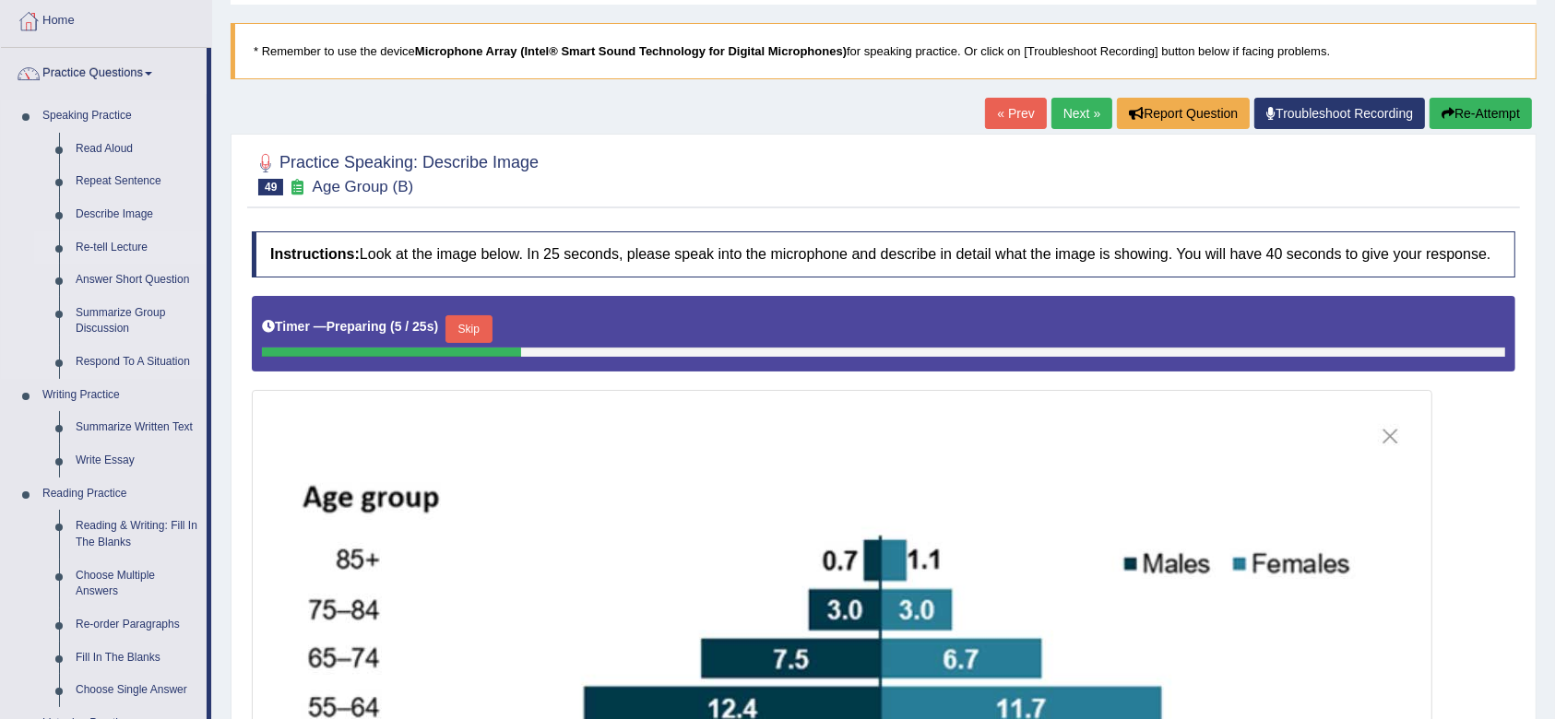
click at [77, 248] on link "Re-tell Lecture" at bounding box center [136, 247] width 139 height 33
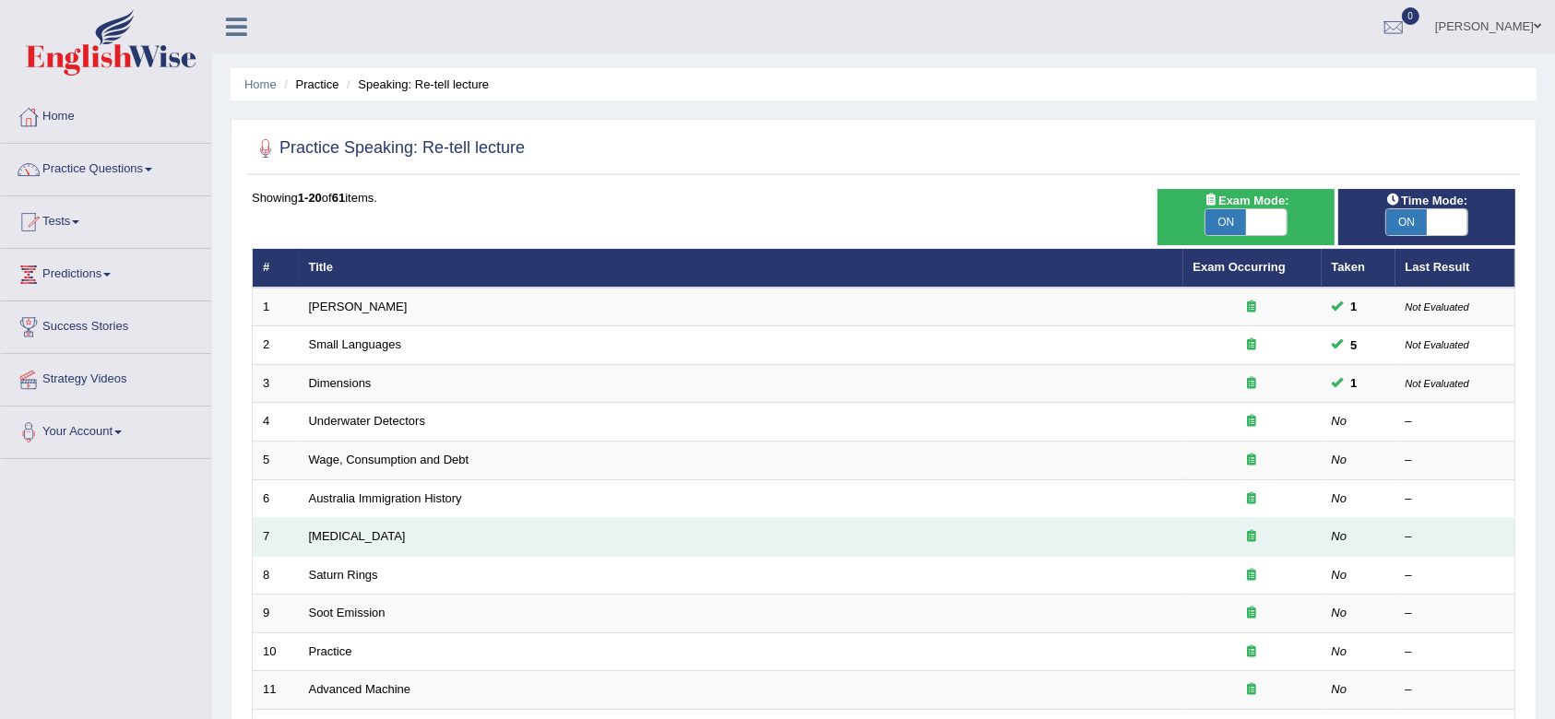
click at [561, 550] on td "Language Disorder" at bounding box center [741, 537] width 884 height 39
